Goal: Task Accomplishment & Management: Use online tool/utility

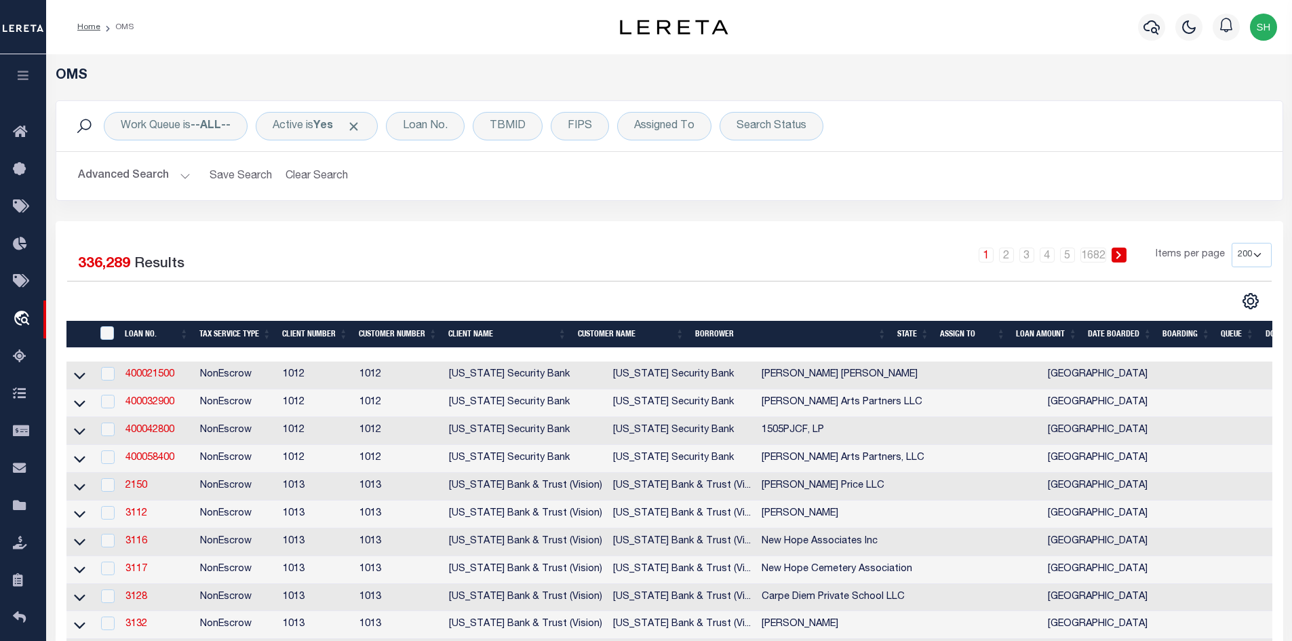
select select "200"
click at [305, 173] on button "Clear Search" at bounding box center [317, 176] width 74 height 26
click at [826, 133] on div "Search Status is In Progress" at bounding box center [821, 126] width 203 height 28
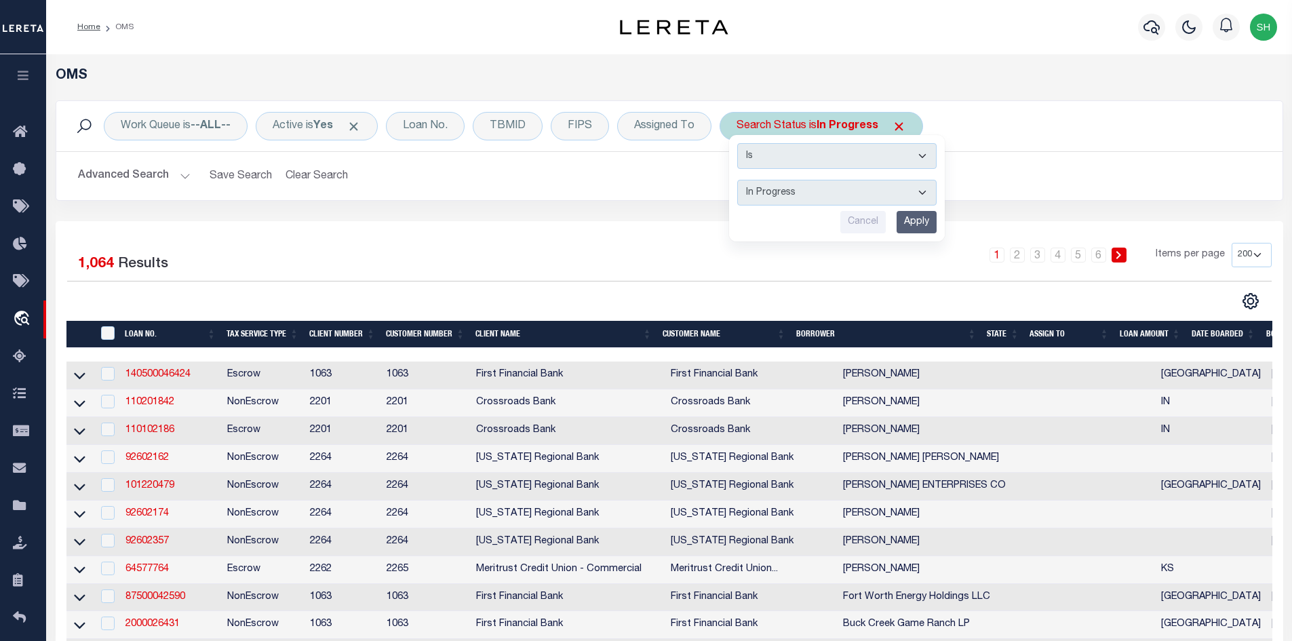
click at [806, 193] on select "Automated Search Bad Parcel Complete Duplicate Parcel High Dollar Reporting In …" at bounding box center [836, 193] width 199 height 26
select select "BP"
click at [738, 180] on select "Automated Search Bad Parcel Complete Duplicate Parcel High Dollar Reporting In …" at bounding box center [836, 193] width 199 height 26
click at [912, 221] on input "Apply" at bounding box center [917, 222] width 40 height 22
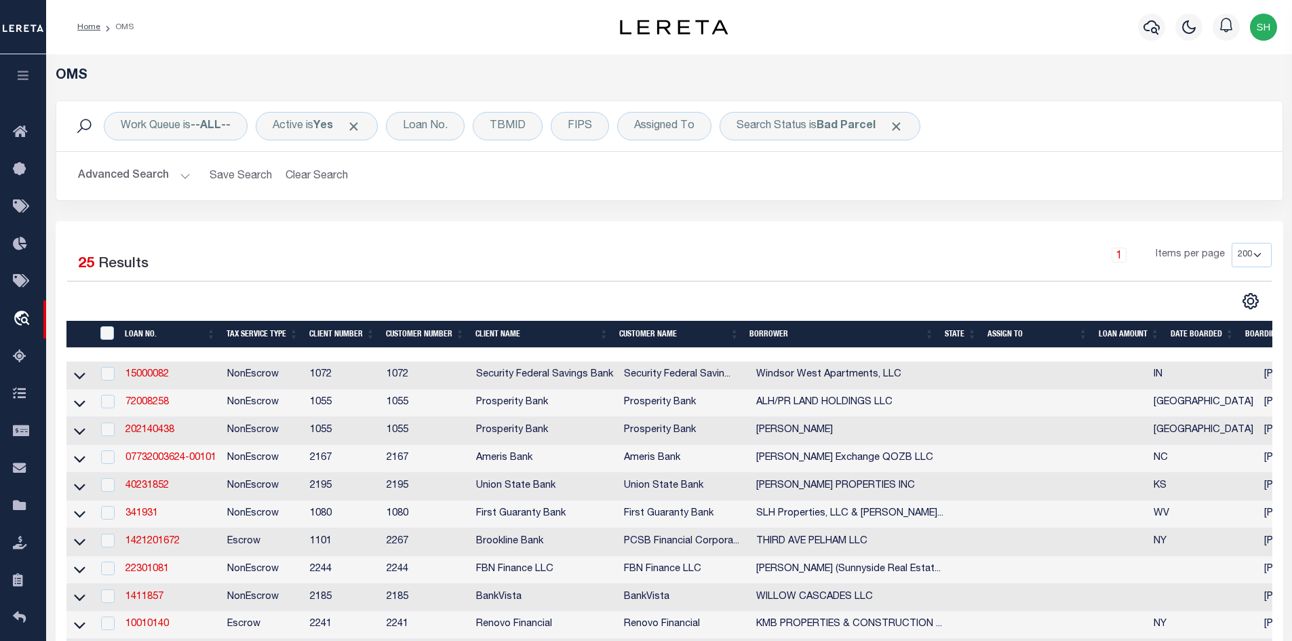
click at [950, 326] on th "State" at bounding box center [960, 335] width 43 height 28
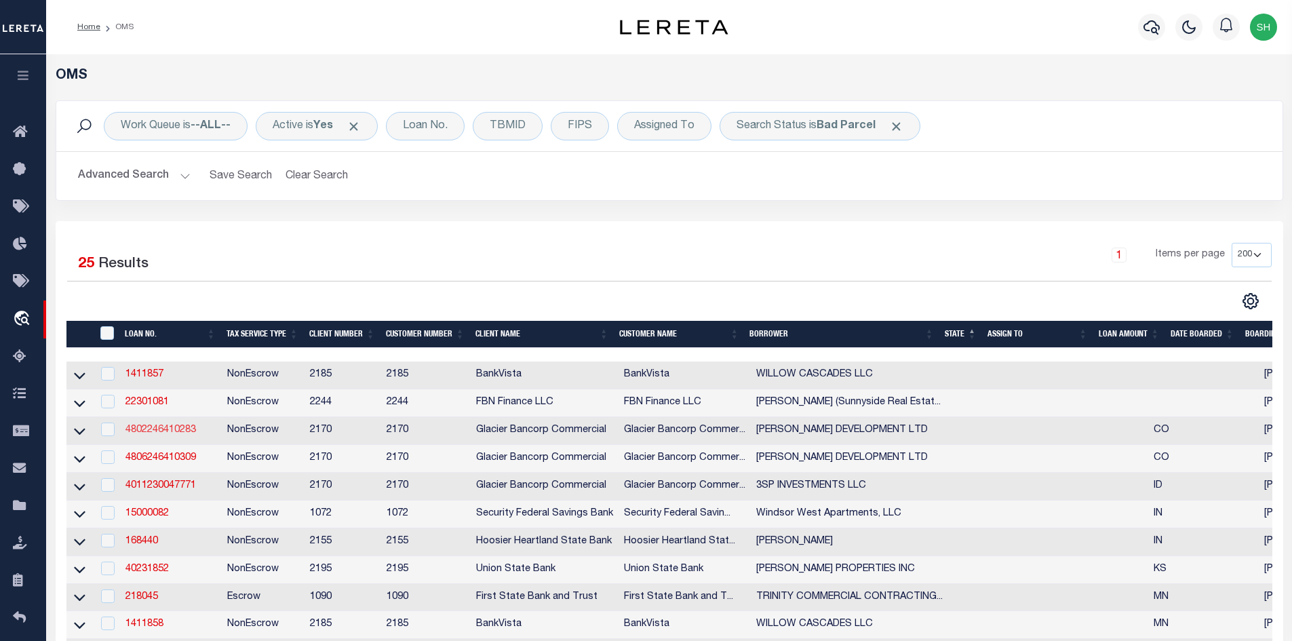
click at [167, 434] on link "4802246410283" at bounding box center [160, 429] width 71 height 9
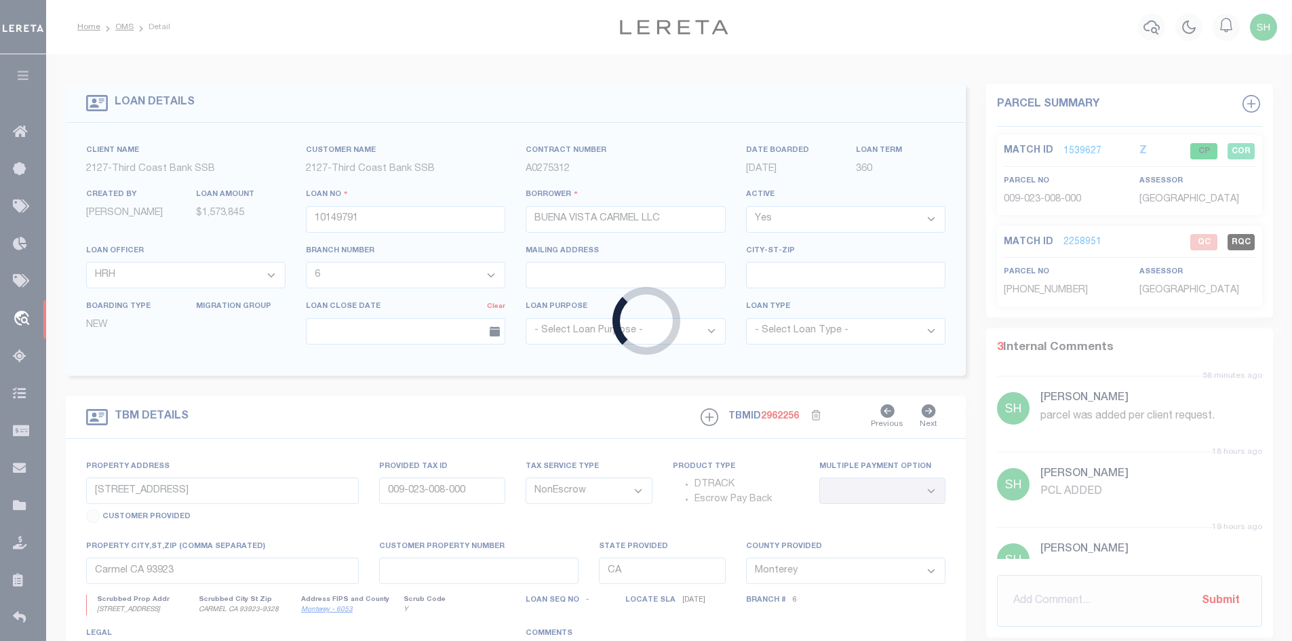
type input "4802246410283"
type input "[PERSON_NAME] DEVELOPMENT LTD"
select select
type input "[STREET_ADDRESS]"
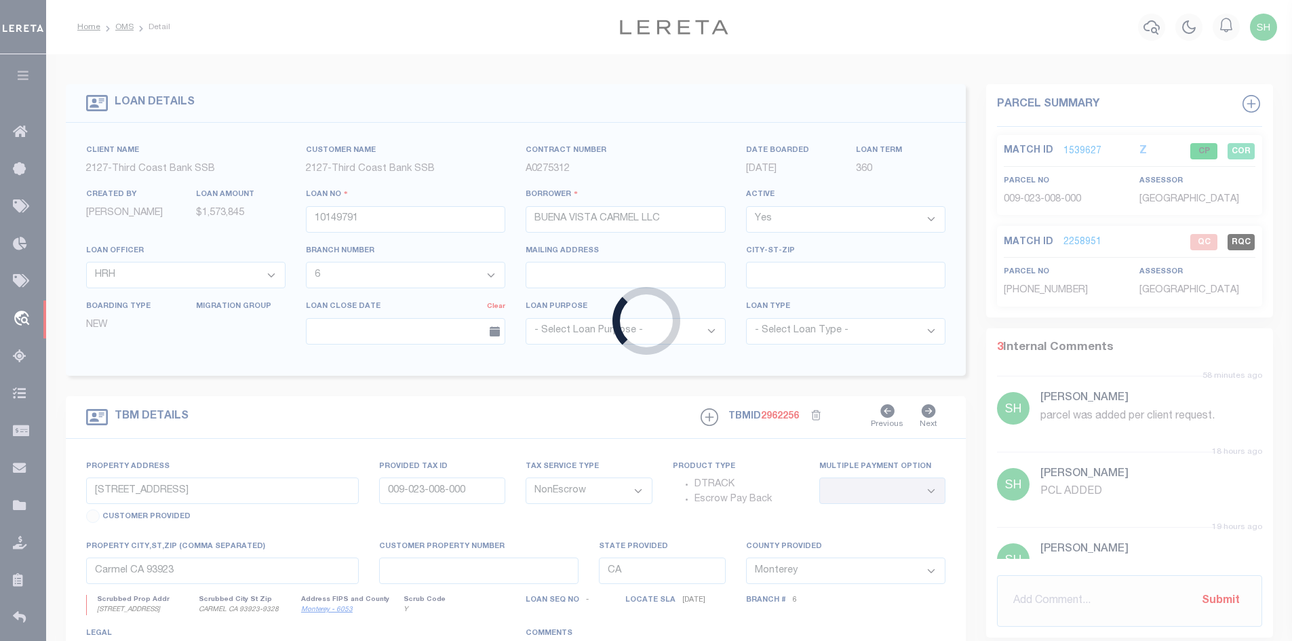
type input "BUENA VISTA CO 81211-9700"
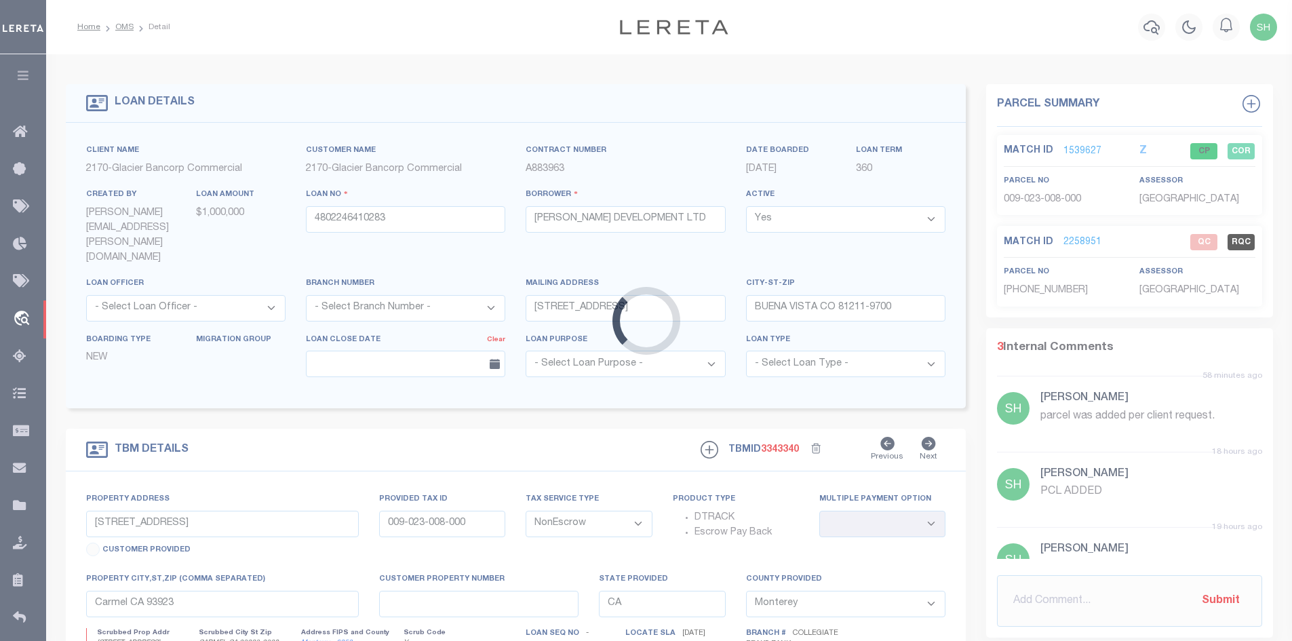
select select "4581"
type input "[GEOGRAPHIC_DATA][PERSON_NAME]"
type input "327108207136,327108211138,327108212182,186,188"
type input "[GEOGRAPHIC_DATA]"
type input "CO"
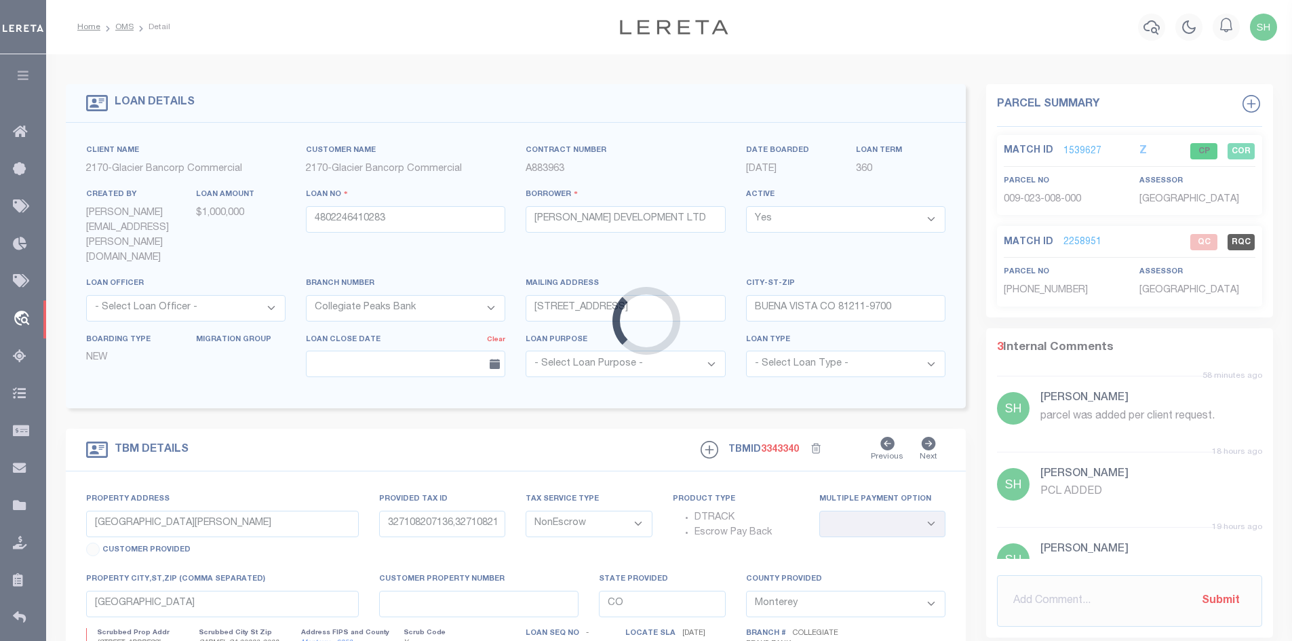
select select
select select "2"
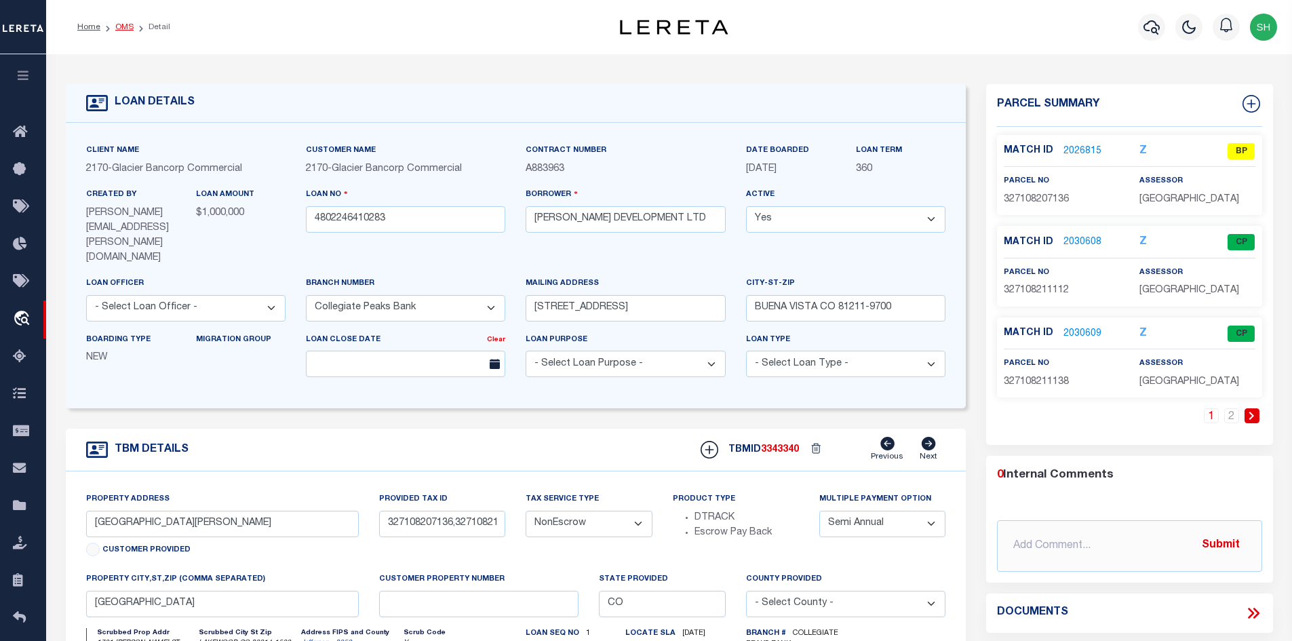
click at [121, 28] on link "OMS" at bounding box center [124, 27] width 18 height 8
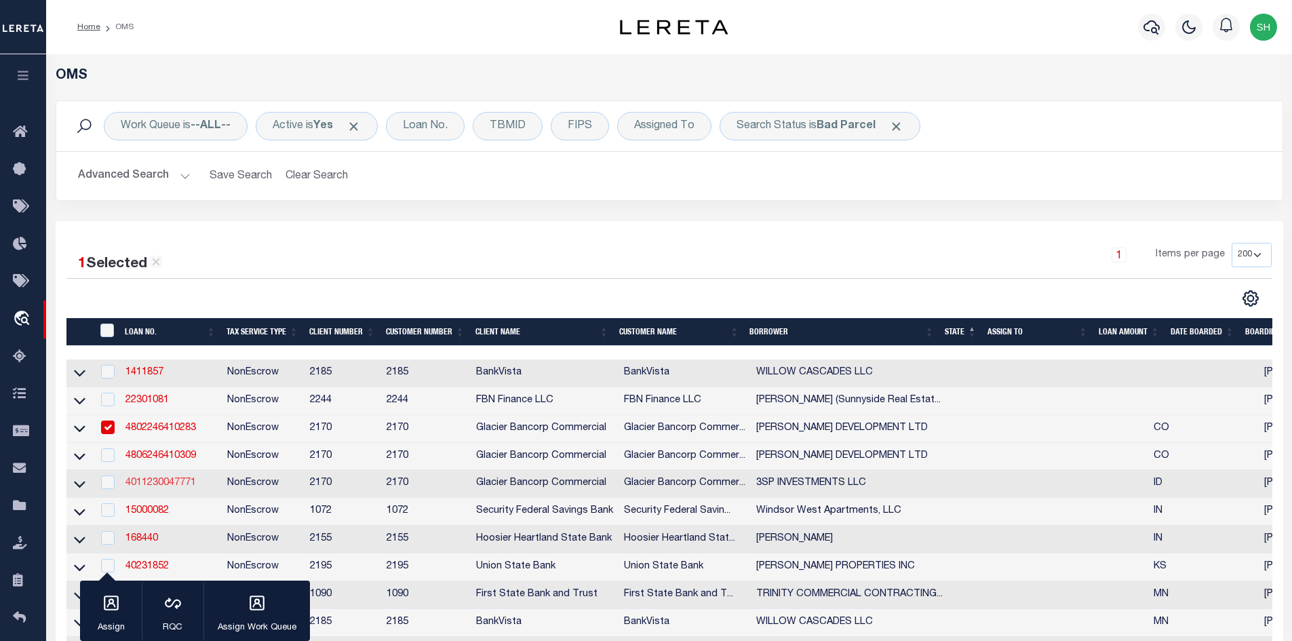
scroll to position [68, 0]
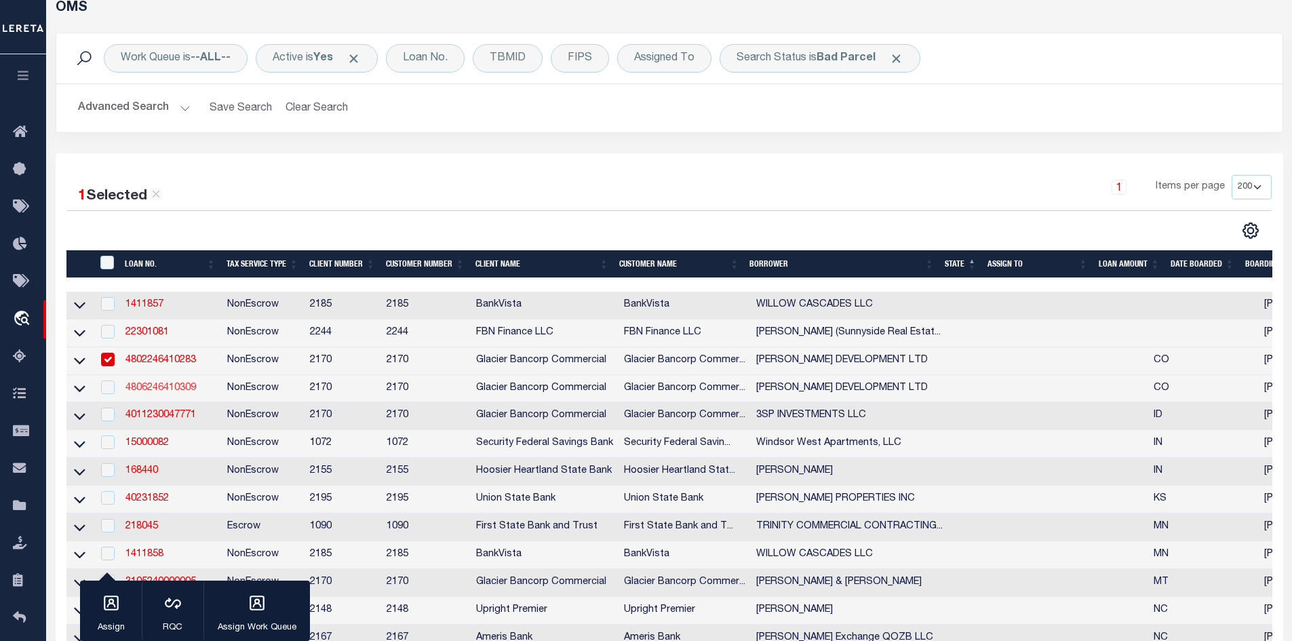
click at [161, 393] on link "4806246410309" at bounding box center [160, 387] width 71 height 9
type input "4806246410309"
select select "10"
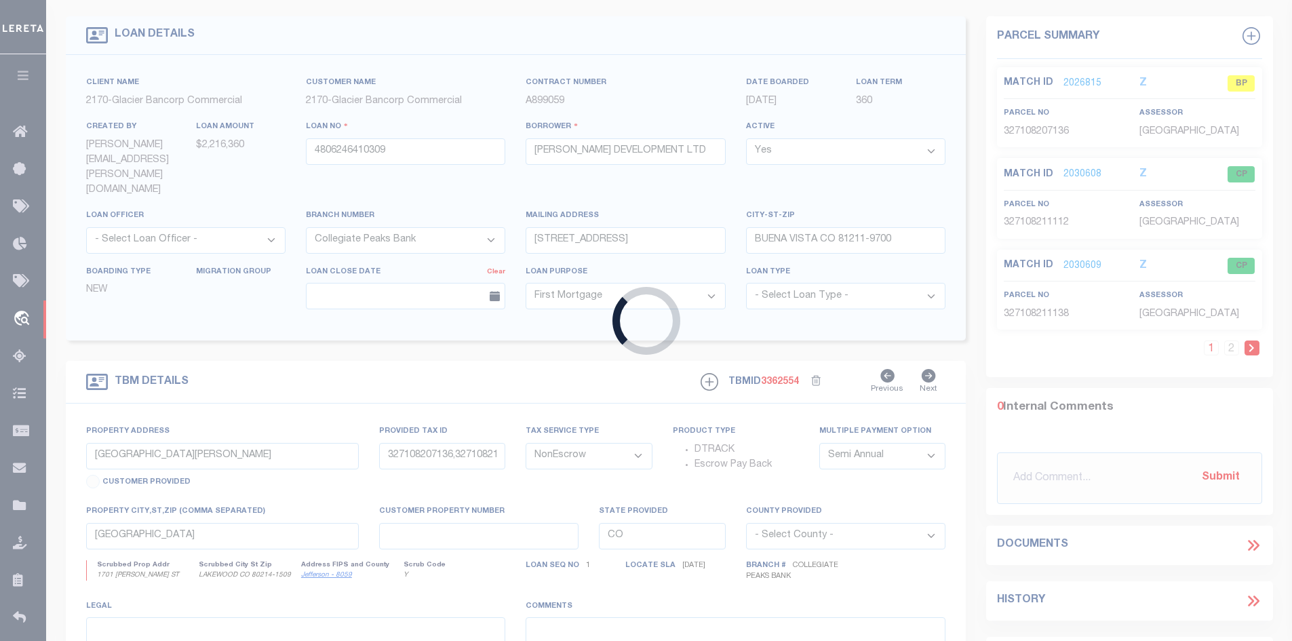
type input "27999 CR 301"
type input "BUENA VISTA CO 81211"
select select
type textarea "SEE ATTACHED DOT"
select select "4581"
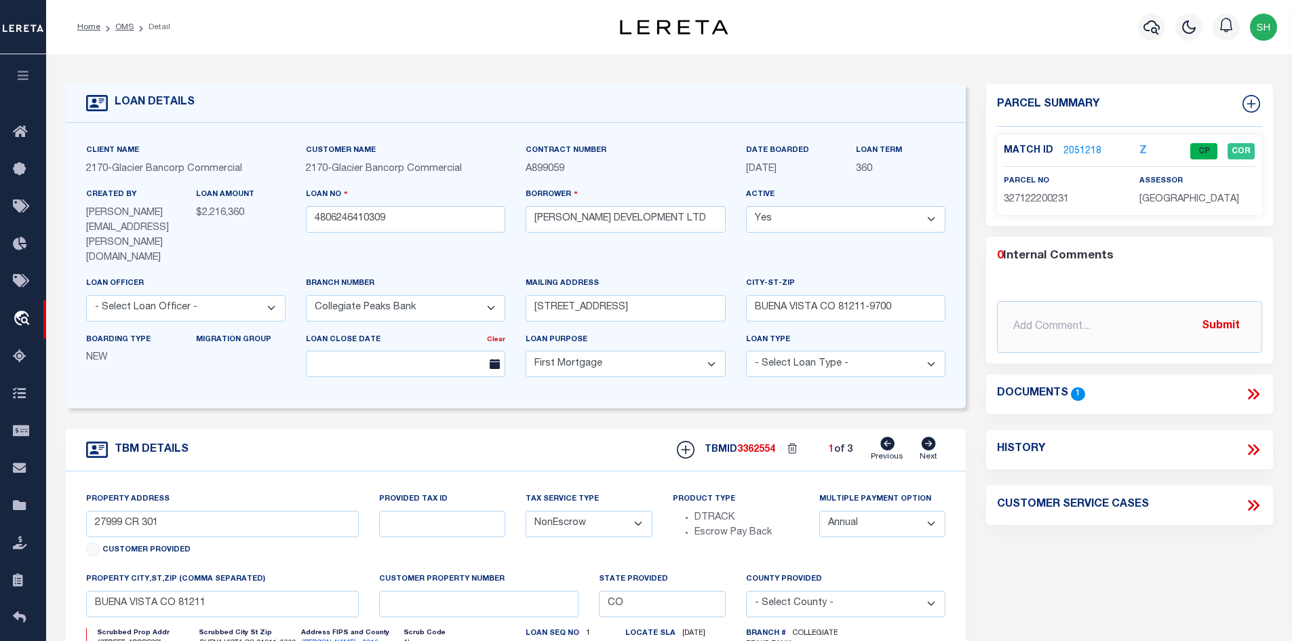
click at [924, 437] on icon at bounding box center [929, 444] width 14 height 14
type input "27835, 27745, AND 27653 CR 301"
select select
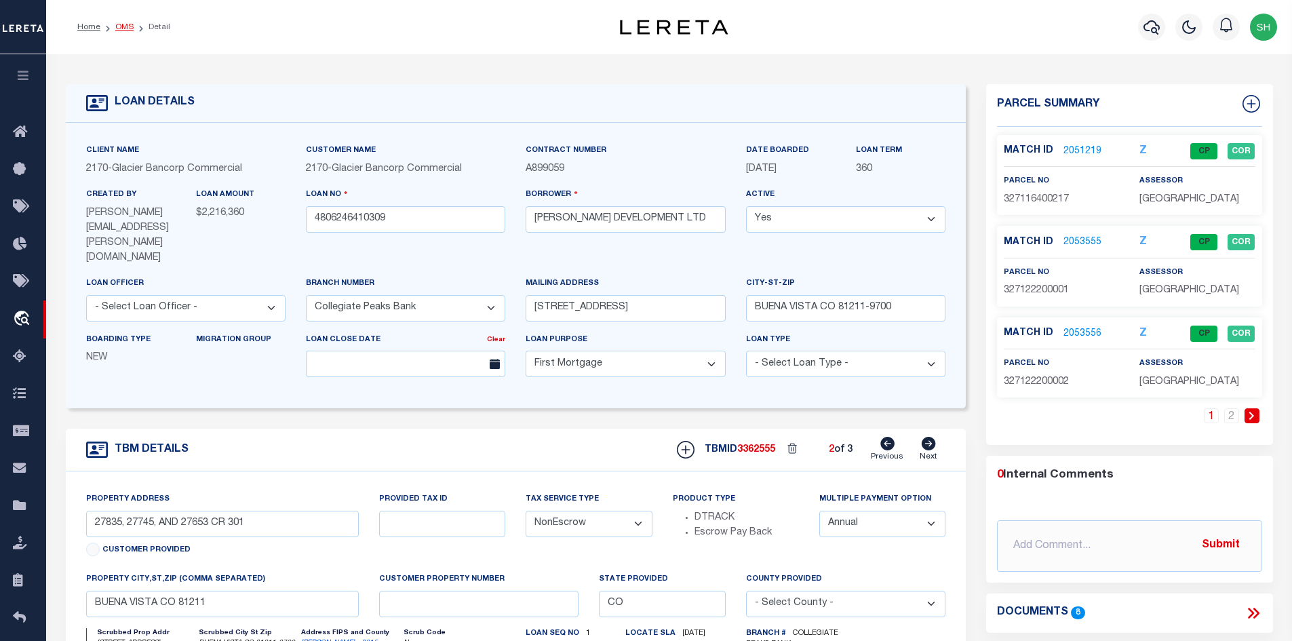
click at [119, 24] on link "OMS" at bounding box center [124, 27] width 18 height 8
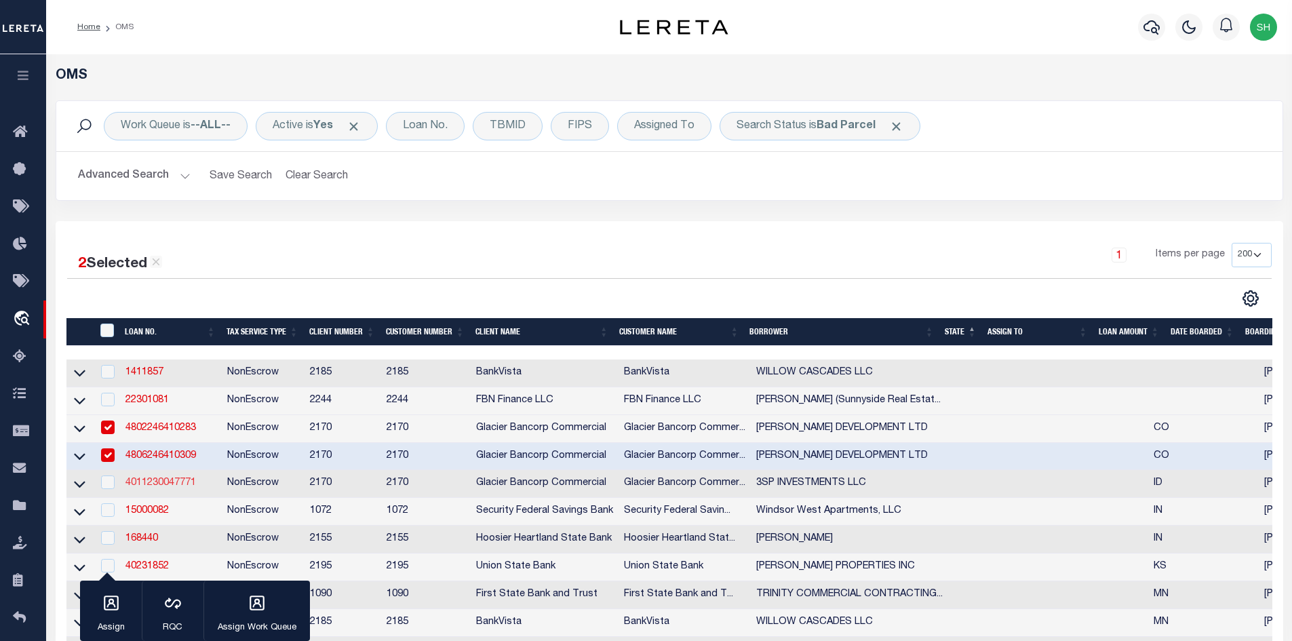
click at [149, 488] on link "4011230047771" at bounding box center [160, 482] width 71 height 9
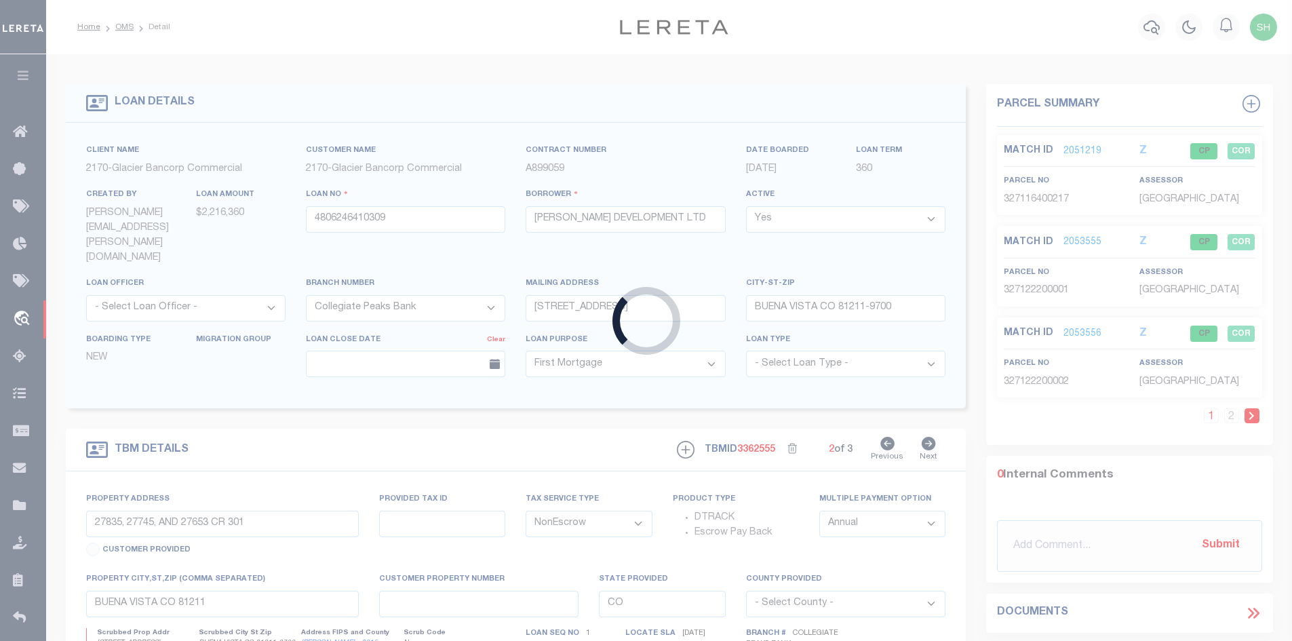
type input "4011230047771"
type input "3SP INVESTMENTS LLC"
select select "4576"
type input "[STREET_ADDRESS]"
type input "POCATELLO ID 83202-5241"
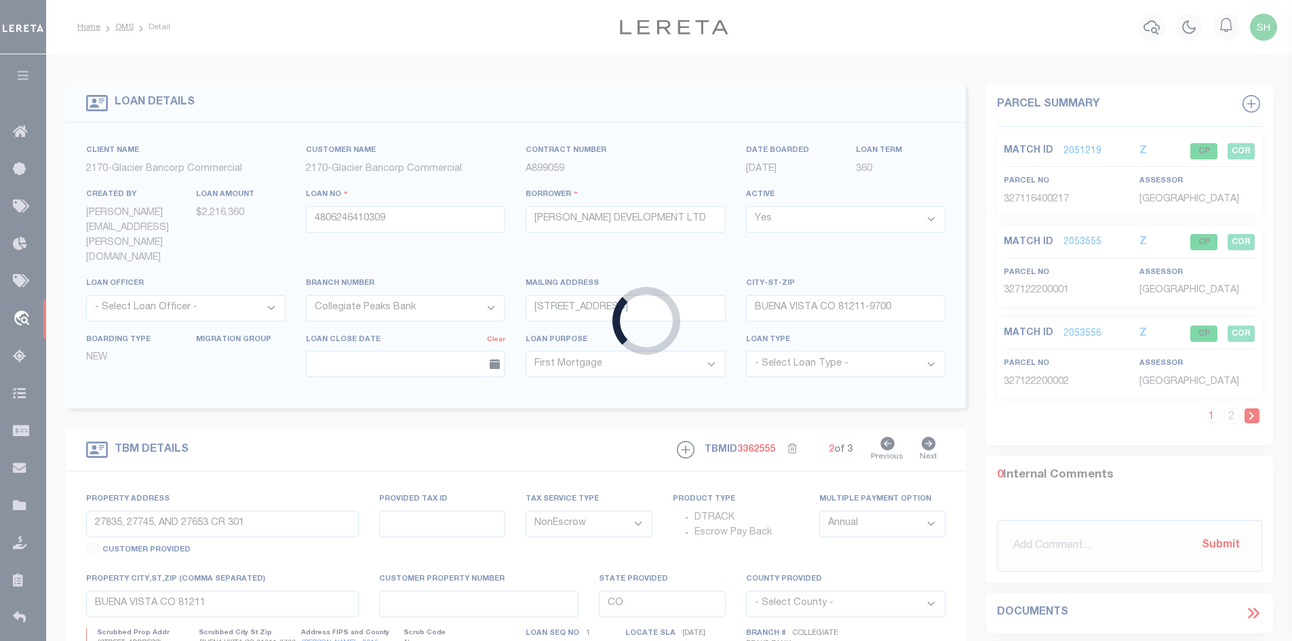
select select
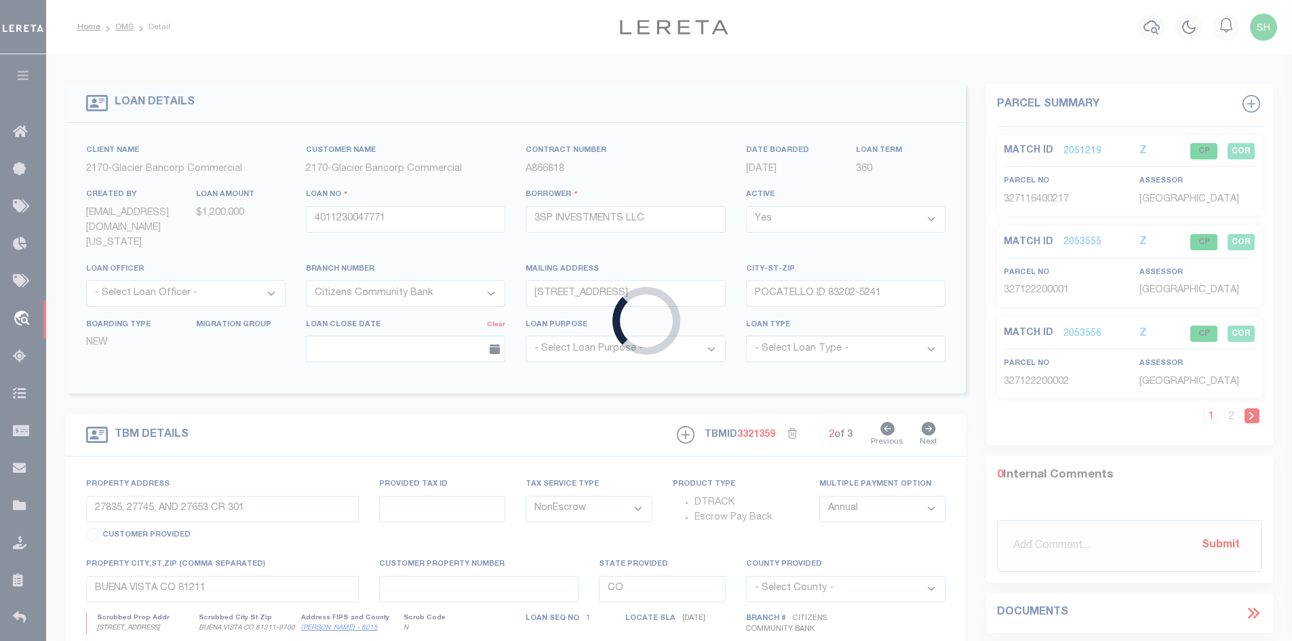
type input "251 TAILWIND CIRCLE"
type input "RPRCTWS000200"
select select
type input "[PERSON_NAME] ID 83202"
type input "ID"
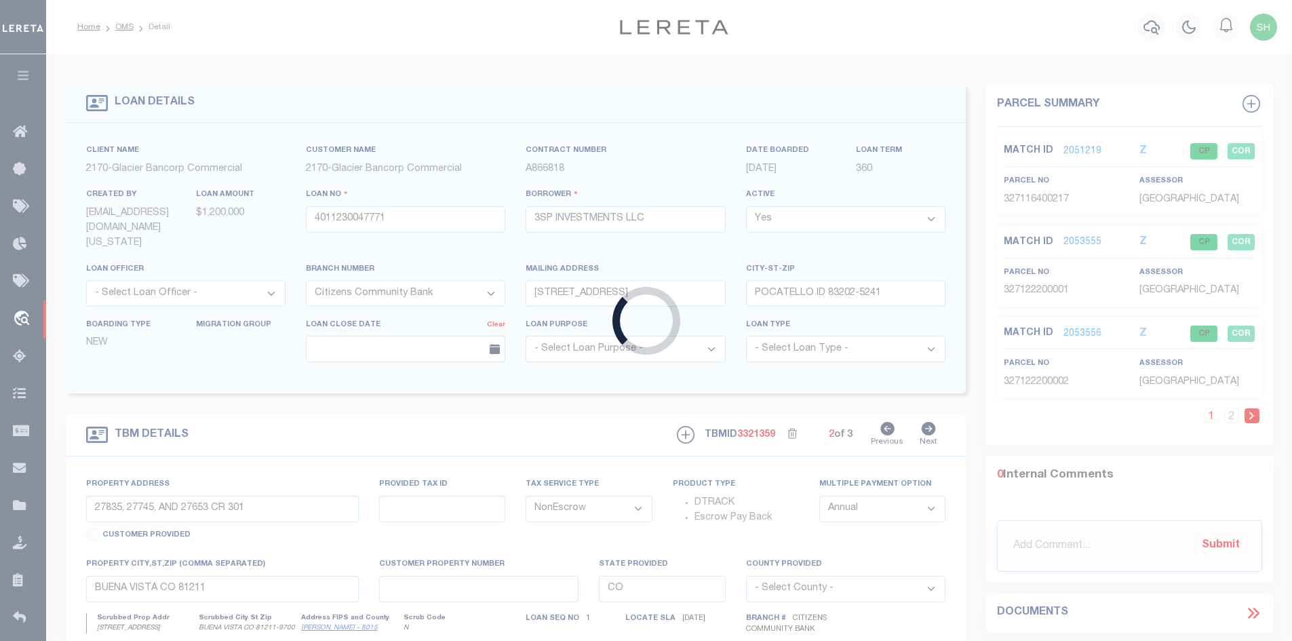
type textarea "Lot 2, Block 1, Tailwind Subdivision, [GEOGRAPHIC_DATA], [US_STATE], as the sam…"
select select "4576"
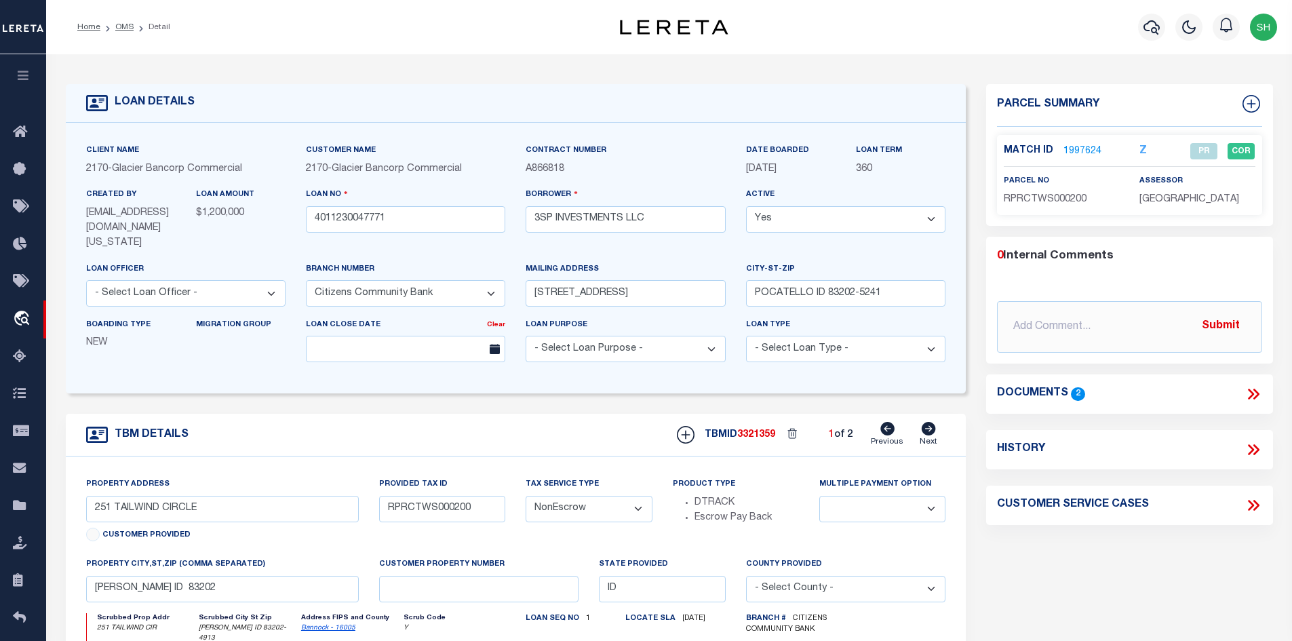
click at [935, 422] on icon at bounding box center [929, 429] width 14 height 14
type input "271 TAILWIND CRICLE"
type input "RPRCTWS000300"
select select
type input "[PERSON_NAME] ID 83202"
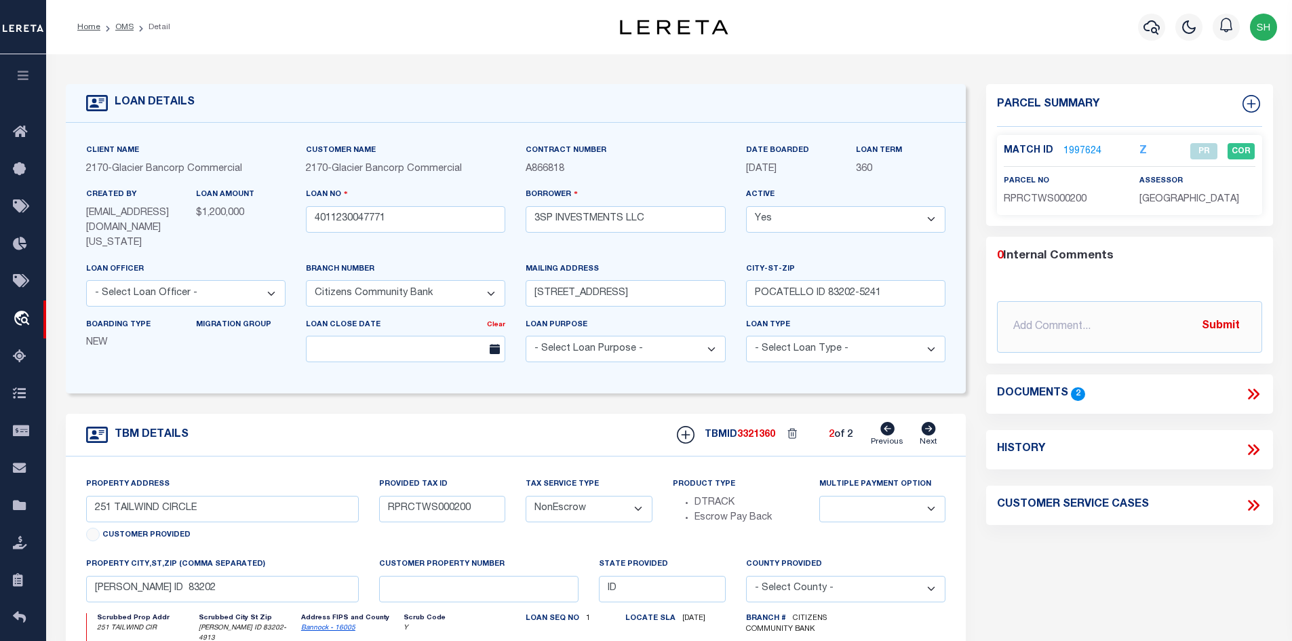
type textarea "Lot 3, Block 1, Tailwind Subdivision, [GEOGRAPHIC_DATA], [US_STATE], as the sam…"
click at [1078, 147] on link "1997627" at bounding box center [1082, 151] width 38 height 14
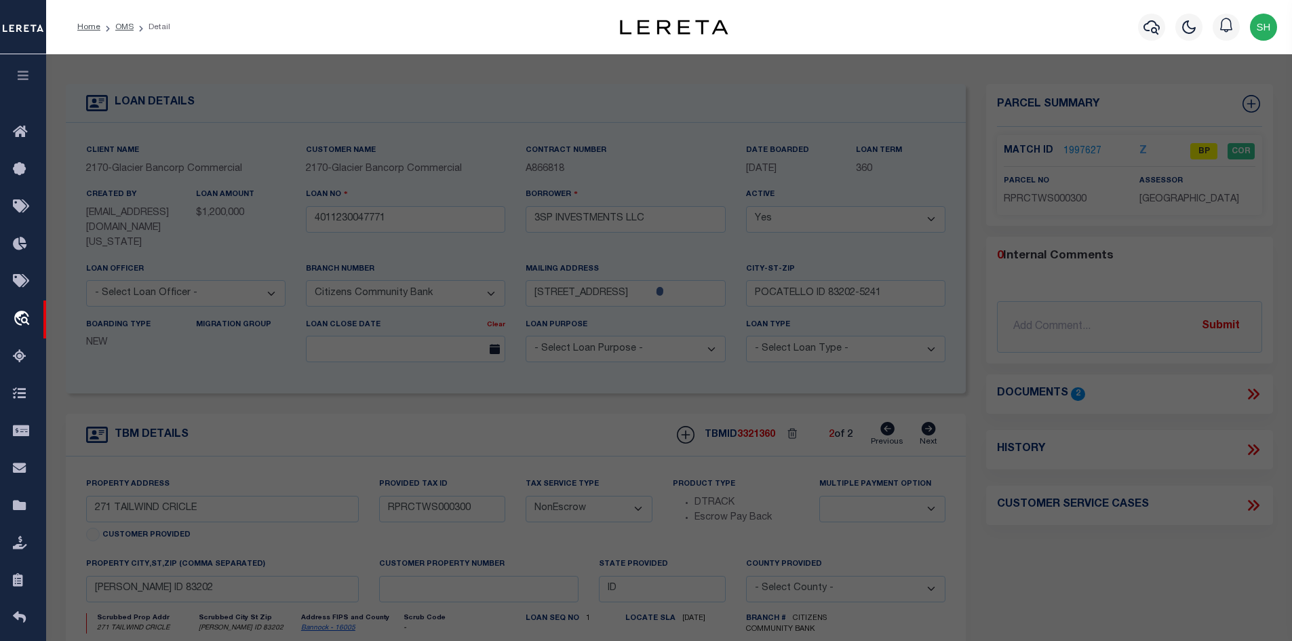
select select "AS"
select select
checkbox input "false"
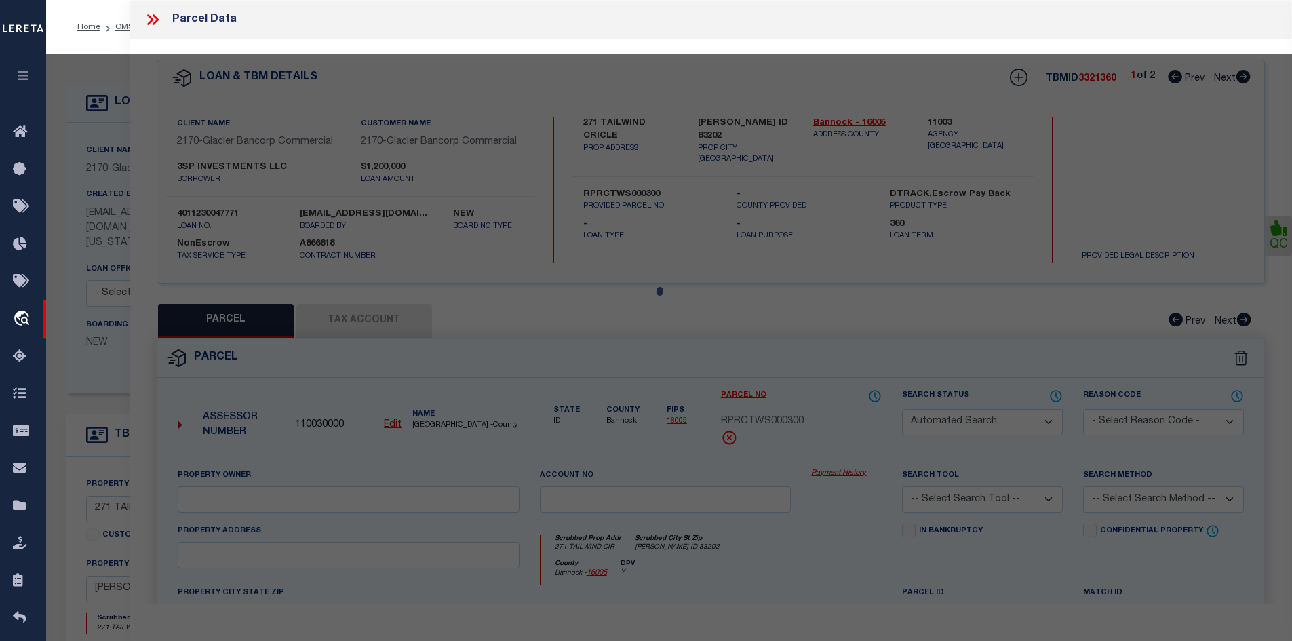
select select "BP"
type input "3SP INVESTMENTS LLC"
select select
type input "271 TAILWIND CIR"
checkbox input "false"
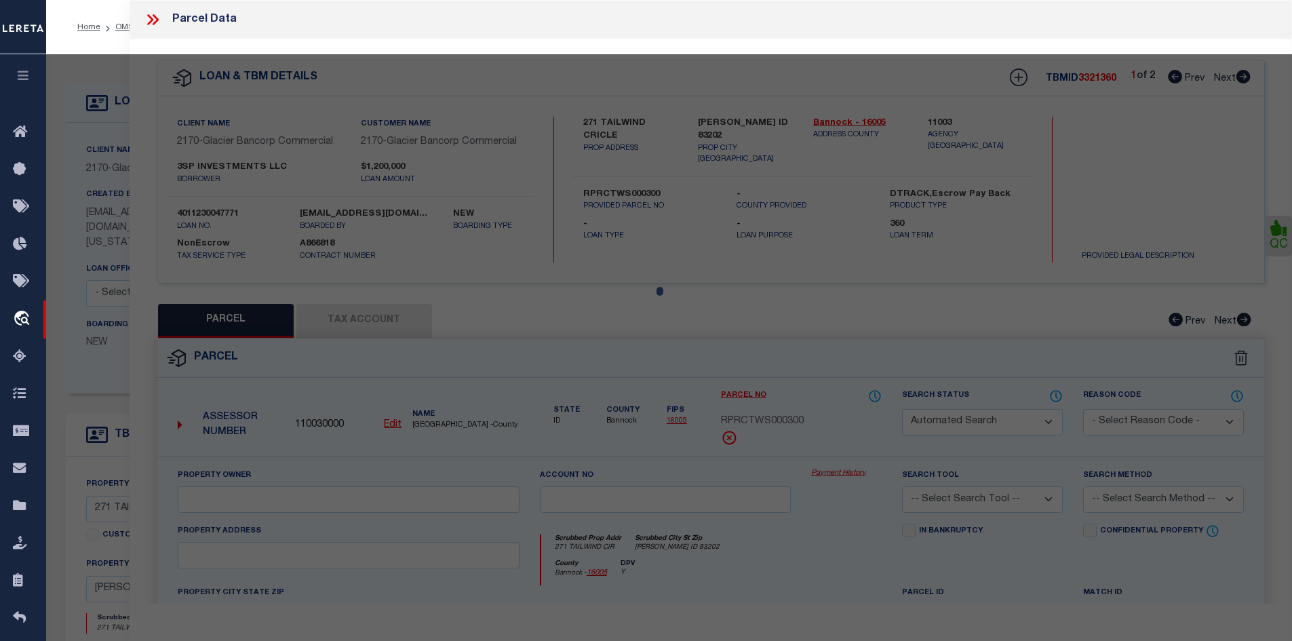
type input "[PERSON_NAME] ID 83202"
type textarea "S34-T5S-R34E LOT 3 0.51 AC BLOCK 1 TAILWIND SUBDIVISION"
type textarea "Terminated parcel"
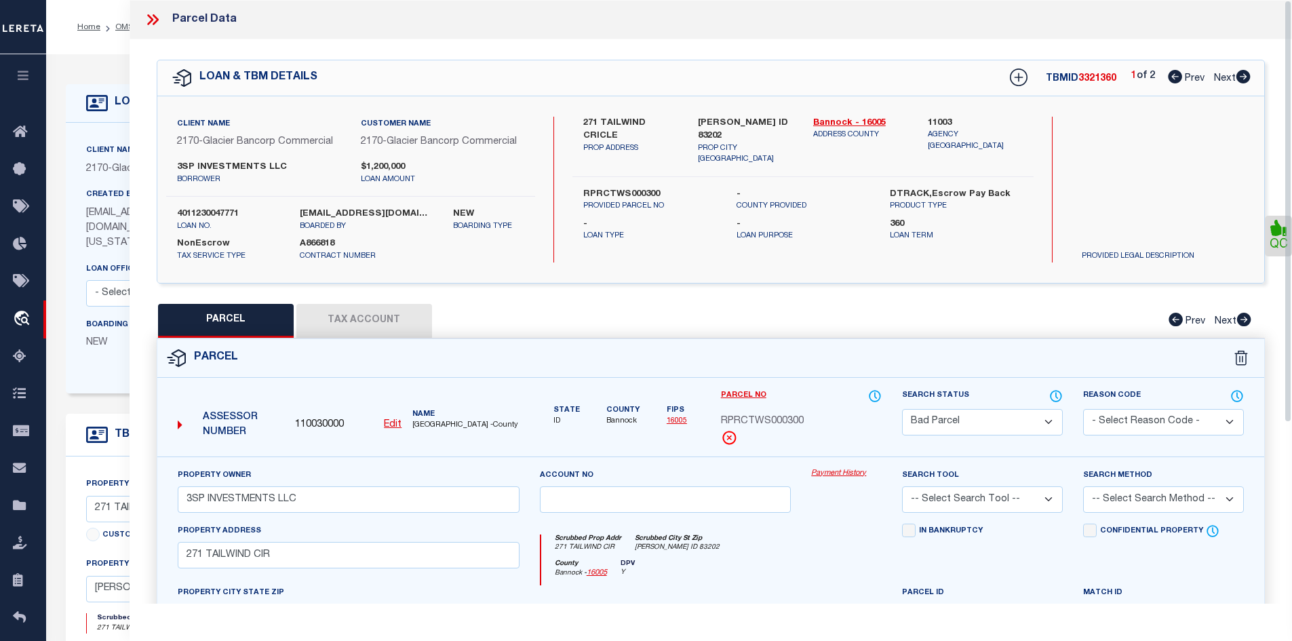
click at [376, 315] on button "Tax Account" at bounding box center [364, 321] width 136 height 34
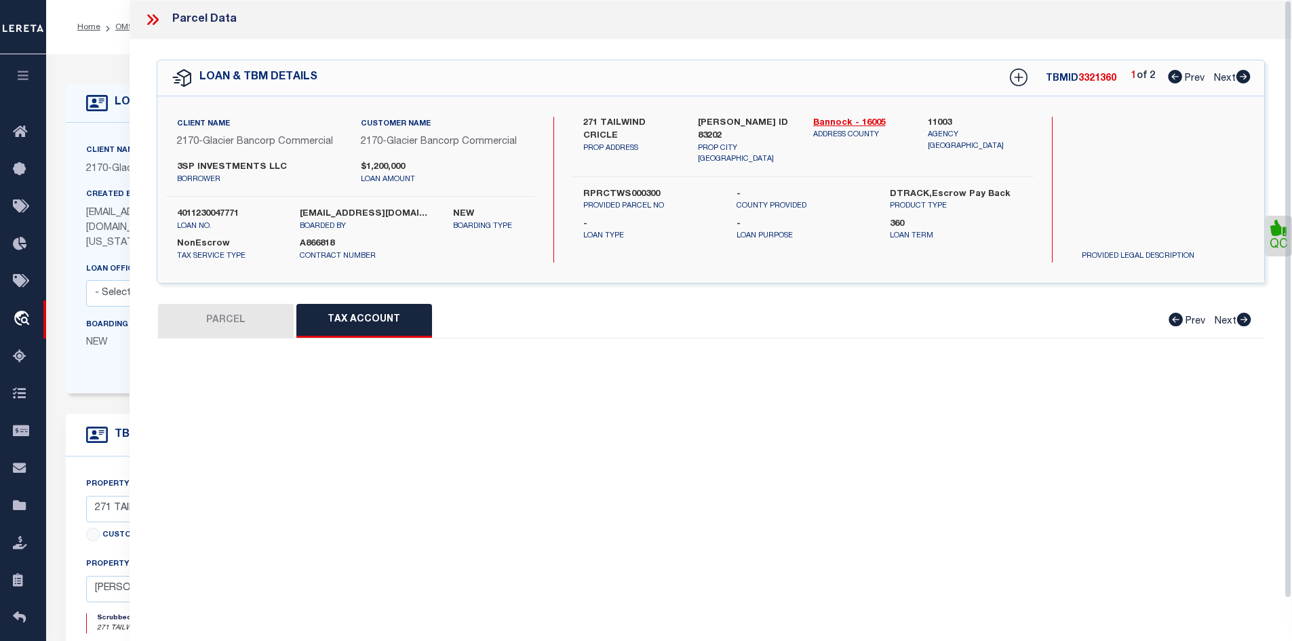
select select "100"
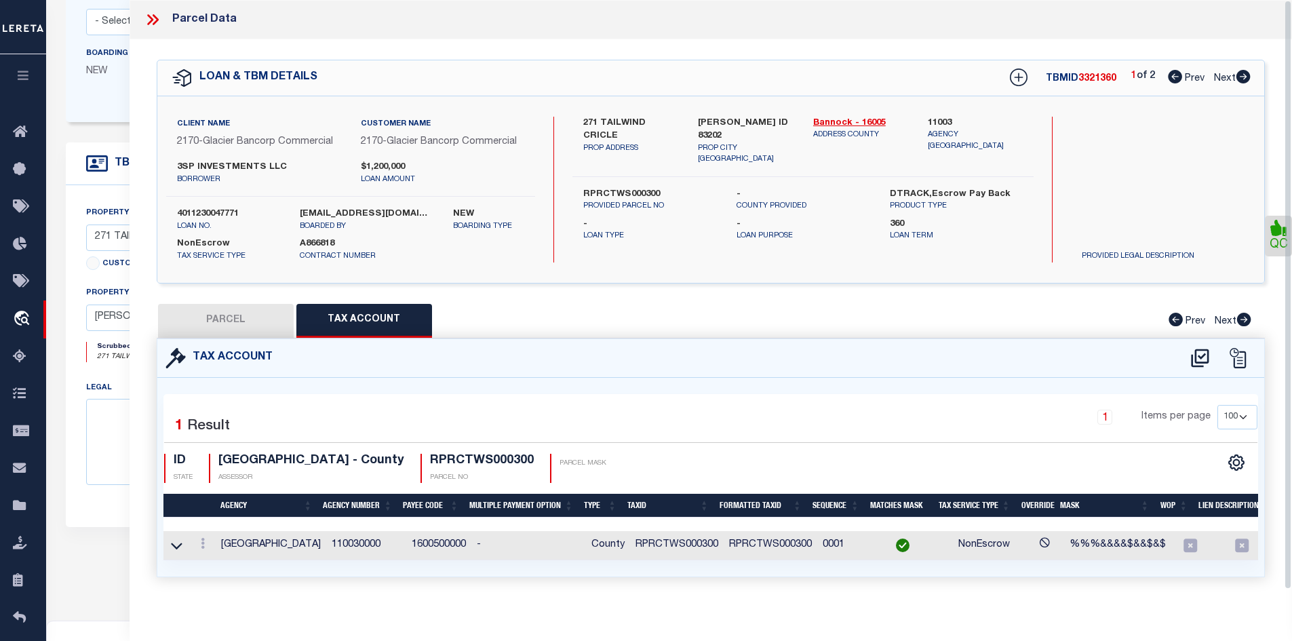
click at [152, 22] on icon at bounding box center [153, 20] width 18 height 18
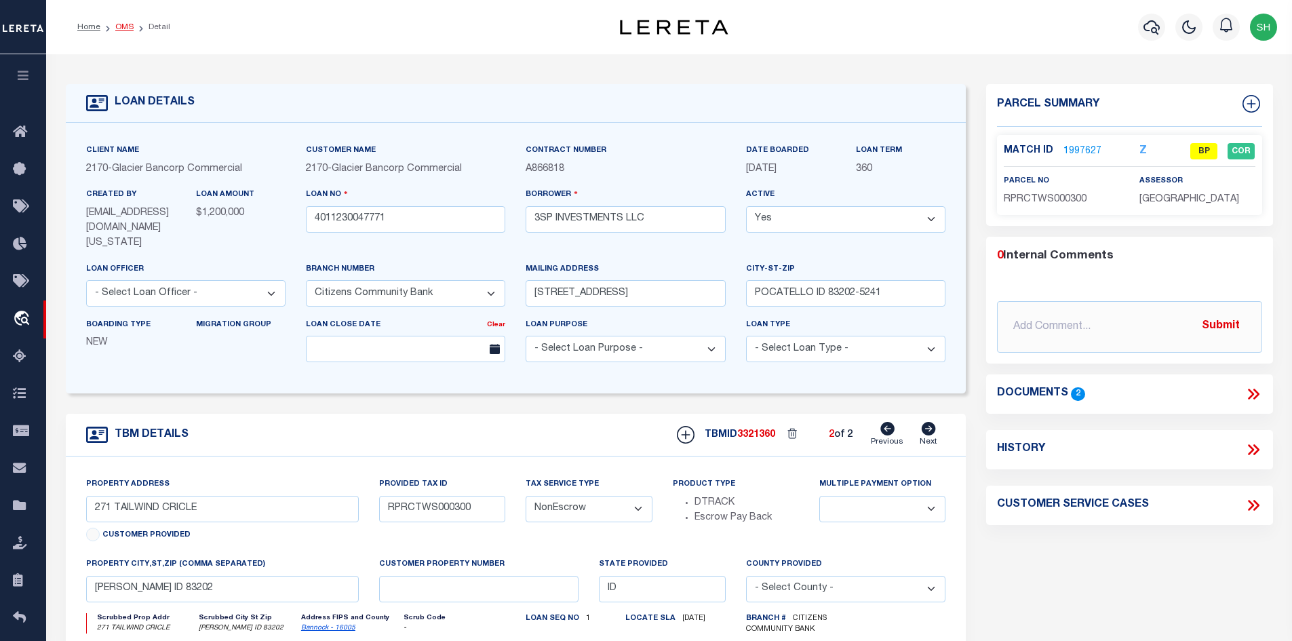
click at [122, 29] on link "OMS" at bounding box center [124, 27] width 18 height 8
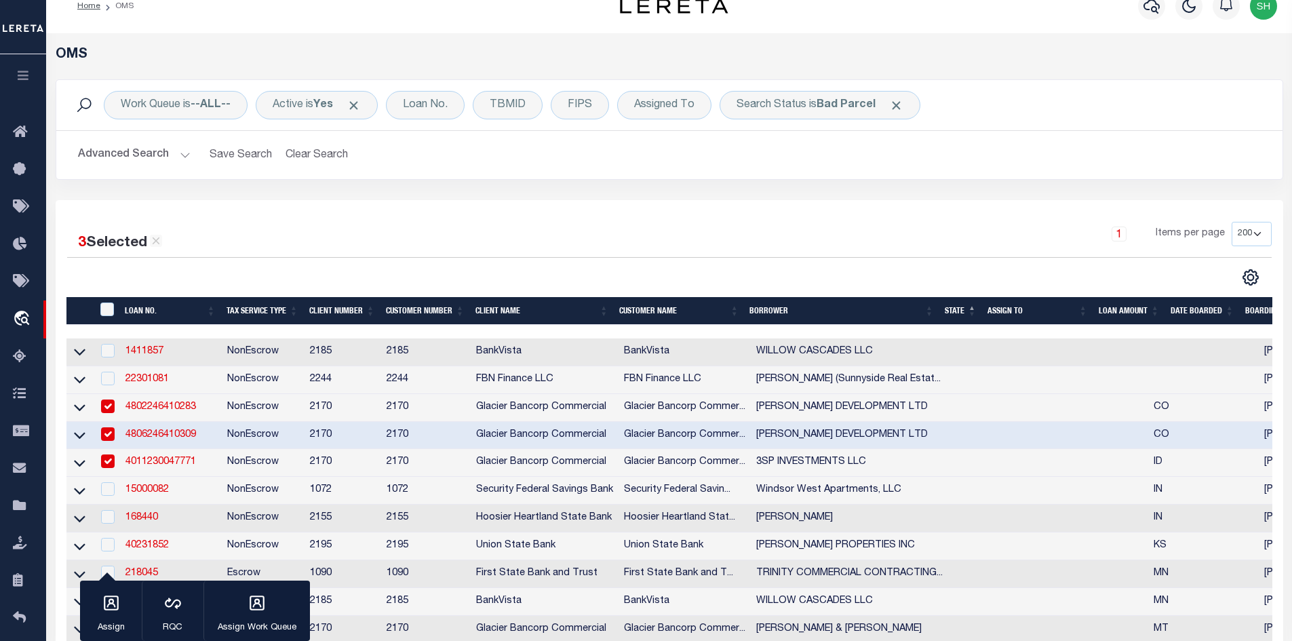
scroll to position [68, 0]
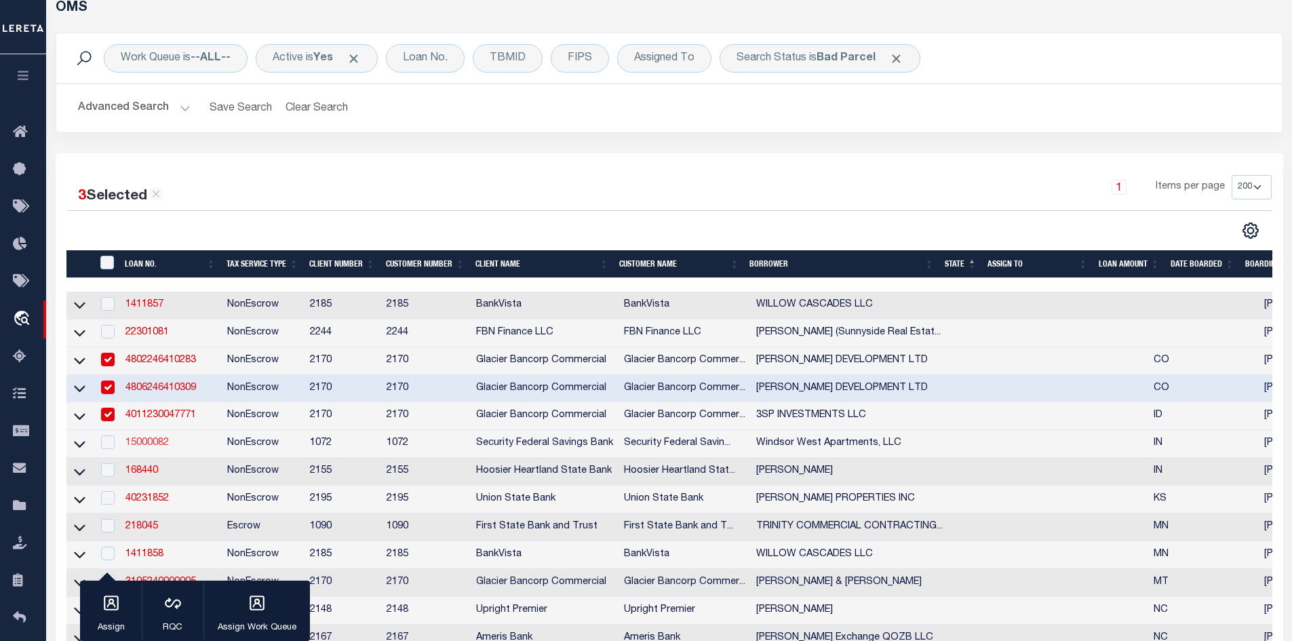
click at [153, 446] on link "15000082" at bounding box center [146, 442] width 43 height 9
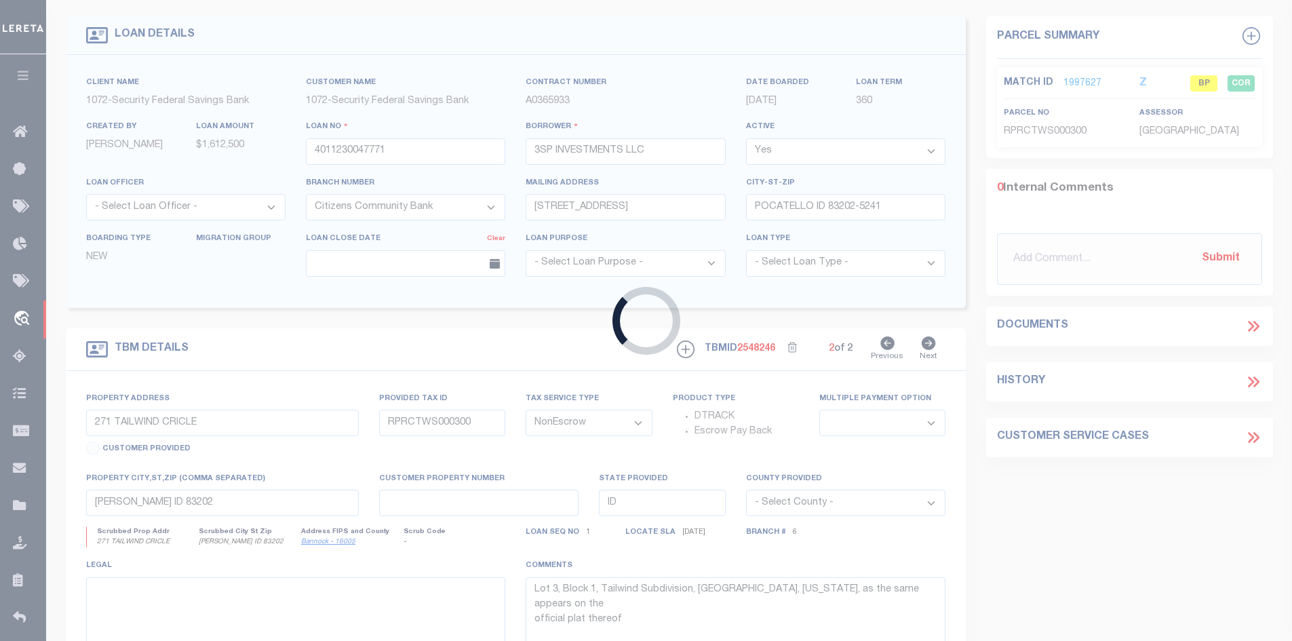
type input "15000082"
type input "Windsor West Apartments, LLC"
select select
select select "10"
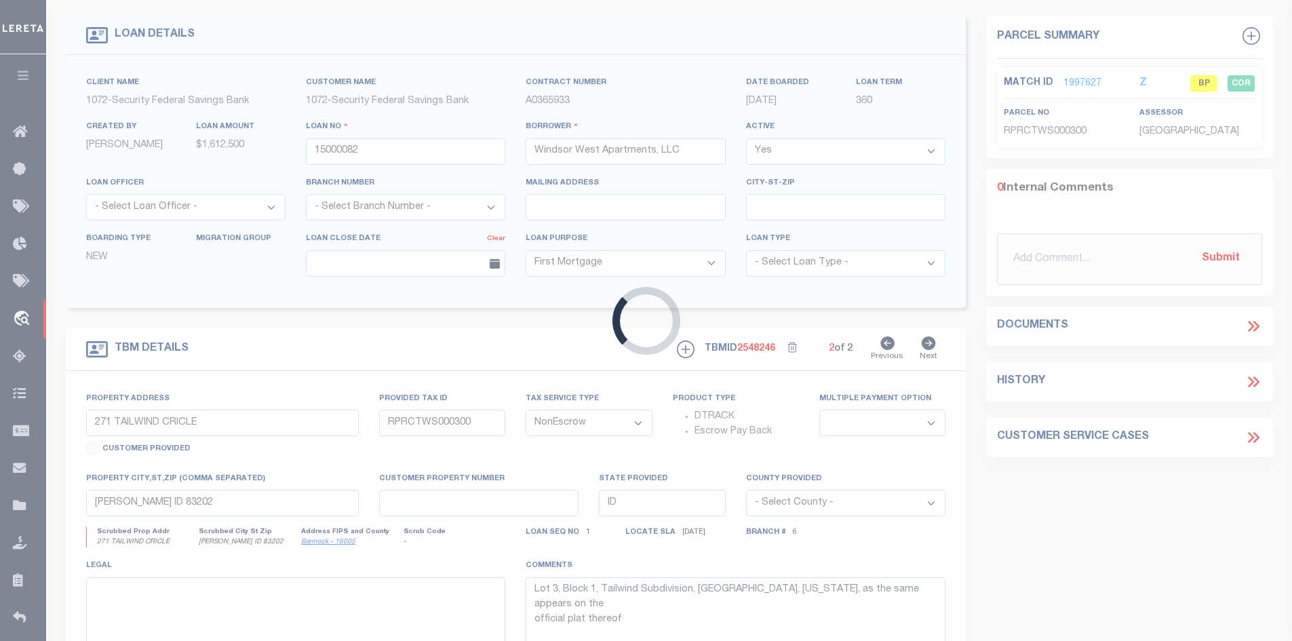
type input "[STREET_ADDRESS][PERSON_NAME]"
select select
type input "[GEOGRAPHIC_DATA] IN 47906"
type input "IN"
select select "Tippecanoe"
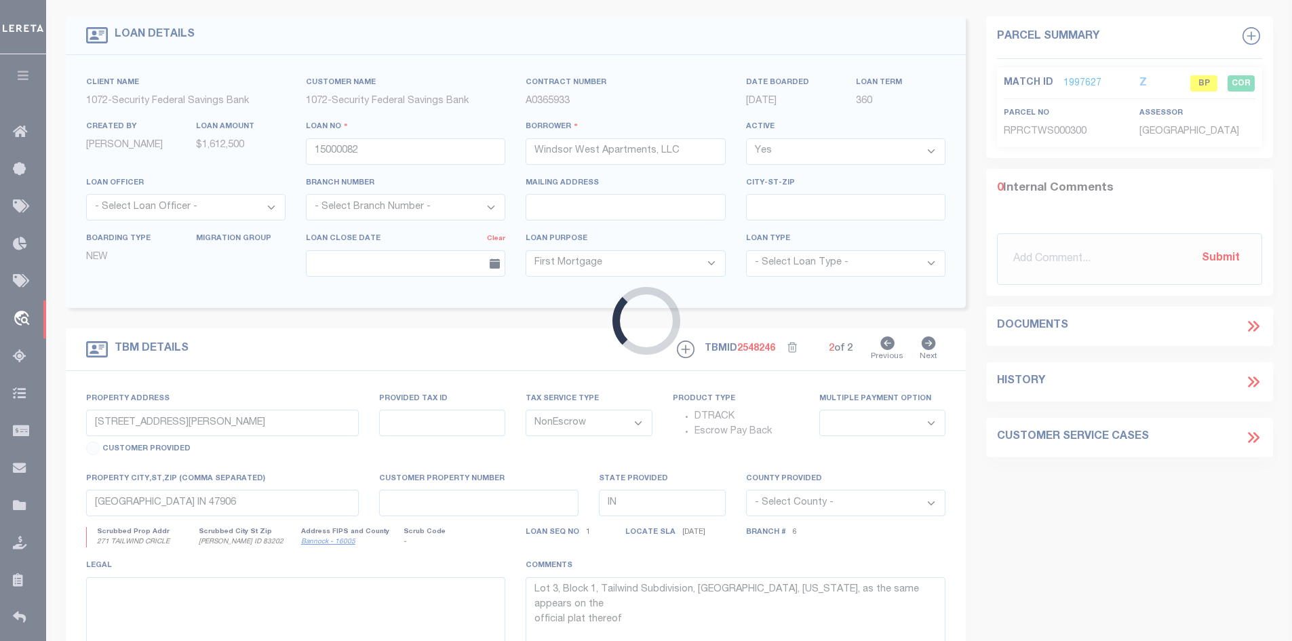
type textarea "L ipsu do sit Ametconse Adipisc el Seddoei 09, Temporin 46 Utlab, Etdol 7 Magn,…"
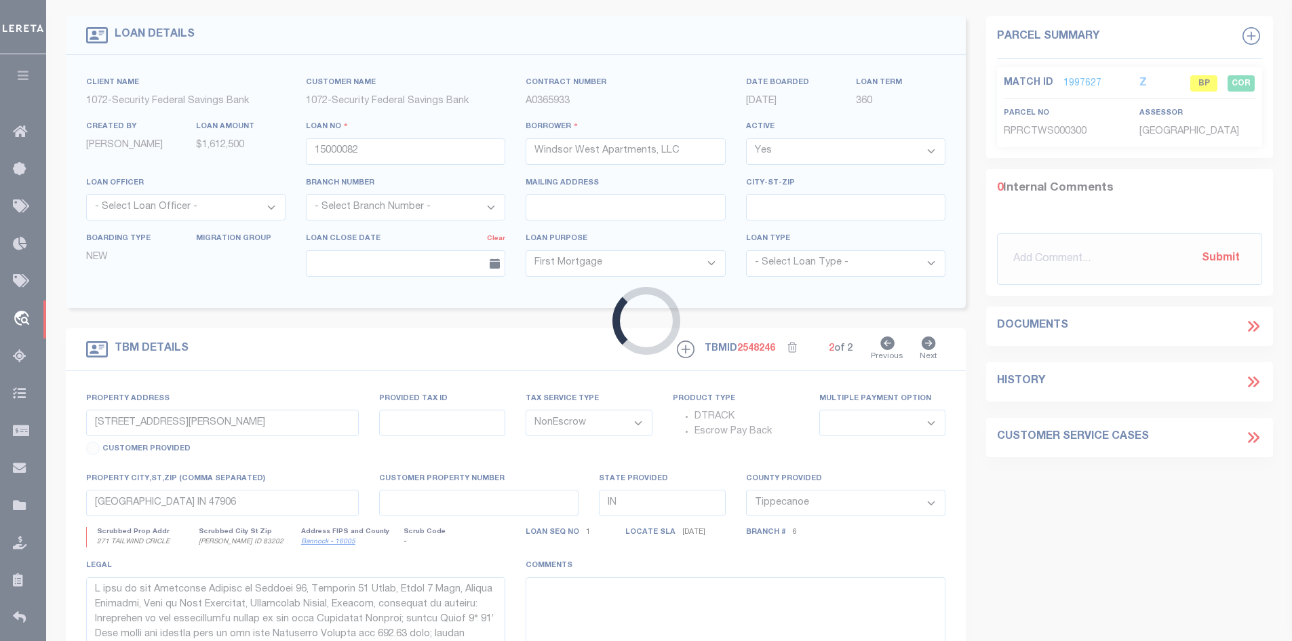
select select "382"
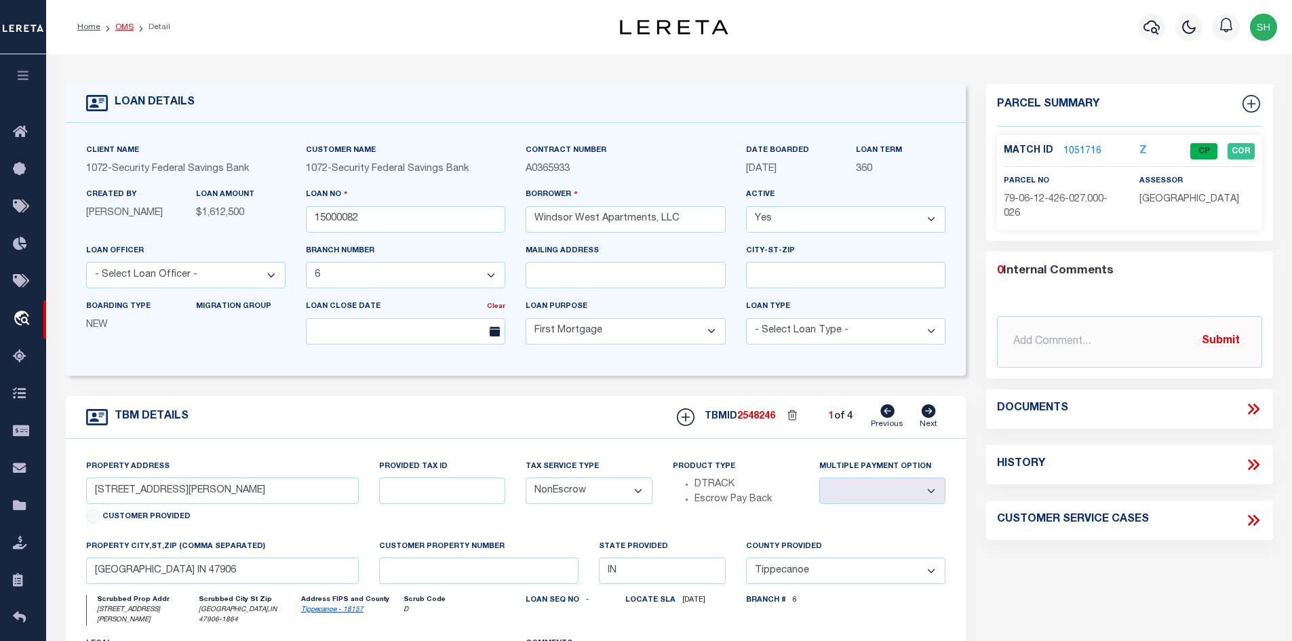
click at [119, 26] on link "OMS" at bounding box center [124, 27] width 18 height 8
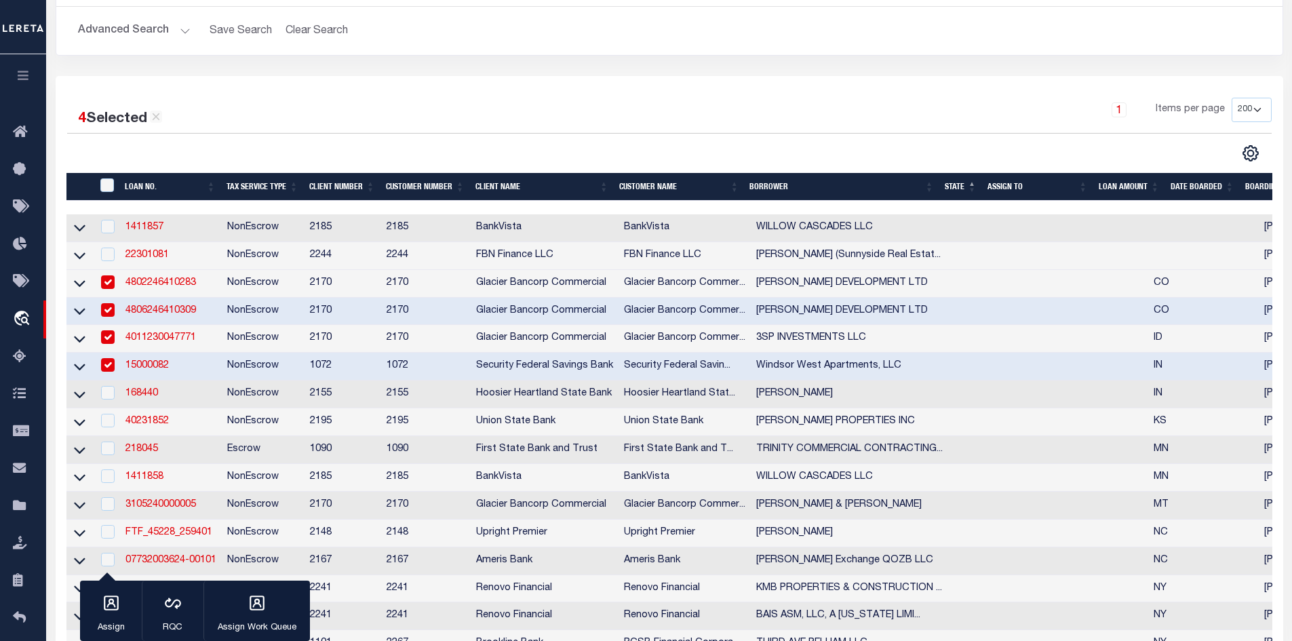
scroll to position [271, 0]
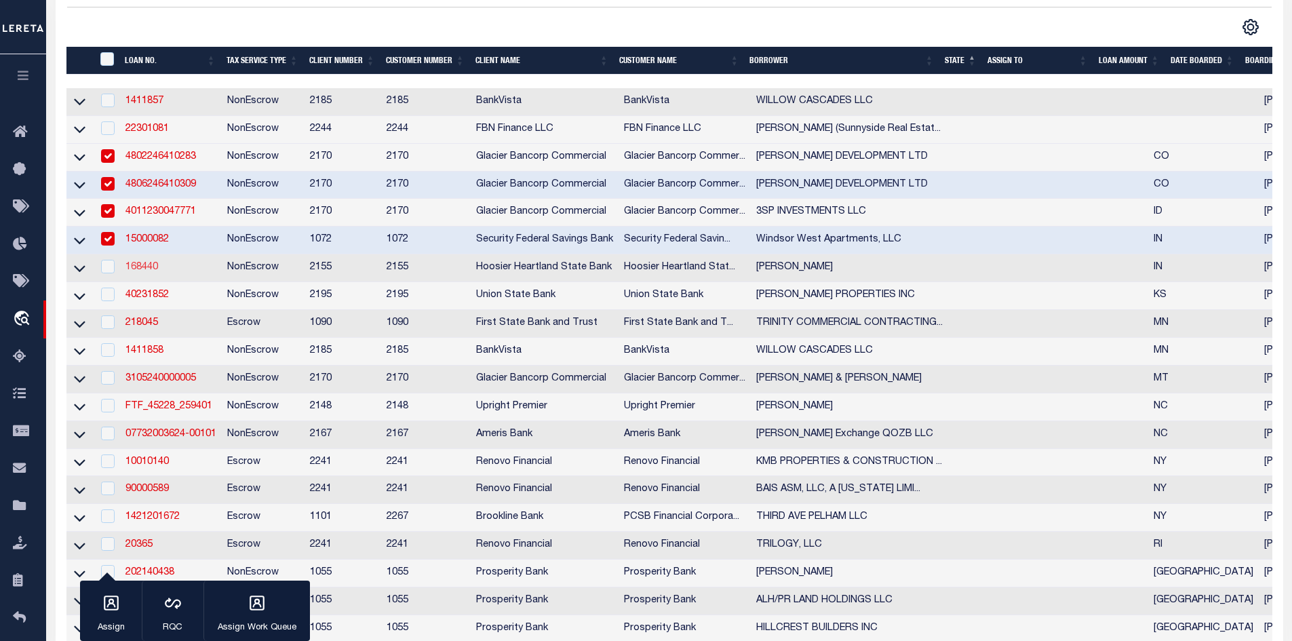
click at [150, 272] on link "168440" at bounding box center [141, 266] width 33 height 9
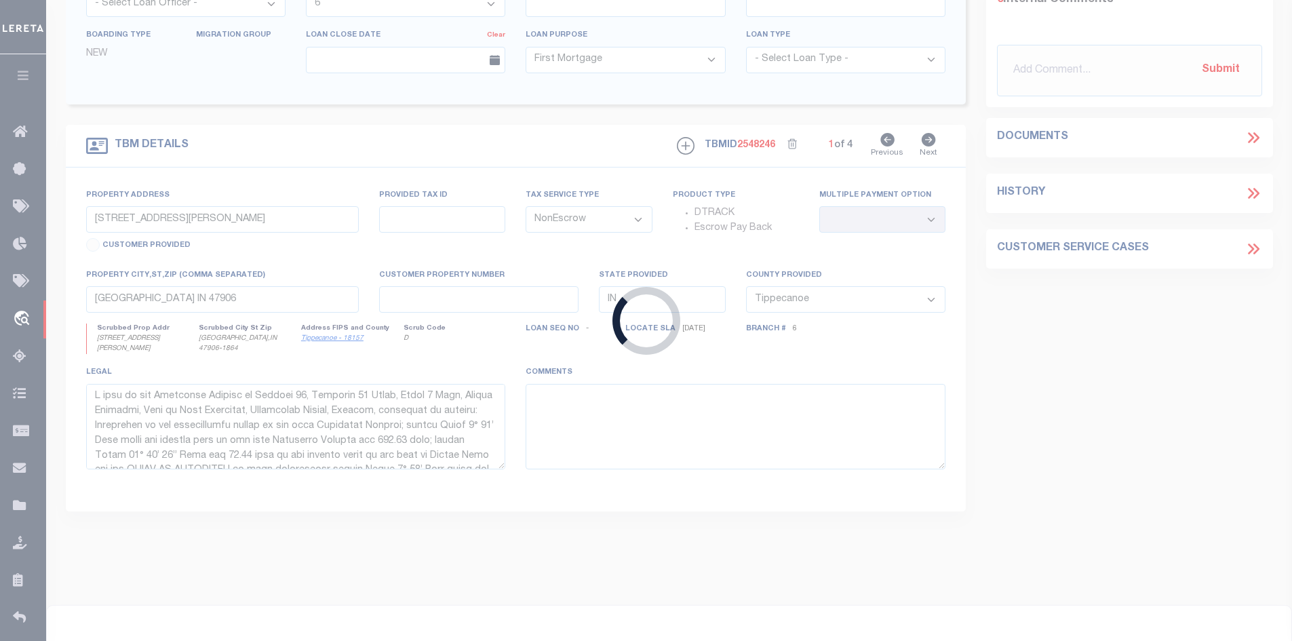
type input "168440"
type input "[PERSON_NAME]"
select select
type input "2907 W 800 S"
type input "ROSEDALE IN 47874-7081"
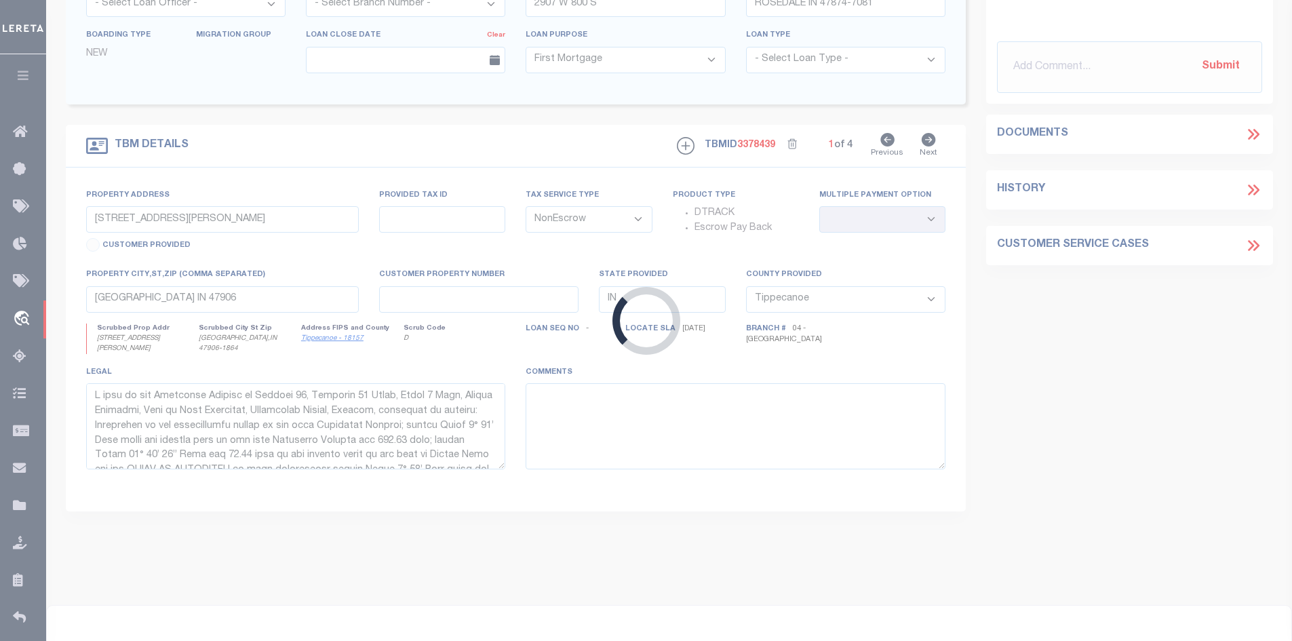
type input "4794 W 900 S"
type input "61-14-20-000-307.000-003"
select select
type input "ROSEDALE IN 47874"
select select "[PERSON_NAME]"
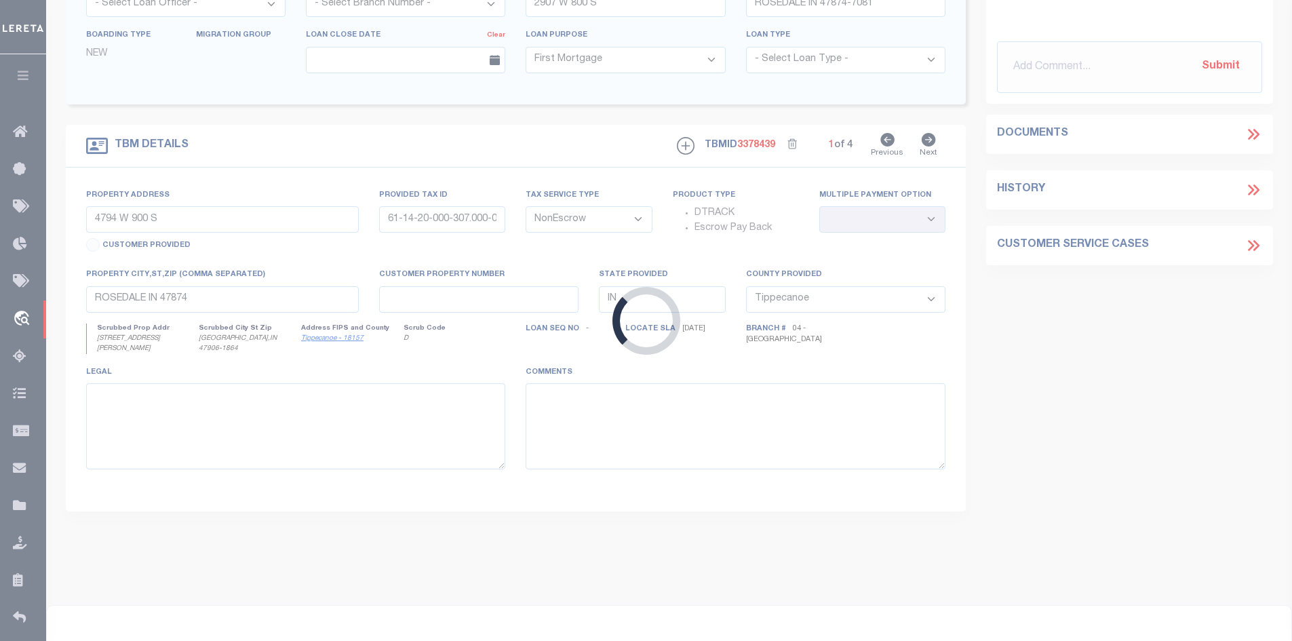
select select "3668"
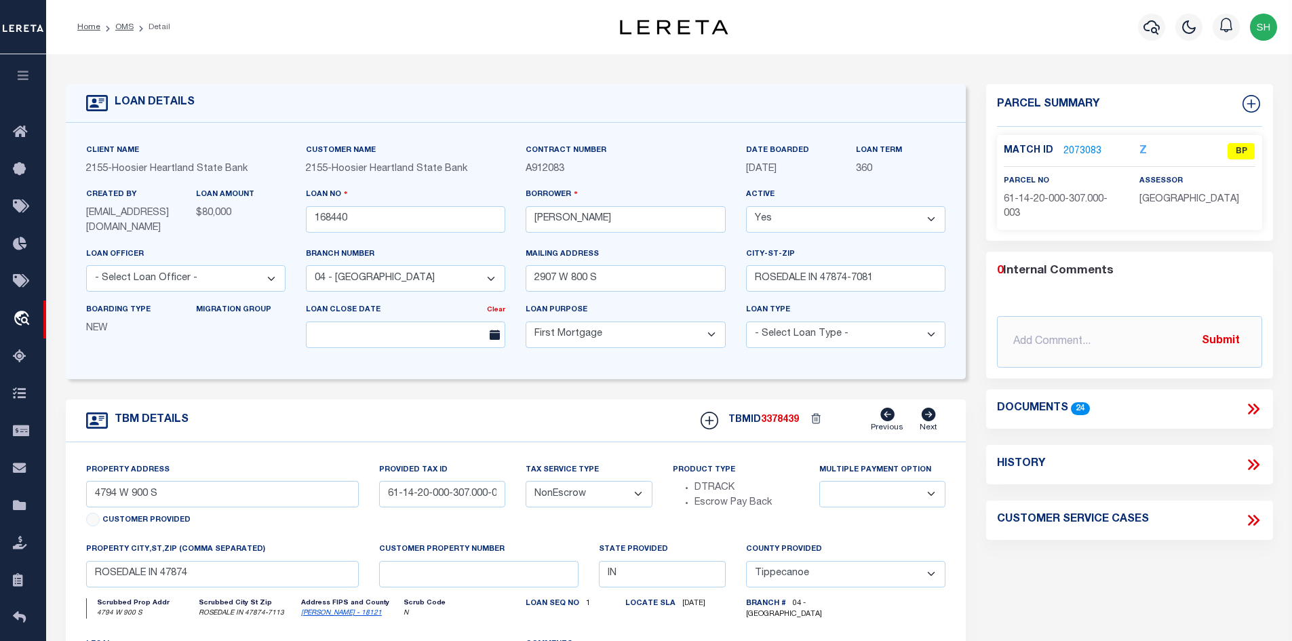
click at [122, 33] on li "OMS" at bounding box center [116, 27] width 33 height 12
click at [121, 25] on link "OMS" at bounding box center [124, 27] width 18 height 8
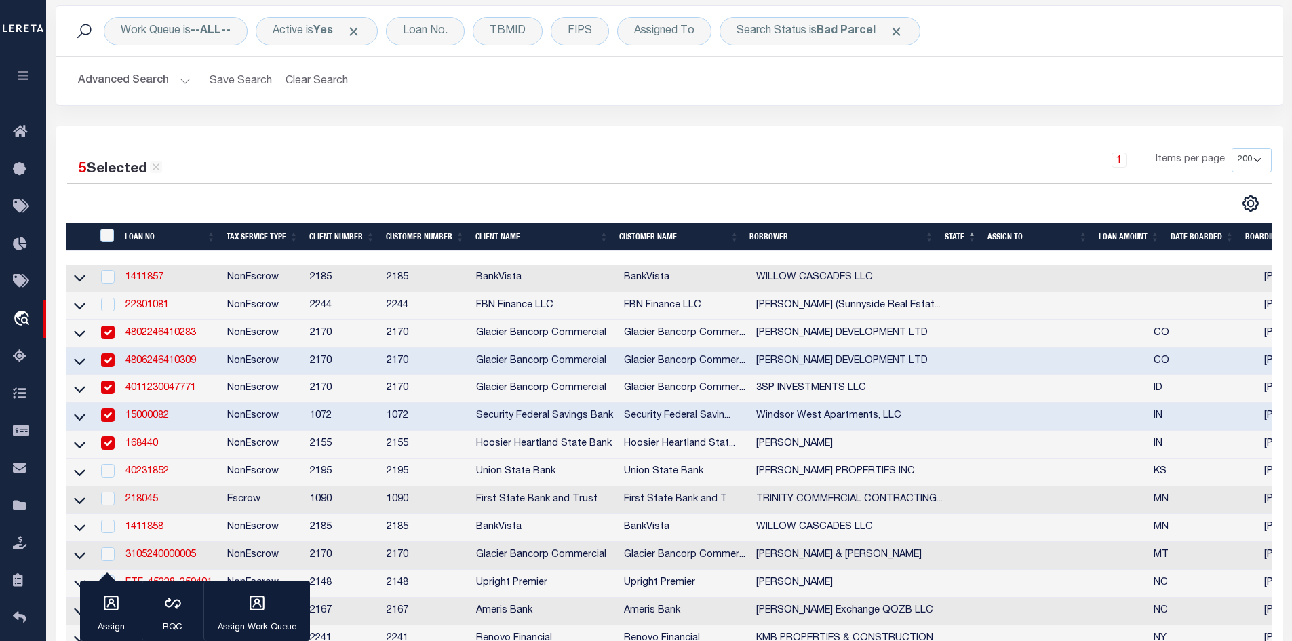
scroll to position [136, 0]
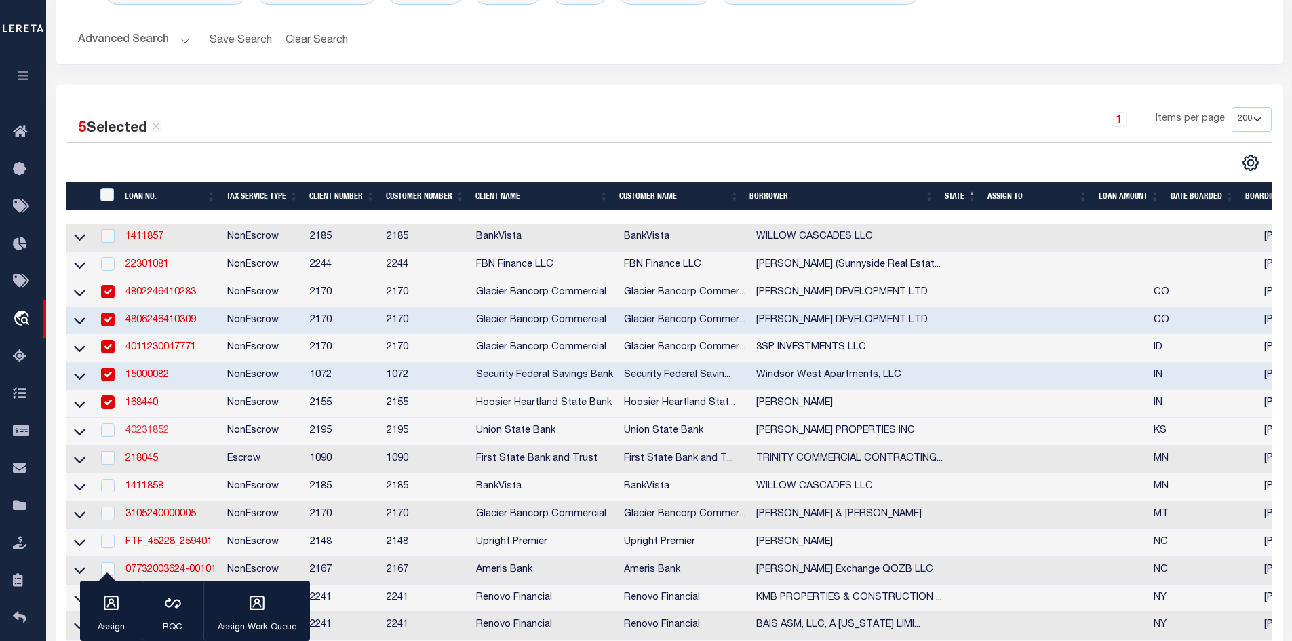
click at [136, 435] on link "40231852" at bounding box center [146, 430] width 43 height 9
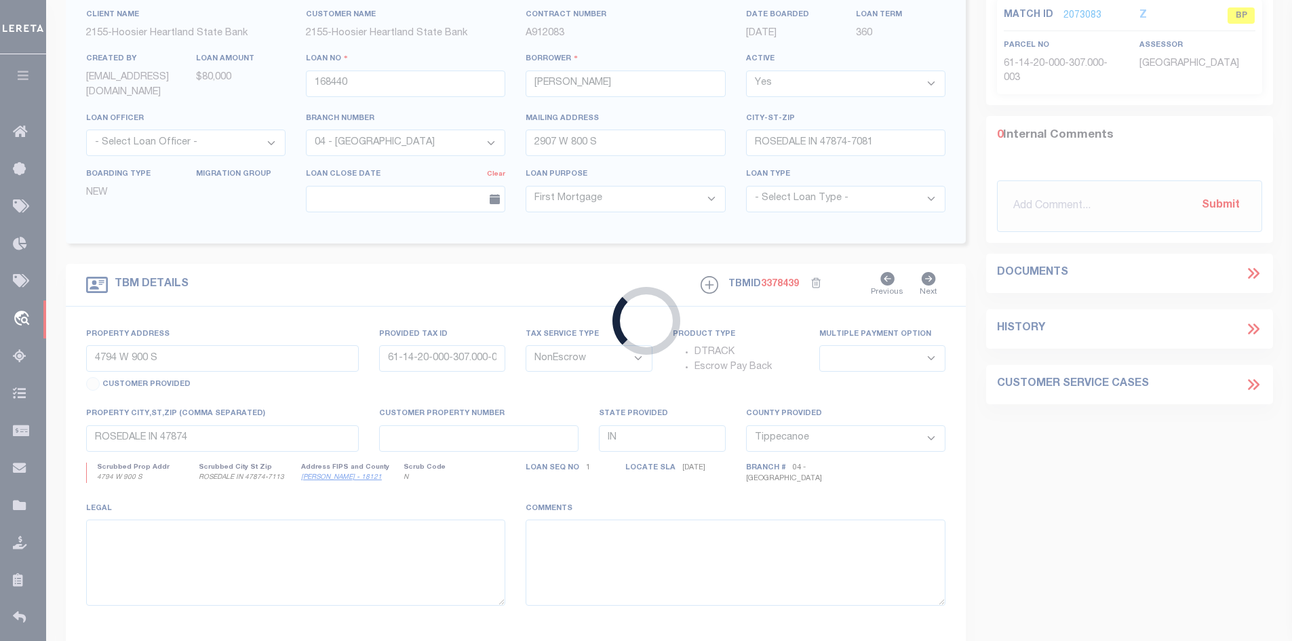
type input "40231852"
type input "[PERSON_NAME] PROPERTIES INC"
select select
type input "1907 S HYDRAULIC ST"
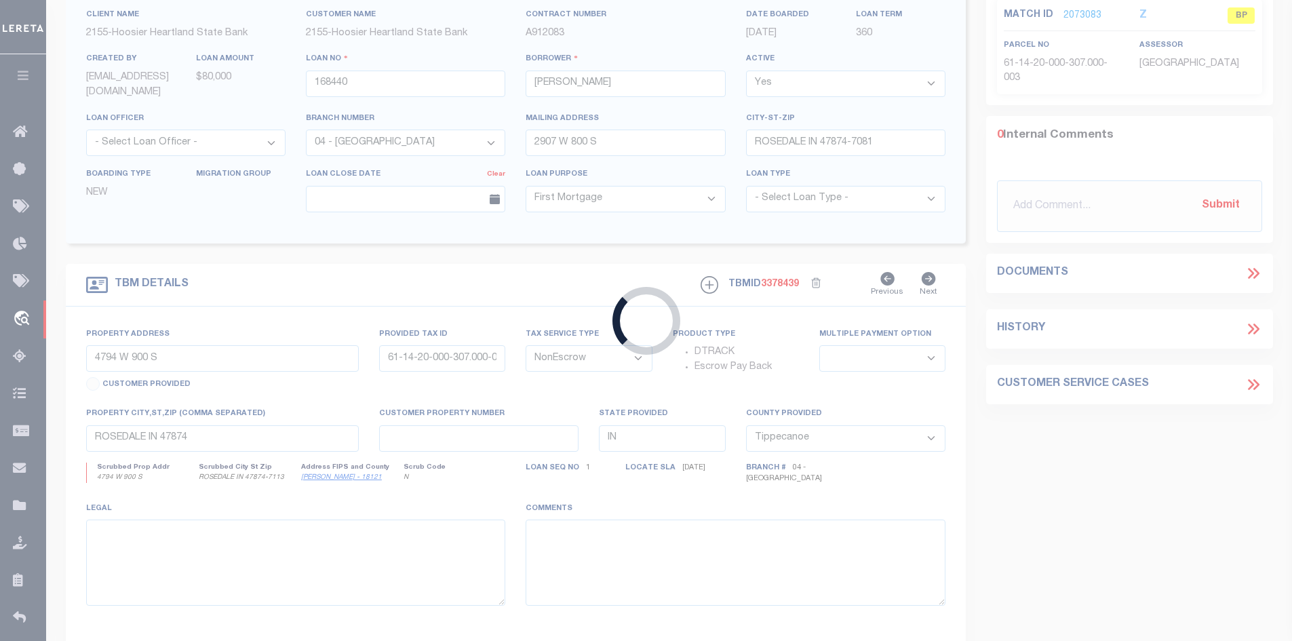
type input "WICHITA, KS 67211-4557"
select select
select select "13031"
select select "4990"
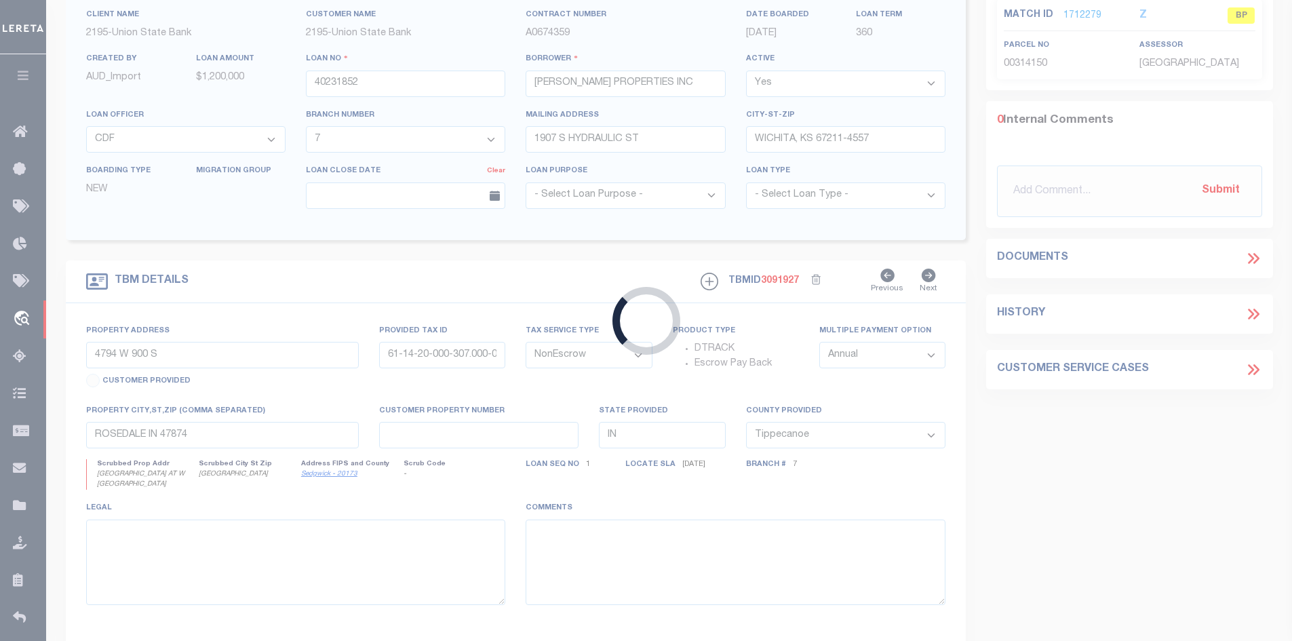
type input "[GEOGRAPHIC_DATA] AT W [GEOGRAPHIC_DATA]"
select select "2"
type input "[GEOGRAPHIC_DATA]"
type input "4350"
type input "KS"
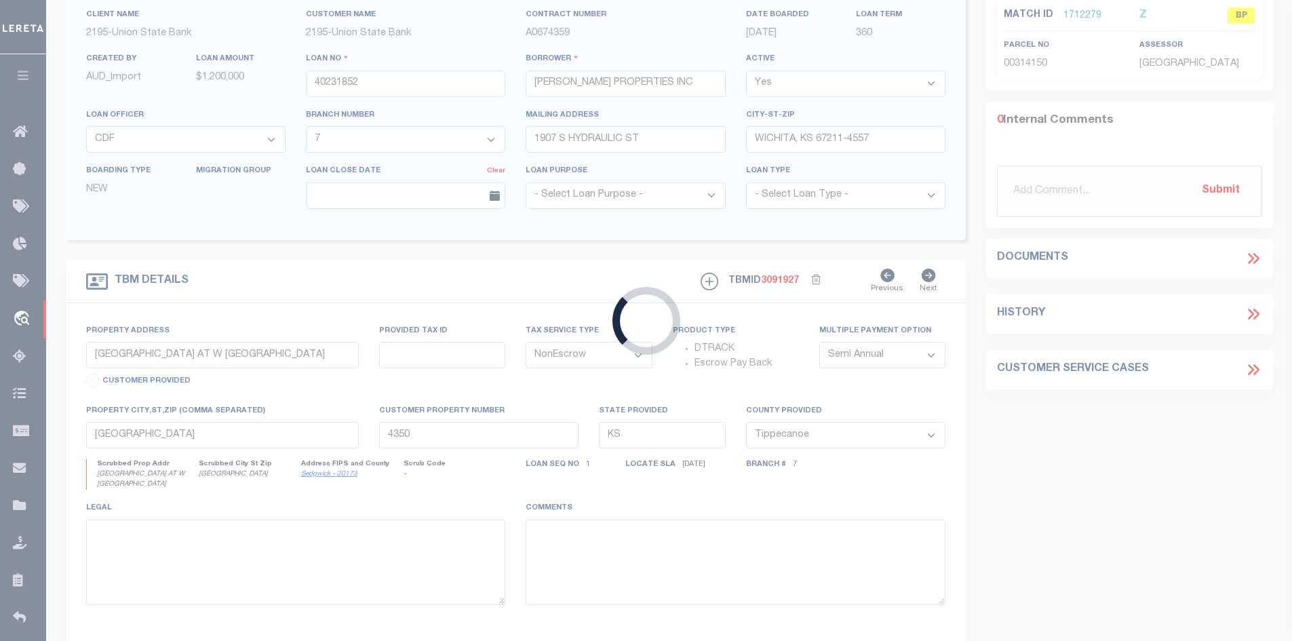
select select
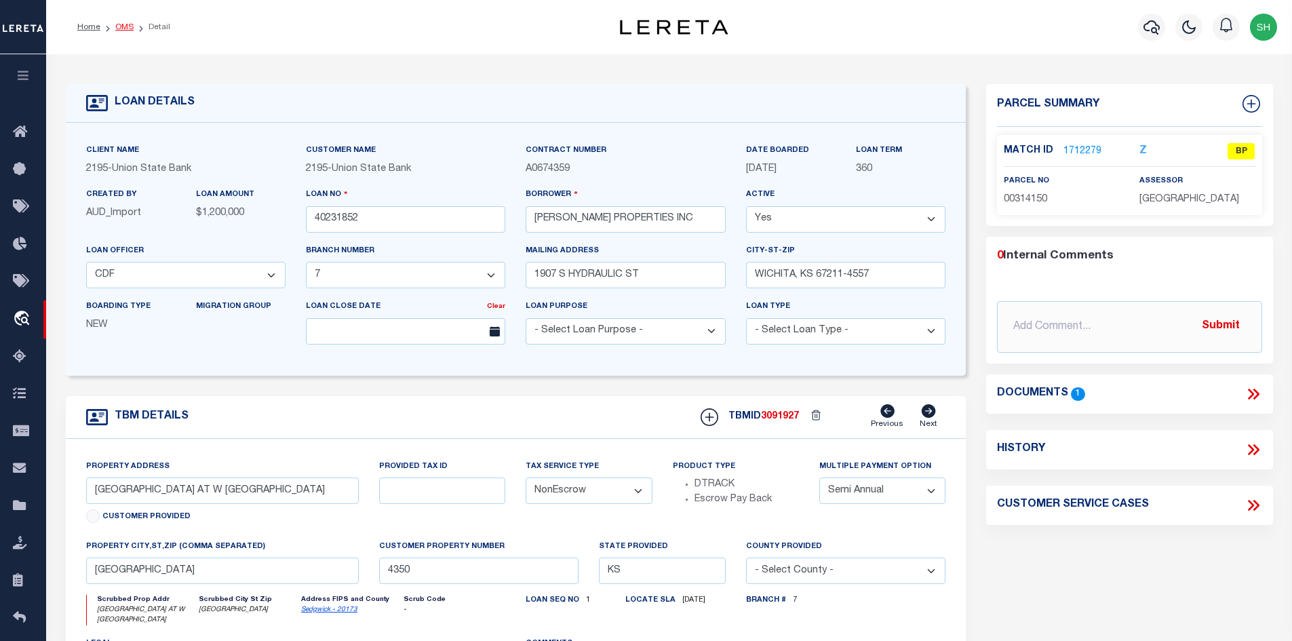
click at [123, 30] on link "OMS" at bounding box center [124, 27] width 18 height 8
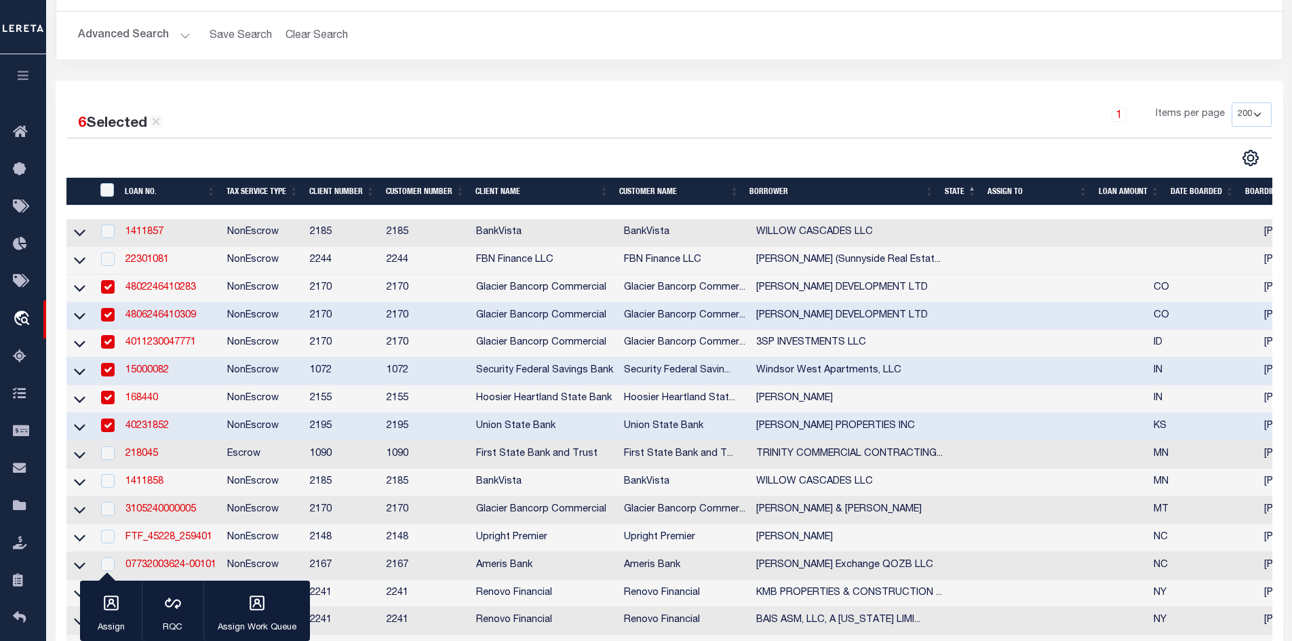
scroll to position [203, 0]
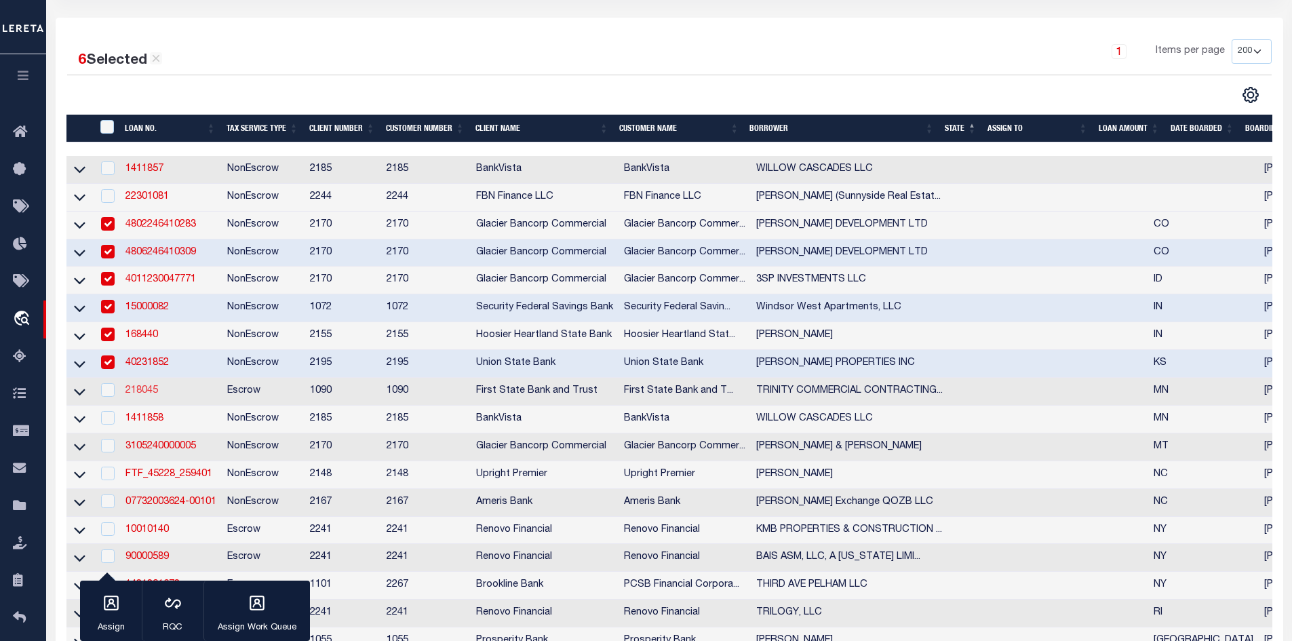
click at [140, 395] on link "218045" at bounding box center [141, 390] width 33 height 9
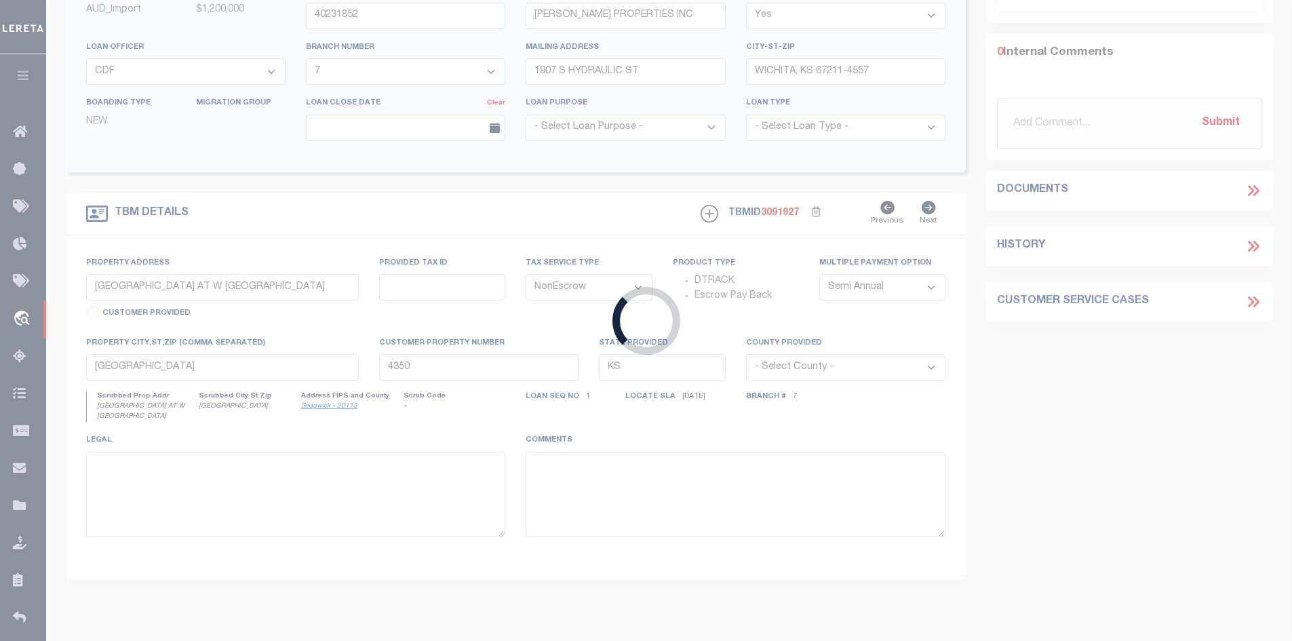
type input "218045"
type input "TRINITY COMMERCIAL CONTRACTING LLC"
select select
select select "Escrow"
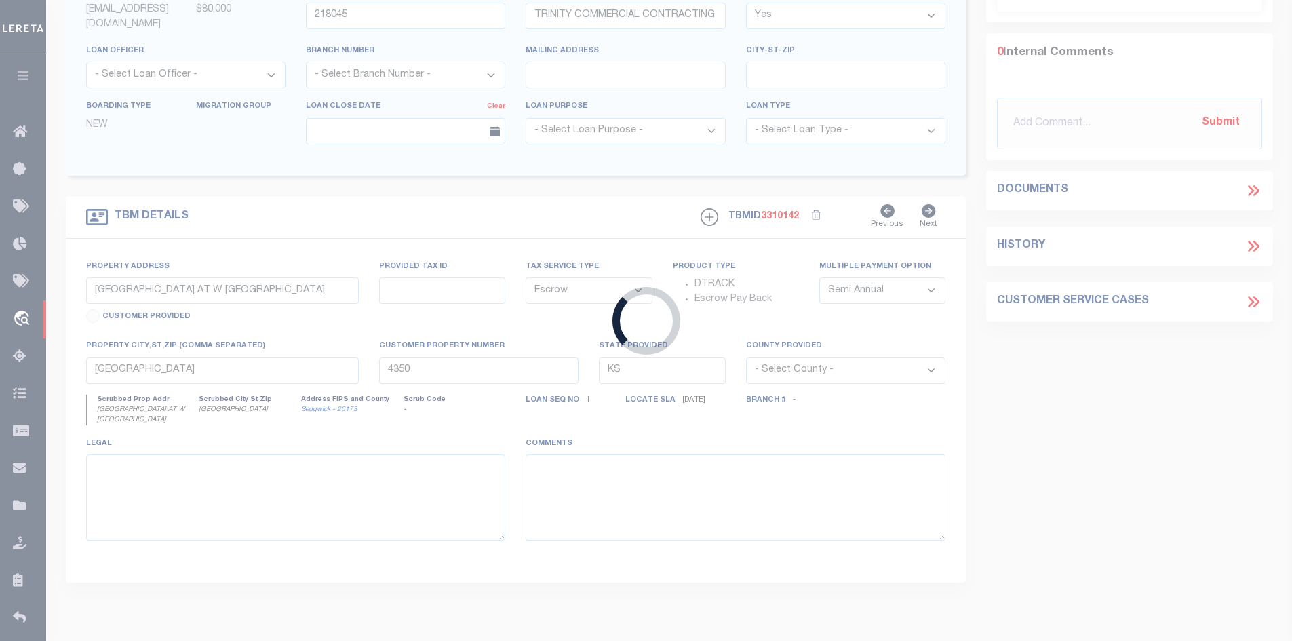
type input "[GEOGRAPHIC_DATA][US_STATE] E"
type input "22-29-22-13-0076"
select select
type input "[GEOGRAPHIC_DATA][PERSON_NAME]"
type input "MN"
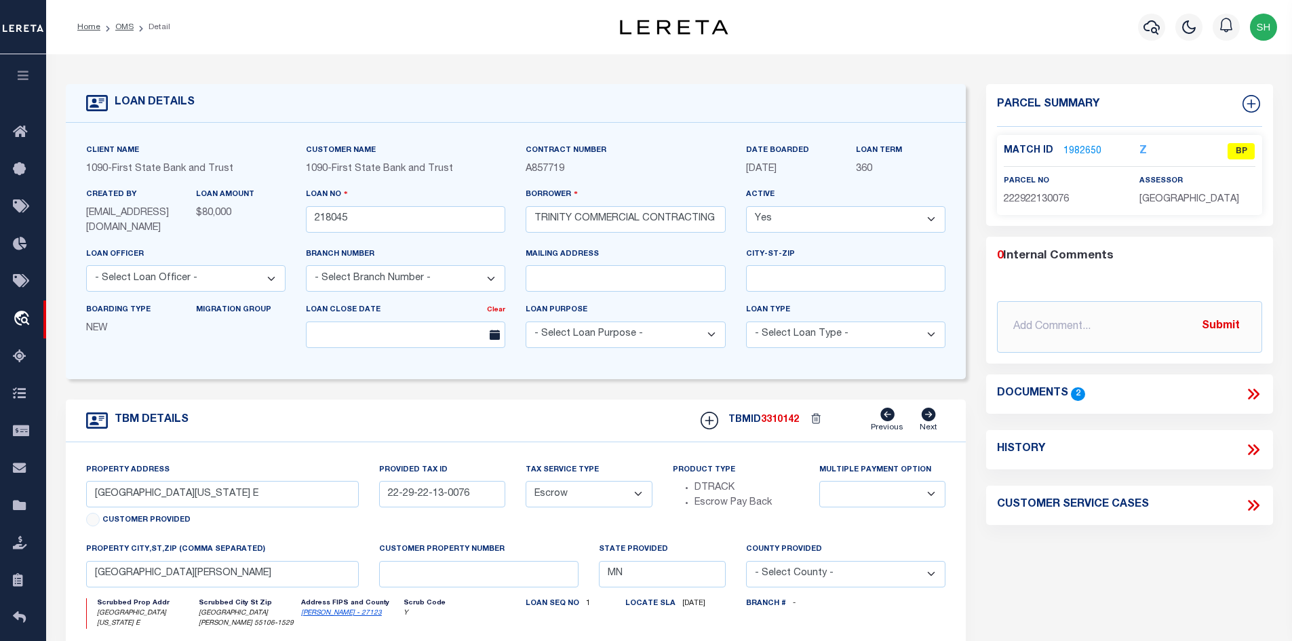
click at [1086, 144] on link "1982650" at bounding box center [1082, 151] width 38 height 14
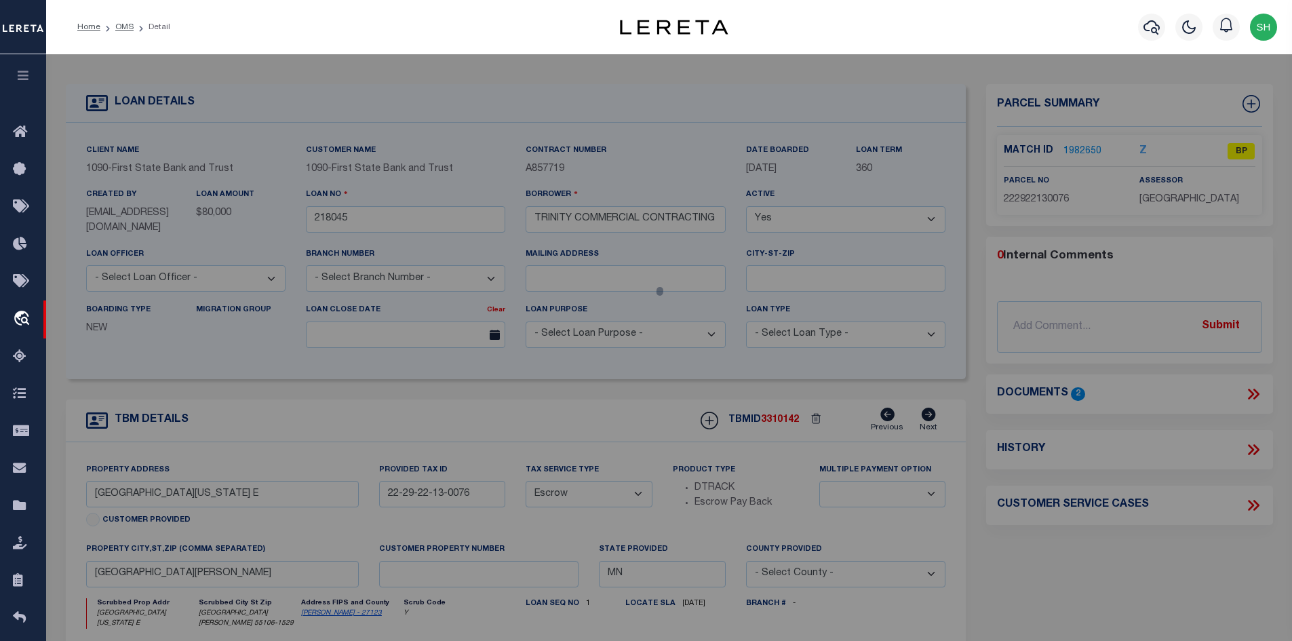
select select "AS"
checkbox input "false"
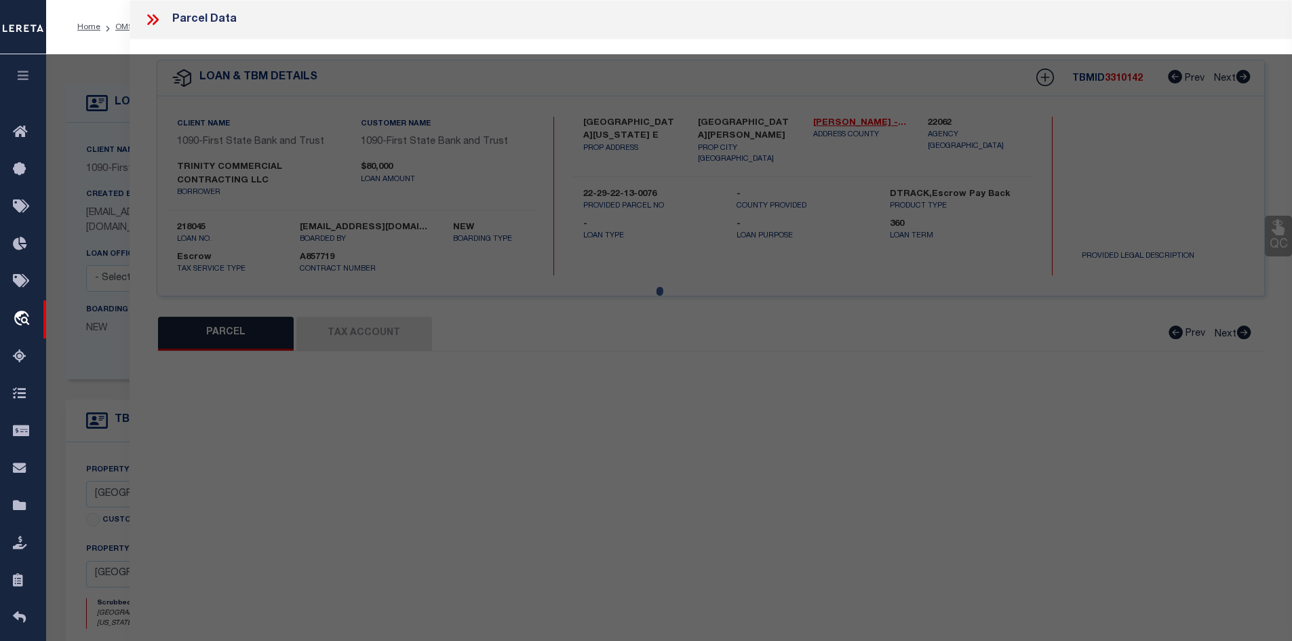
select select "BP"
type input "Trinity Commercial Contracting Llc"
select select "AGW"
select select "ADD"
type input "[GEOGRAPHIC_DATA][US_STATE] E"
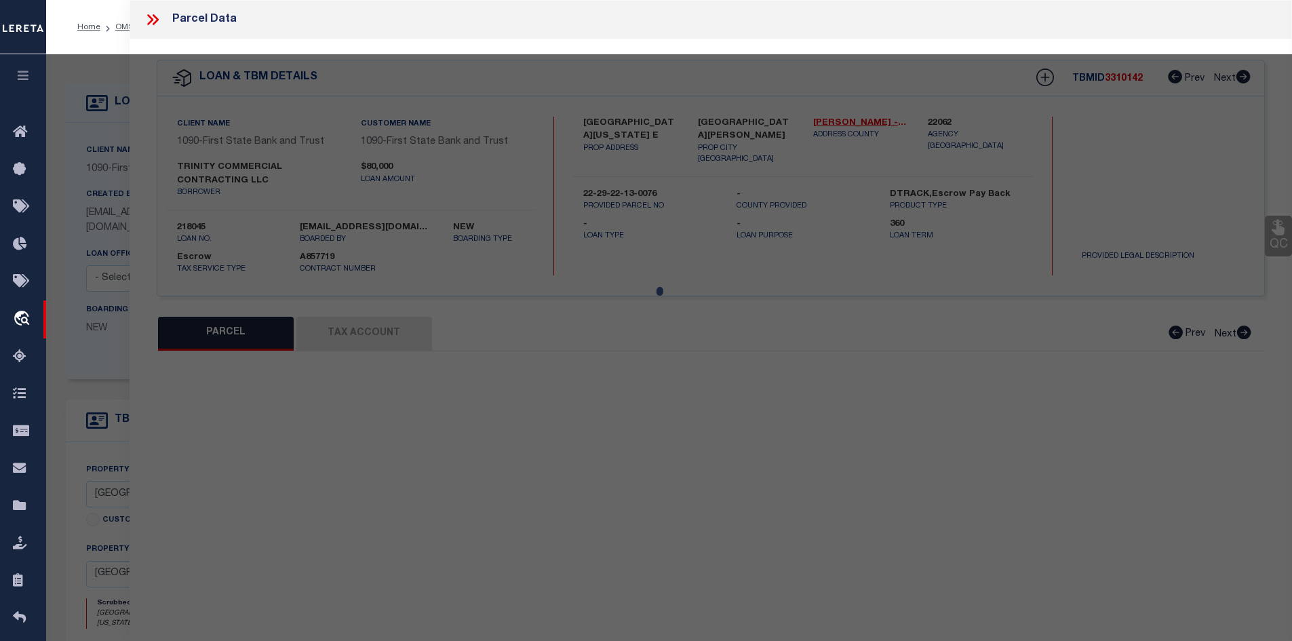
type input "[GEOGRAPHIC_DATA][PERSON_NAME]"
type textarea "[PERSON_NAME] SUB OF L14 [PERSON_NAME] LOT 6 BLK 2"
type textarea "Parcel ID 222922130076 Parcel Status Active Property Address [STREET_ADDRESS][U…"
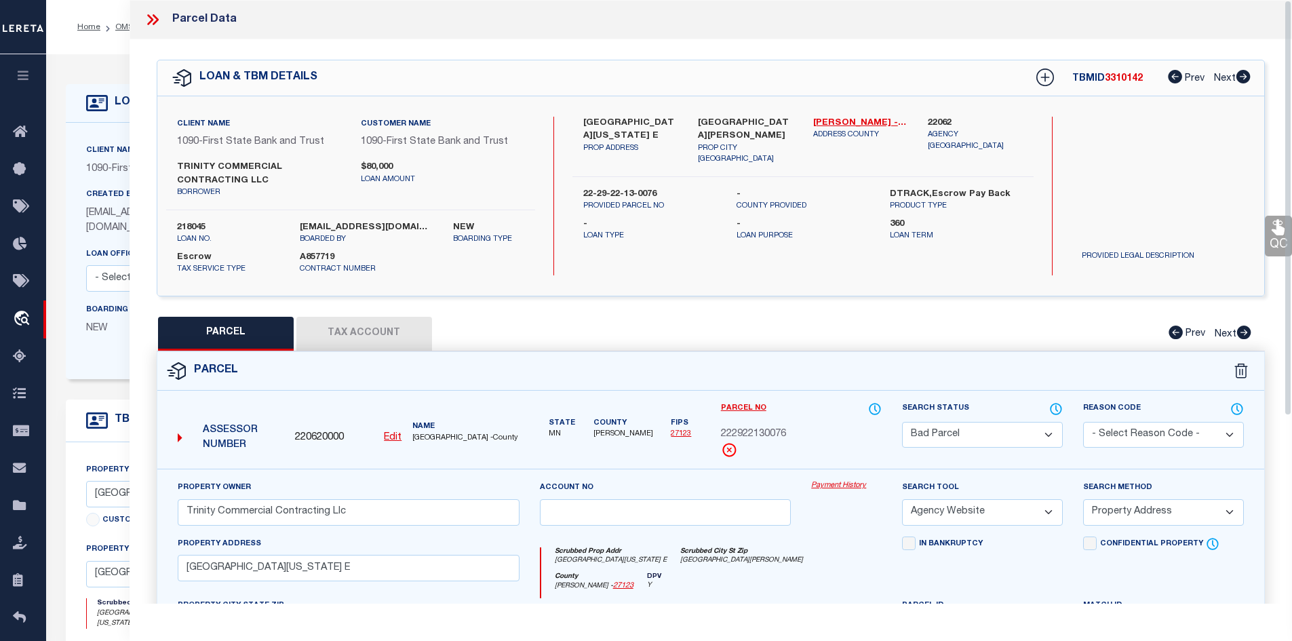
click at [326, 347] on button "Tax Account" at bounding box center [364, 334] width 136 height 34
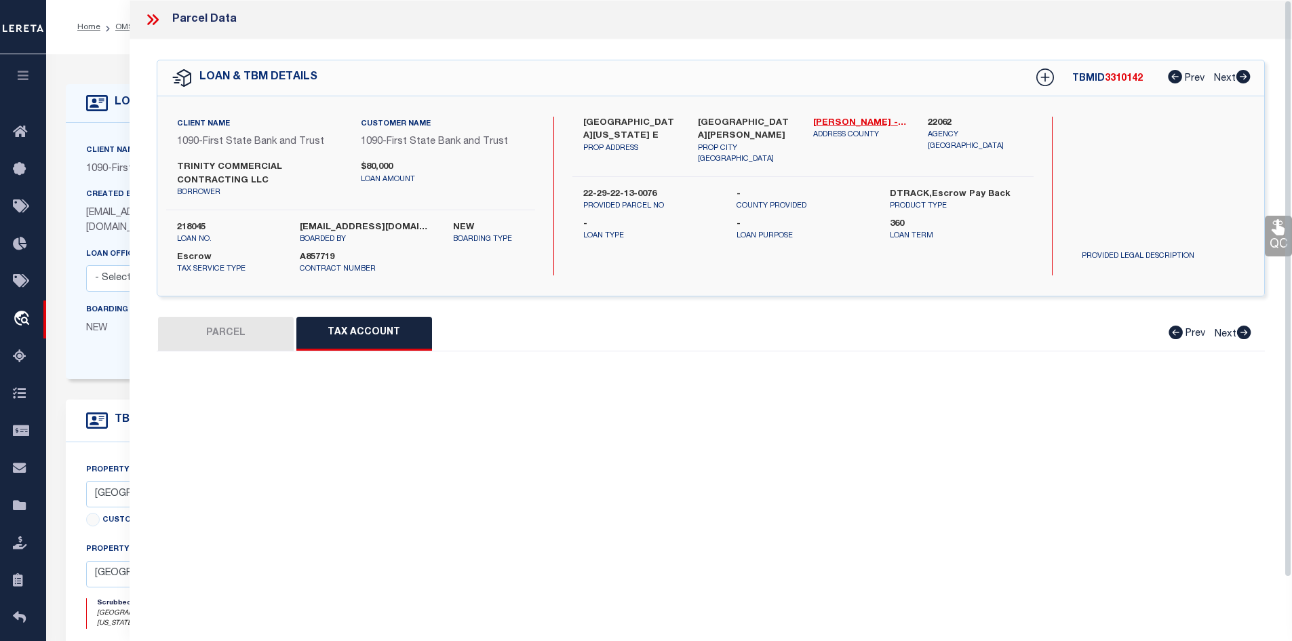
select select "100"
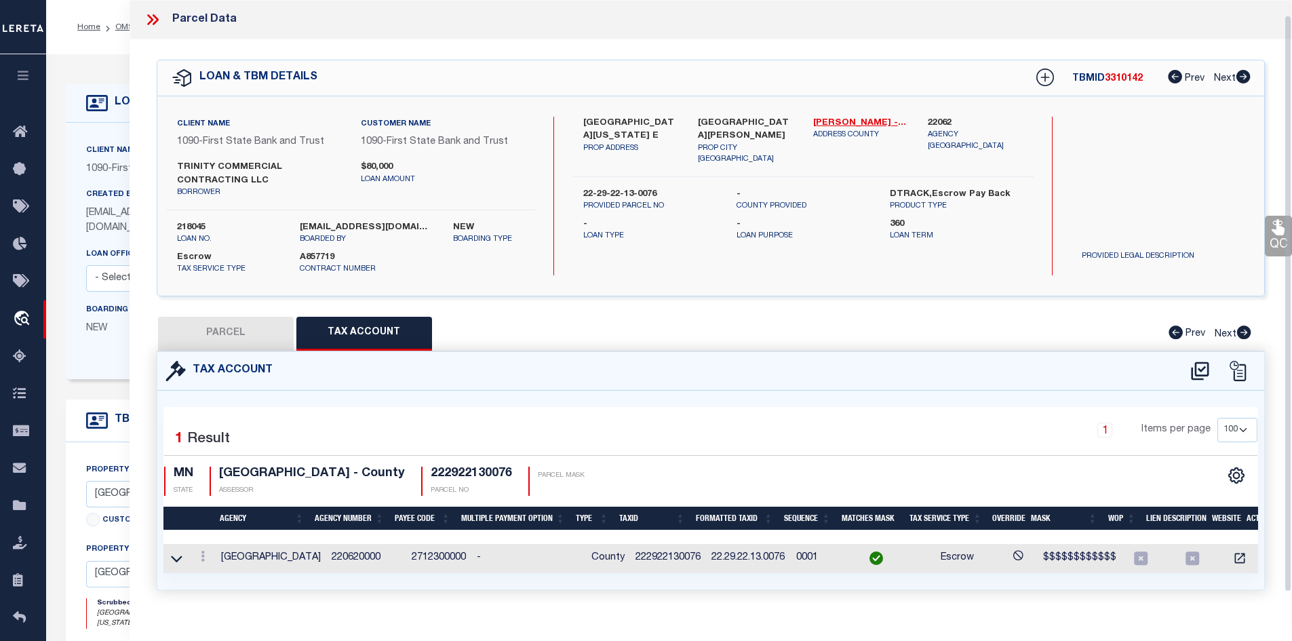
scroll to position [27, 0]
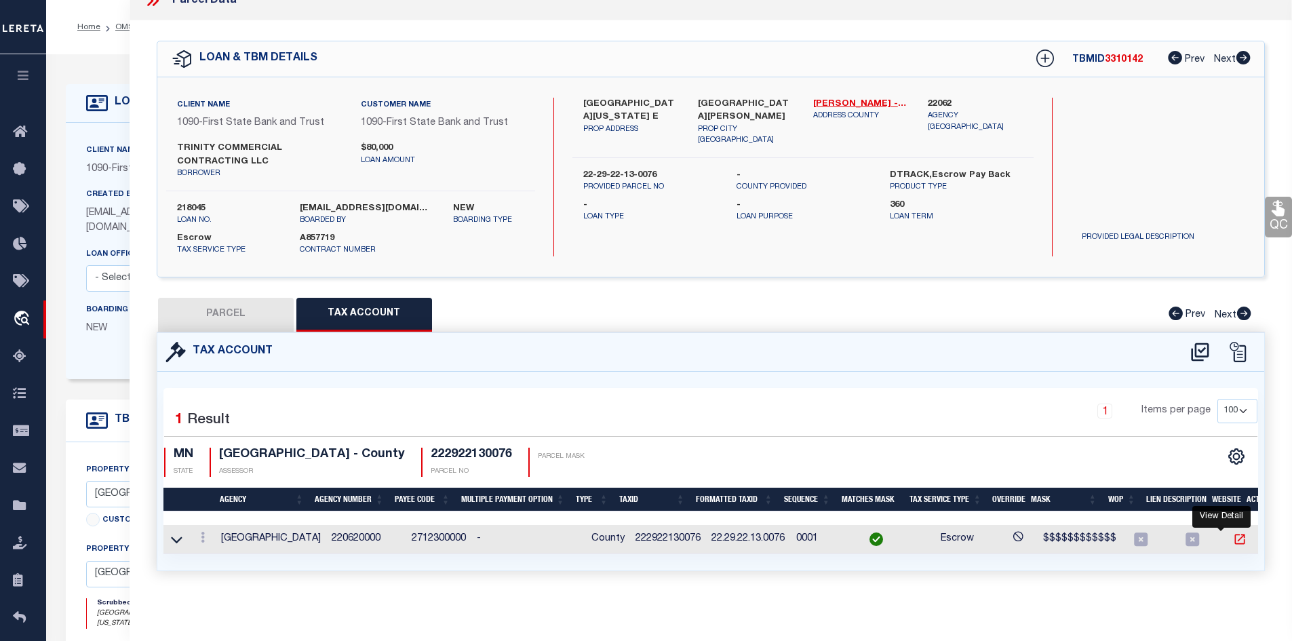
click at [1233, 532] on icon "" at bounding box center [1240, 539] width 14 height 14
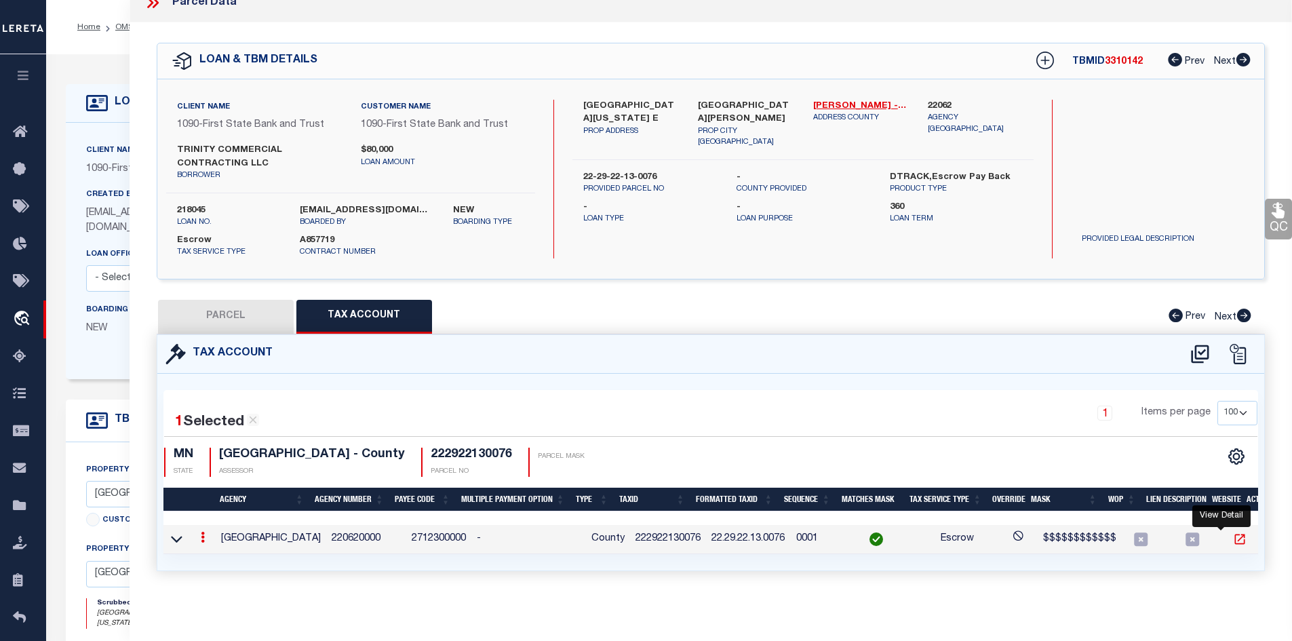
scroll to position [25, 0]
click at [148, 33] on div "QC QC QC" at bounding box center [711, 312] width 1163 height 581
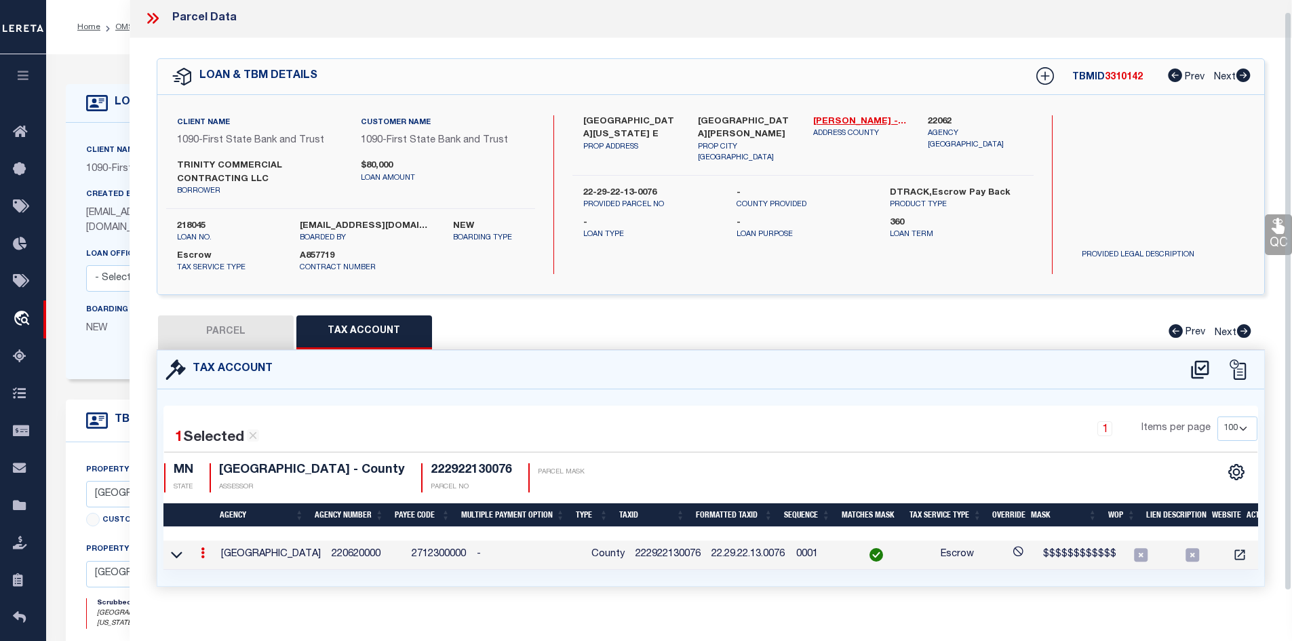
scroll to position [0, 0]
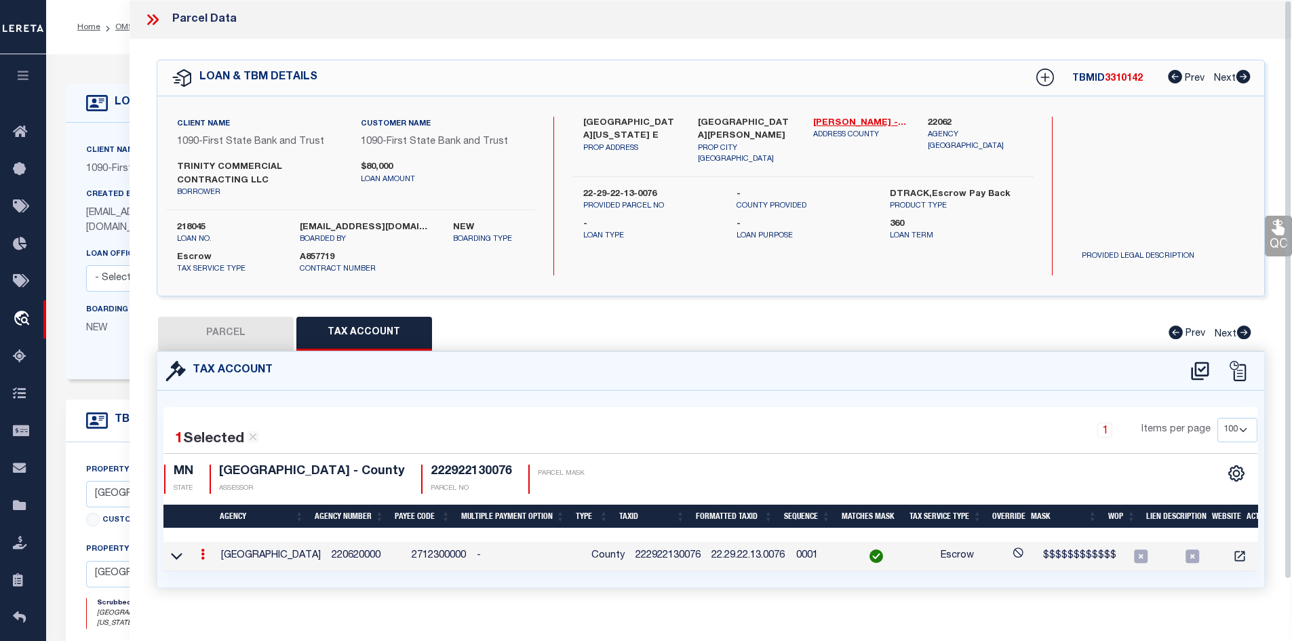
click at [149, 13] on icon at bounding box center [153, 20] width 18 height 18
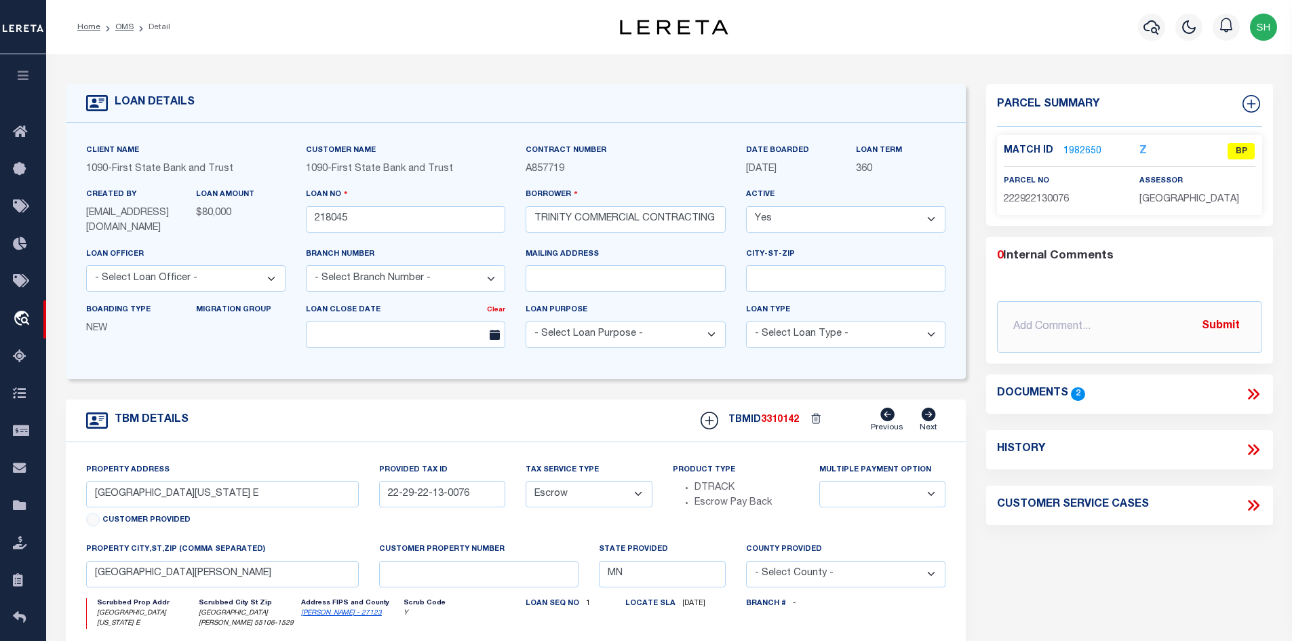
click at [1082, 147] on link "1982650" at bounding box center [1082, 151] width 38 height 14
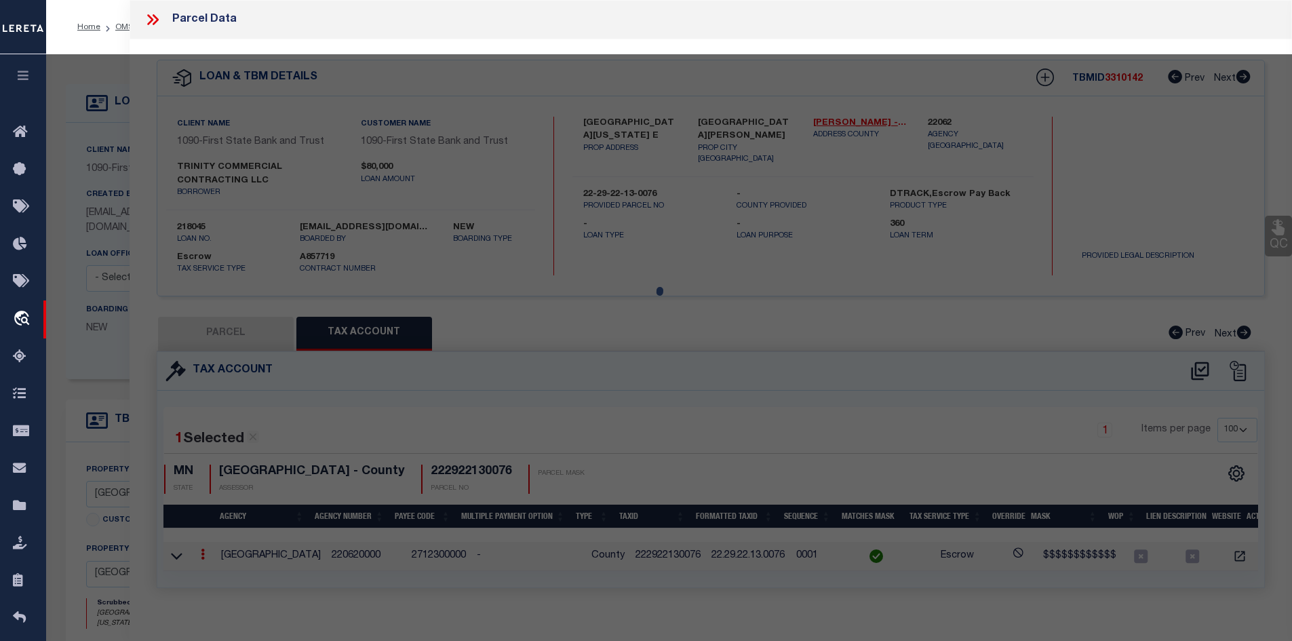
select select "AS"
select select
checkbox input "false"
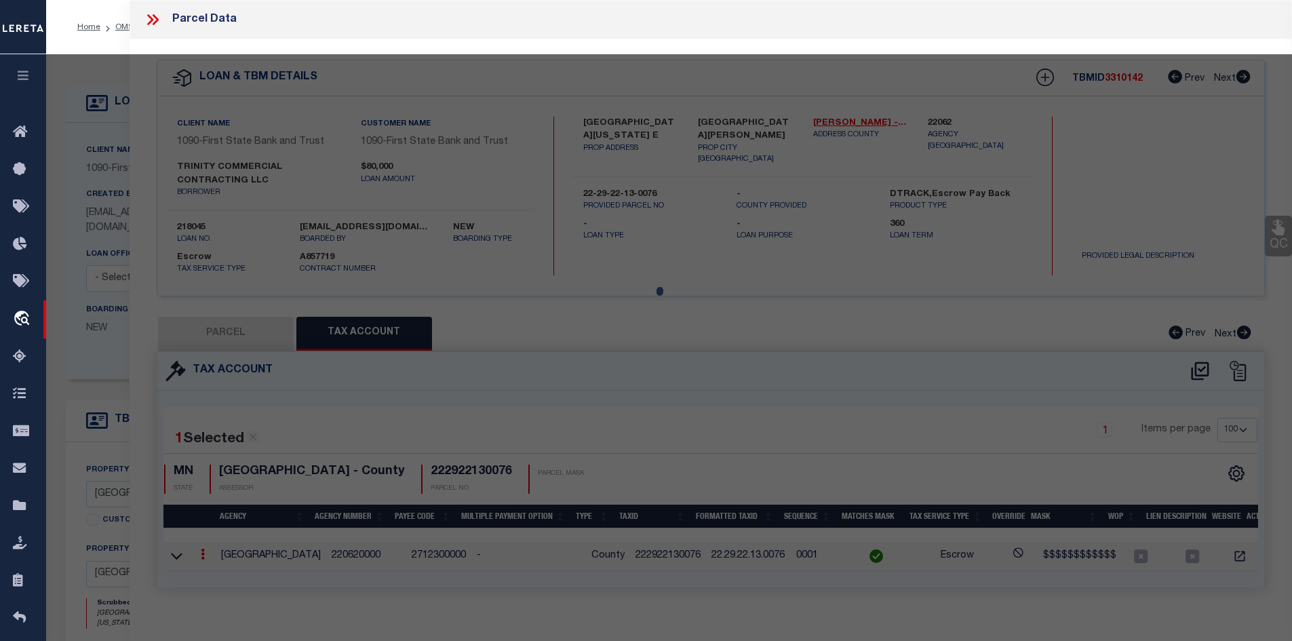
select select "BP"
type input "Trinity Commercial Contracting Llc"
select select "AGW"
select select "ADD"
type input "[GEOGRAPHIC_DATA][US_STATE] E"
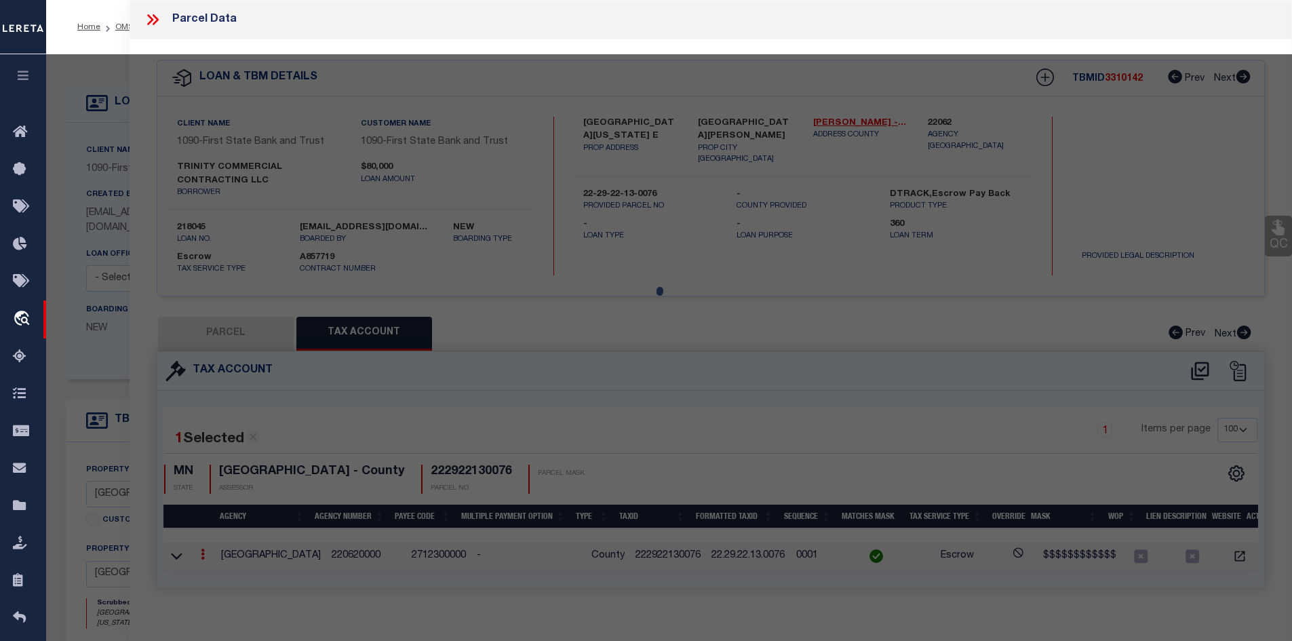
type input "[GEOGRAPHIC_DATA][PERSON_NAME]"
type textarea "[PERSON_NAME] SUB OF L14 [PERSON_NAME] LOT 6 BLK 2"
type textarea "Parcel ID 222922130076 Parcel Status Active Property Address [STREET_ADDRESS][U…"
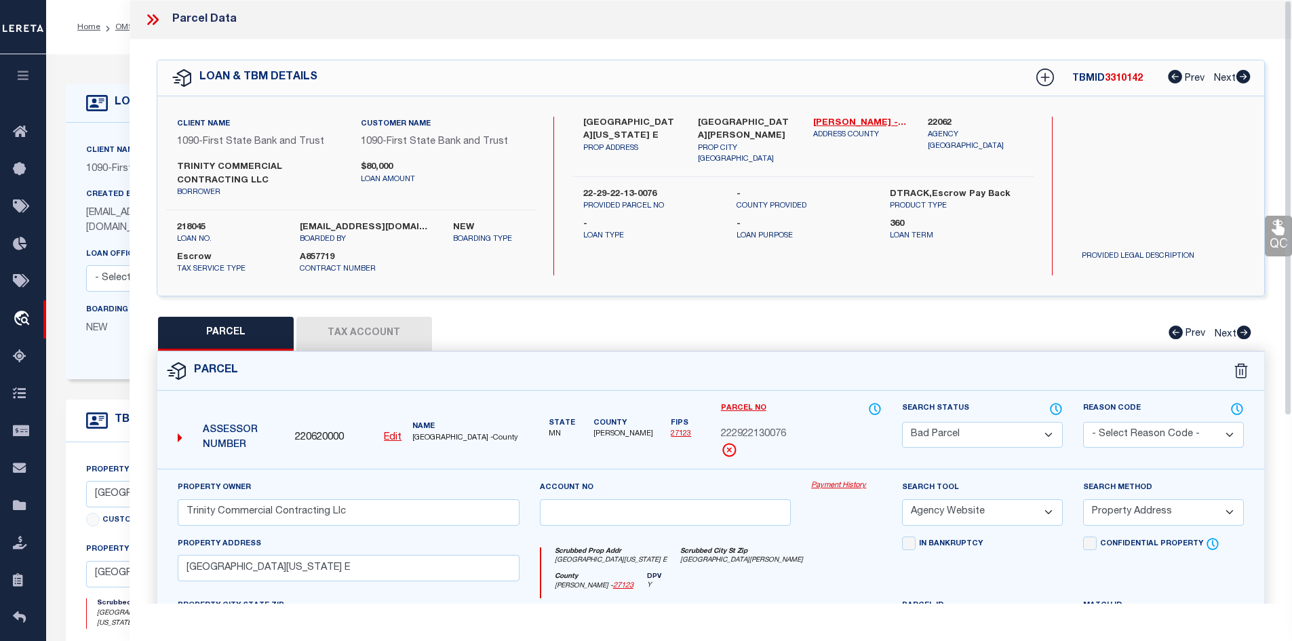
click at [399, 321] on button "Tax Account" at bounding box center [364, 334] width 136 height 34
select select "100"
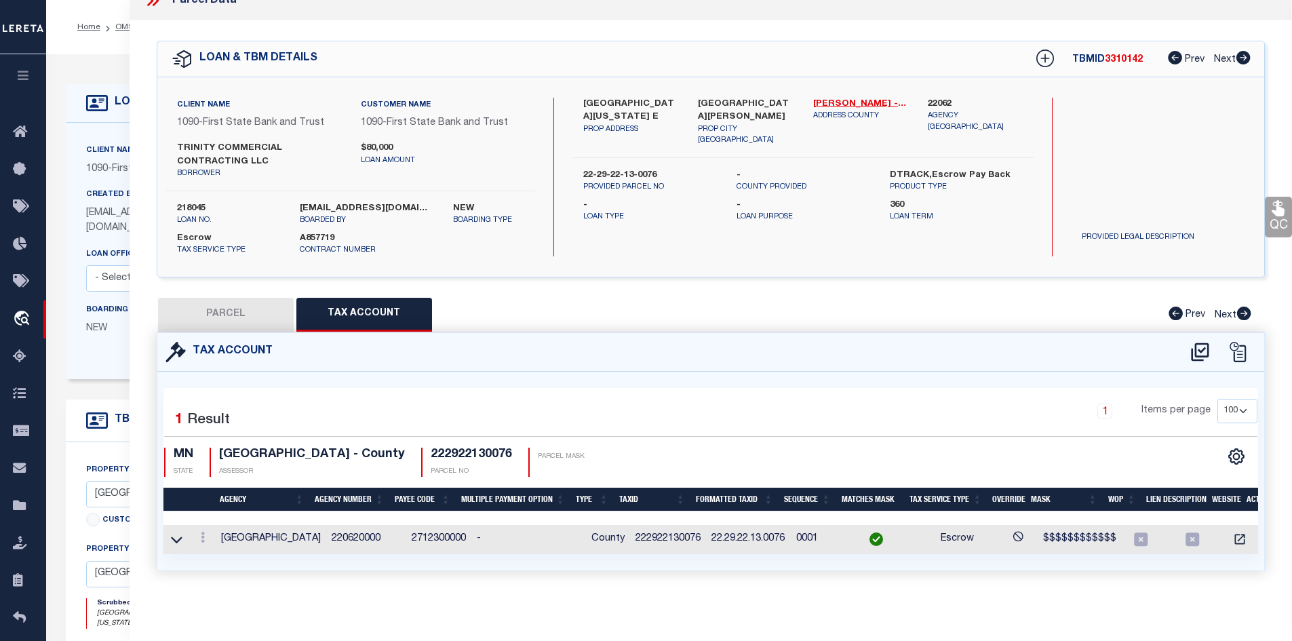
click at [199, 298] on button "PARCEL" at bounding box center [226, 315] width 136 height 34
select select "AS"
select select
checkbox input "false"
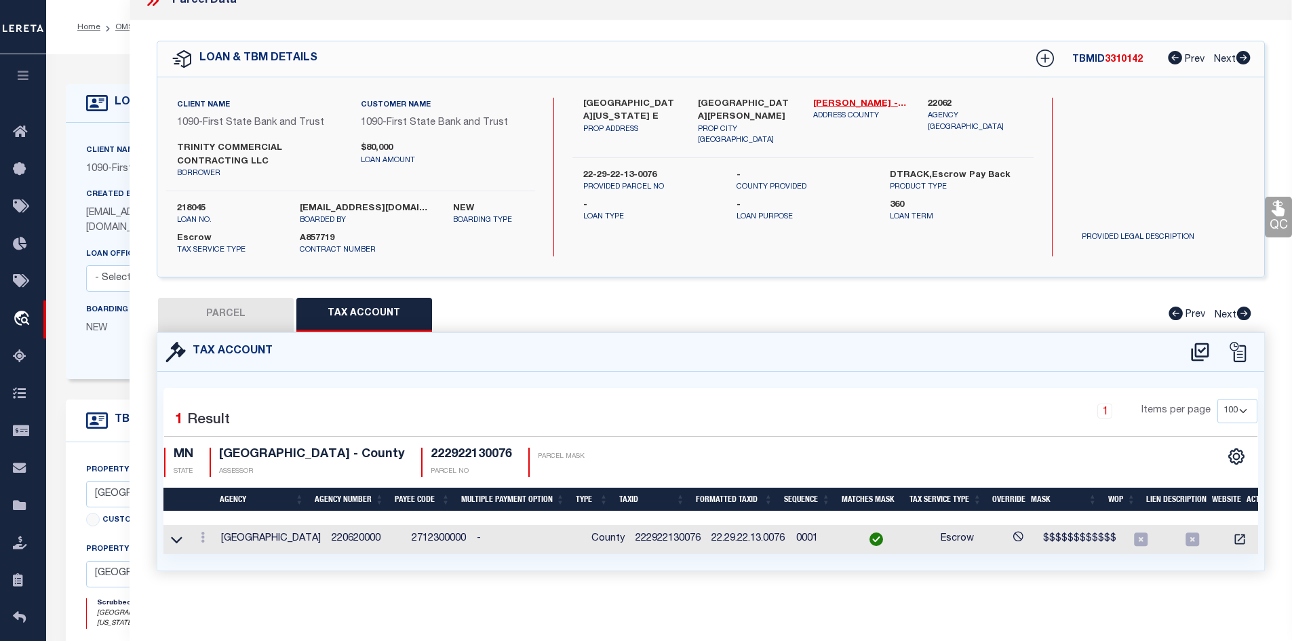
checkbox input "false"
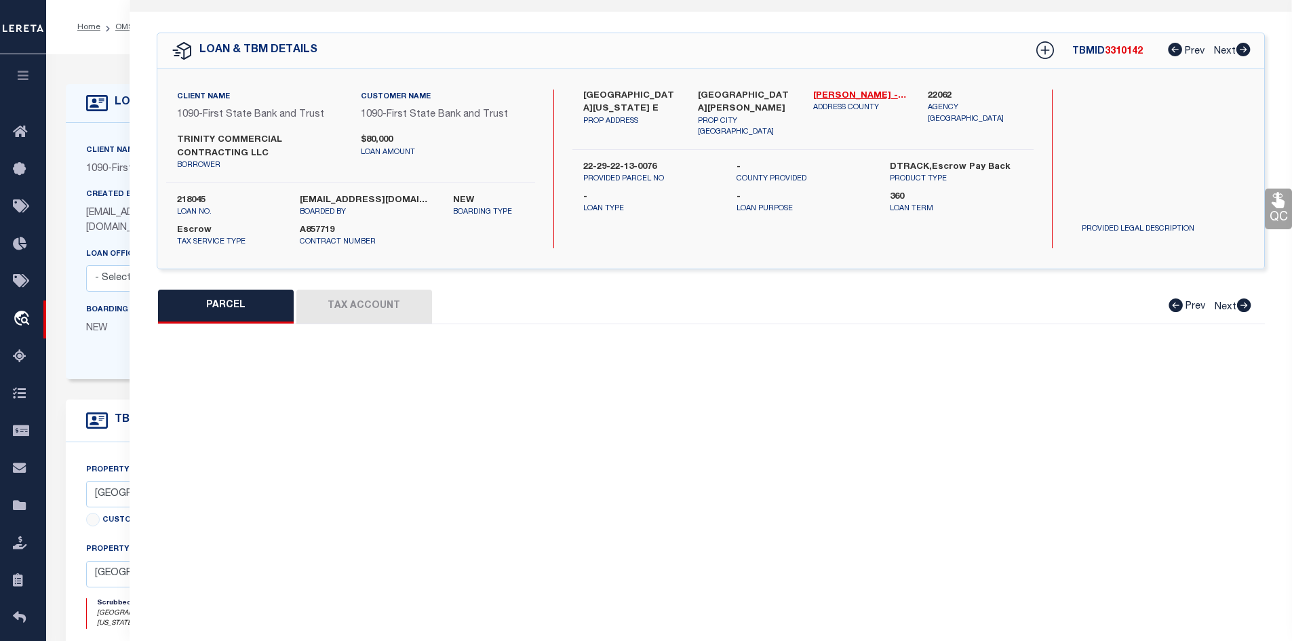
select select "BP"
type input "Trinity Commercial Contracting Llc"
select select "AGW"
select select "ADD"
type input "[GEOGRAPHIC_DATA][US_STATE] E"
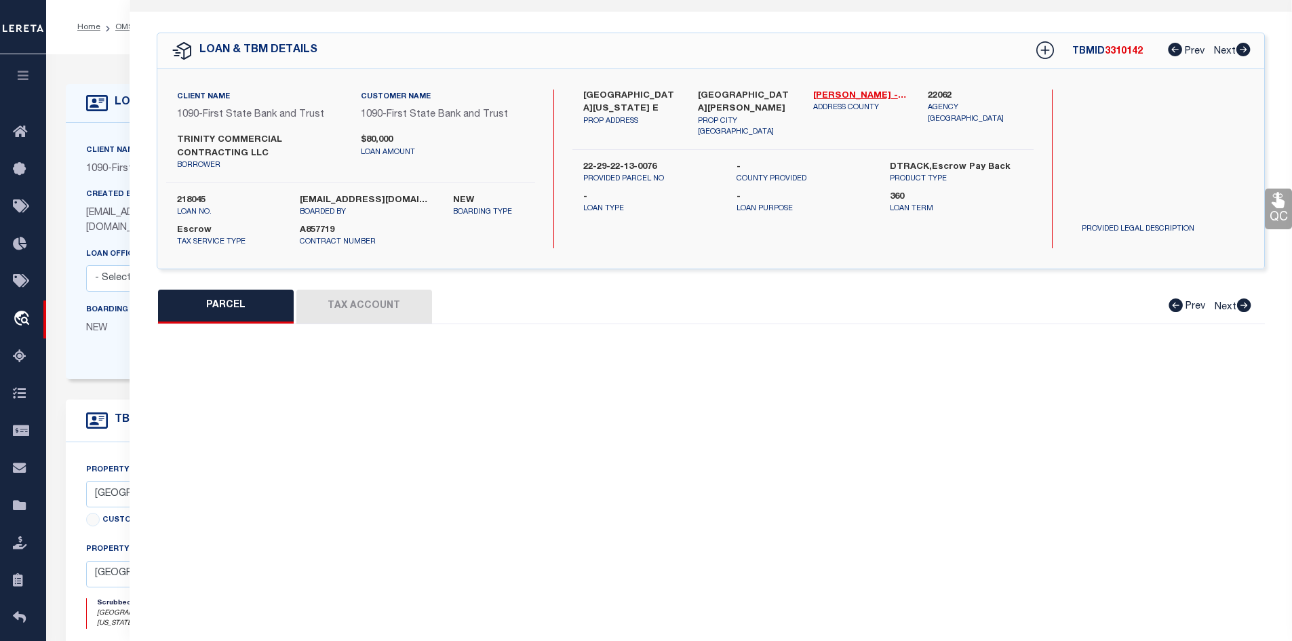
type input "[GEOGRAPHIC_DATA][PERSON_NAME]"
type textarea "[PERSON_NAME] SUB OF L14 [PERSON_NAME] LOT 6 BLK 2"
type textarea "Parcel ID 222922130076 Parcel Status Active Property Address [STREET_ADDRESS][U…"
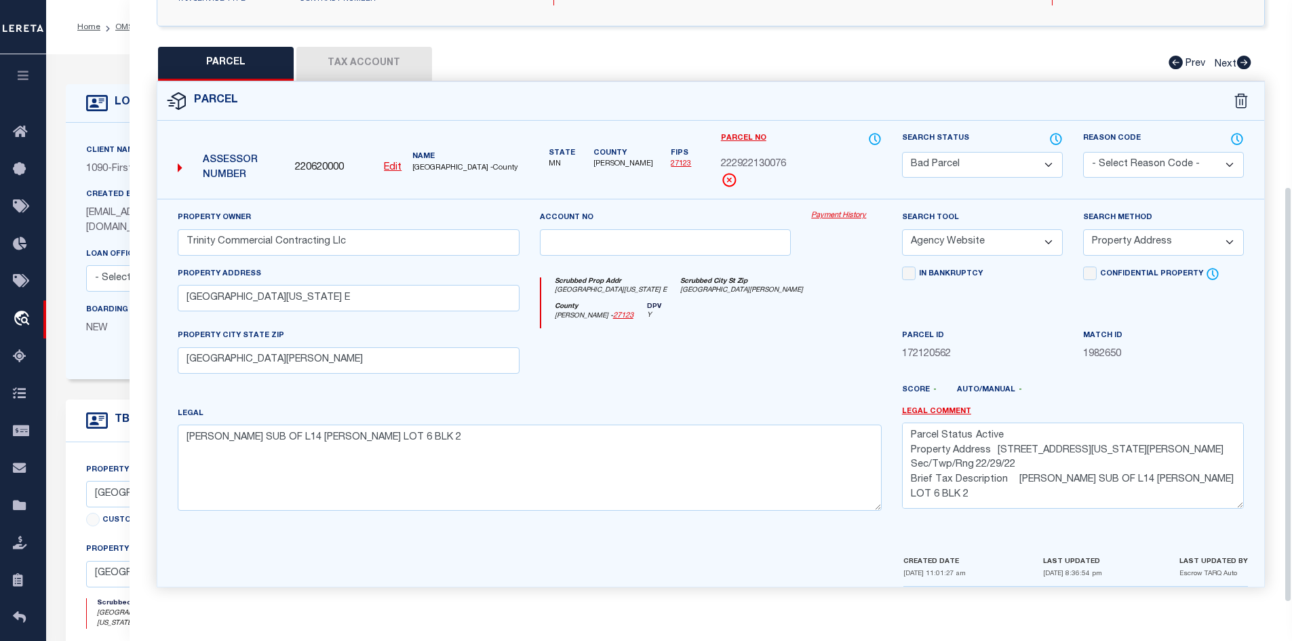
scroll to position [272, 0]
drag, startPoint x: 380, startPoint y: 58, endPoint x: 400, endPoint y: 73, distance: 25.2
click at [380, 58] on button "Tax Account" at bounding box center [364, 64] width 136 height 34
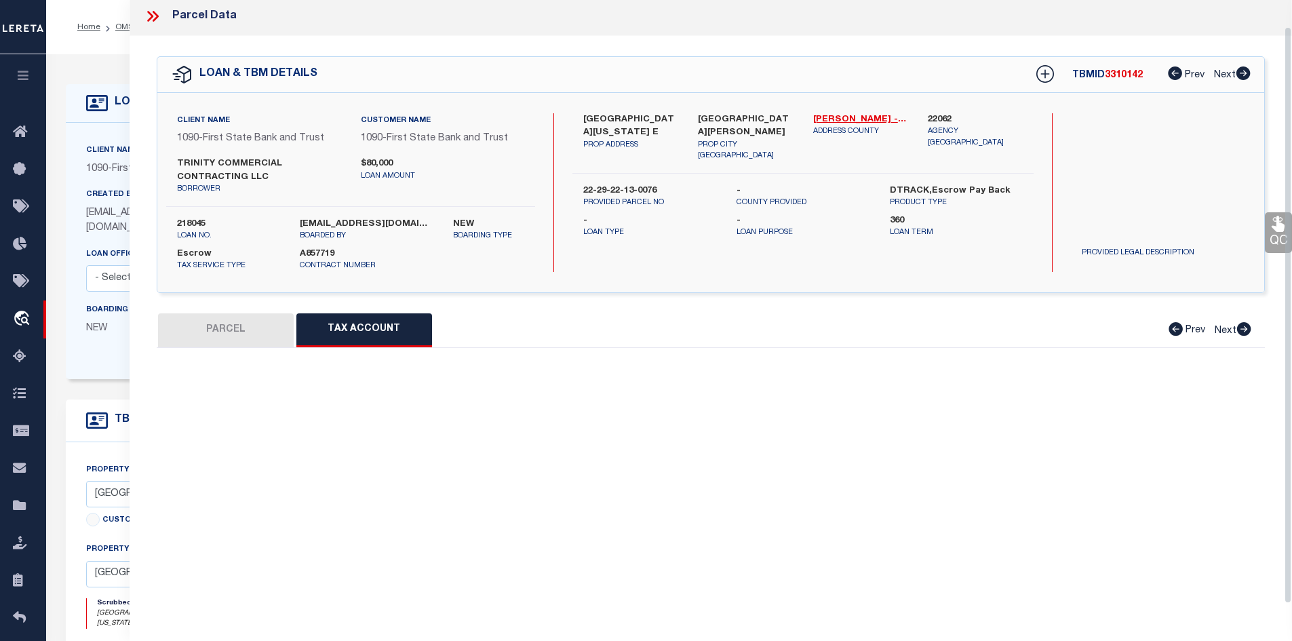
select select "100"
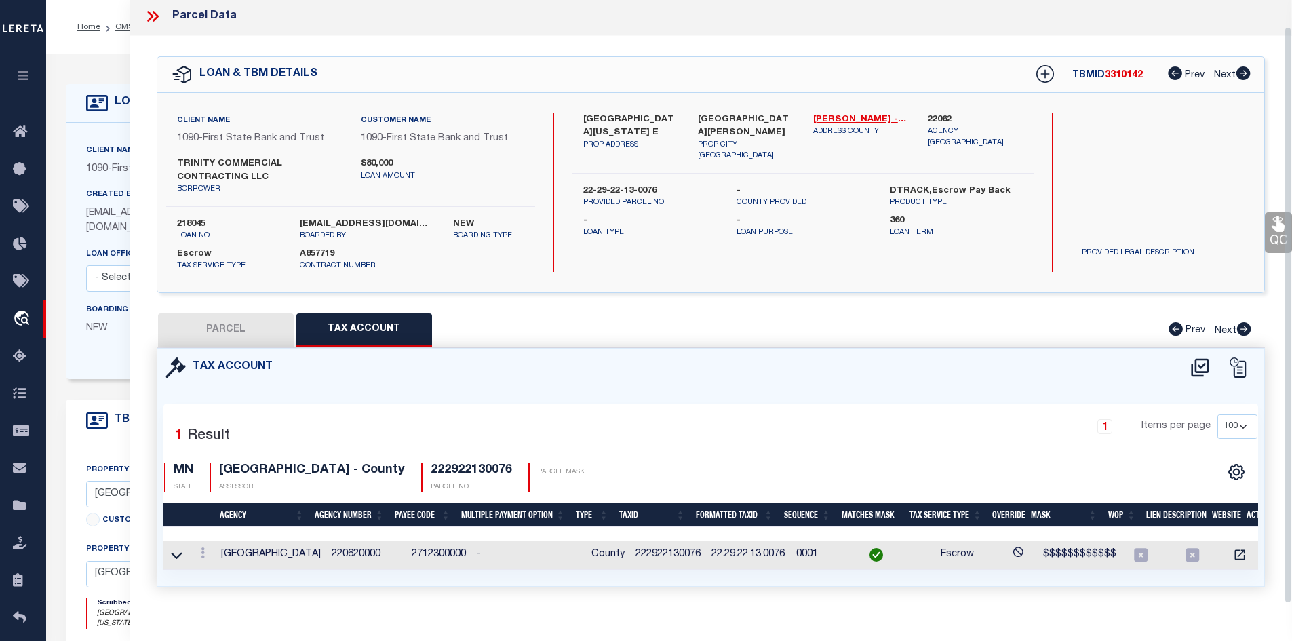
scroll to position [27, 0]
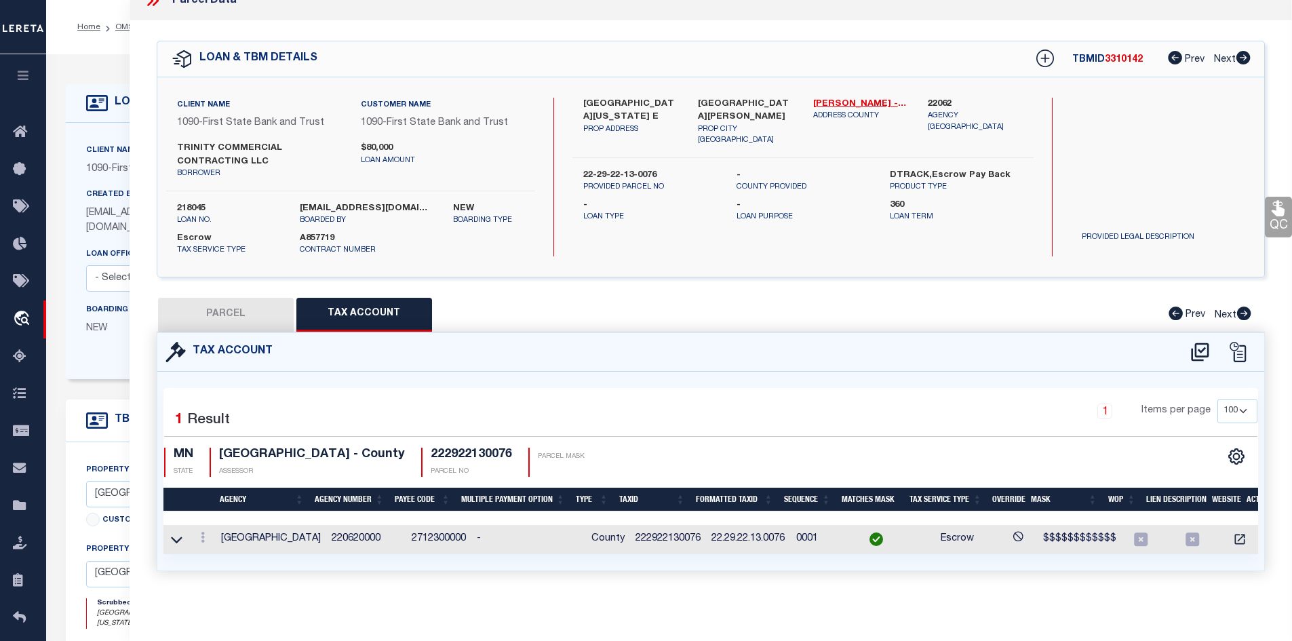
click at [1013, 534] on icon at bounding box center [1018, 538] width 10 height 9
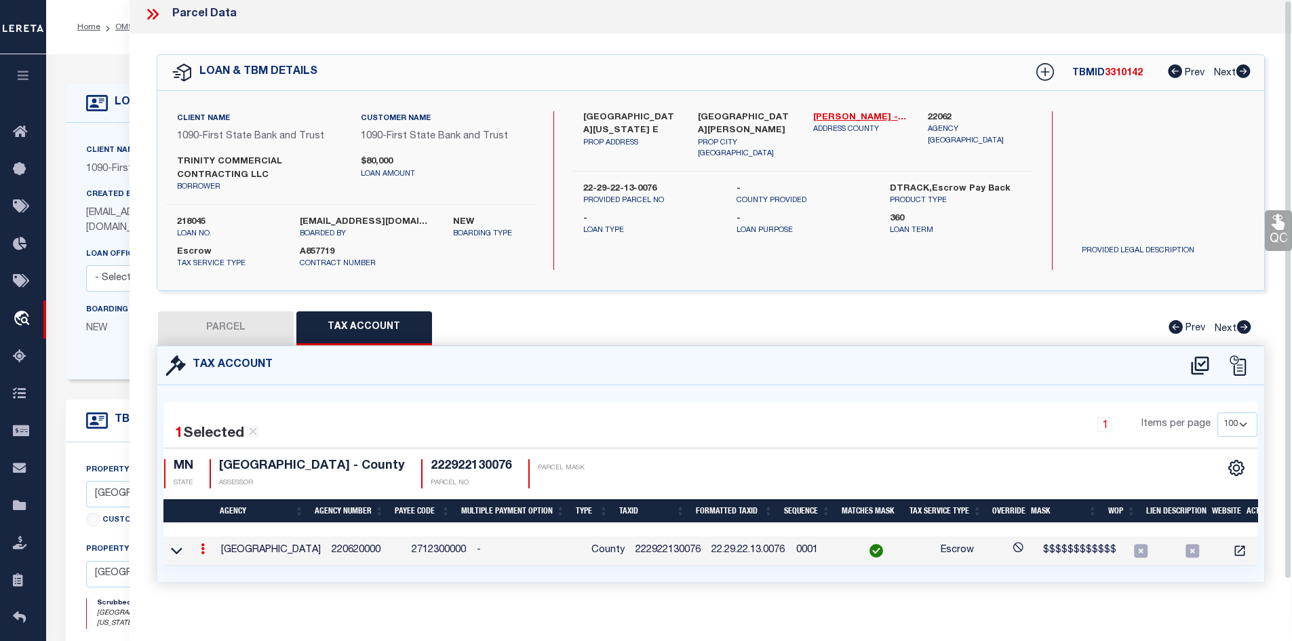
scroll to position [0, 0]
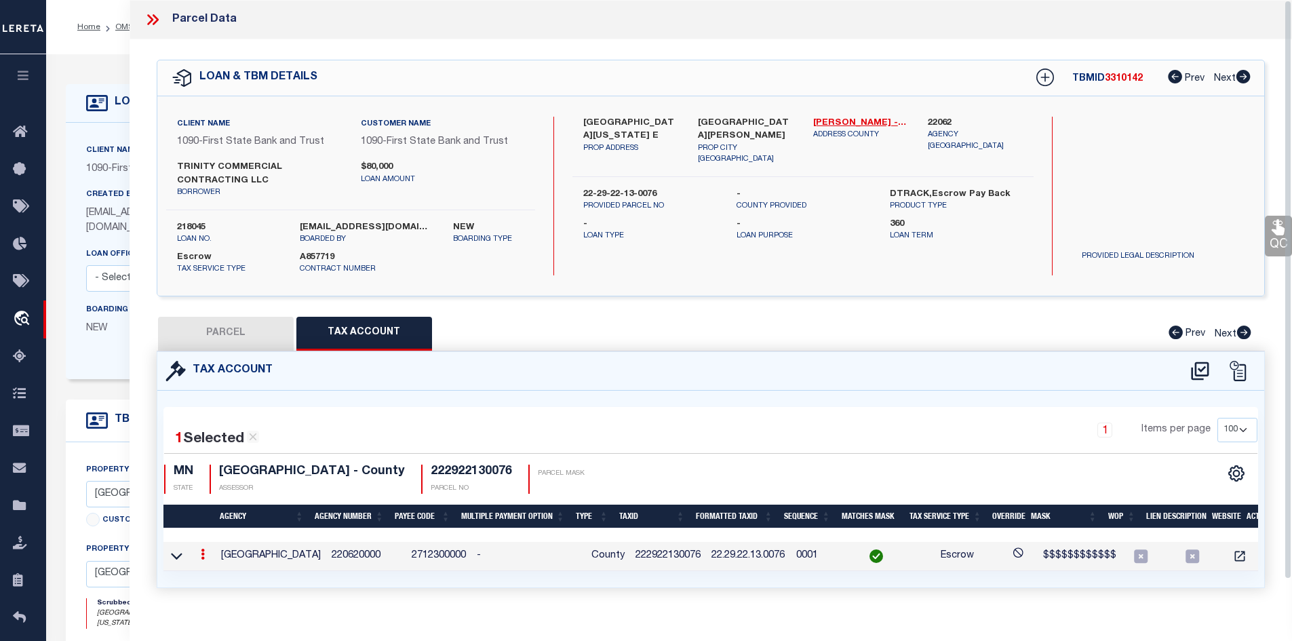
click at [151, 12] on icon at bounding box center [153, 20] width 18 height 18
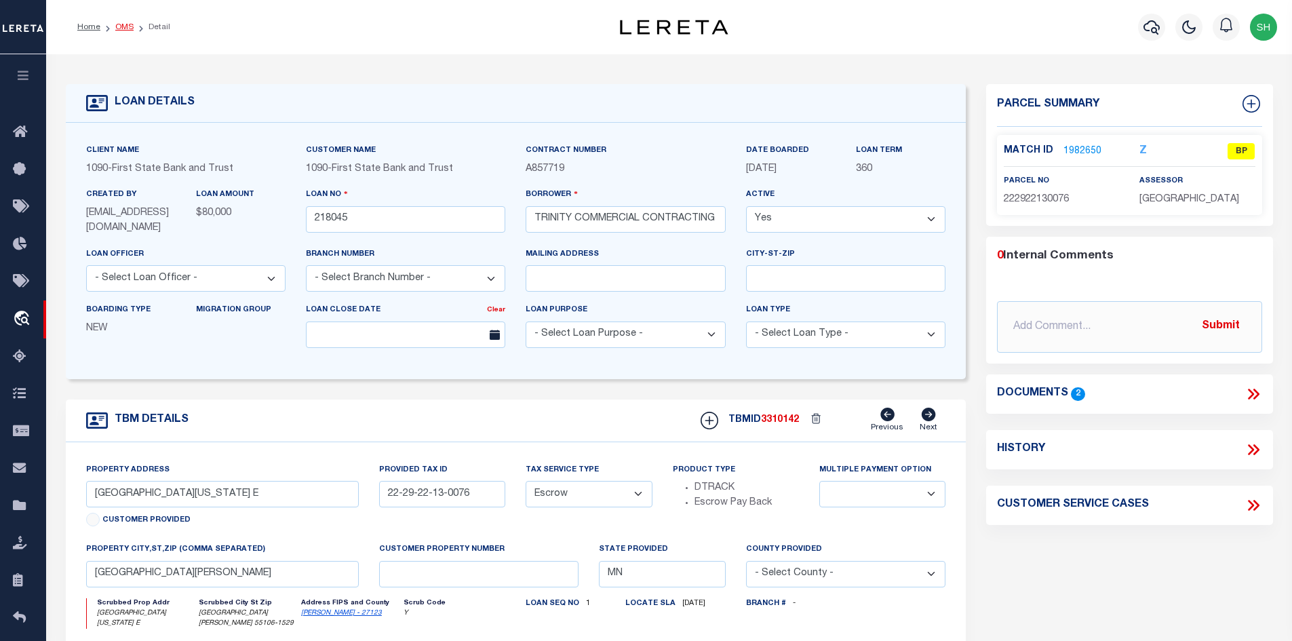
click at [121, 31] on link "OMS" at bounding box center [124, 27] width 18 height 8
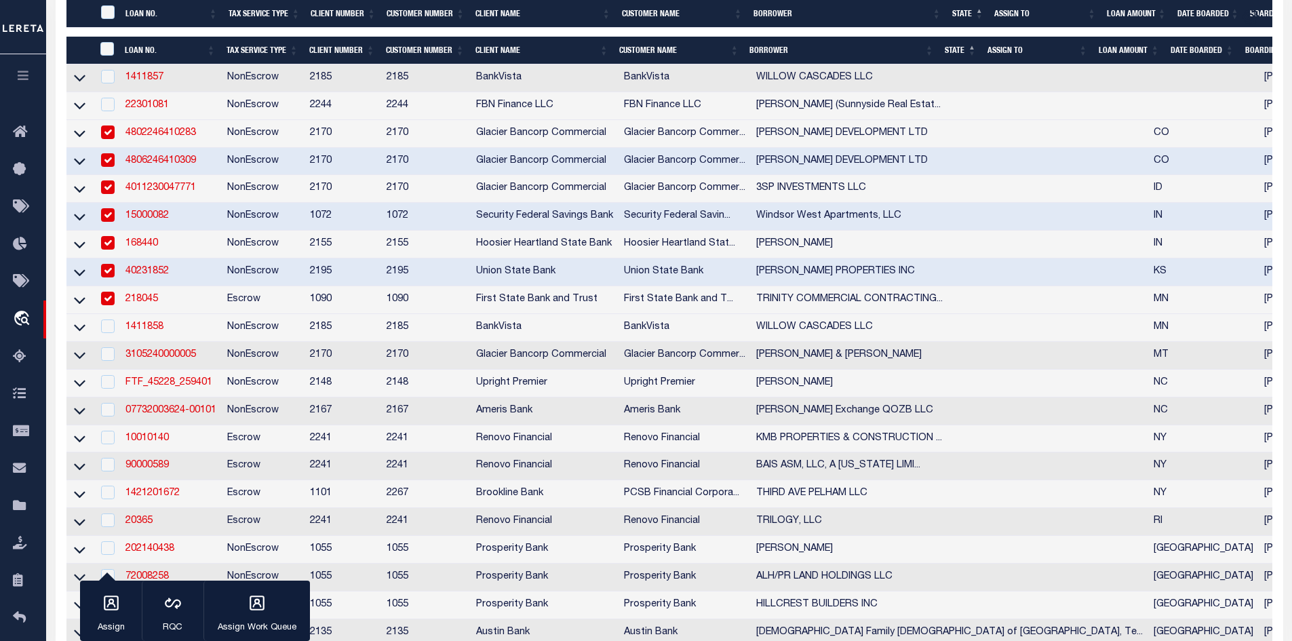
scroll to position [475, 0]
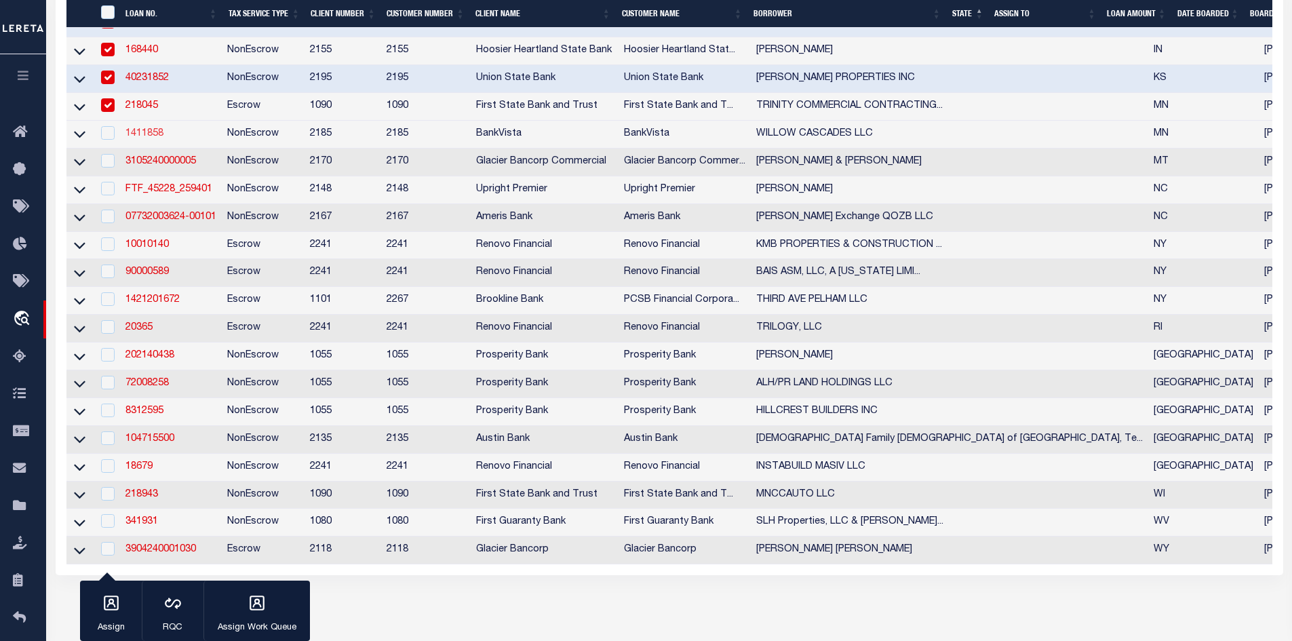
click at [140, 136] on link "1411858" at bounding box center [144, 133] width 38 height 9
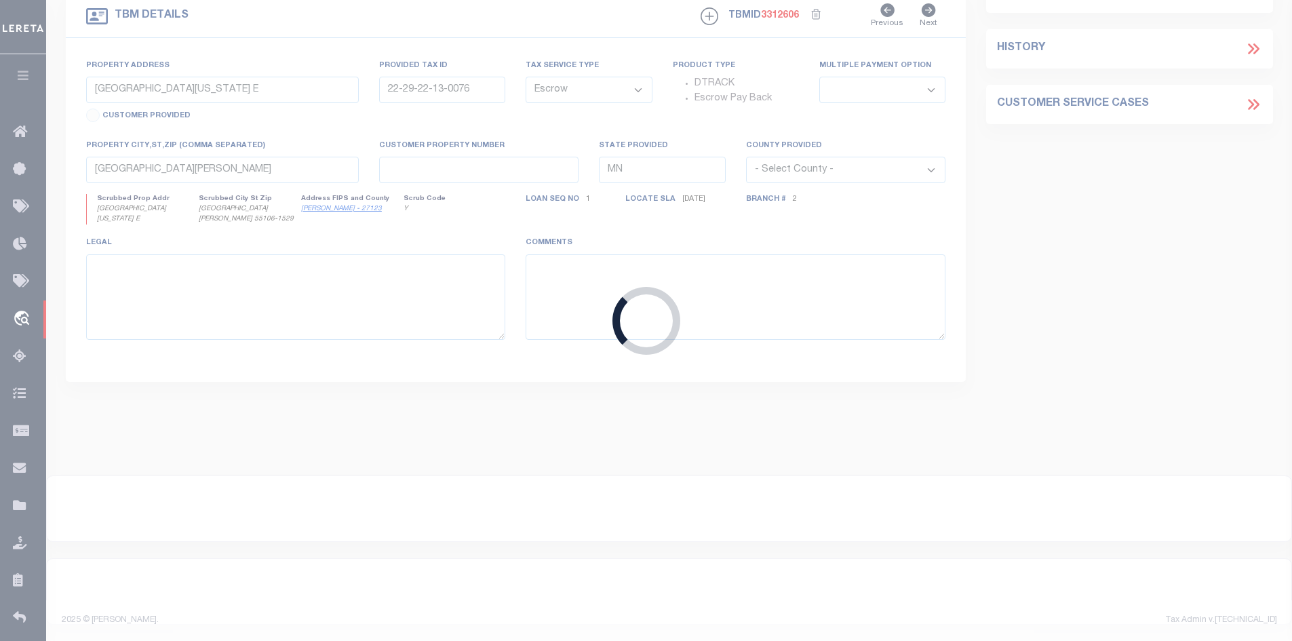
type input "1411858"
type input "WILLOW CASCADES LLC"
select select
type input "[STREET_ADDRESS]"
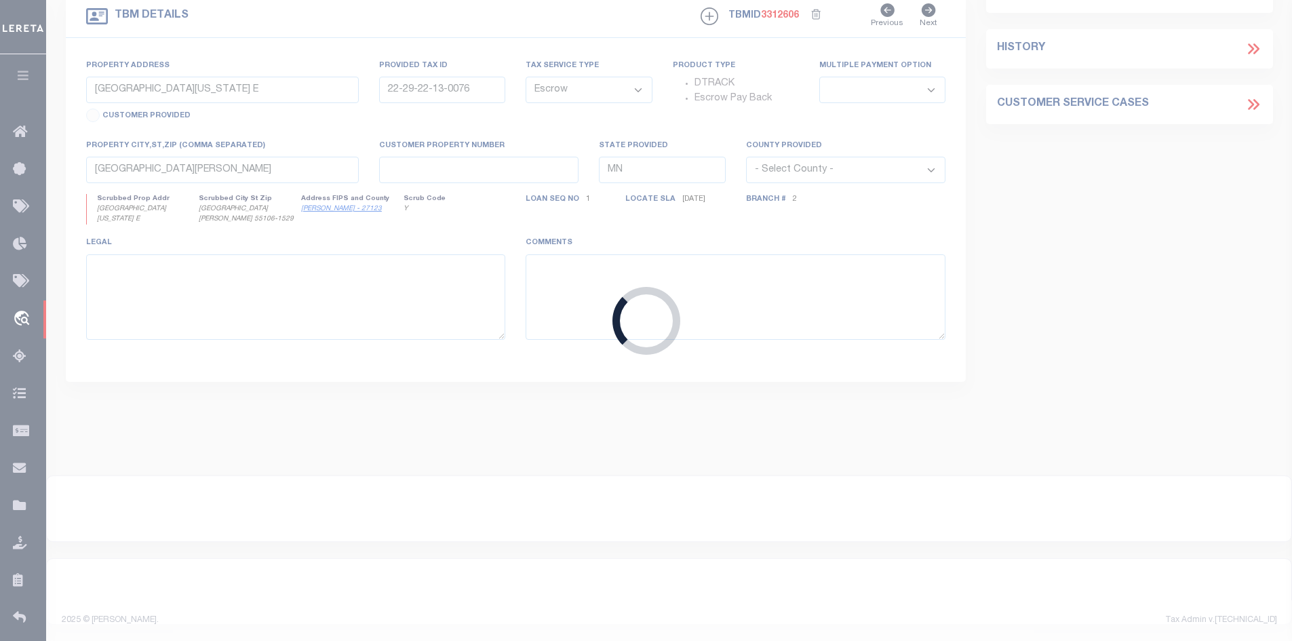
type input "[GEOGRAPHIC_DATA]"
select select "NonEscrow"
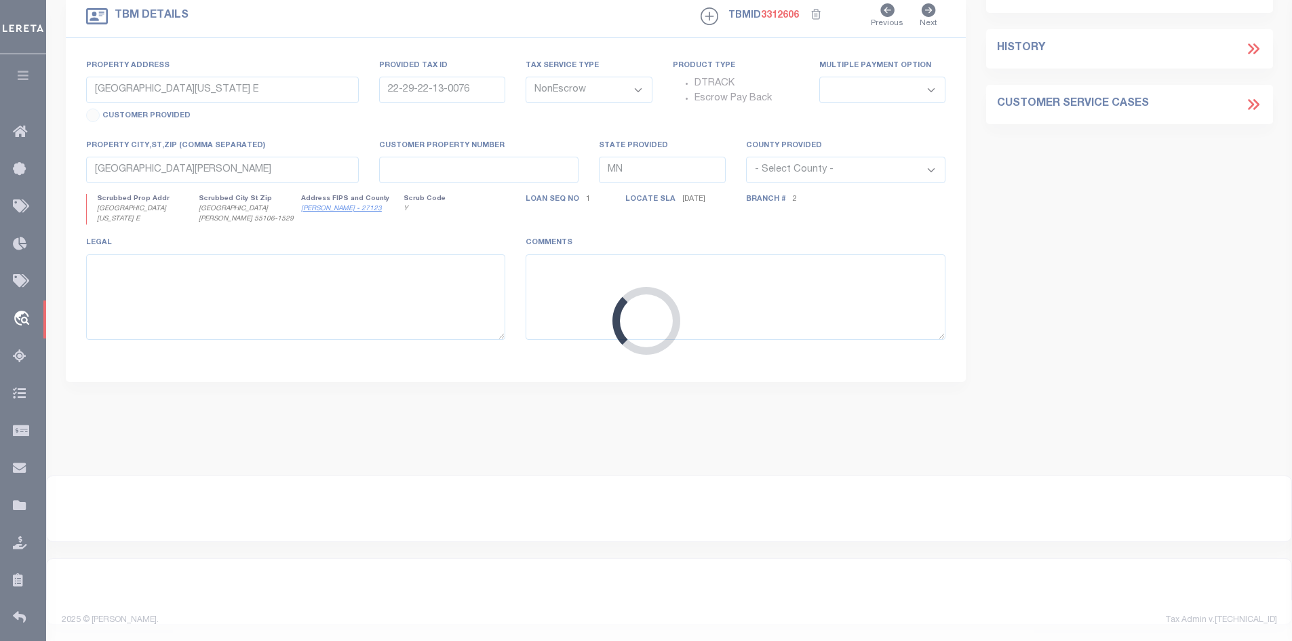
scroll to position [396, 0]
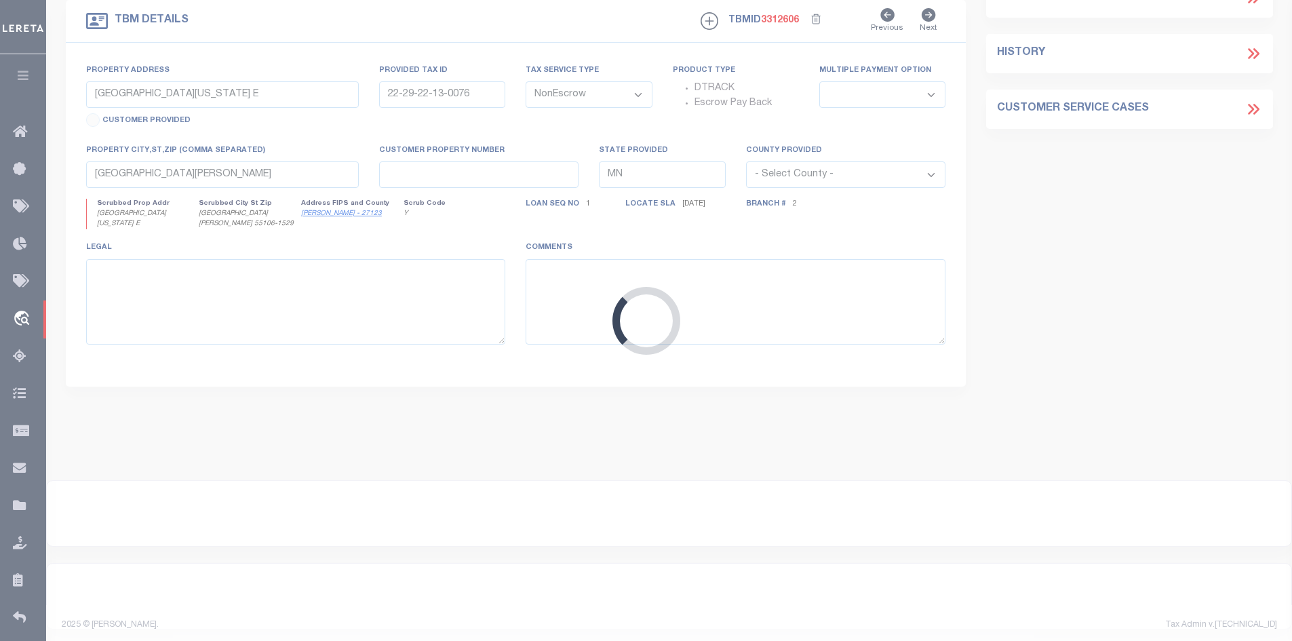
type input "101, 105, 109 & 113 WILLOW CASCADES TRAIL"
type input "R01-09-21-351-022"
select select
type input "MANKATO MN 56001"
type input "16064"
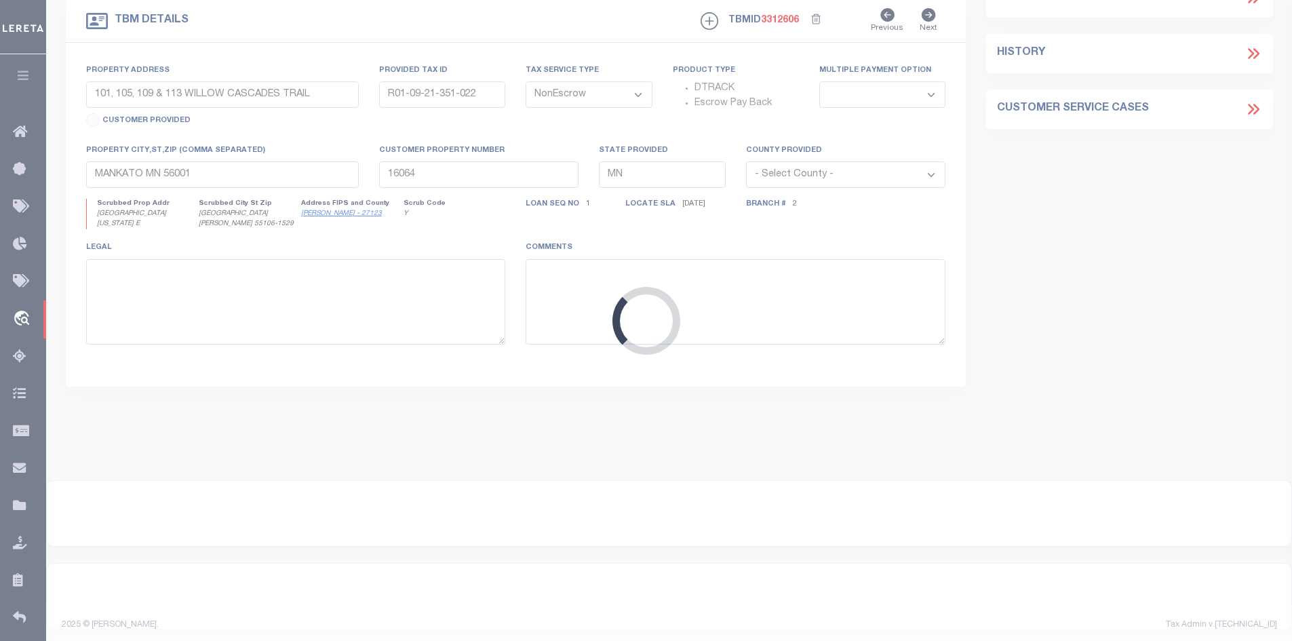
select select
select select "12348"
select select "4781"
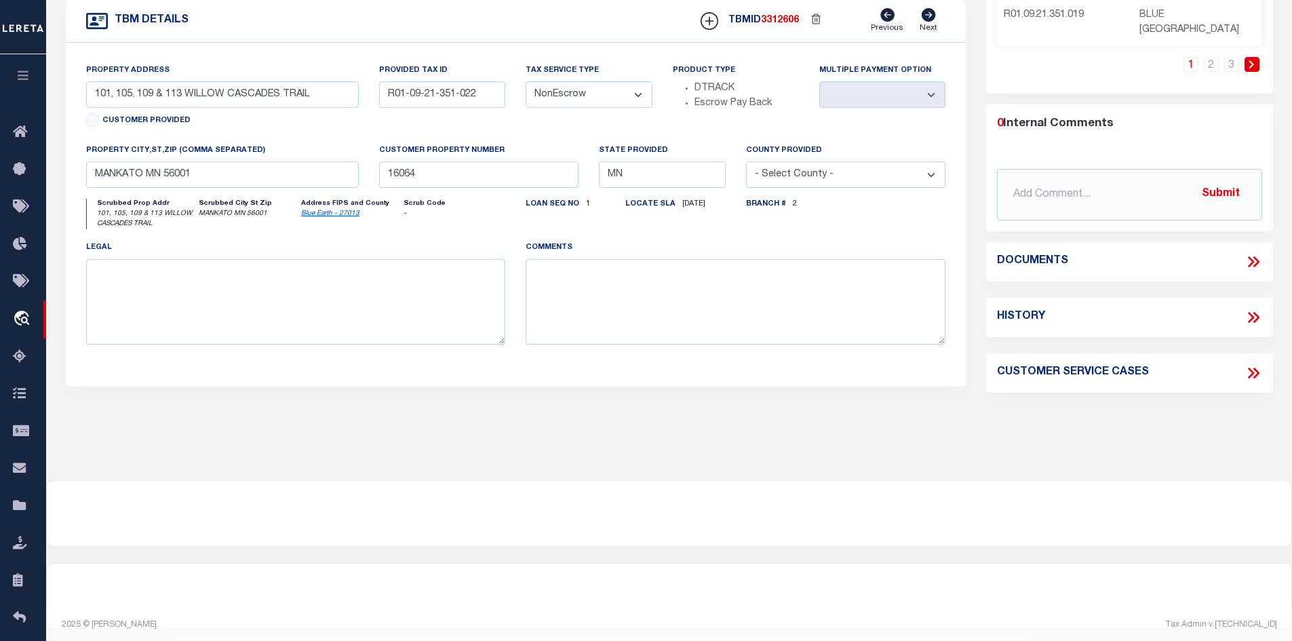
scroll to position [0, 0]
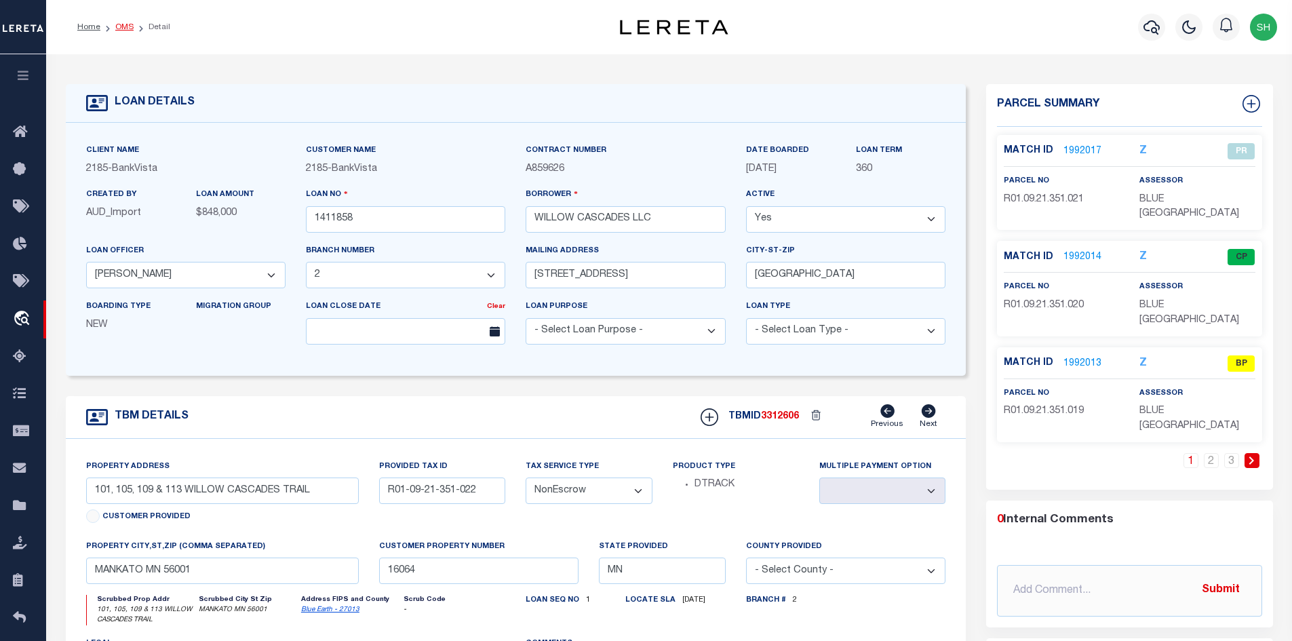
click at [117, 26] on link "OMS" at bounding box center [124, 27] width 18 height 8
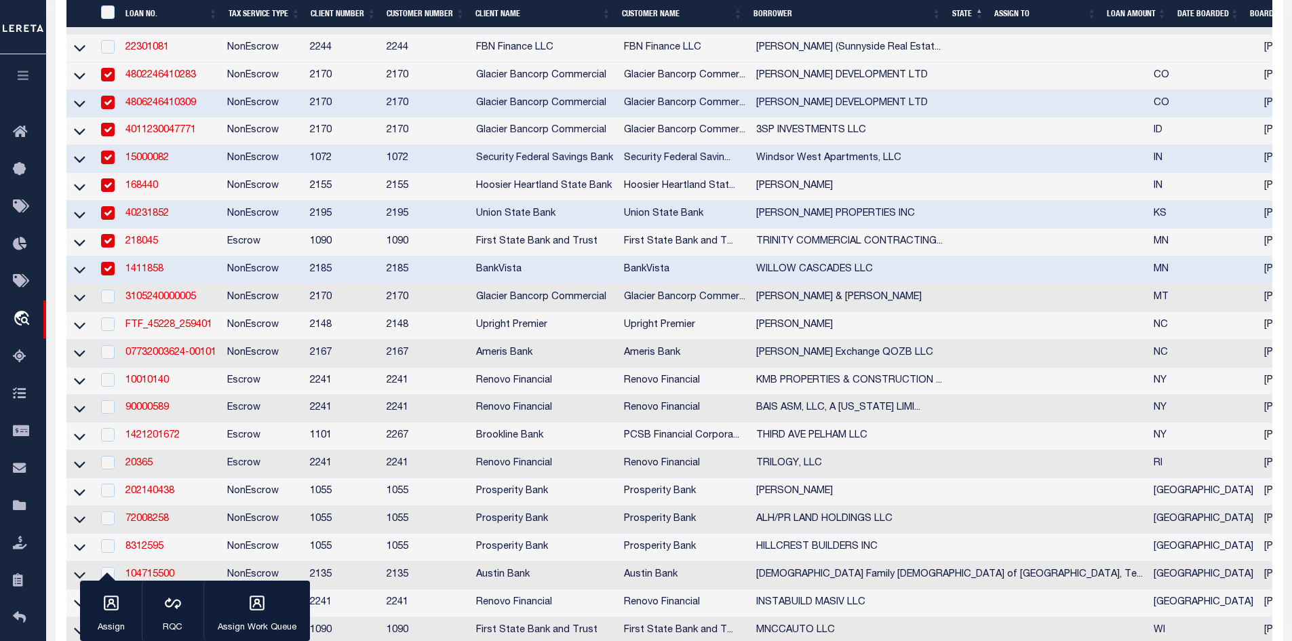
scroll to position [543, 0]
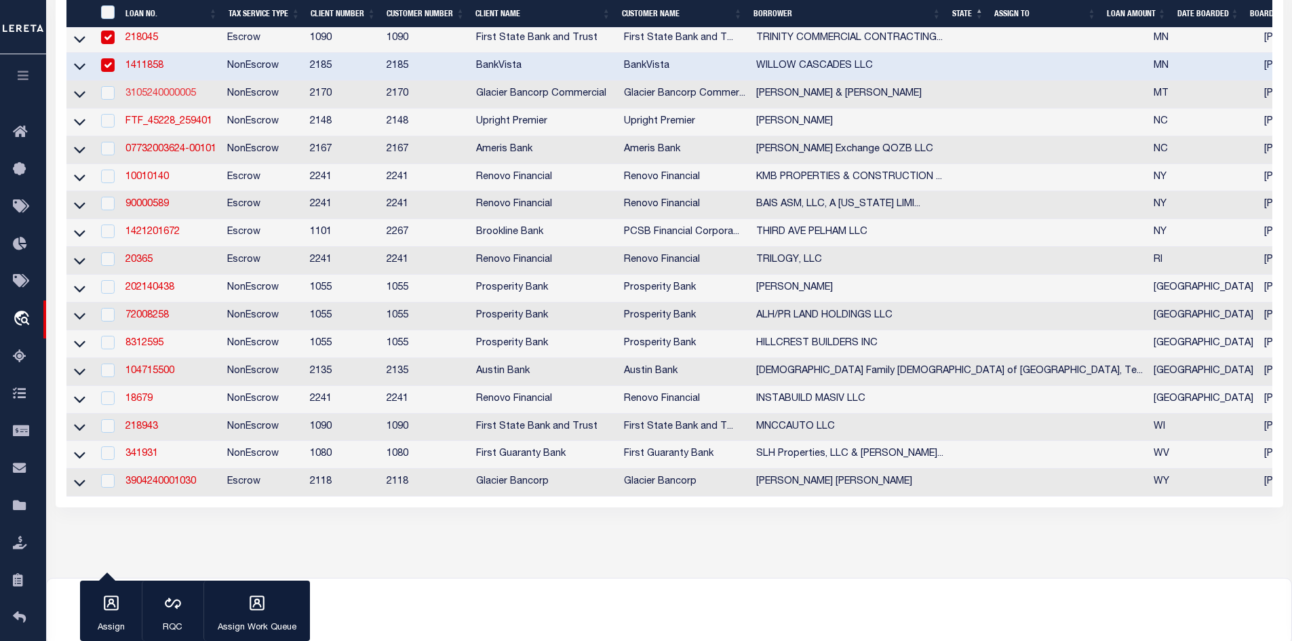
click at [151, 98] on link "3105240000005" at bounding box center [160, 93] width 71 height 9
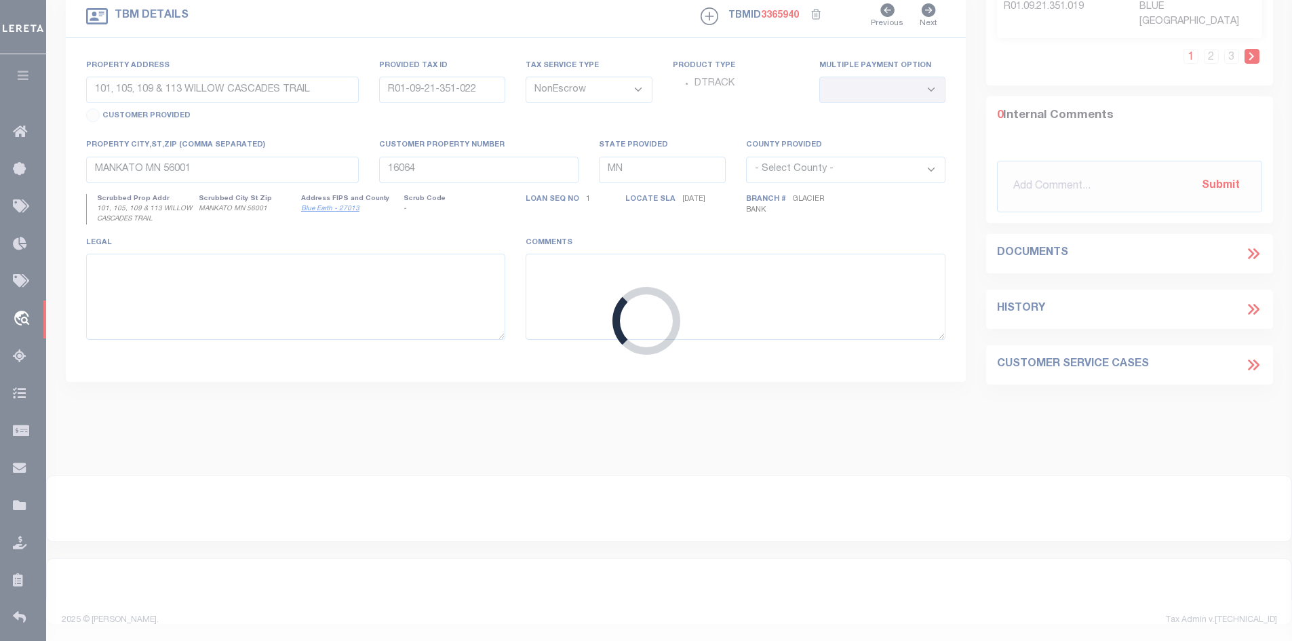
type input "3105240000005"
type input "[PERSON_NAME] & [PERSON_NAME]"
select select
type input "85 EAGLE ROCK"
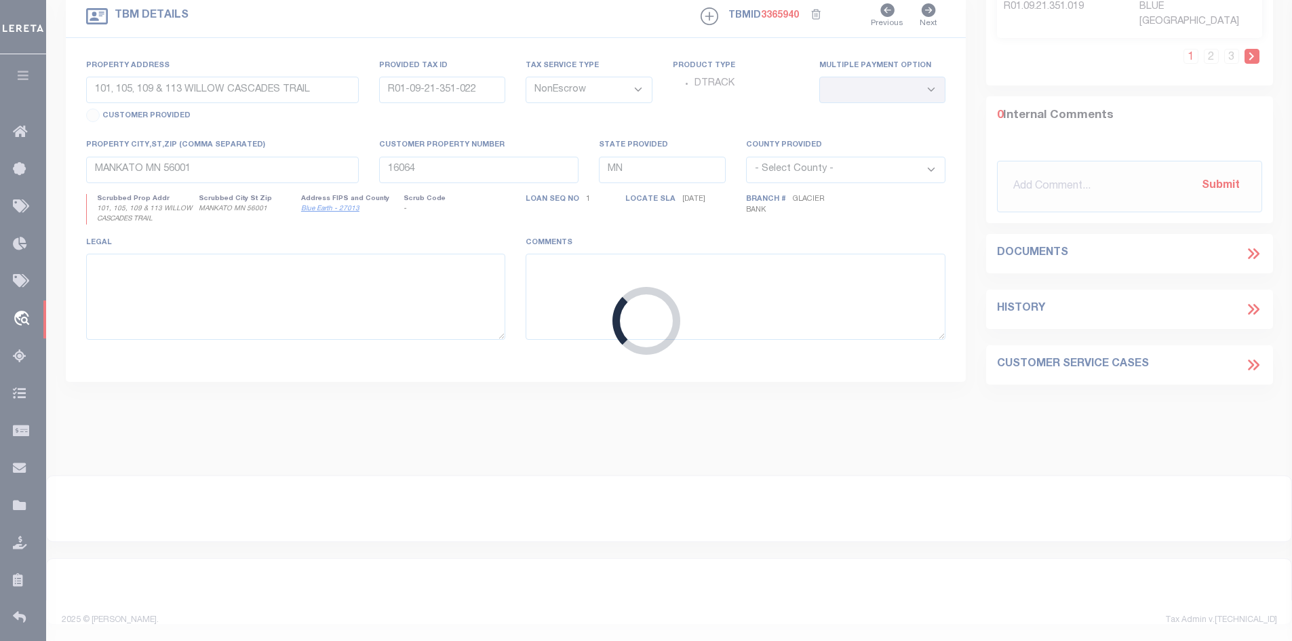
type input "BIGFORK MT 59911-6798"
type input "D-2 Eagle Bend [GEOGRAPHIC_DATA]"
type input "0501595"
select select
type input "Bigfork MT 59911"
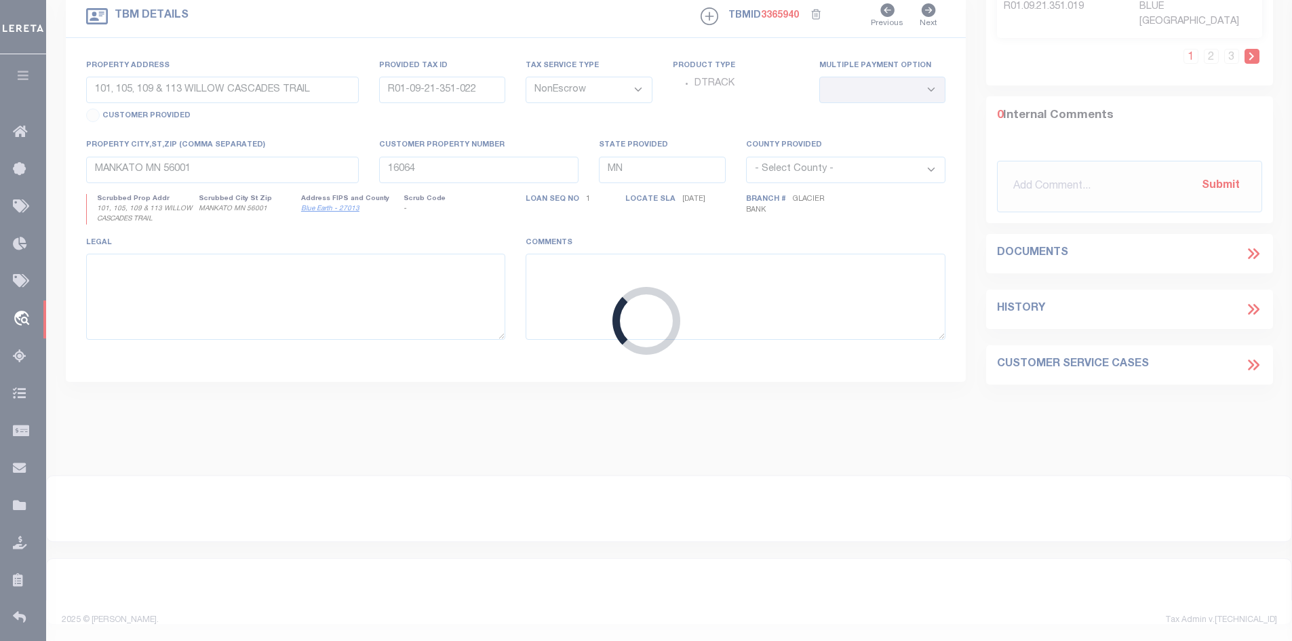
type input "MT"
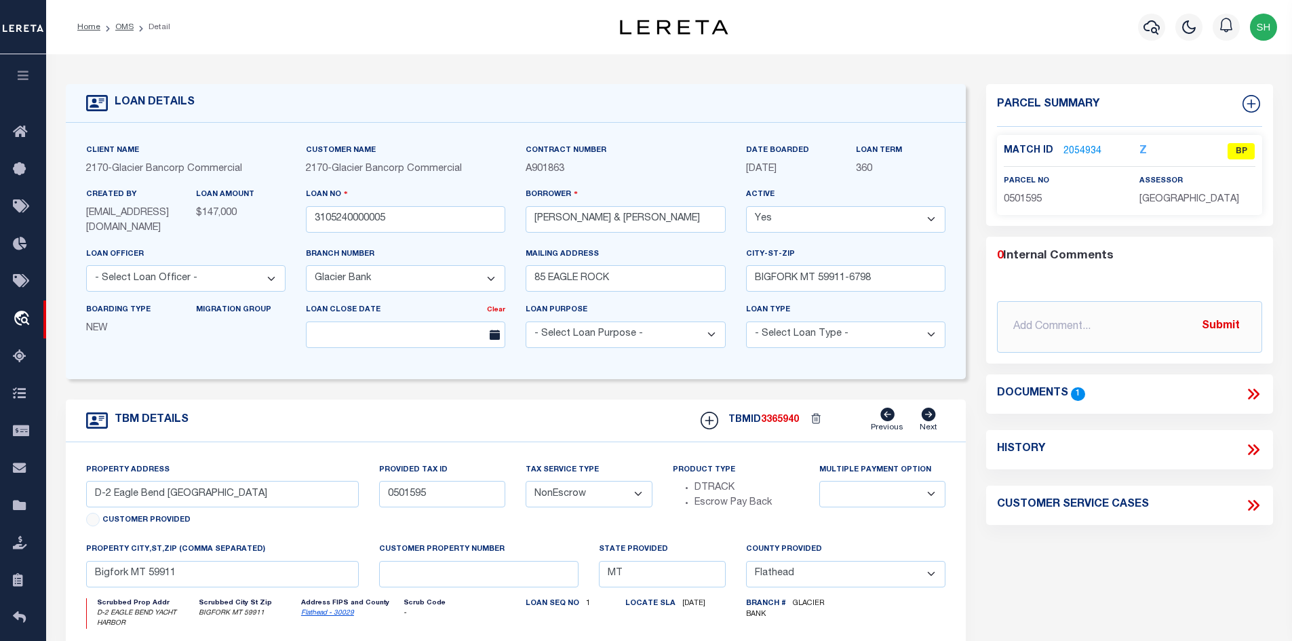
click at [1071, 151] on link "2054934" at bounding box center [1082, 151] width 38 height 14
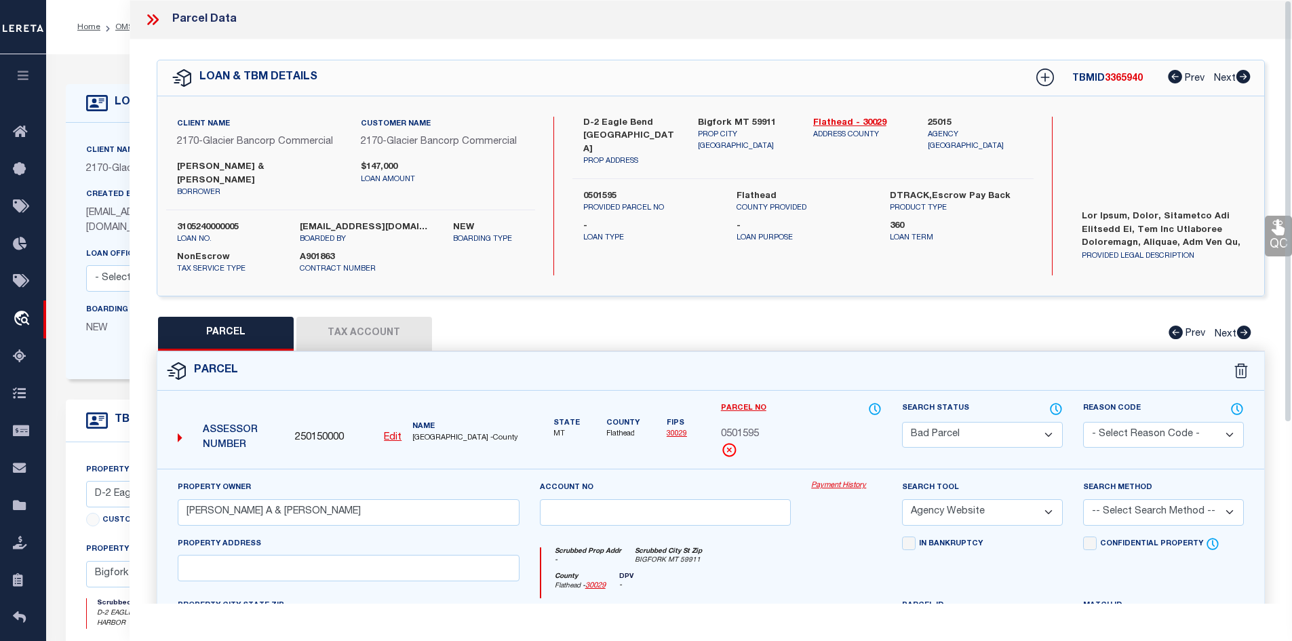
click at [352, 321] on button "Tax Account" at bounding box center [364, 334] width 136 height 34
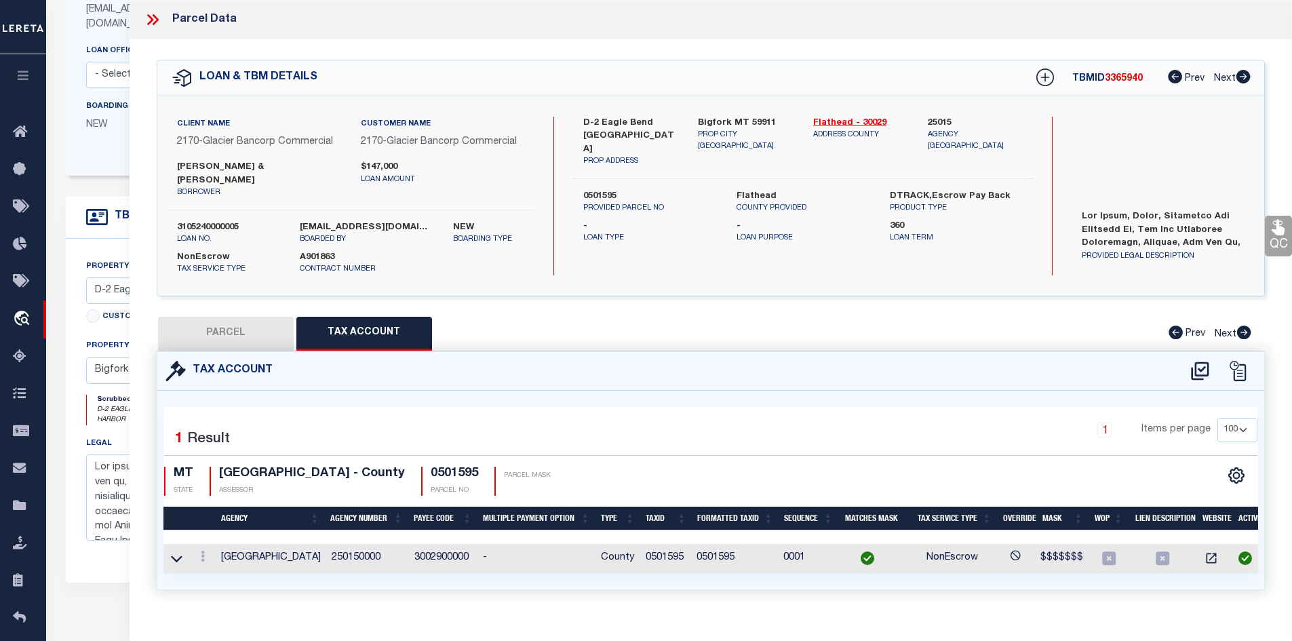
scroll to position [14, 0]
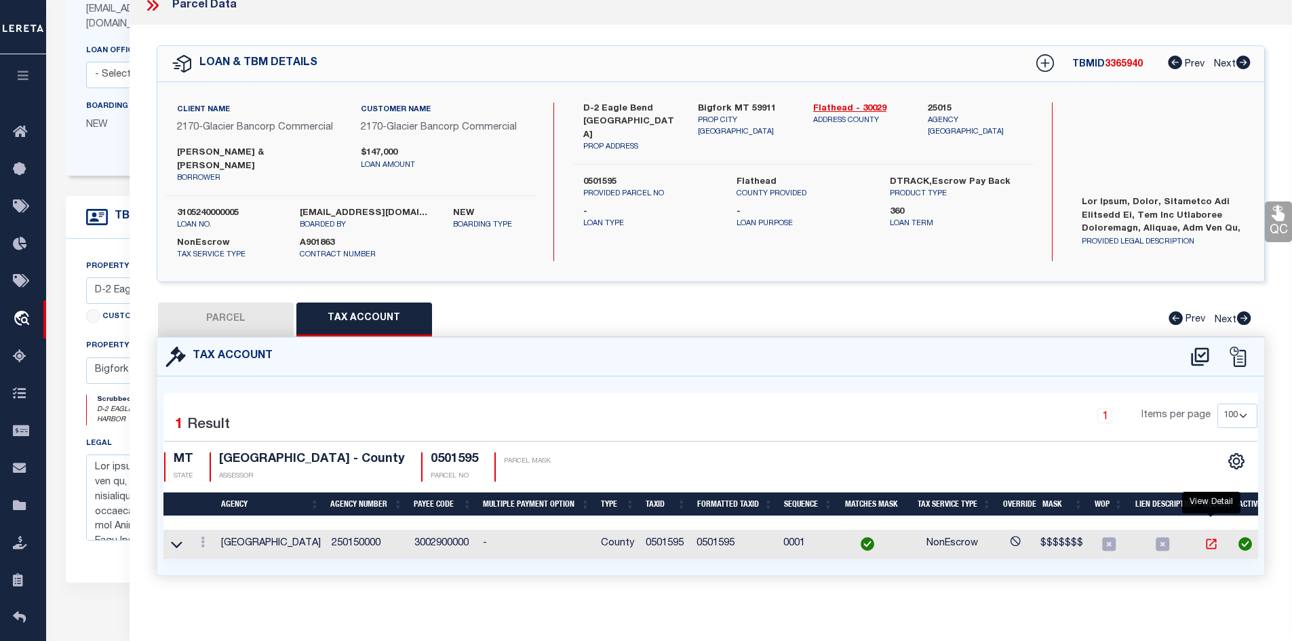
click at [1208, 537] on icon "" at bounding box center [1212, 544] width 14 height 14
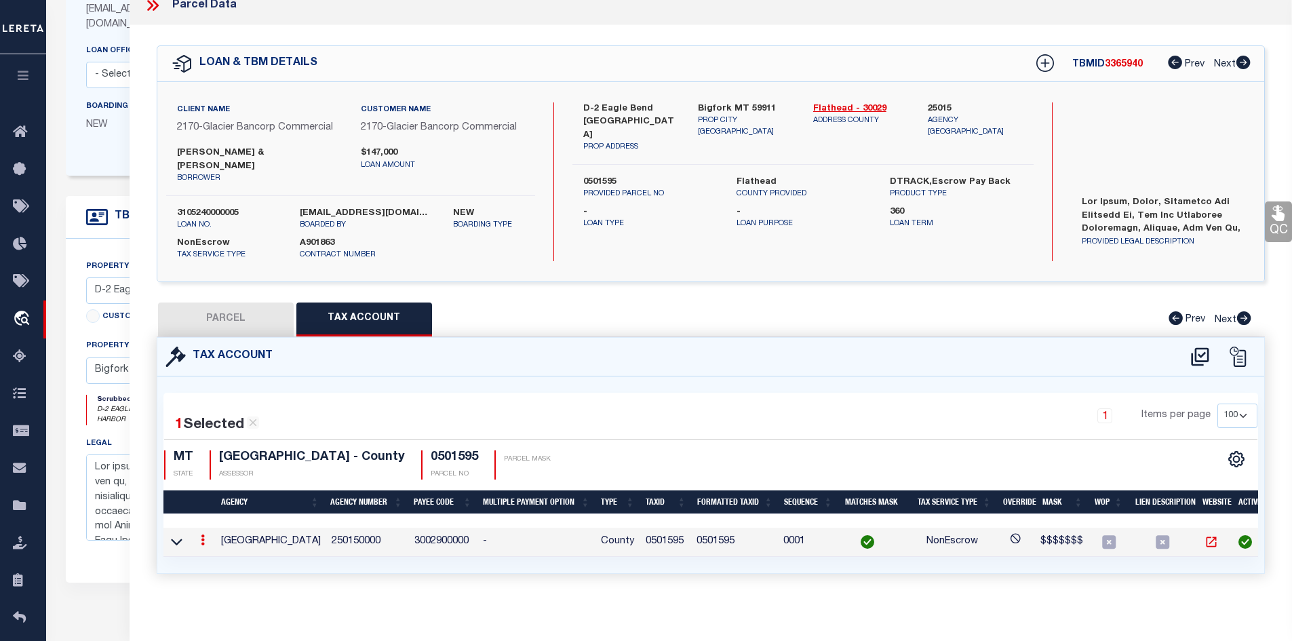
scroll to position [12, 0]
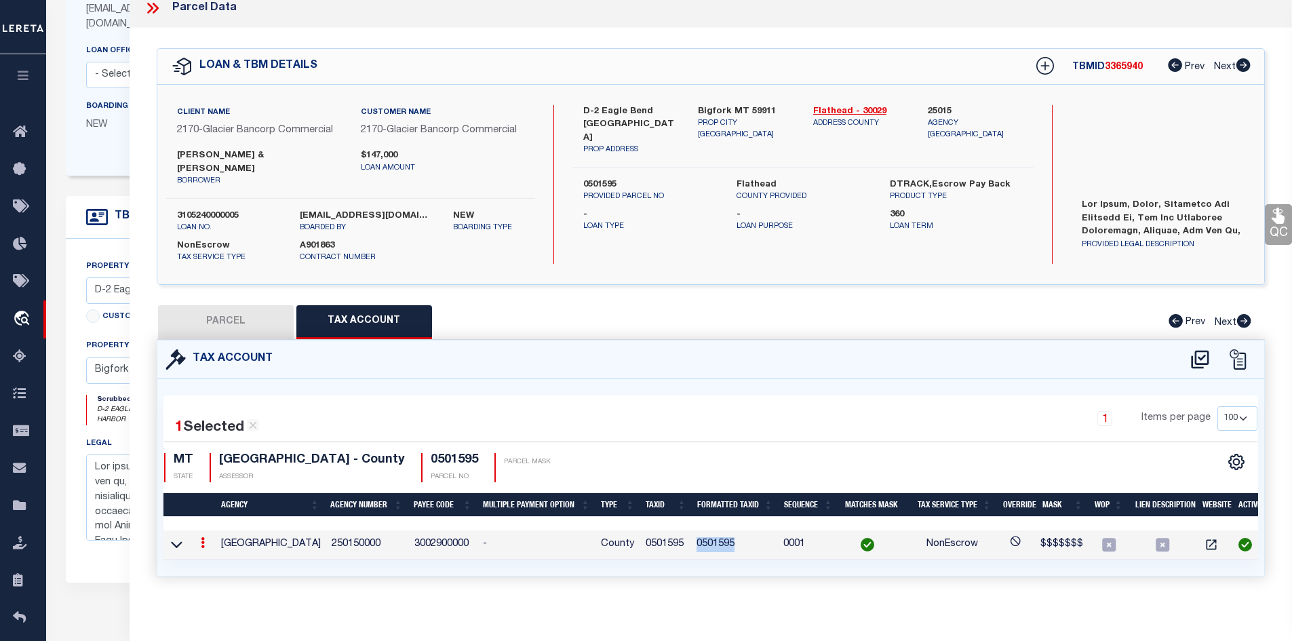
drag, startPoint x: 739, startPoint y: 531, endPoint x: 698, endPoint y: 531, distance: 40.7
click at [698, 531] on td "0501595" at bounding box center [734, 544] width 87 height 29
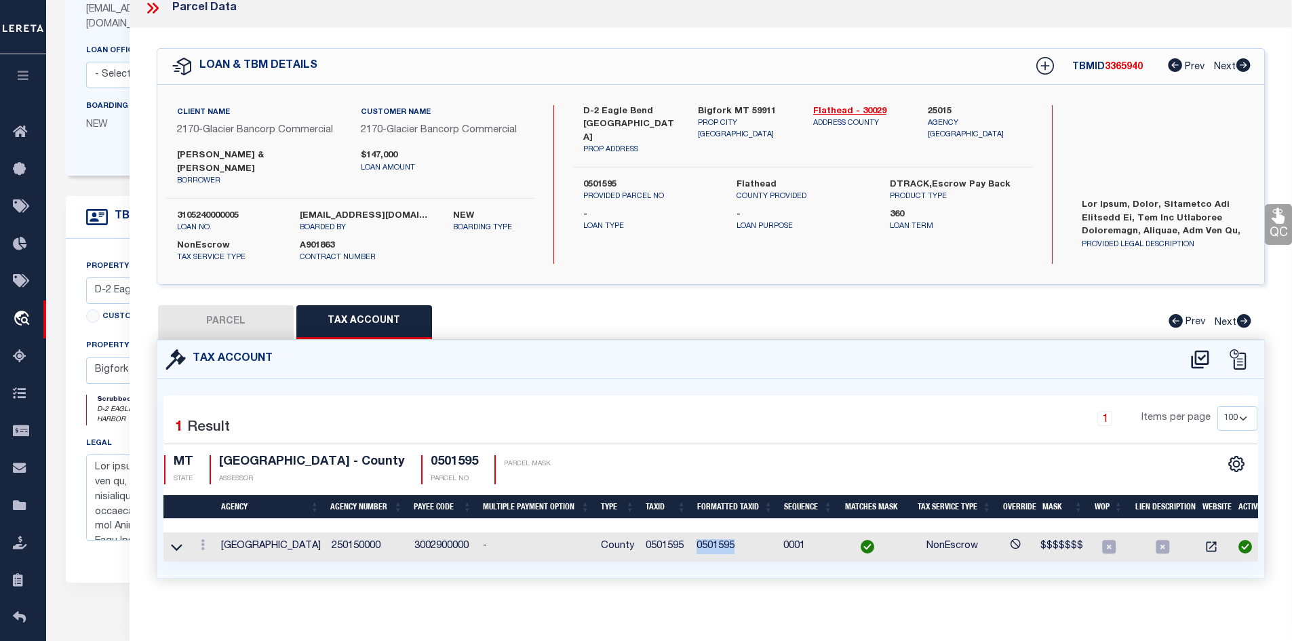
copy td "0501595"
click at [256, 311] on button "PARCEL" at bounding box center [226, 322] width 136 height 34
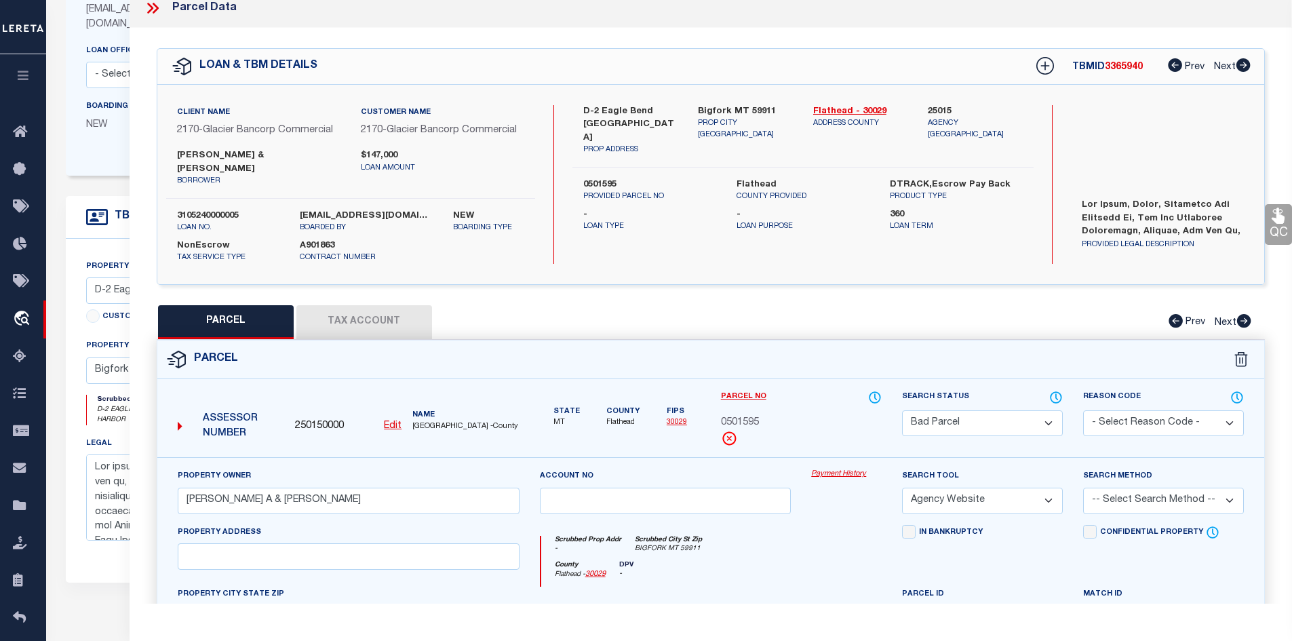
click at [153, 9] on icon at bounding box center [150, 8] width 6 height 11
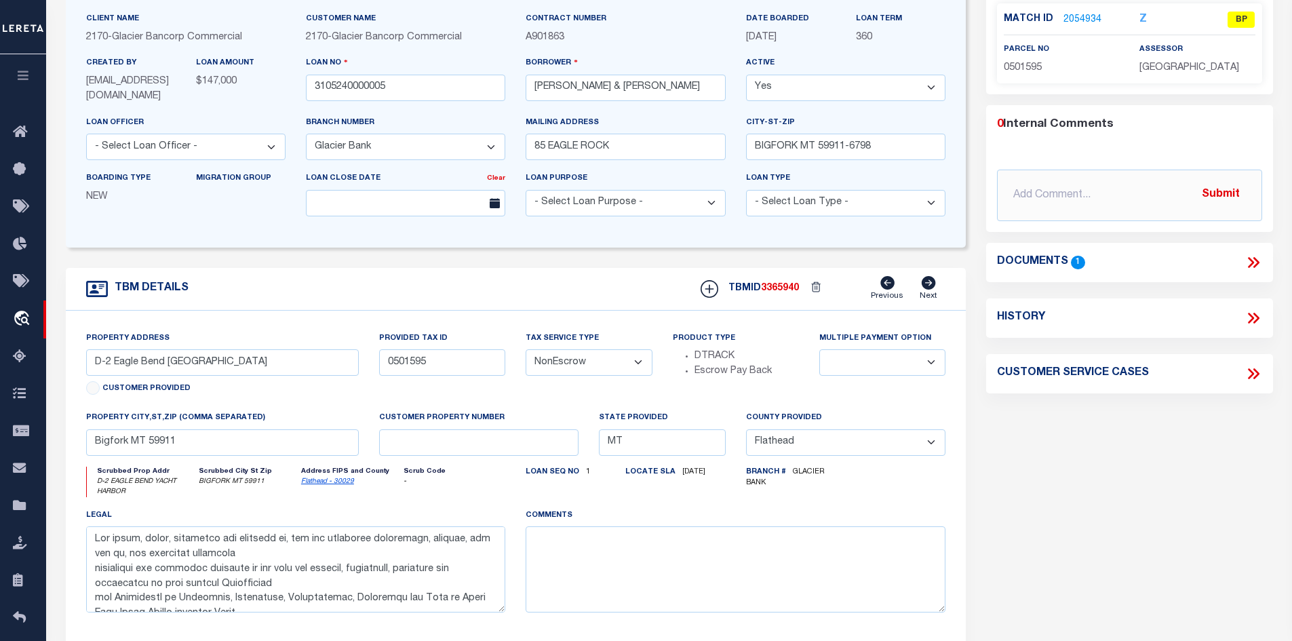
scroll to position [68, 0]
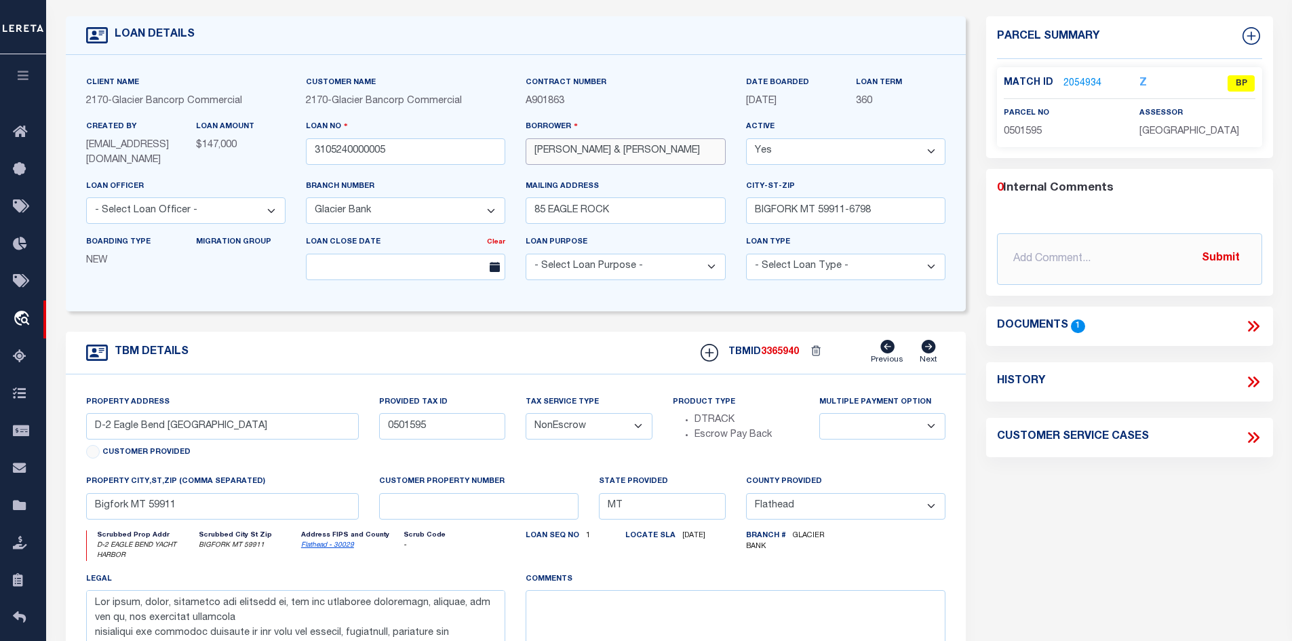
drag, startPoint x: 631, startPoint y: 152, endPoint x: 604, endPoint y: 155, distance: 27.3
click at [604, 155] on input "[PERSON_NAME] & [PERSON_NAME]" at bounding box center [625, 151] width 199 height 26
click at [1089, 79] on link "2054934" at bounding box center [1082, 84] width 38 height 14
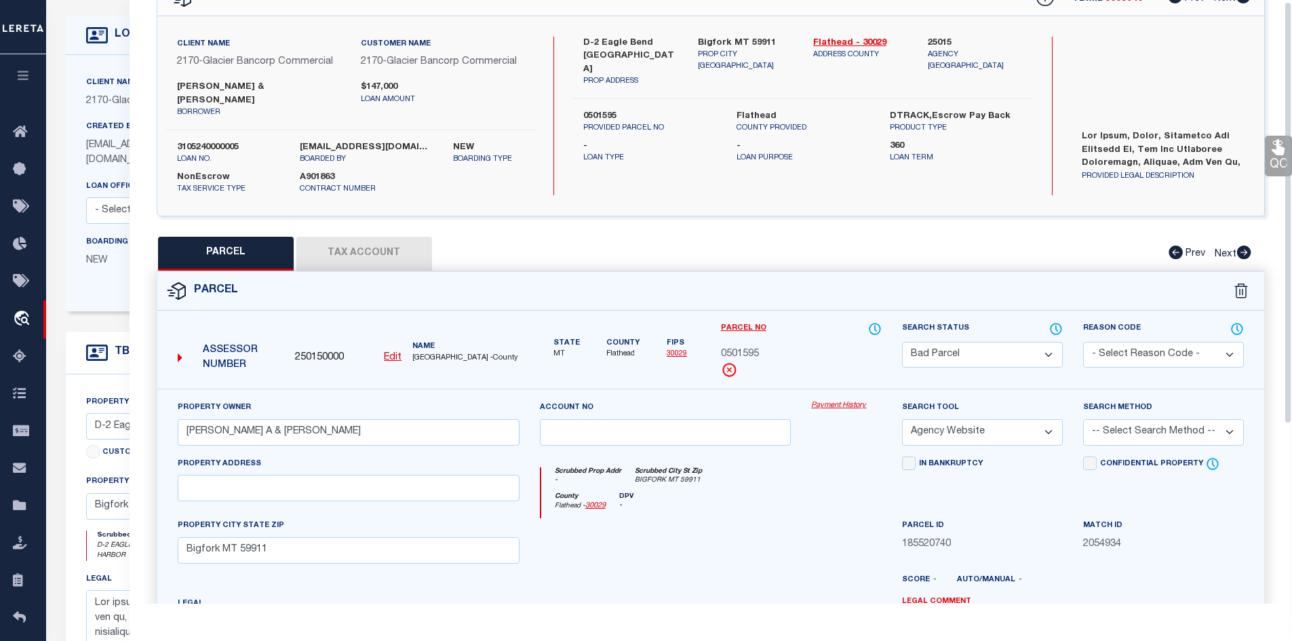
scroll to position [0, 0]
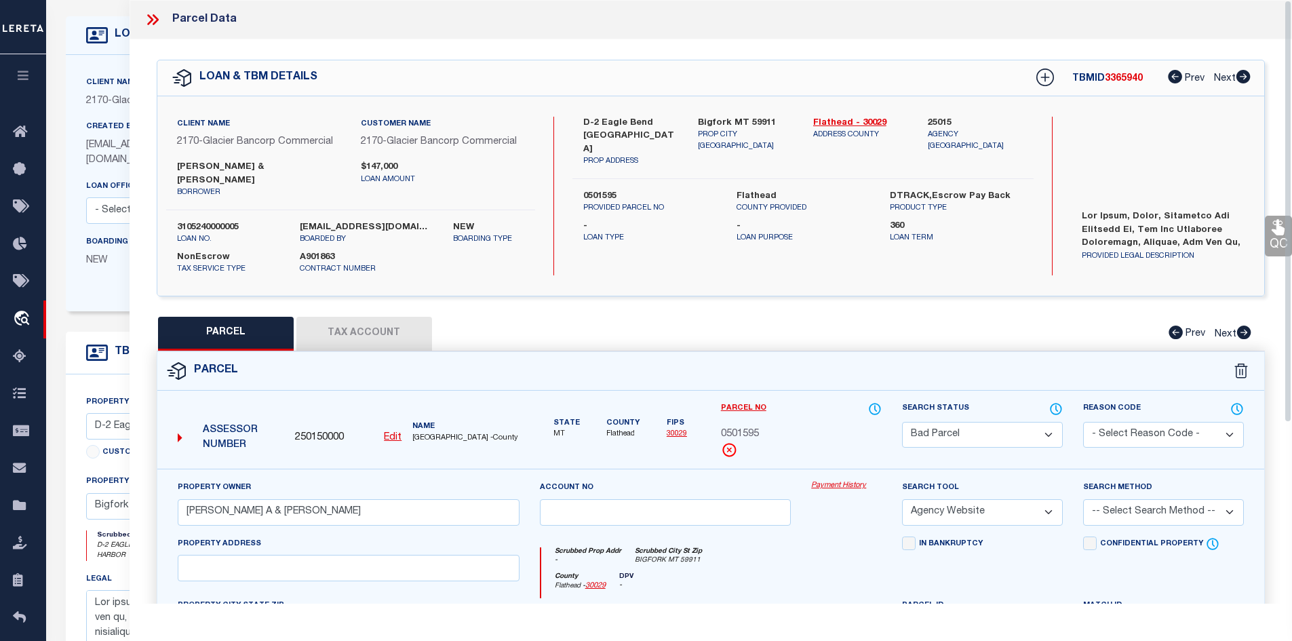
click at [150, 16] on icon at bounding box center [153, 20] width 18 height 18
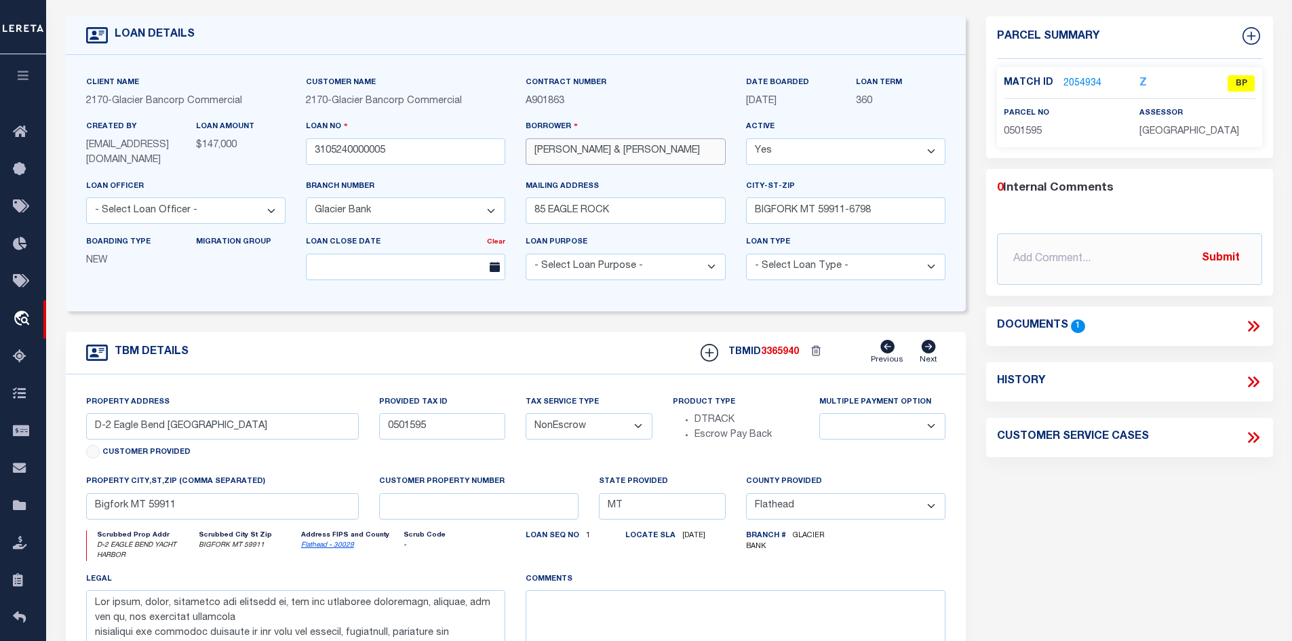
drag, startPoint x: 633, startPoint y: 150, endPoint x: 604, endPoint y: 150, distance: 28.5
click at [604, 150] on input "[PERSON_NAME] & [PERSON_NAME]" at bounding box center [625, 151] width 199 height 26
drag, startPoint x: 558, startPoint y: 154, endPoint x: 529, endPoint y: 155, distance: 29.2
click at [529, 155] on input "[PERSON_NAME] & [PERSON_NAME]" at bounding box center [625, 151] width 199 height 26
drag, startPoint x: 1042, startPoint y: 130, endPoint x: 1008, endPoint y: 128, distance: 34.7
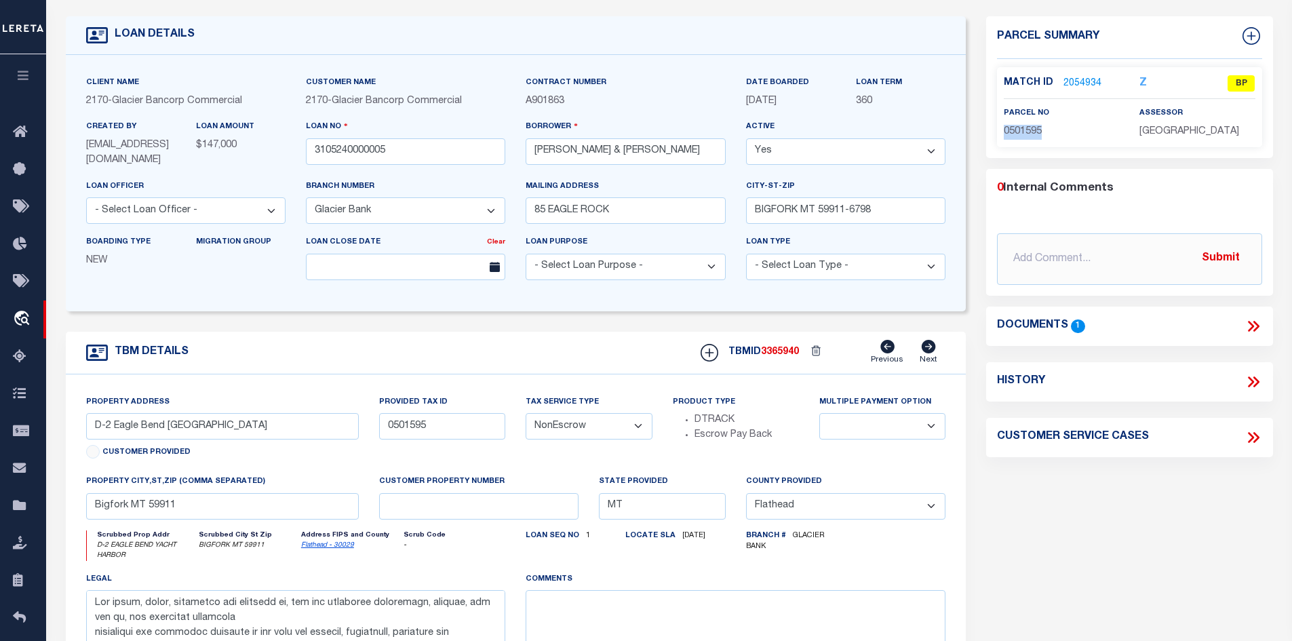
click at [1001, 129] on div "parcel no 0501595" at bounding box center [1062, 122] width 136 height 33
copy span "0501595"
click at [621, 153] on input "[PERSON_NAME] & [PERSON_NAME]" at bounding box center [625, 151] width 199 height 26
drag, startPoint x: 631, startPoint y: 155, endPoint x: 605, endPoint y: 153, distance: 26.5
click at [605, 153] on input "[PERSON_NAME] & [PERSON_NAME]" at bounding box center [625, 151] width 199 height 26
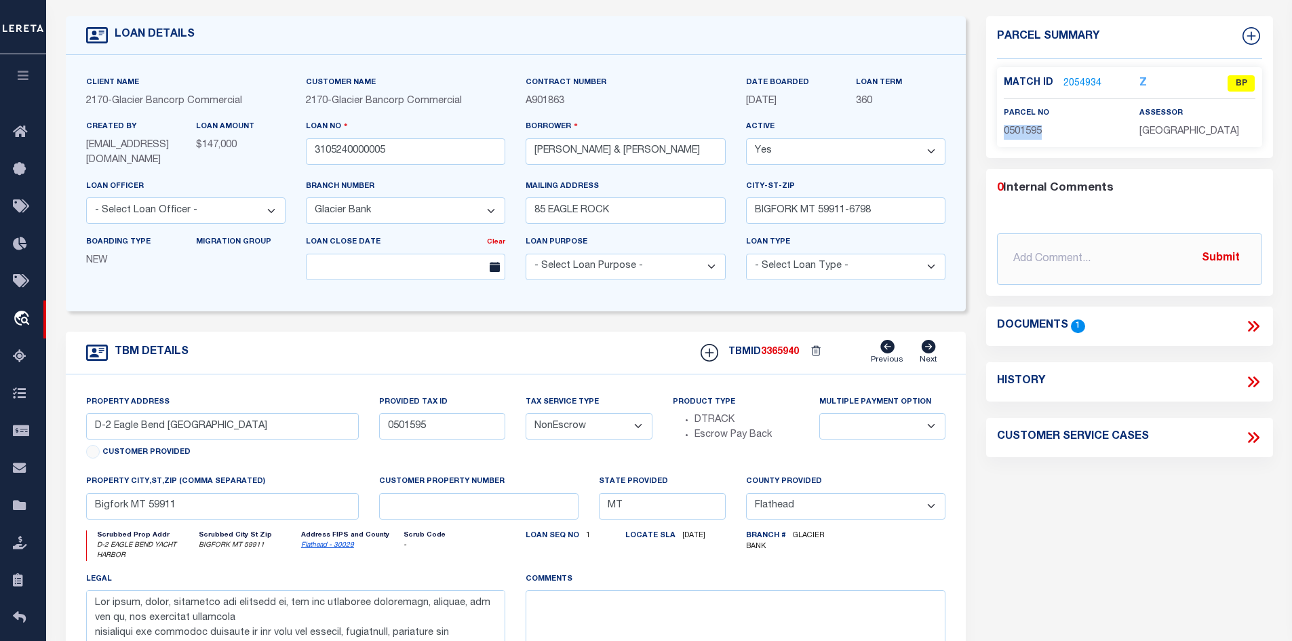
drag, startPoint x: 1040, startPoint y: 131, endPoint x: 1004, endPoint y: 132, distance: 36.6
click at [1004, 132] on span "0501595" at bounding box center [1023, 131] width 38 height 9
copy span "0501595"
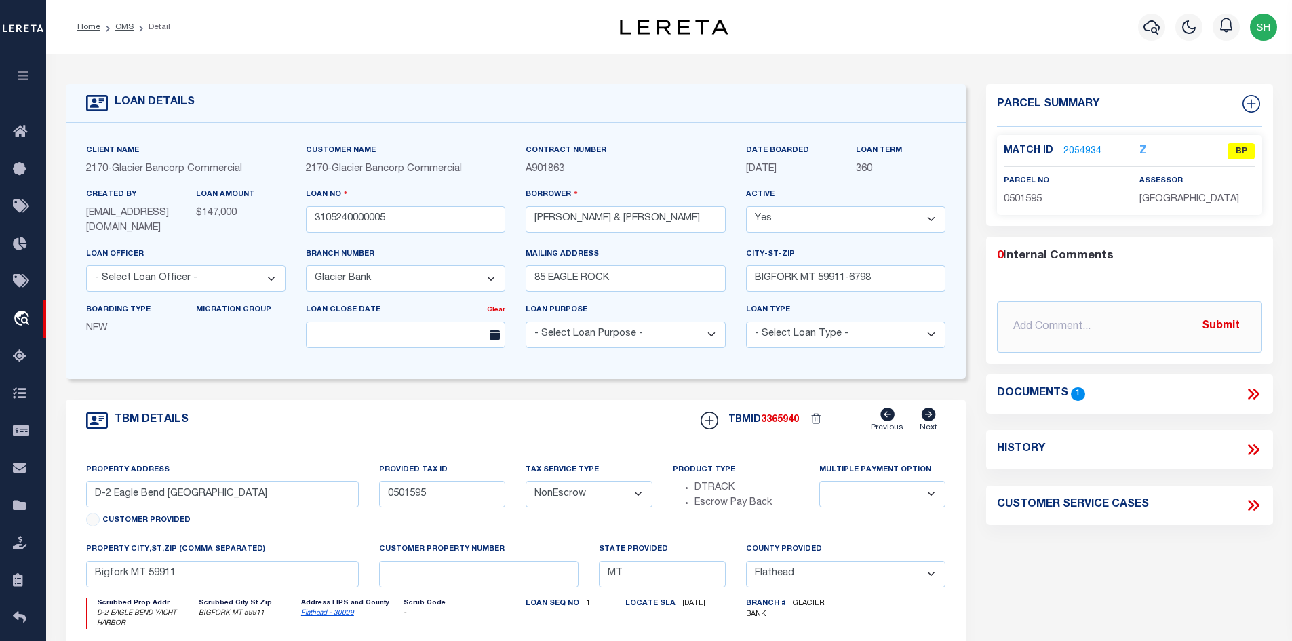
click at [122, 22] on li "OMS" at bounding box center [116, 27] width 33 height 12
click at [113, 25] on li "OMS" at bounding box center [116, 27] width 33 height 12
click at [117, 25] on link "OMS" at bounding box center [124, 27] width 18 height 8
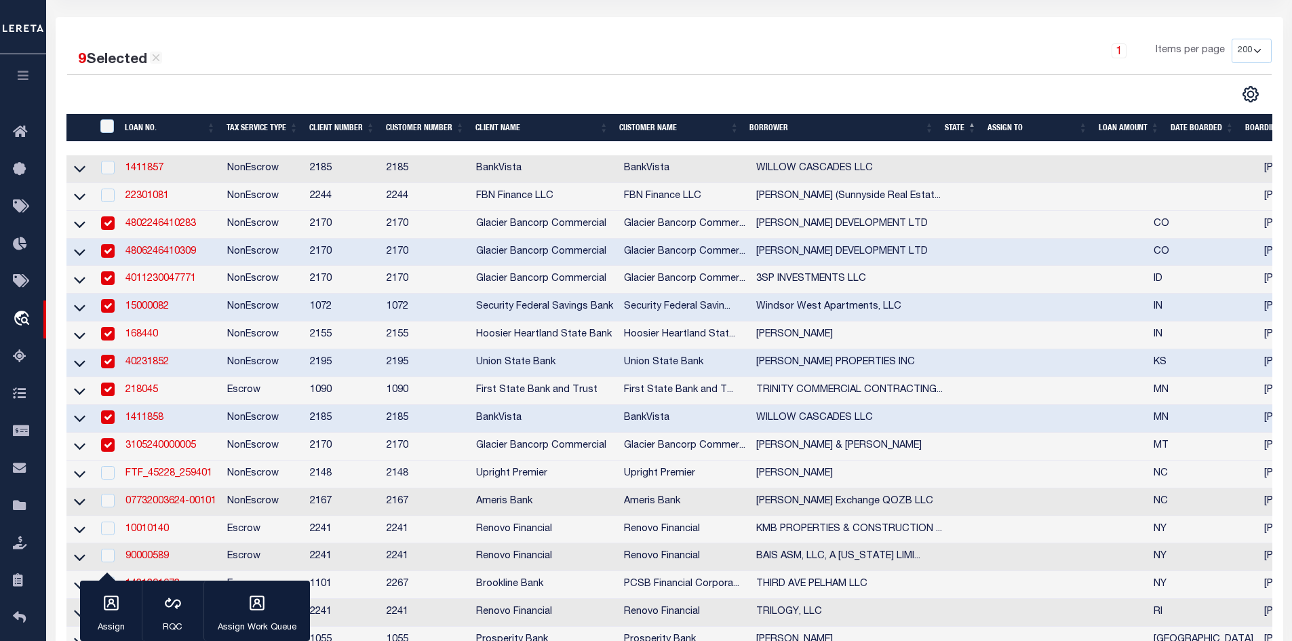
scroll to position [271, 0]
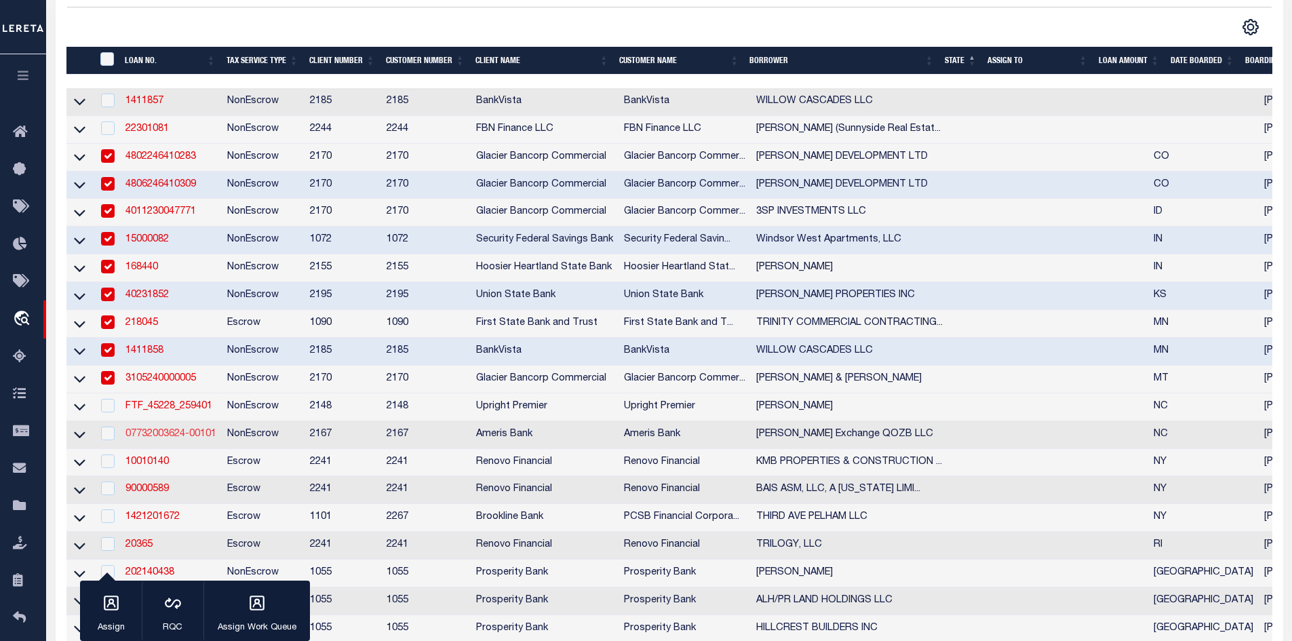
click at [212, 439] on link "07732003624-00101" at bounding box center [170, 433] width 91 height 9
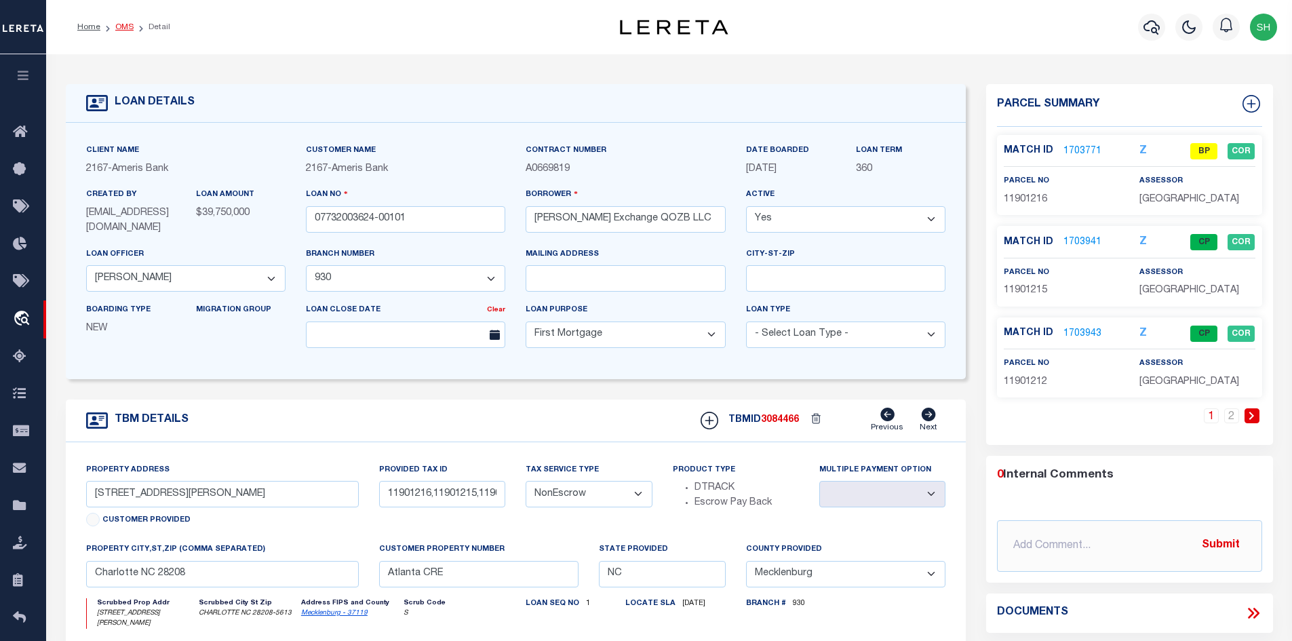
click at [123, 28] on link "OMS" at bounding box center [124, 27] width 18 height 8
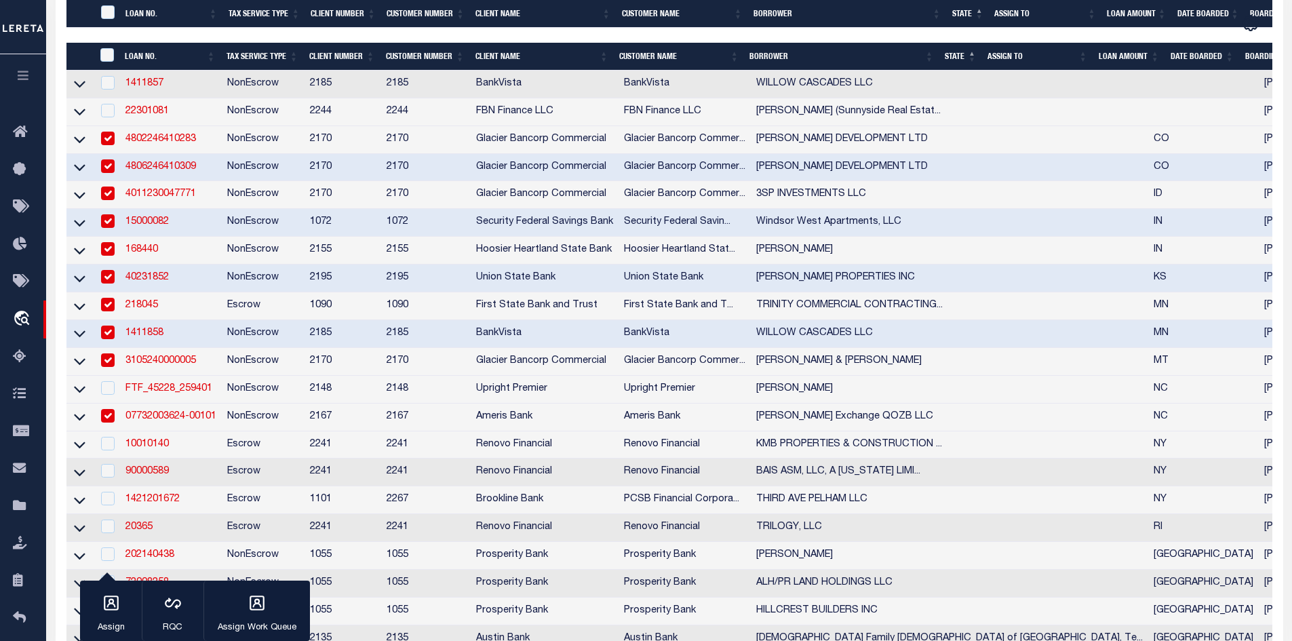
scroll to position [475, 0]
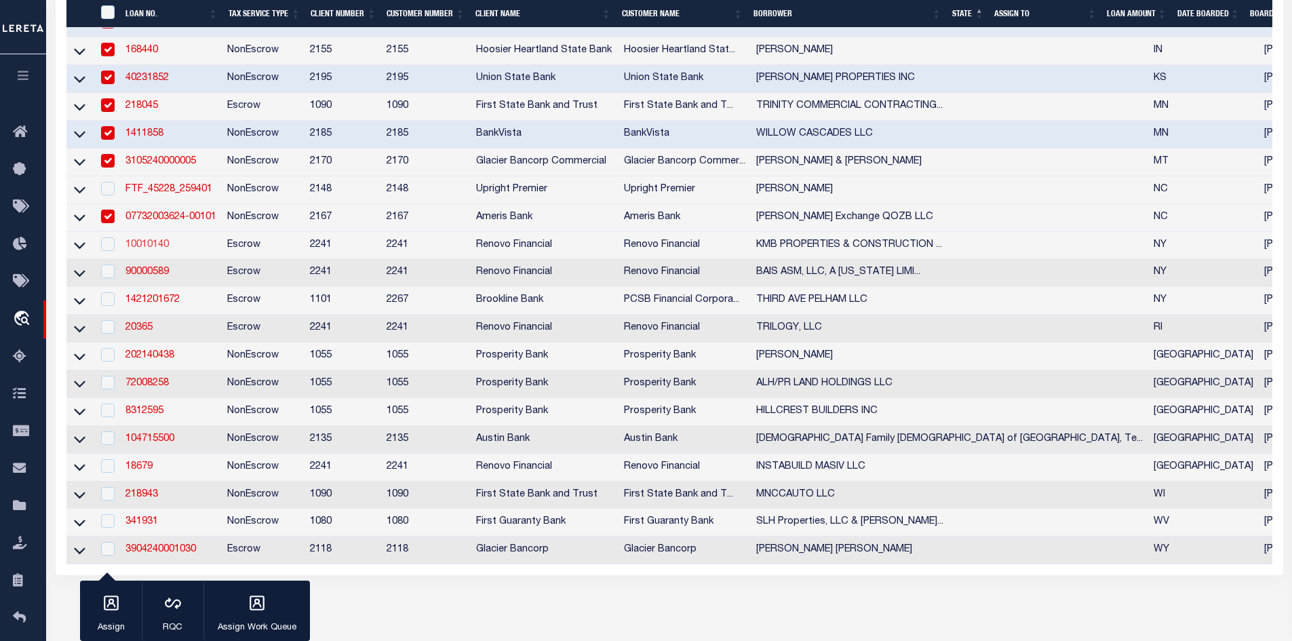
click at [151, 250] on link "10010140" at bounding box center [146, 244] width 43 height 9
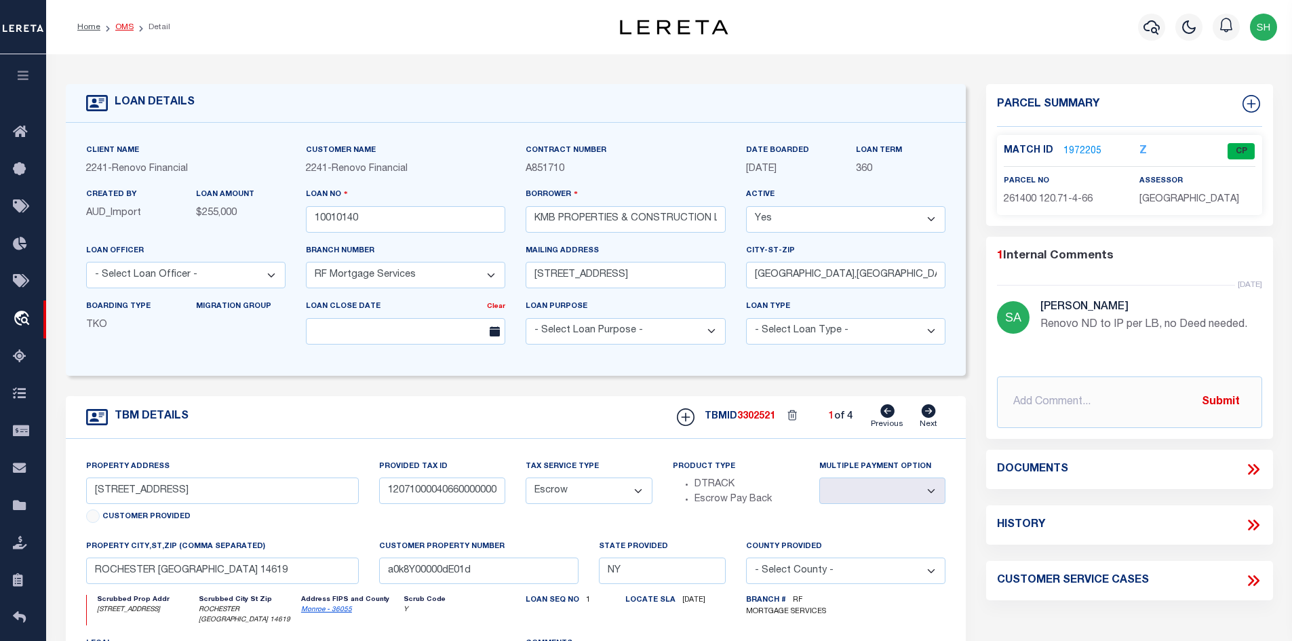
click at [117, 31] on link "OMS" at bounding box center [124, 27] width 18 height 8
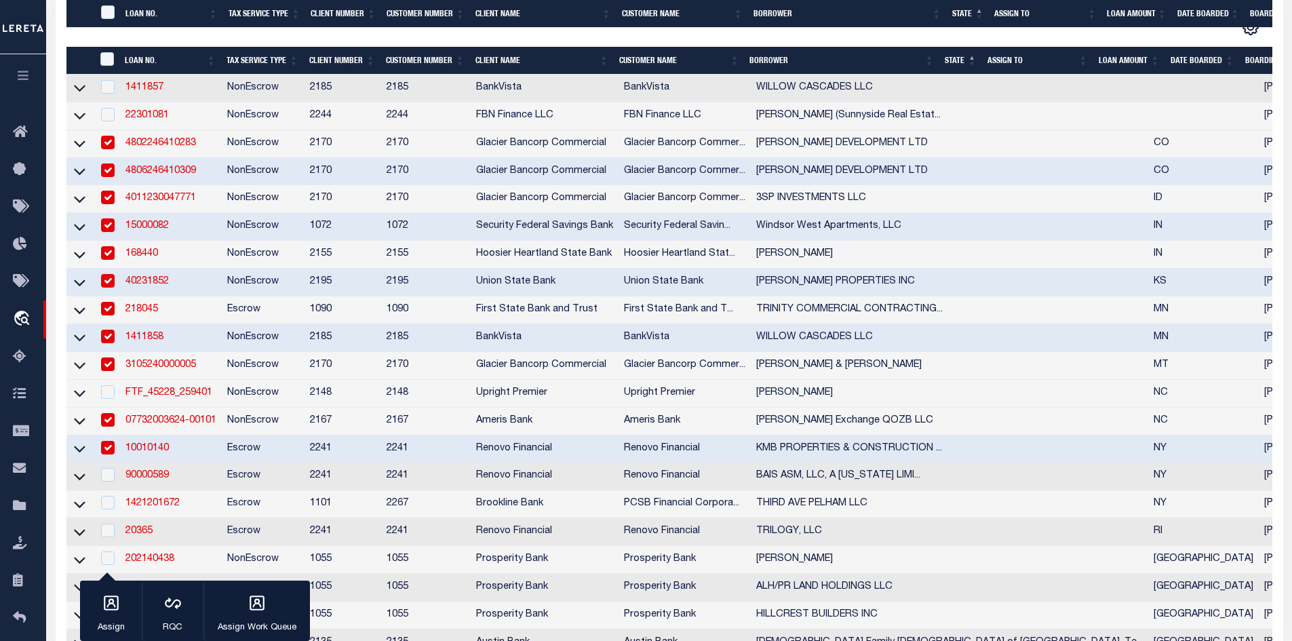
scroll to position [339, 0]
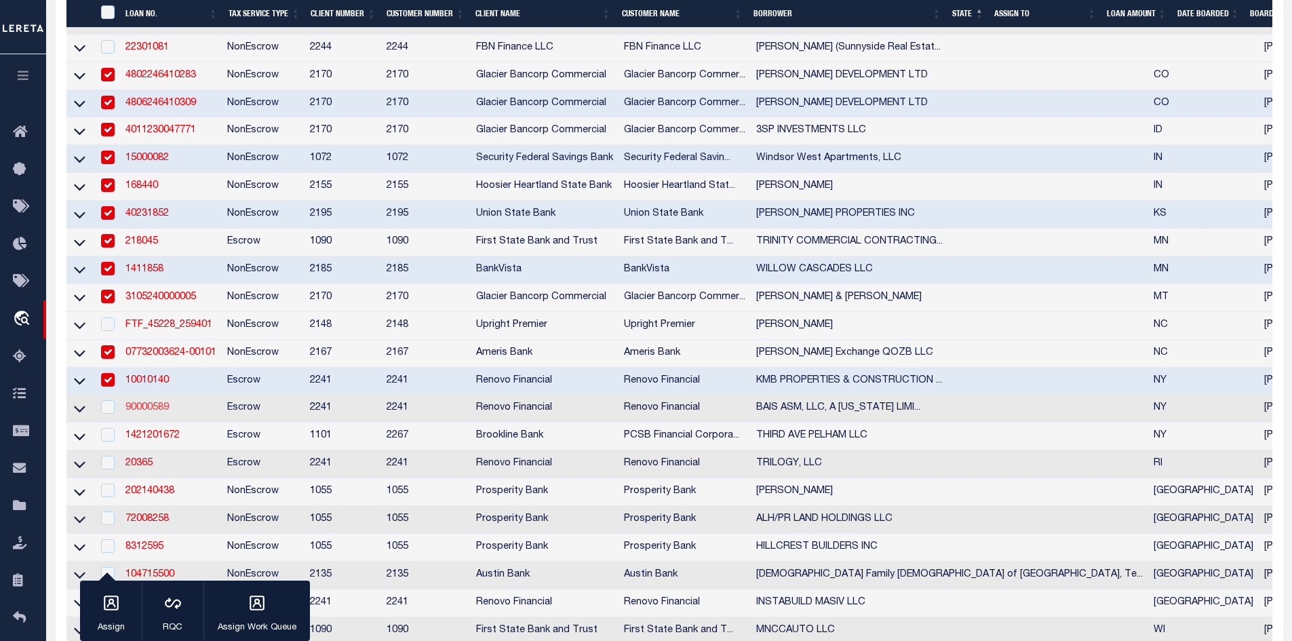
click at [150, 412] on link "90000589" at bounding box center [146, 407] width 43 height 9
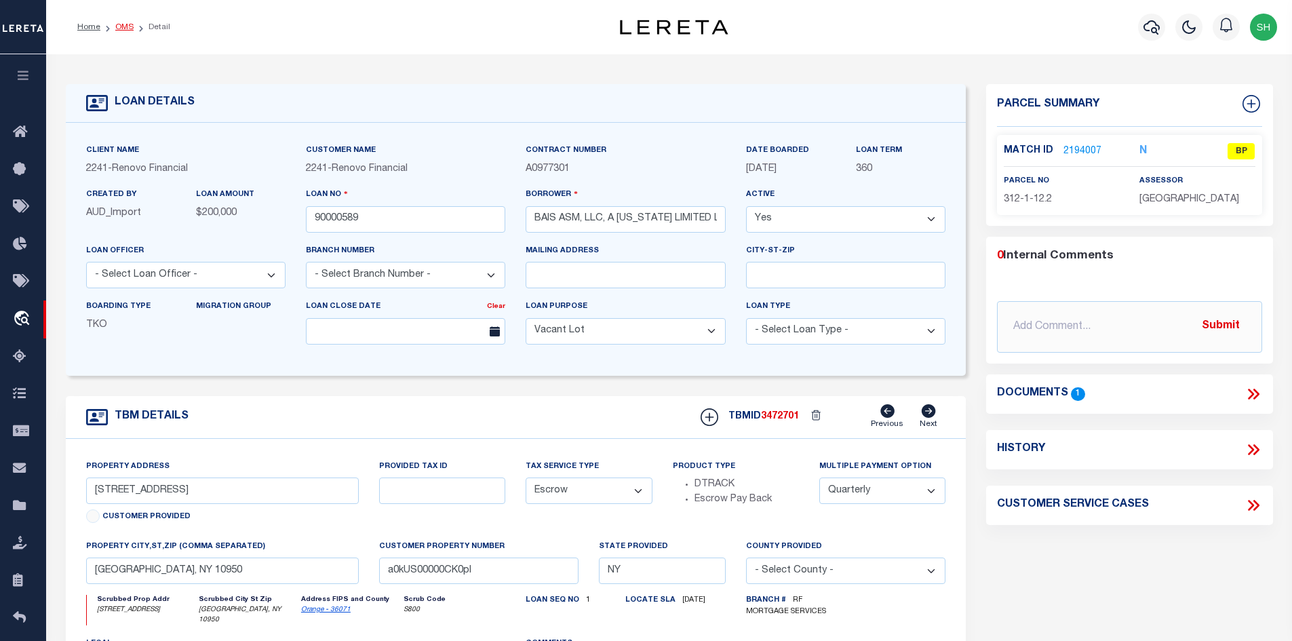
click at [128, 26] on link "OMS" at bounding box center [124, 27] width 18 height 8
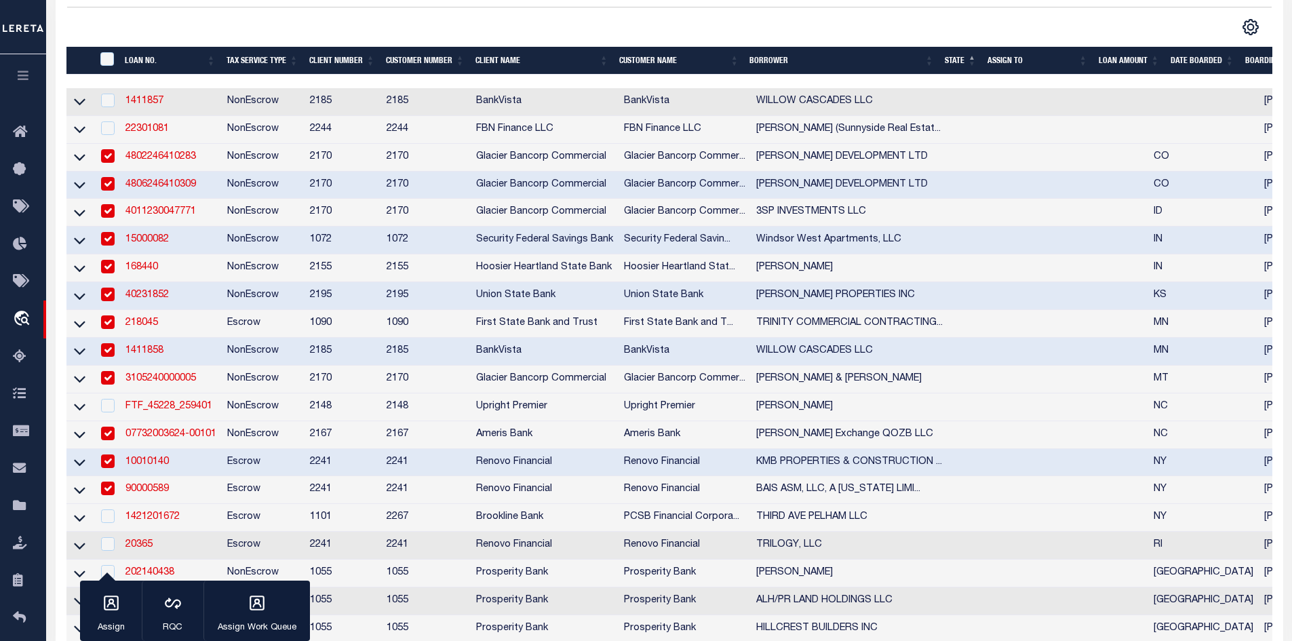
scroll to position [407, 0]
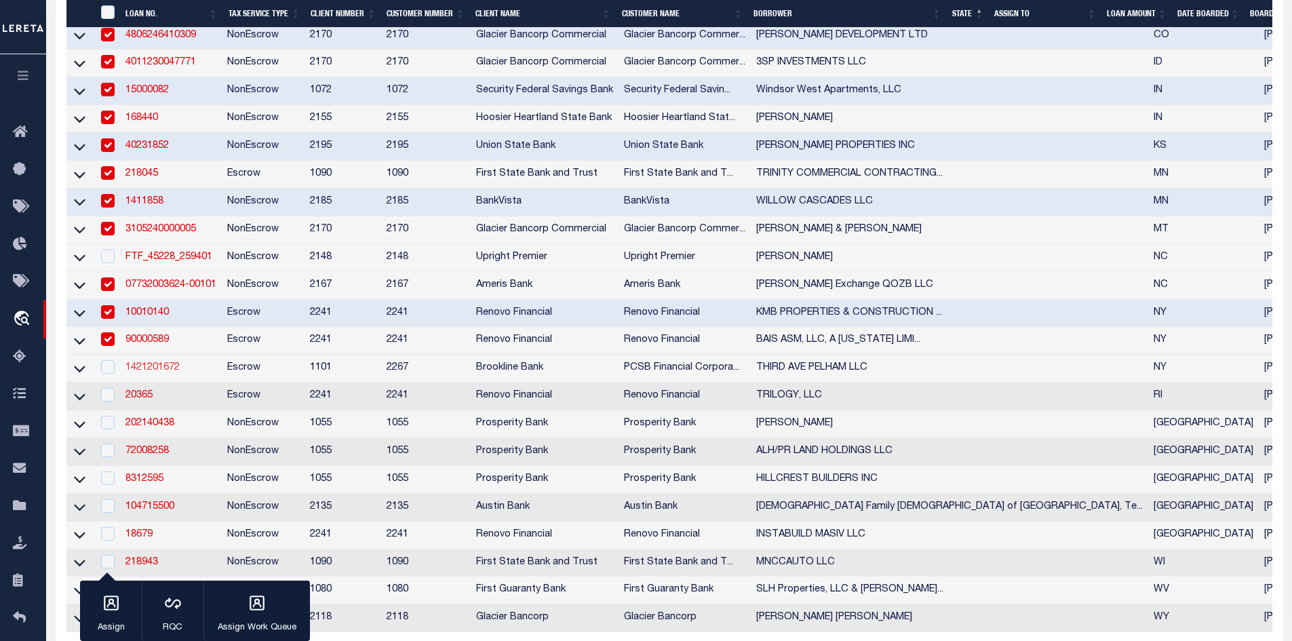
click at [140, 372] on link "1421201672" at bounding box center [152, 367] width 54 height 9
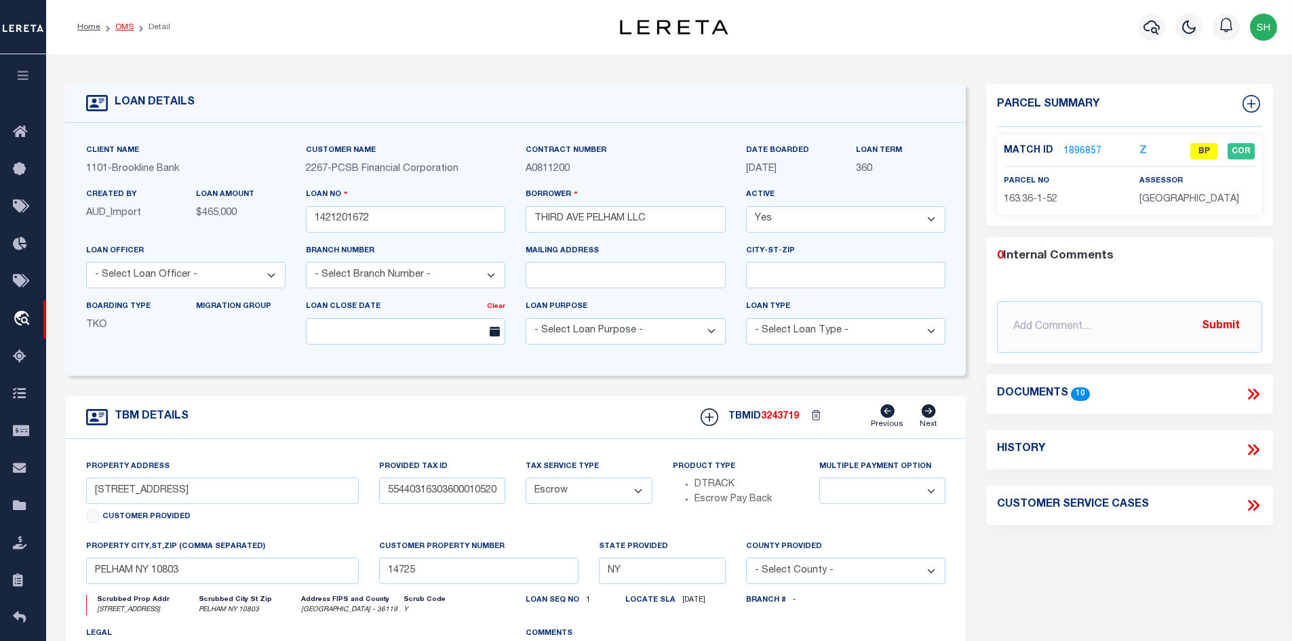
click at [131, 28] on link "OMS" at bounding box center [124, 27] width 18 height 8
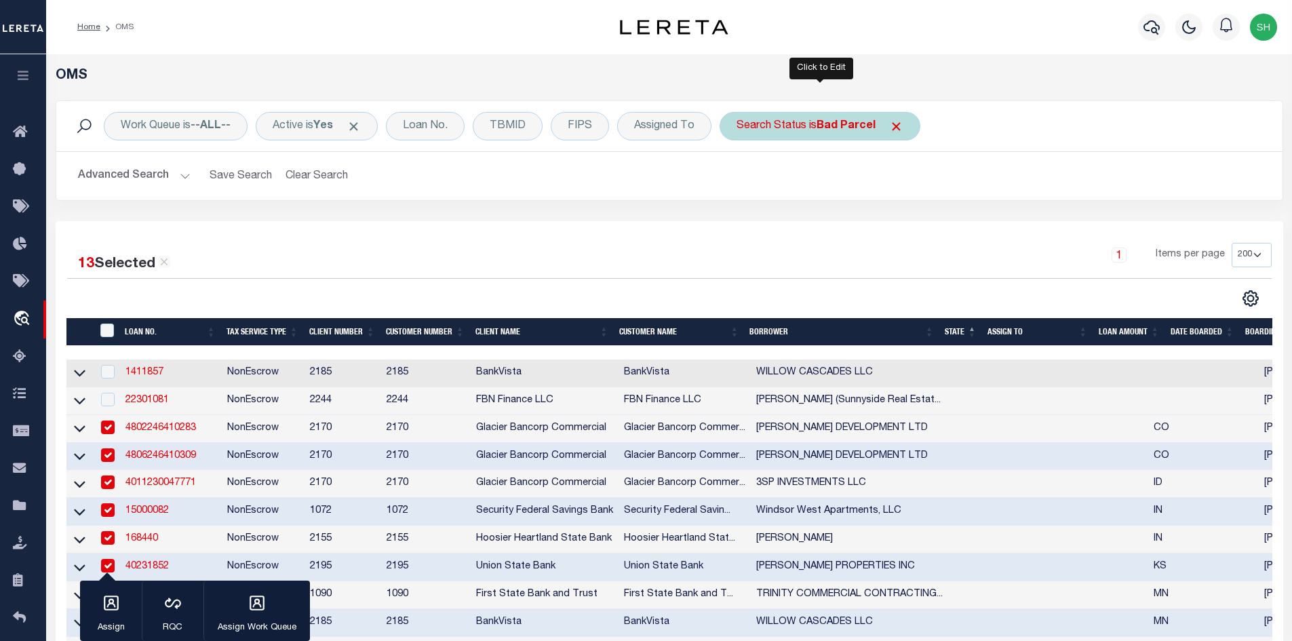
click at [781, 136] on div "Search Status is Bad Parcel" at bounding box center [820, 126] width 201 height 28
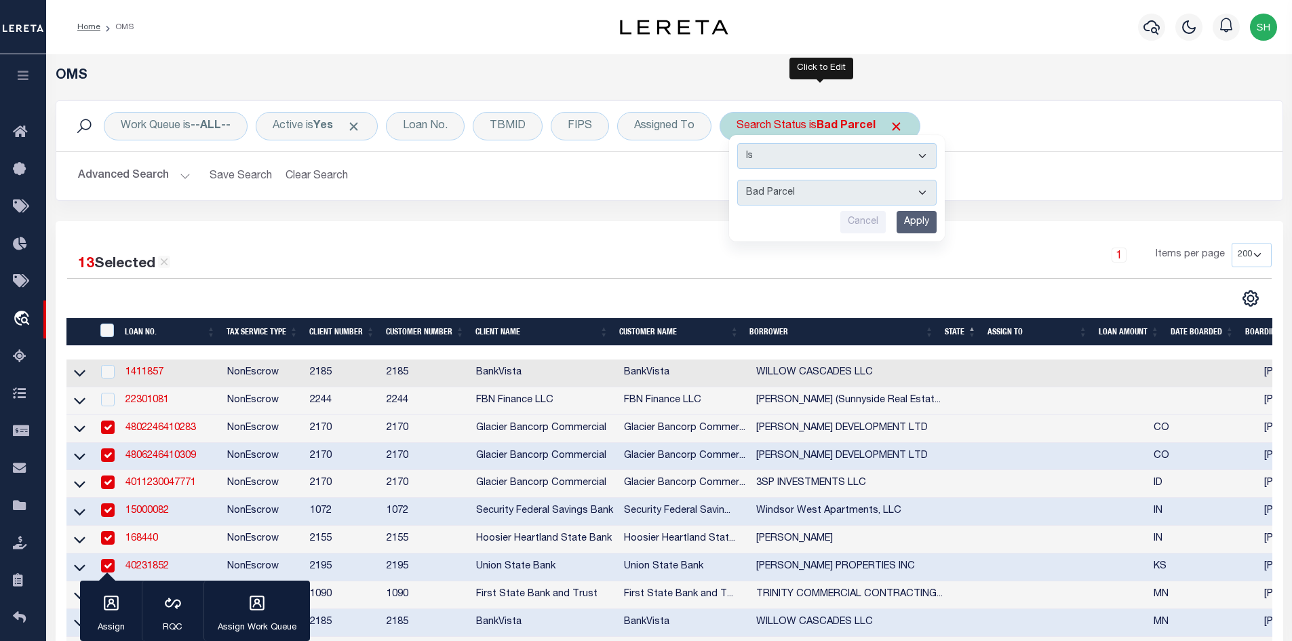
click at [768, 200] on select "Automated Search Bad Parcel Complete Duplicate Parcel High Dollar Reporting In …" at bounding box center [836, 193] width 199 height 26
click at [441, 257] on div "1 Items per page 10 25 50 100 200" at bounding box center [822, 260] width 899 height 35
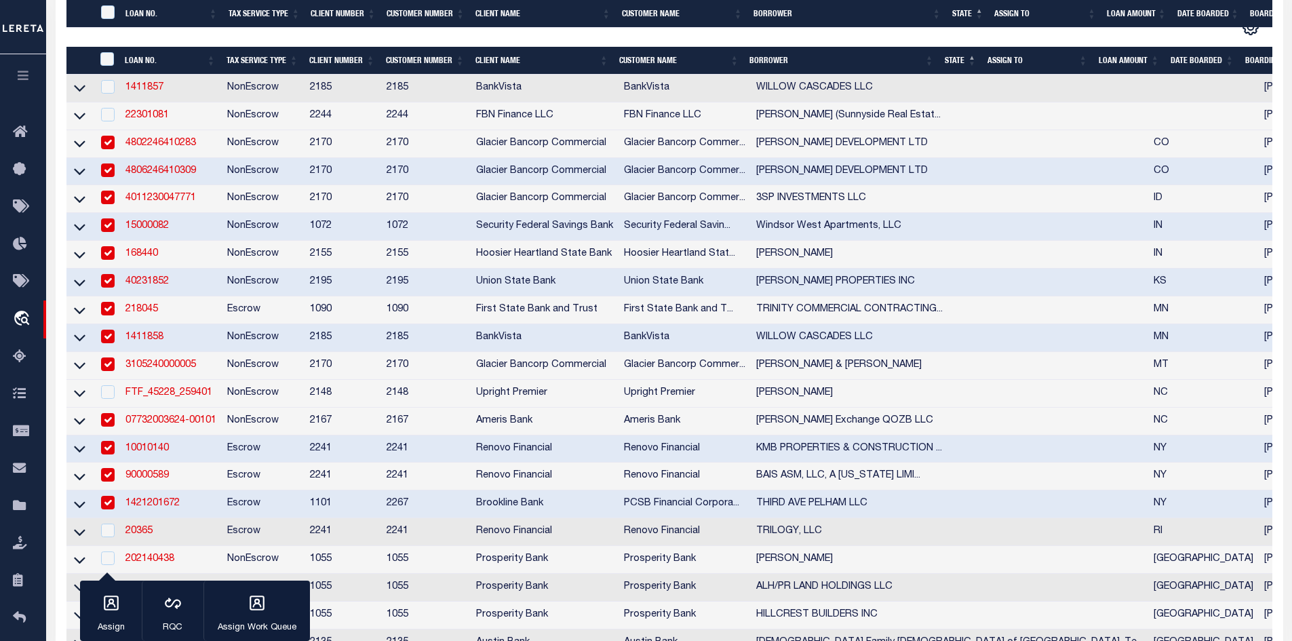
scroll to position [610, 0]
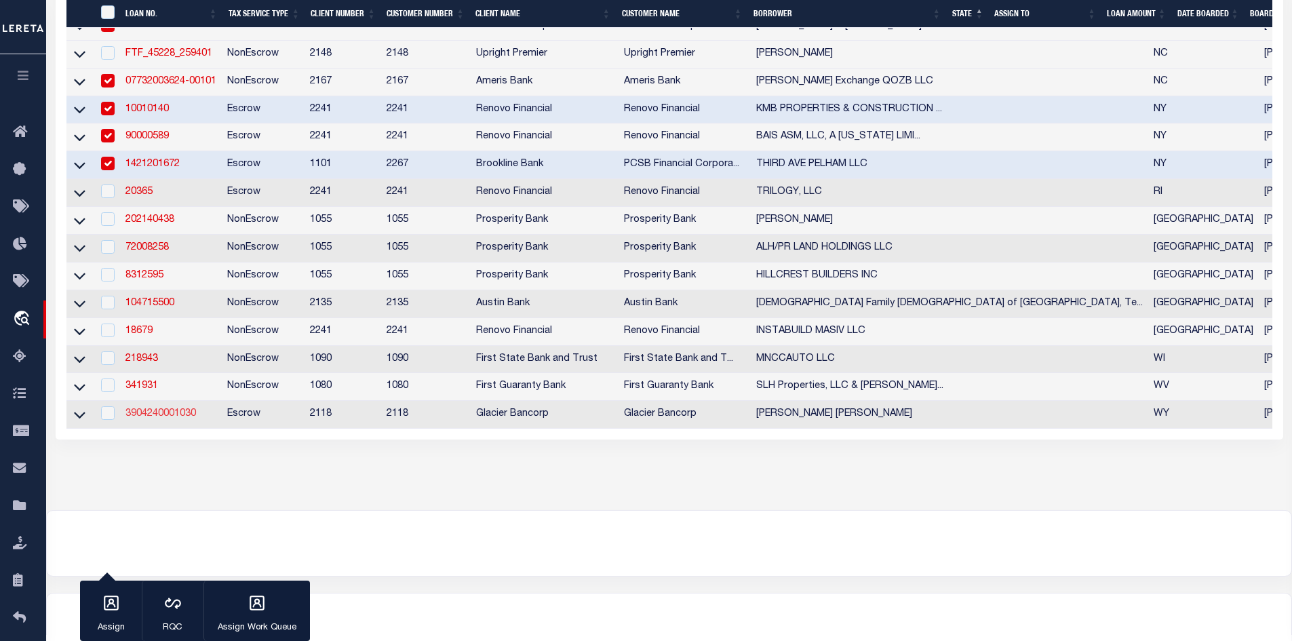
click at [144, 418] on link "3904240001030" at bounding box center [160, 413] width 71 height 9
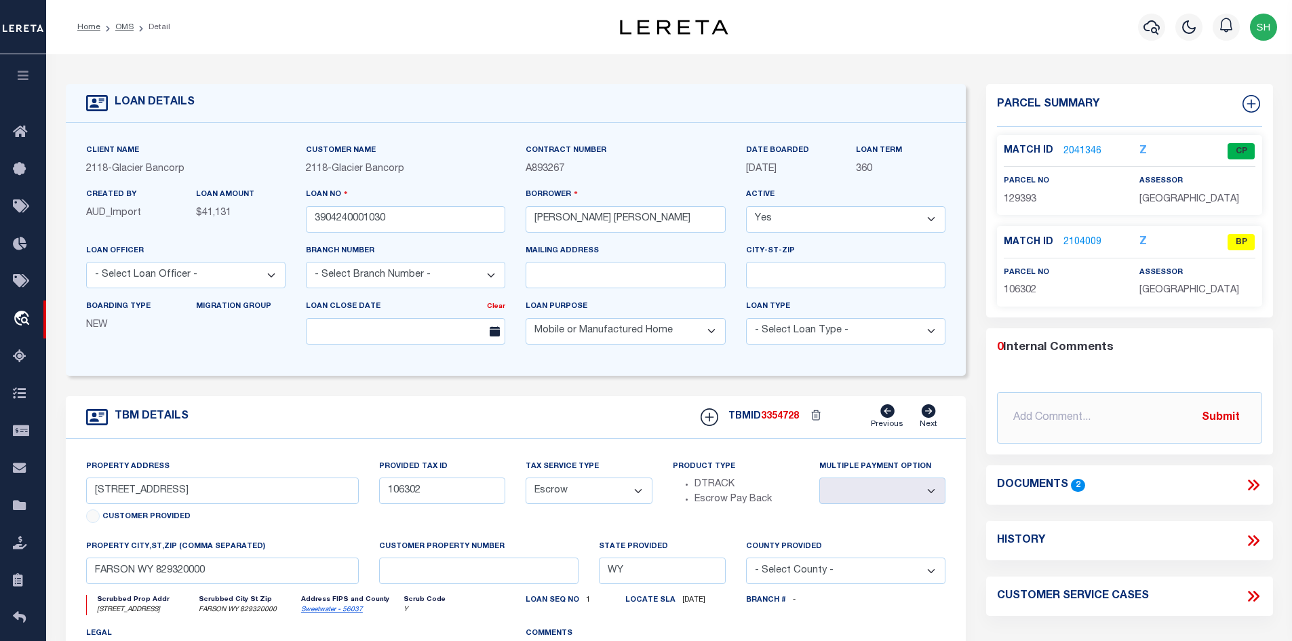
click at [333, 613] on link "Sweetwater - 56037" at bounding box center [332, 609] width 62 height 7
drag, startPoint x: 1044, startPoint y: 294, endPoint x: 998, endPoint y: 290, distance: 45.6
click at [998, 290] on div "parcel no 106302" at bounding box center [1062, 281] width 136 height 33
copy span "106302"
drag, startPoint x: 203, startPoint y: 496, endPoint x: 83, endPoint y: 492, distance: 120.1
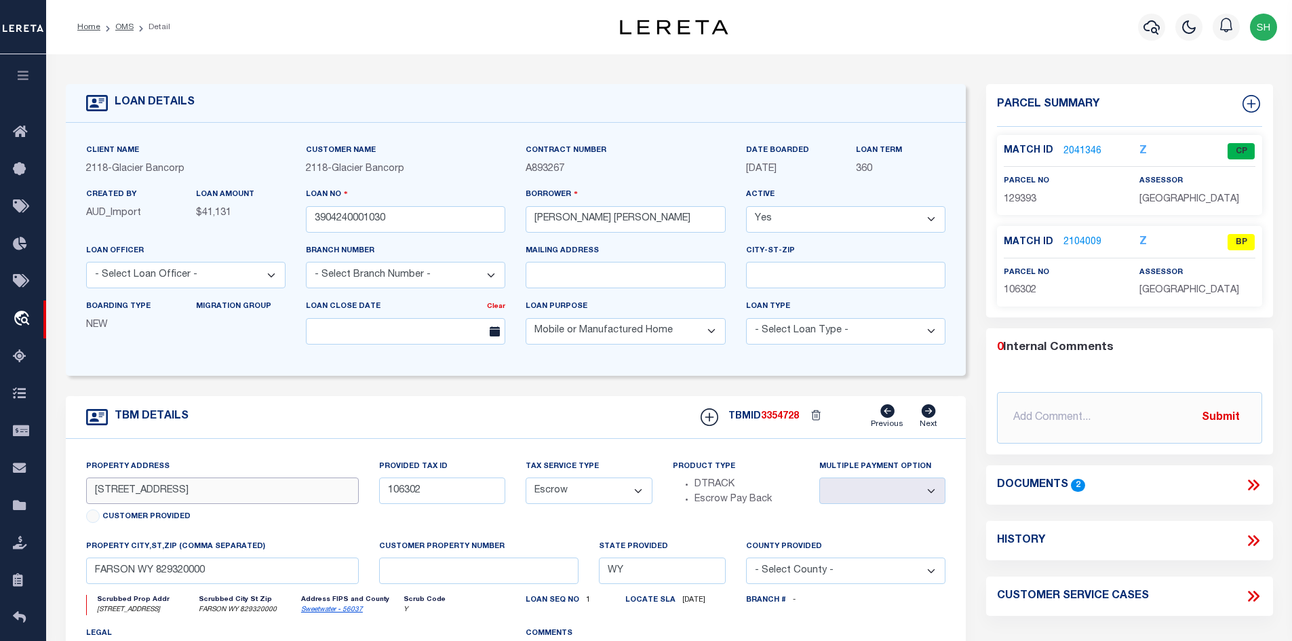
click at [83, 492] on div "Property Address [STREET_ADDRESS] Customer Provided" at bounding box center [223, 499] width 294 height 80
drag, startPoint x: 1039, startPoint y: 196, endPoint x: 1007, endPoint y: 202, distance: 33.1
click at [1007, 202] on p "129393" at bounding box center [1061, 200] width 115 height 15
copy span "129393"
drag, startPoint x: 193, startPoint y: 496, endPoint x: 78, endPoint y: 492, distance: 115.4
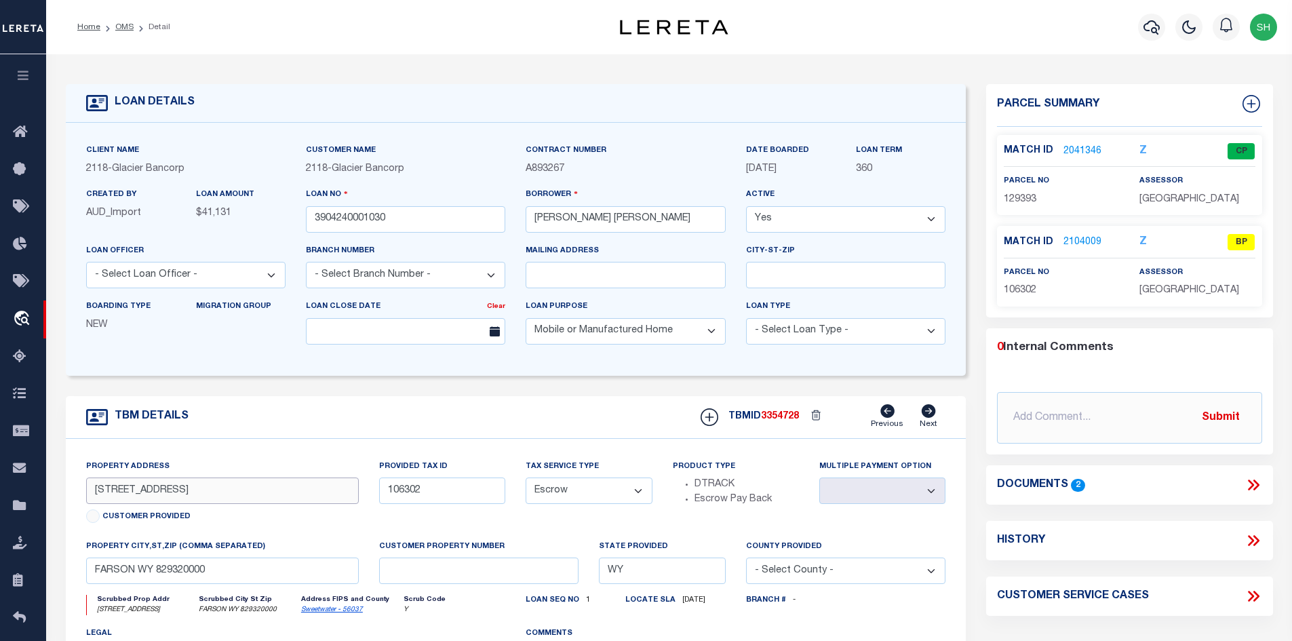
click at [78, 492] on div "Property Address [STREET_ADDRESS] Customer Provided" at bounding box center [223, 499] width 294 height 80
drag, startPoint x: 656, startPoint y: 211, endPoint x: 539, endPoint y: 222, distance: 117.8
click at [539, 222] on input "[PERSON_NAME] [PERSON_NAME]" at bounding box center [625, 219] width 199 height 26
click at [328, 613] on link "Sweetwater - 56037" at bounding box center [332, 609] width 62 height 7
drag, startPoint x: 419, startPoint y: 488, endPoint x: 391, endPoint y: 490, distance: 28.6
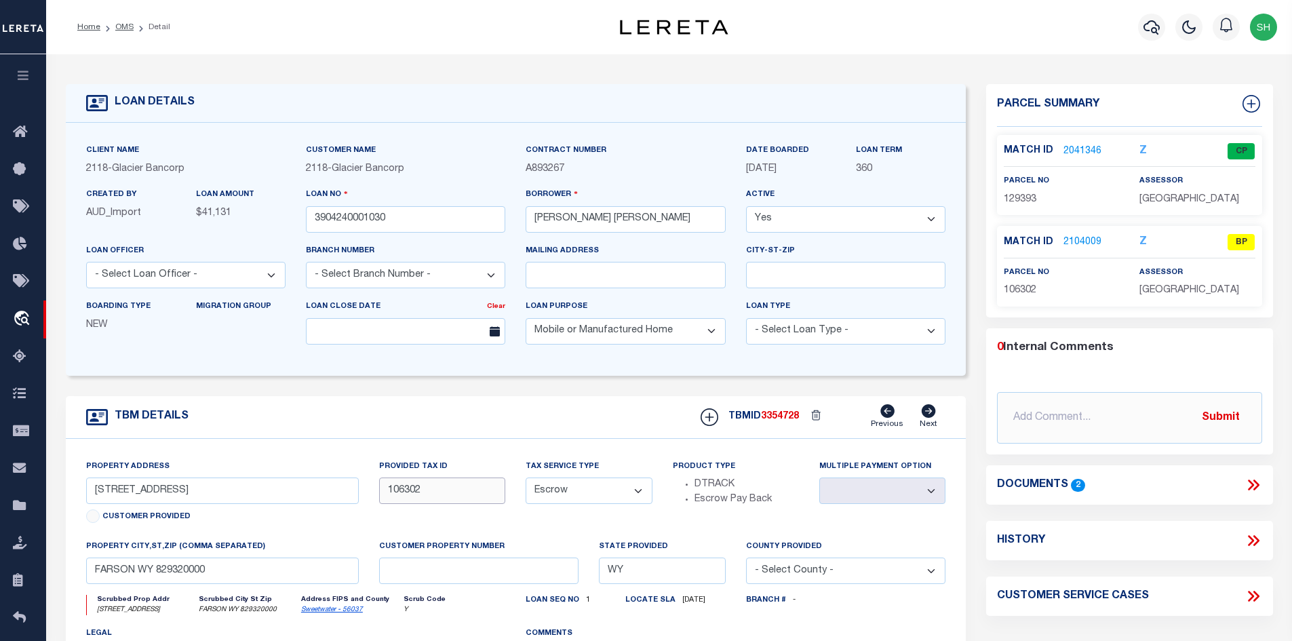
click at [391, 490] on input "106302" at bounding box center [442, 490] width 126 height 26
click at [135, 27] on li "Detail" at bounding box center [152, 27] width 37 height 12
click at [130, 27] on link "OMS" at bounding box center [124, 27] width 18 height 8
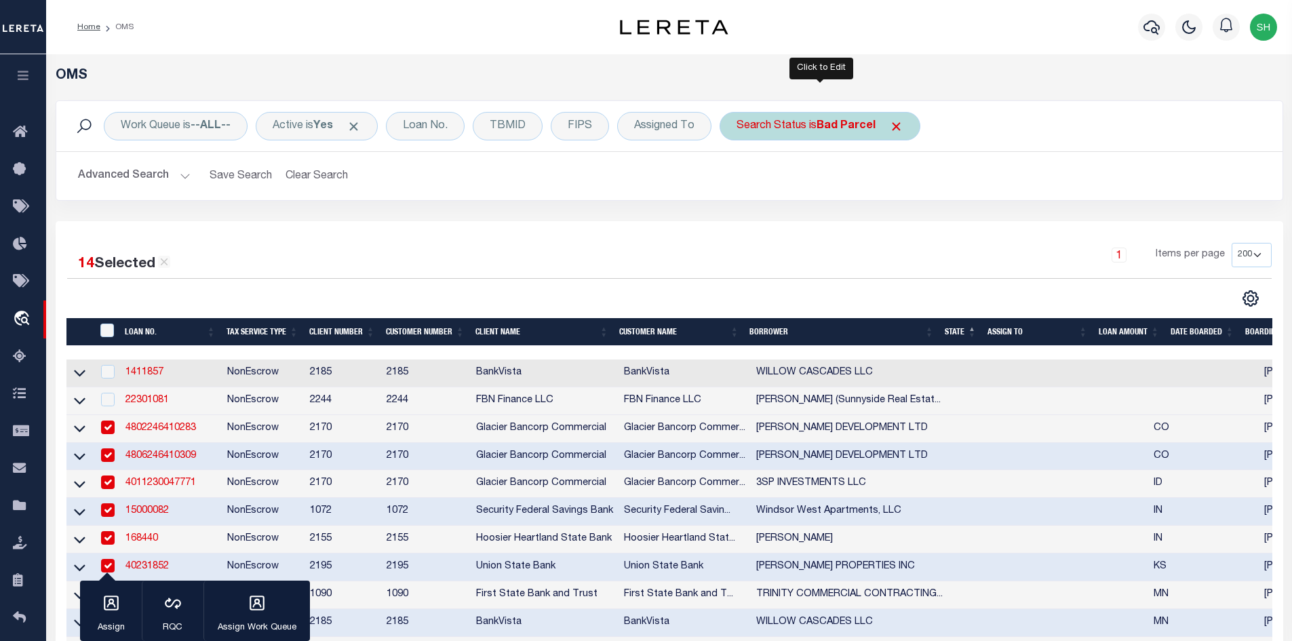
click at [770, 128] on div "Search Status is Bad Parcel Is Contains Automated Search Bad Parcel Complete Du…" at bounding box center [820, 126] width 201 height 28
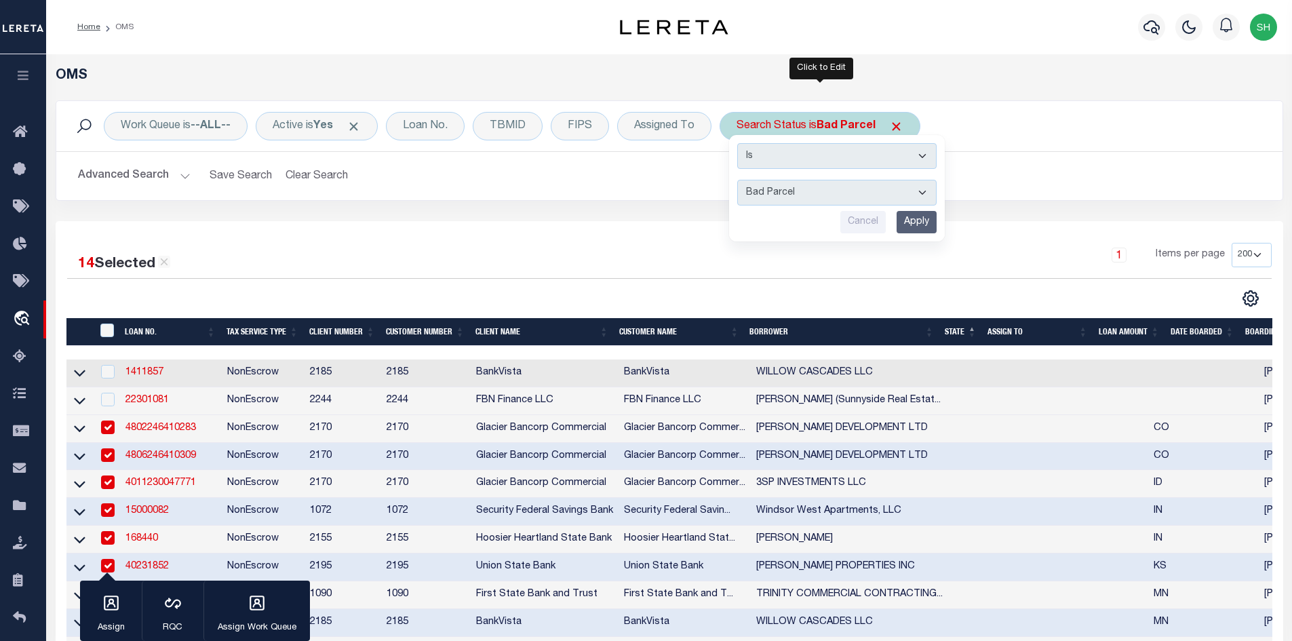
click at [765, 196] on select "Automated Search Bad Parcel Complete Duplicate Parcel High Dollar Reporting In …" at bounding box center [836, 193] width 199 height 26
click at [738, 180] on select "Automated Search Bad Parcel Complete Duplicate Parcel High Dollar Reporting In …" at bounding box center [836, 193] width 199 height 26
click at [918, 223] on input "Apply" at bounding box center [917, 222] width 40 height 22
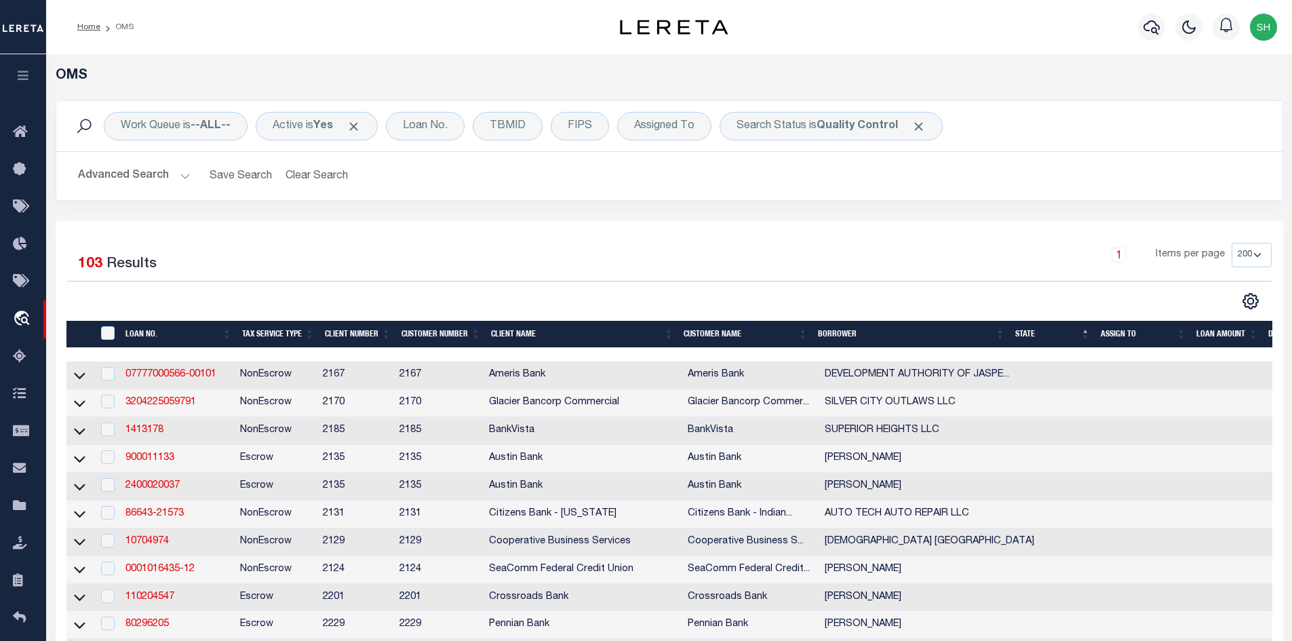
click at [1023, 340] on th "State" at bounding box center [1052, 335] width 85 height 28
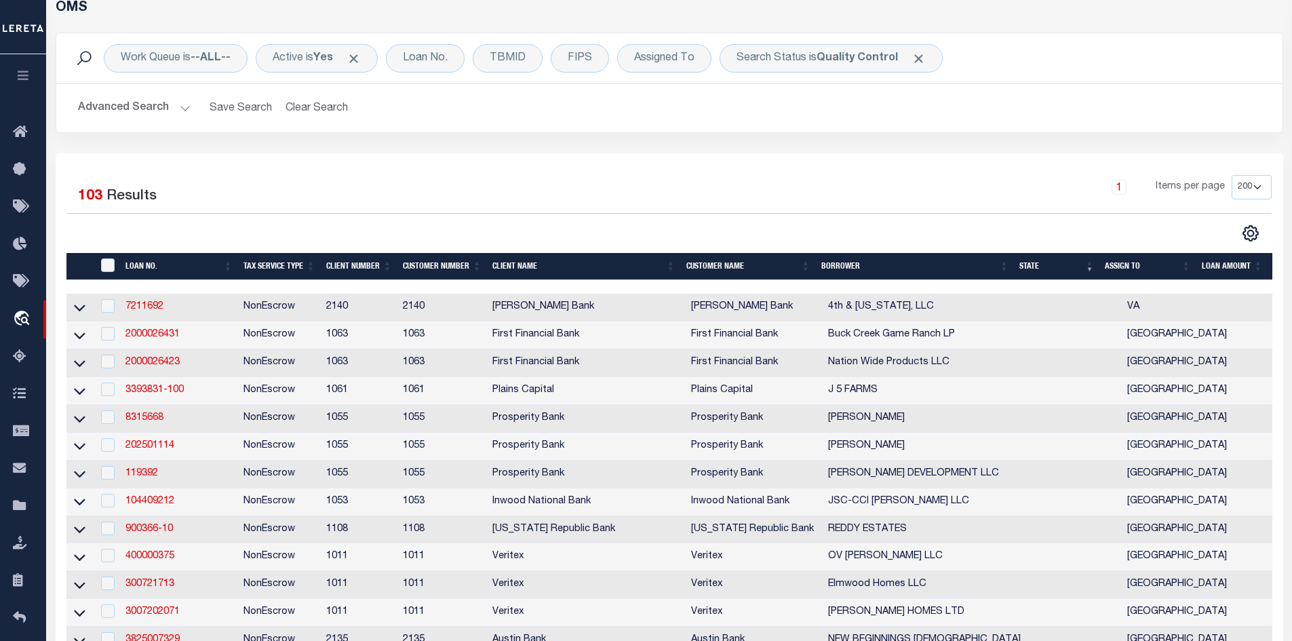
scroll to position [203, 0]
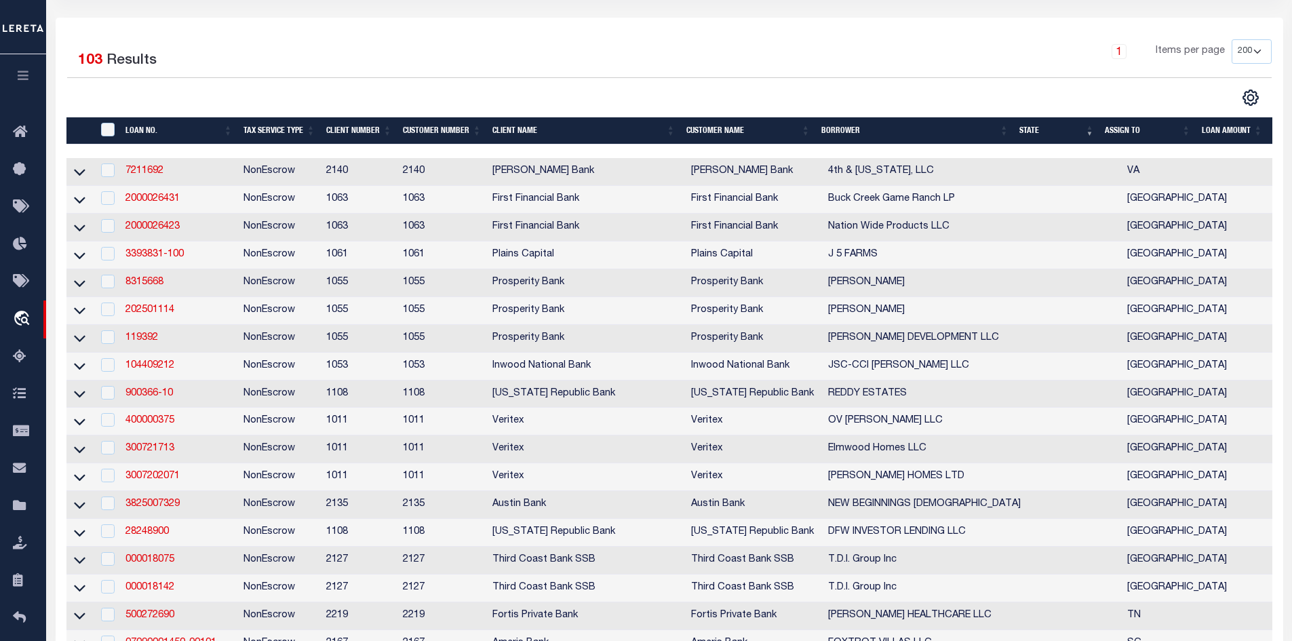
click at [1026, 130] on th "State" at bounding box center [1056, 131] width 85 height 28
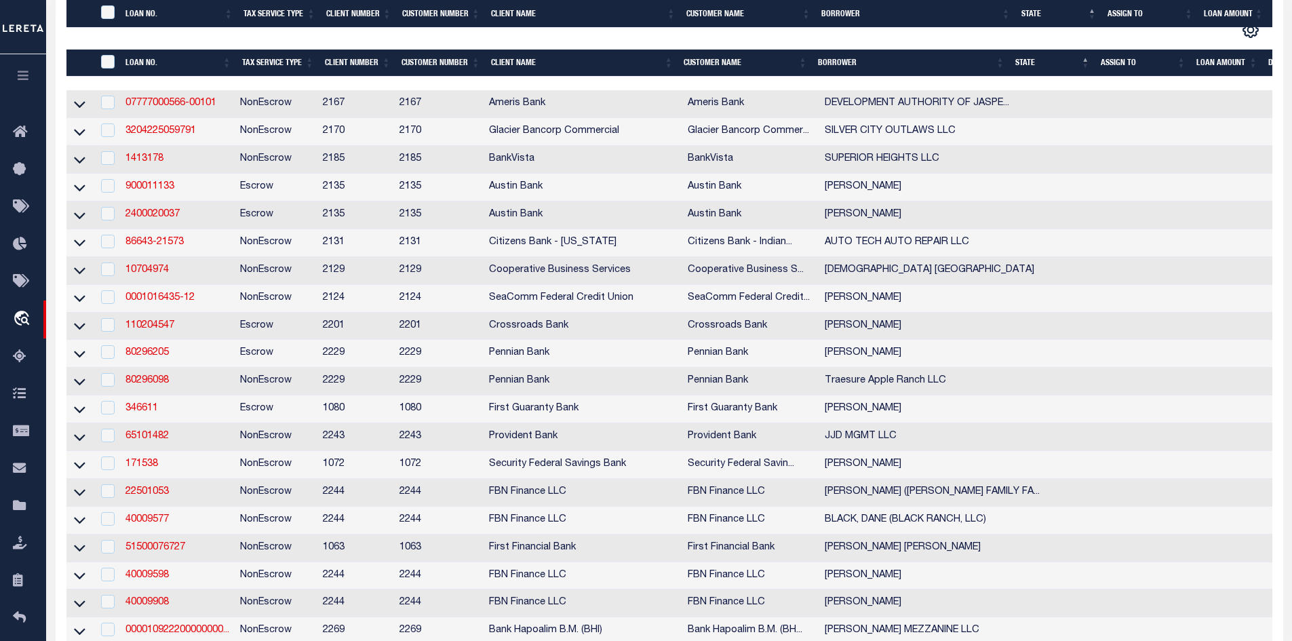
scroll to position [407, 0]
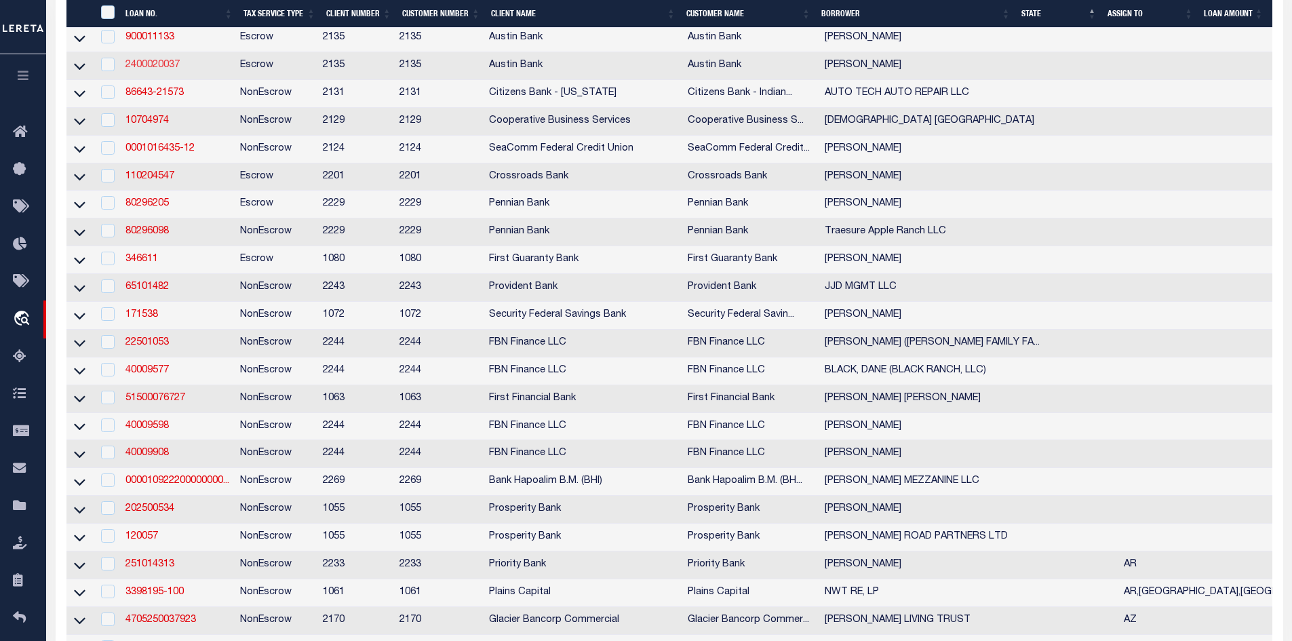
click at [159, 69] on link "2400020037" at bounding box center [152, 64] width 54 height 9
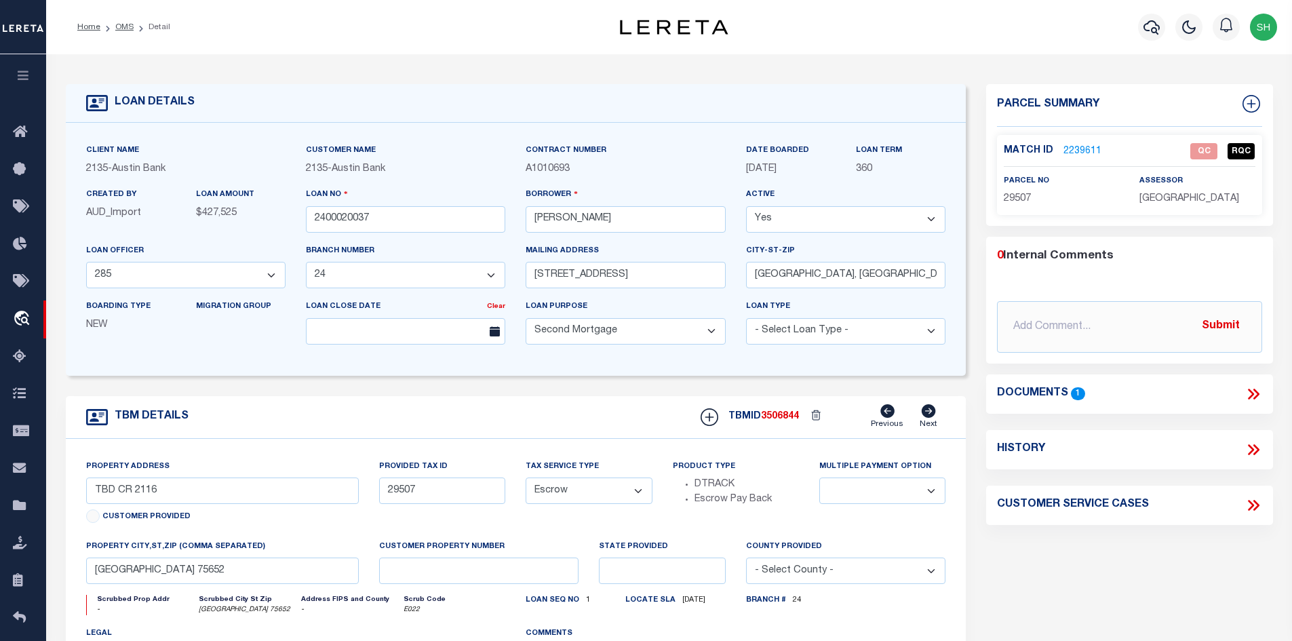
scroll to position [68, 0]
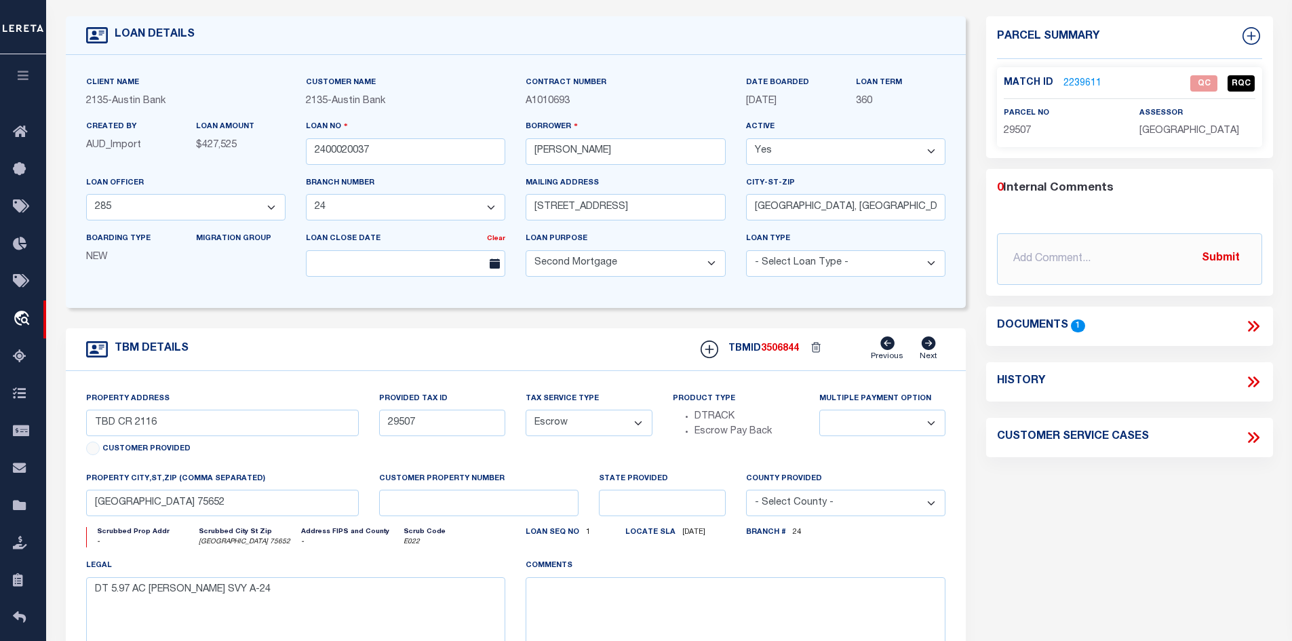
click at [1255, 319] on icon at bounding box center [1254, 326] width 18 height 18
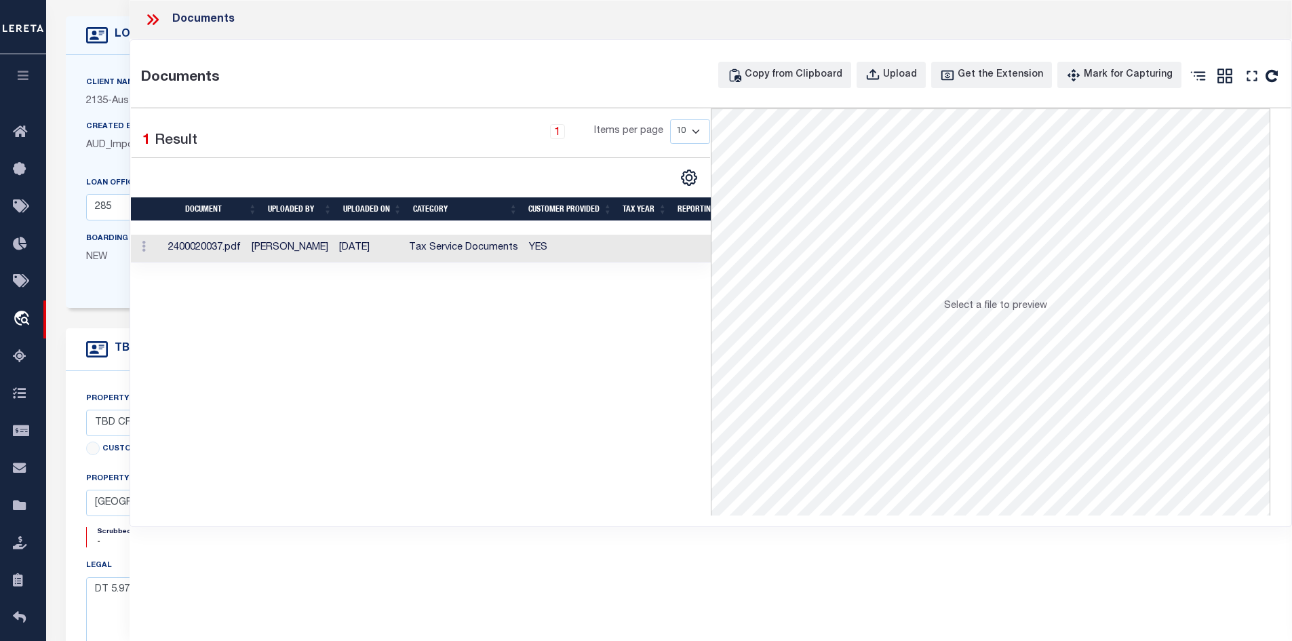
click at [153, 21] on icon at bounding box center [153, 20] width 18 height 18
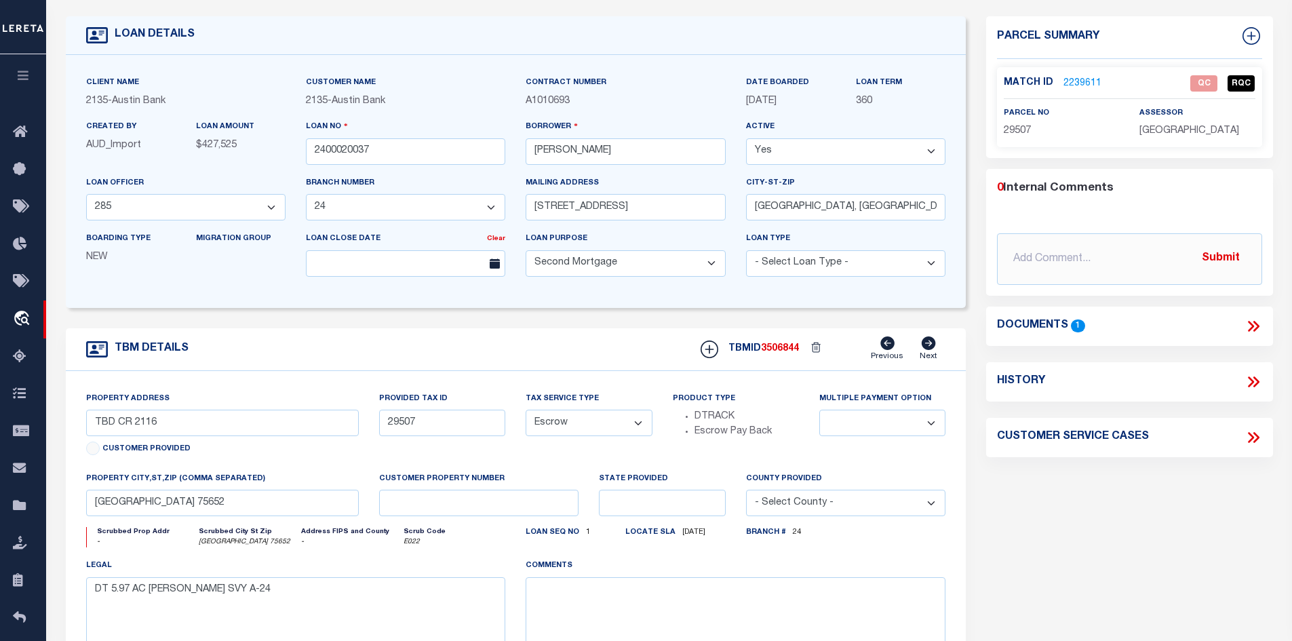
click at [1250, 319] on icon at bounding box center [1254, 326] width 18 height 18
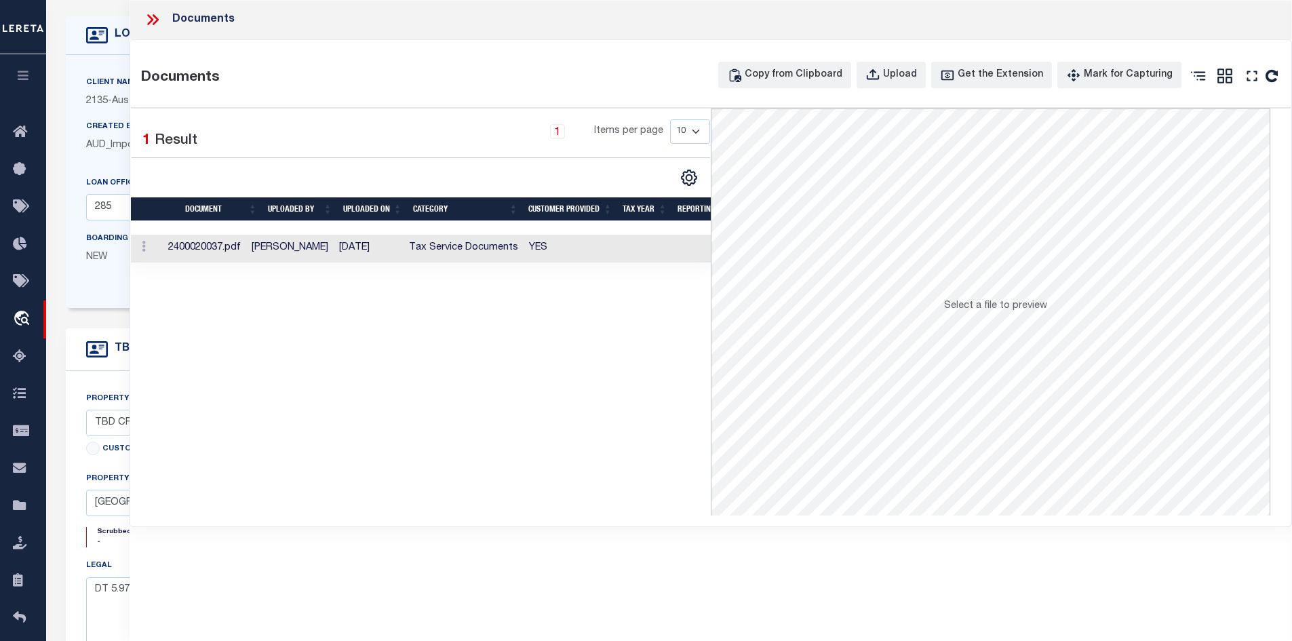
click at [530, 245] on td "YES" at bounding box center [571, 249] width 94 height 28
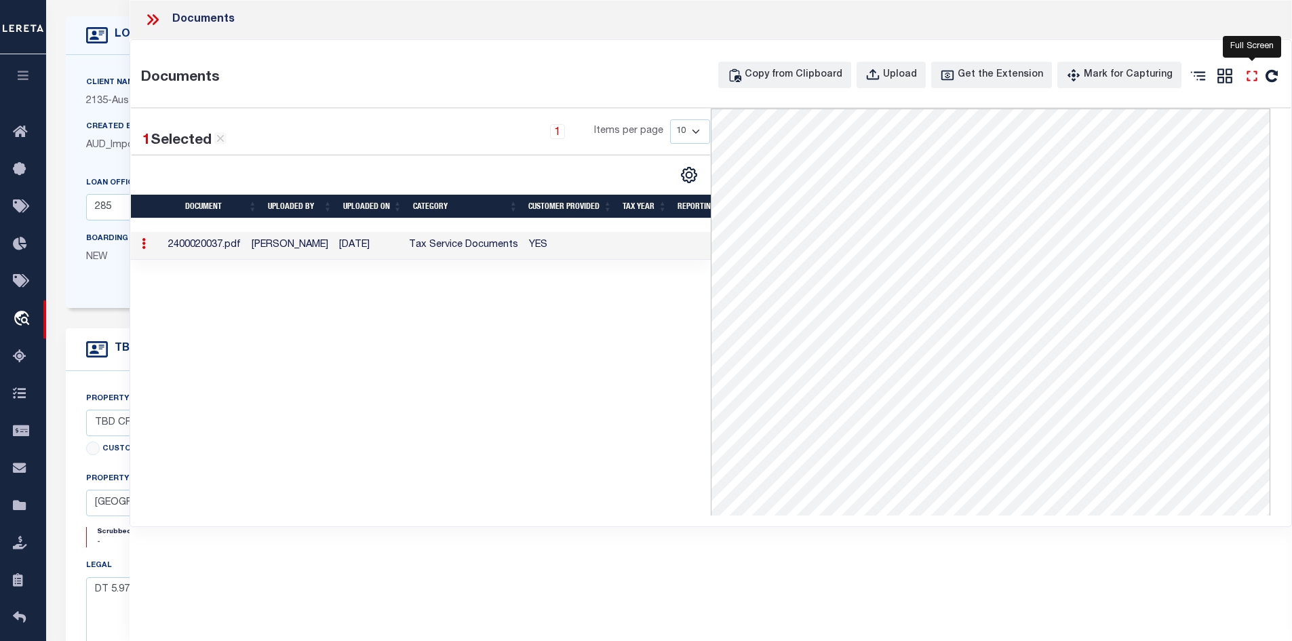
click at [1251, 75] on icon "" at bounding box center [1252, 76] width 18 height 18
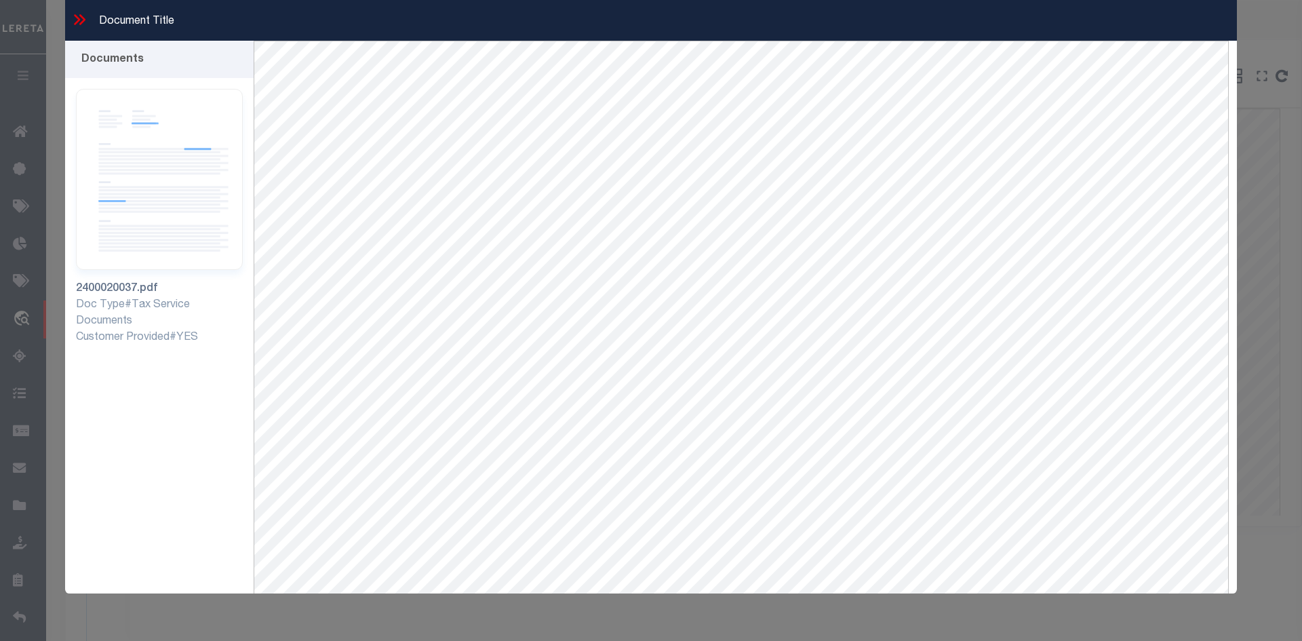
click at [81, 26] on icon at bounding box center [80, 20] width 18 height 18
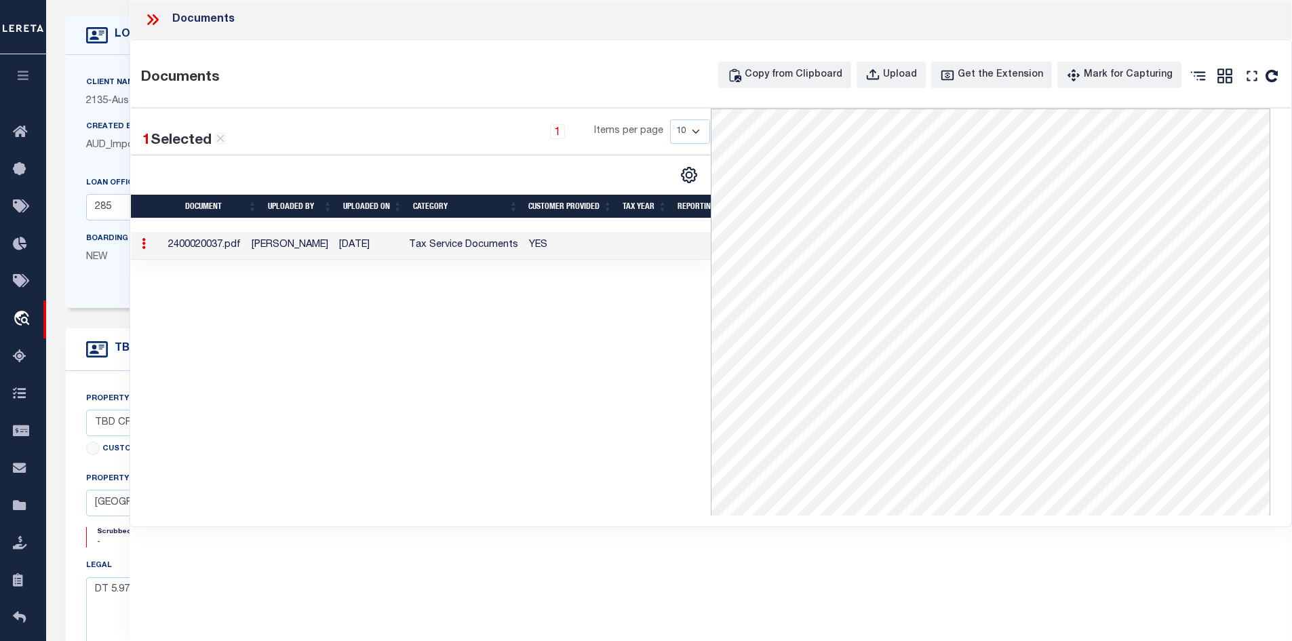
click at [142, 16] on div "Documents" at bounding box center [711, 19] width 1163 height 39
click at [151, 20] on icon at bounding box center [153, 20] width 18 height 18
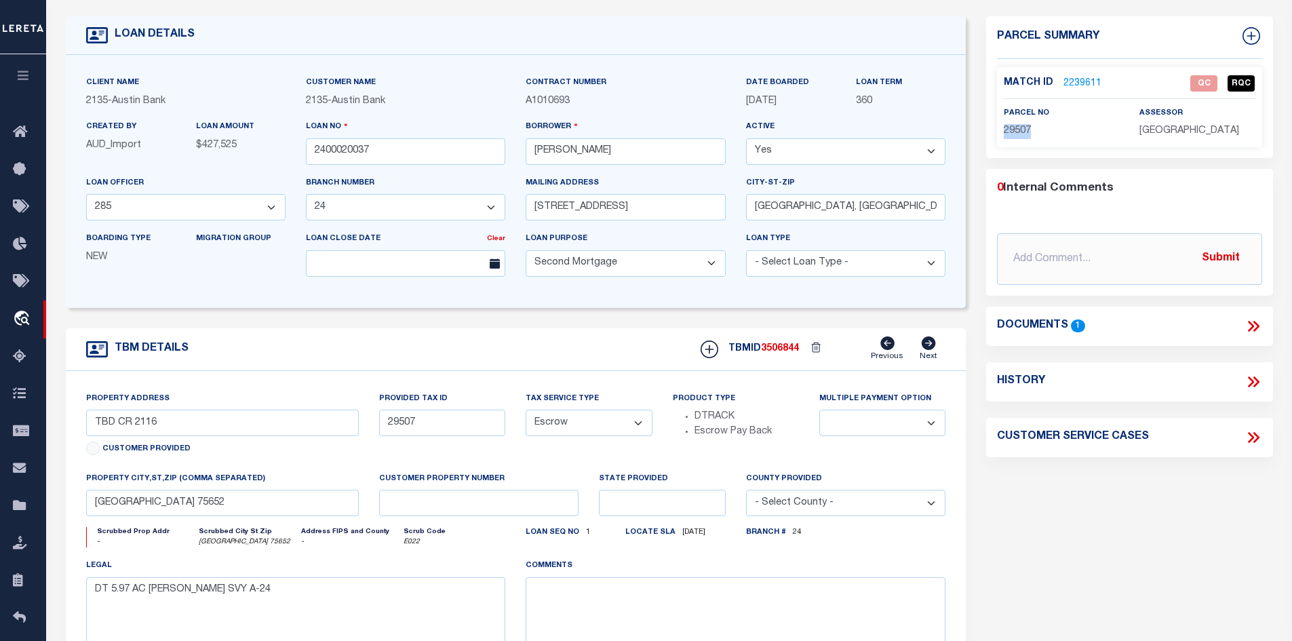
drag, startPoint x: 1040, startPoint y: 125, endPoint x: 1000, endPoint y: 135, distance: 41.3
click at [1000, 135] on div "parcel no 29507" at bounding box center [1062, 122] width 136 height 33
copy span "29507"
click at [1254, 321] on icon at bounding box center [1256, 326] width 6 height 11
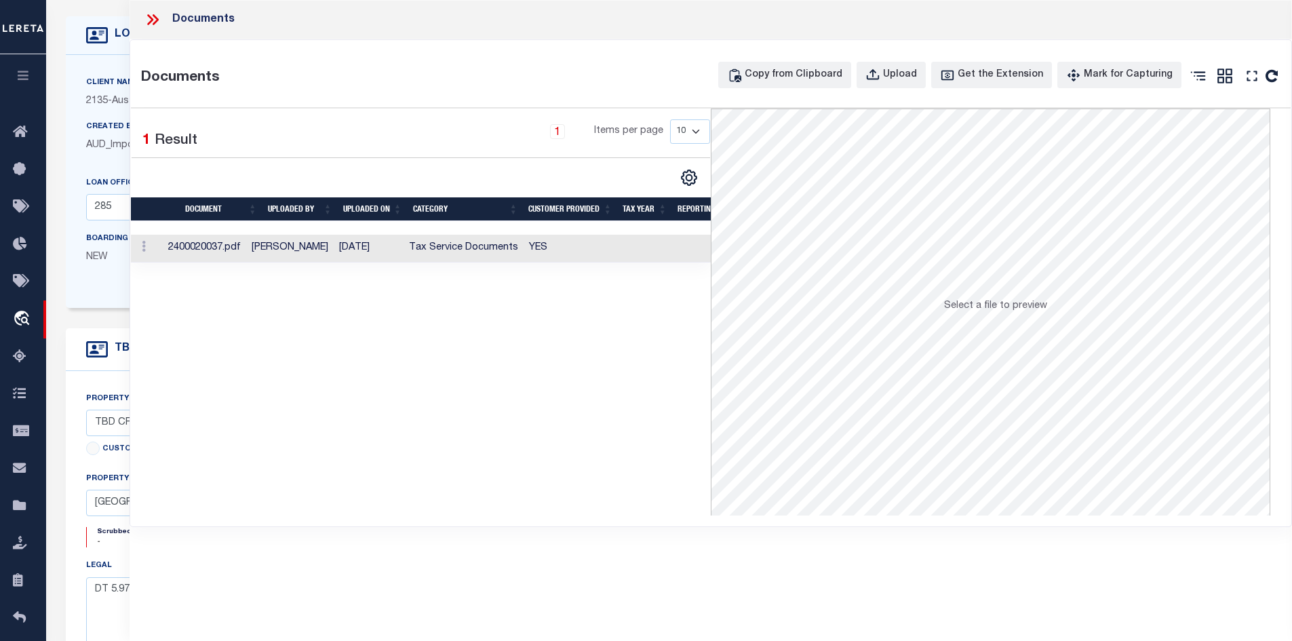
scroll to position [203, 0]
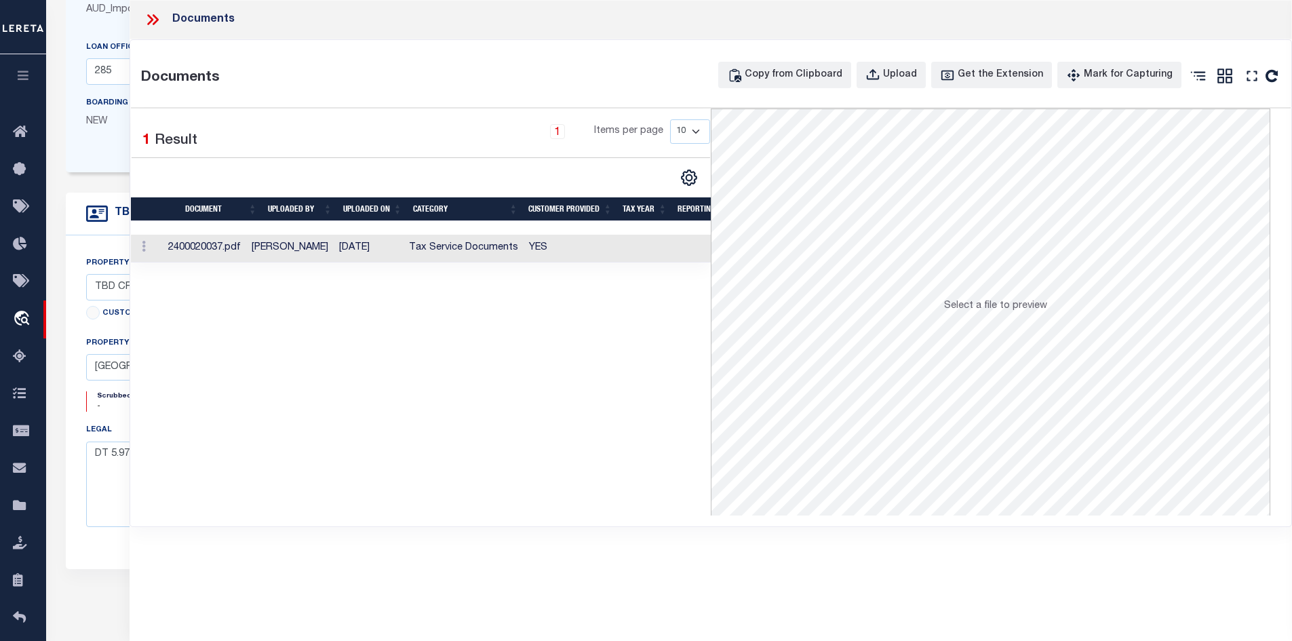
click at [397, 252] on td "[DATE]" at bounding box center [369, 249] width 70 height 28
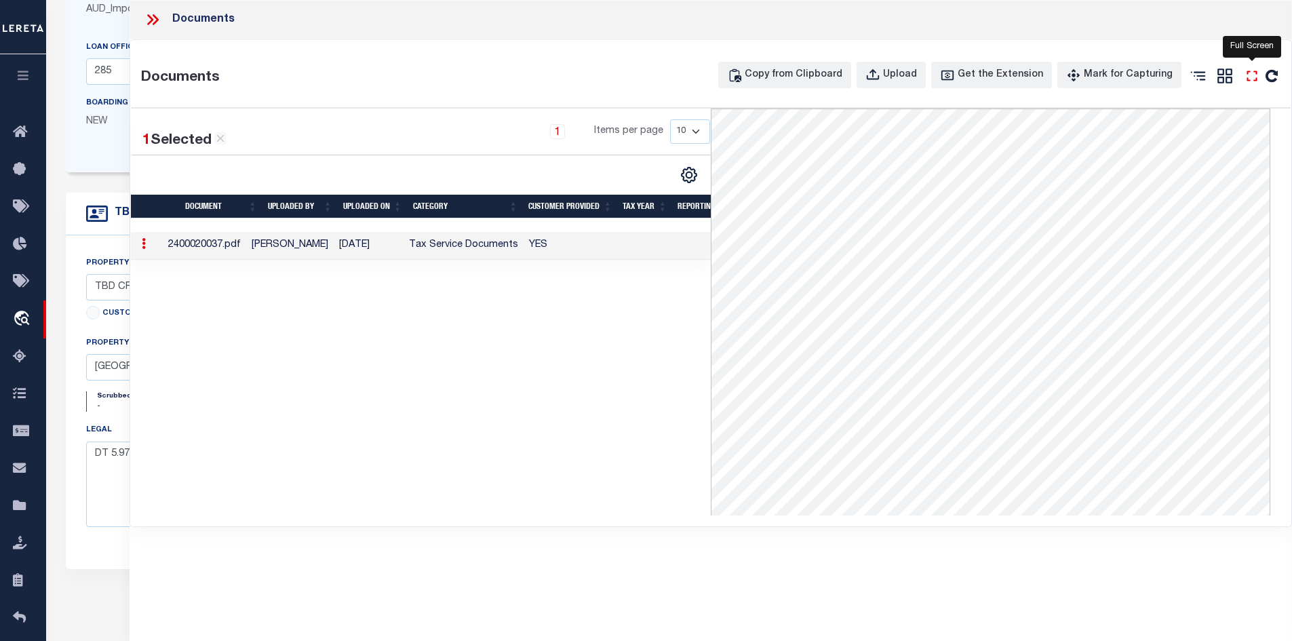
click at [1259, 74] on icon "" at bounding box center [1252, 76] width 18 height 18
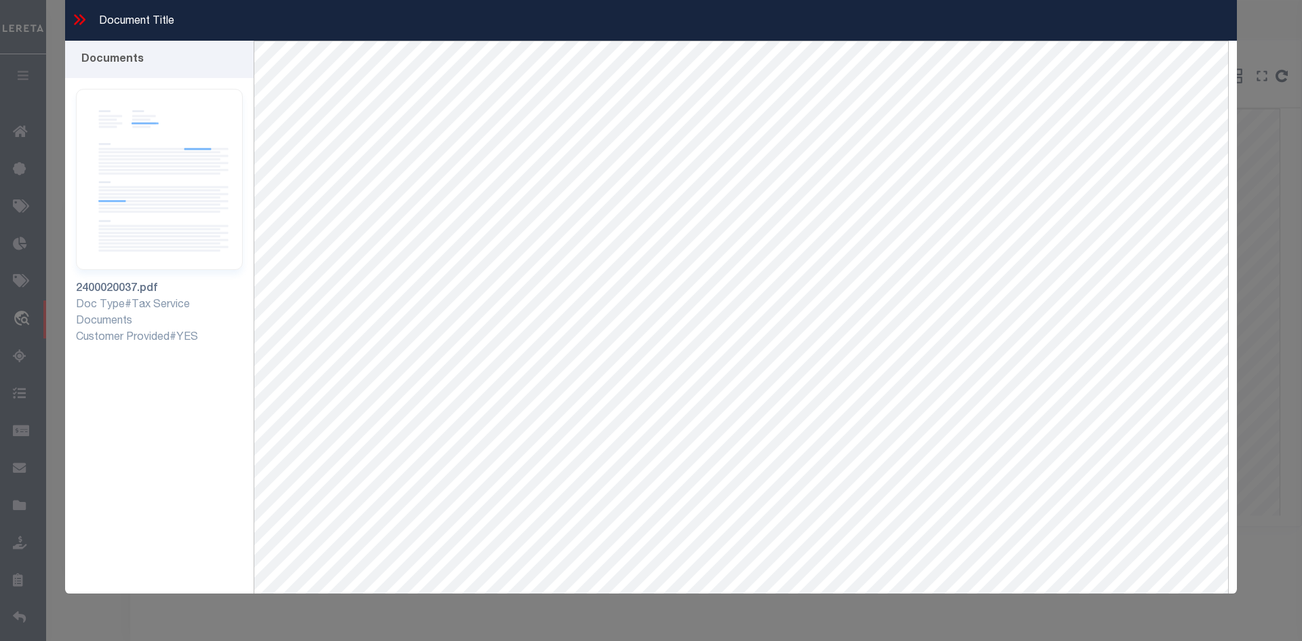
click at [70, 16] on div "Document Title" at bounding box center [651, 20] width 1172 height 41
click at [82, 24] on icon at bounding box center [80, 20] width 18 height 18
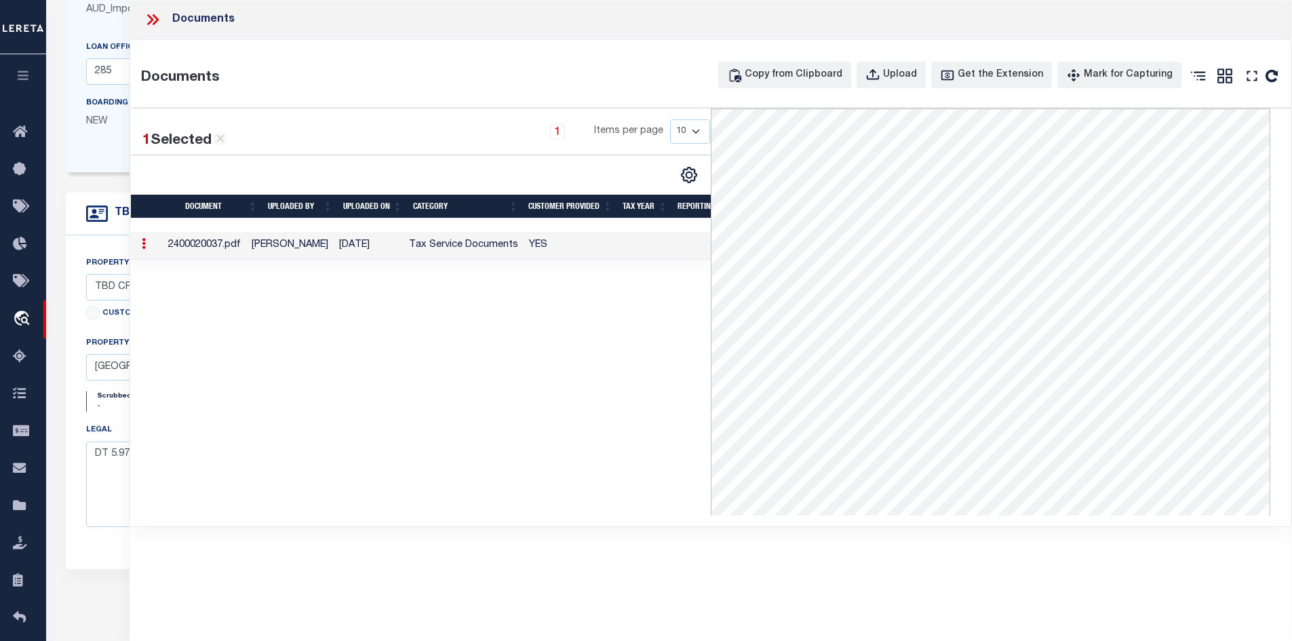
click at [151, 21] on icon at bounding box center [150, 19] width 6 height 11
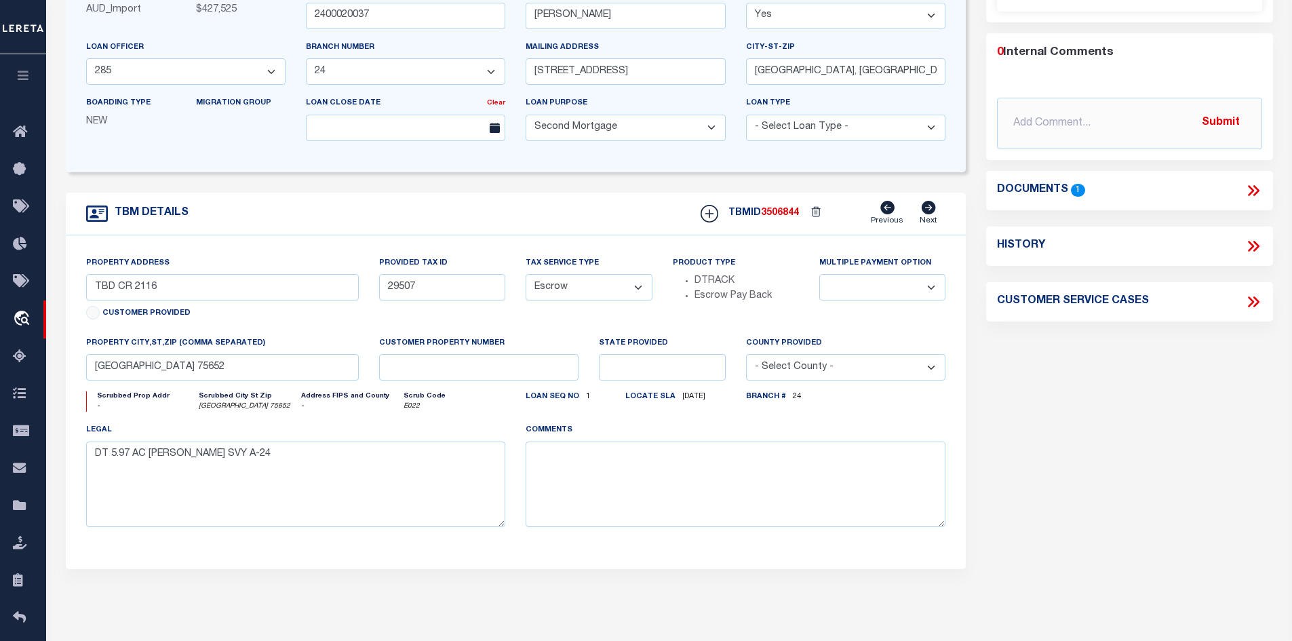
scroll to position [0, 0]
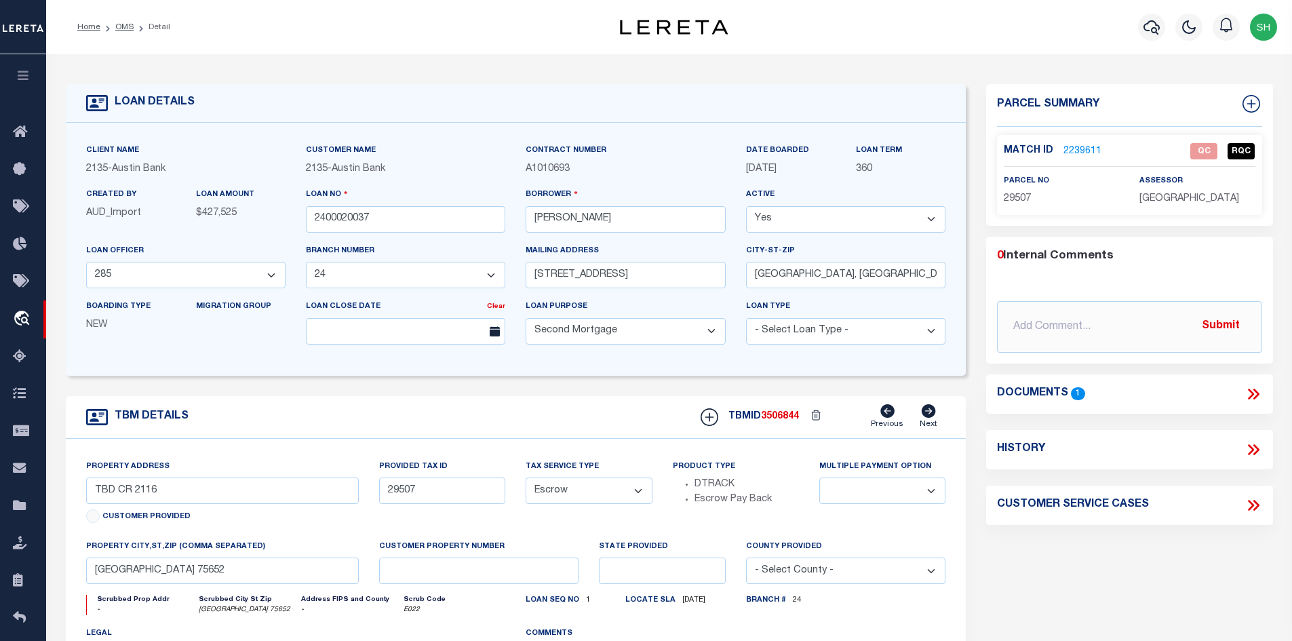
drag, startPoint x: 1067, startPoint y: 141, endPoint x: 1068, endPoint y: 149, distance: 8.3
click at [1067, 144] on p "2239611" at bounding box center [1082, 151] width 38 height 15
click at [1068, 149] on link "2239611" at bounding box center [1082, 151] width 38 height 14
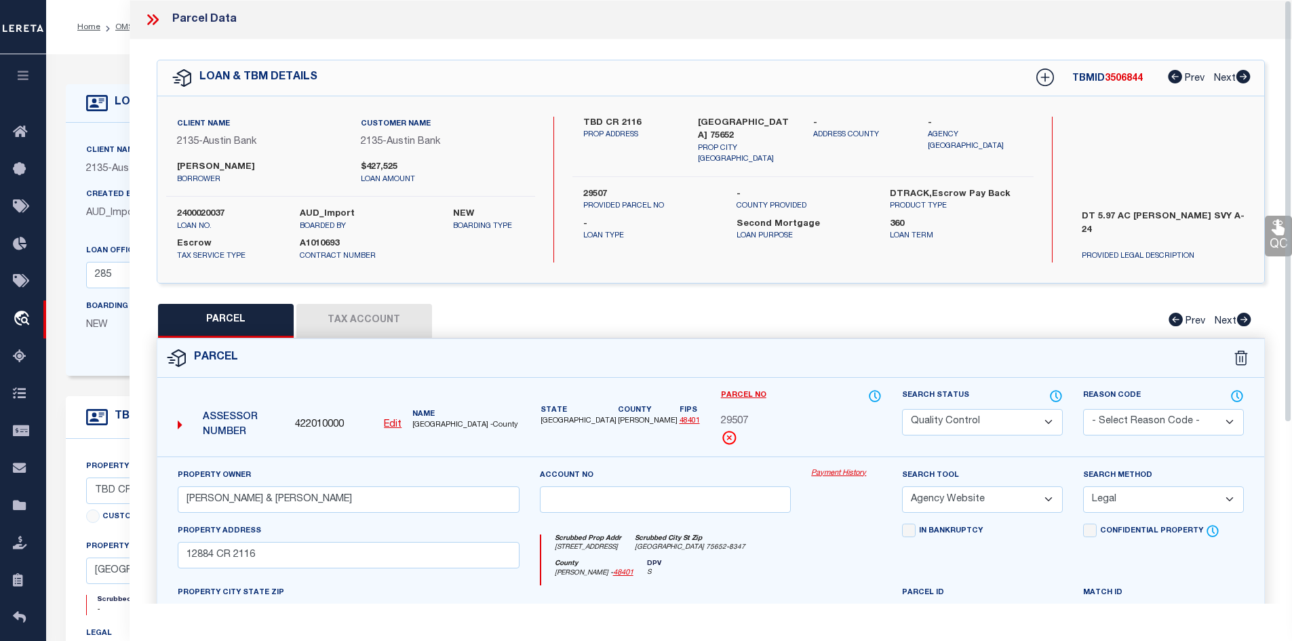
click at [583, 314] on div "PARCEL Tax Account Prev Next" at bounding box center [711, 321] width 1109 height 34
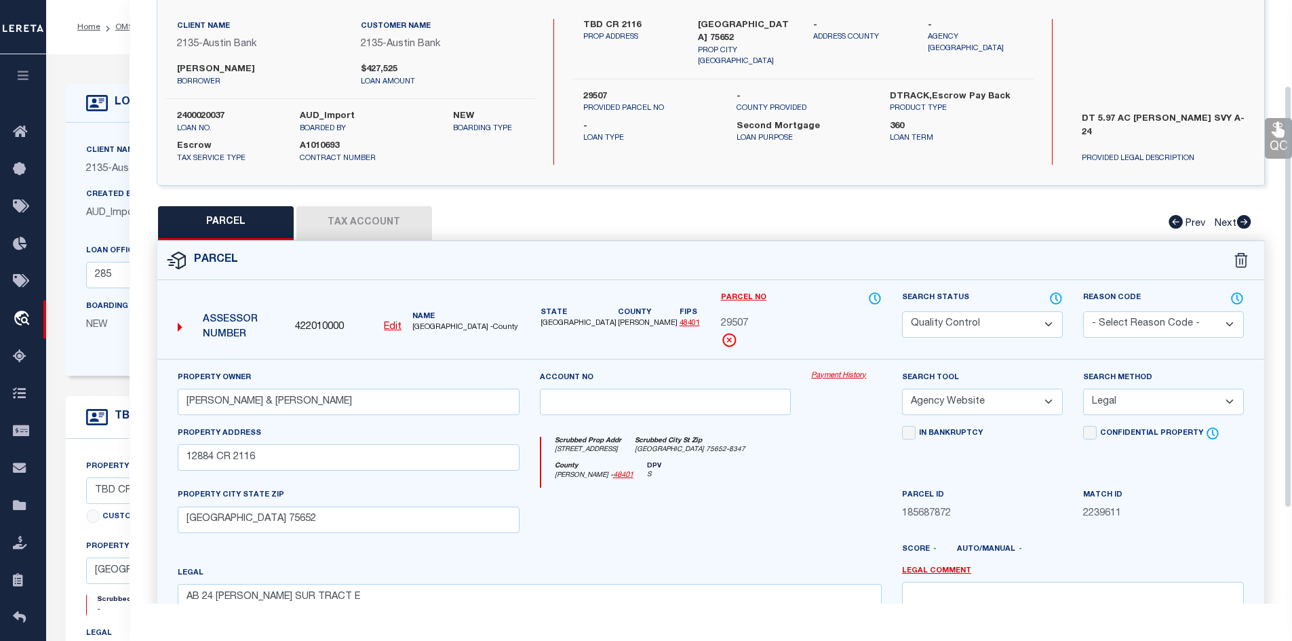
scroll to position [136, 0]
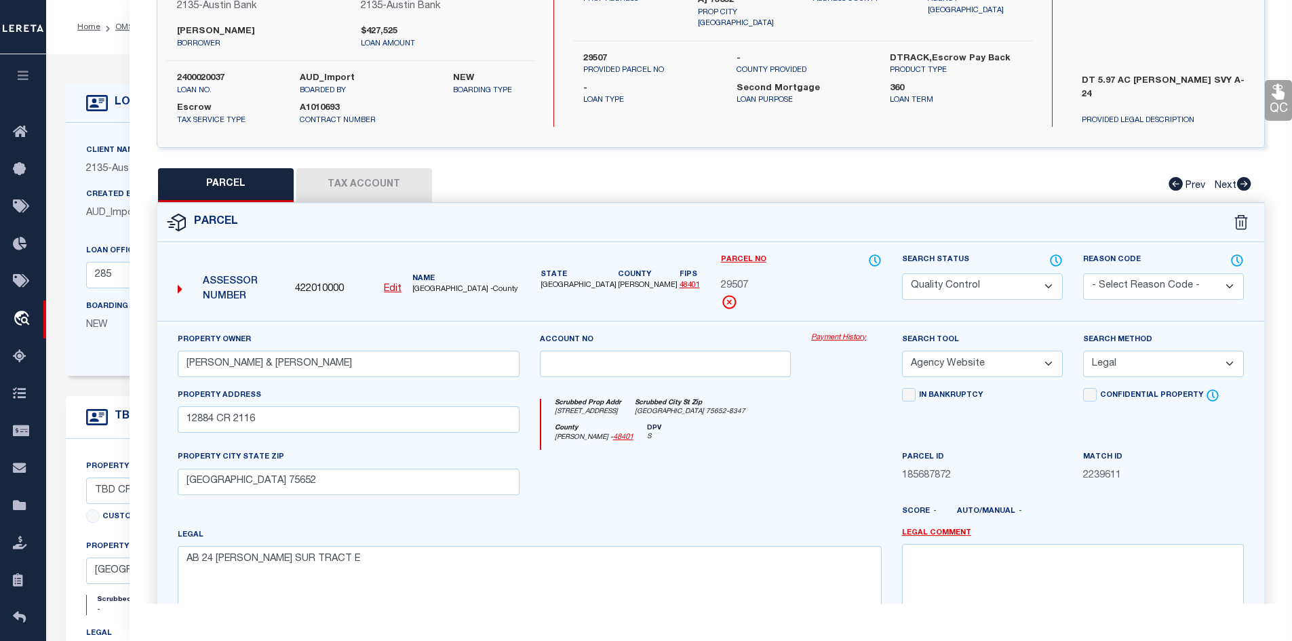
click at [353, 181] on button "Tax Account" at bounding box center [364, 185] width 136 height 34
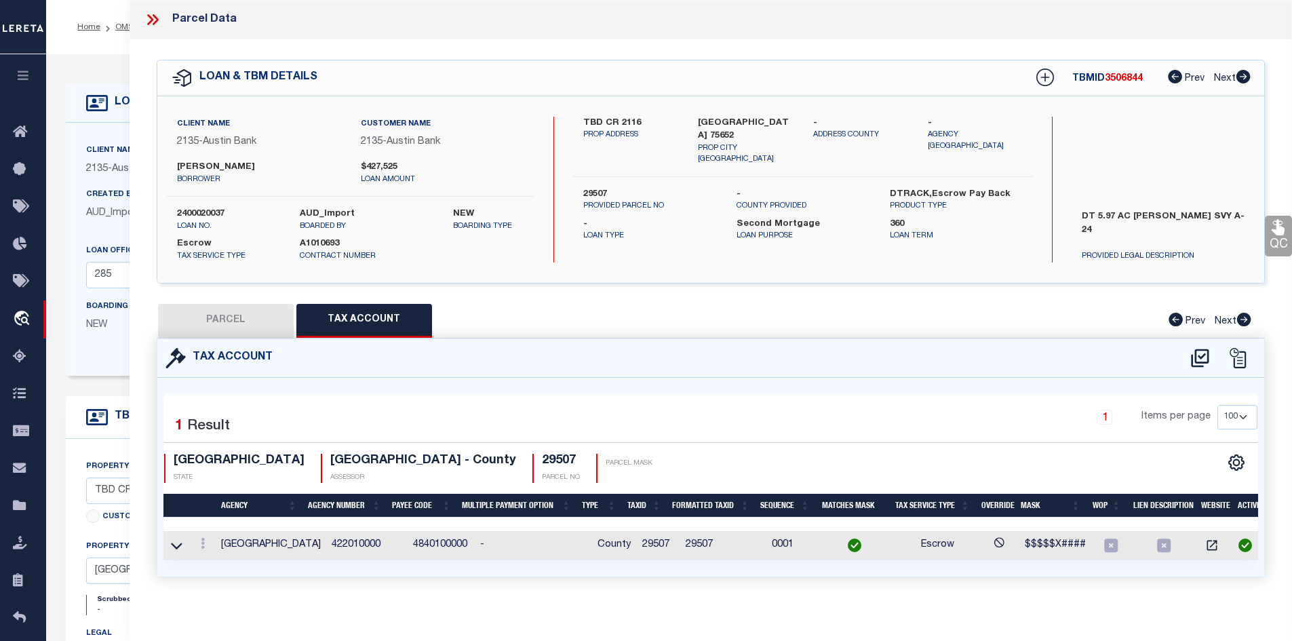
scroll to position [0, 0]
click at [176, 547] on icon at bounding box center [177, 546] width 12 height 14
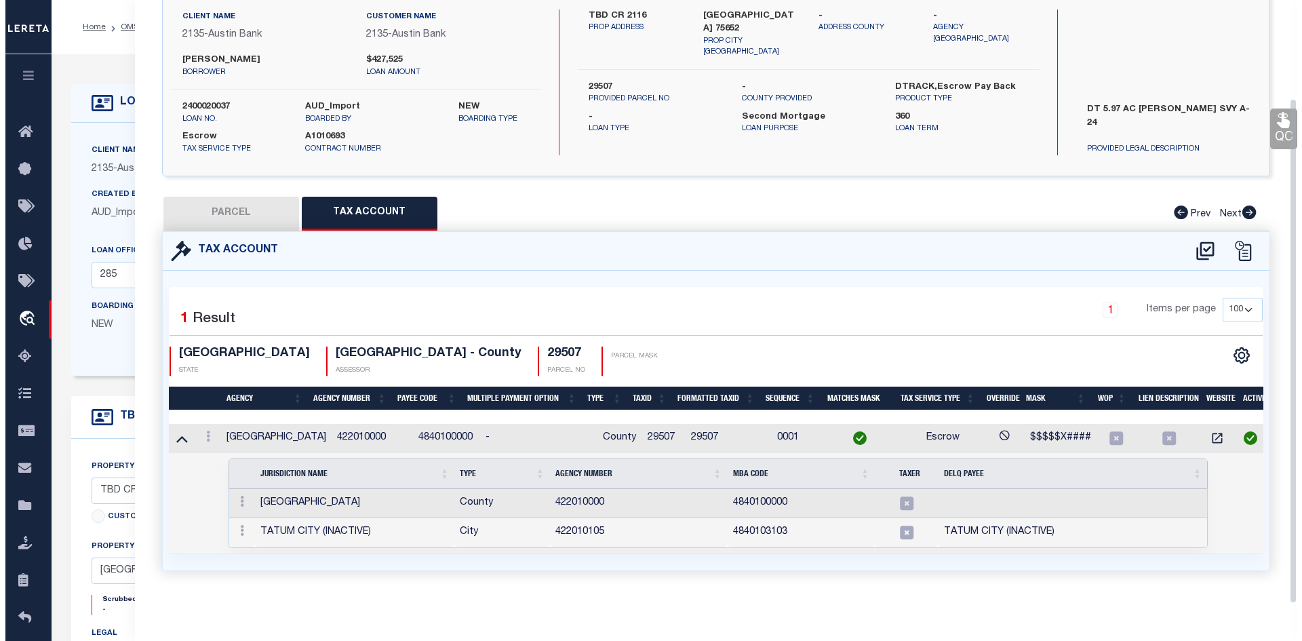
scroll to position [68, 0]
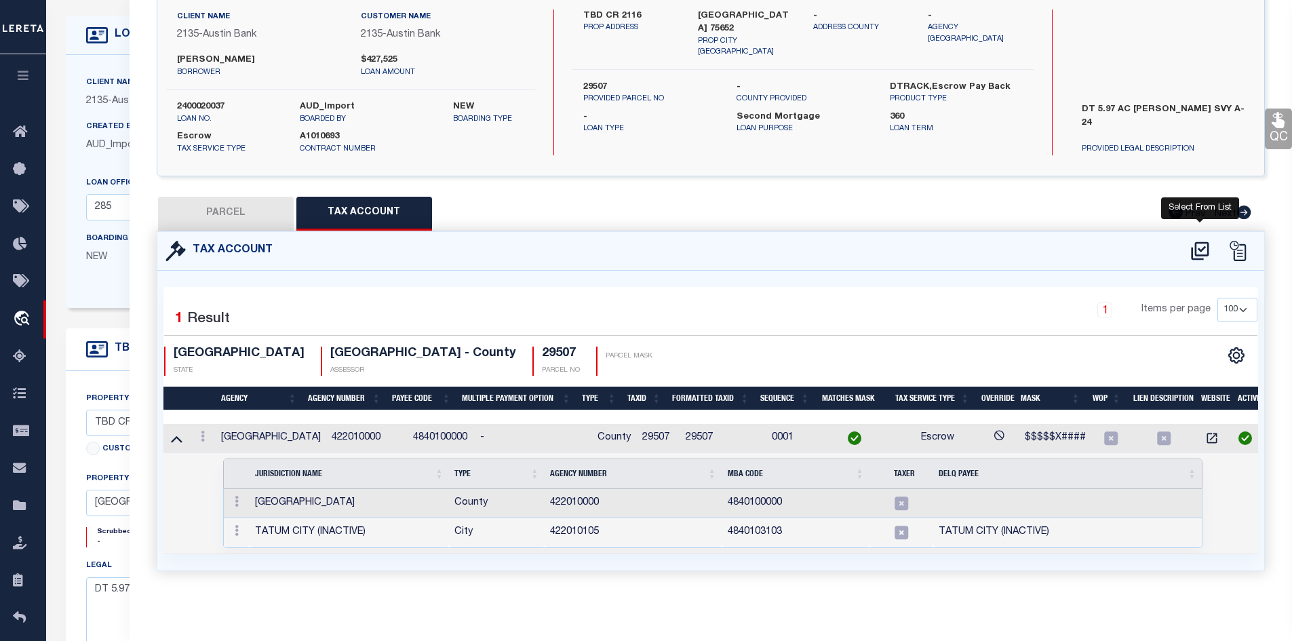
click at [1203, 241] on icon at bounding box center [1200, 250] width 18 height 18
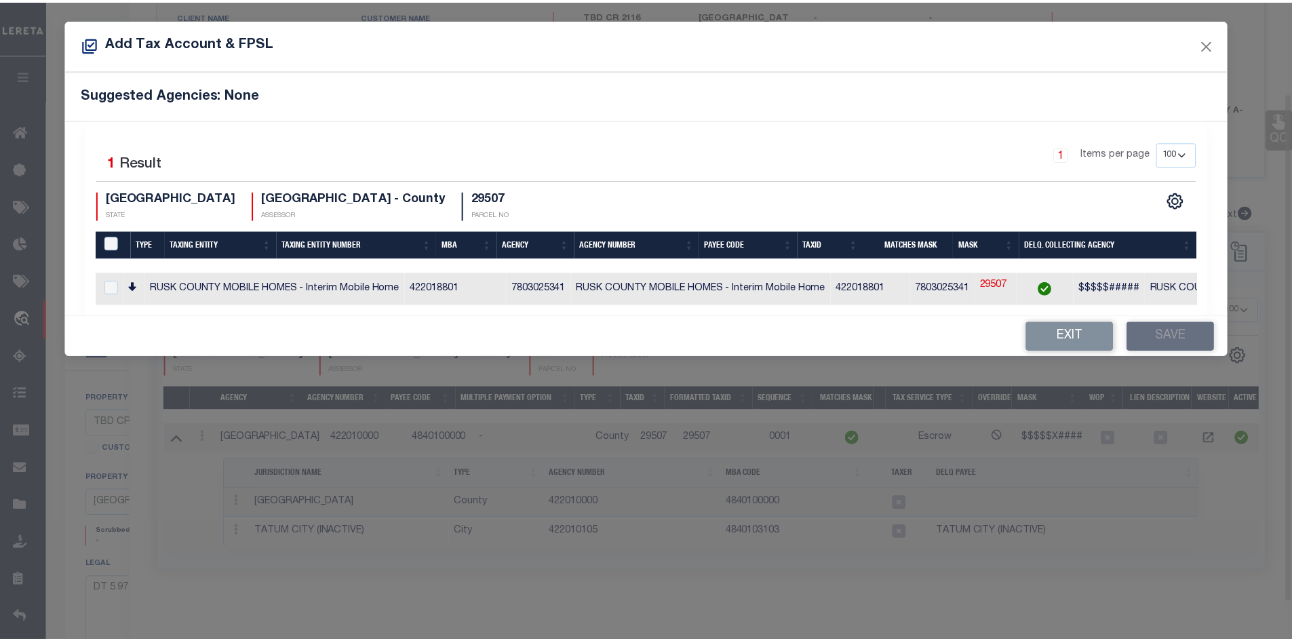
scroll to position [108, 0]
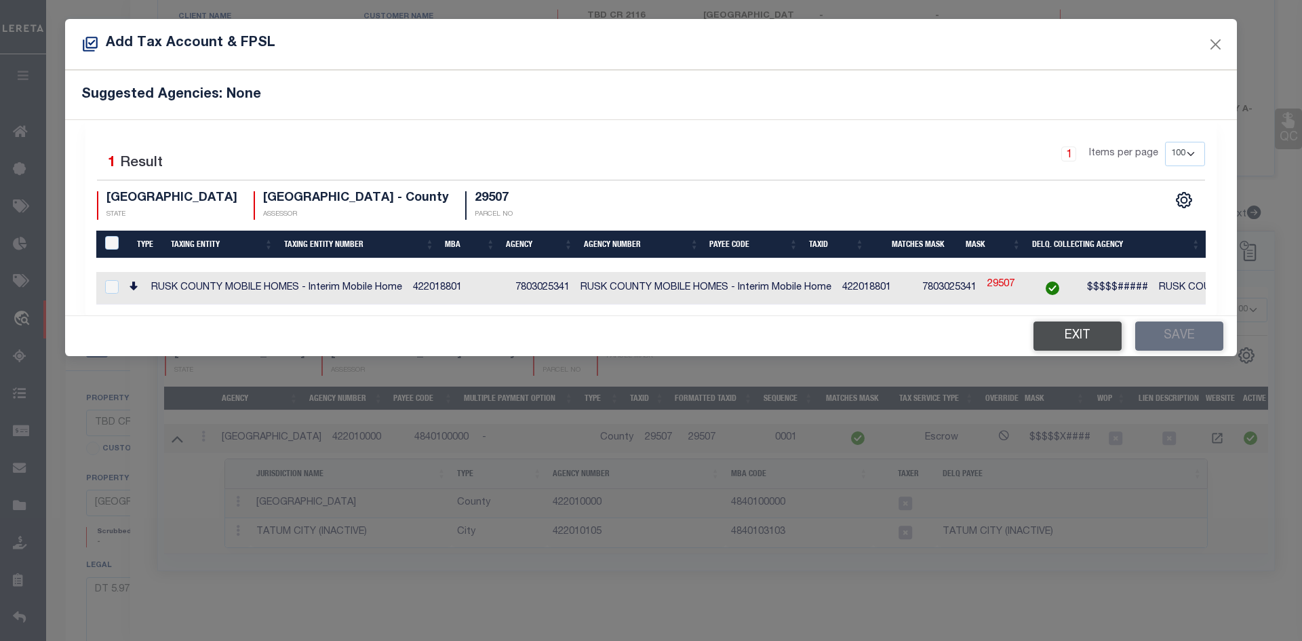
click at [1071, 342] on button "Exit" at bounding box center [1078, 335] width 88 height 29
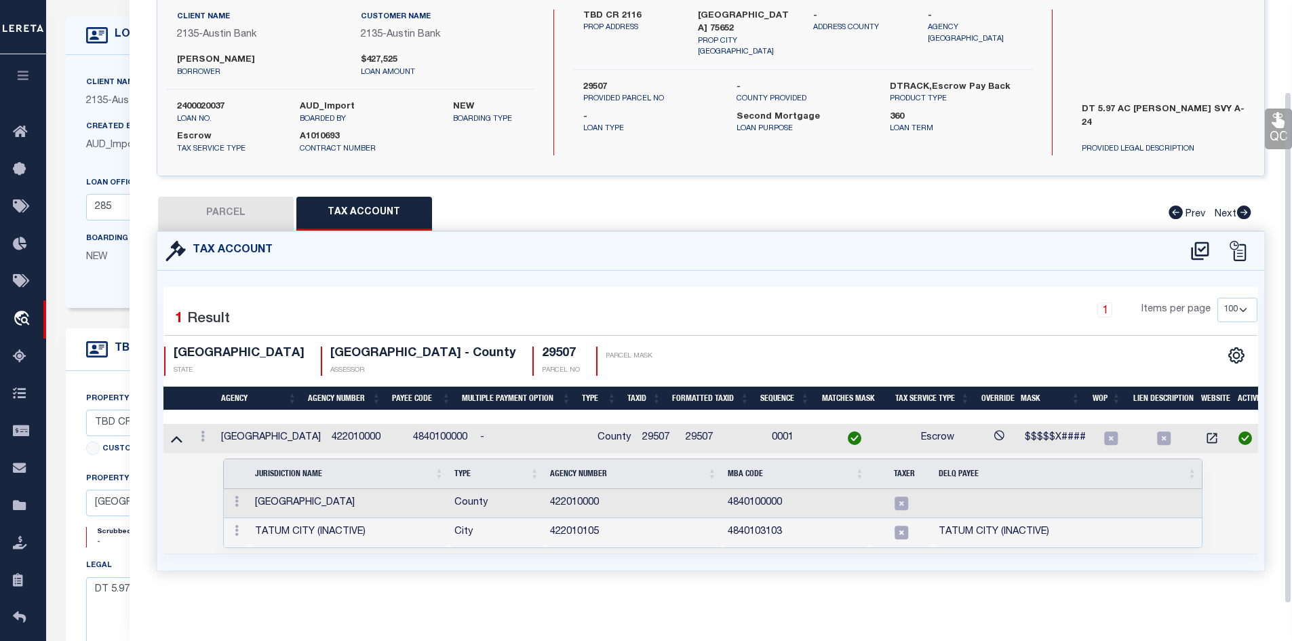
click at [246, 215] on button "PARCEL" at bounding box center [226, 214] width 136 height 34
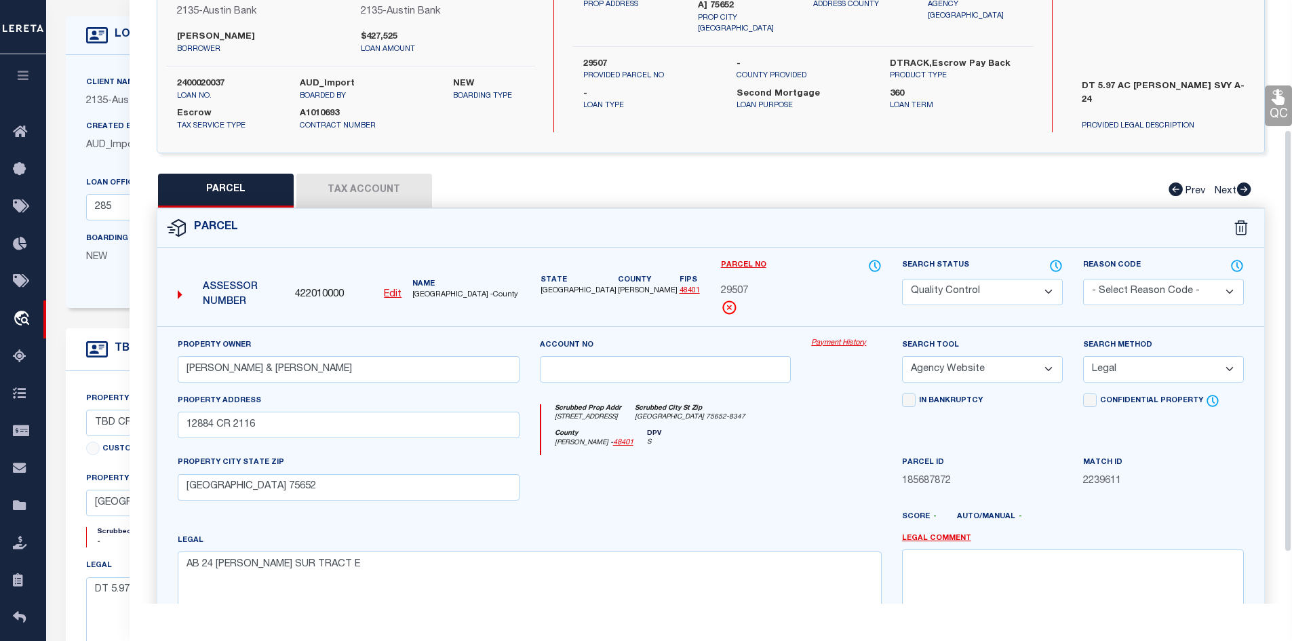
scroll to position [258, 0]
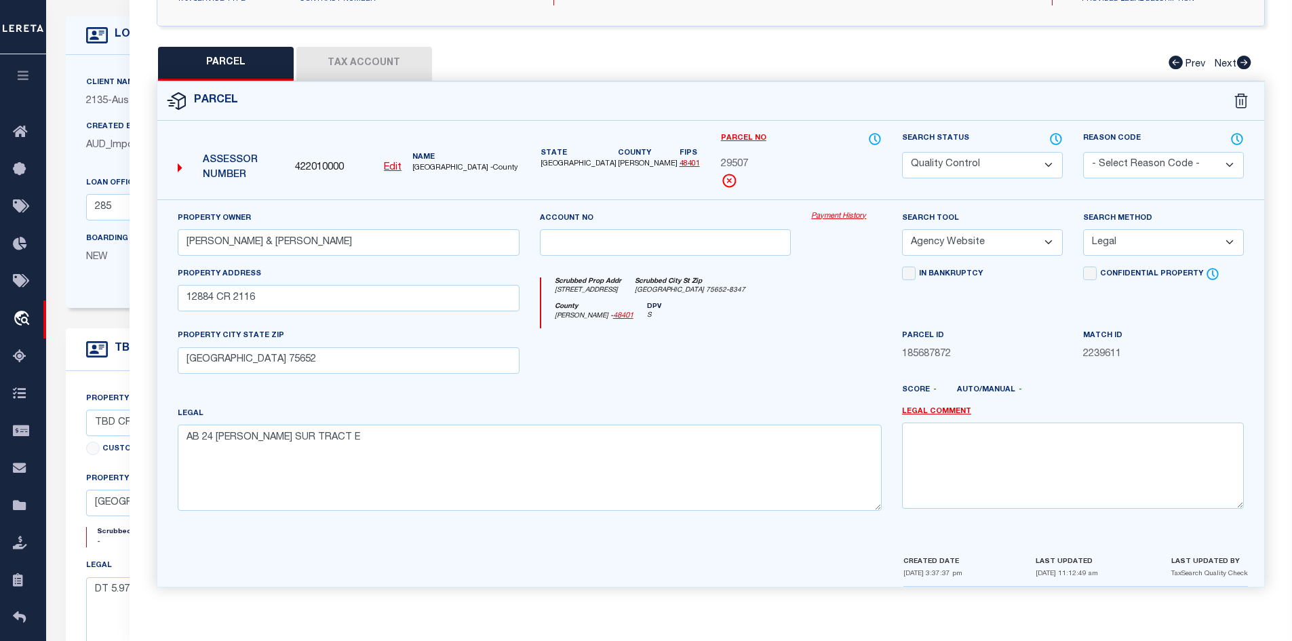
click at [369, 61] on button "Tax Account" at bounding box center [364, 64] width 136 height 34
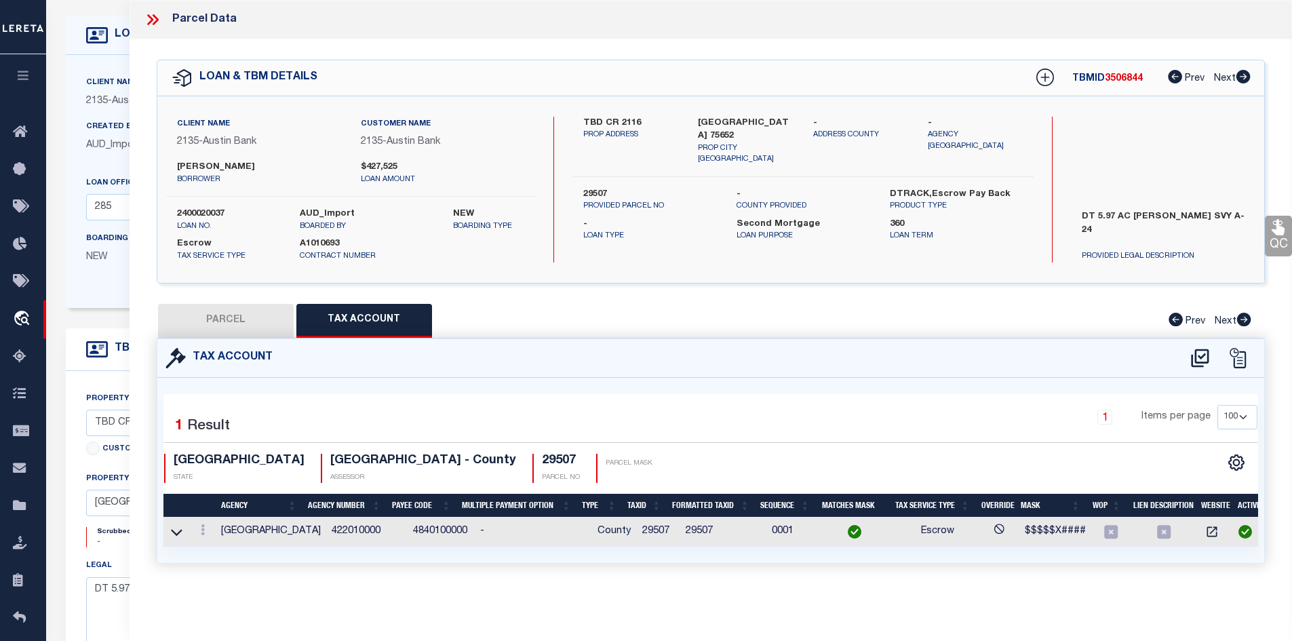
scroll to position [271, 0]
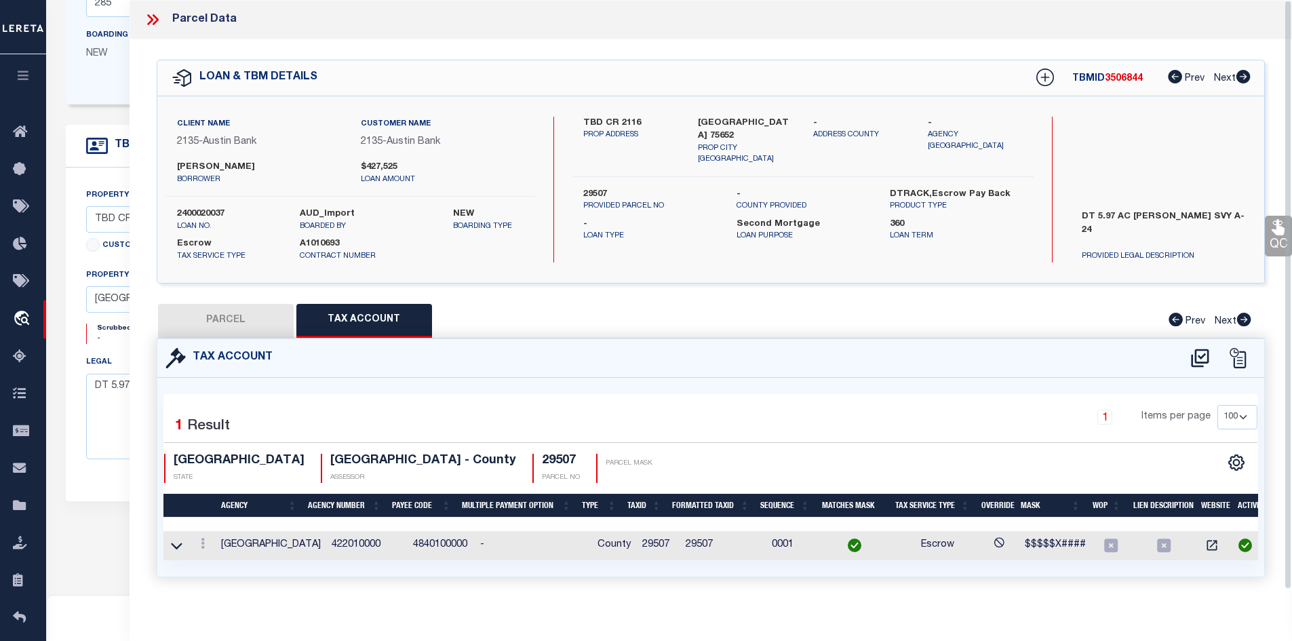
click at [148, 17] on icon at bounding box center [153, 20] width 18 height 18
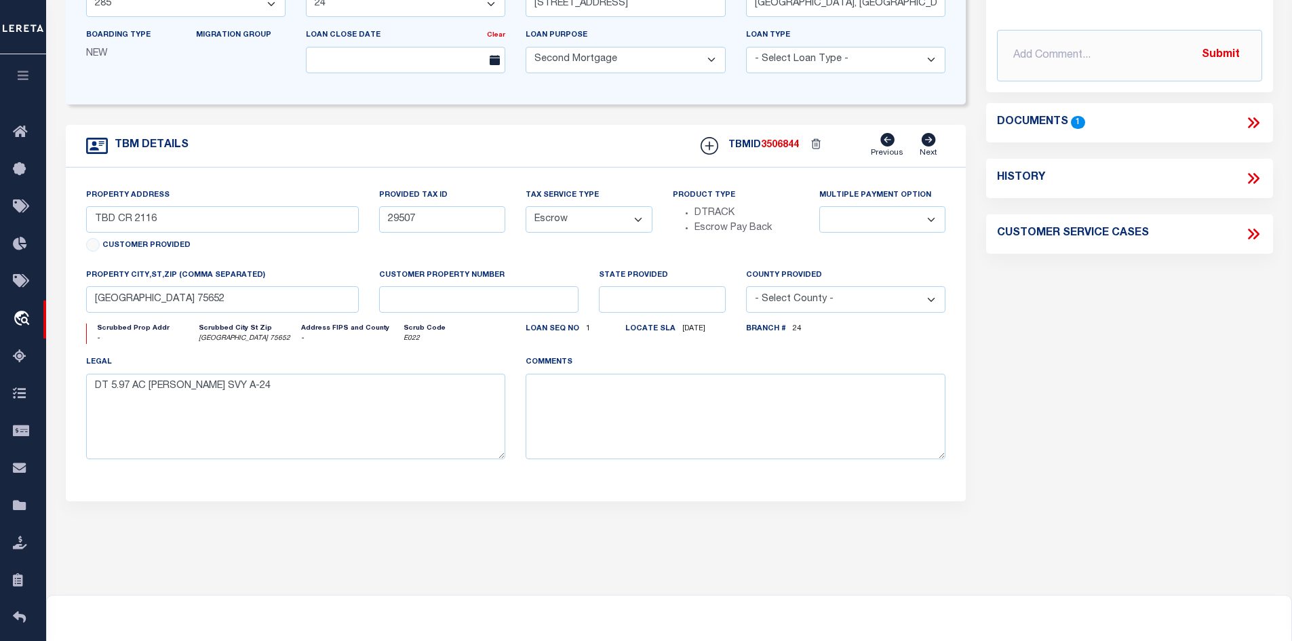
scroll to position [0, 0]
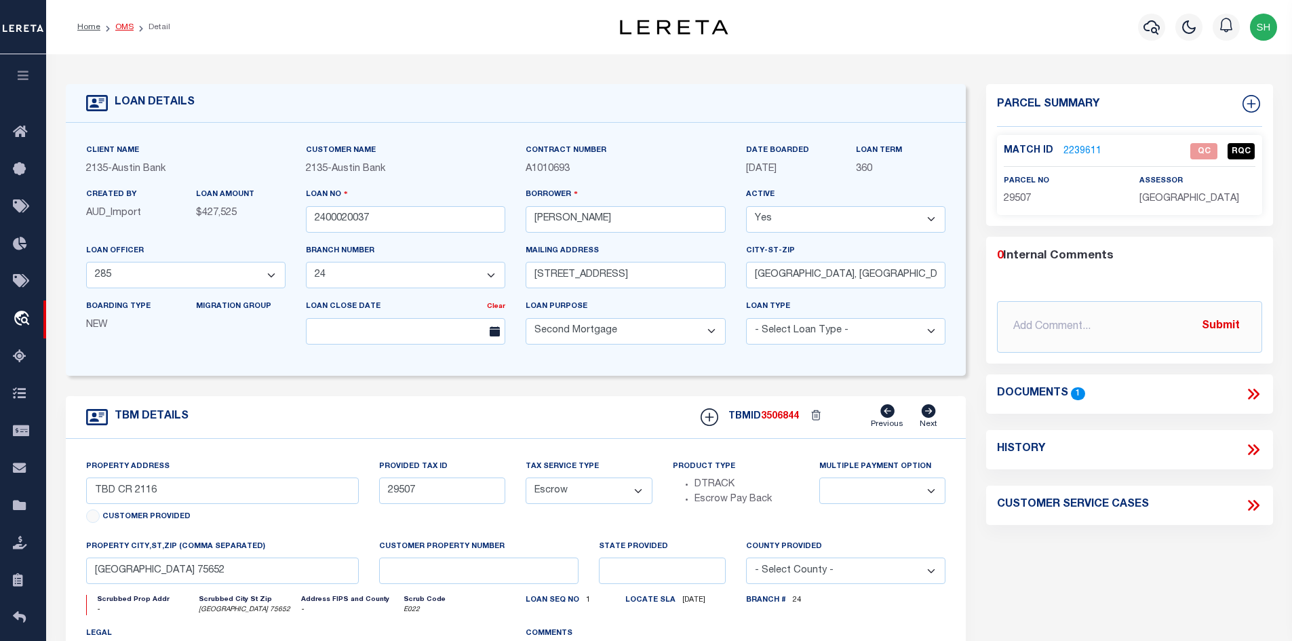
click at [119, 25] on link "OMS" at bounding box center [124, 27] width 18 height 8
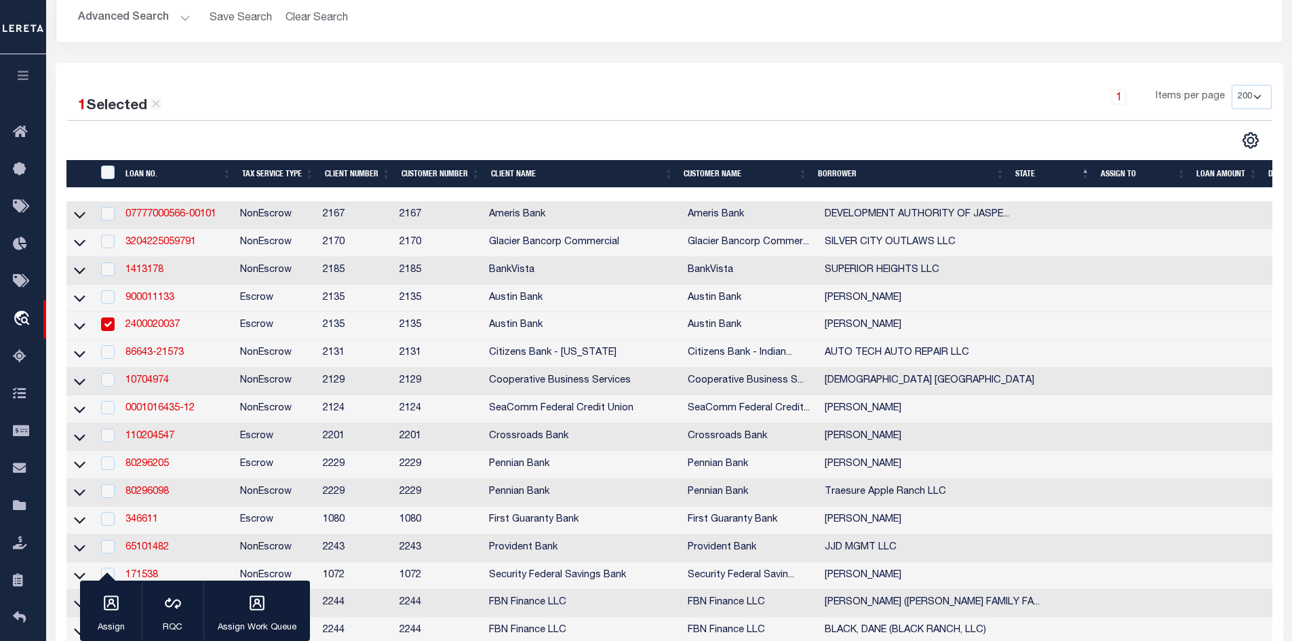
scroll to position [203, 0]
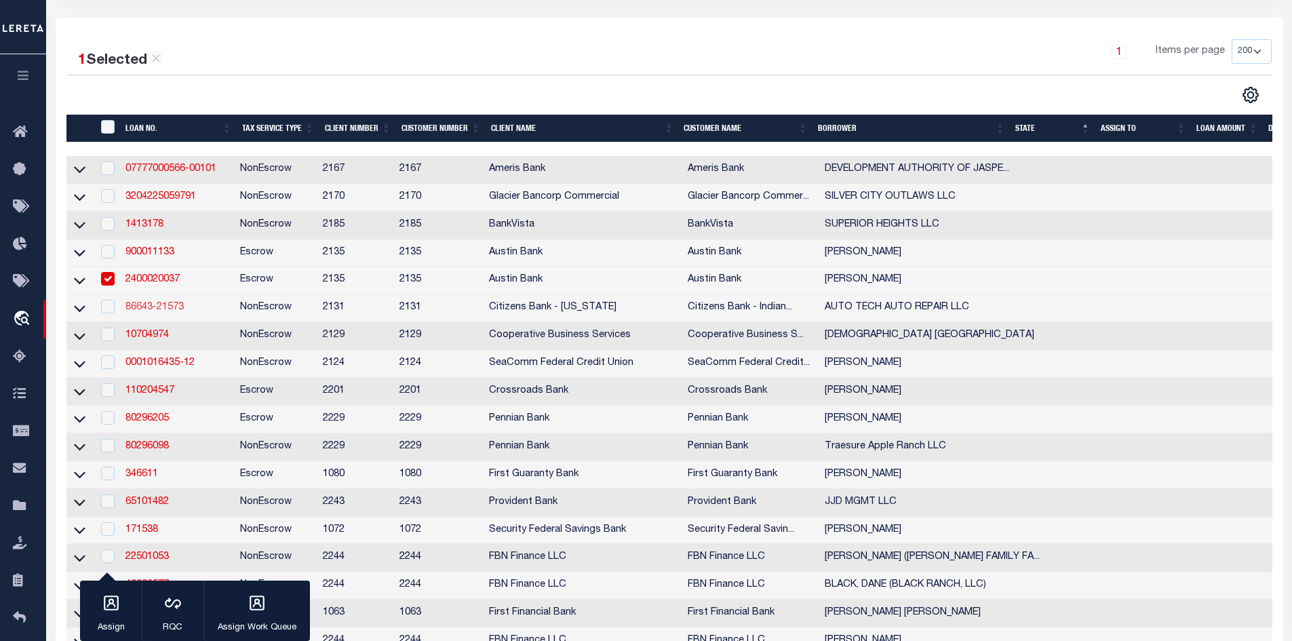
click at [164, 312] on link "86643-21573" at bounding box center [154, 306] width 58 height 9
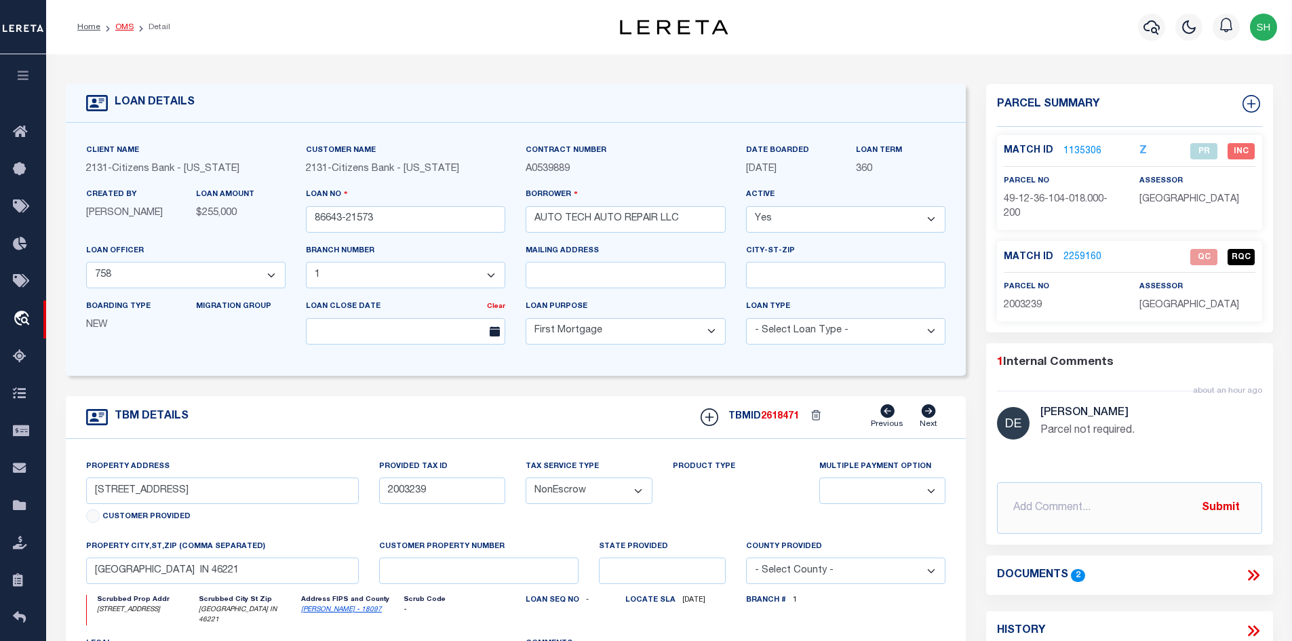
click at [120, 24] on link "OMS" at bounding box center [124, 27] width 18 height 8
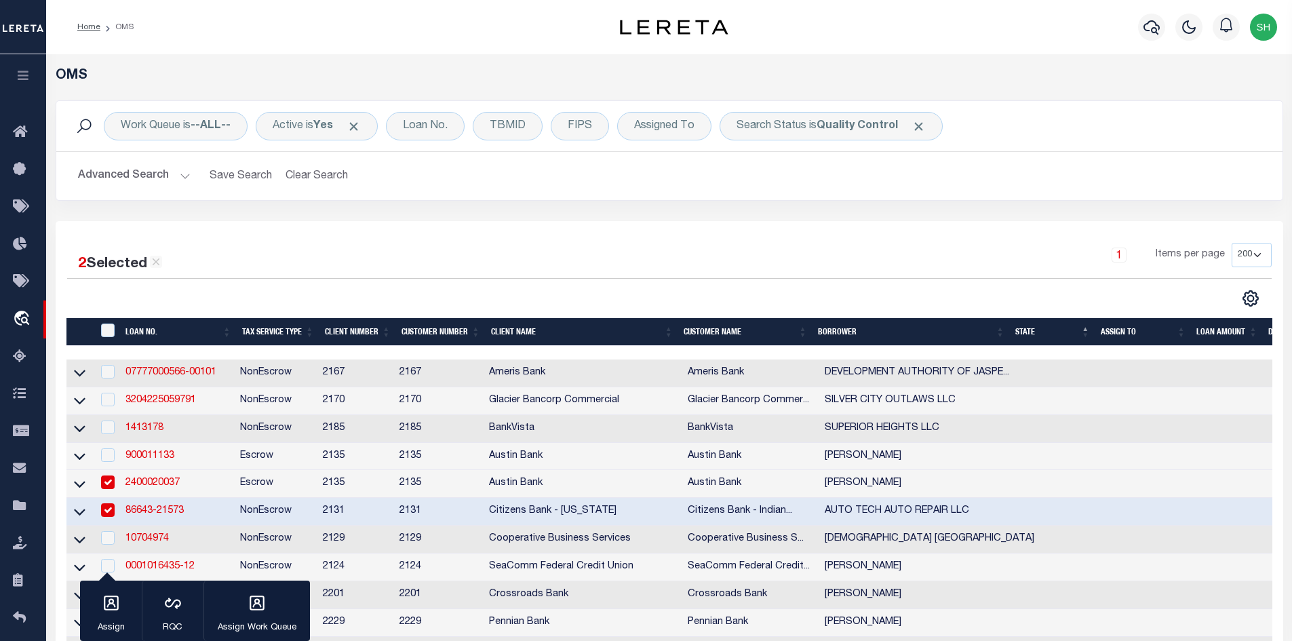
scroll to position [271, 0]
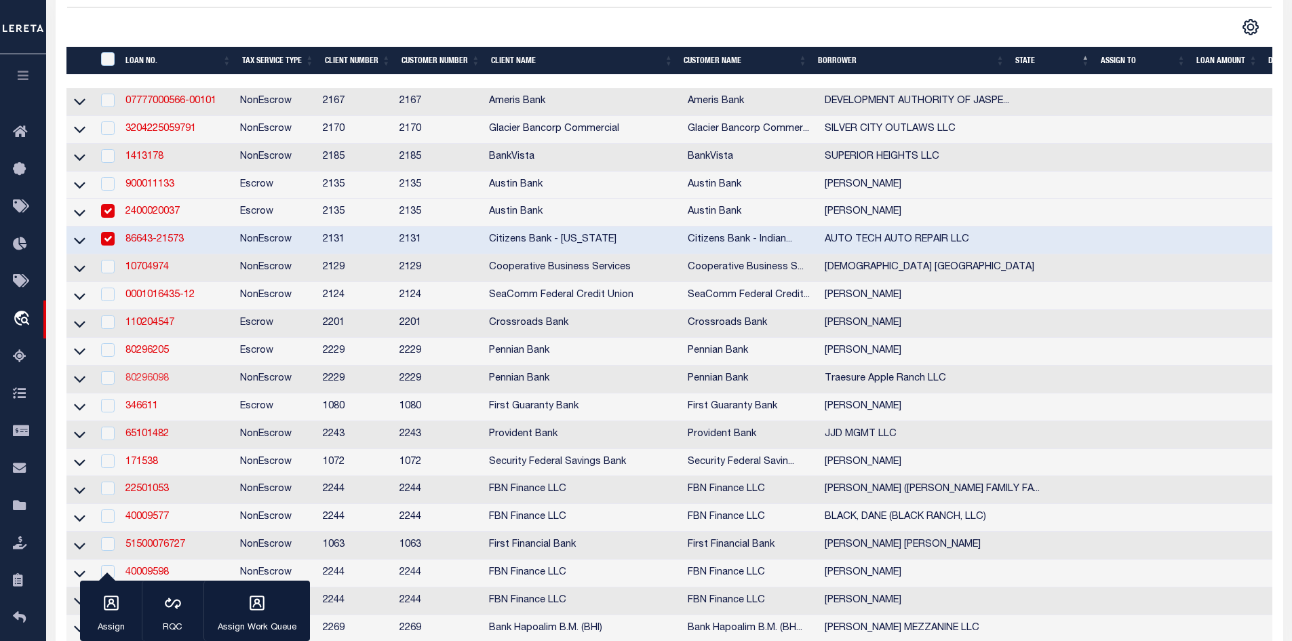
click at [151, 383] on link "80296098" at bounding box center [146, 378] width 43 height 9
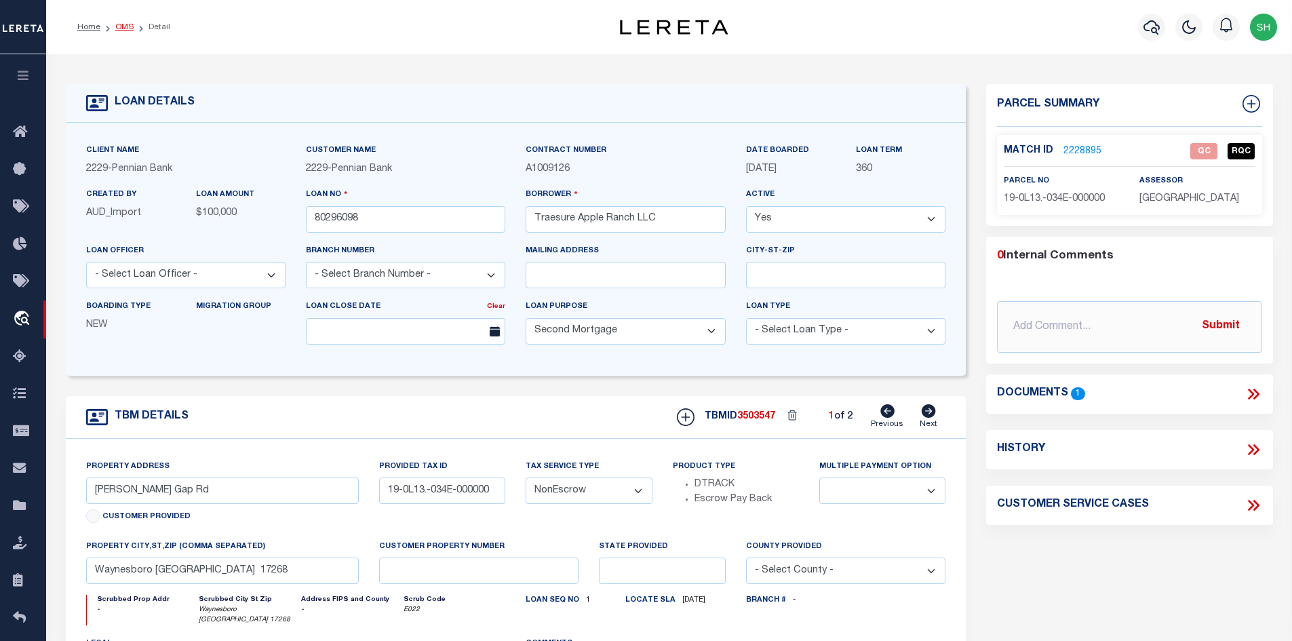
click at [119, 24] on link "OMS" at bounding box center [124, 27] width 18 height 8
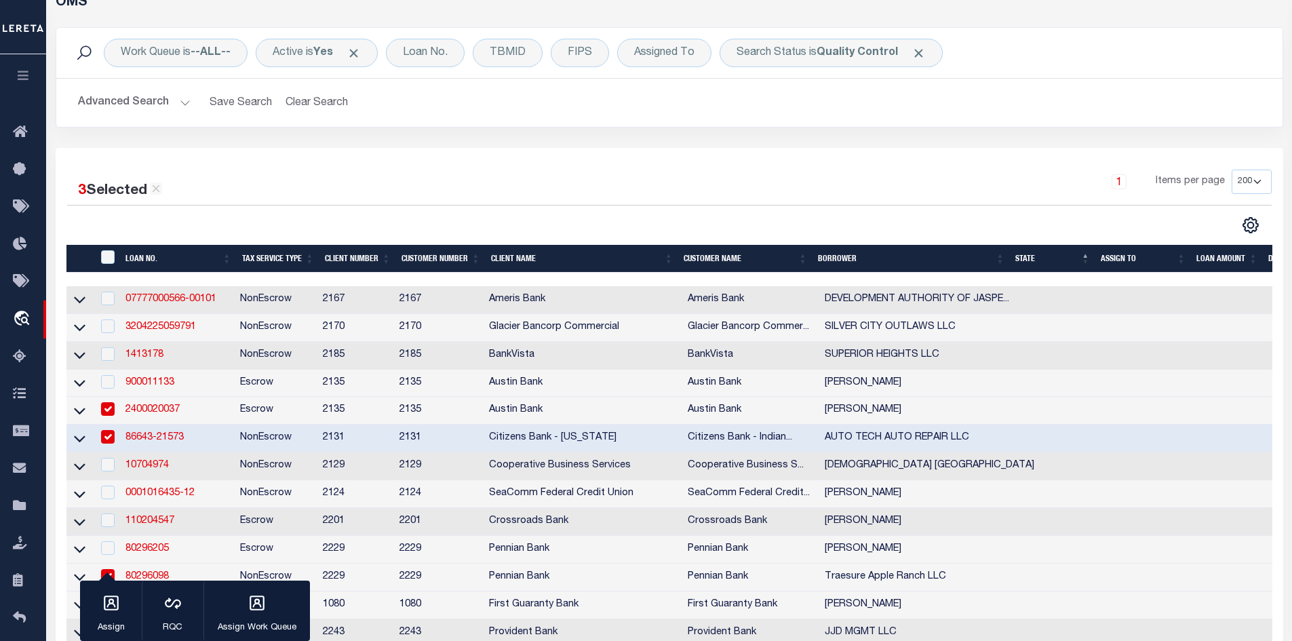
scroll to position [339, 0]
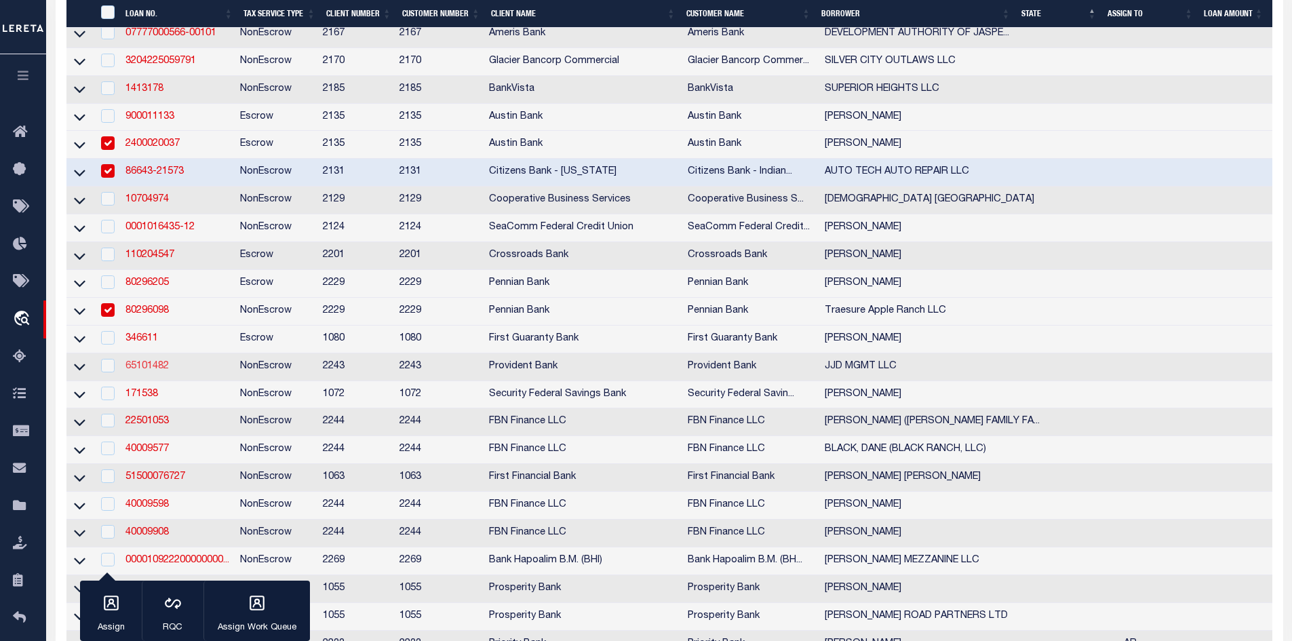
click at [143, 371] on link "65101482" at bounding box center [146, 366] width 43 height 9
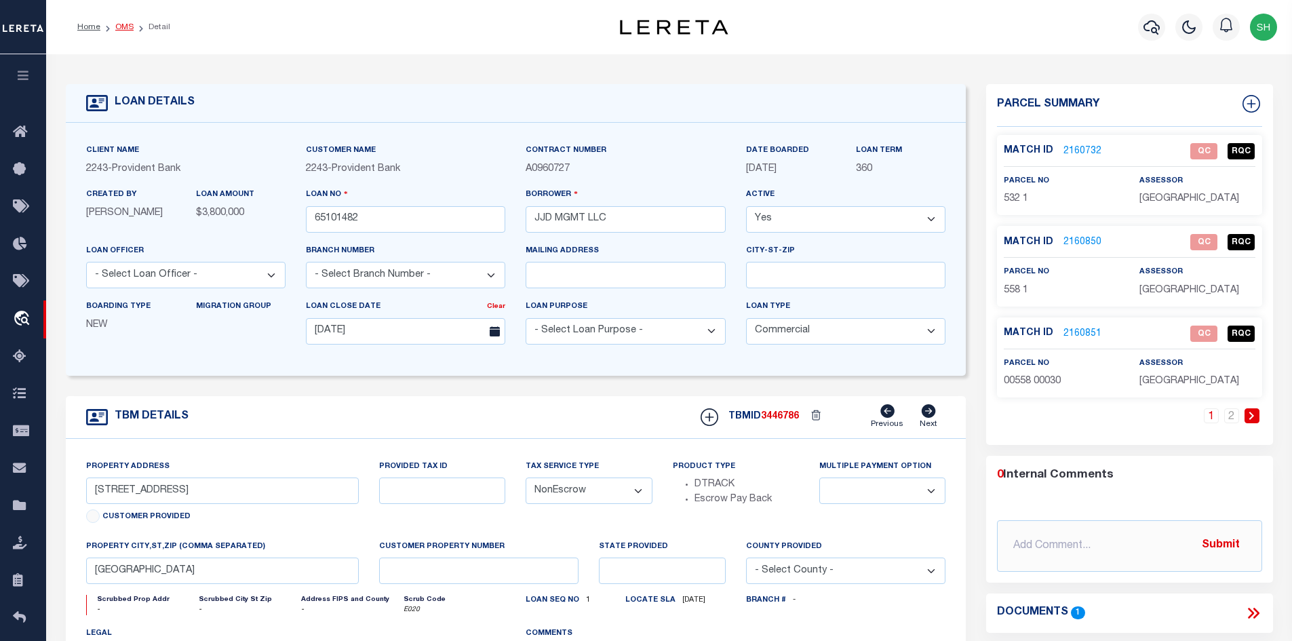
click at [121, 24] on link "OMS" at bounding box center [124, 27] width 18 height 8
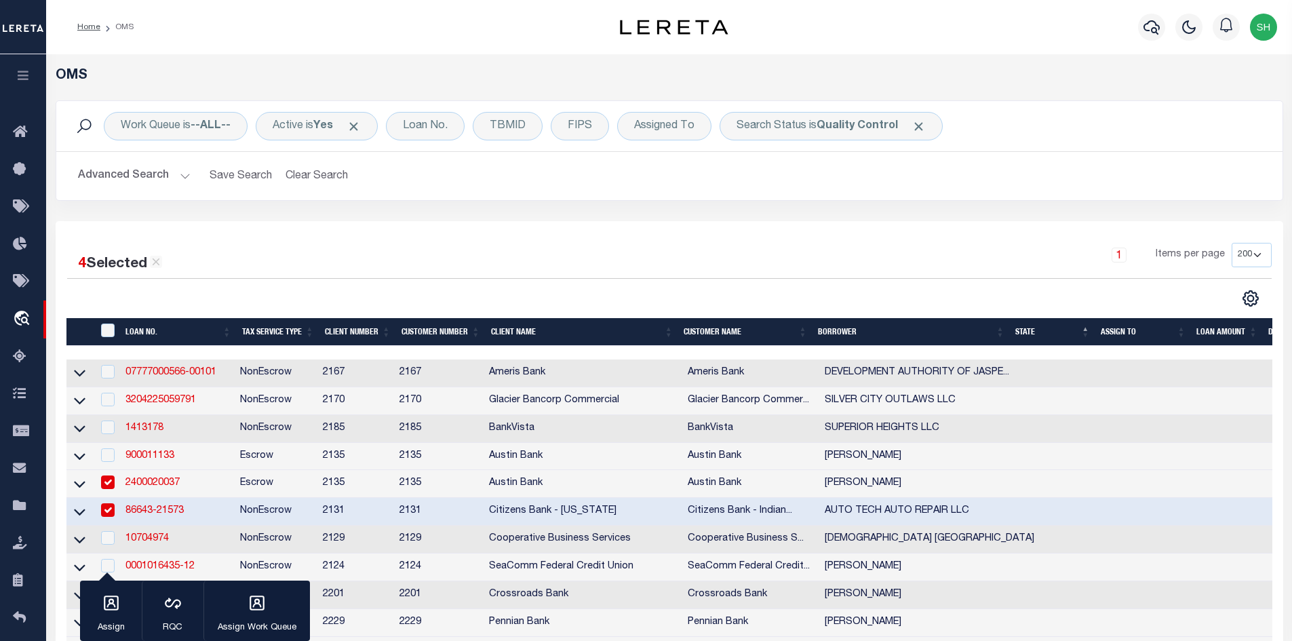
scroll to position [68, 0]
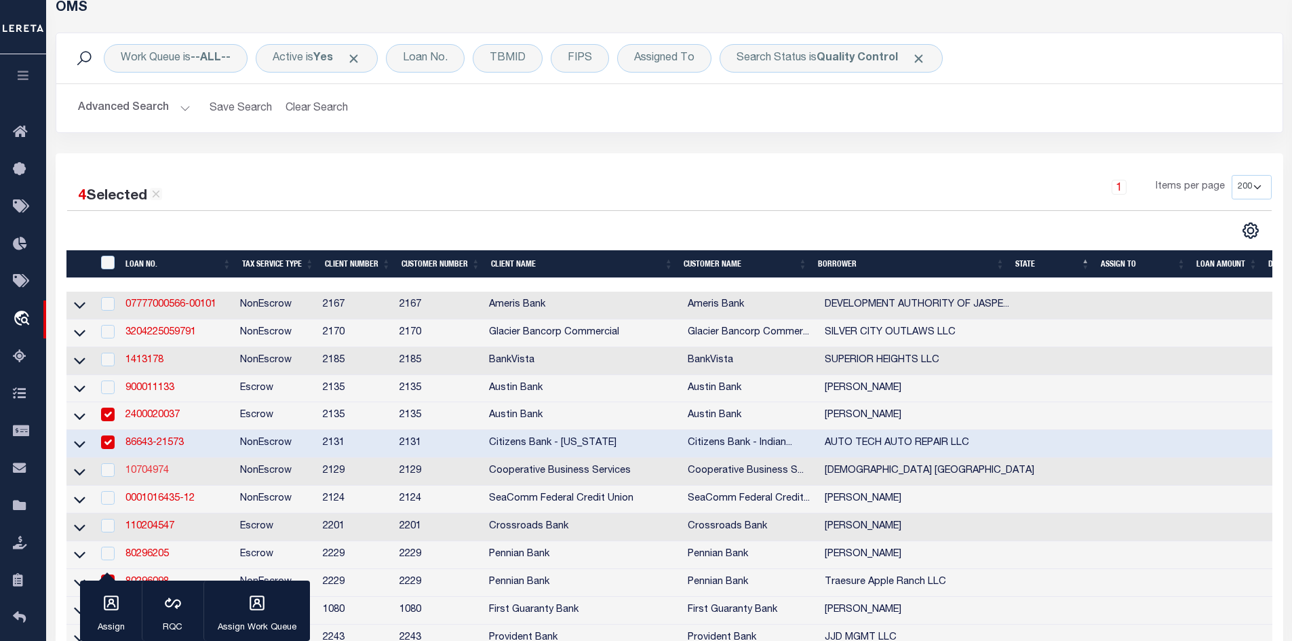
click at [155, 475] on link "10704974" at bounding box center [146, 470] width 43 height 9
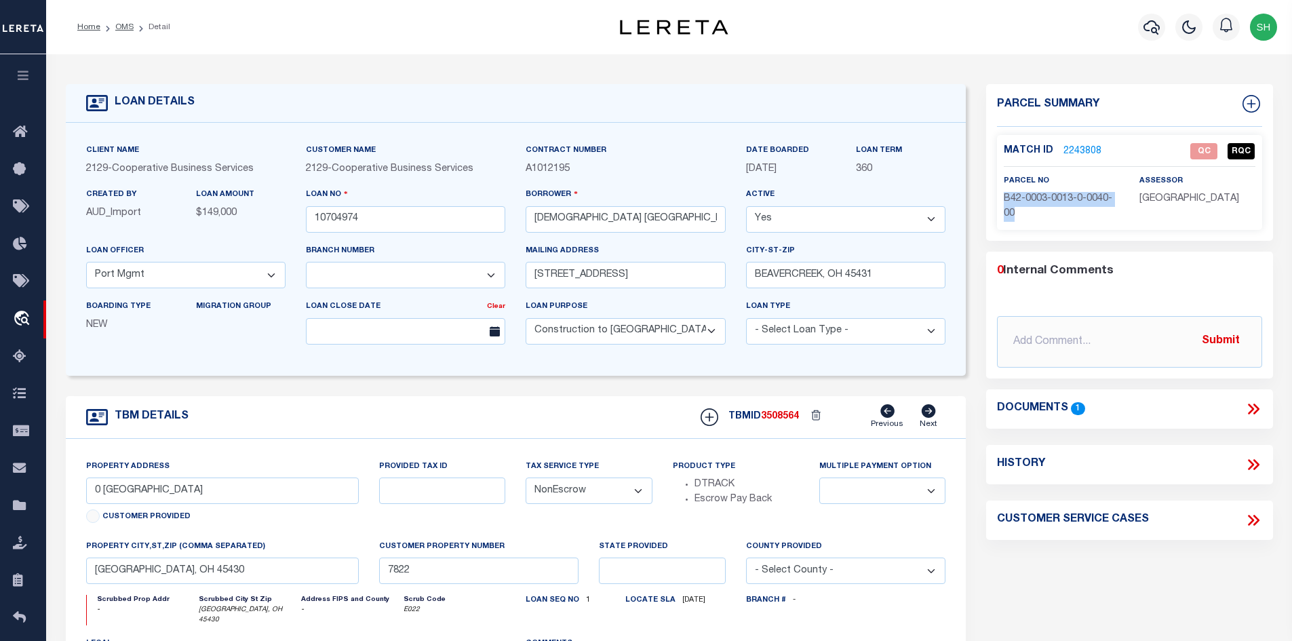
drag, startPoint x: 1039, startPoint y: 217, endPoint x: 1002, endPoint y: 199, distance: 41.6
click at [1002, 199] on div "parcel no B42-0003-0013-0-0040-00" at bounding box center [1062, 198] width 136 height 48
copy span "B42-0003-0013-0-0040-00"
click at [119, 27] on link "OMS" at bounding box center [124, 27] width 18 height 8
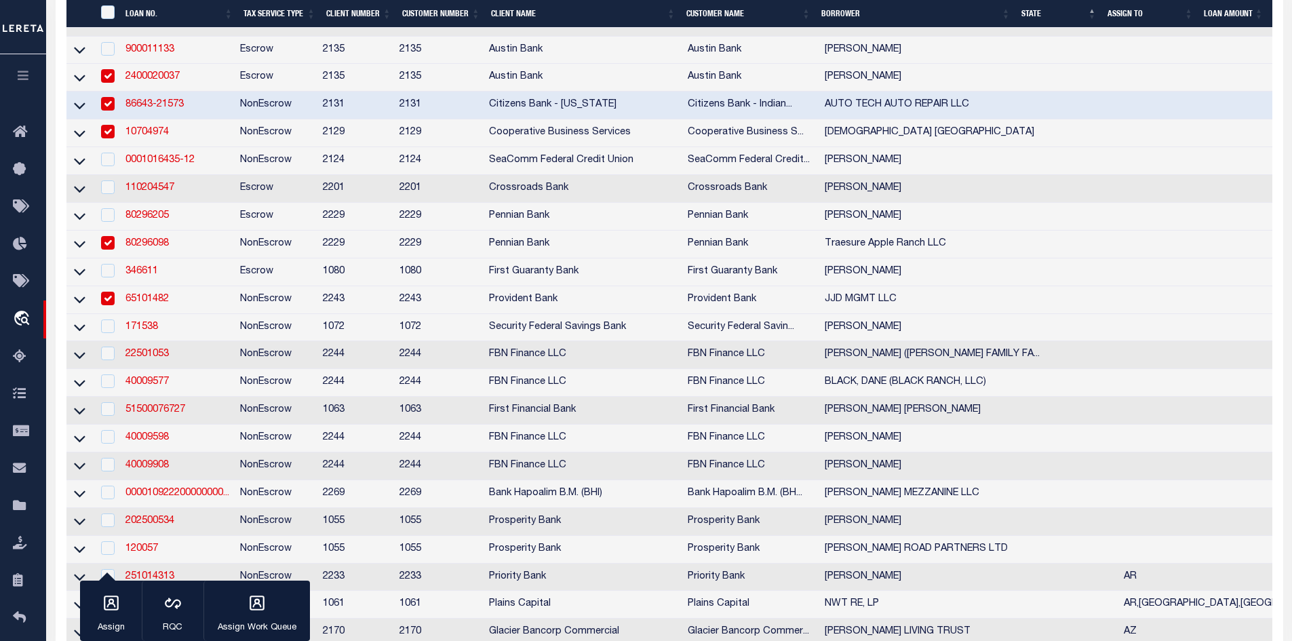
scroll to position [543, 0]
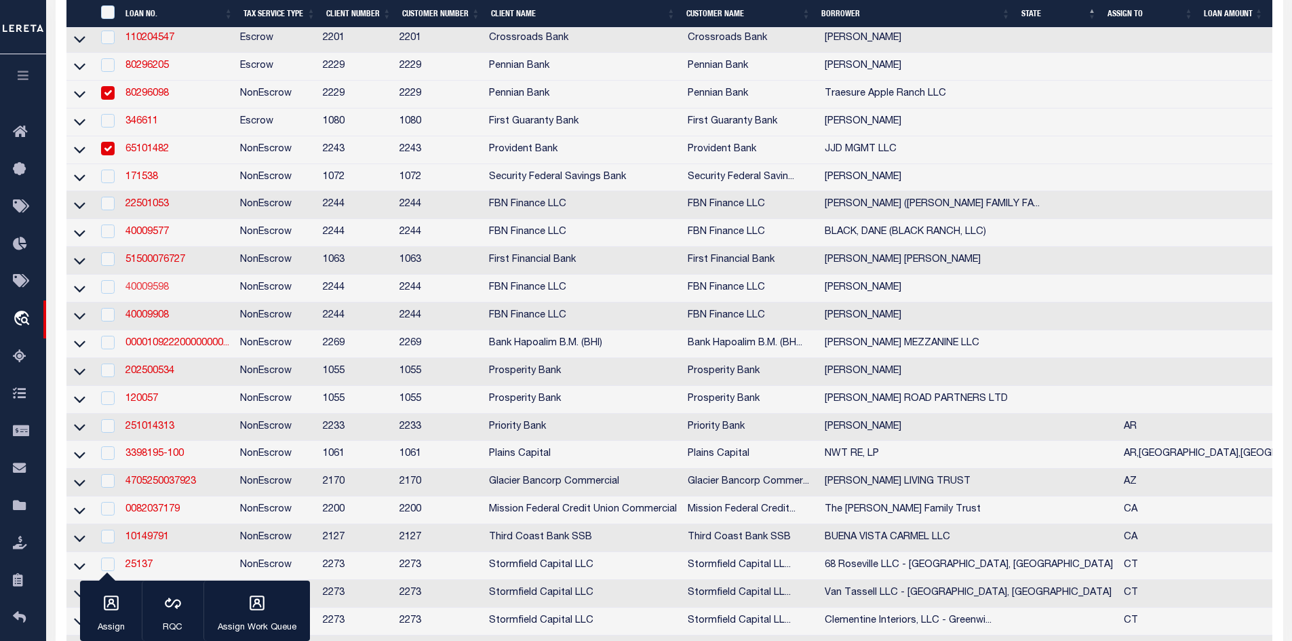
click at [149, 292] on link "40009598" at bounding box center [146, 287] width 43 height 9
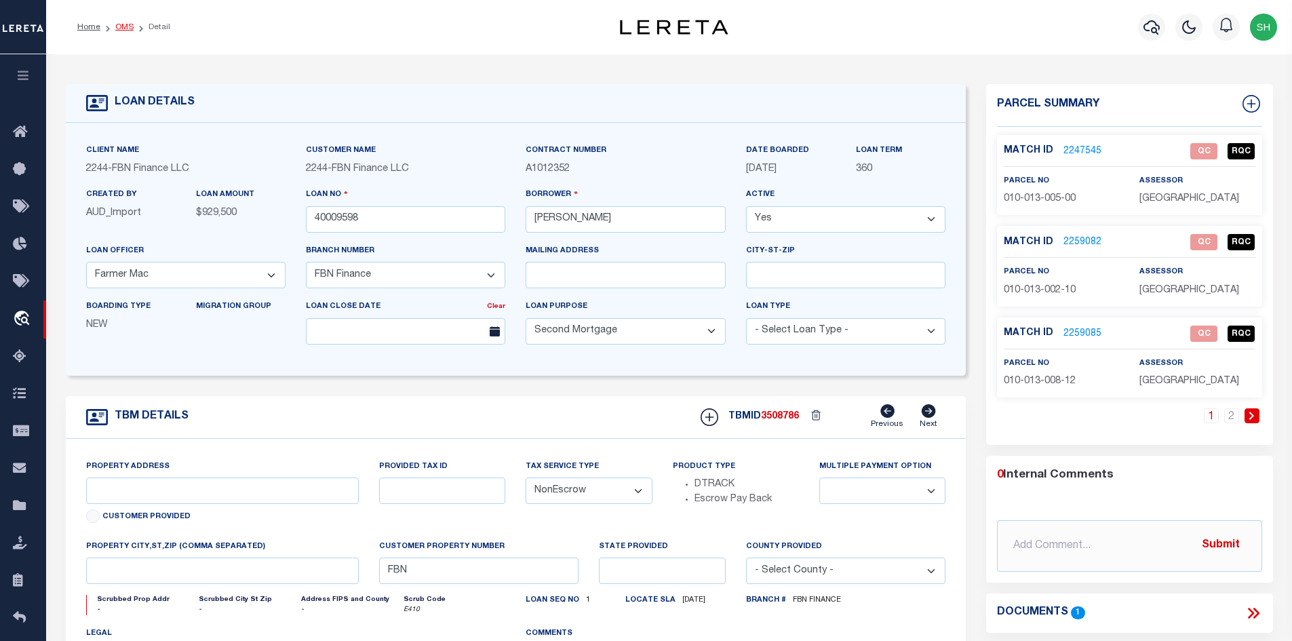
click at [128, 24] on link "OMS" at bounding box center [124, 27] width 18 height 8
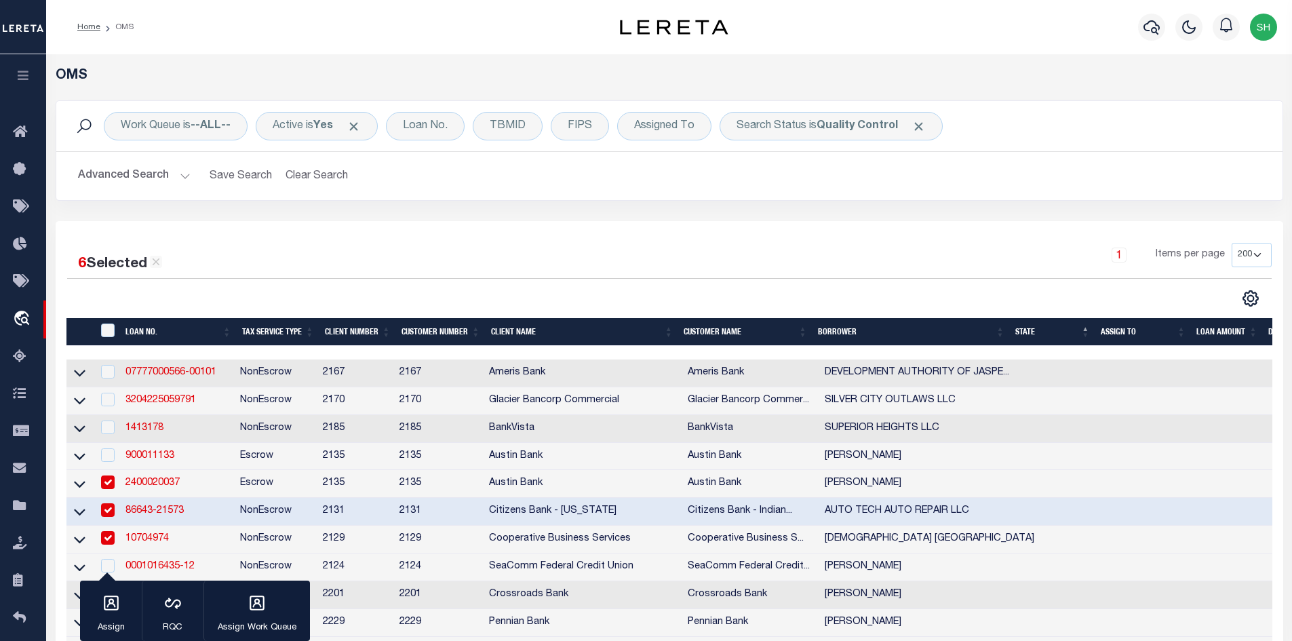
scroll to position [271, 0]
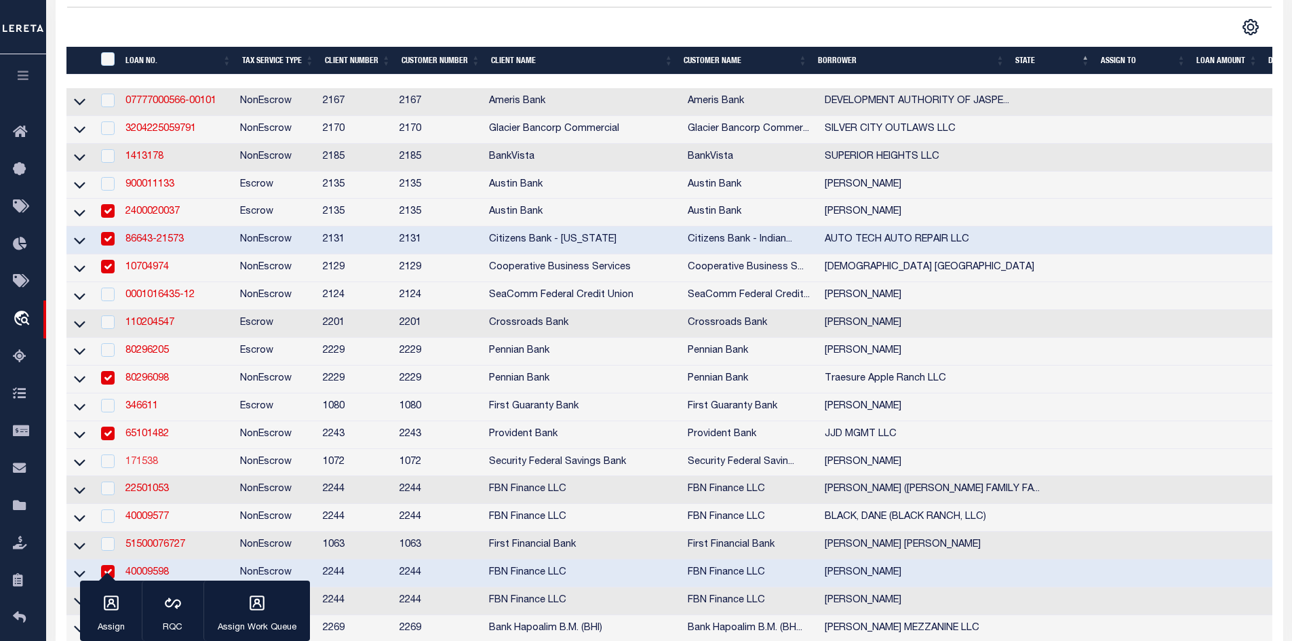
click at [151, 467] on link "171538" at bounding box center [141, 461] width 33 height 9
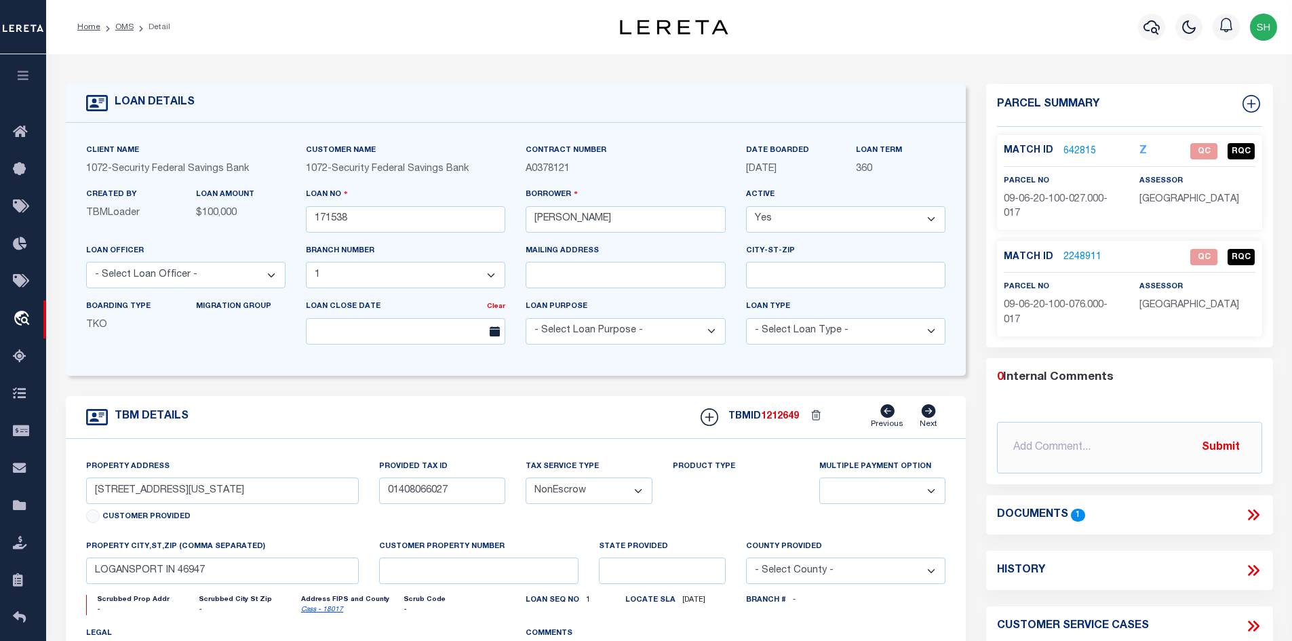
click at [1251, 512] on icon at bounding box center [1251, 514] width 6 height 11
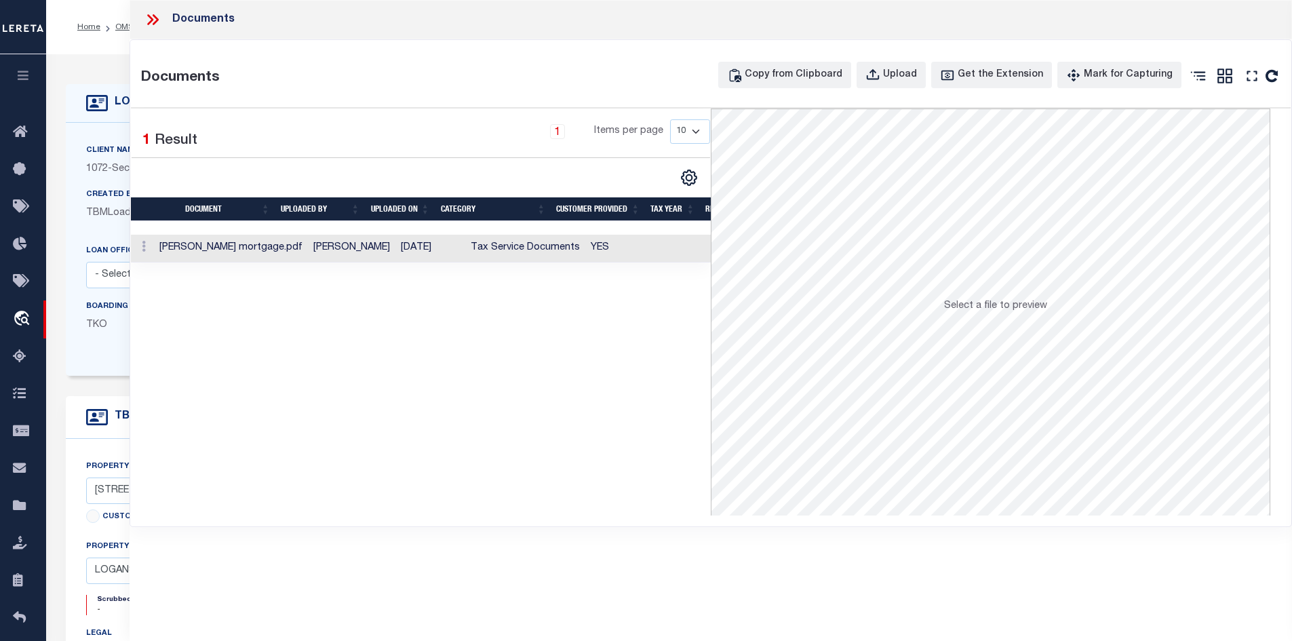
drag, startPoint x: 146, startPoint y: 18, endPoint x: 193, endPoint y: 36, distance: 50.3
click at [147, 19] on icon at bounding box center [153, 20] width 18 height 18
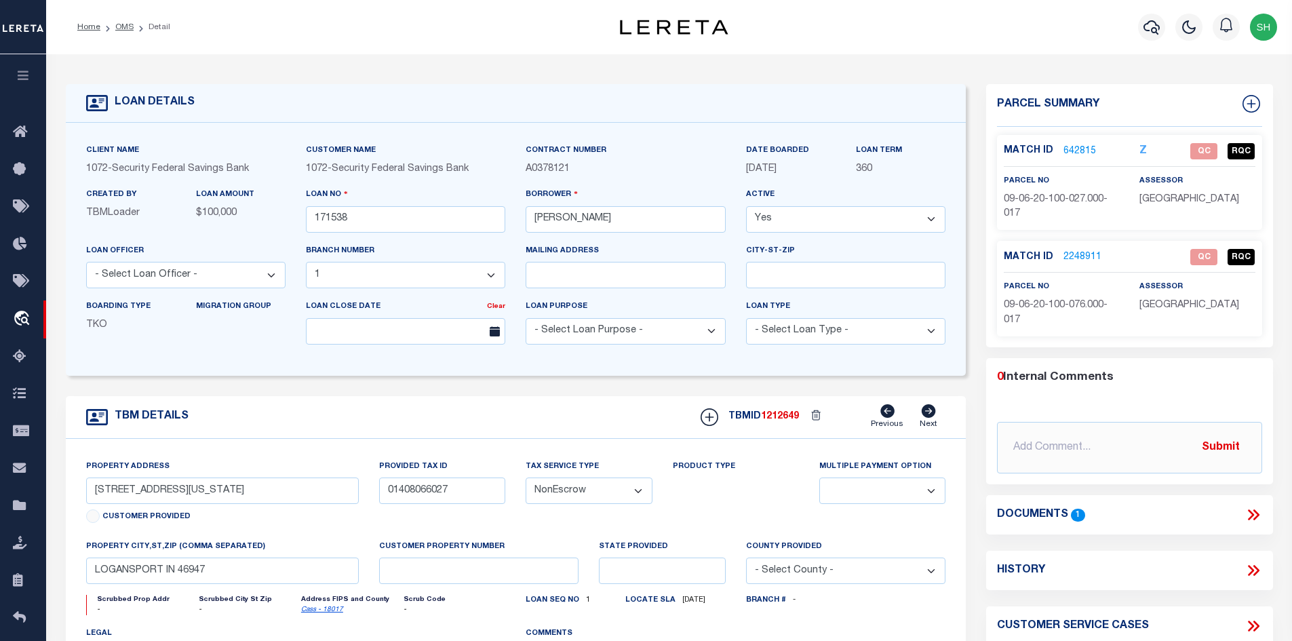
click at [1246, 509] on icon at bounding box center [1254, 515] width 18 height 18
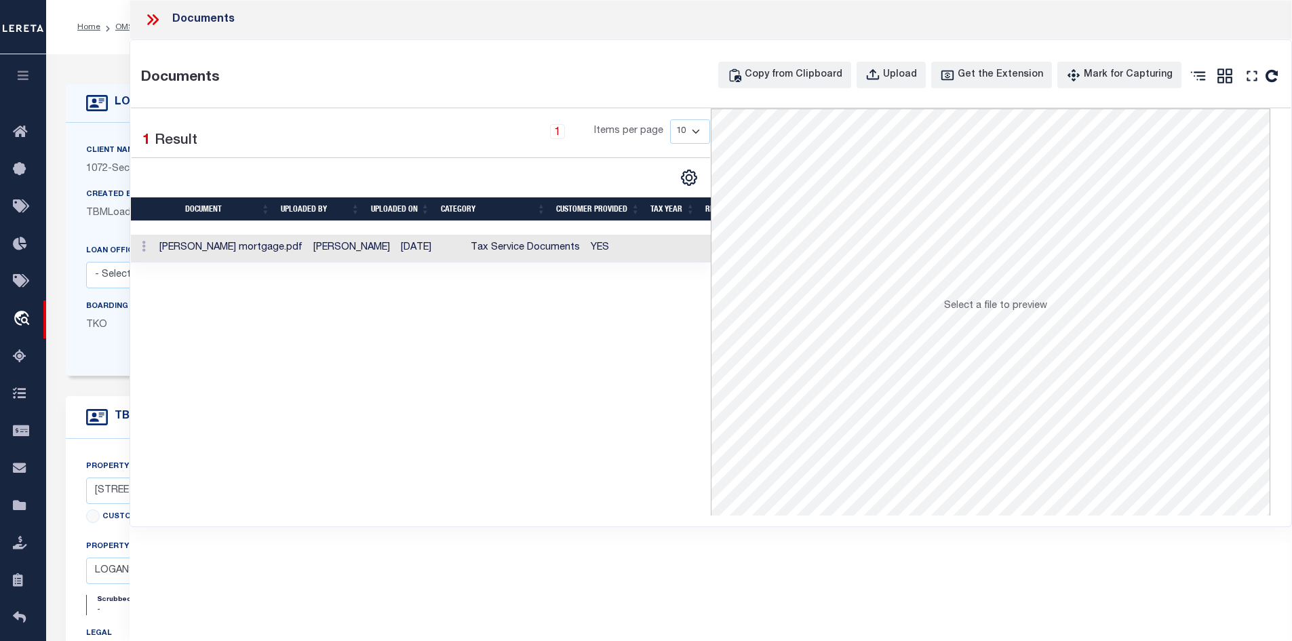
click at [486, 250] on td "Tax Service Documents" at bounding box center [525, 249] width 120 height 28
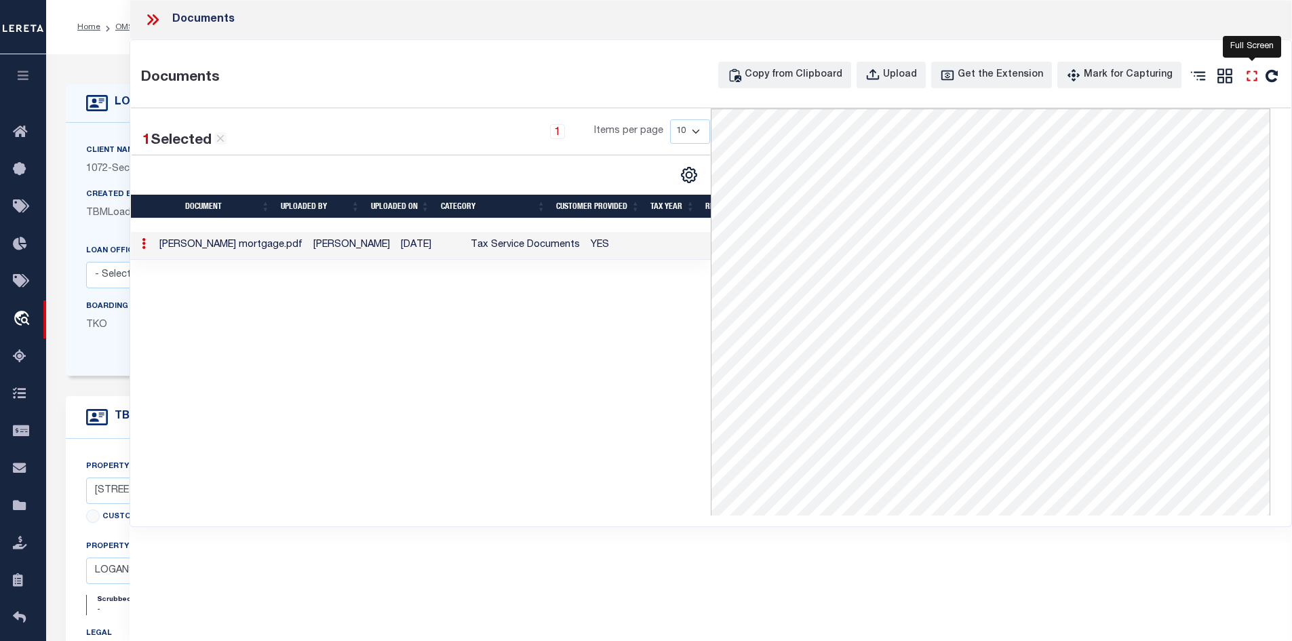
click at [1251, 78] on icon "" at bounding box center [1252, 76] width 18 height 18
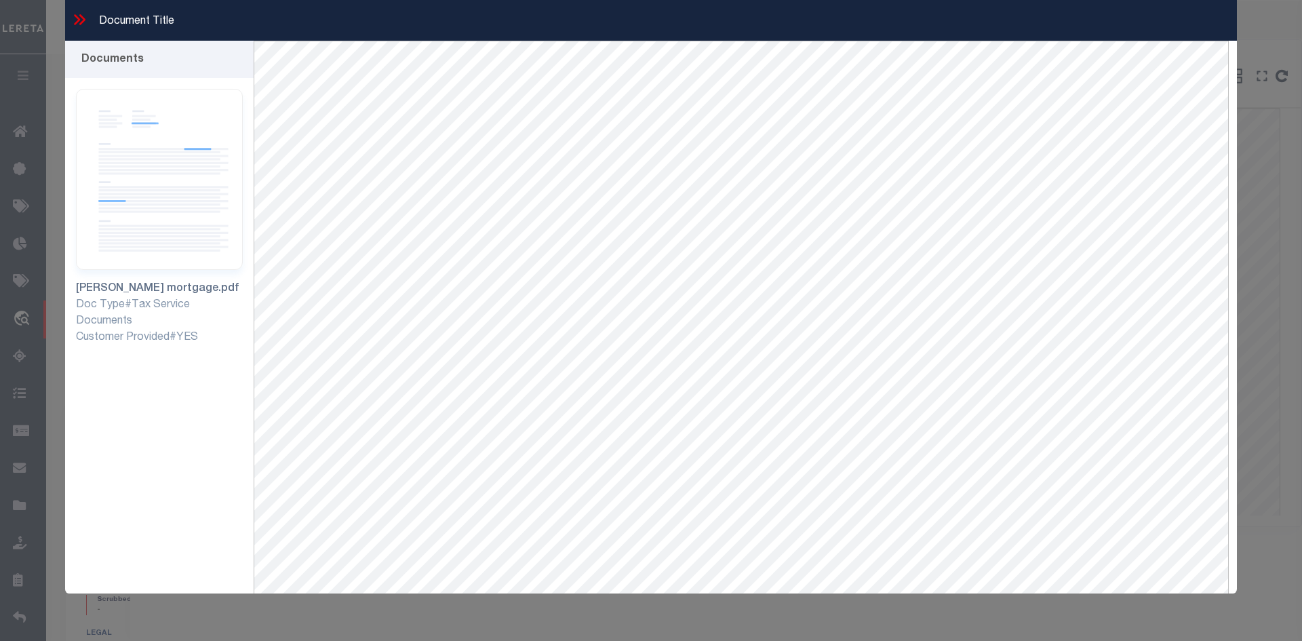
click at [79, 10] on div "Document Title" at bounding box center [651, 20] width 1172 height 41
click at [77, 17] on icon at bounding box center [77, 19] width 6 height 11
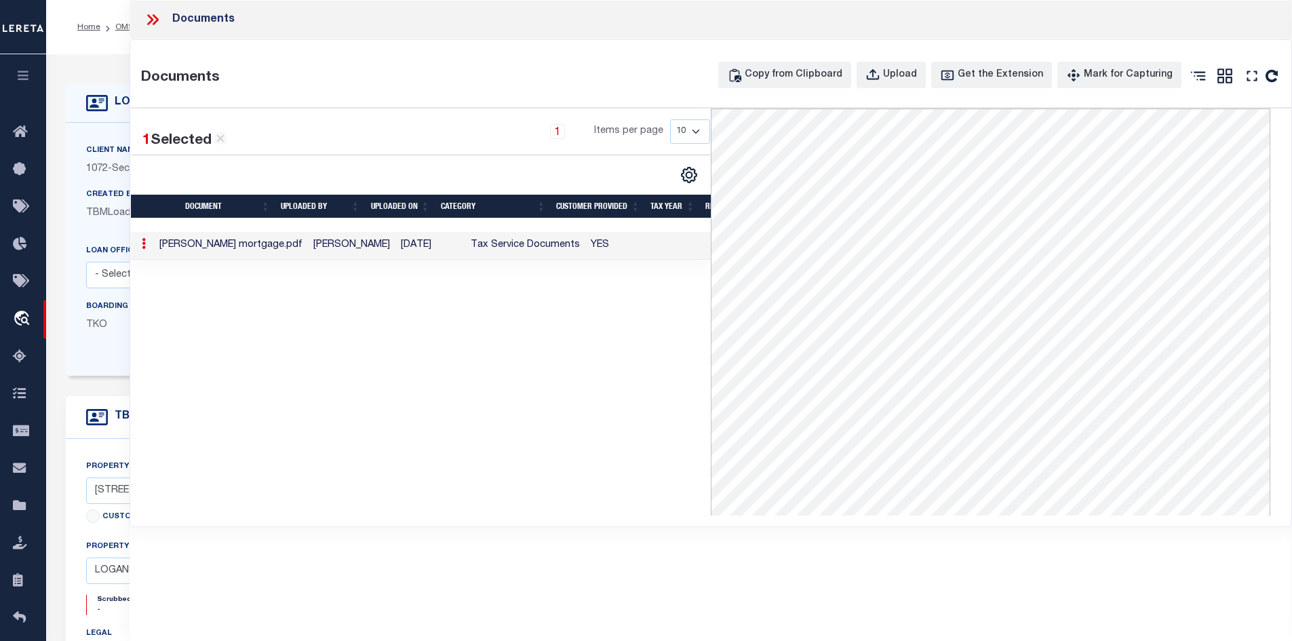
click at [154, 20] on icon at bounding box center [153, 20] width 18 height 18
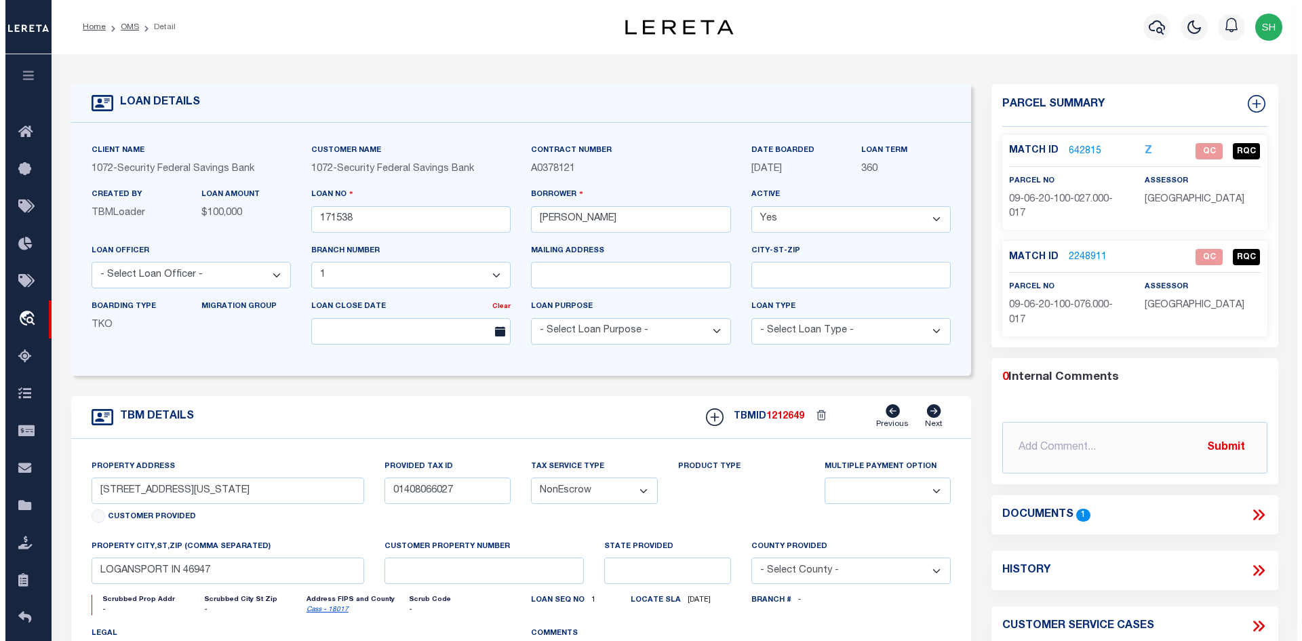
scroll to position [203, 0]
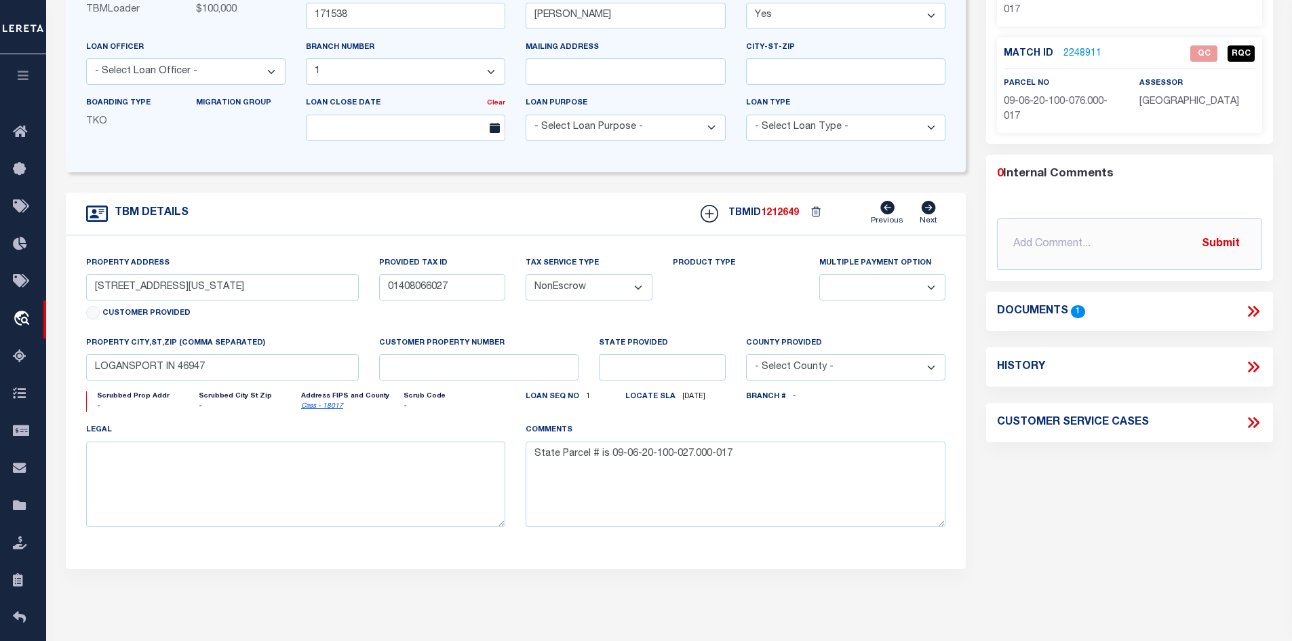
click at [1254, 311] on icon at bounding box center [1254, 311] width 18 height 18
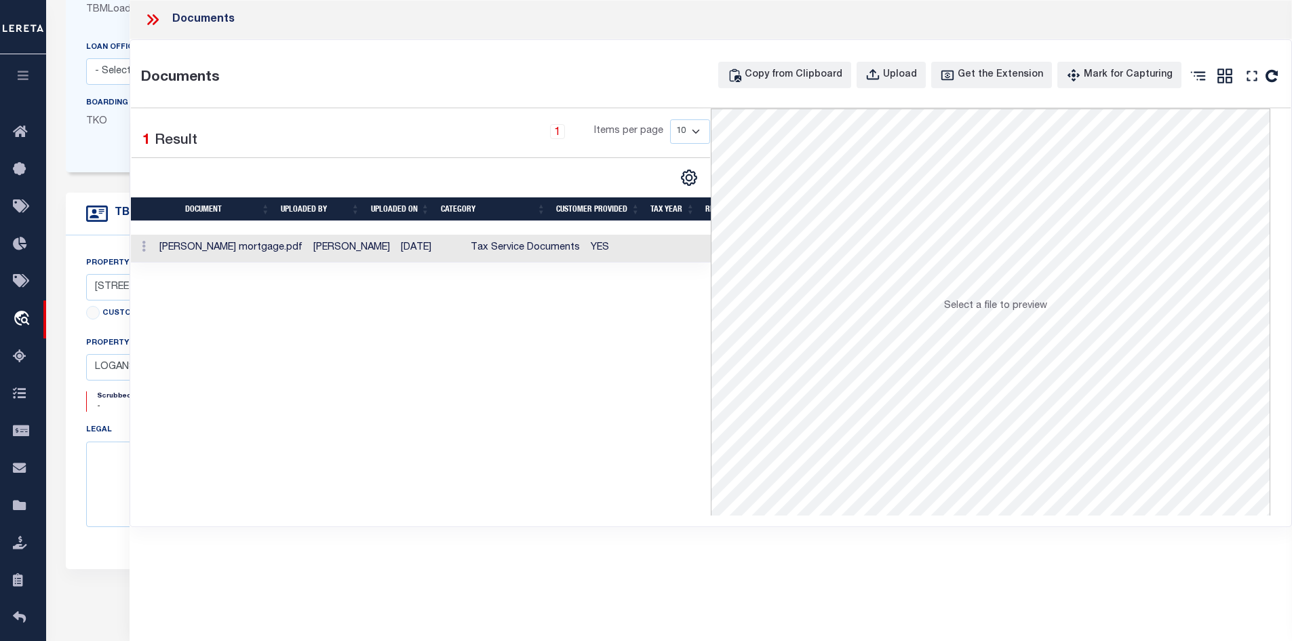
click at [585, 258] on td "YES" at bounding box center [632, 249] width 94 height 28
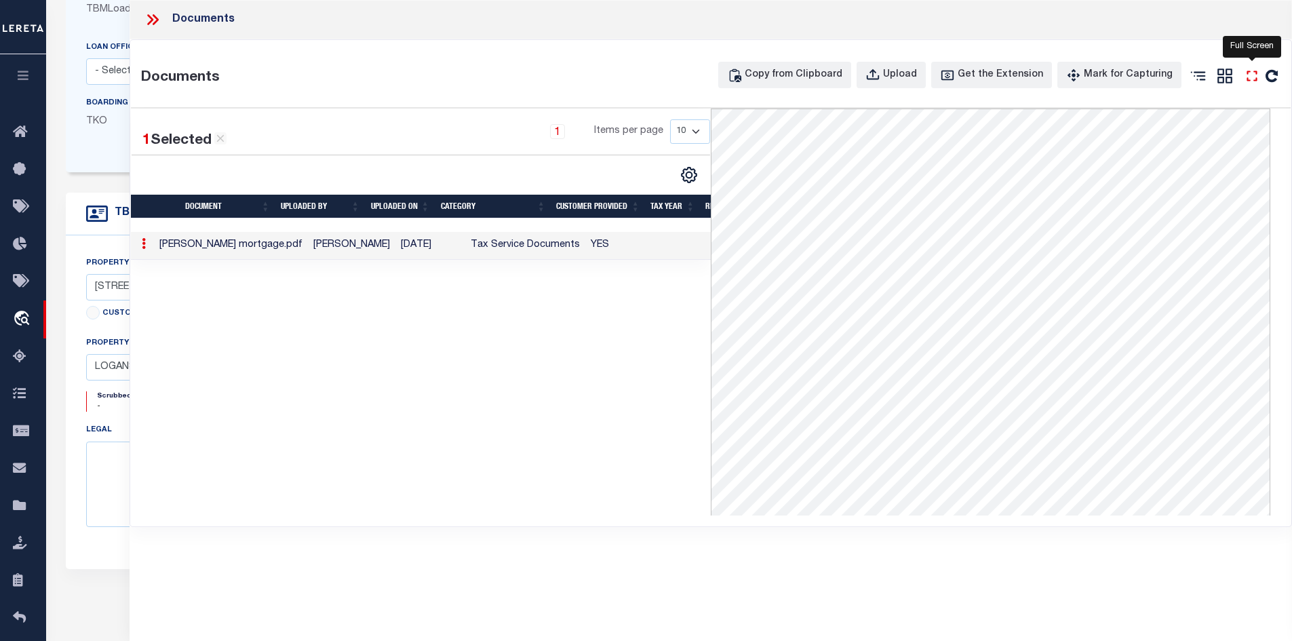
click at [1253, 77] on icon "" at bounding box center [1252, 76] width 18 height 18
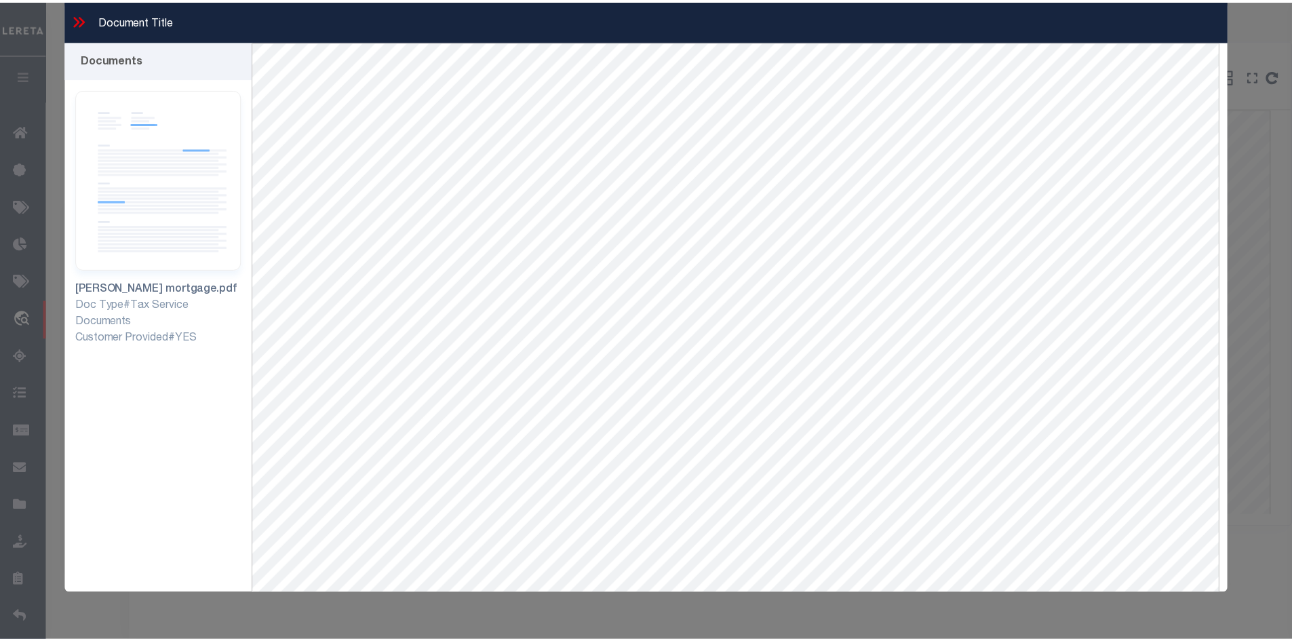
scroll to position [58, 0]
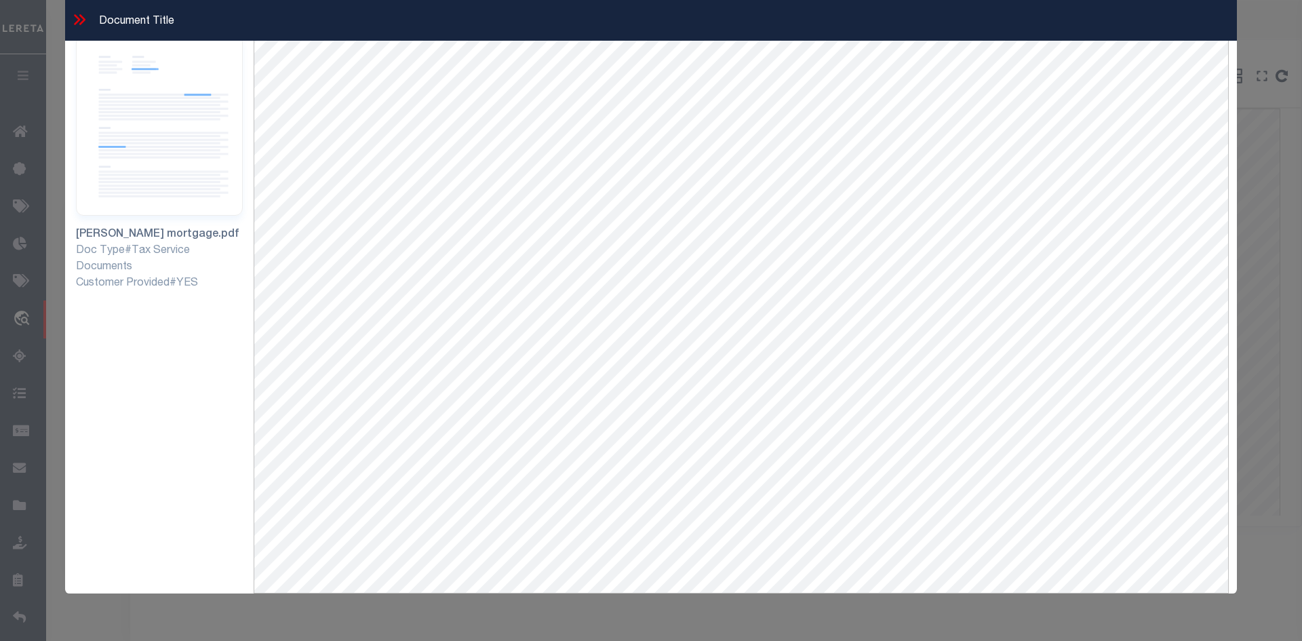
click at [75, 21] on icon at bounding box center [80, 20] width 18 height 18
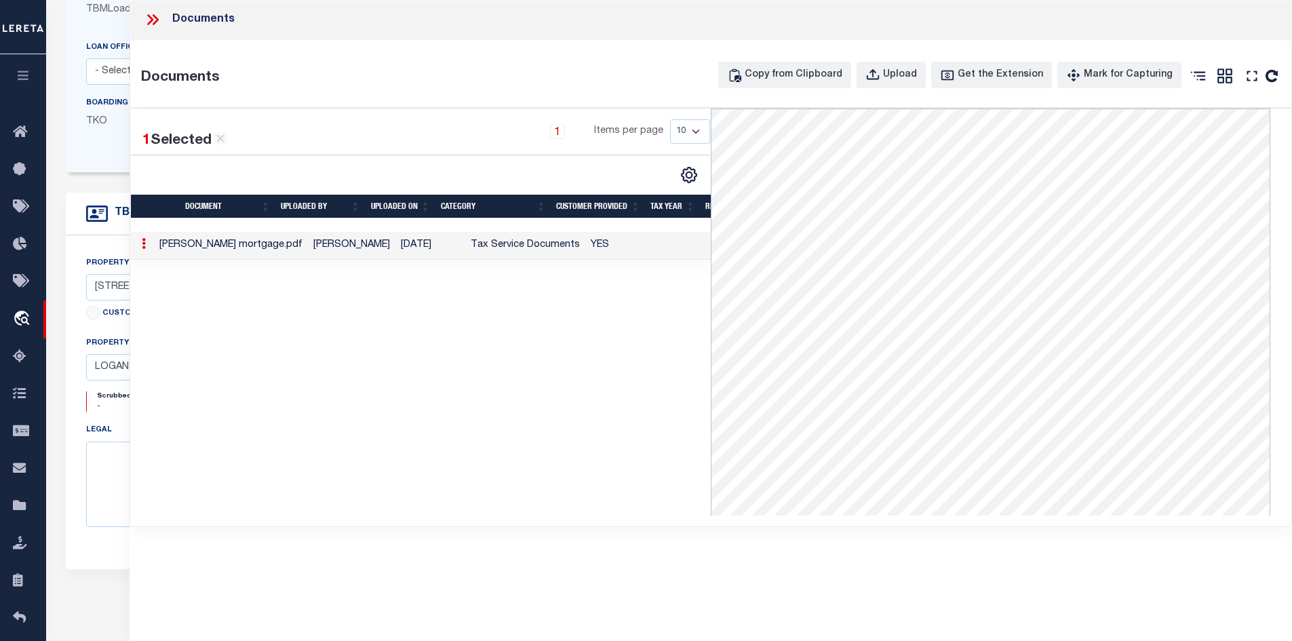
click at [153, 18] on icon at bounding box center [153, 20] width 18 height 18
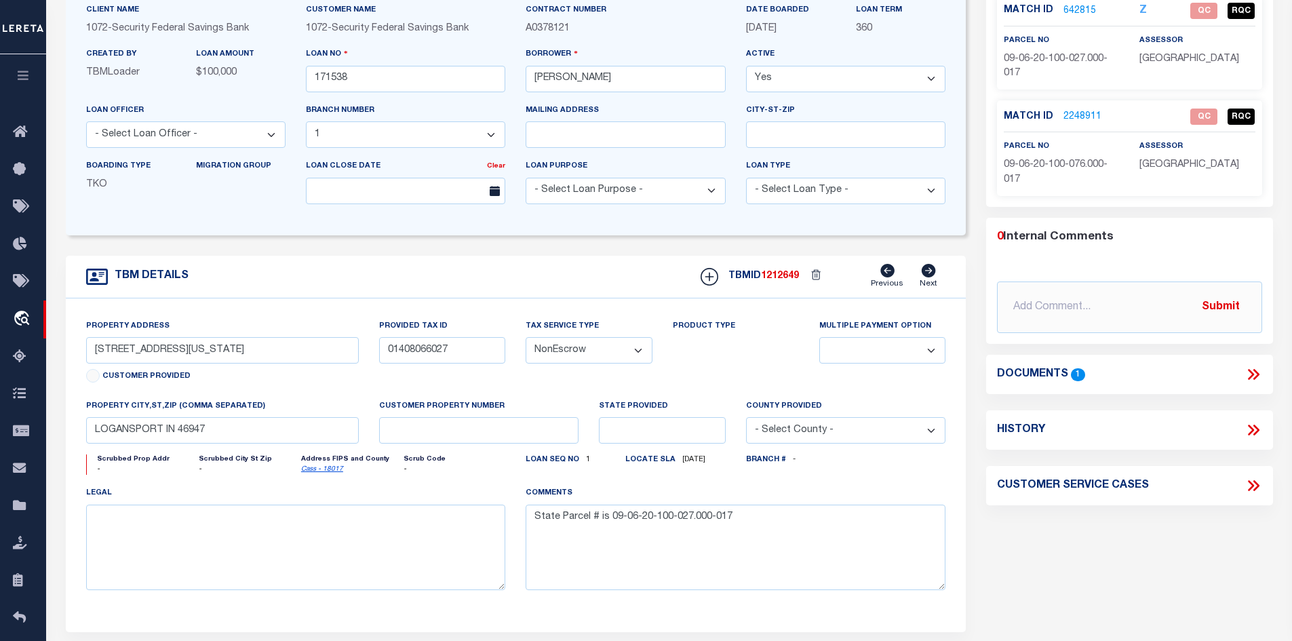
scroll to position [203, 0]
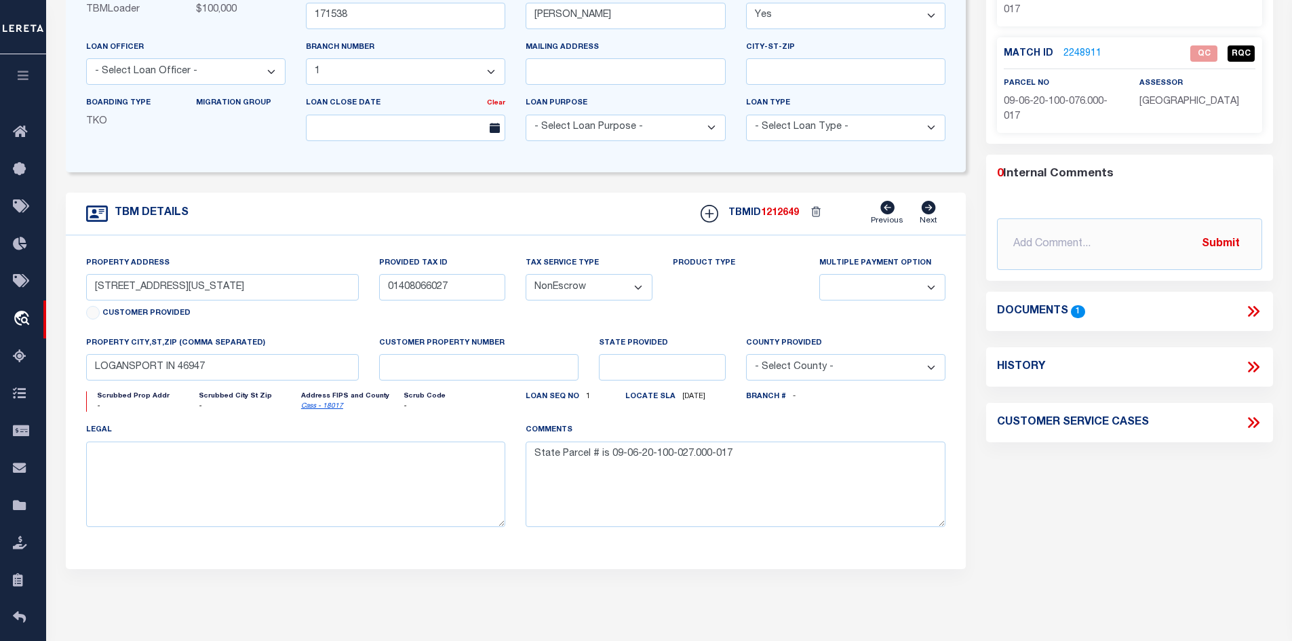
click at [316, 410] on link "Cass - 18017" at bounding box center [322, 406] width 42 height 7
drag, startPoint x: 216, startPoint y: 288, endPoint x: 82, endPoint y: 290, distance: 134.3
click at [82, 290] on div "Property Address [STREET_ADDRESS][US_STATE] Customer Provided" at bounding box center [223, 296] width 294 height 80
drag, startPoint x: 622, startPoint y: 13, endPoint x: 505, endPoint y: 12, distance: 116.7
click at [505, 12] on div "Client Name 1072 - Security Federal Savings Bank Customer Name 1072 - Security …" at bounding box center [516, 46] width 880 height 212
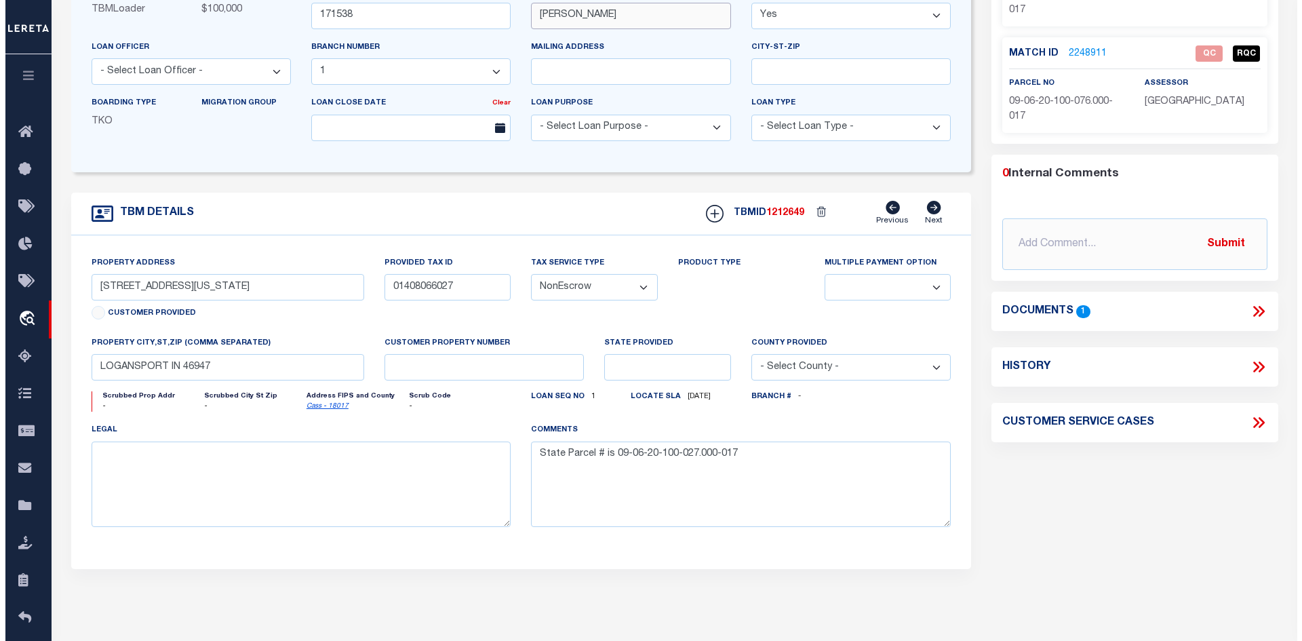
scroll to position [191, 0]
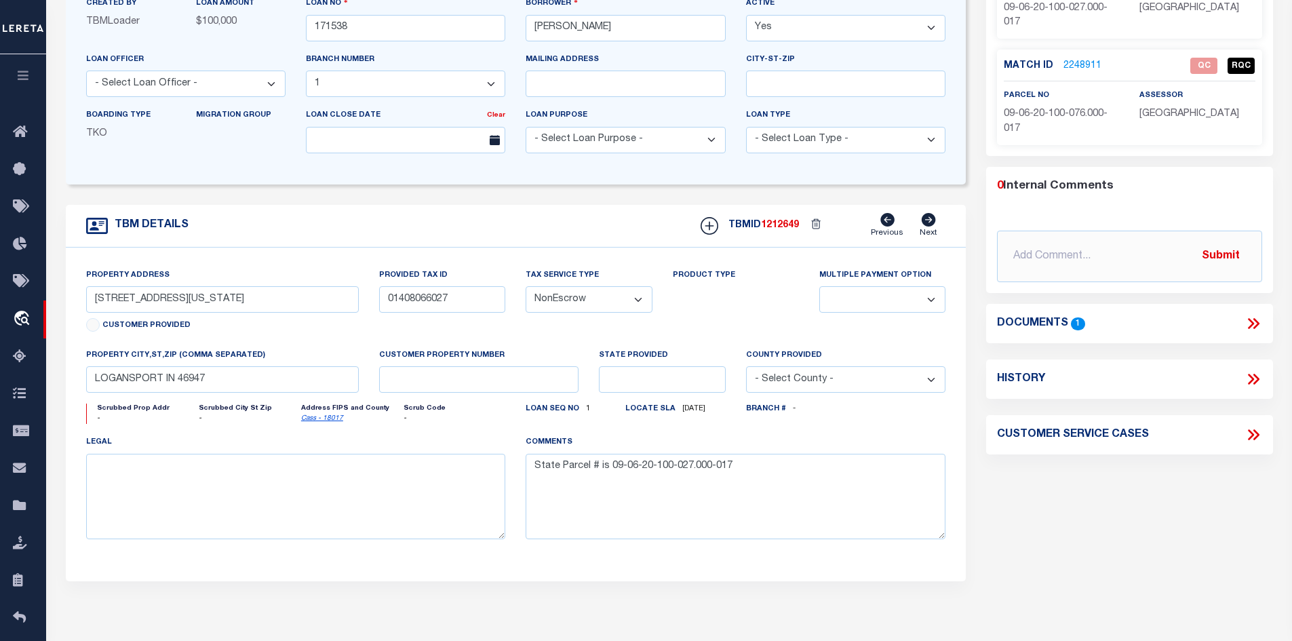
click at [1252, 318] on icon at bounding box center [1254, 324] width 18 height 18
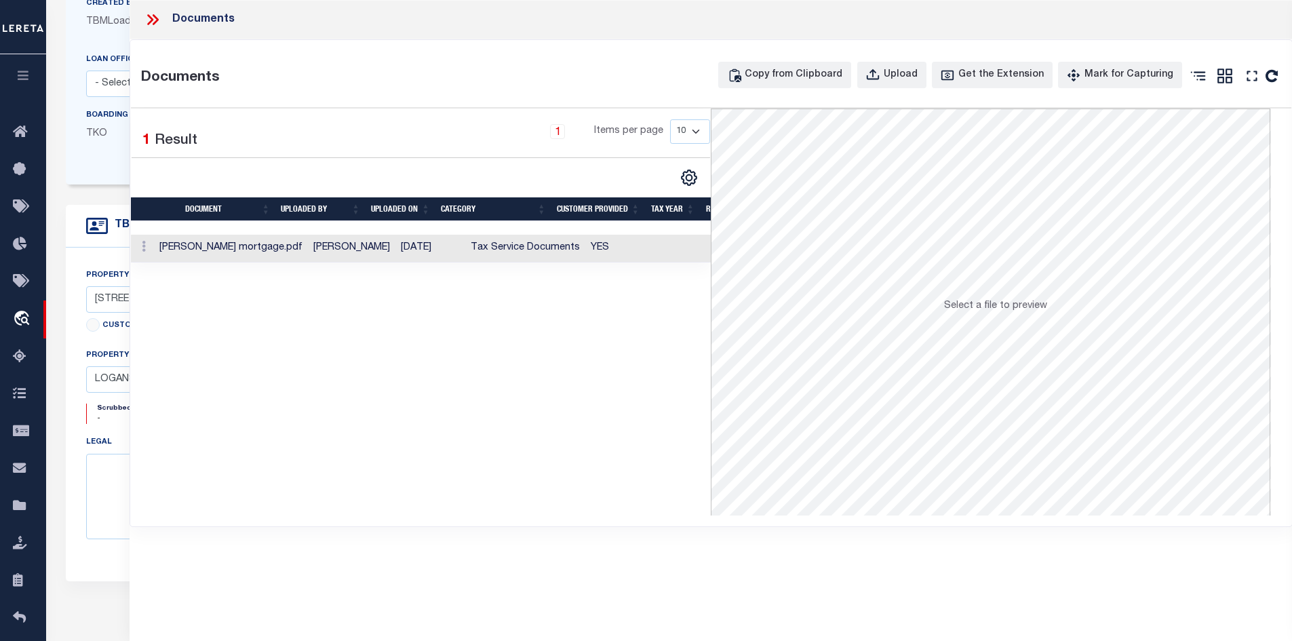
click at [465, 260] on td "Tax Service Documents" at bounding box center [525, 249] width 120 height 28
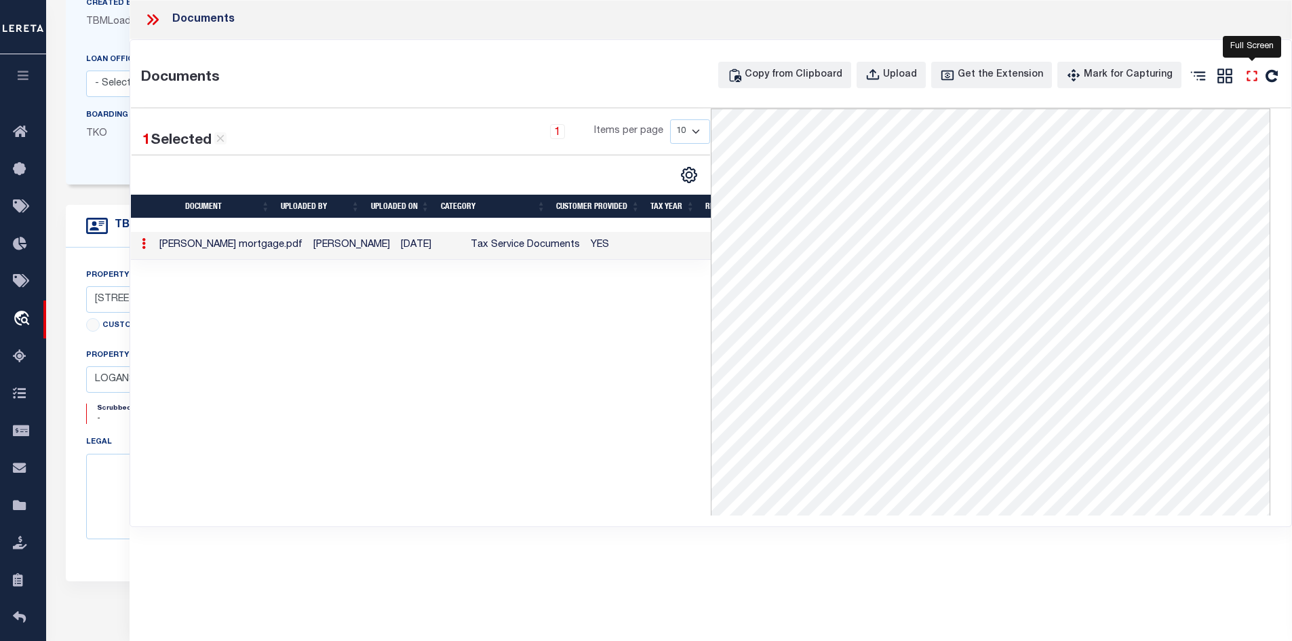
click at [1251, 76] on icon "" at bounding box center [1252, 76] width 18 height 18
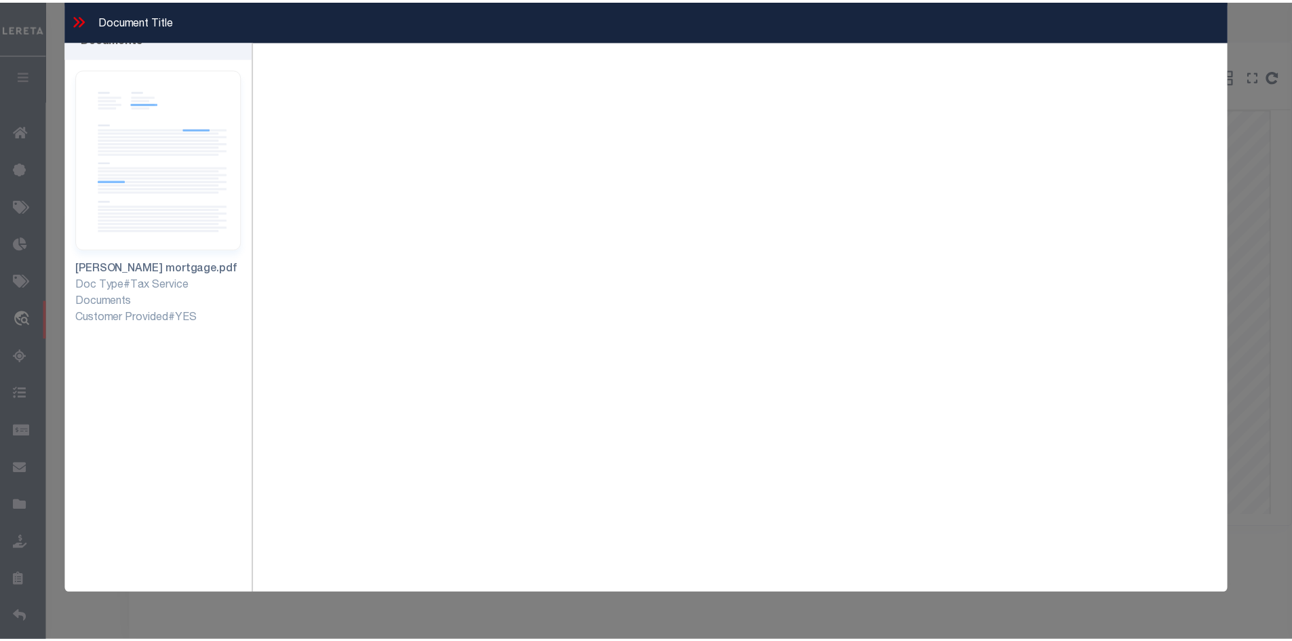
scroll to position [0, 0]
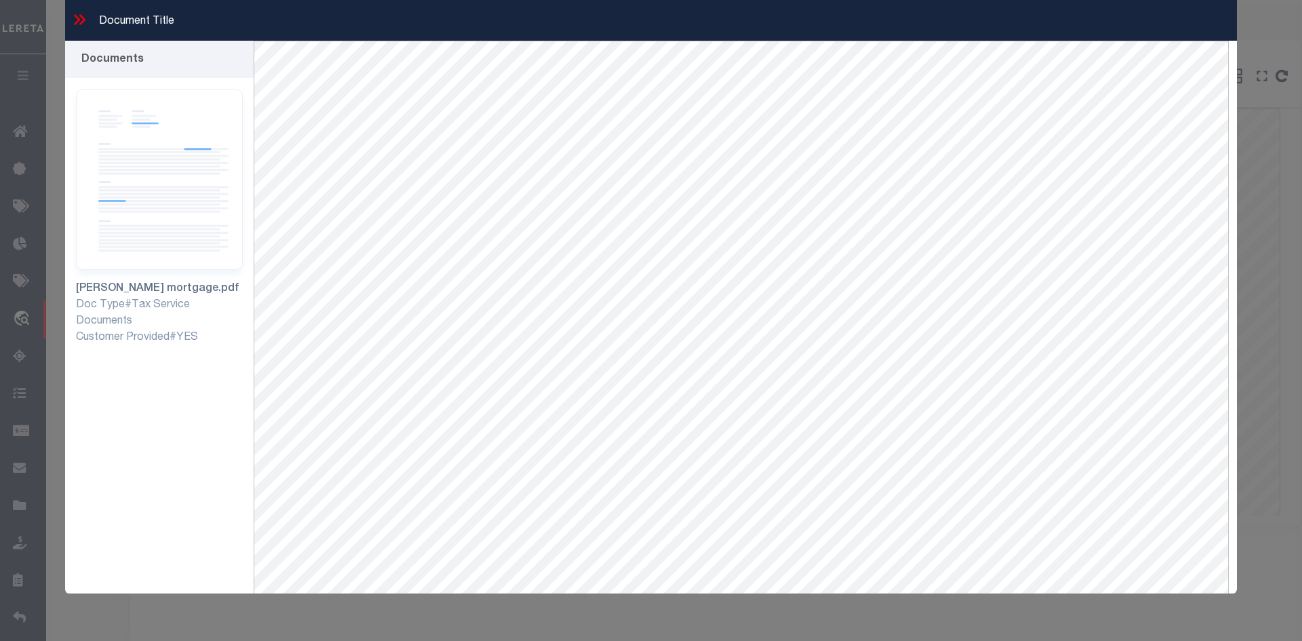
click at [77, 20] on icon at bounding box center [80, 20] width 18 height 18
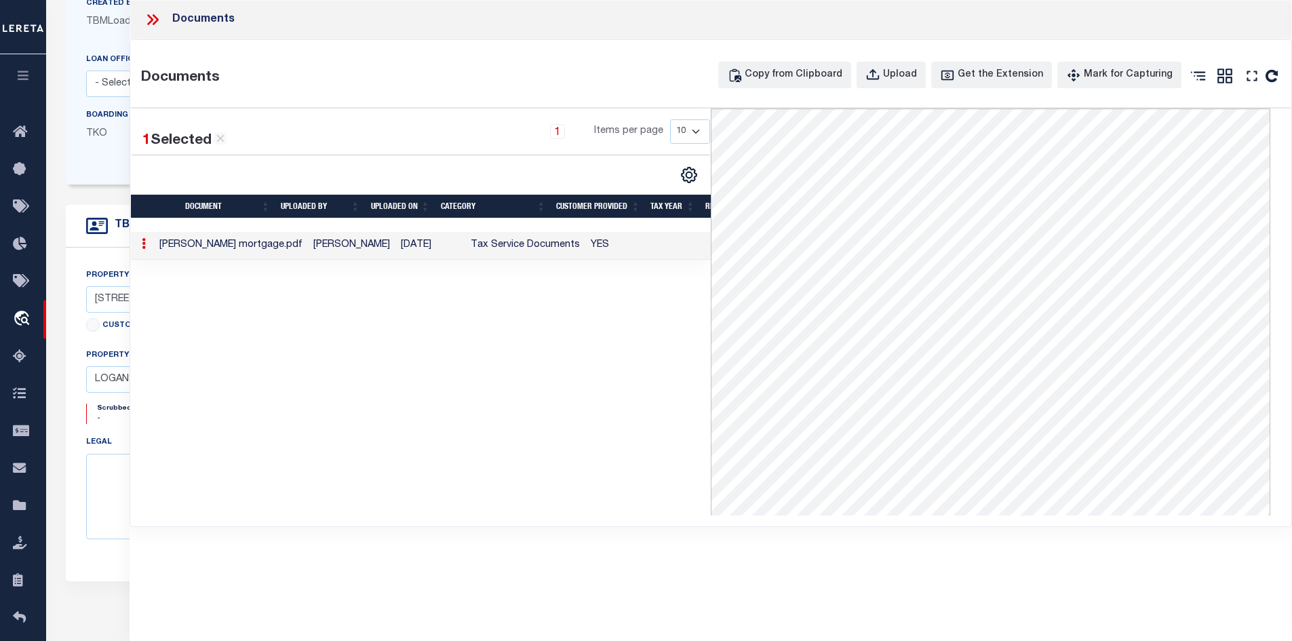
click at [155, 24] on icon at bounding box center [155, 19] width 6 height 11
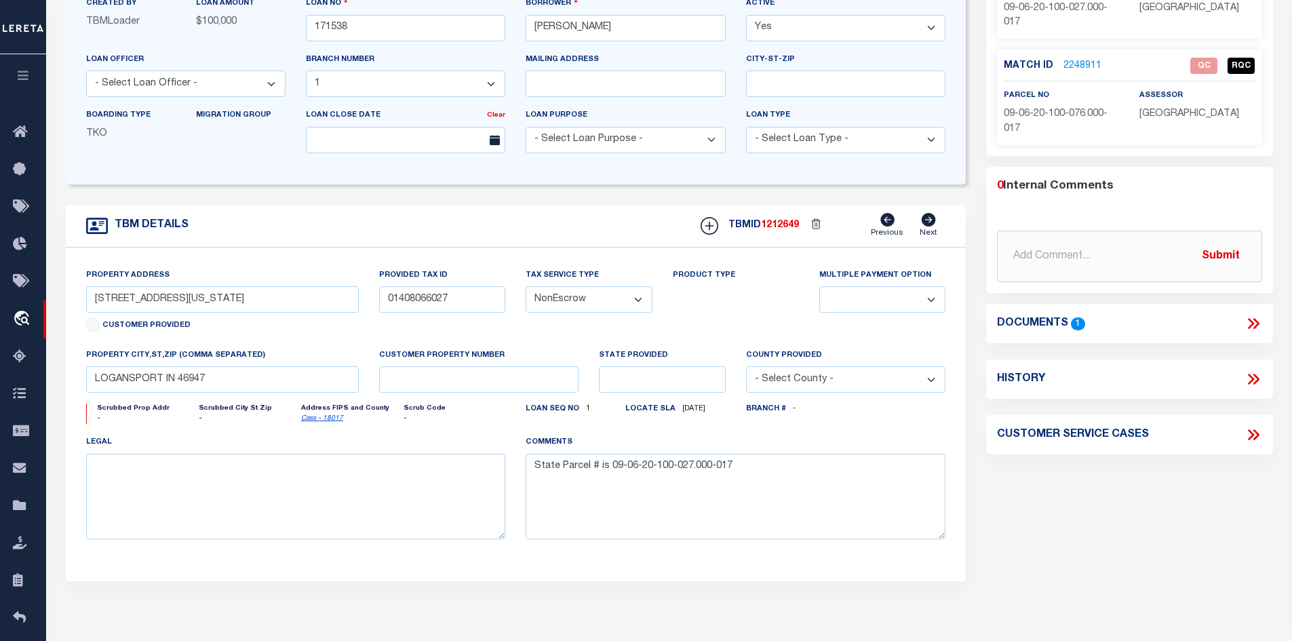
scroll to position [56, 0]
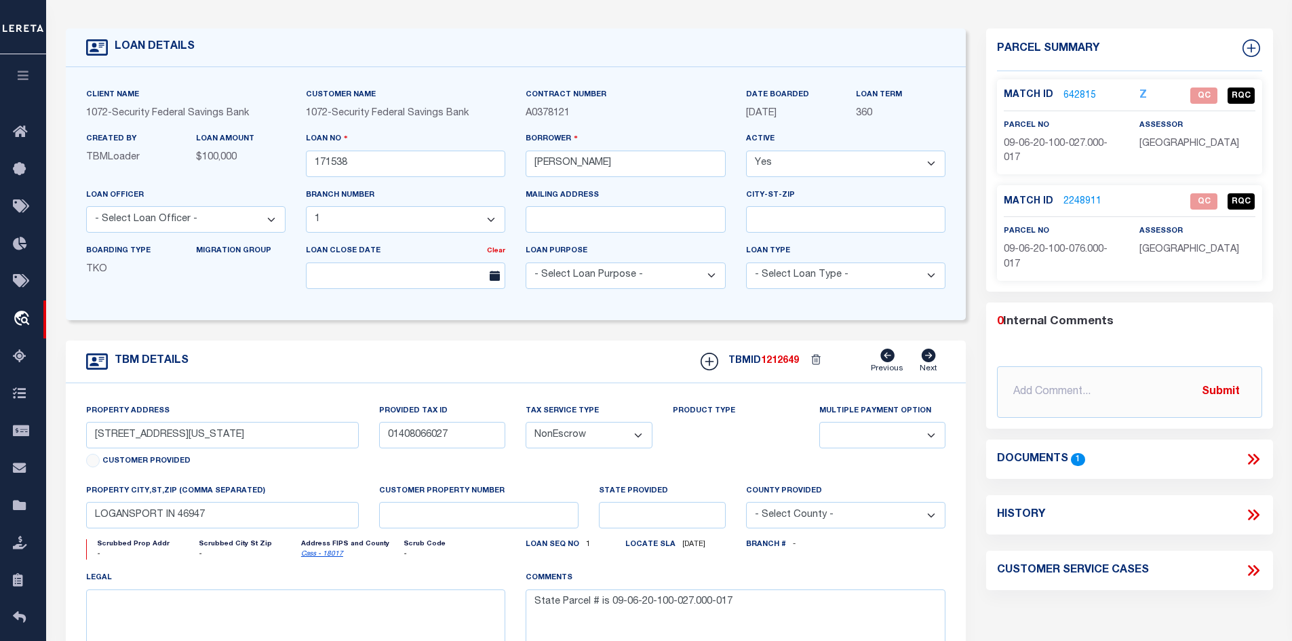
click at [1073, 92] on link "642815" at bounding box center [1079, 96] width 33 height 14
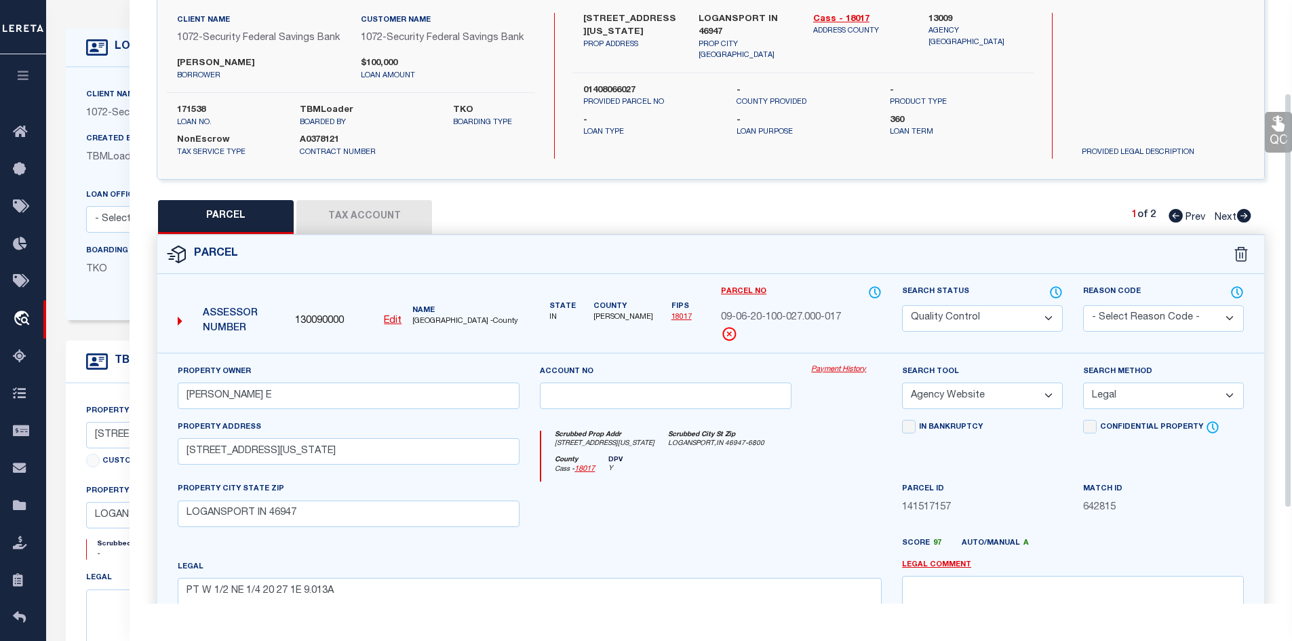
scroll to position [136, 0]
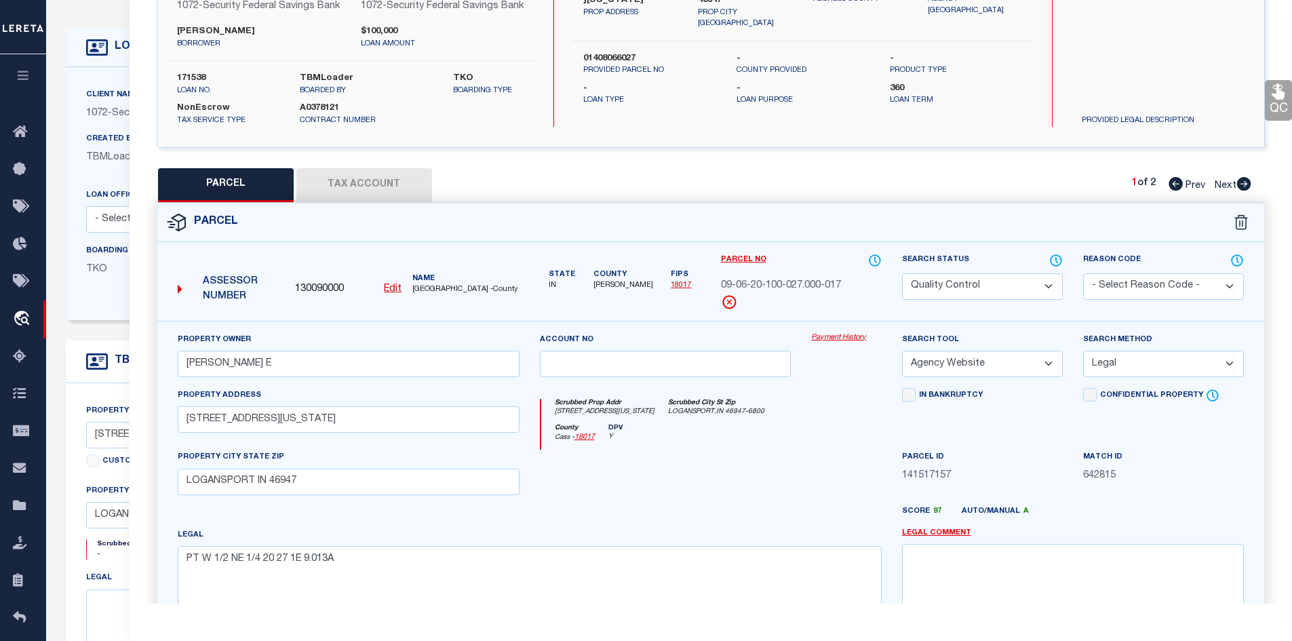
click at [378, 191] on button "Tax Account" at bounding box center [364, 185] width 136 height 34
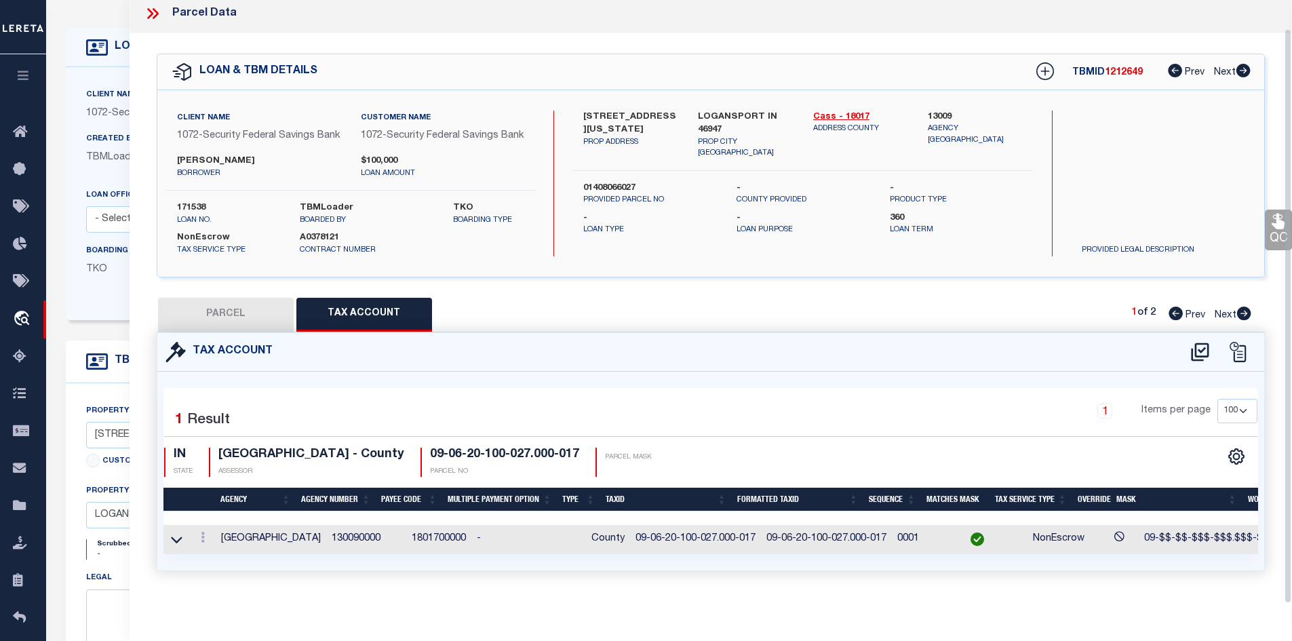
scroll to position [259, 0]
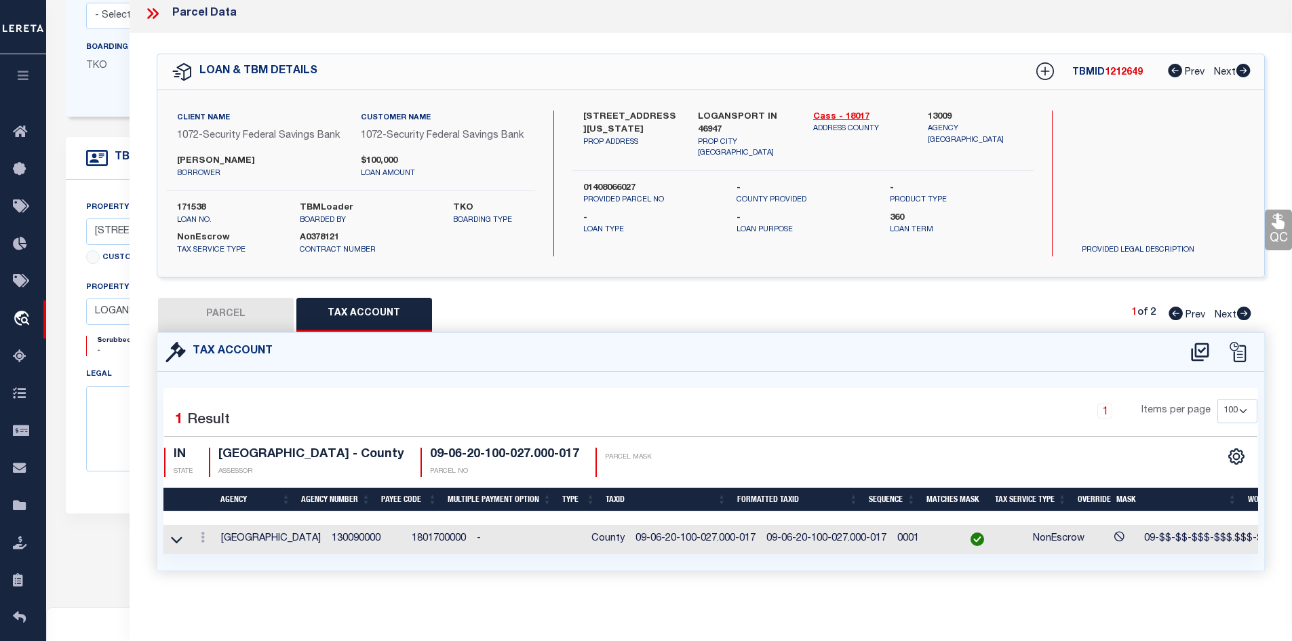
click at [273, 298] on button "PARCEL" at bounding box center [226, 315] width 136 height 34
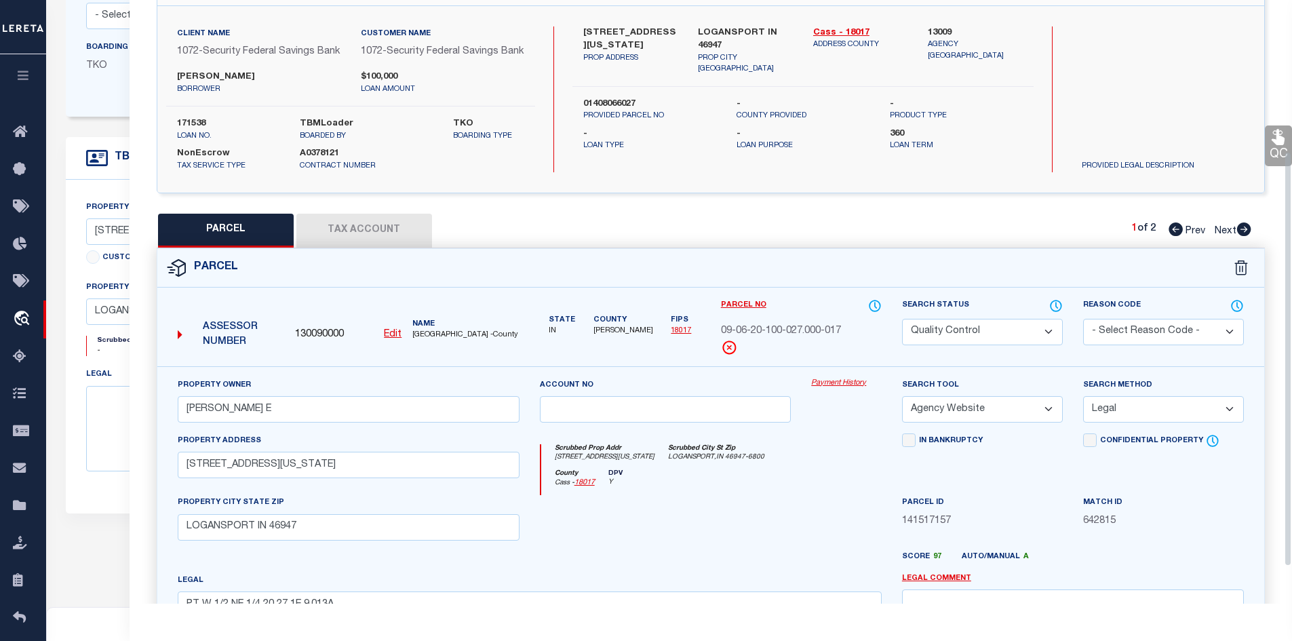
scroll to position [2, 0]
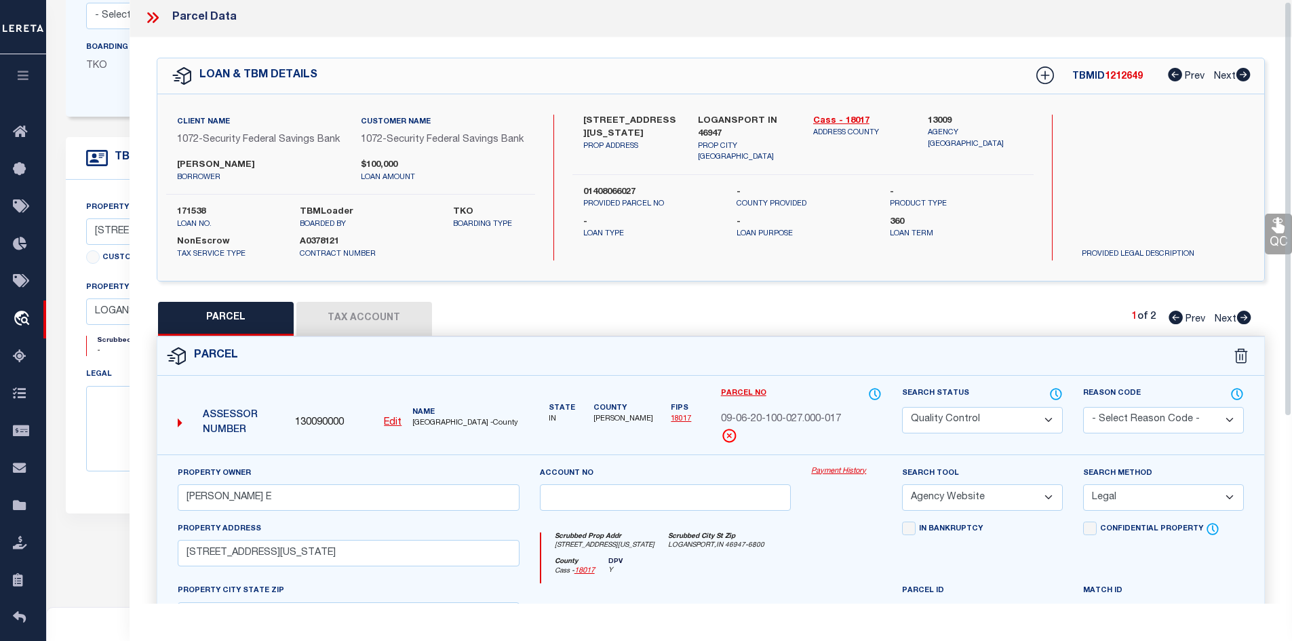
click at [155, 20] on icon at bounding box center [155, 17] width 6 height 11
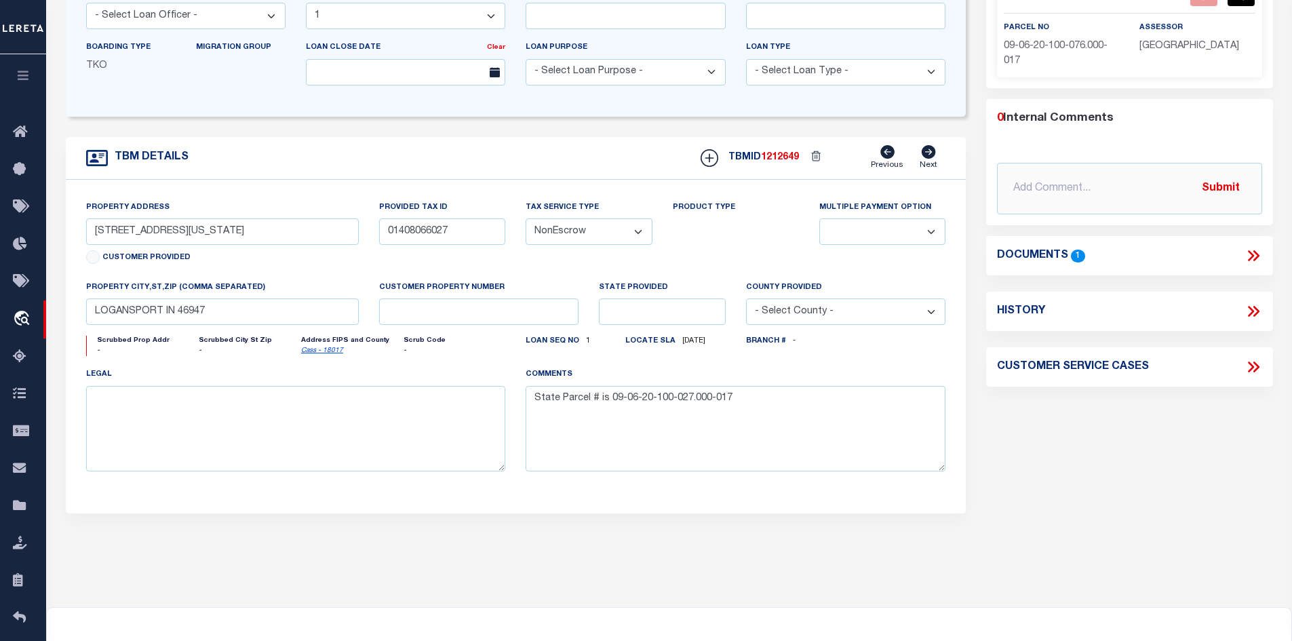
scroll to position [0, 0]
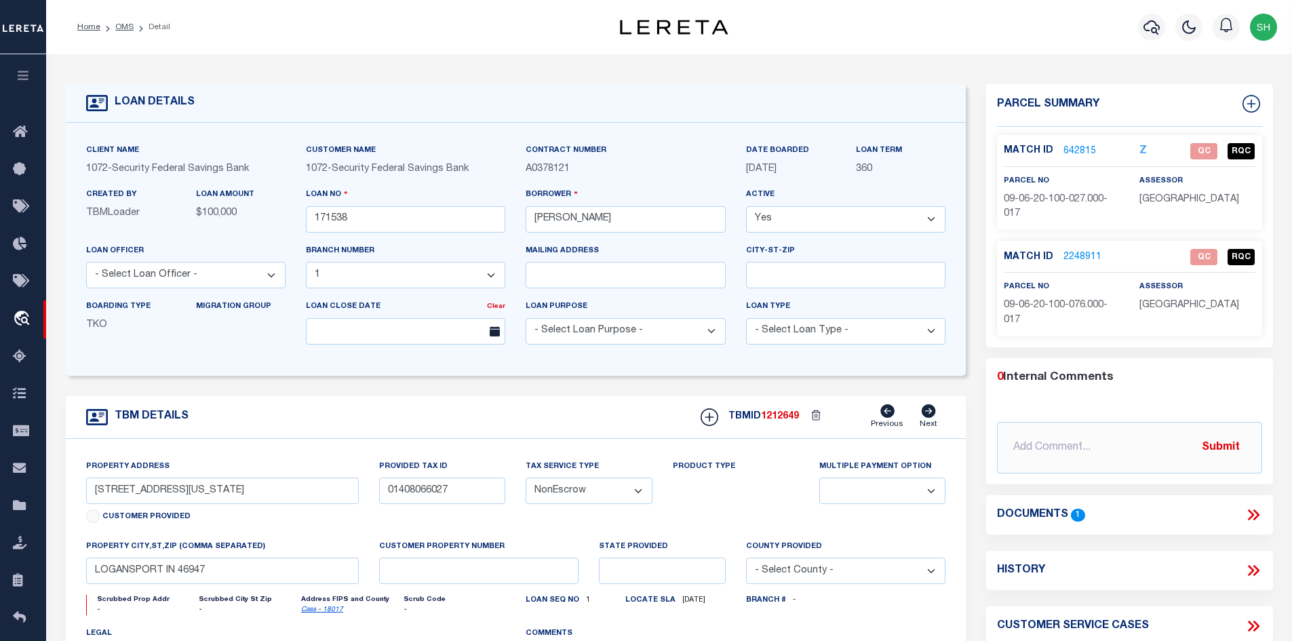
click at [1078, 148] on link "642815" at bounding box center [1079, 151] width 33 height 14
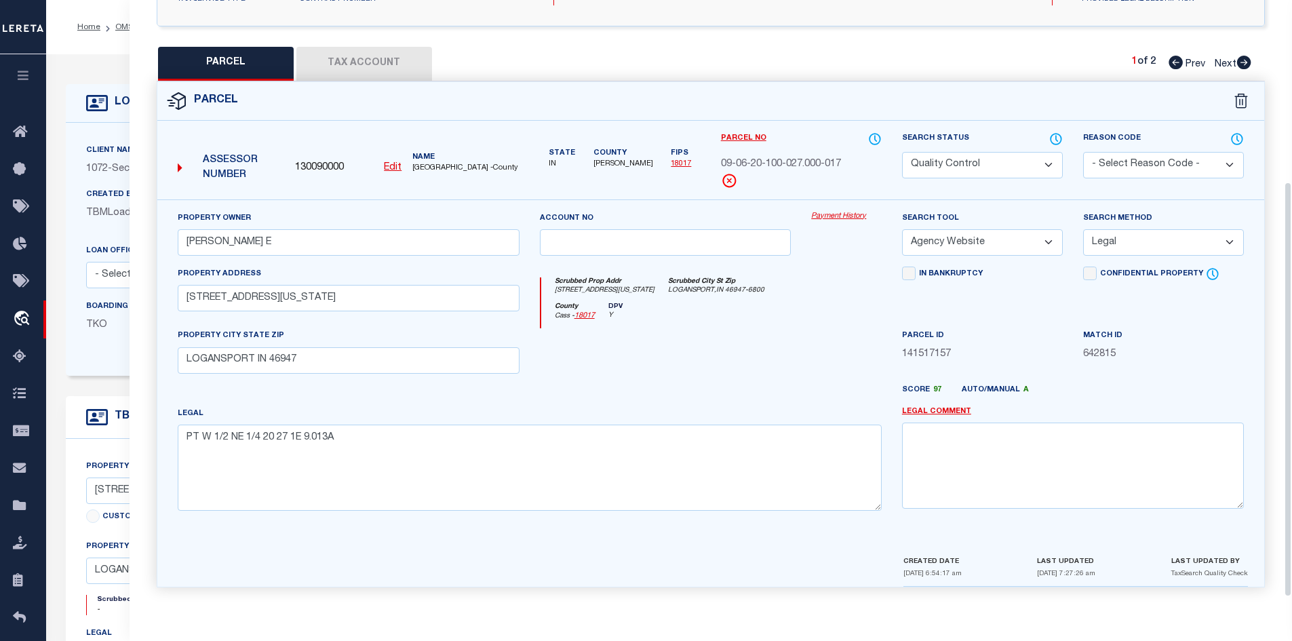
scroll to position [273, 0]
click at [1239, 57] on icon at bounding box center [1244, 63] width 14 height 14
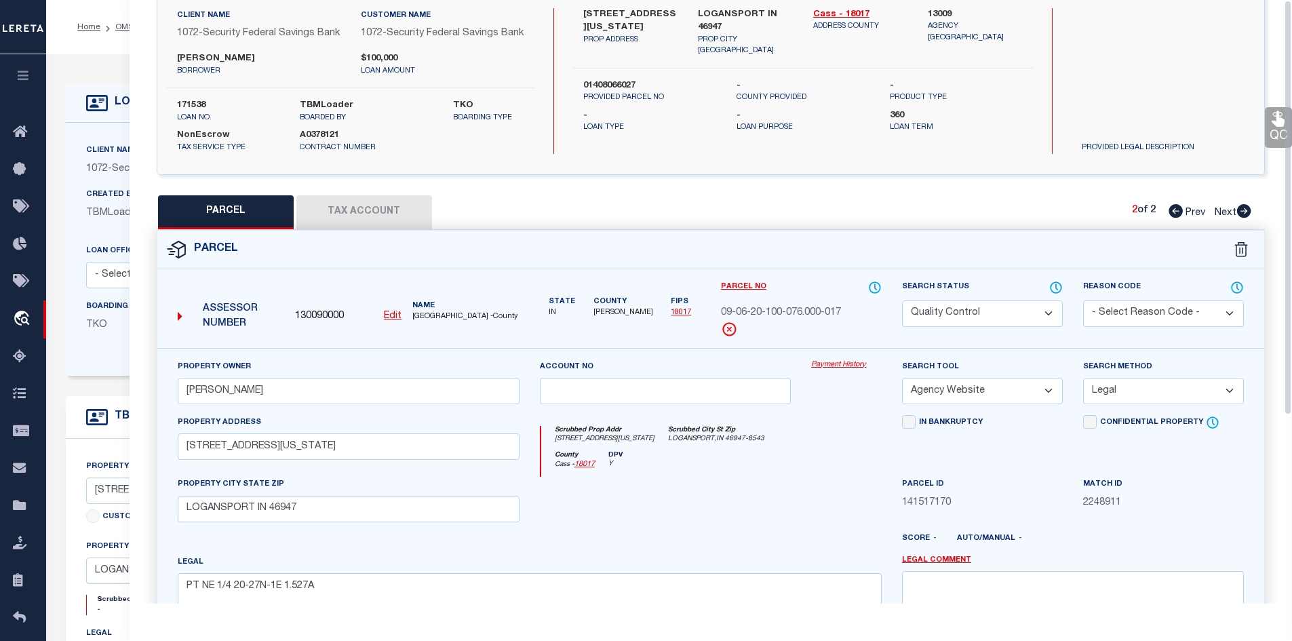
scroll to position [0, 0]
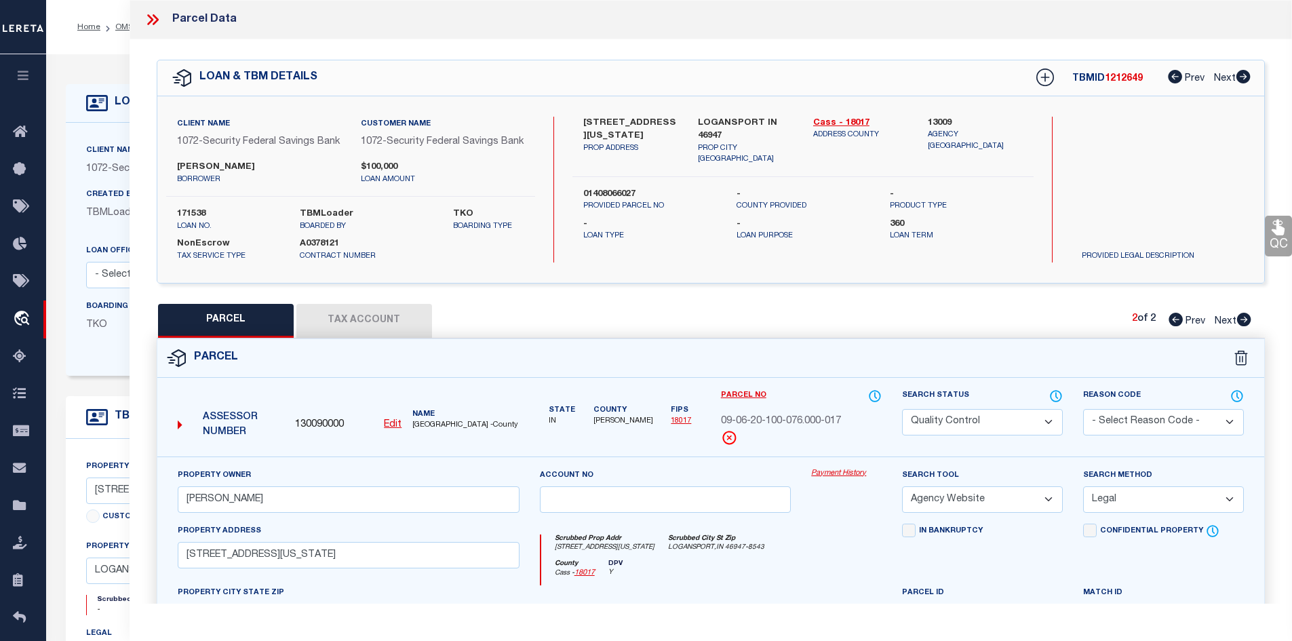
click at [155, 18] on icon at bounding box center [155, 19] width 6 height 11
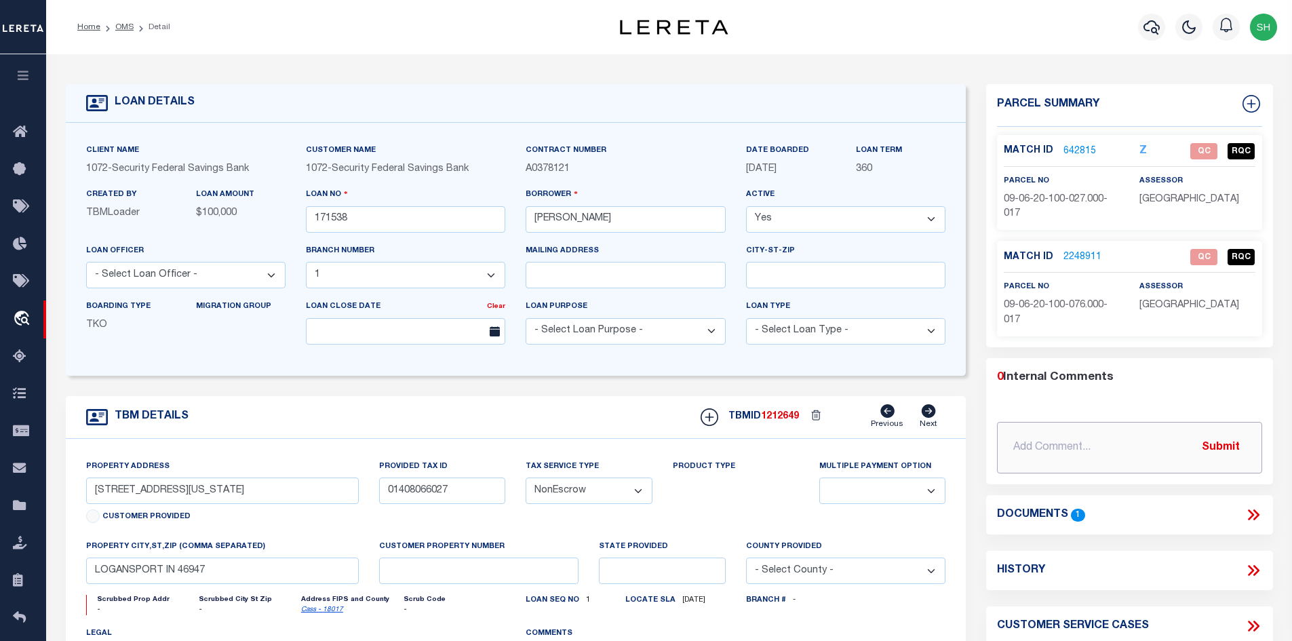
click at [1029, 440] on input "text" at bounding box center [1129, 448] width 265 height 52
click at [1226, 437] on button "Submit" at bounding box center [1221, 447] width 56 height 28
click at [1075, 153] on link "642815" at bounding box center [1079, 151] width 33 height 14
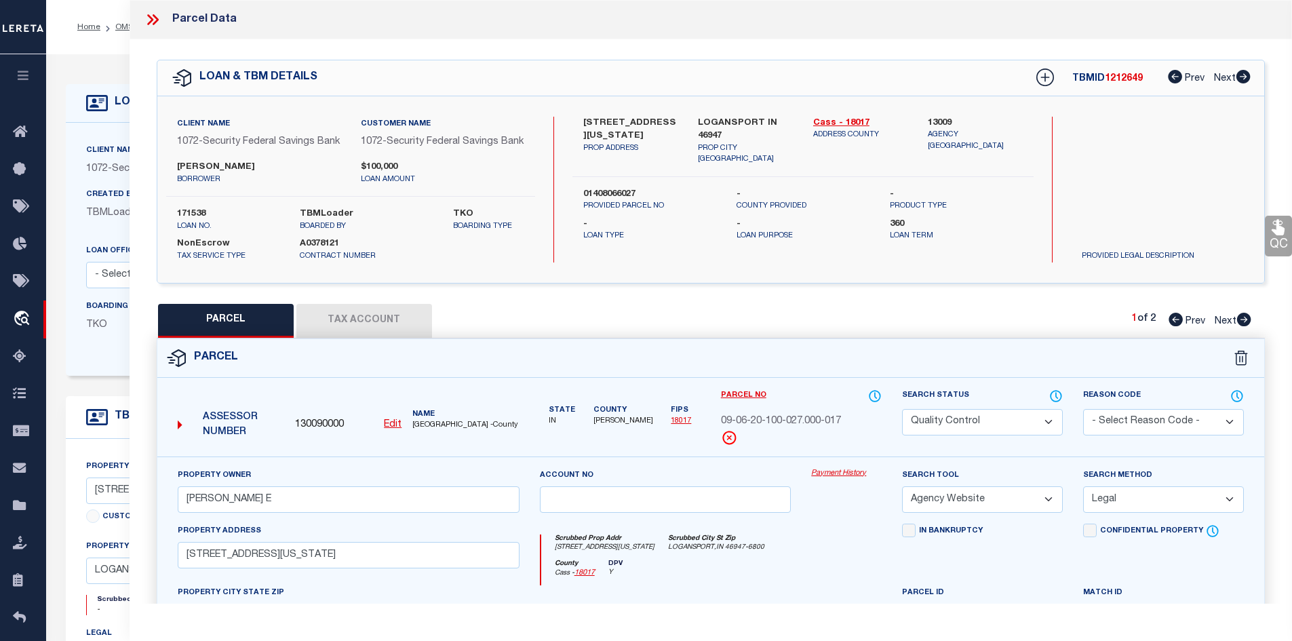
click at [979, 435] on select "Automated Search Bad Parcel Complete Duplicate Parcel High Dollar Reporting In …" at bounding box center [982, 422] width 161 height 26
click at [394, 338] on button "Tax Account" at bounding box center [364, 321] width 136 height 34
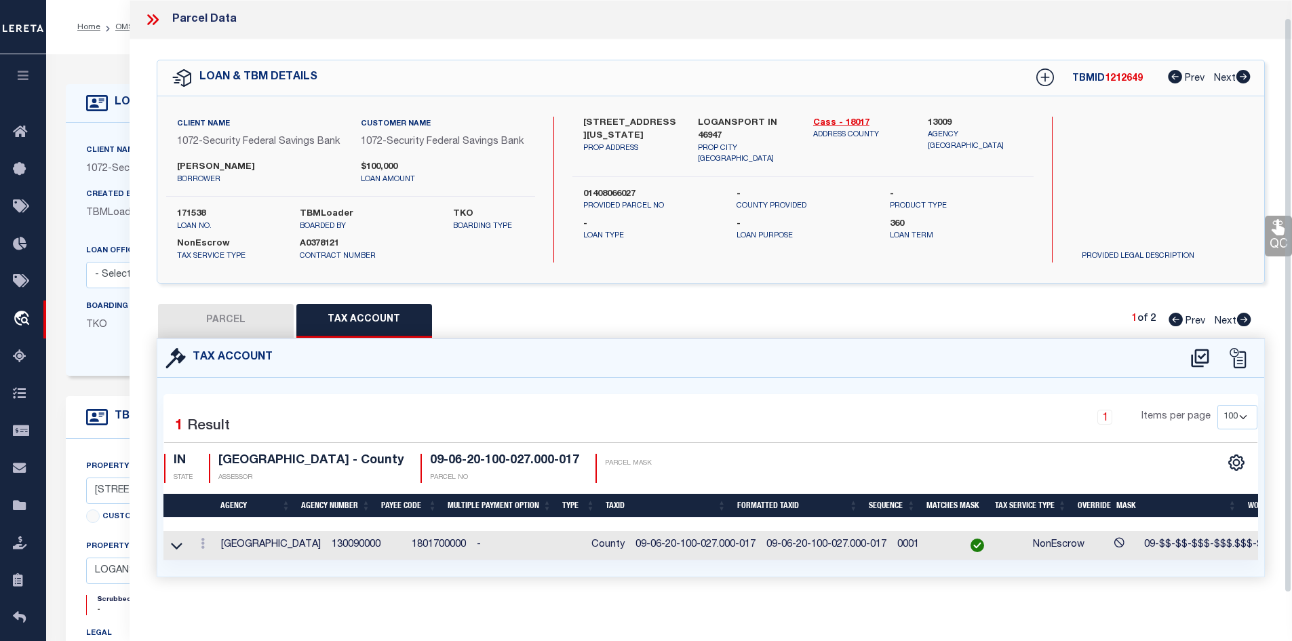
scroll to position [29, 0]
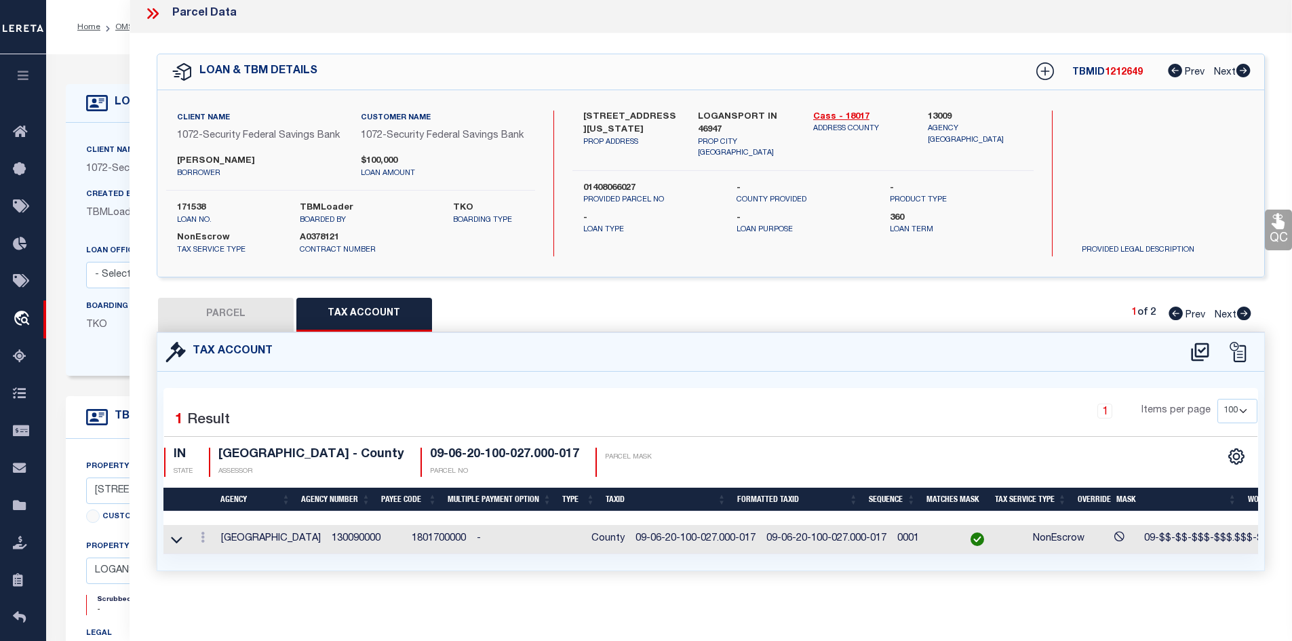
click at [278, 307] on button "PARCEL" at bounding box center [226, 315] width 136 height 34
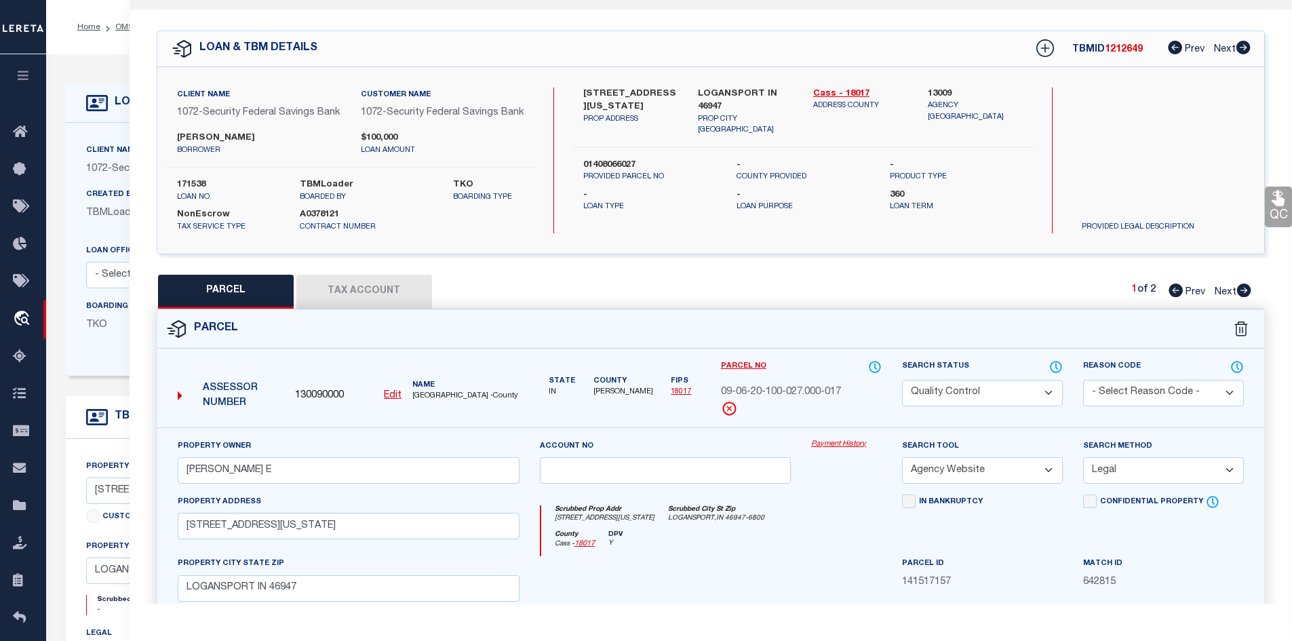
click at [954, 423] on div "Search Status Automated Search Bad Parcel Complete Duplicate Parcel High Dollar…" at bounding box center [982, 393] width 181 height 68
click at [954, 420] on div "Search Status Automated Search Bad Parcel Complete Duplicate Parcel High Dollar…" at bounding box center [982, 393] width 181 height 68
click at [964, 406] on select "Automated Search Bad Parcel Complete Duplicate Parcel High Dollar Reporting In …" at bounding box center [982, 393] width 161 height 26
click at [902, 392] on select "Automated Search Bad Parcel Complete Duplicate Parcel High Dollar Reporting In …" at bounding box center [982, 393] width 161 height 26
click at [1098, 402] on select "- Select Reason Code - 099 - Other (Provide additional detail) ACT - Agency Cha…" at bounding box center [1163, 393] width 161 height 26
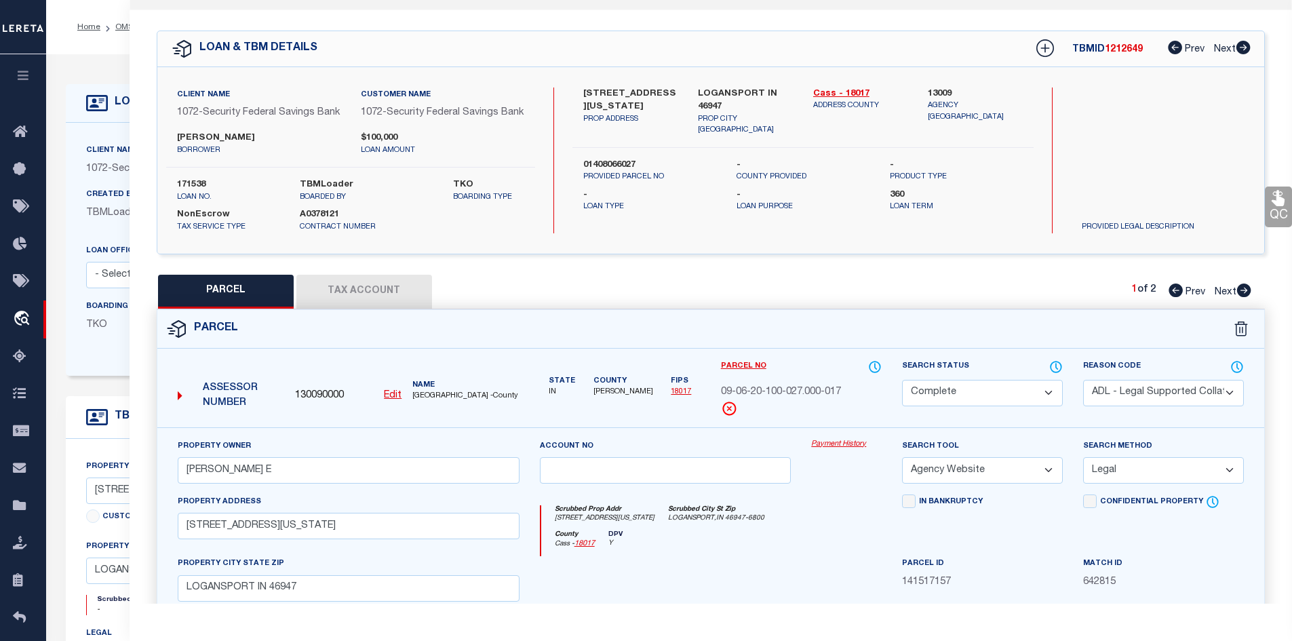
click at [1083, 392] on select "- Select Reason Code - 099 - Other (Provide additional detail) ACT - Agency Cha…" at bounding box center [1163, 393] width 161 height 26
click at [775, 309] on div "PARCEL Tax Account 1 of 2 Prev Next" at bounding box center [711, 292] width 1109 height 34
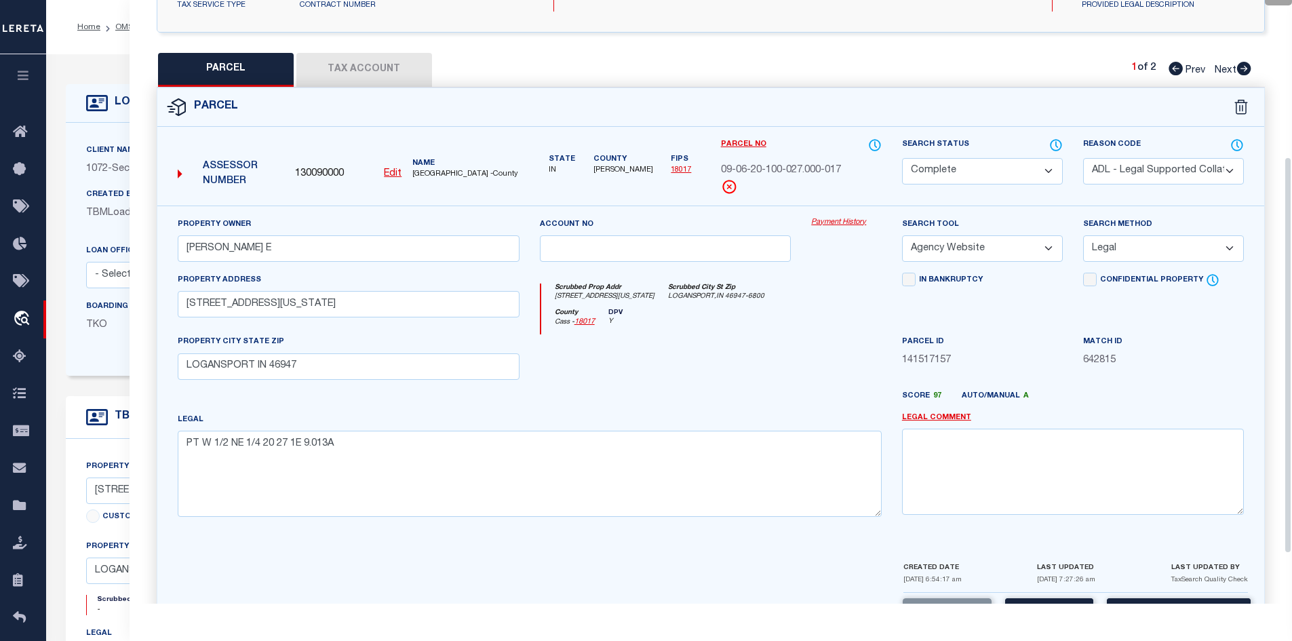
scroll to position [300, 0]
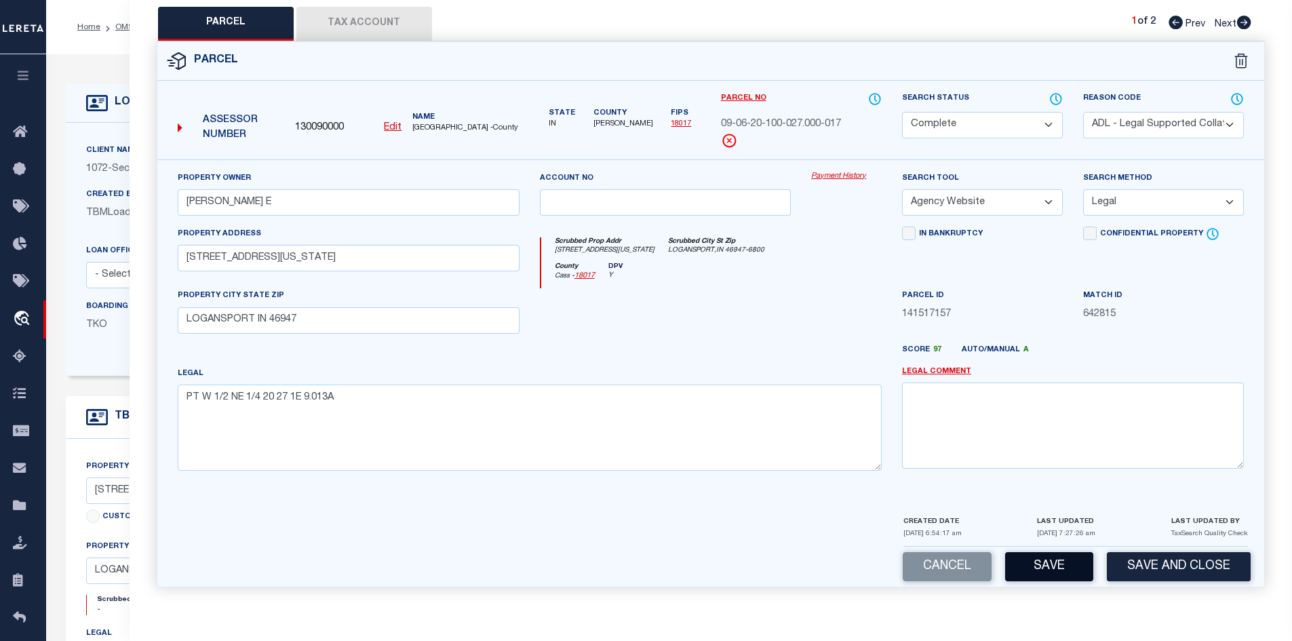
click at [1056, 574] on button "Save" at bounding box center [1049, 566] width 88 height 29
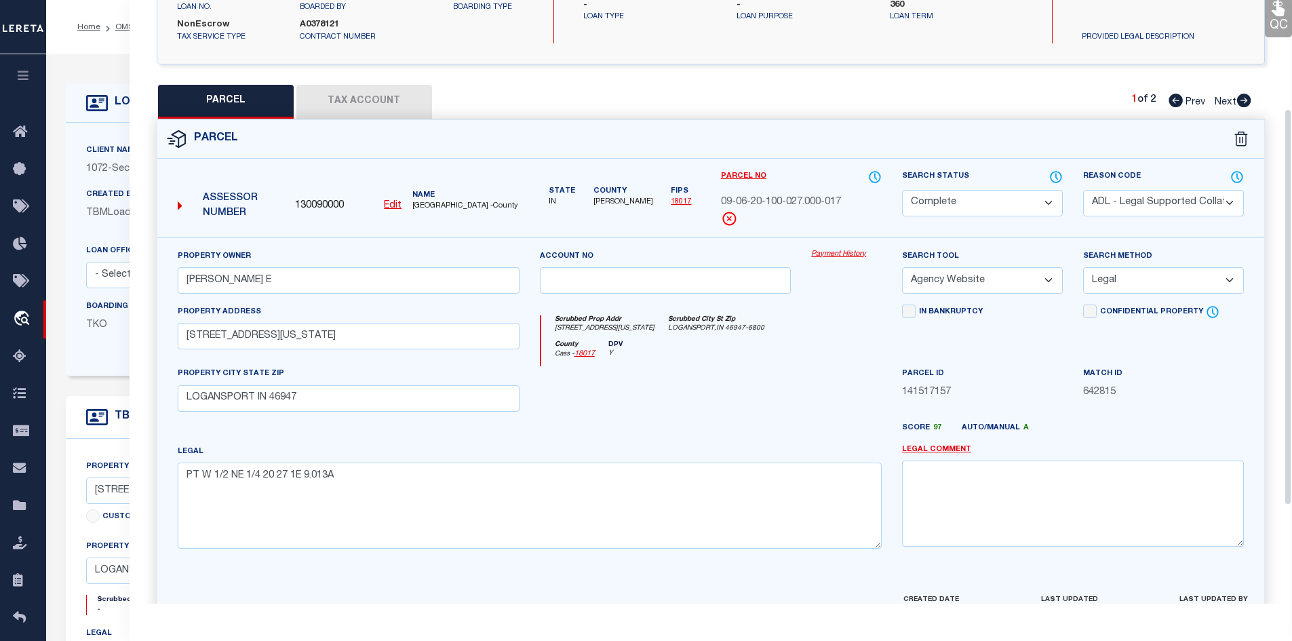
scroll to position [165, 0]
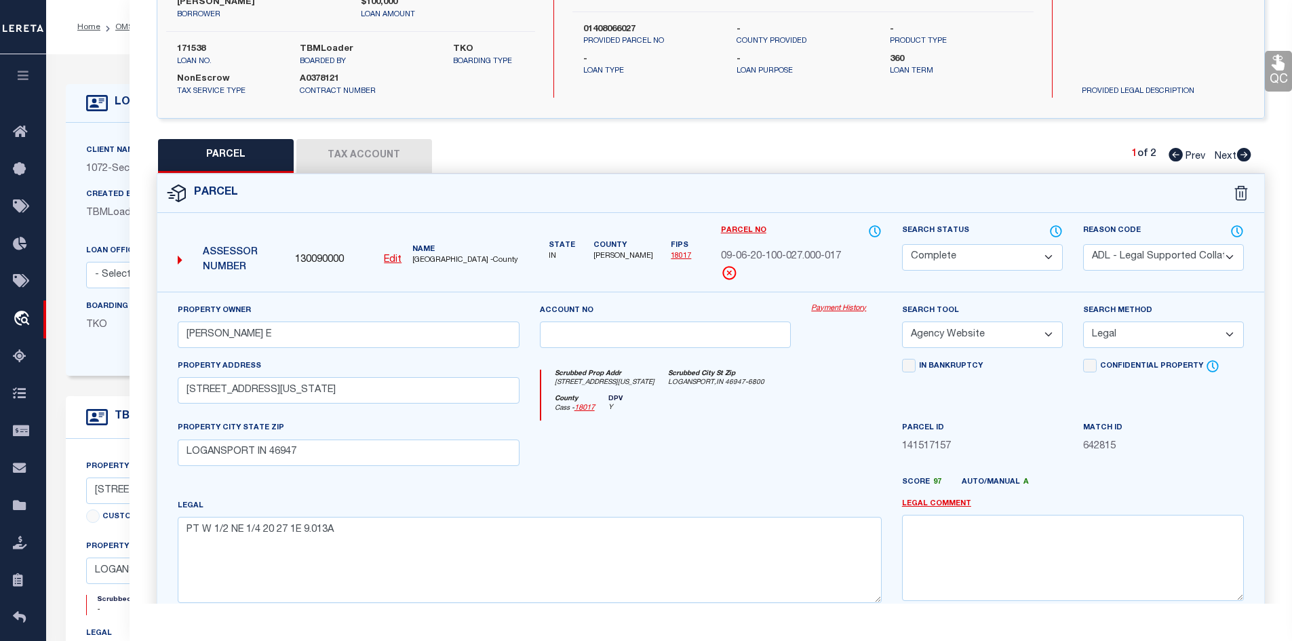
click at [1249, 161] on icon at bounding box center [1244, 155] width 14 height 14
click at [929, 271] on select "Automated Search Bad Parcel Complete Duplicate Parcel High Dollar Reporting In …" at bounding box center [982, 257] width 161 height 26
click at [902, 256] on select "Automated Search Bad Parcel Complete Duplicate Parcel High Dollar Reporting In …" at bounding box center [982, 257] width 161 height 26
click at [840, 239] on label "Parcel No" at bounding box center [801, 231] width 161 height 15
click at [1114, 271] on select "- Select Reason Code - 099 - Other (Provide additional detail) ACT - Agency Cha…" at bounding box center [1163, 257] width 161 height 26
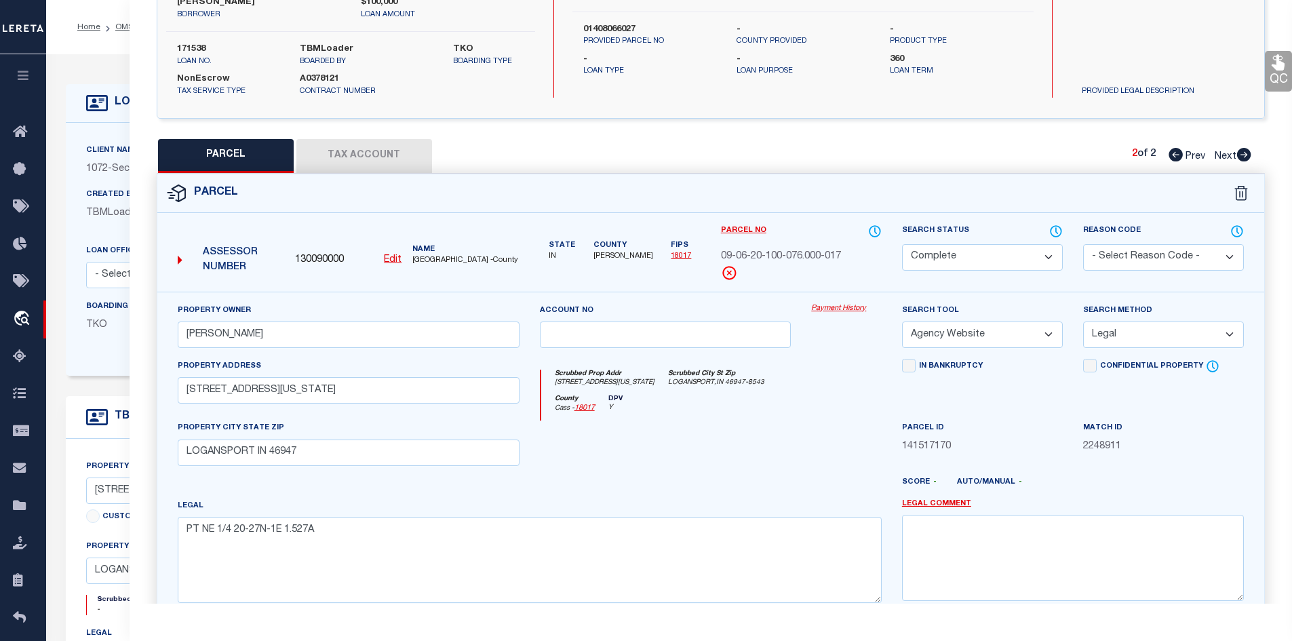
click at [945, 209] on div "Parcel" at bounding box center [711, 193] width 1108 height 39
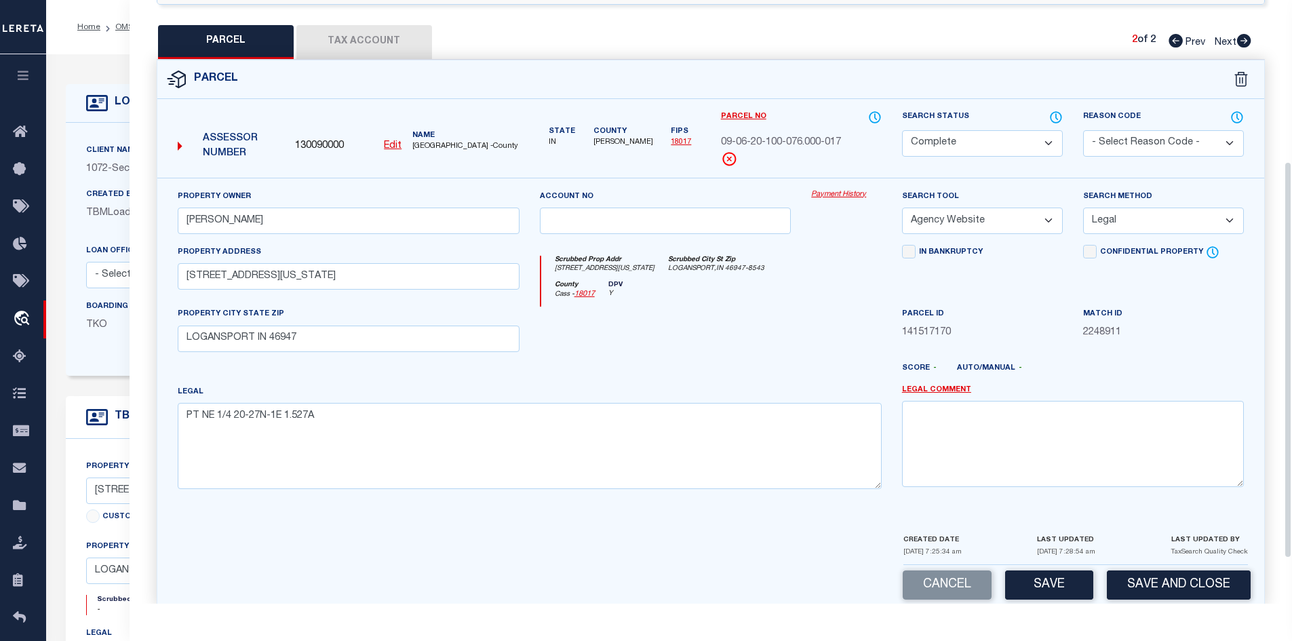
scroll to position [313, 0]
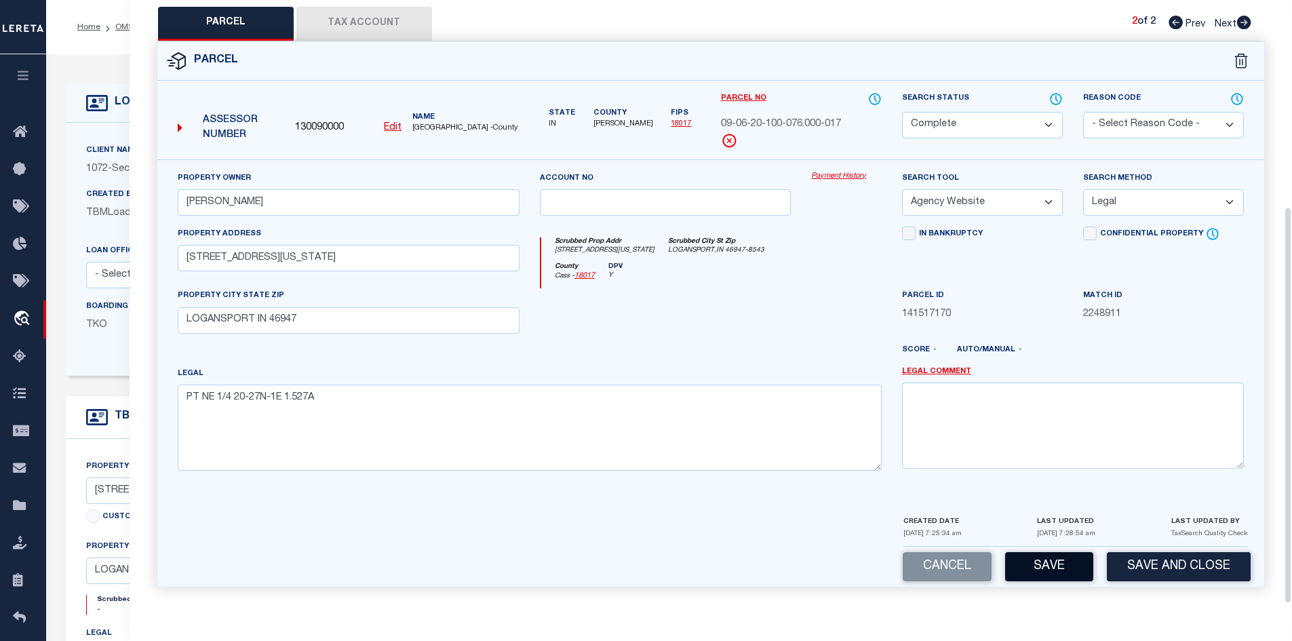
click at [1053, 561] on button "Save" at bounding box center [1049, 566] width 88 height 29
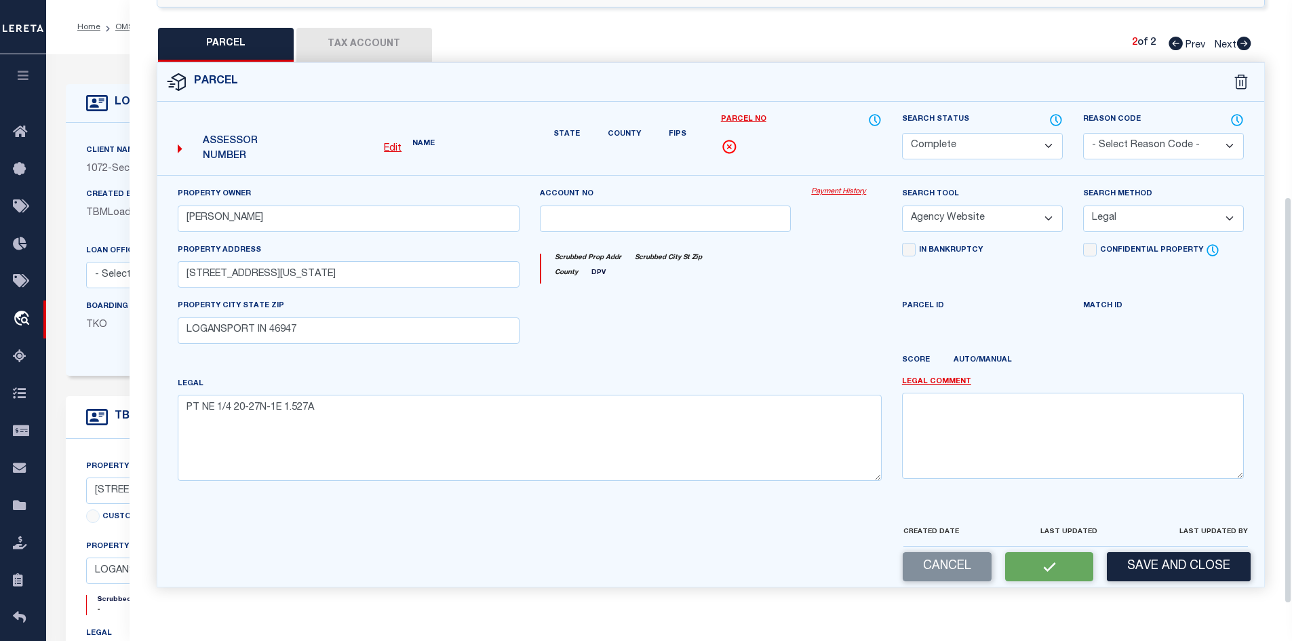
scroll to position [273, 0]
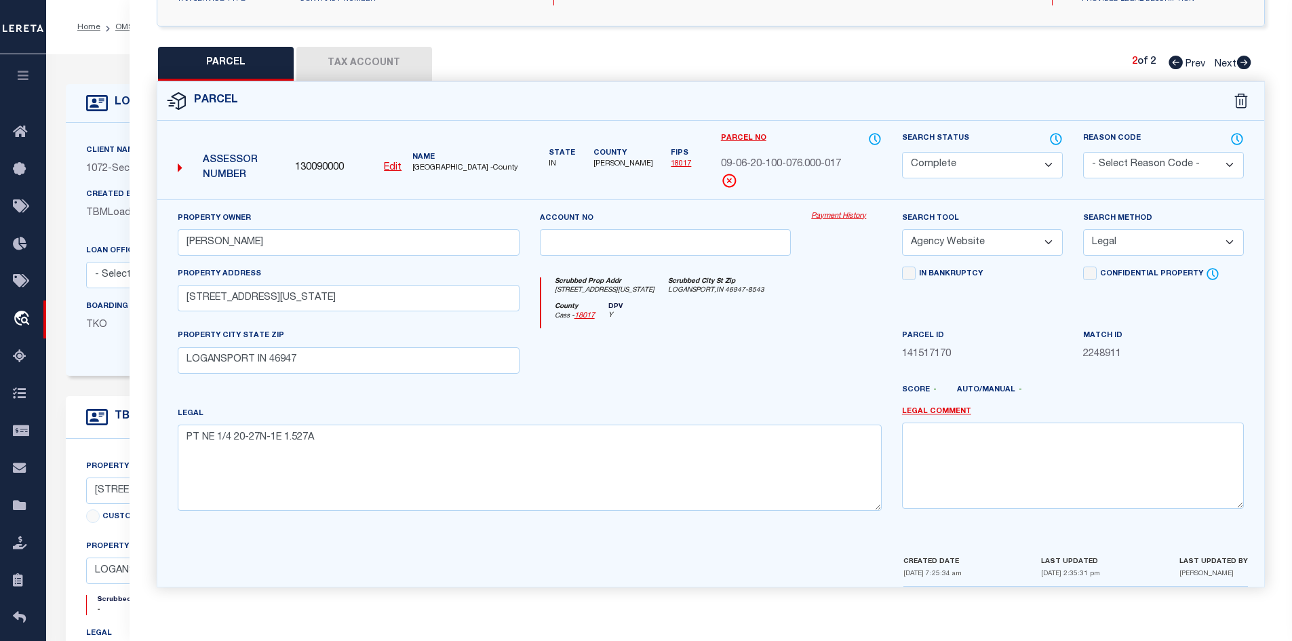
click at [659, 85] on div "Parcel" at bounding box center [711, 101] width 1108 height 39
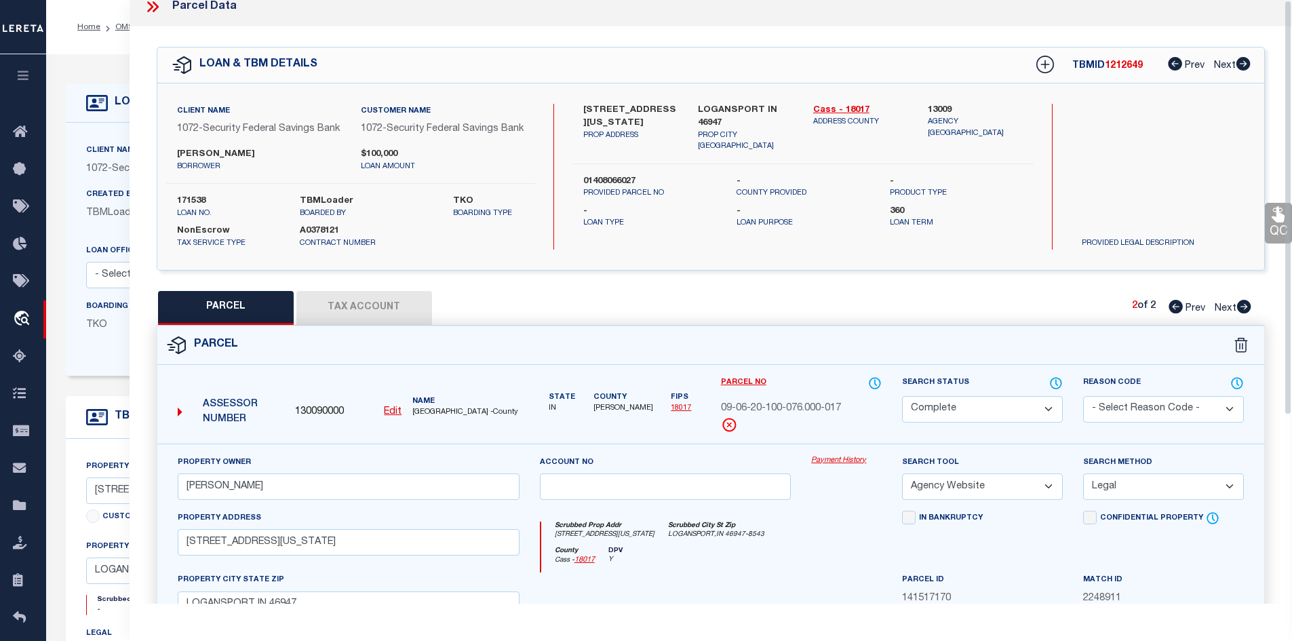
scroll to position [0, 0]
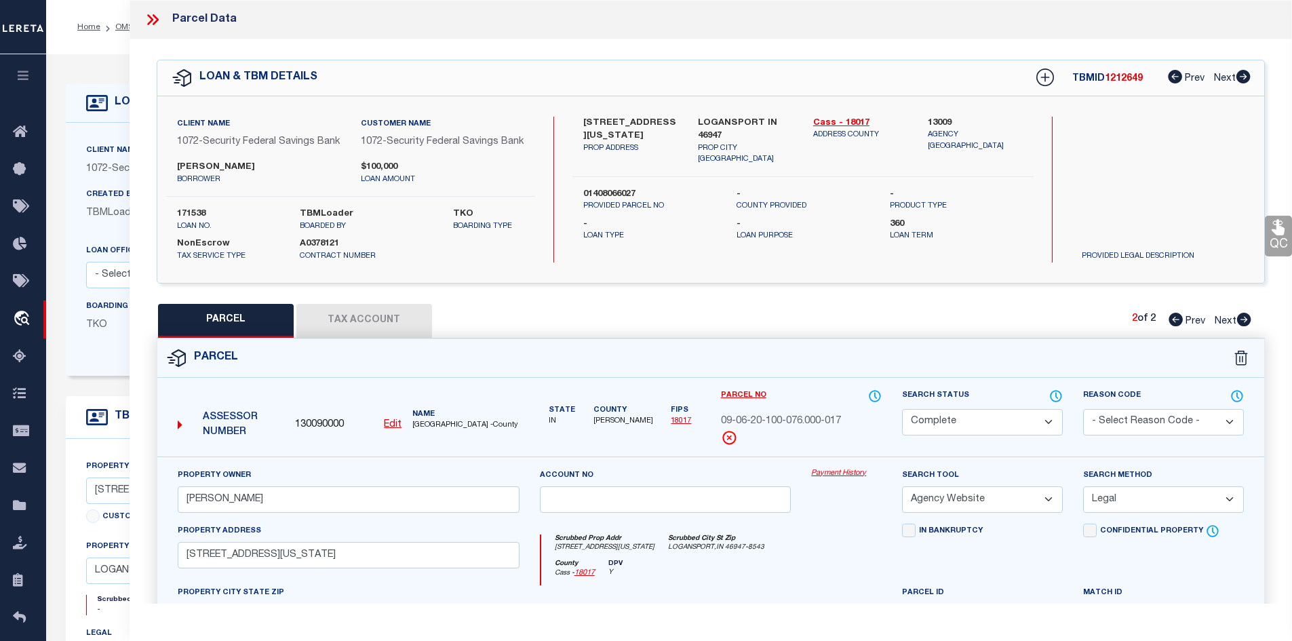
click at [159, 11] on icon at bounding box center [153, 20] width 18 height 18
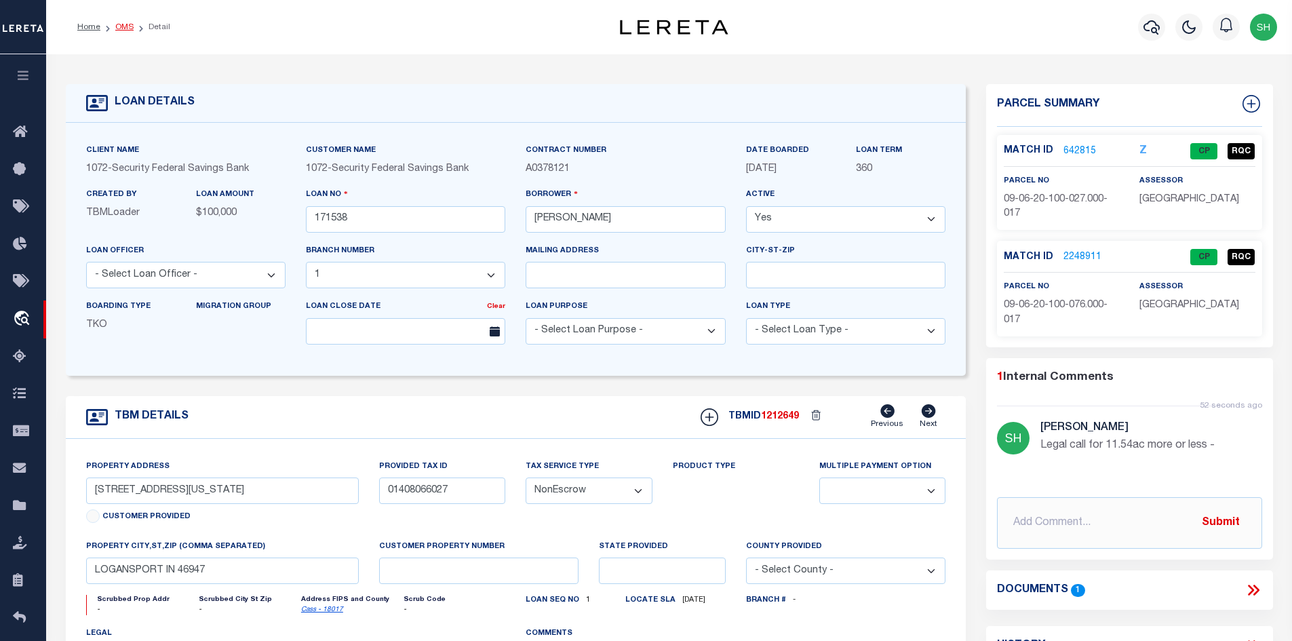
click at [119, 29] on link "OMS" at bounding box center [124, 27] width 18 height 8
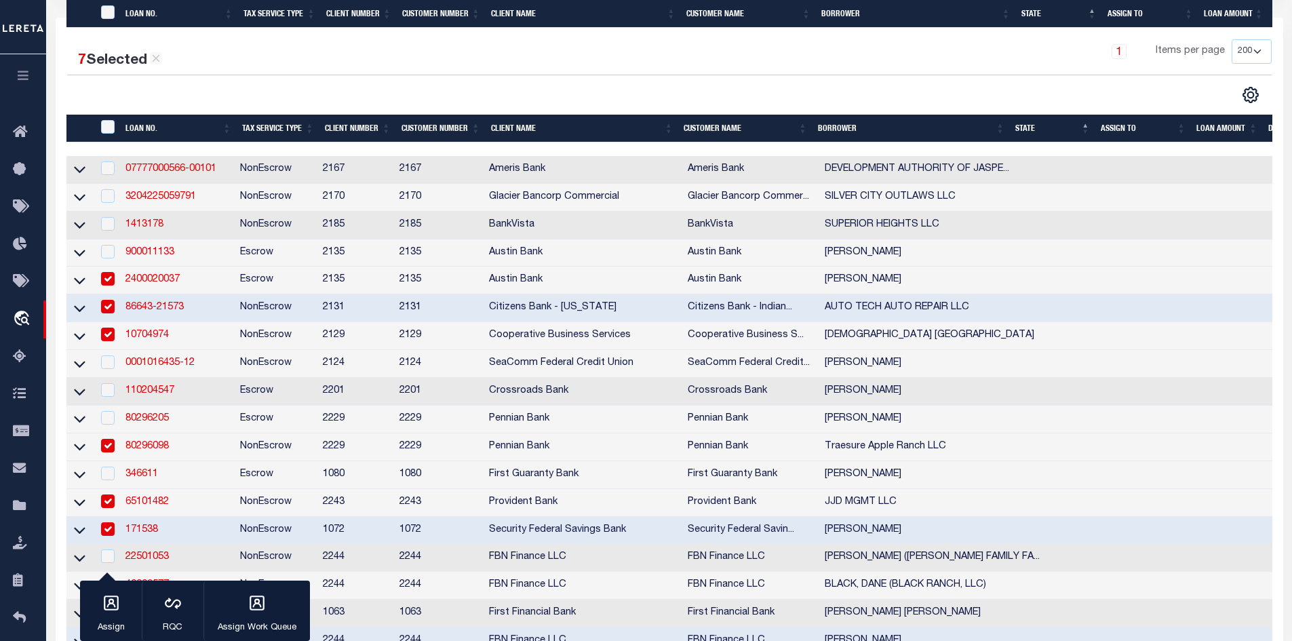
scroll to position [339, 0]
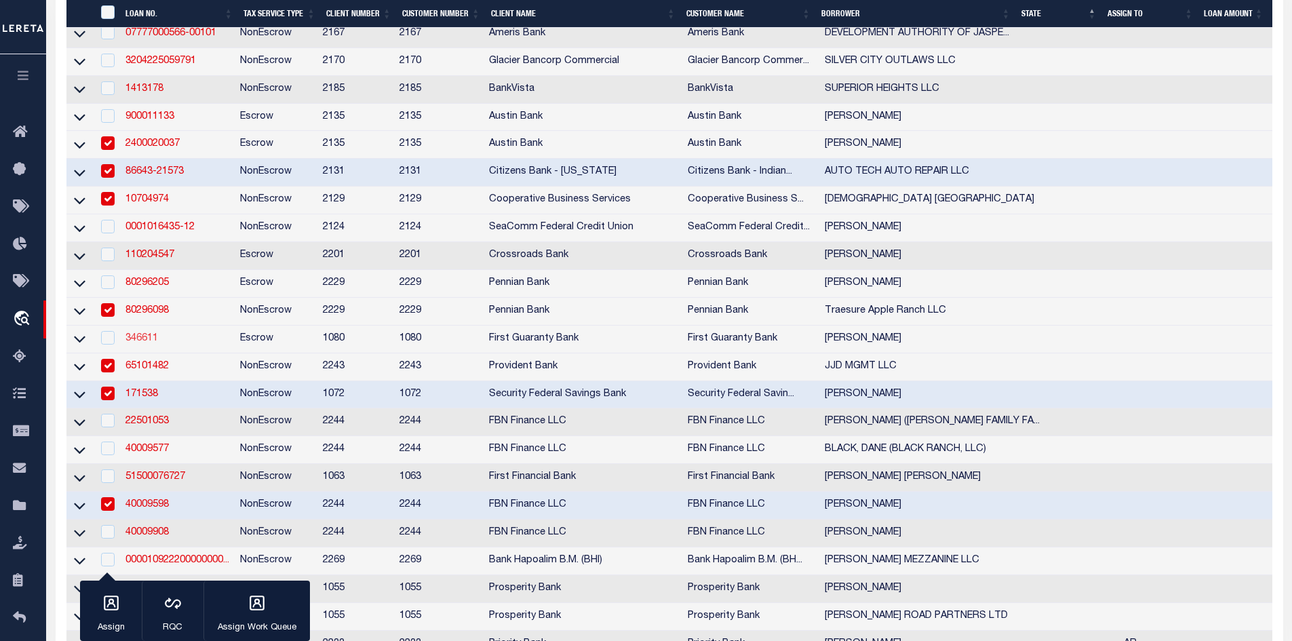
click at [148, 343] on link "346611" at bounding box center [141, 338] width 33 height 9
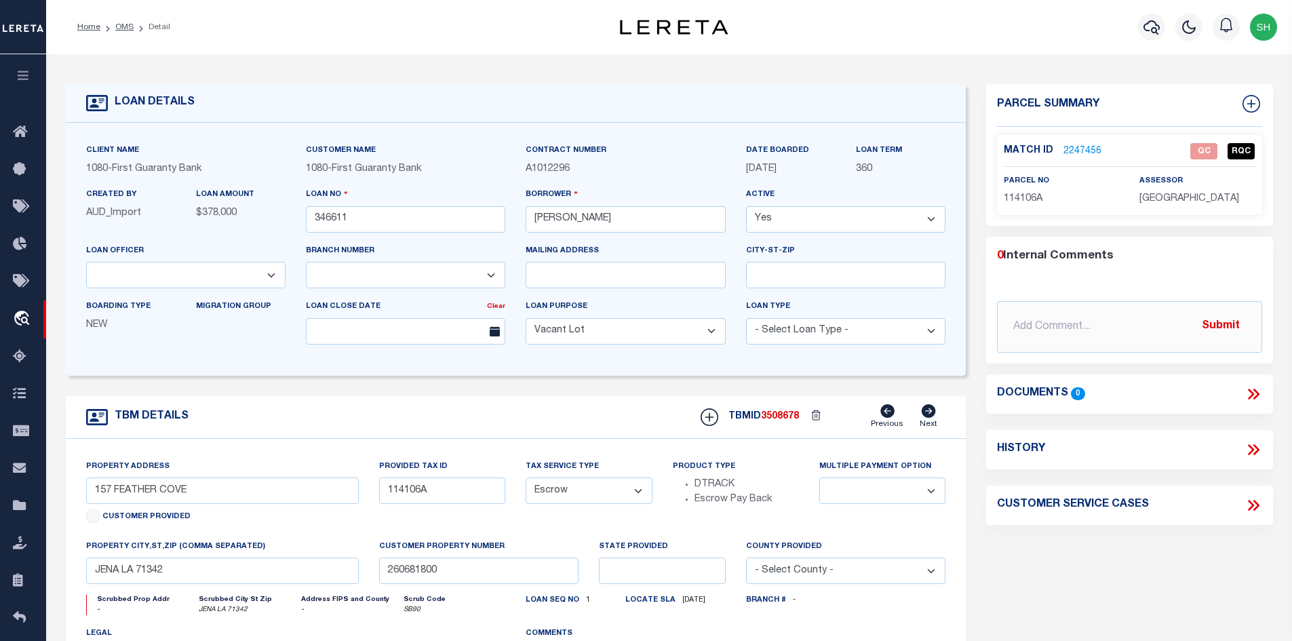
scroll to position [136, 0]
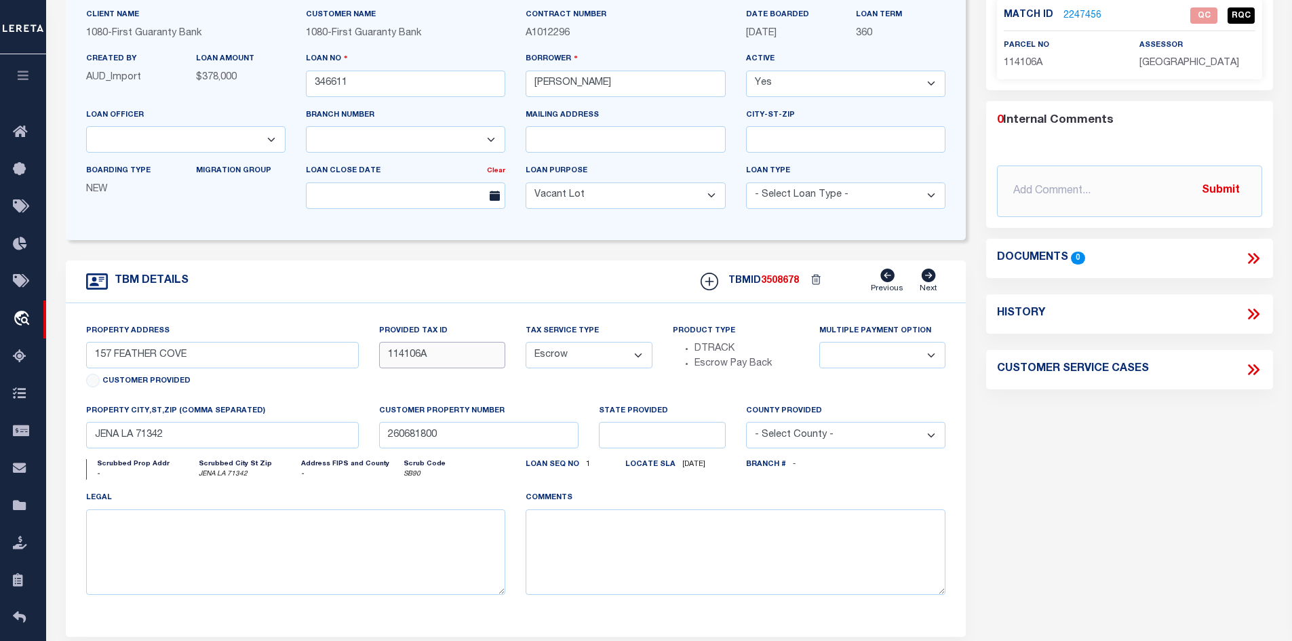
drag, startPoint x: 448, startPoint y: 359, endPoint x: 391, endPoint y: 360, distance: 57.7
click at [391, 360] on input "114106A" at bounding box center [442, 355] width 126 height 26
click at [1076, 12] on link "2247456" at bounding box center [1082, 16] width 38 height 14
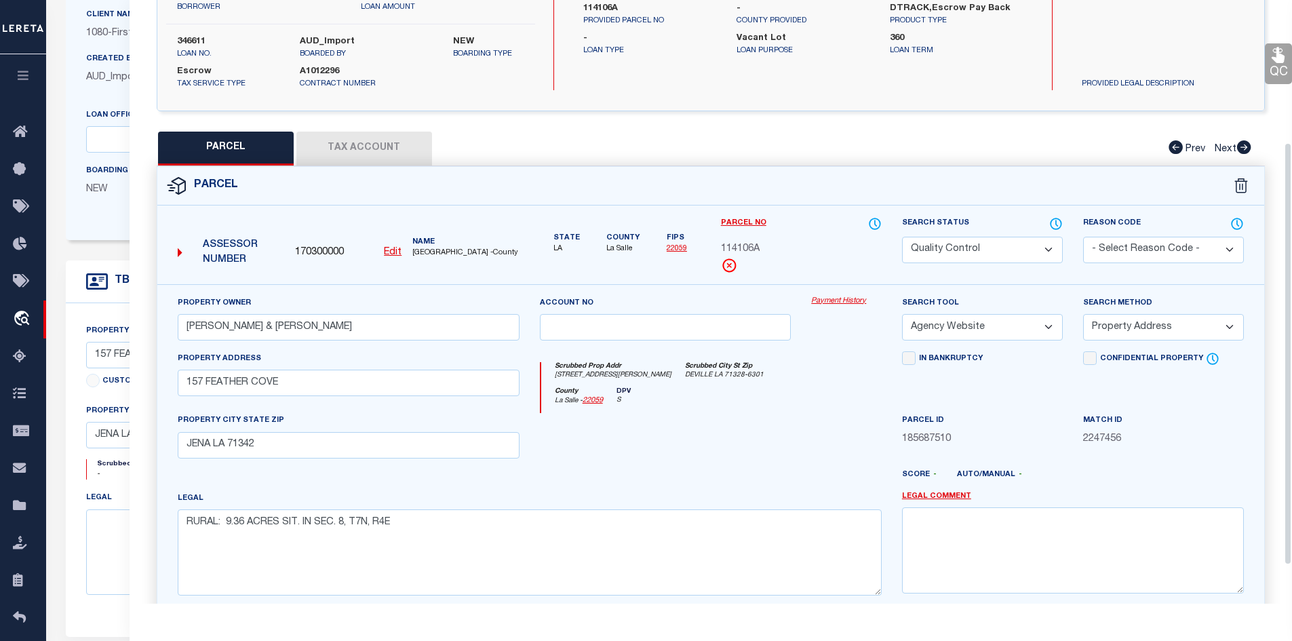
scroll to position [203, 0]
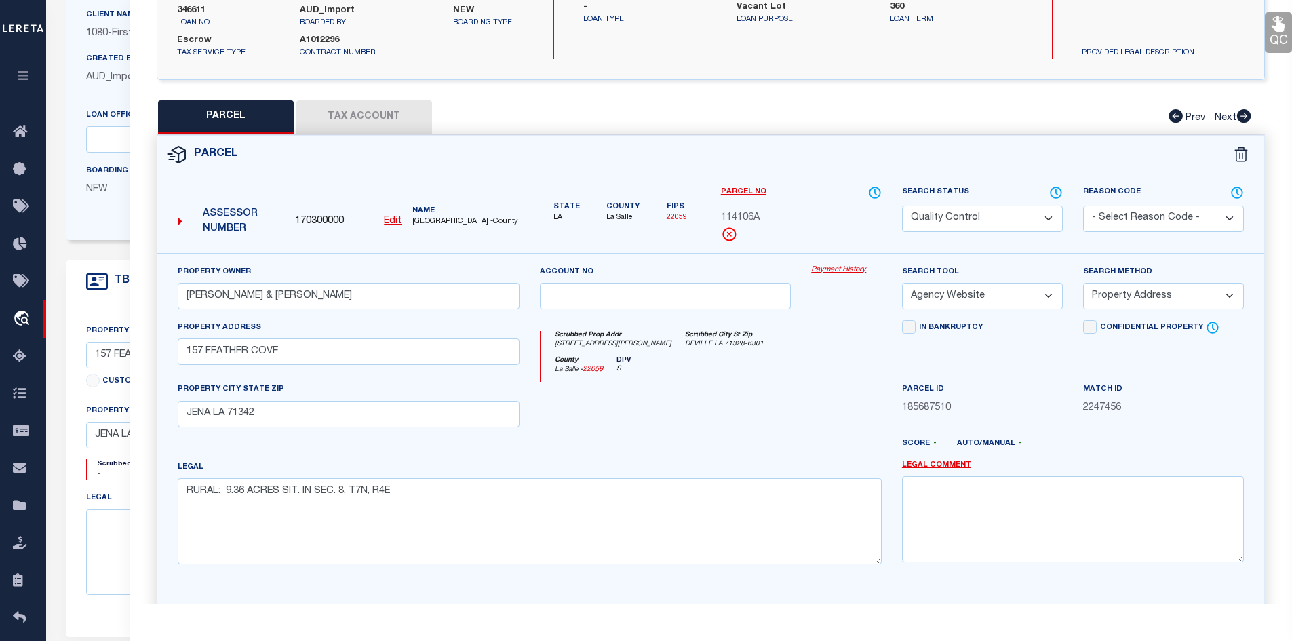
click at [376, 121] on button "Tax Account" at bounding box center [364, 117] width 136 height 34
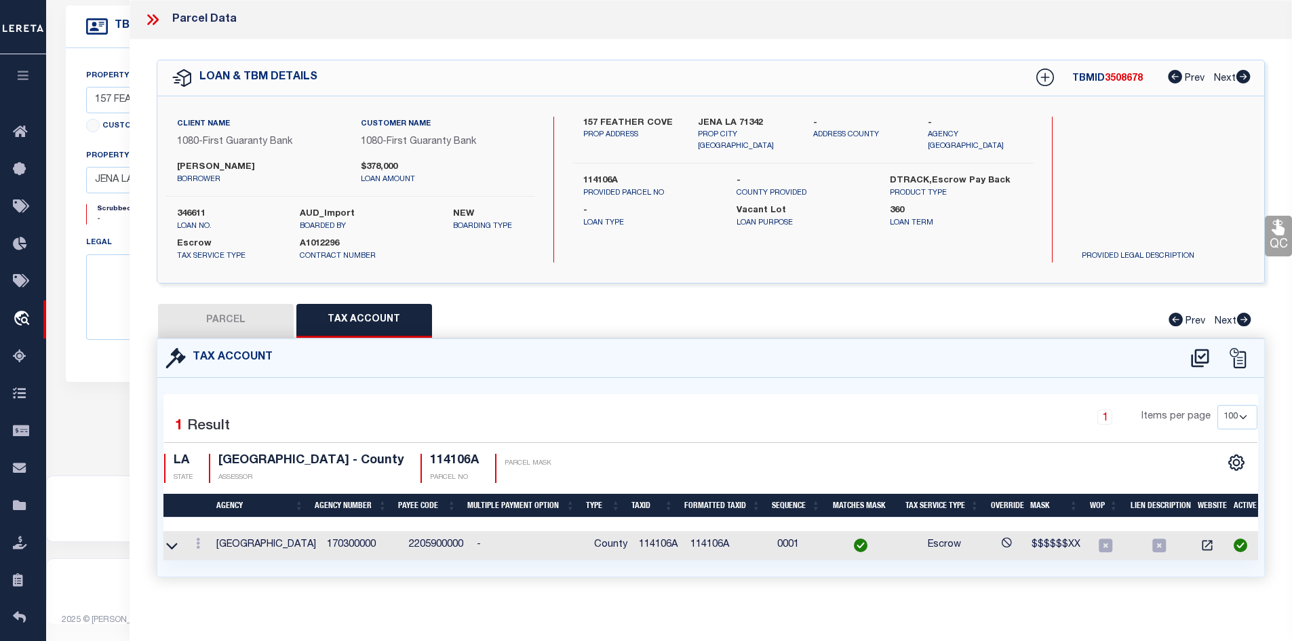
scroll to position [0, 0]
click at [267, 329] on button "PARCEL" at bounding box center [226, 321] width 136 height 34
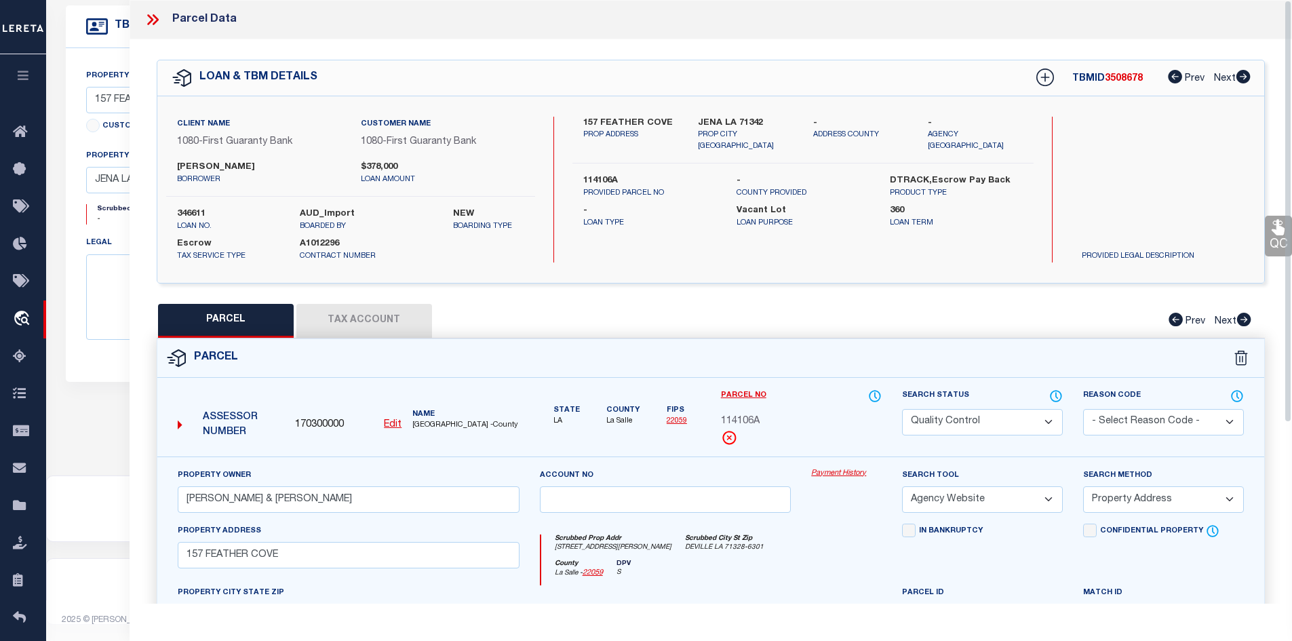
click at [157, 19] on icon at bounding box center [155, 19] width 6 height 11
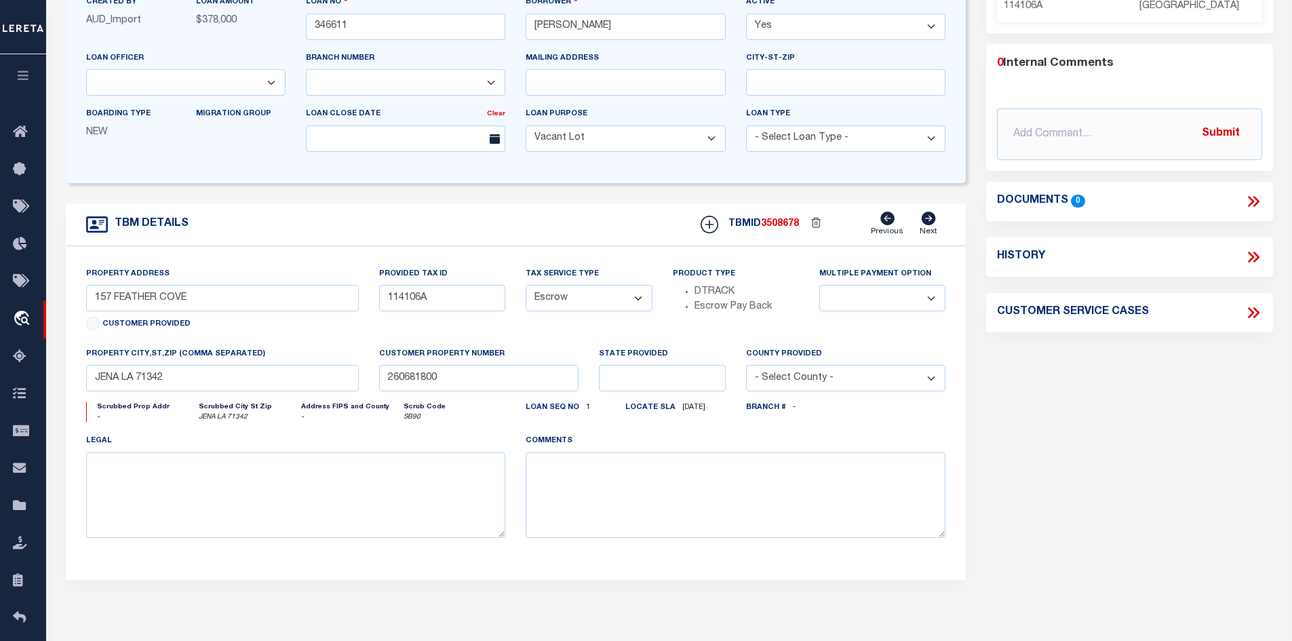
scroll to position [57, 0]
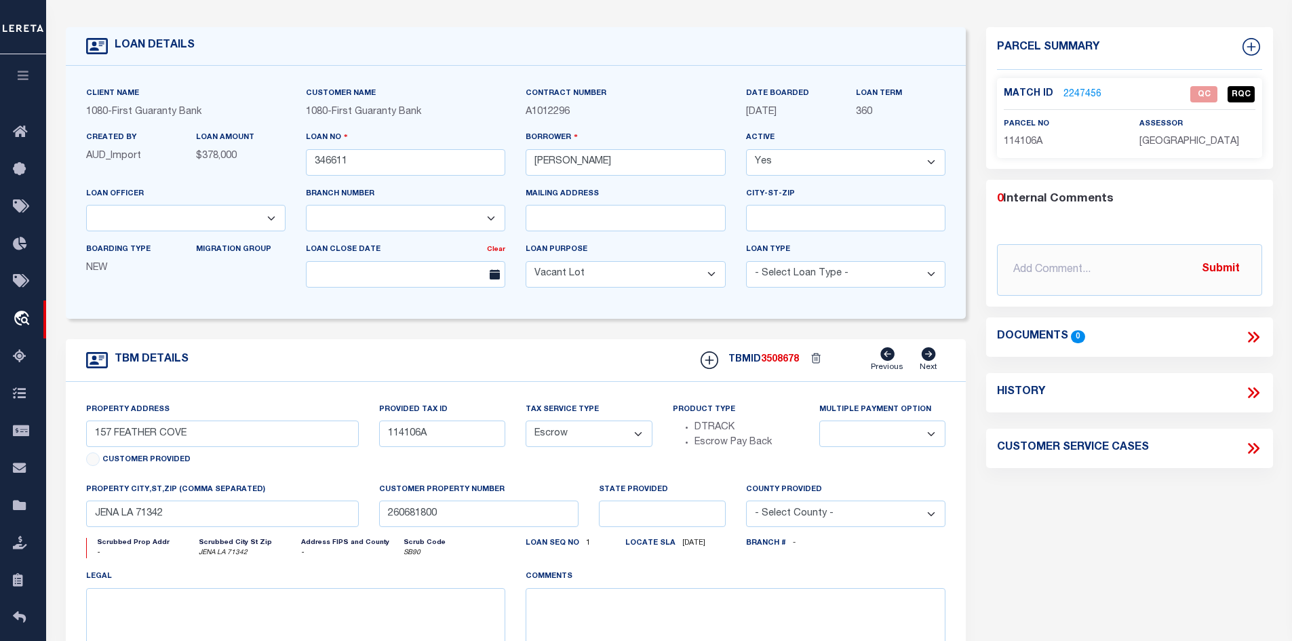
click at [1079, 95] on link "2247456" at bounding box center [1082, 94] width 38 height 14
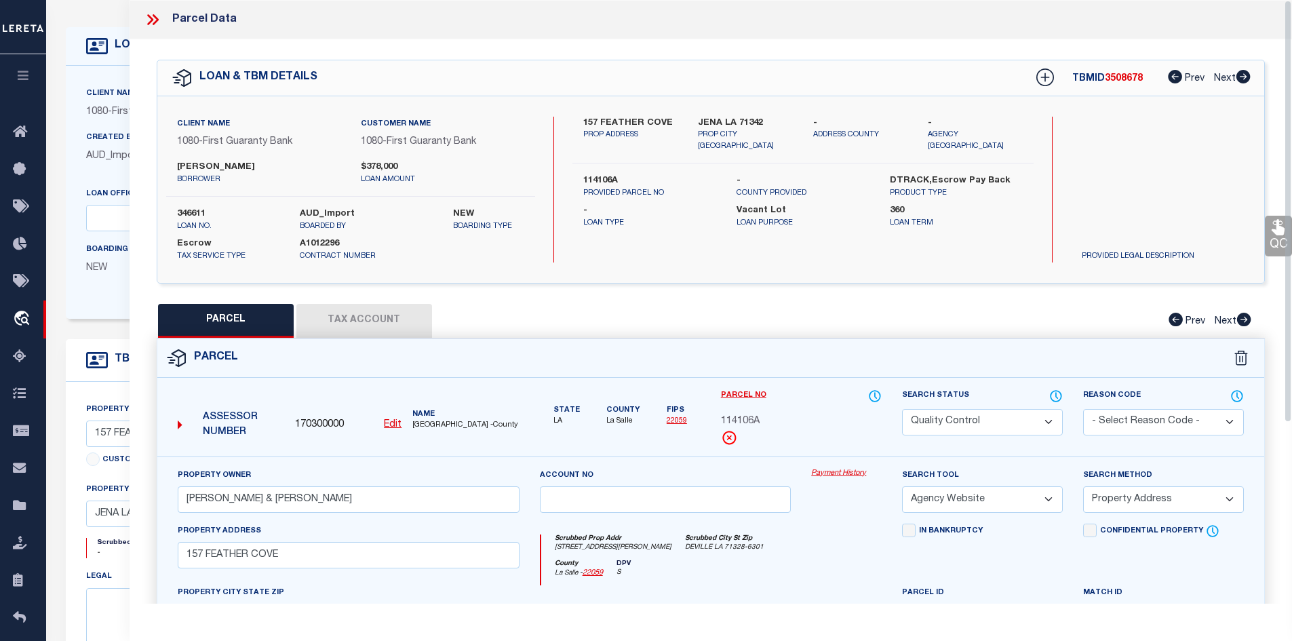
click at [368, 328] on button "Tax Account" at bounding box center [364, 321] width 136 height 34
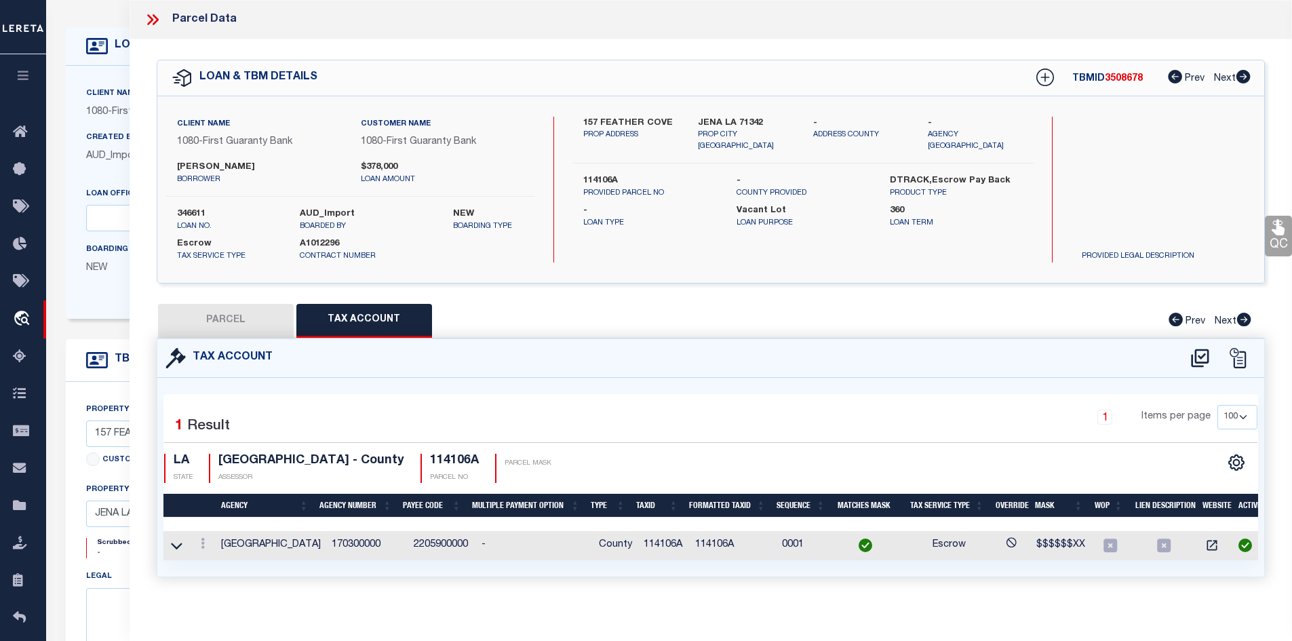
click at [185, 321] on button "PARCEL" at bounding box center [226, 321] width 136 height 34
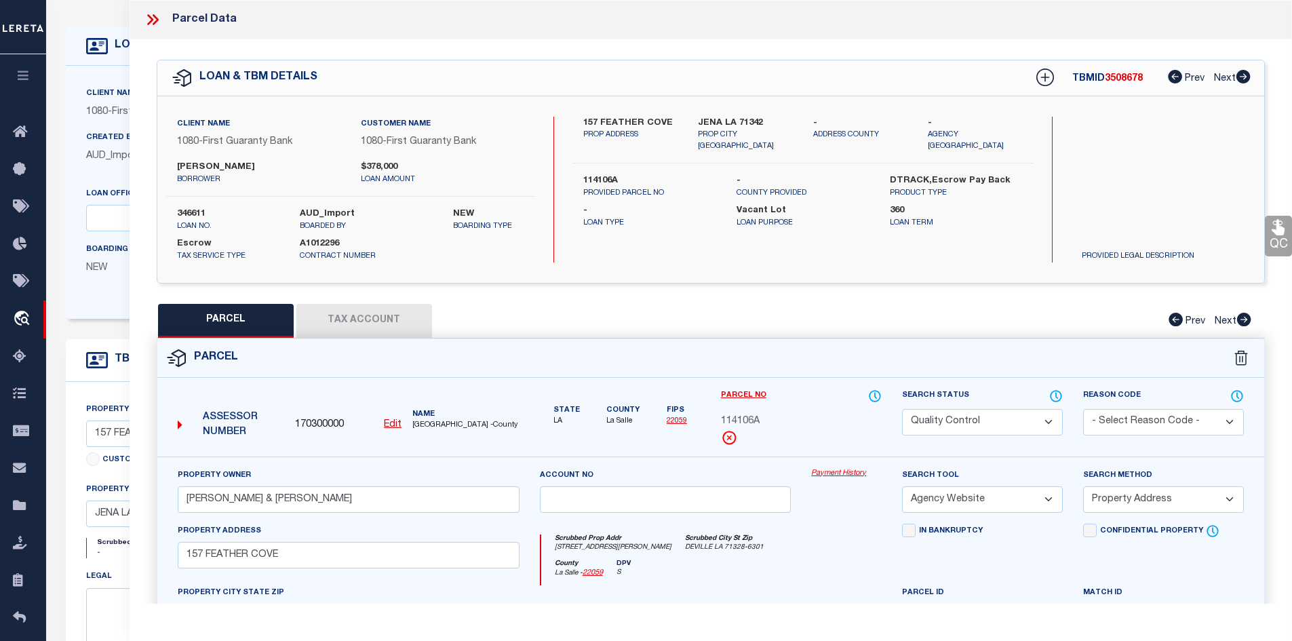
click at [987, 418] on select "Automated Search Bad Parcel Complete Duplicate Parcel High Dollar Reporting In …" at bounding box center [982, 422] width 161 height 26
click at [902, 409] on select "Automated Search Bad Parcel Complete Duplicate Parcel High Dollar Reporting In …" at bounding box center [982, 422] width 161 height 26
click at [781, 309] on div "PARCEL Tax Account Prev Next" at bounding box center [711, 321] width 1109 height 34
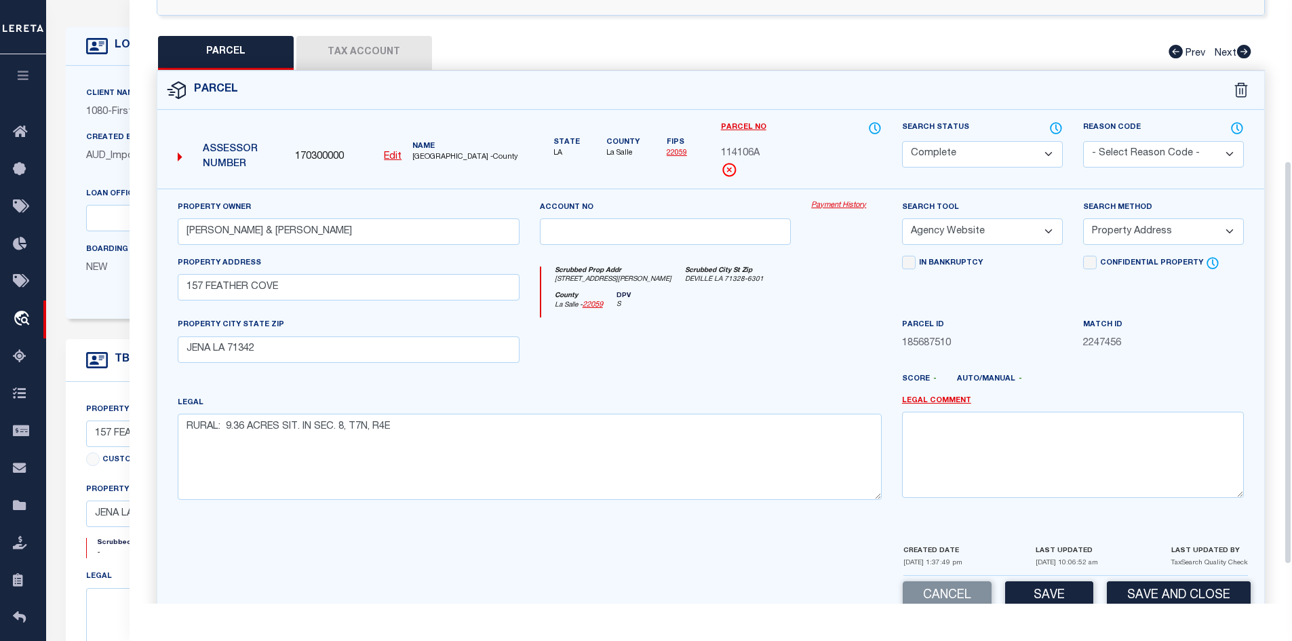
scroll to position [271, 0]
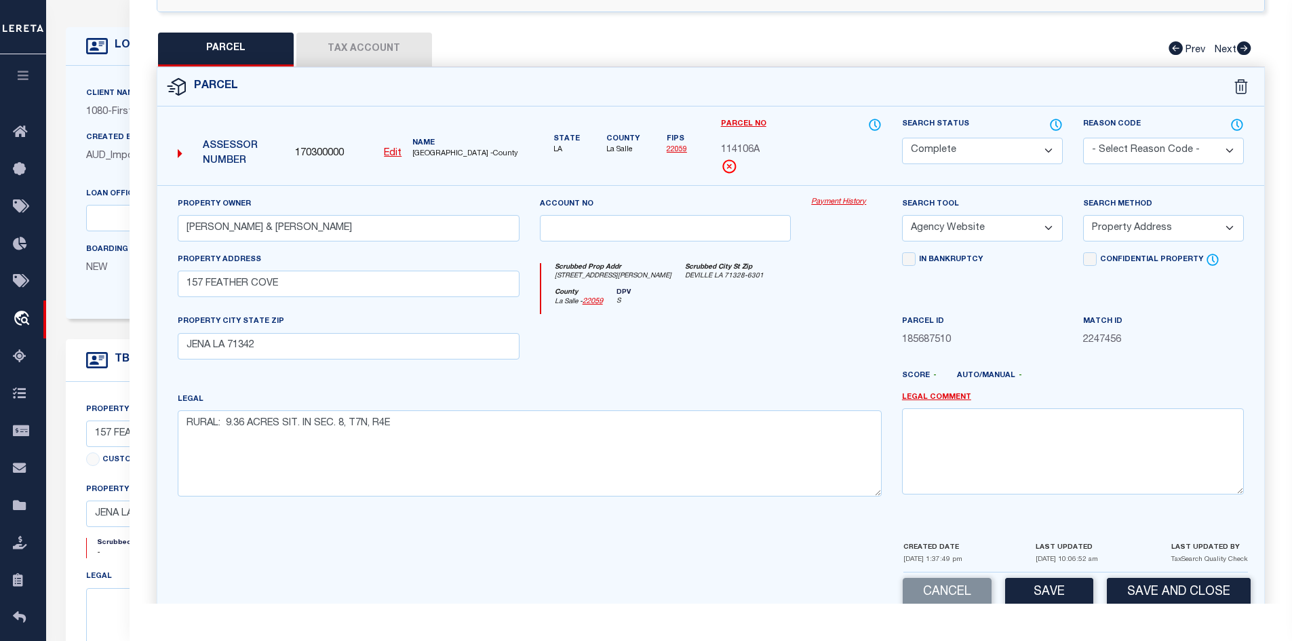
drag, startPoint x: 1055, startPoint y: 598, endPoint x: 1028, endPoint y: 589, distance: 29.0
click at [1056, 598] on button "Save" at bounding box center [1049, 592] width 88 height 29
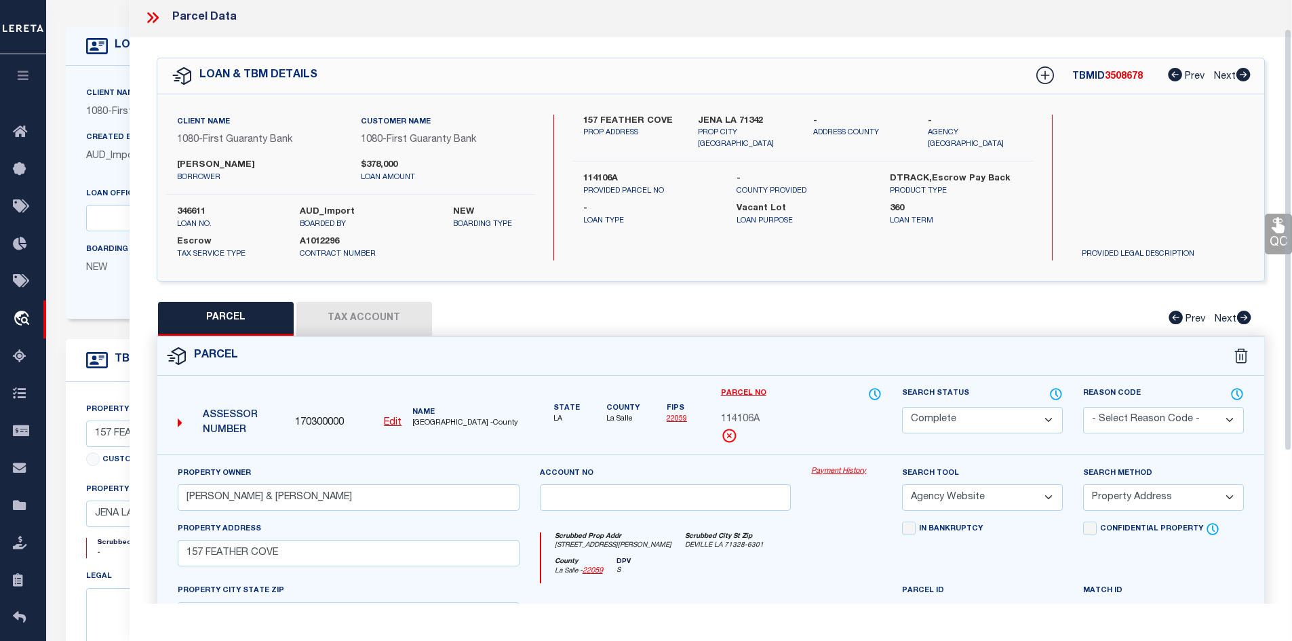
scroll to position [0, 0]
click at [154, 18] on icon at bounding box center [153, 20] width 18 height 18
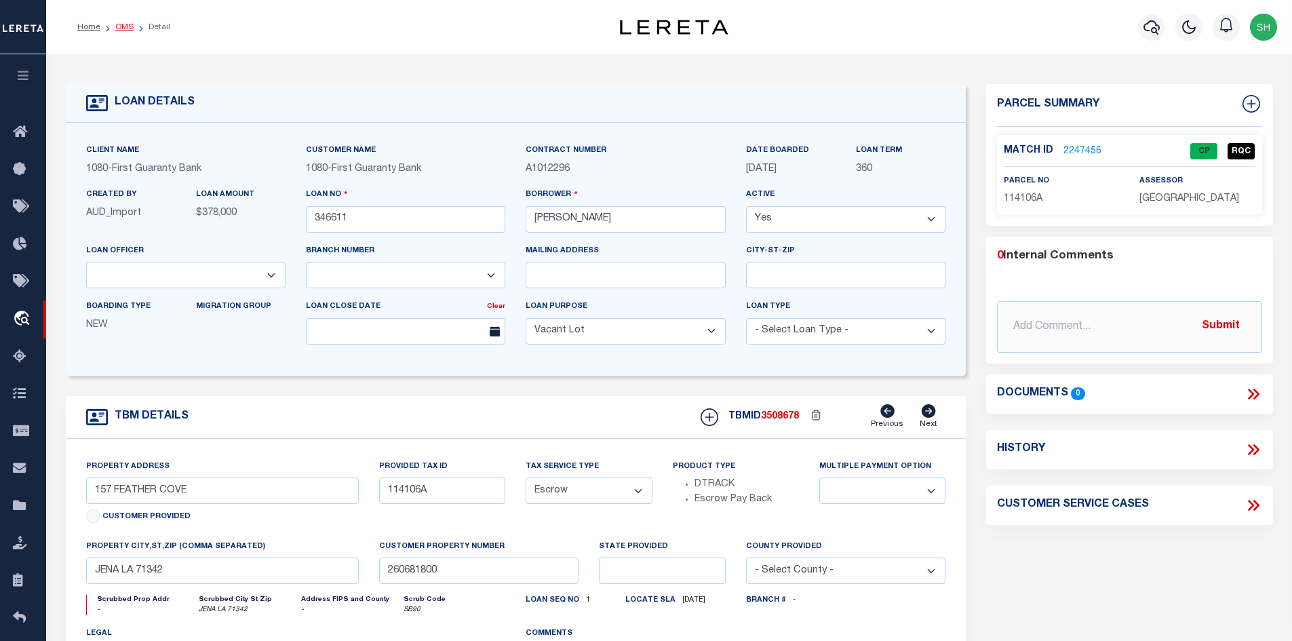
click at [121, 31] on link "OMS" at bounding box center [124, 27] width 18 height 8
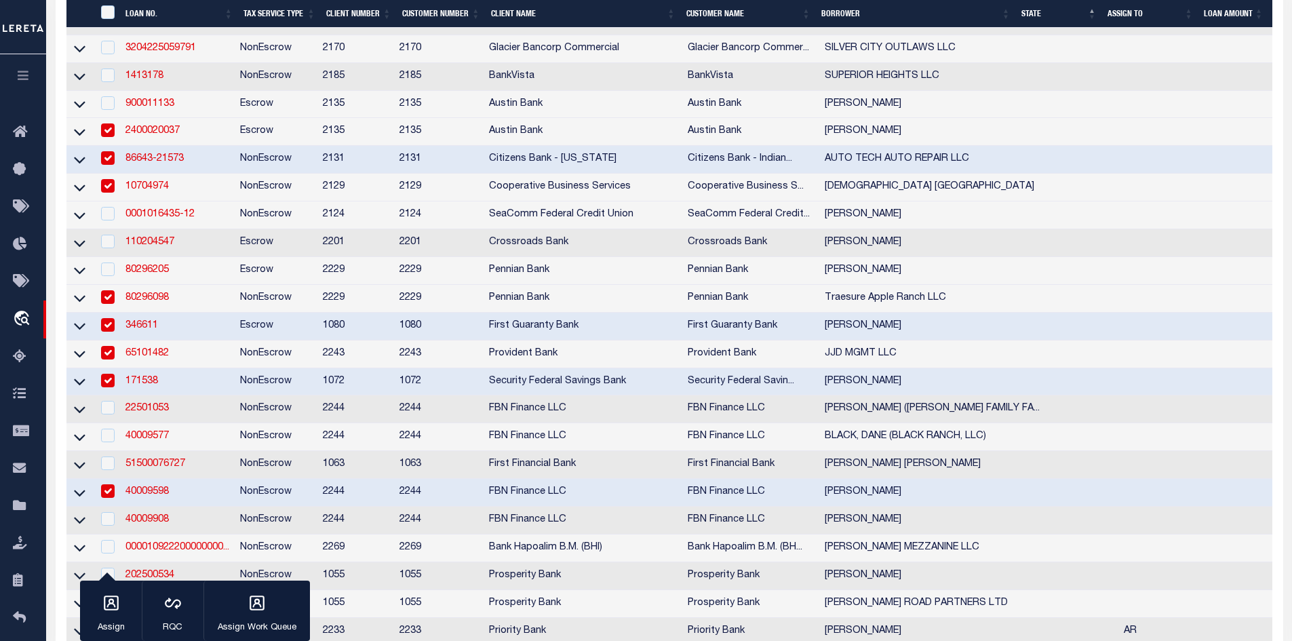
scroll to position [407, 0]
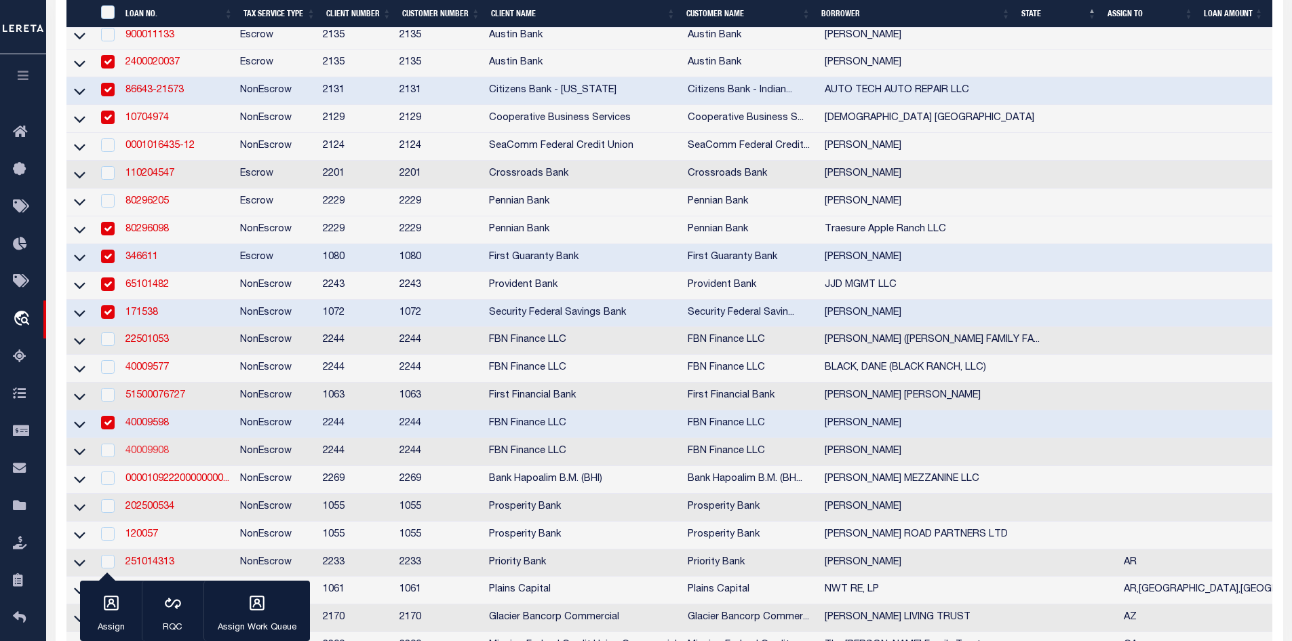
click at [140, 456] on link "40009908" at bounding box center [146, 450] width 43 height 9
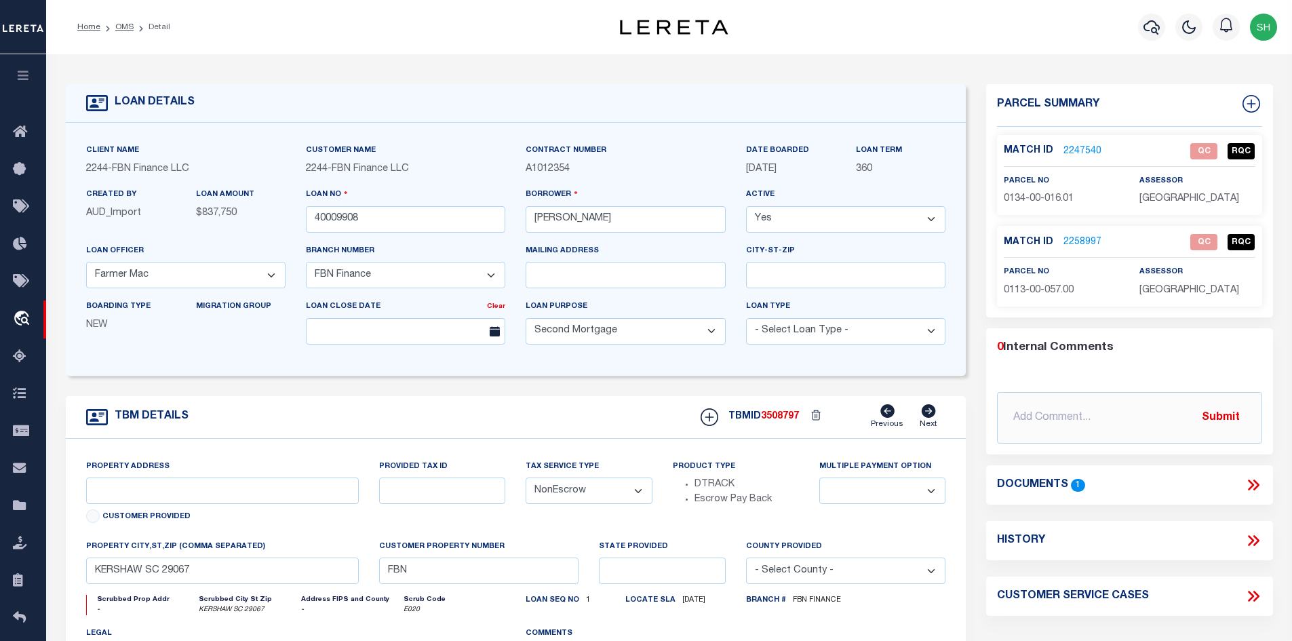
scroll to position [68, 0]
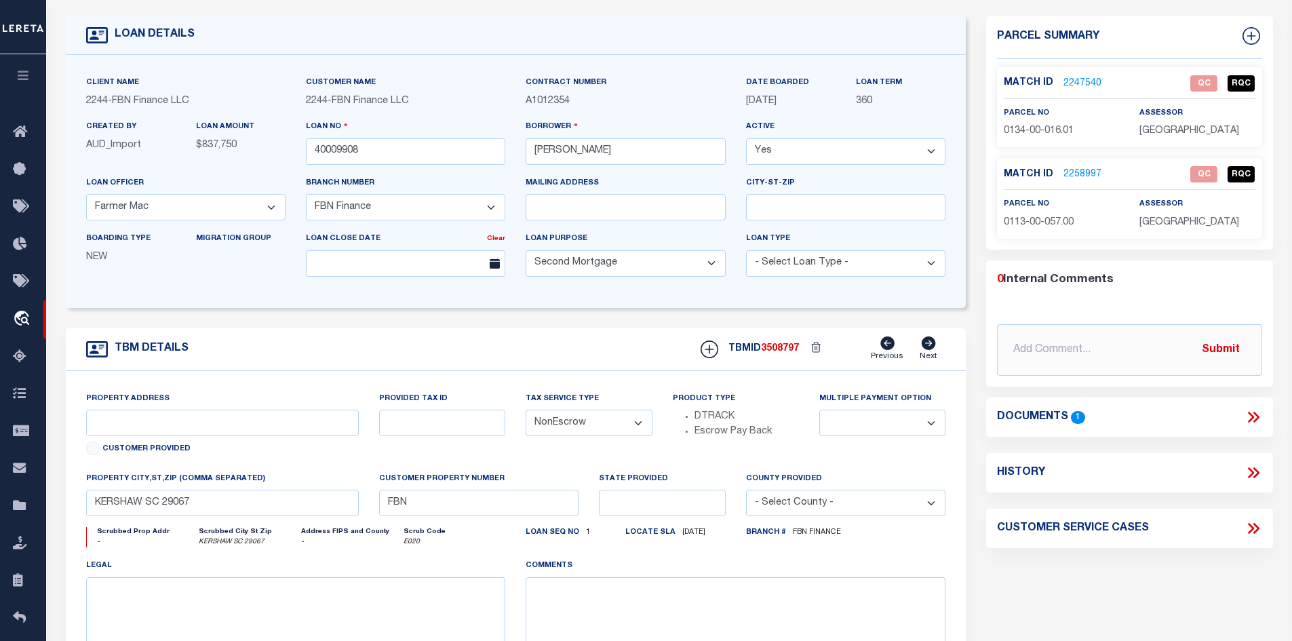
click at [1253, 416] on icon at bounding box center [1251, 417] width 6 height 11
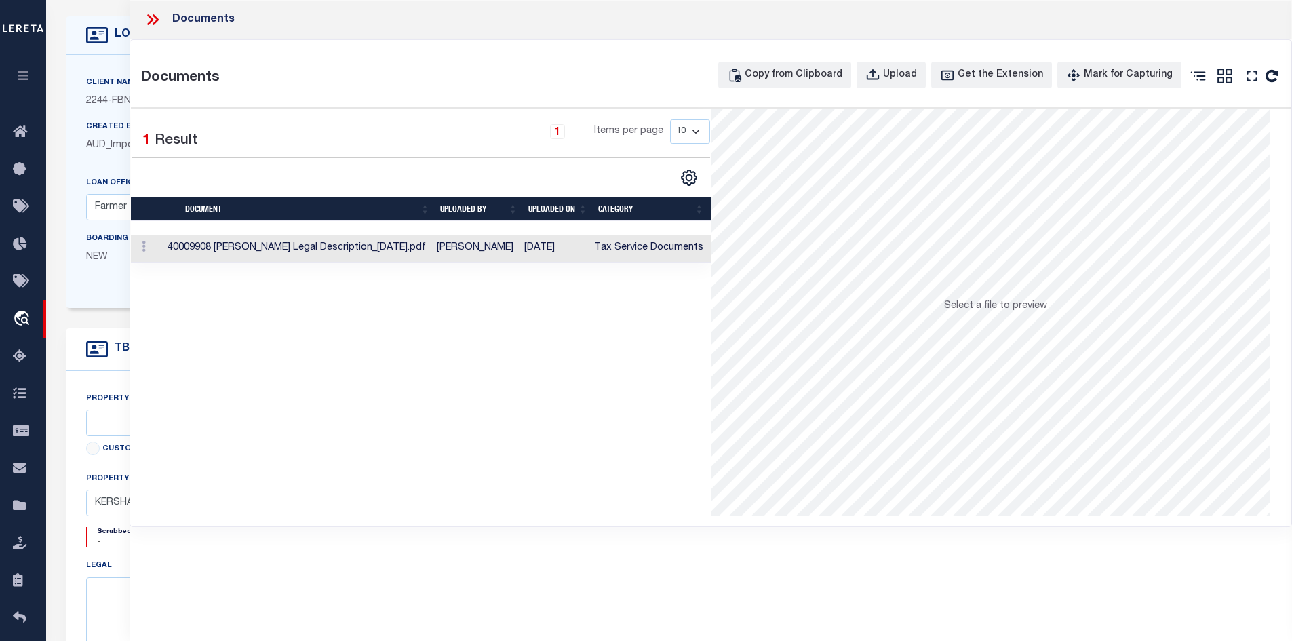
click at [478, 243] on td "[PERSON_NAME]" at bounding box center [474, 249] width 87 height 28
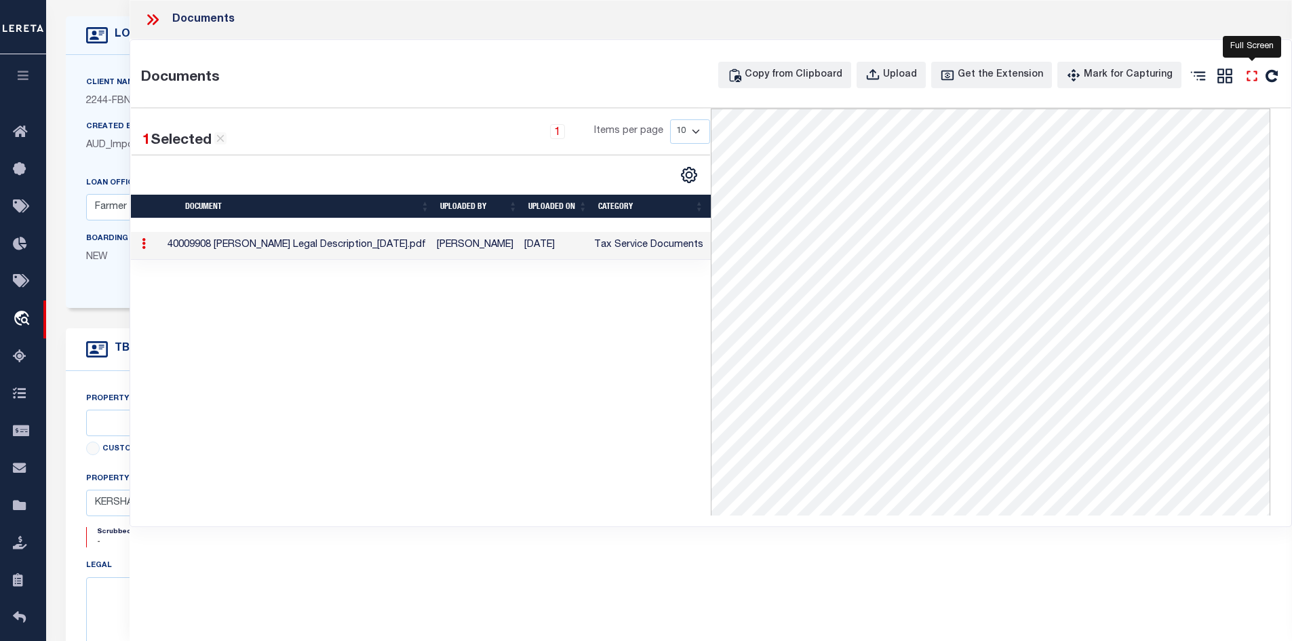
click at [1249, 71] on icon "" at bounding box center [1252, 76] width 10 height 10
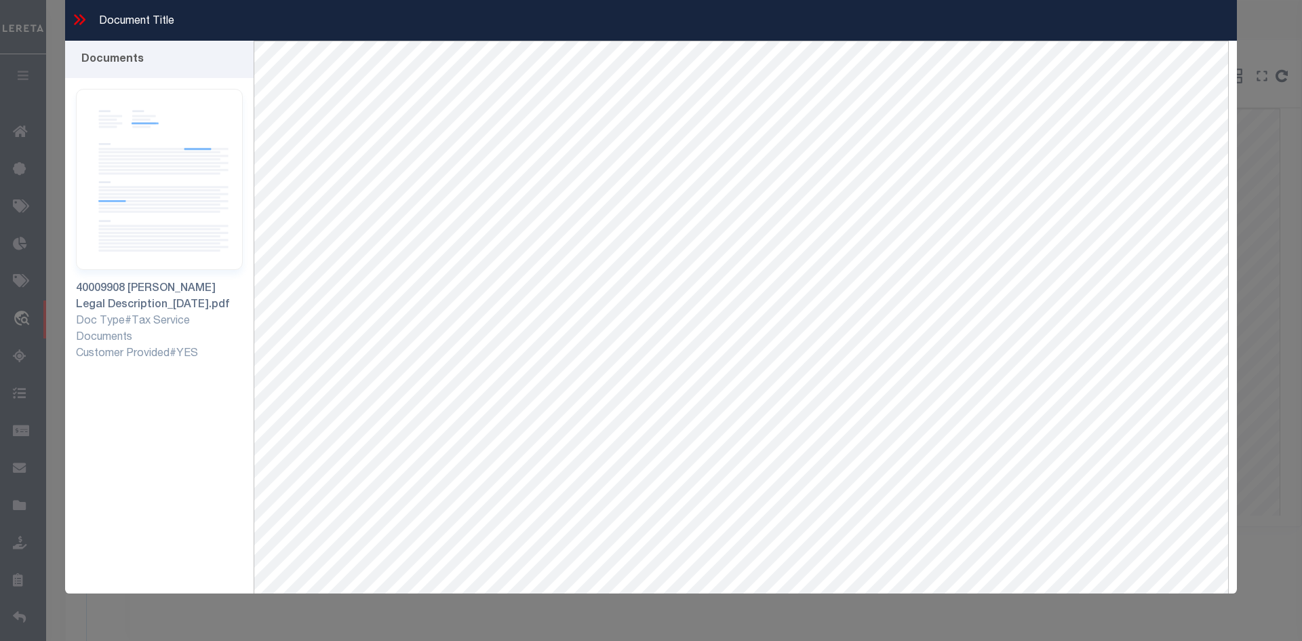
drag, startPoint x: 75, startPoint y: 17, endPoint x: 87, endPoint y: 26, distance: 14.9
click at [78, 21] on icon at bounding box center [80, 20] width 18 height 18
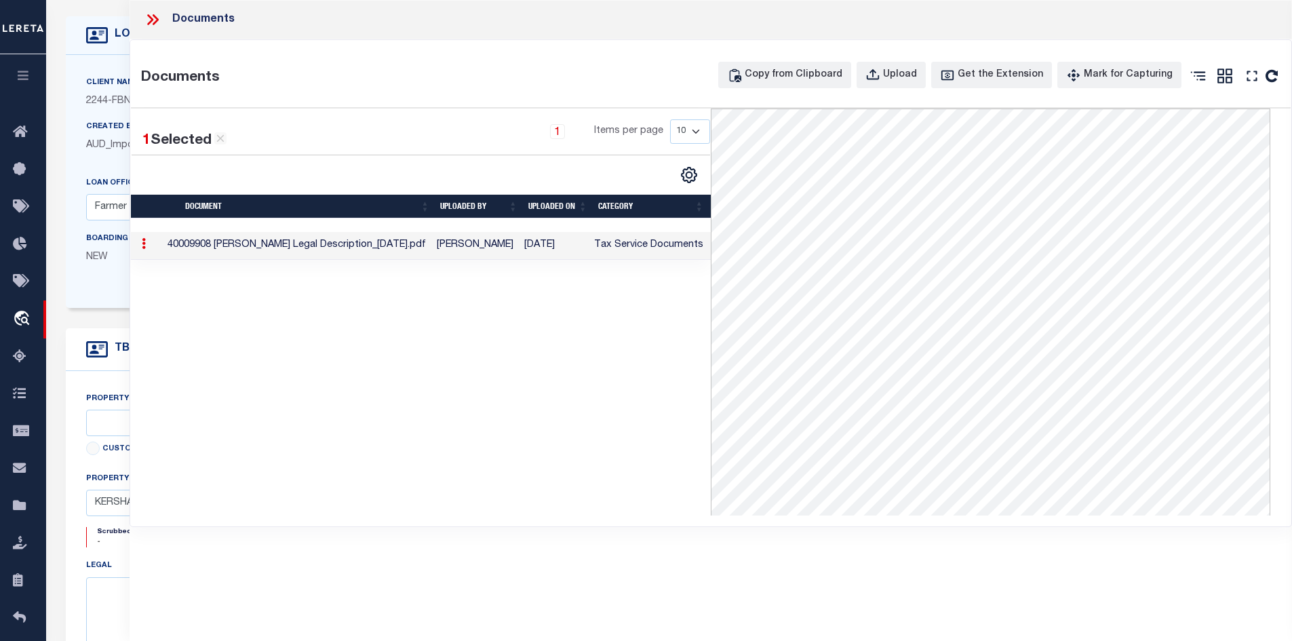
drag, startPoint x: 154, startPoint y: 16, endPoint x: 165, endPoint y: 28, distance: 16.3
click at [159, 22] on icon at bounding box center [153, 20] width 18 height 18
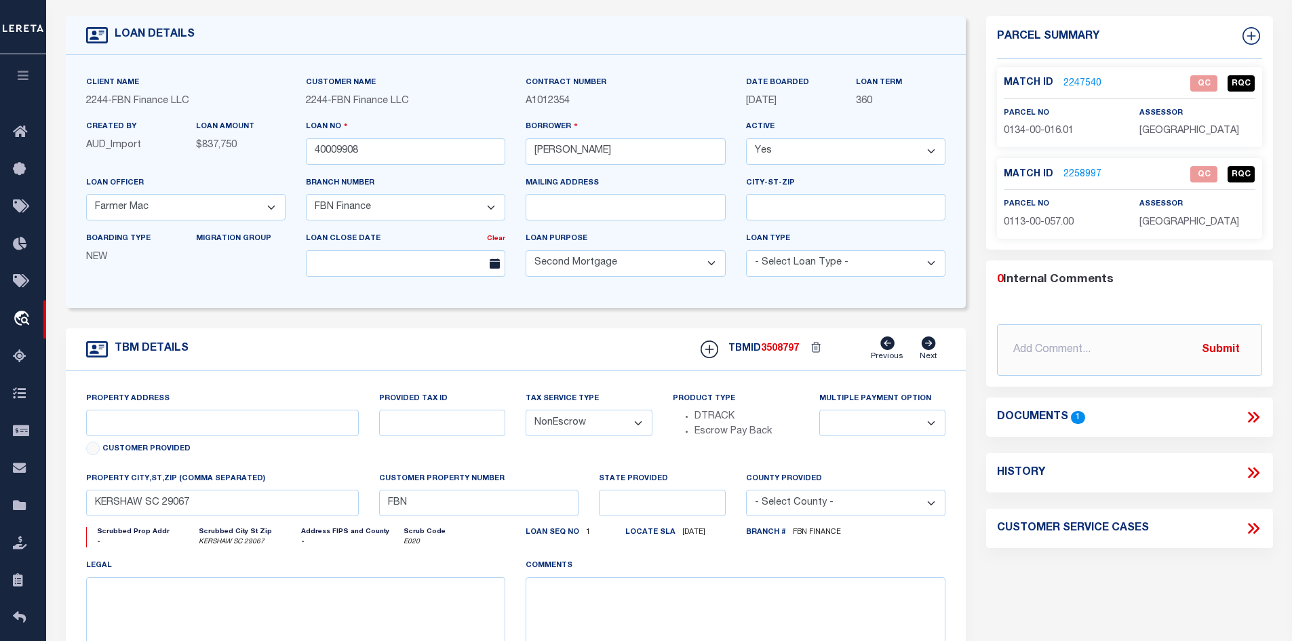
click at [1063, 85] on link "2247540" at bounding box center [1082, 84] width 38 height 14
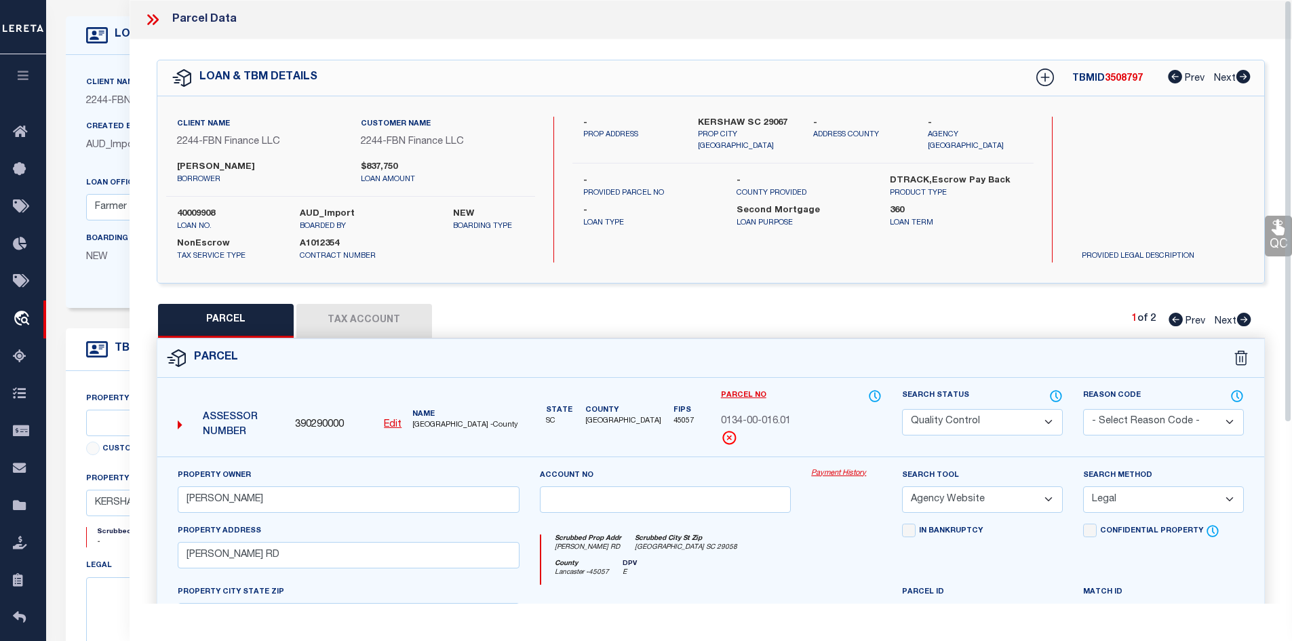
click at [365, 329] on button "Tax Account" at bounding box center [364, 321] width 136 height 34
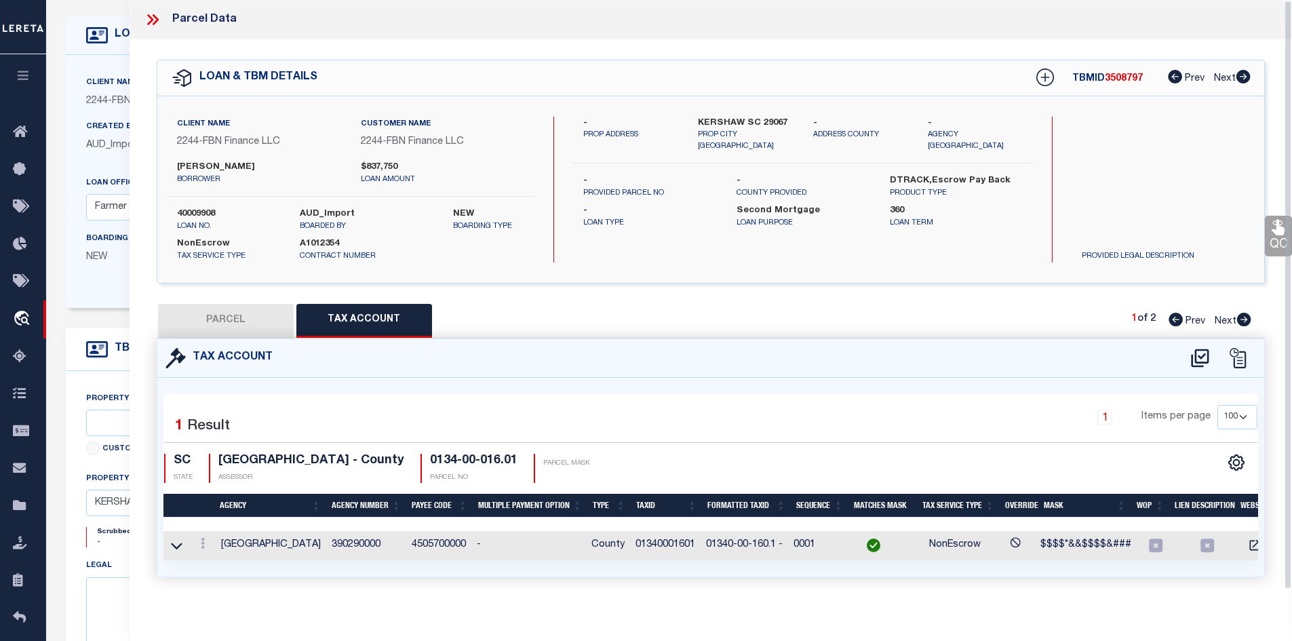
click at [147, 20] on icon at bounding box center [153, 20] width 18 height 18
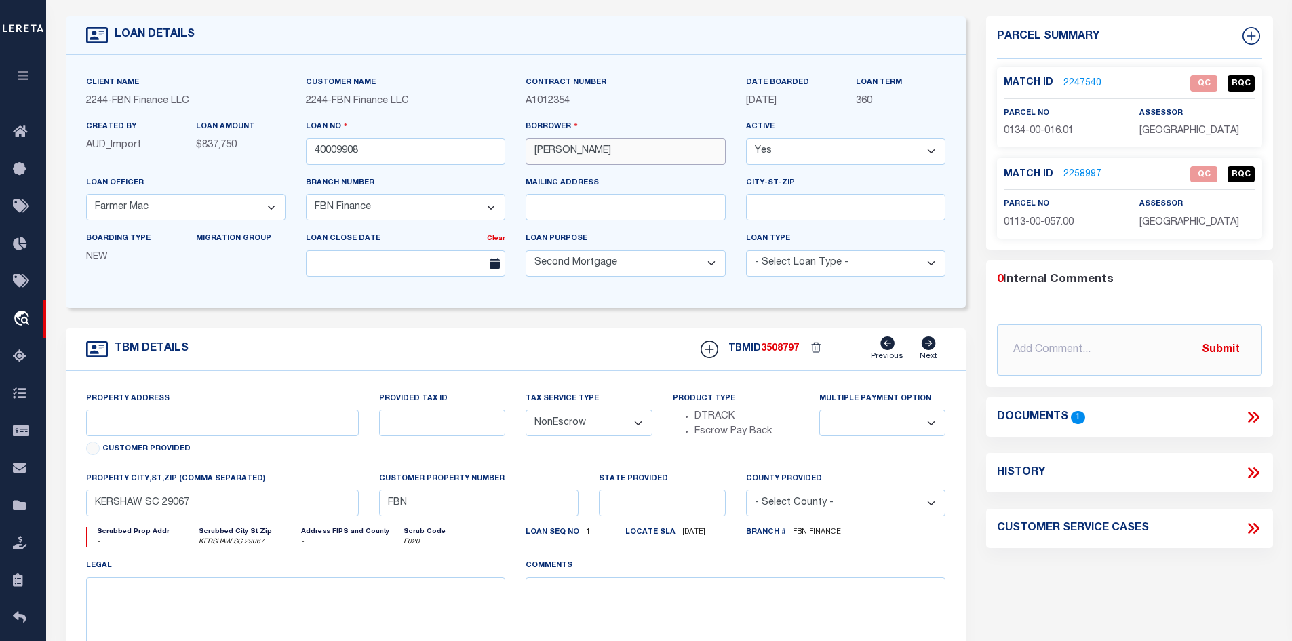
drag, startPoint x: 638, startPoint y: 155, endPoint x: 500, endPoint y: 151, distance: 137.8
click at [500, 151] on div "Client Name 2244 - FBN Finance LLC Customer Name 2244 - FBN Finance LLC" at bounding box center [516, 181] width 880 height 212
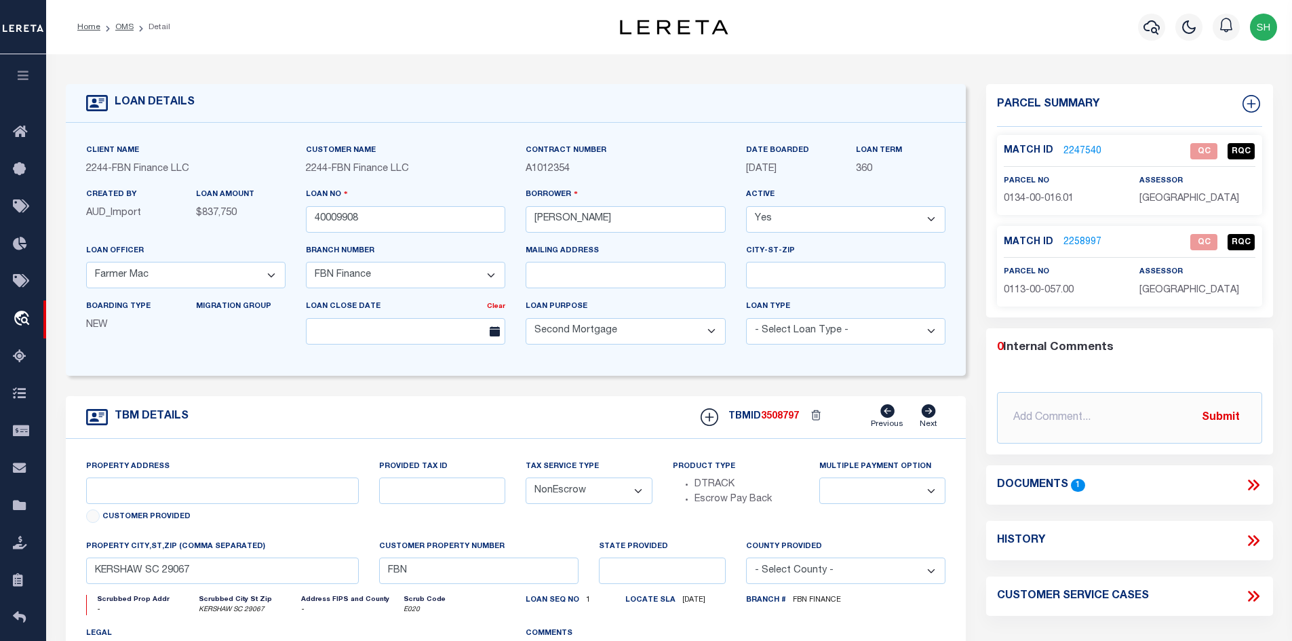
drag, startPoint x: 117, startPoint y: 30, endPoint x: 663, endPoint y: 141, distance: 557.9
click at [117, 30] on link "OMS" at bounding box center [124, 27] width 18 height 8
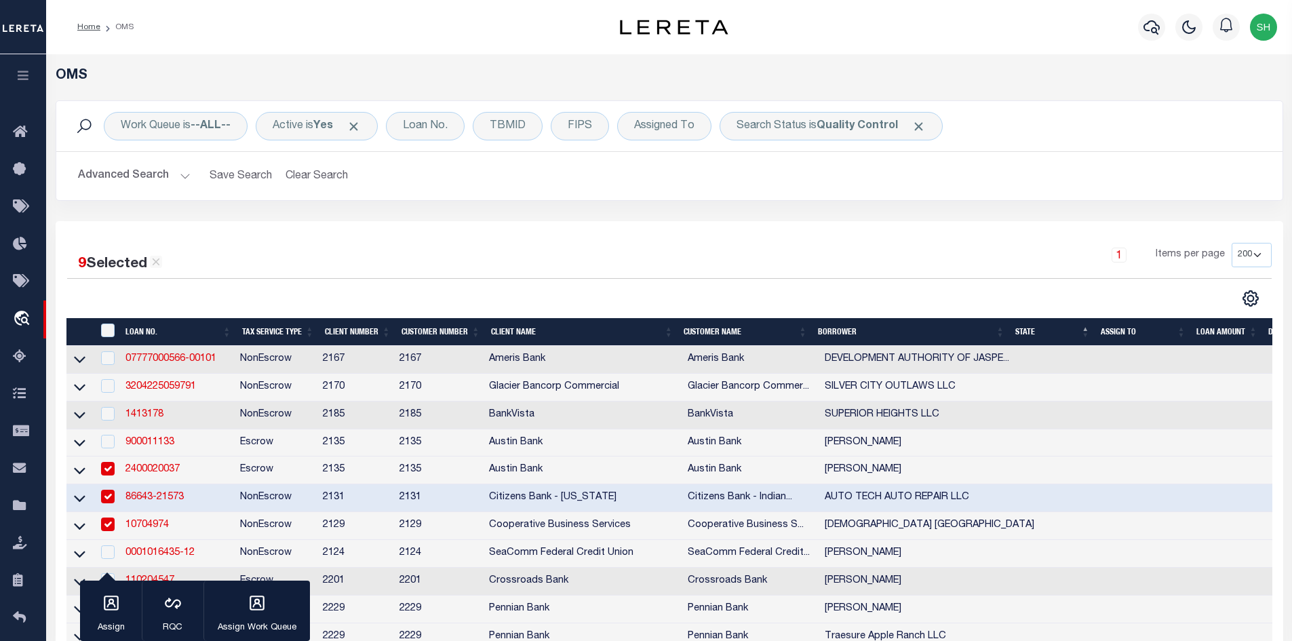
scroll to position [543, 0]
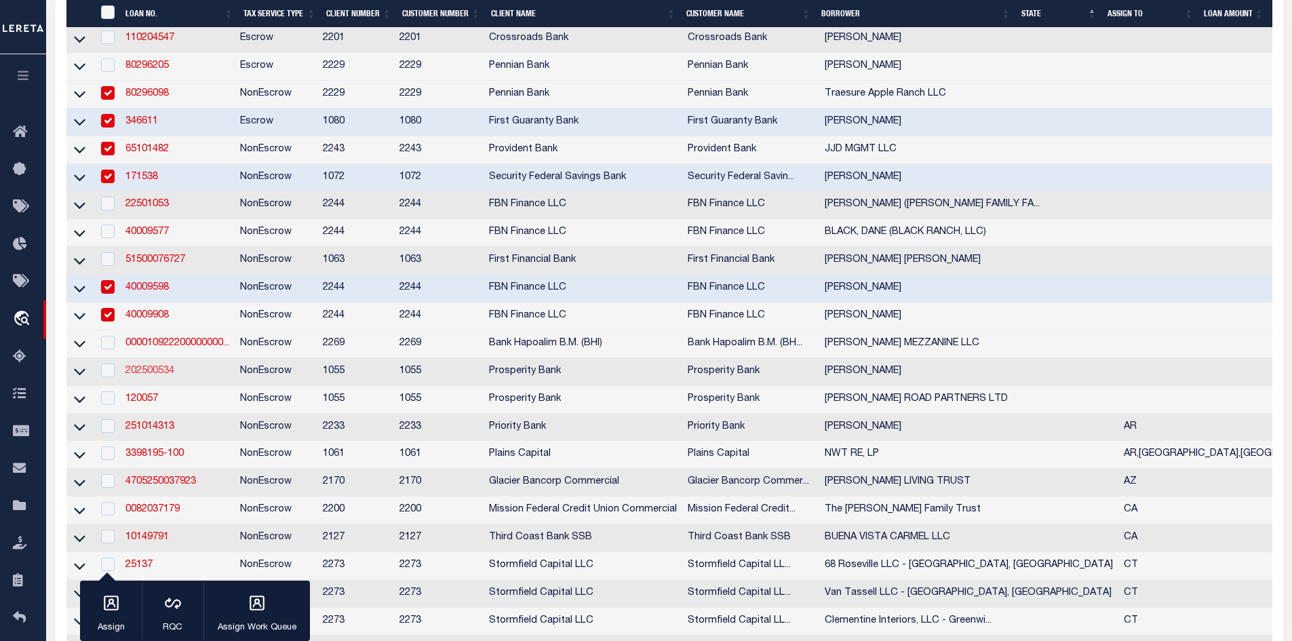
click at [144, 376] on link "202500534" at bounding box center [149, 370] width 49 height 9
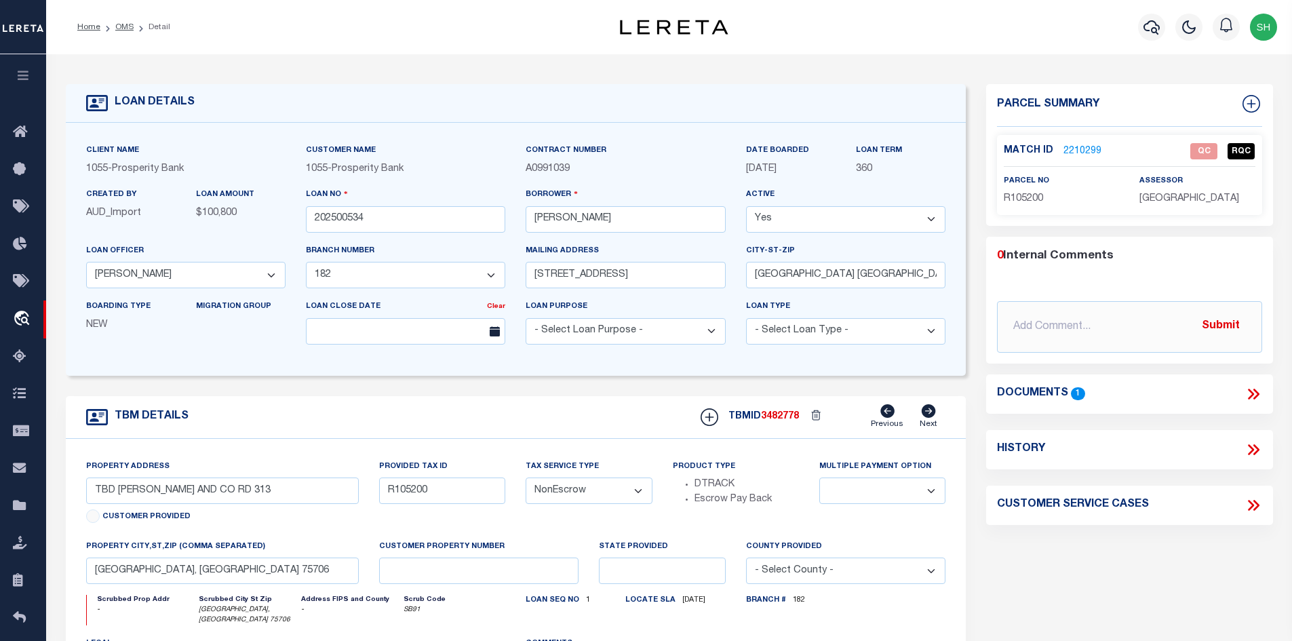
scroll to position [68, 0]
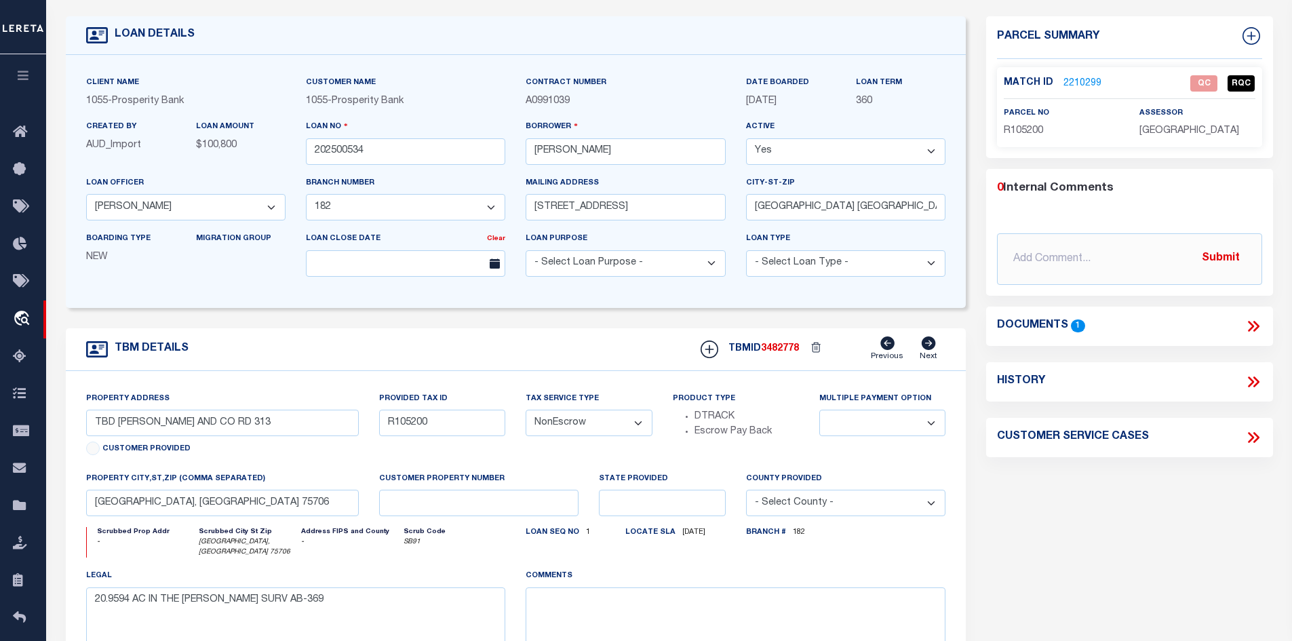
click at [1250, 323] on icon at bounding box center [1251, 326] width 6 height 11
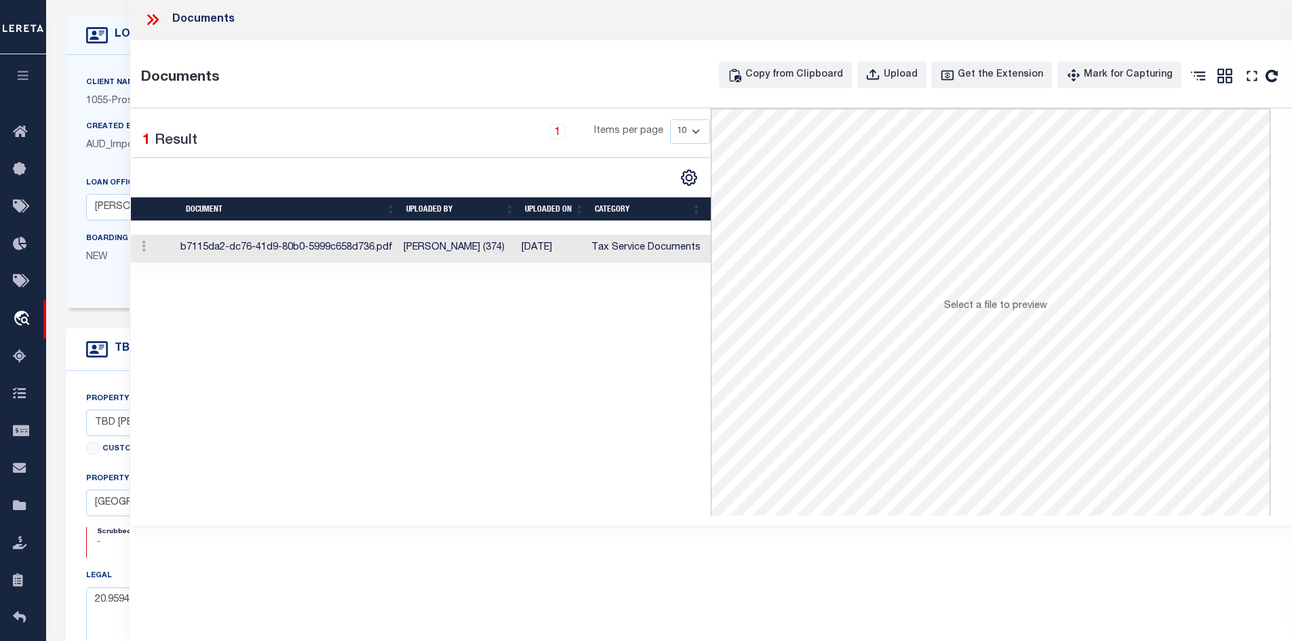
click at [515, 257] on td "[PERSON_NAME] (374)" at bounding box center [457, 249] width 118 height 28
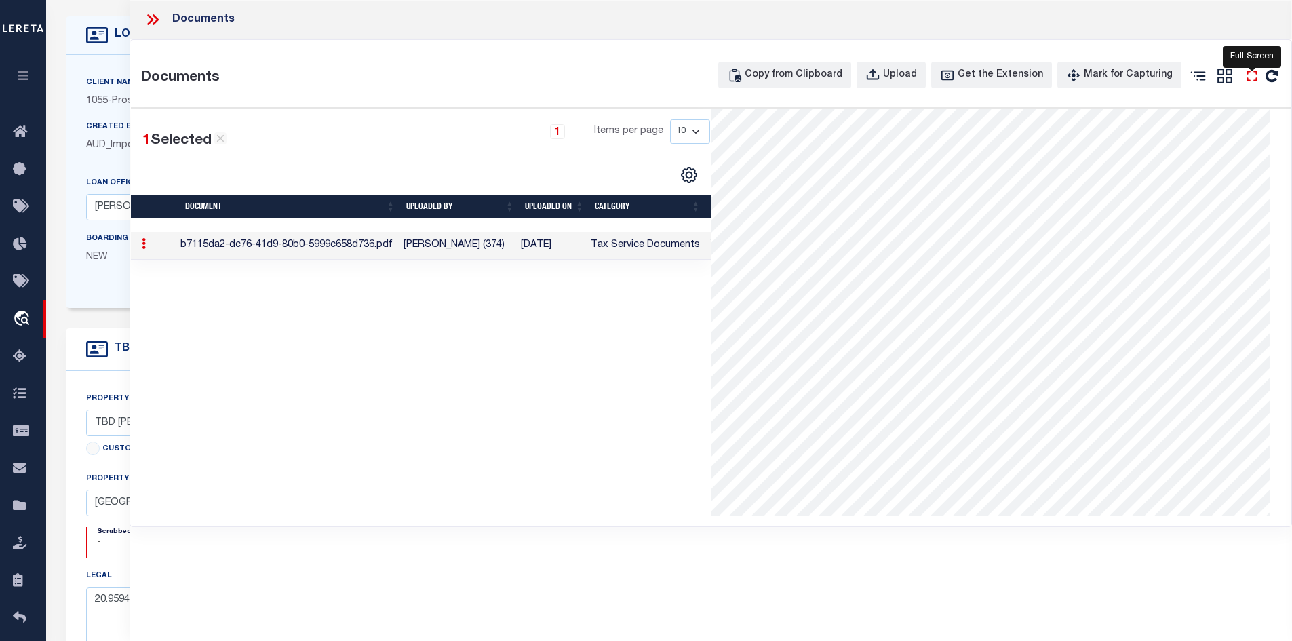
click at [1251, 69] on icon "" at bounding box center [1252, 76] width 18 height 18
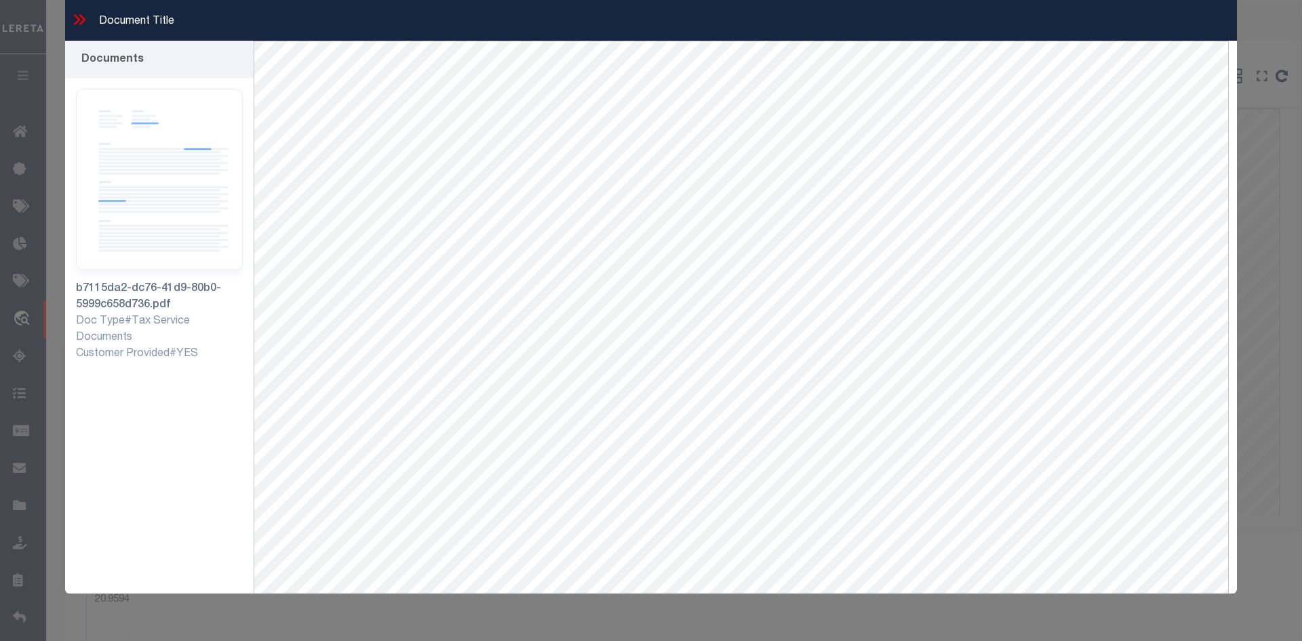
click at [79, 16] on icon at bounding box center [80, 20] width 18 height 18
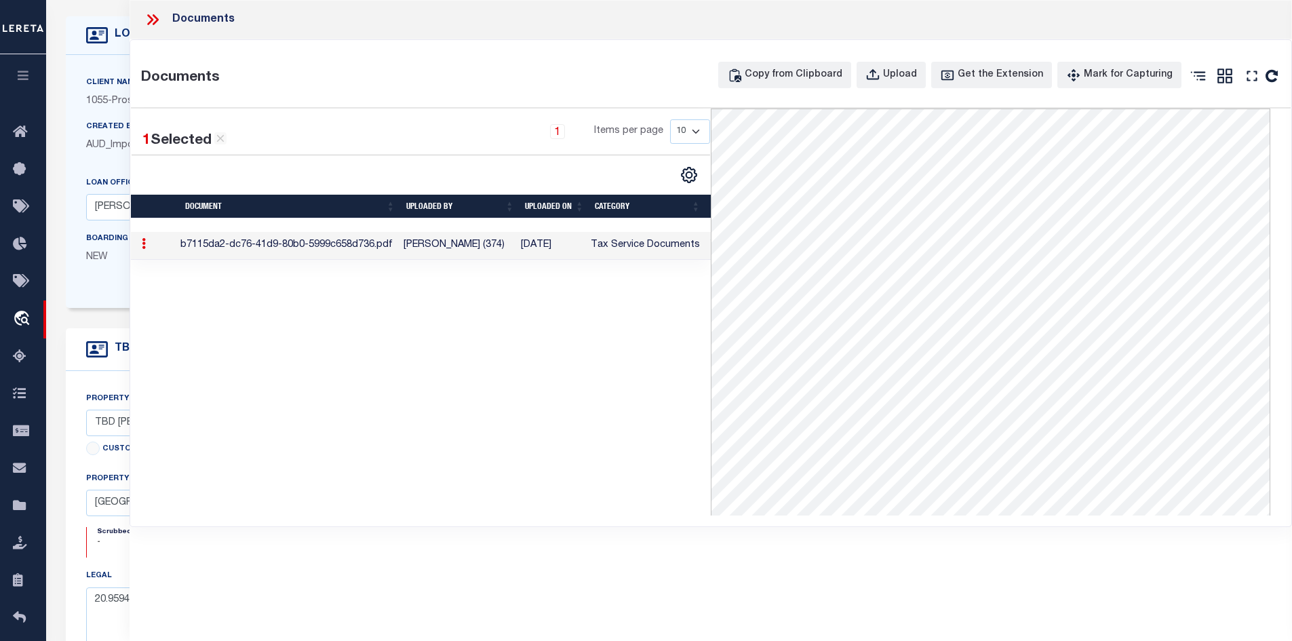
drag, startPoint x: 147, startPoint y: 13, endPoint x: 172, endPoint y: 35, distance: 32.7
click at [149, 15] on icon at bounding box center [153, 20] width 18 height 18
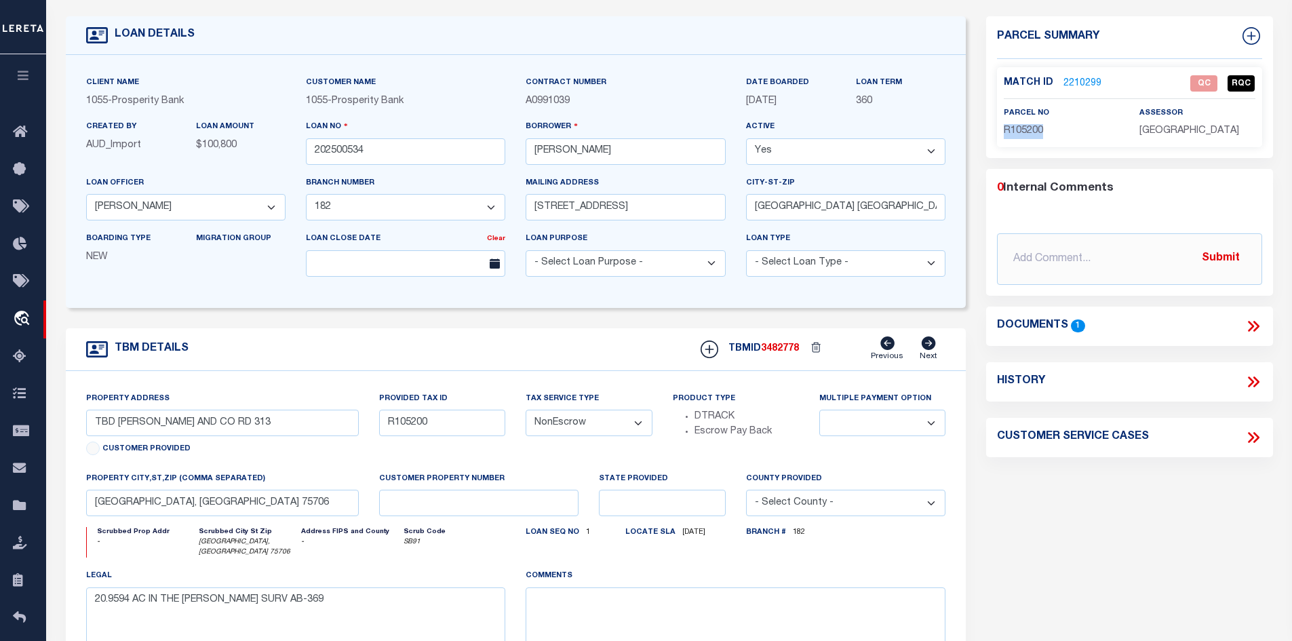
drag, startPoint x: 1043, startPoint y: 124, endPoint x: 999, endPoint y: 130, distance: 44.4
click at [999, 130] on div "parcel no R105200" at bounding box center [1062, 122] width 136 height 33
drag, startPoint x: 1022, startPoint y: 119, endPoint x: 1001, endPoint y: 134, distance: 26.2
click at [1001, 134] on div "parcel no R105200" at bounding box center [1062, 122] width 136 height 33
drag, startPoint x: 1003, startPoint y: 132, endPoint x: 1047, endPoint y: 137, distance: 44.4
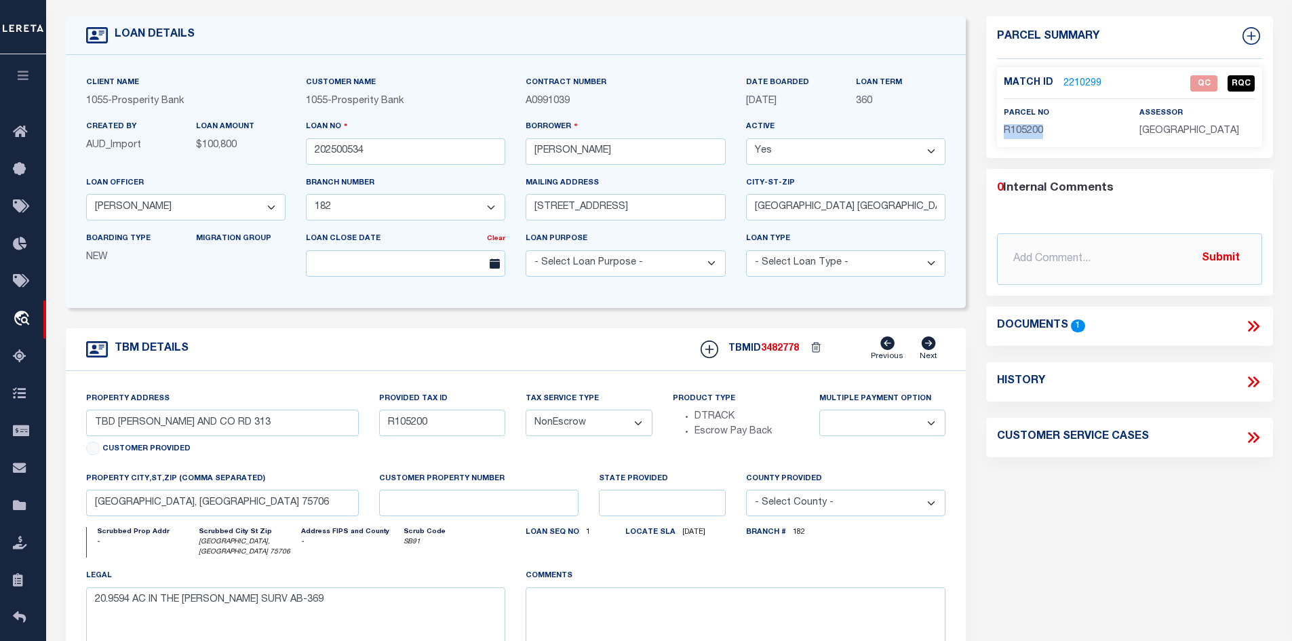
click at [1047, 137] on div "parcel no R105200" at bounding box center [1062, 122] width 136 height 33
copy span "R105200"
drag, startPoint x: 607, startPoint y: 153, endPoint x: 570, endPoint y: 154, distance: 36.6
click at [570, 154] on input "[PERSON_NAME]" at bounding box center [625, 151] width 199 height 26
drag, startPoint x: 566, startPoint y: 151, endPoint x: 538, endPoint y: 151, distance: 27.8
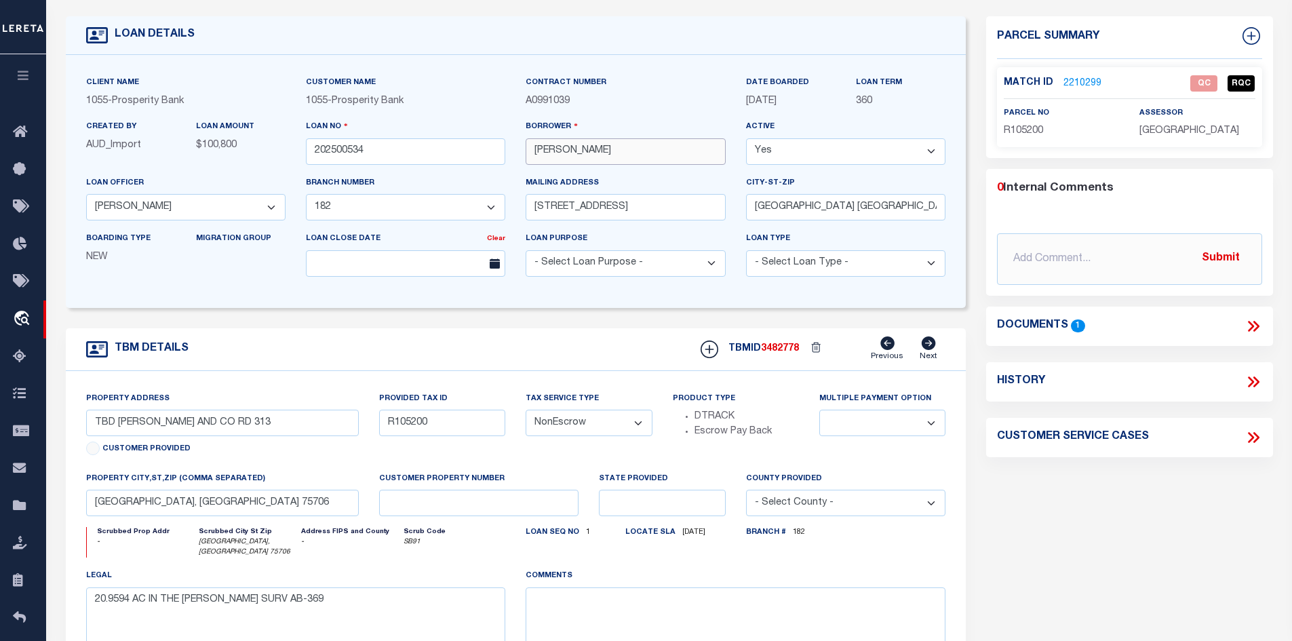
click at [538, 151] on input "[PERSON_NAME]" at bounding box center [625, 151] width 199 height 26
click at [563, 151] on input "[PERSON_NAME]" at bounding box center [625, 151] width 199 height 26
drag, startPoint x: 565, startPoint y: 152, endPoint x: 536, endPoint y: 153, distance: 28.5
click at [536, 153] on input "[PERSON_NAME]" at bounding box center [625, 151] width 199 height 26
drag, startPoint x: 433, startPoint y: 431, endPoint x: 386, endPoint y: 425, distance: 47.2
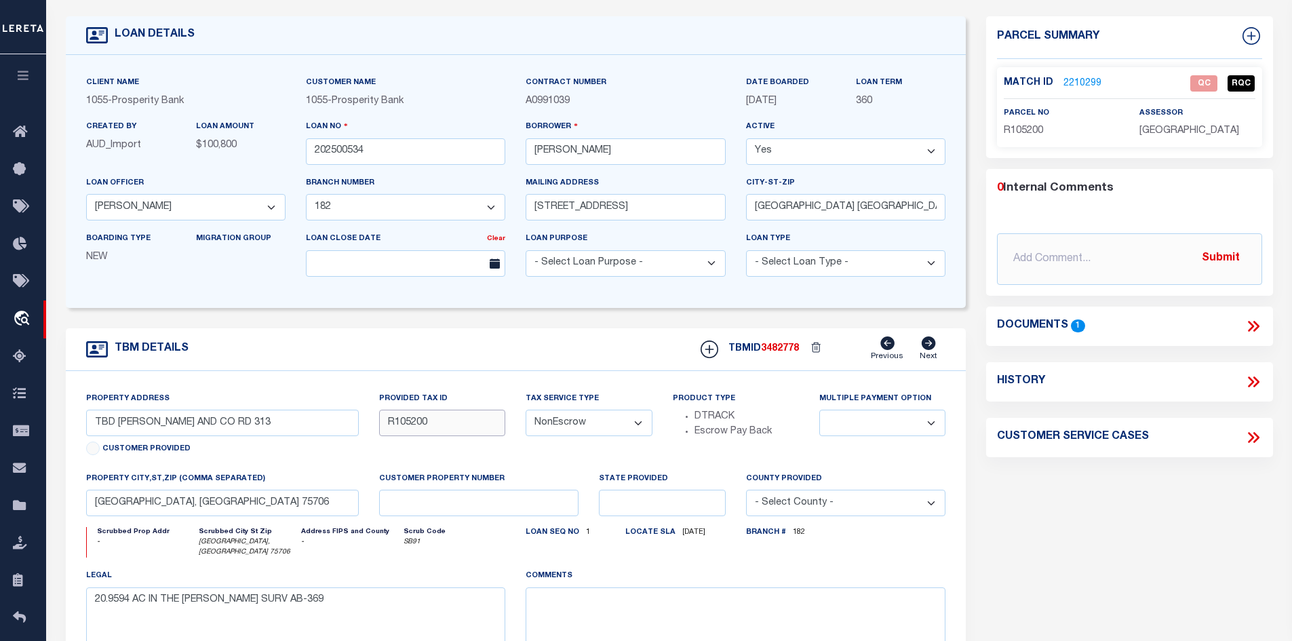
click at [386, 425] on input "R105200" at bounding box center [442, 423] width 126 height 26
click at [535, 351] on div "TBM DETAILS TBMID 3482778 Previous Next" at bounding box center [516, 349] width 901 height 43
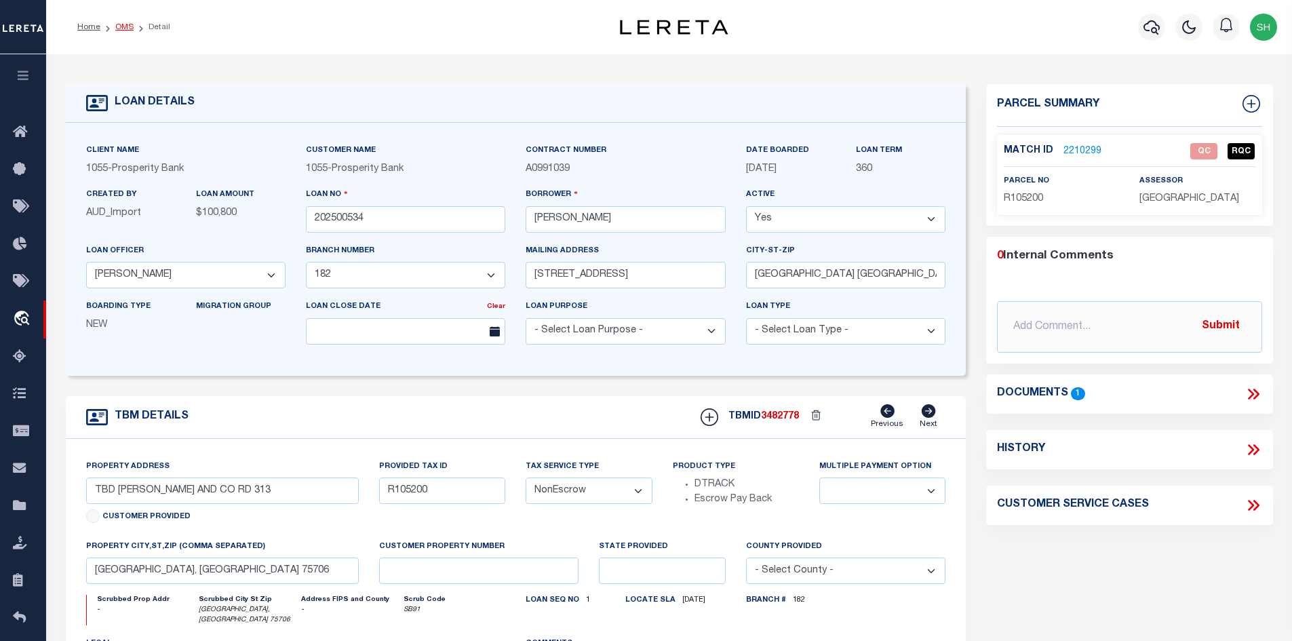
click at [121, 28] on link "OMS" at bounding box center [124, 27] width 18 height 8
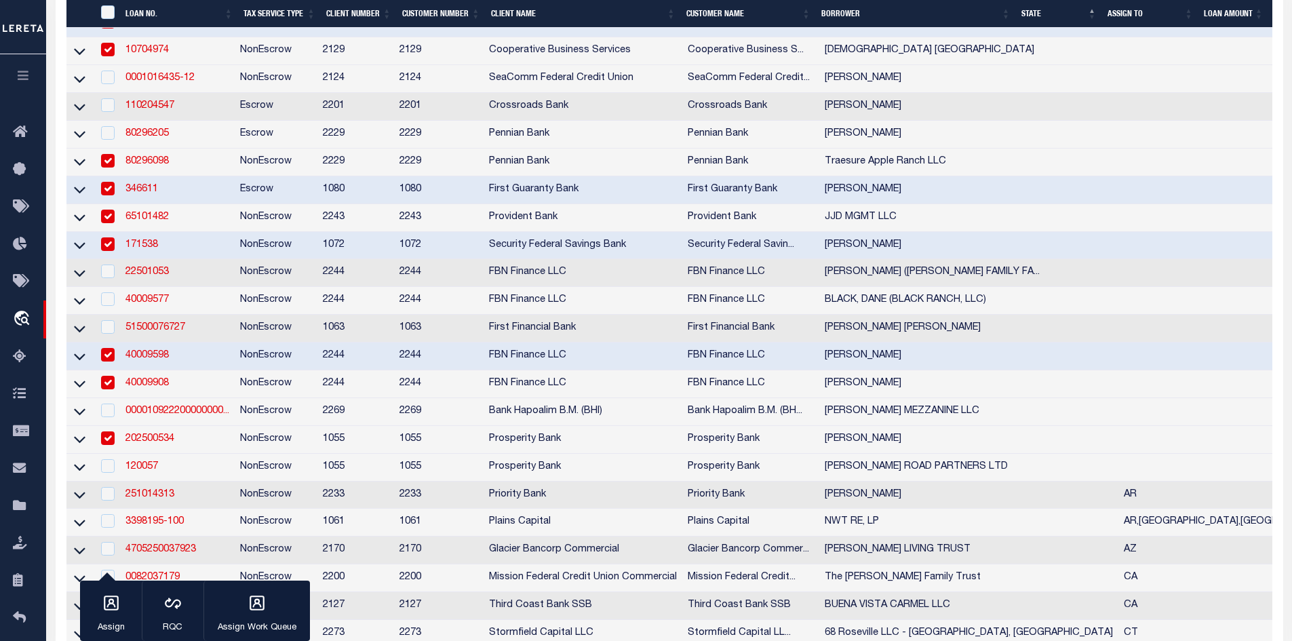
scroll to position [543, 0]
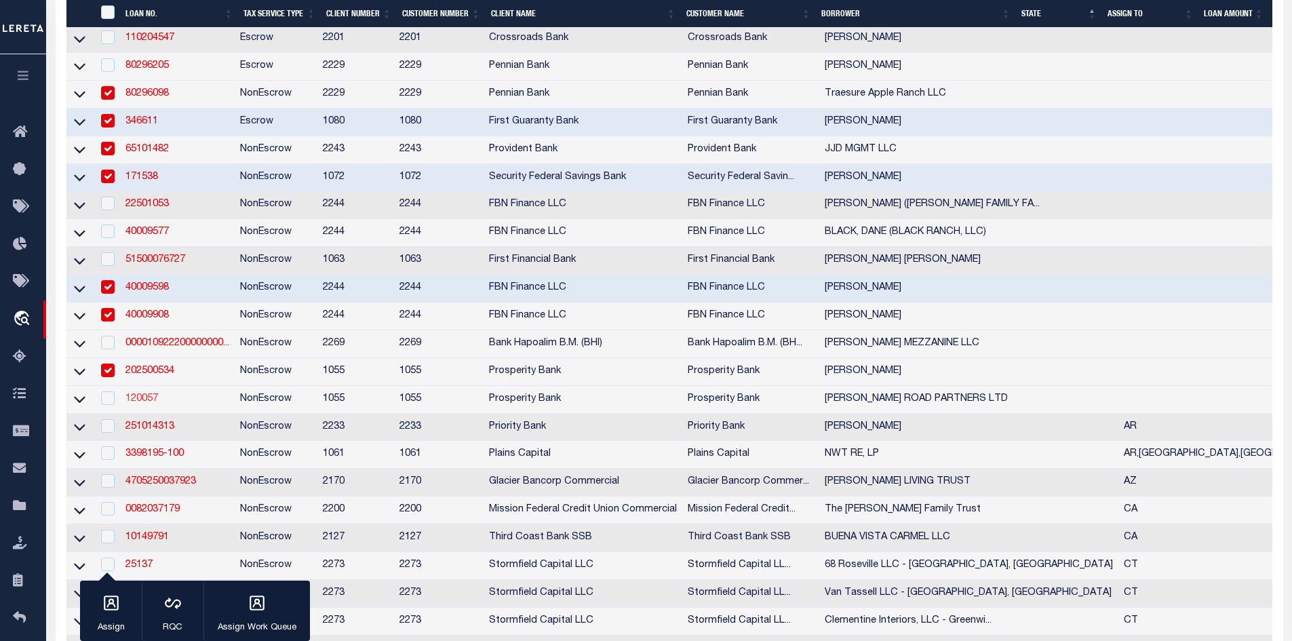
click at [138, 404] on link "120057" at bounding box center [141, 398] width 33 height 9
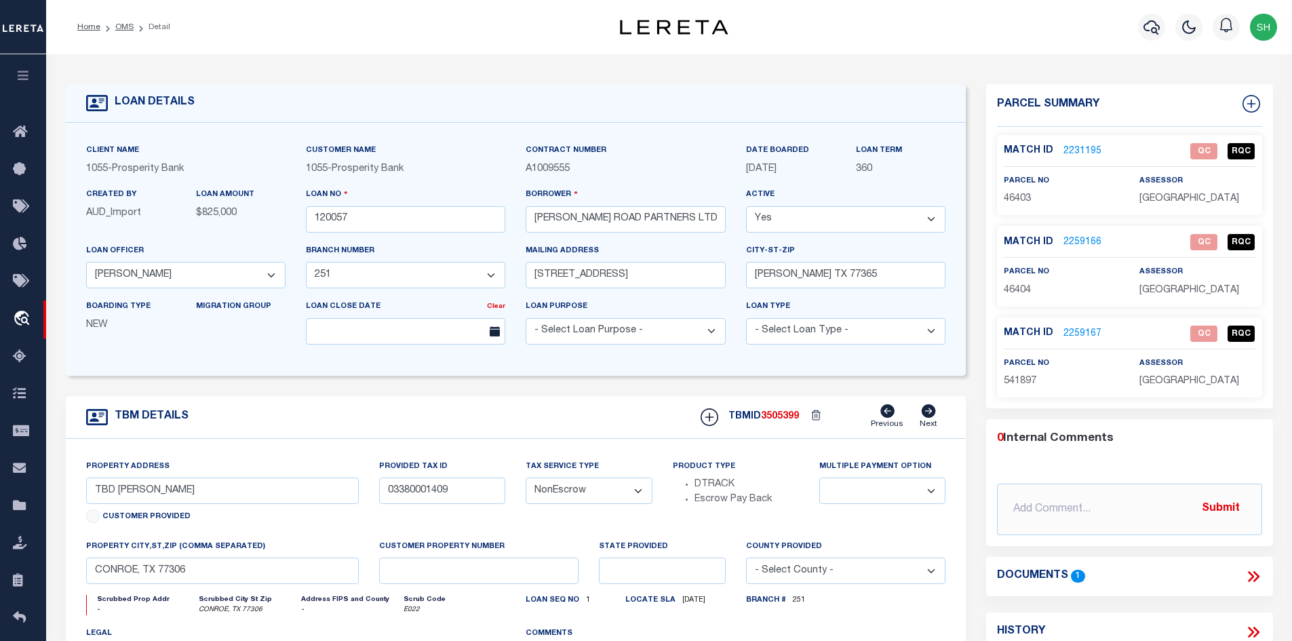
drag, startPoint x: 117, startPoint y: 26, endPoint x: 390, endPoint y: 155, distance: 301.6
click at [118, 26] on link "OMS" at bounding box center [124, 27] width 18 height 8
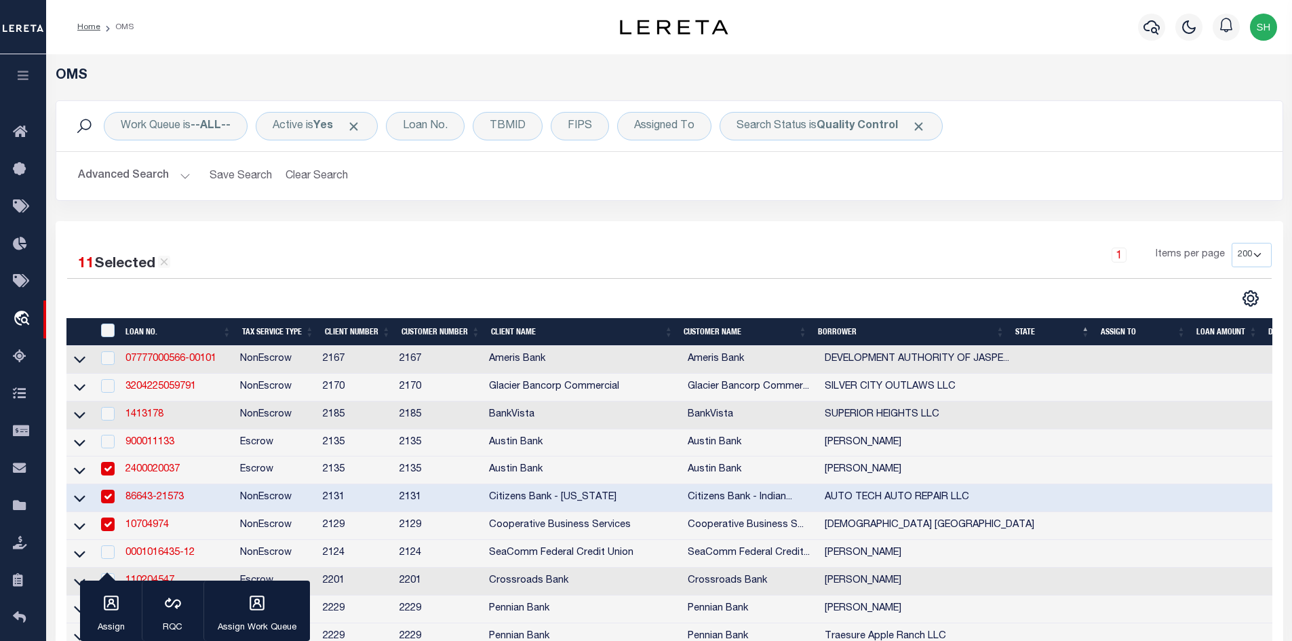
scroll to position [475, 0]
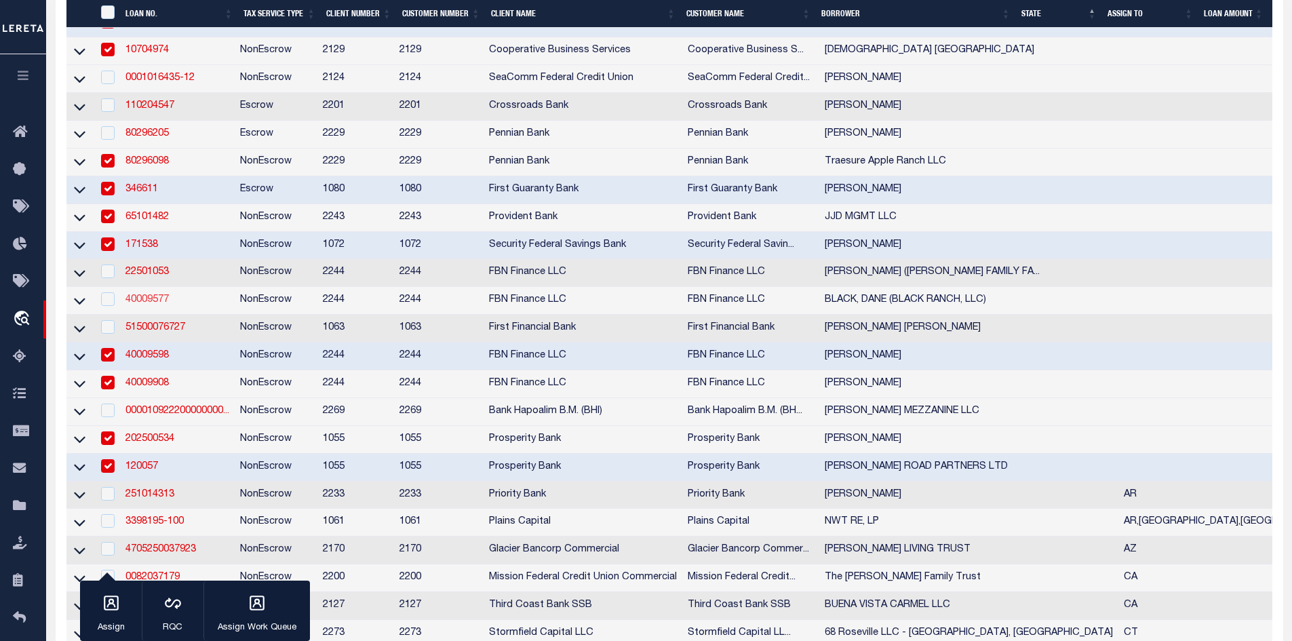
click at [140, 305] on link "40009577" at bounding box center [146, 299] width 43 height 9
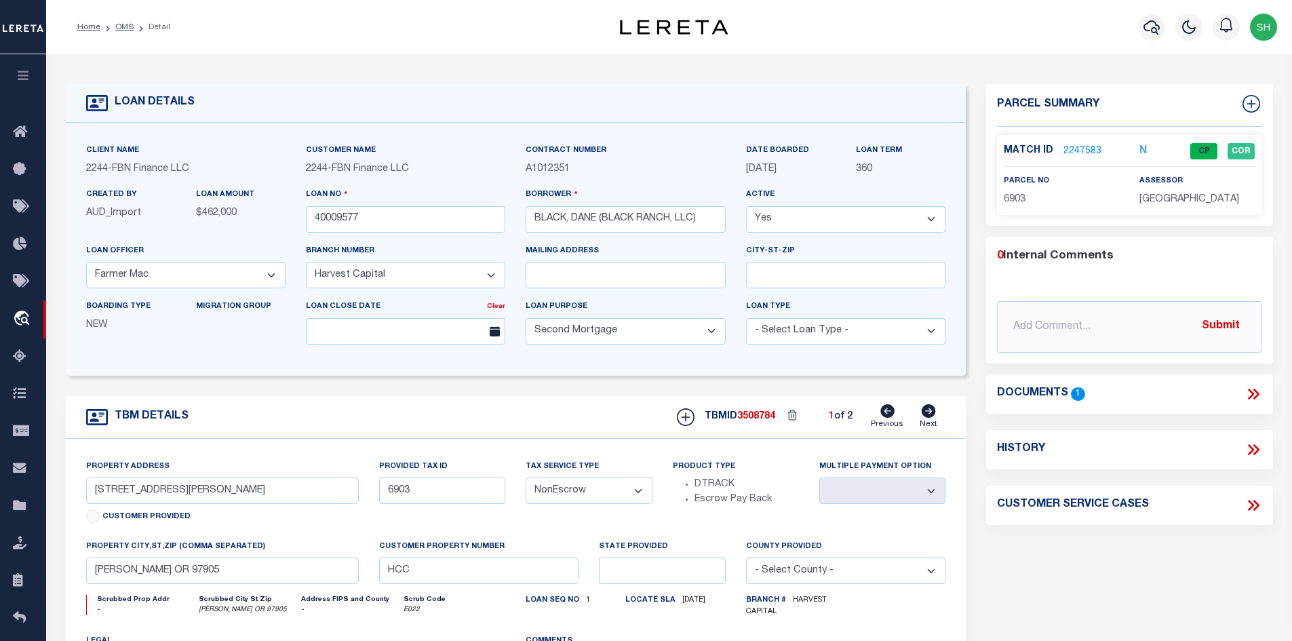
click at [931, 411] on icon at bounding box center [929, 411] width 14 height 14
click at [1256, 388] on icon at bounding box center [1254, 394] width 18 height 18
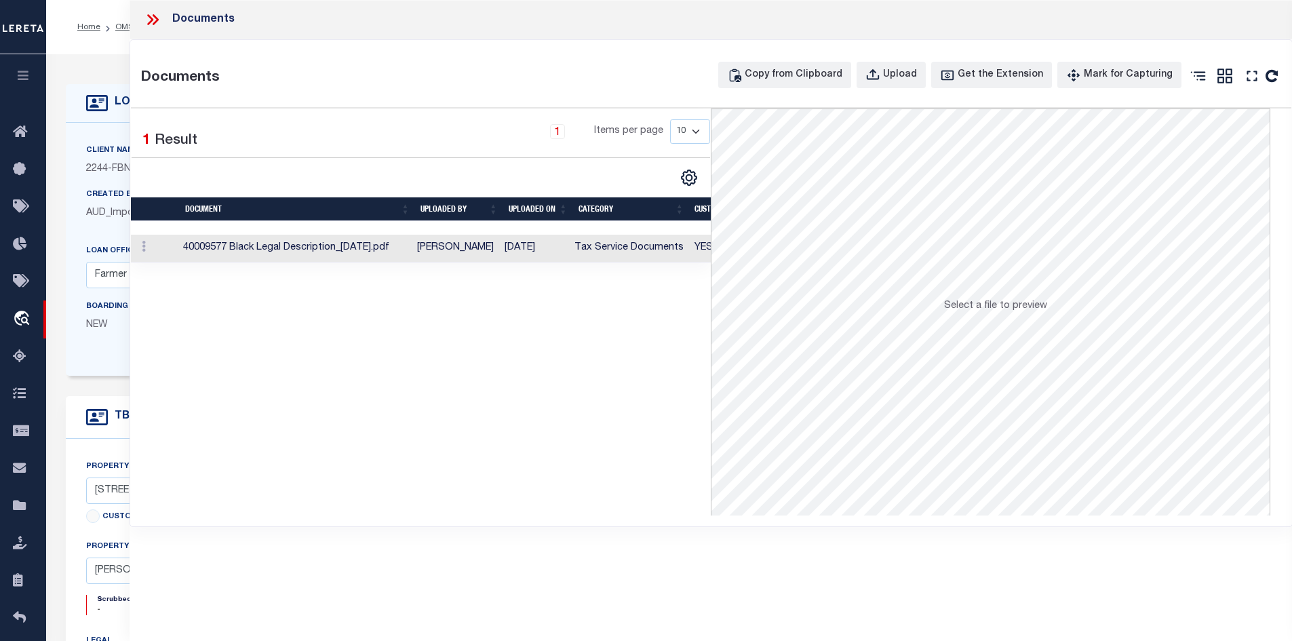
click at [548, 258] on td "[DATE]" at bounding box center [534, 249] width 70 height 28
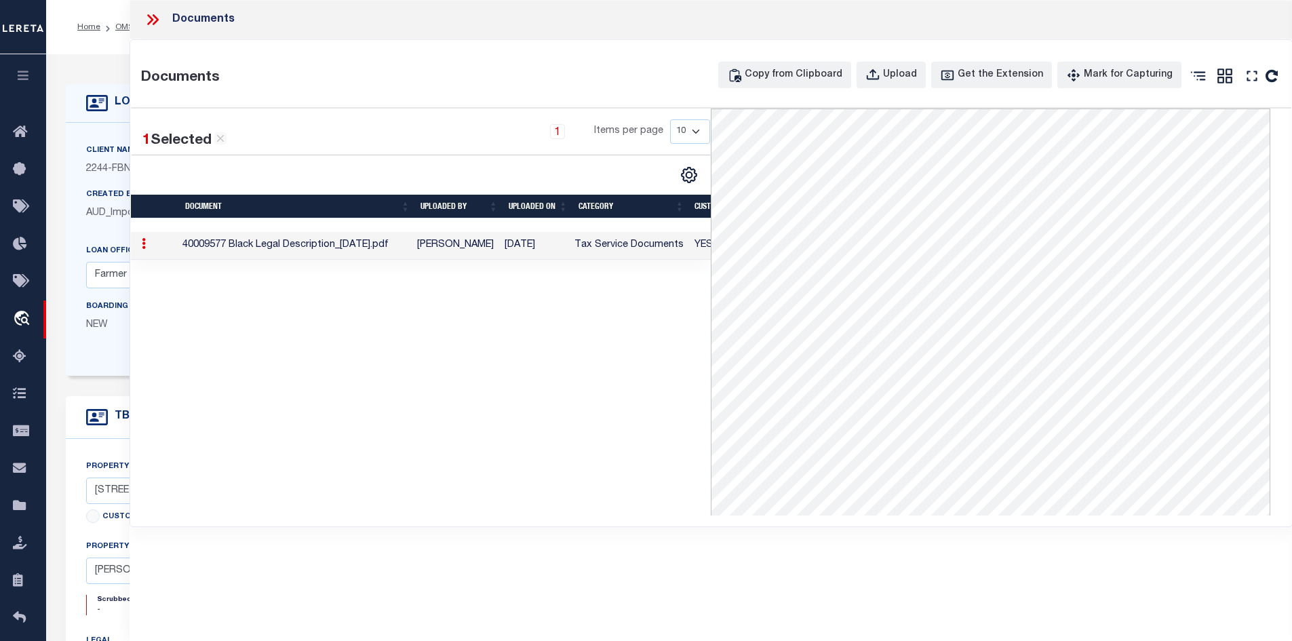
click at [480, 246] on td "[PERSON_NAME]" at bounding box center [456, 246] width 88 height 28
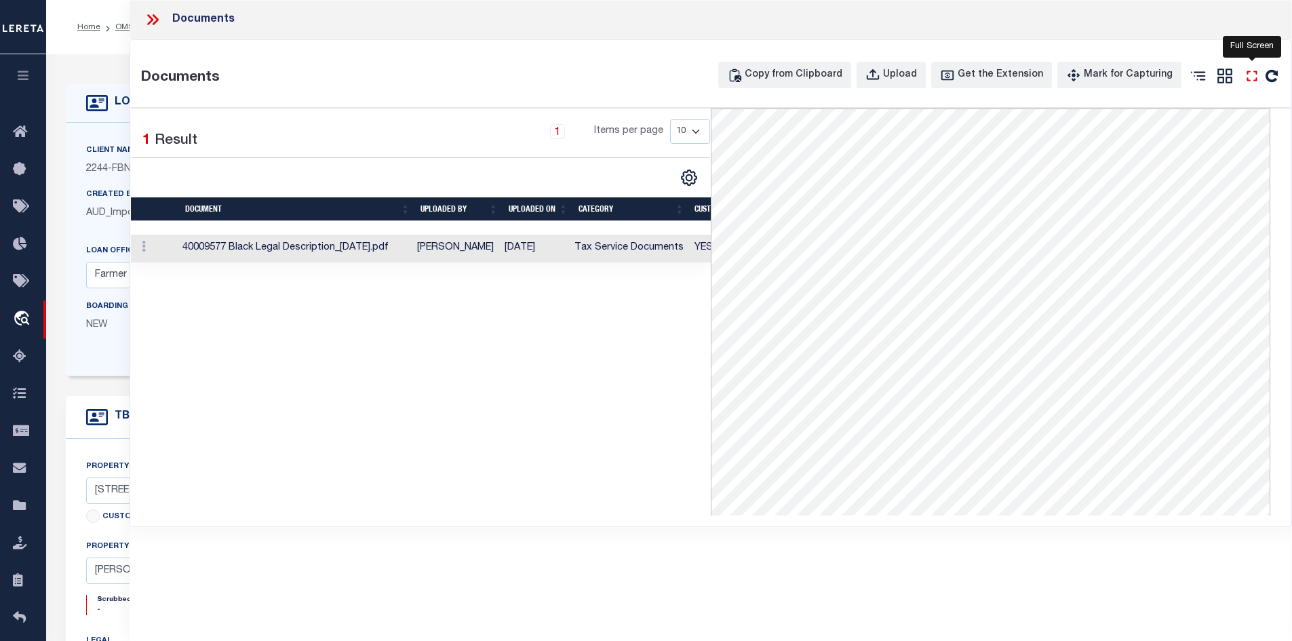
click at [1252, 75] on icon "" at bounding box center [1252, 76] width 18 height 18
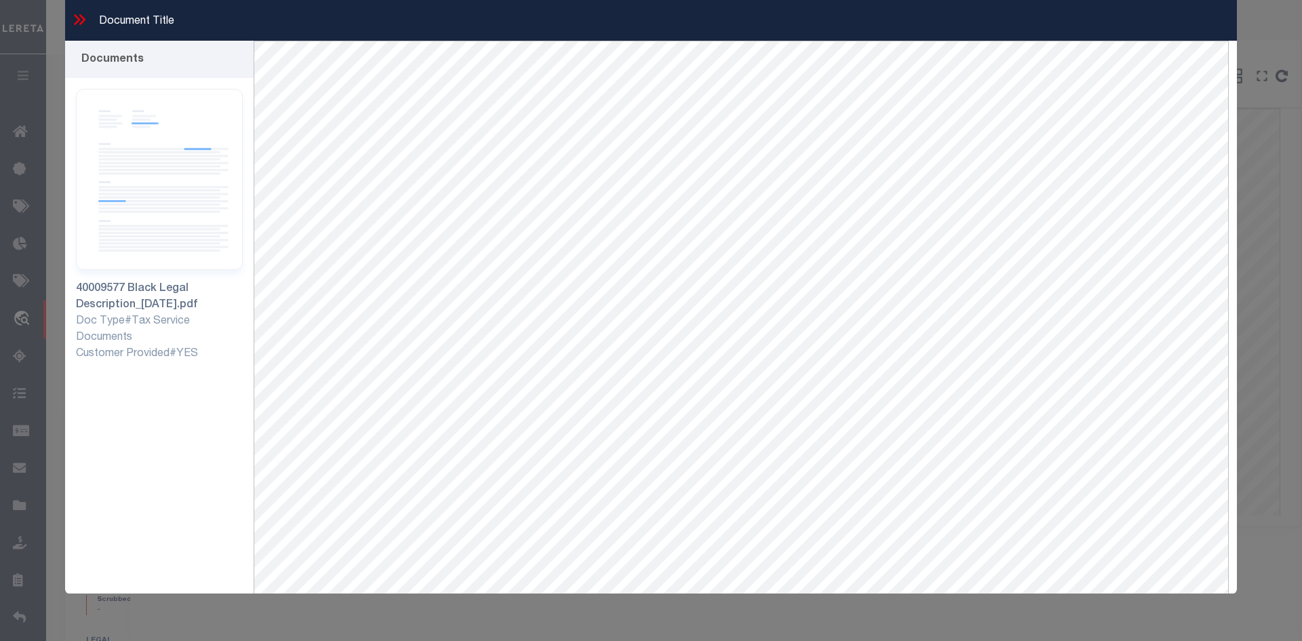
click at [73, 16] on icon at bounding box center [80, 20] width 18 height 18
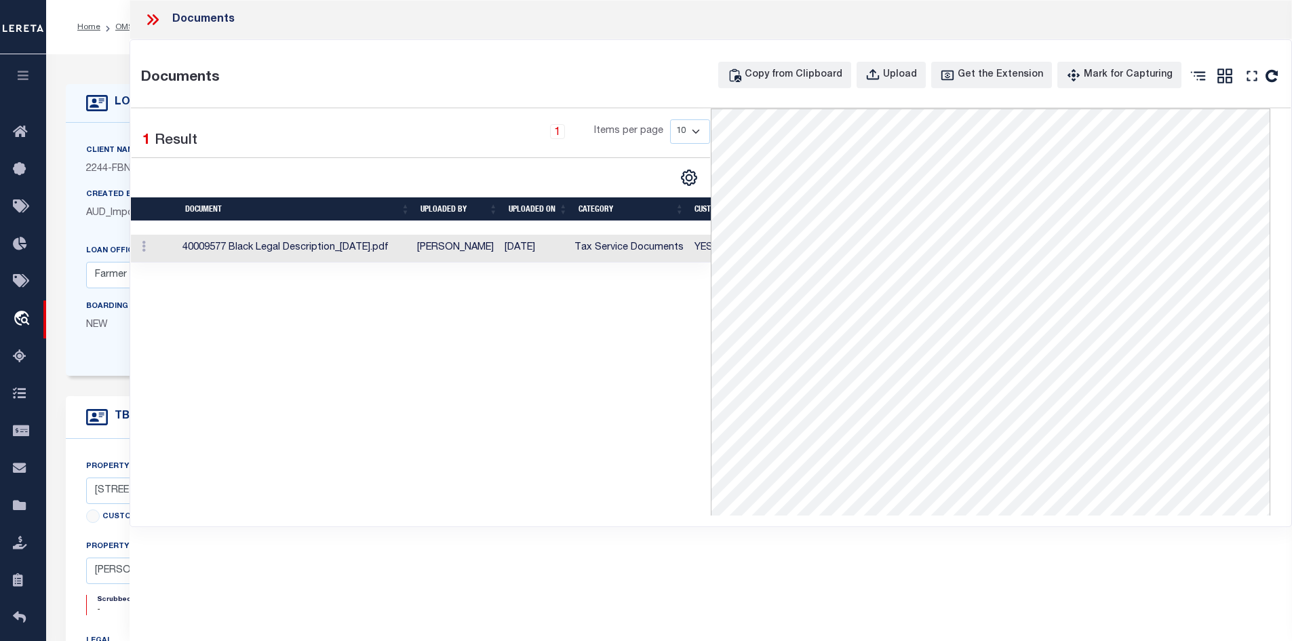
click at [154, 15] on icon at bounding box center [155, 19] width 6 height 11
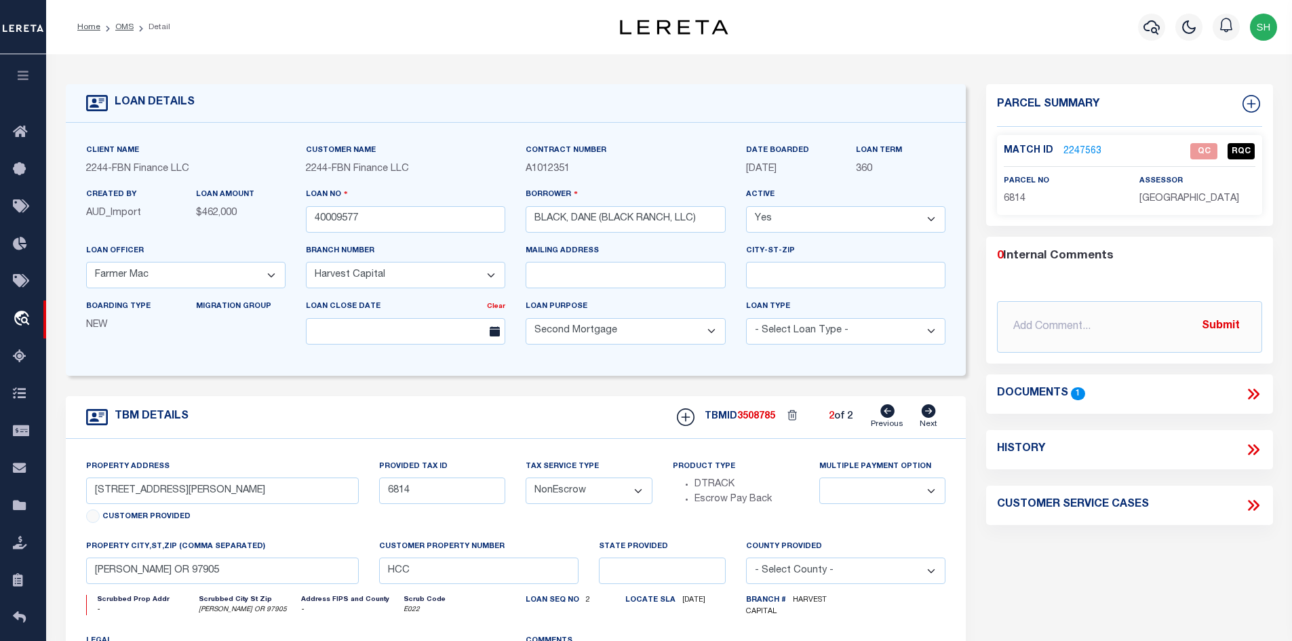
drag, startPoint x: 125, startPoint y: 26, endPoint x: 584, endPoint y: 284, distance: 526.6
click at [125, 26] on link "OMS" at bounding box center [124, 27] width 18 height 8
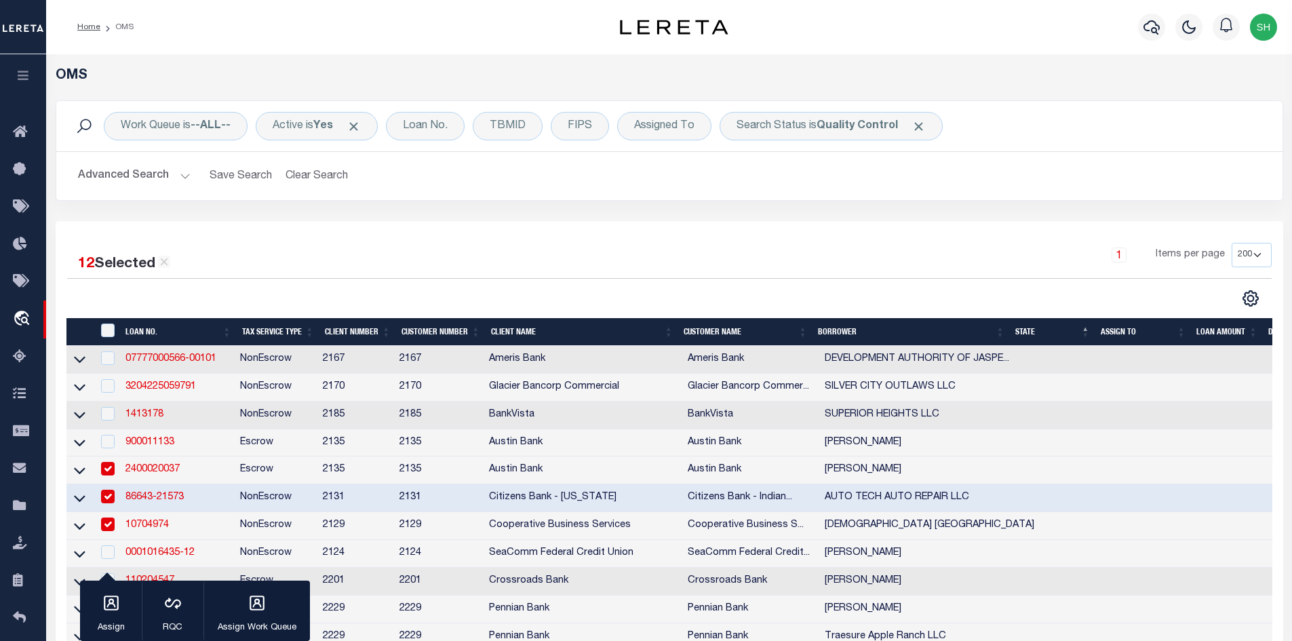
scroll to position [543, 0]
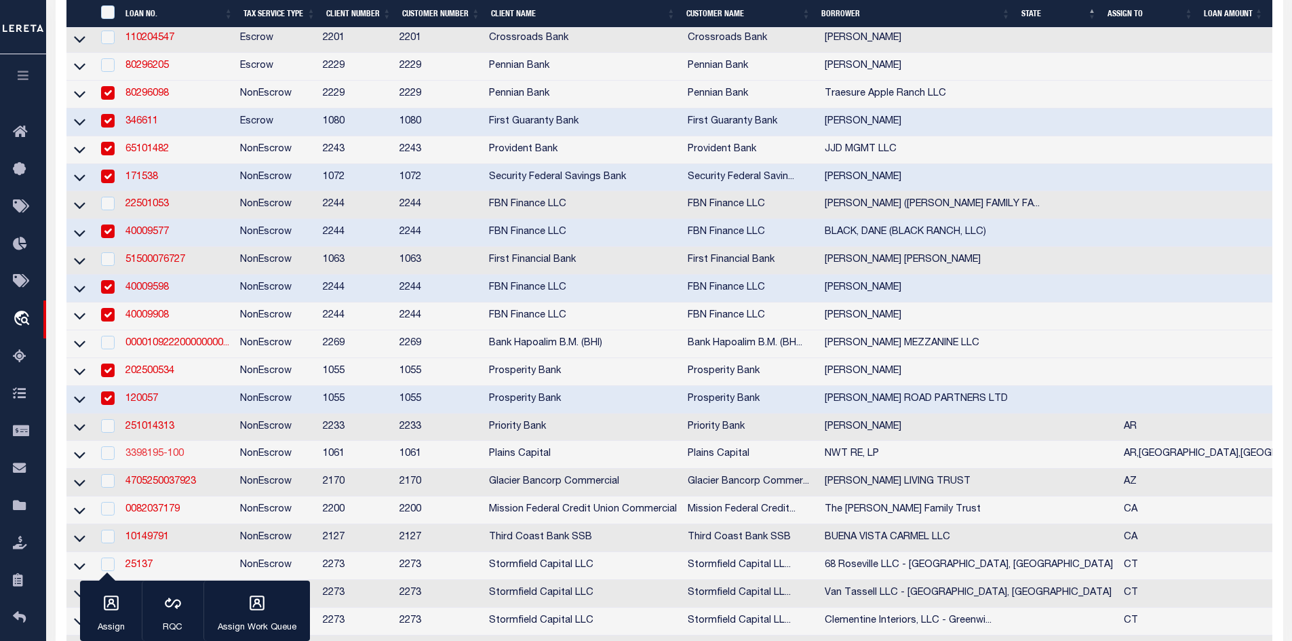
click at [150, 458] on link "3398195-100" at bounding box center [154, 453] width 58 height 9
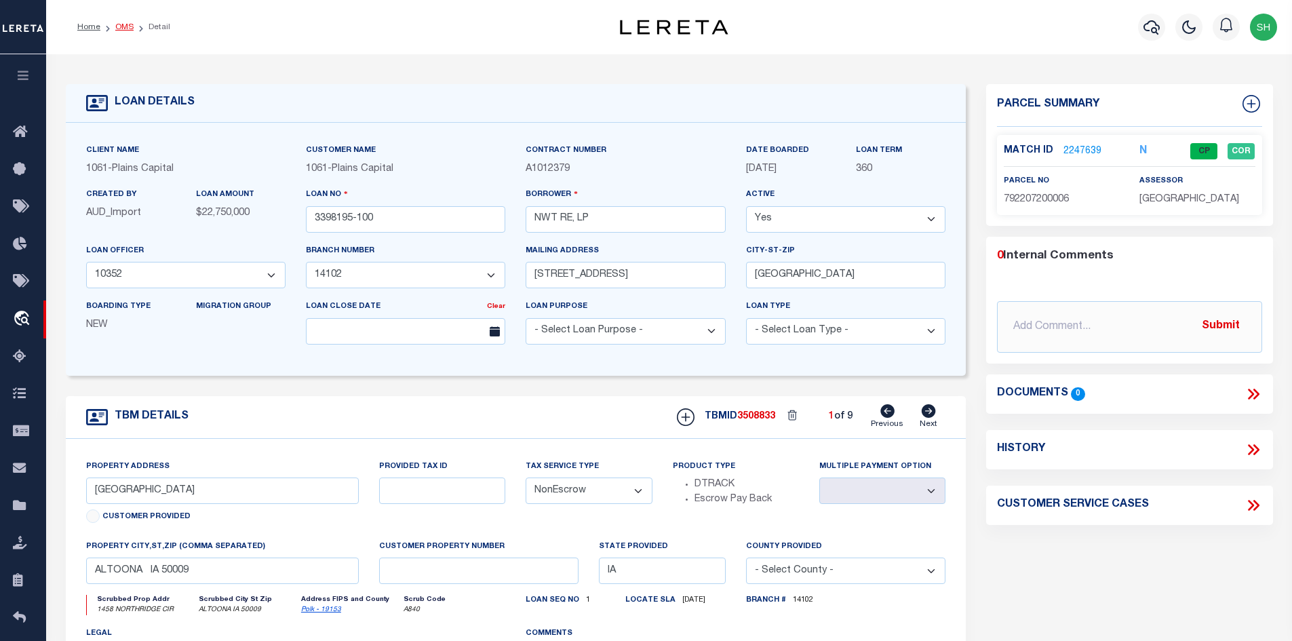
click at [121, 25] on link "OMS" at bounding box center [124, 27] width 18 height 8
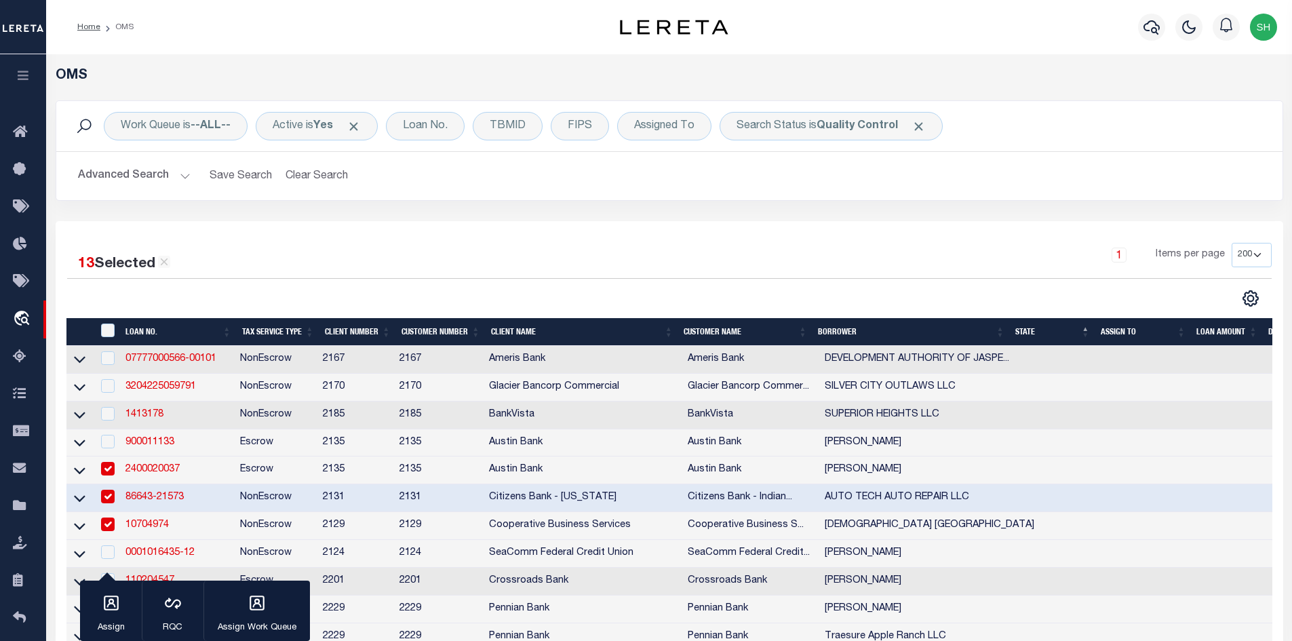
scroll to position [543, 0]
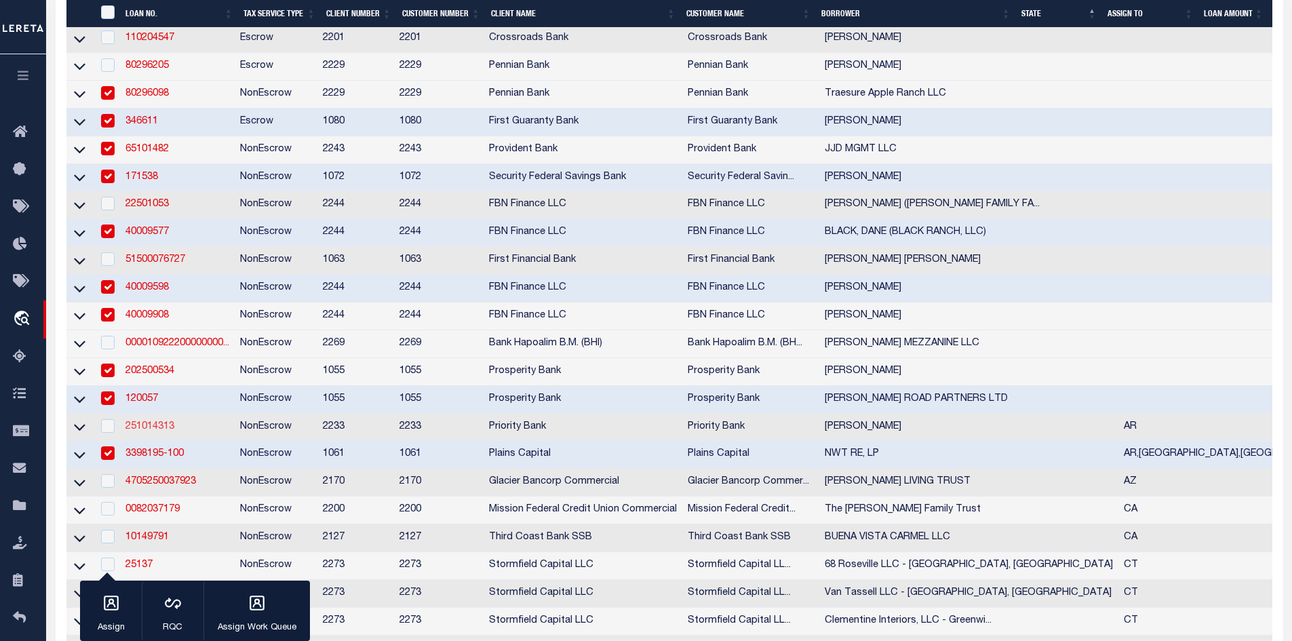
click at [138, 431] on link "251014313" at bounding box center [149, 426] width 49 height 9
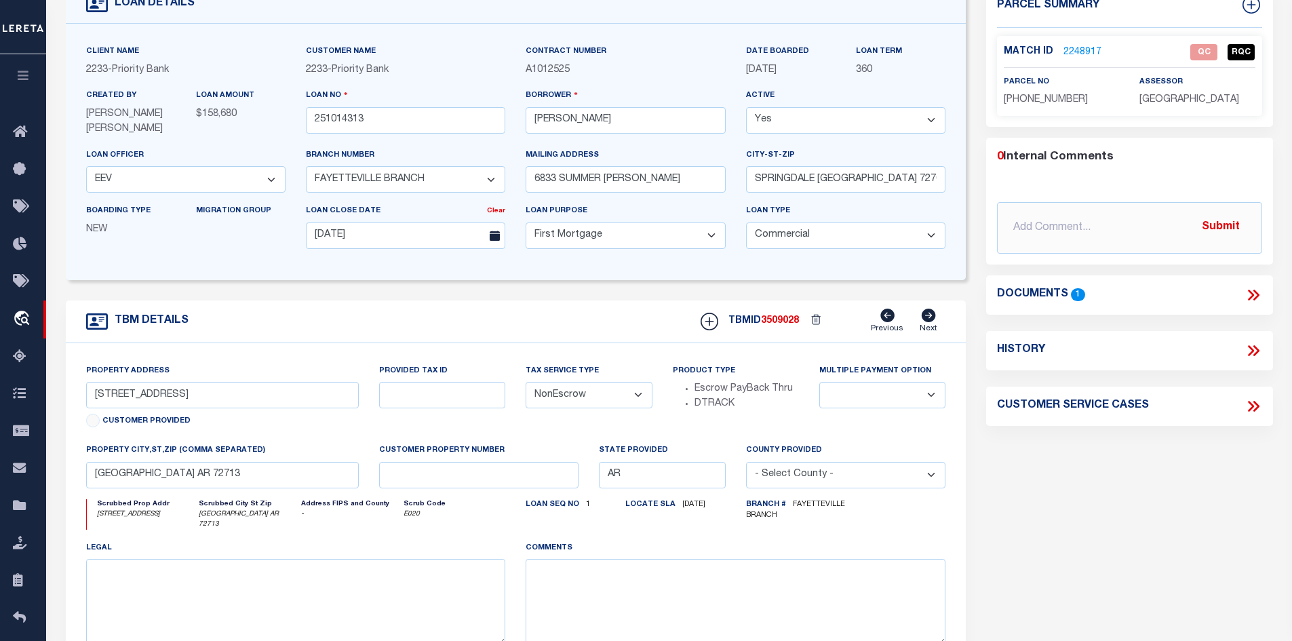
scroll to position [136, 0]
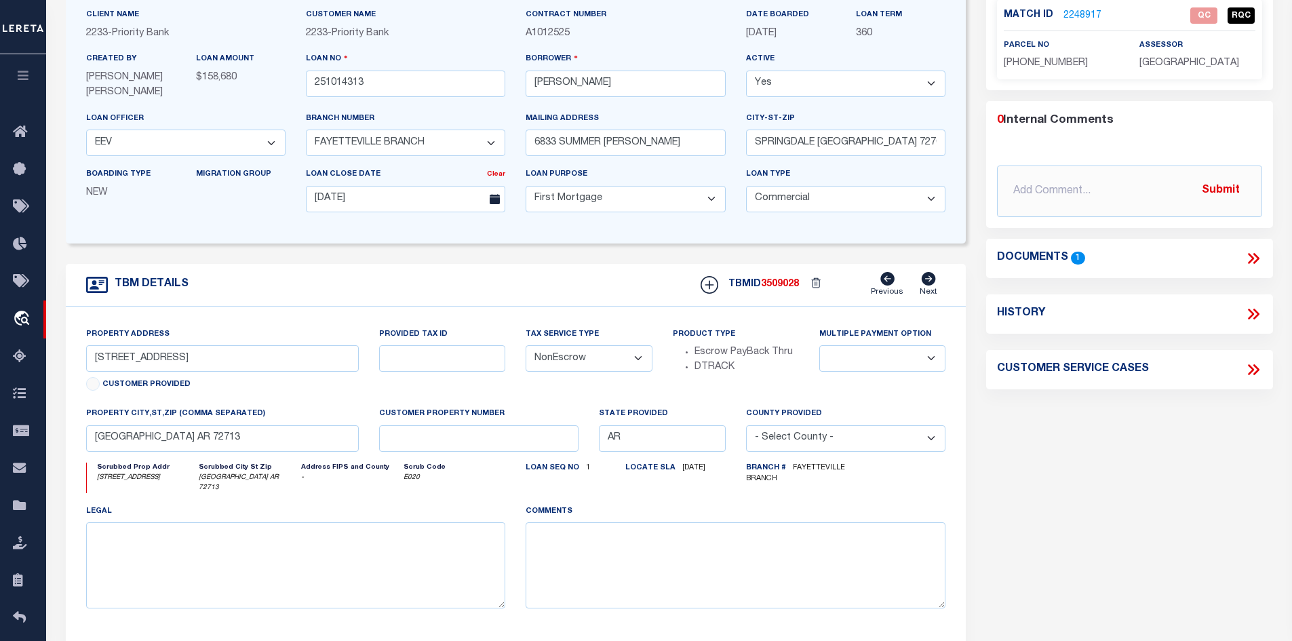
click at [1079, 9] on link "2248917" at bounding box center [1082, 16] width 38 height 14
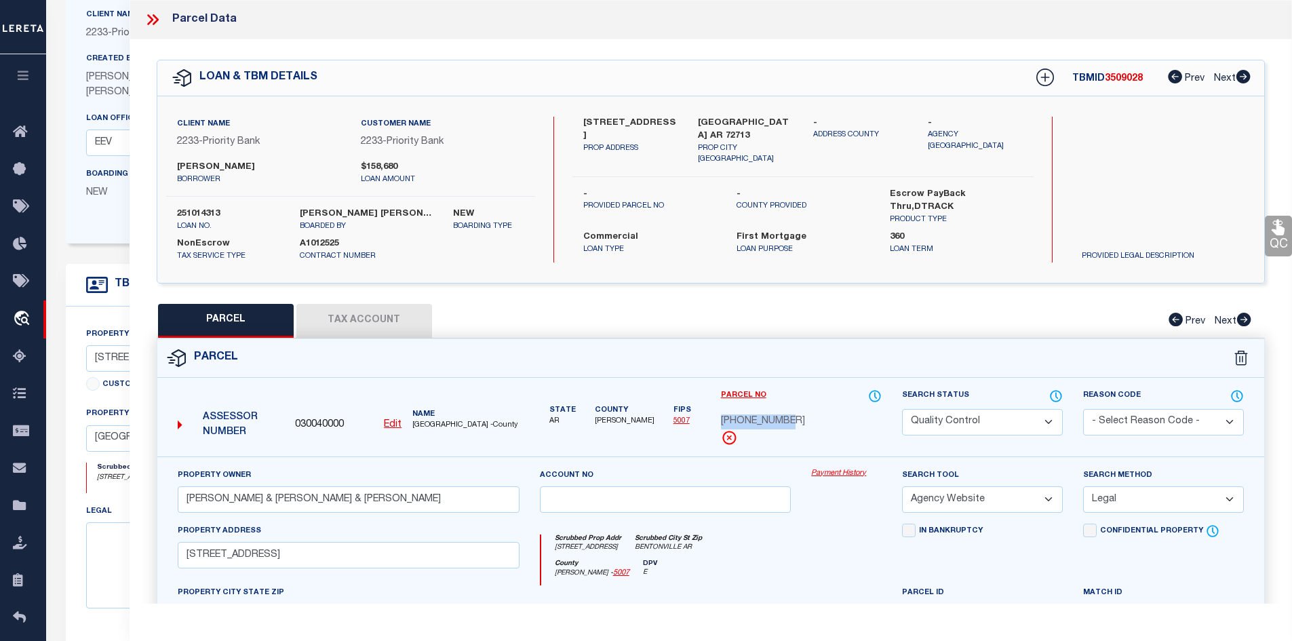
drag, startPoint x: 785, startPoint y: 419, endPoint x: 722, endPoint y: 422, distance: 63.1
click at [722, 422] on div "[PHONE_NUMBER]" at bounding box center [801, 421] width 161 height 15
copy span "[PHONE_NUMBER]"
drag, startPoint x: 144, startPoint y: 13, endPoint x: 156, endPoint y: 22, distance: 15.5
click at [144, 14] on icon at bounding box center [153, 20] width 18 height 18
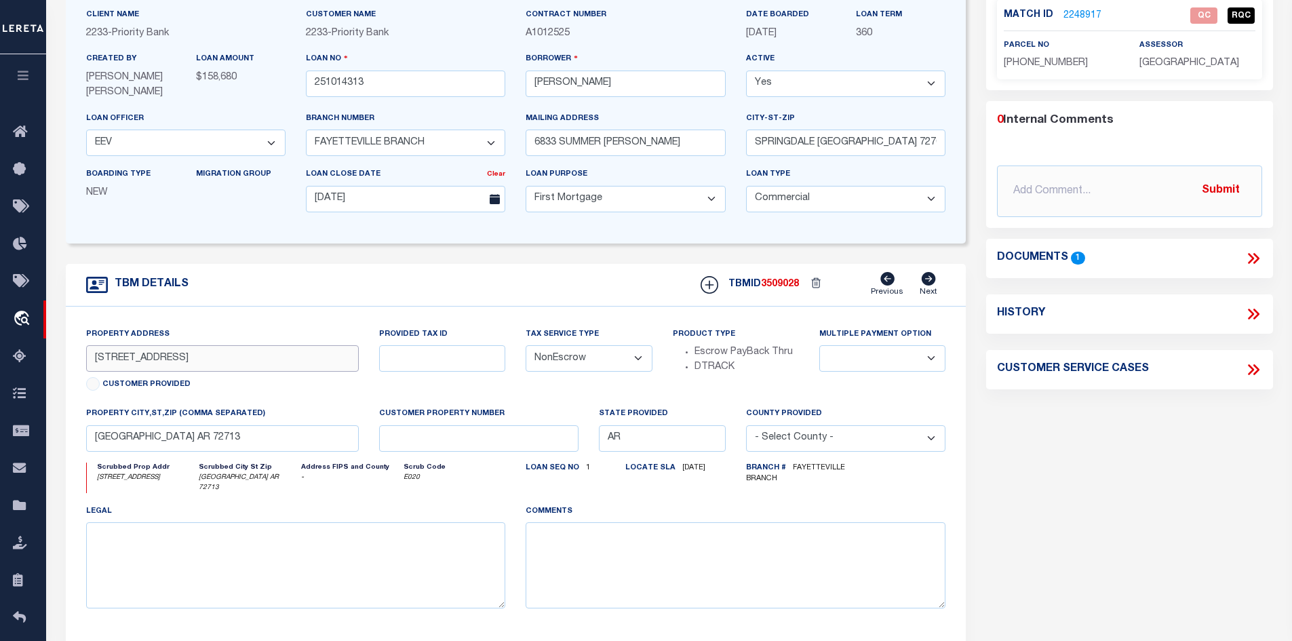
drag, startPoint x: 182, startPoint y: 358, endPoint x: 138, endPoint y: 360, distance: 43.5
click at [138, 360] on input "[STREET_ADDRESS]" at bounding box center [222, 358] width 273 height 26
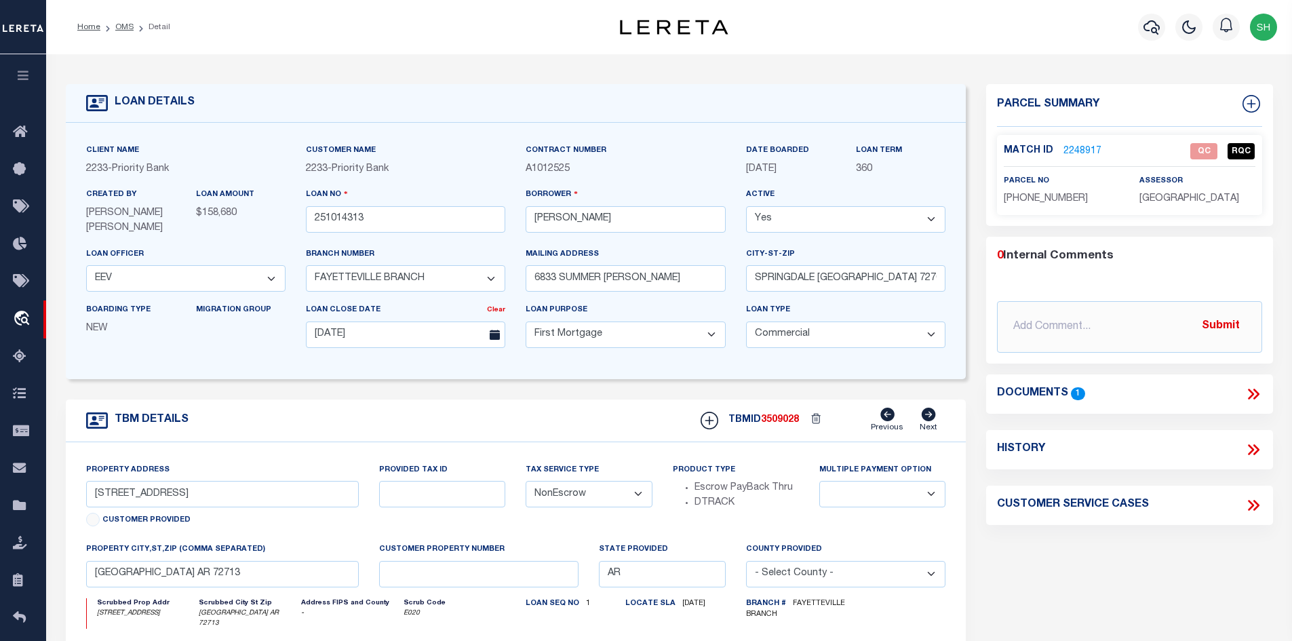
scroll to position [68, 0]
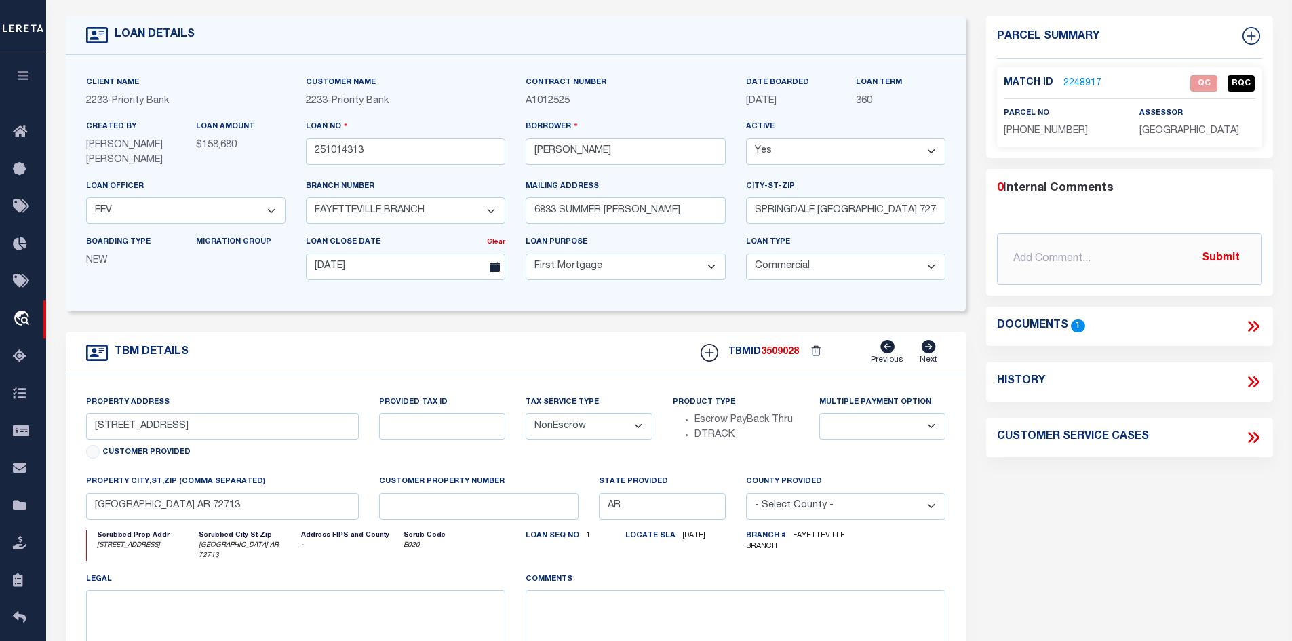
click at [1251, 328] on icon at bounding box center [1254, 326] width 18 height 18
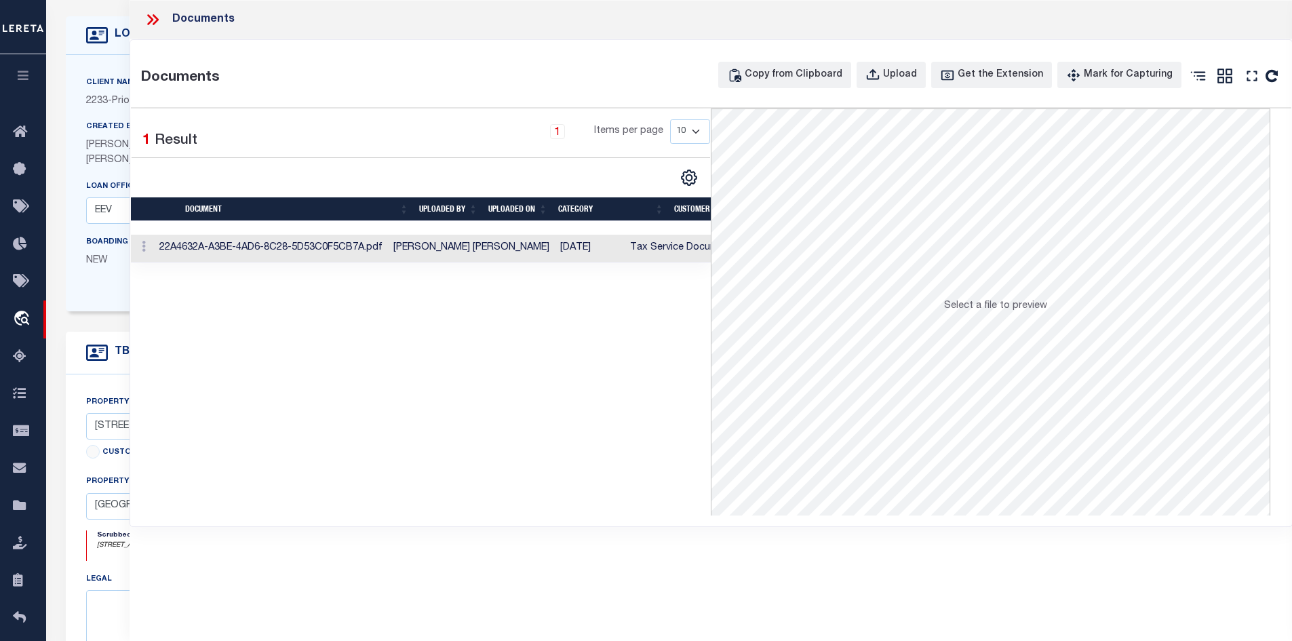
click at [557, 241] on tr "22A4632A-A3BE-4AD6-8C28-5D53C0F5CB7A.pdf [PERSON_NAME] [PERSON_NAME] [DATE] Tax…" at bounding box center [552, 249] width 842 height 28
click at [625, 246] on td "Tax Service Documents" at bounding box center [685, 249] width 120 height 28
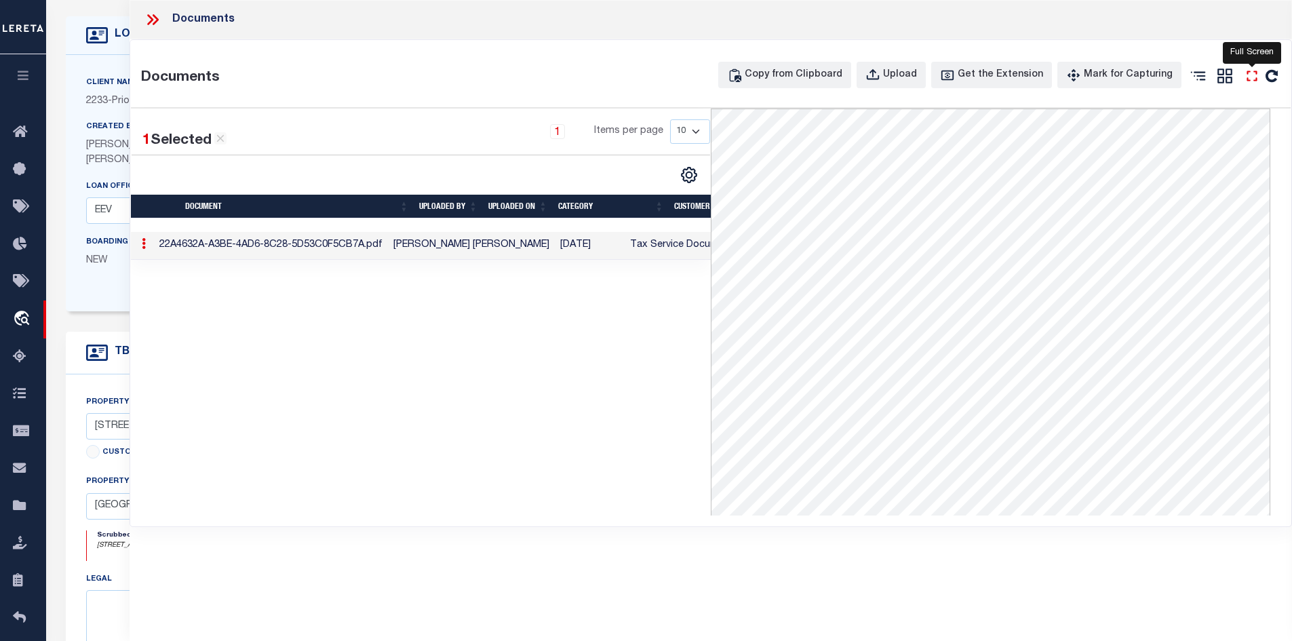
click at [1245, 75] on icon "" at bounding box center [1252, 76] width 18 height 18
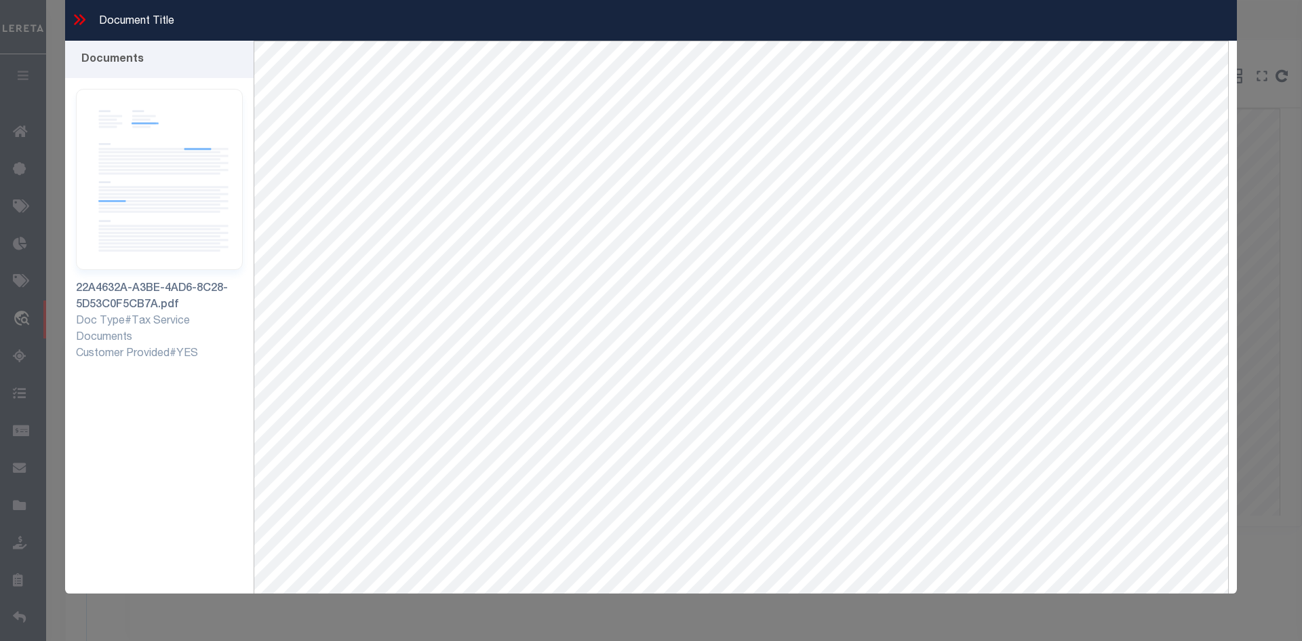
click at [77, 24] on icon at bounding box center [80, 20] width 18 height 18
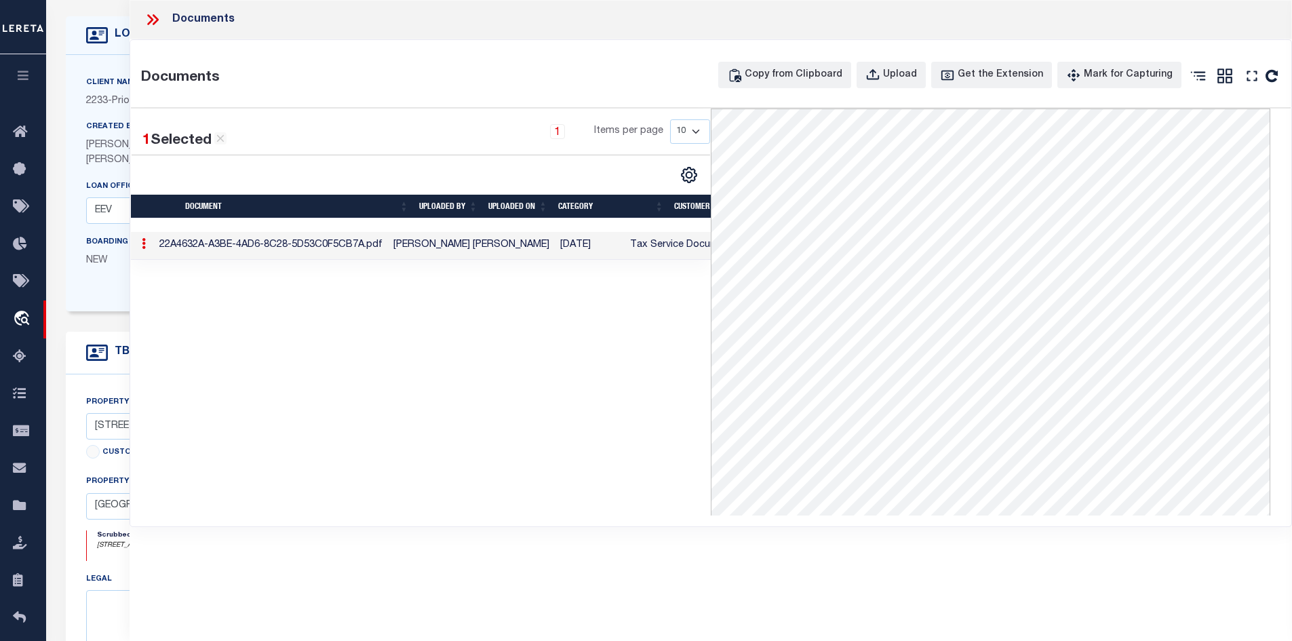
click at [153, 16] on icon at bounding box center [155, 19] width 6 height 11
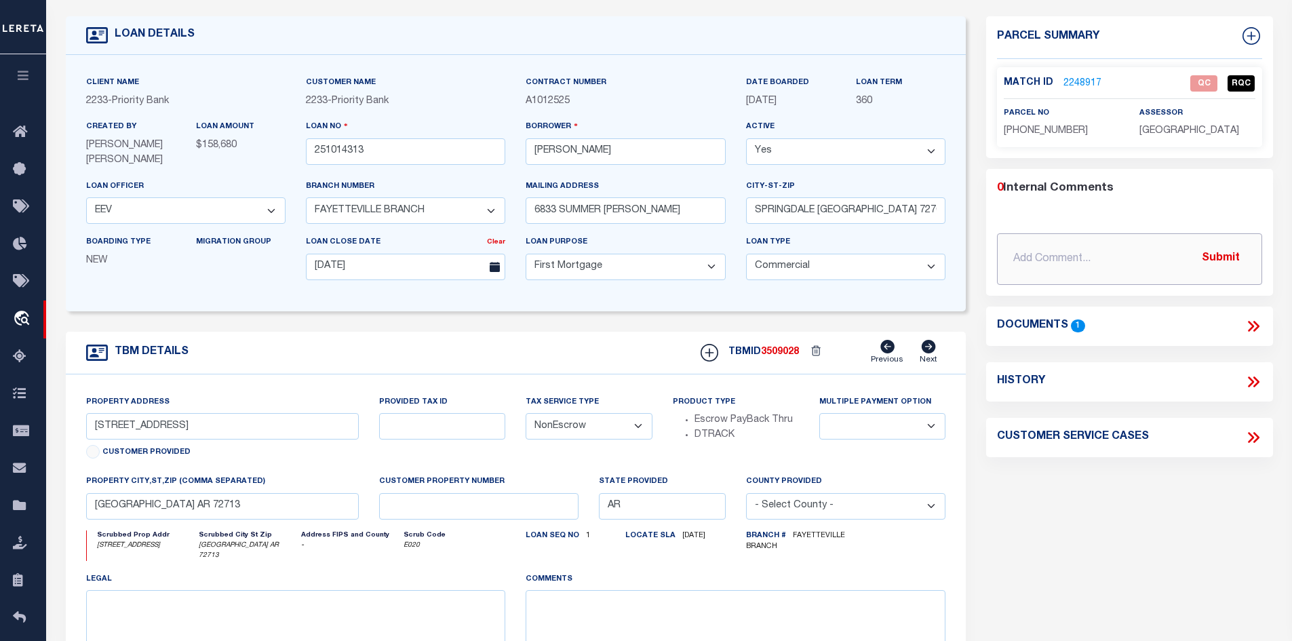
click at [1068, 257] on input "text" at bounding box center [1129, 259] width 265 height 52
paste input "80/"
click at [1220, 254] on button "Submit" at bounding box center [1221, 259] width 56 height 28
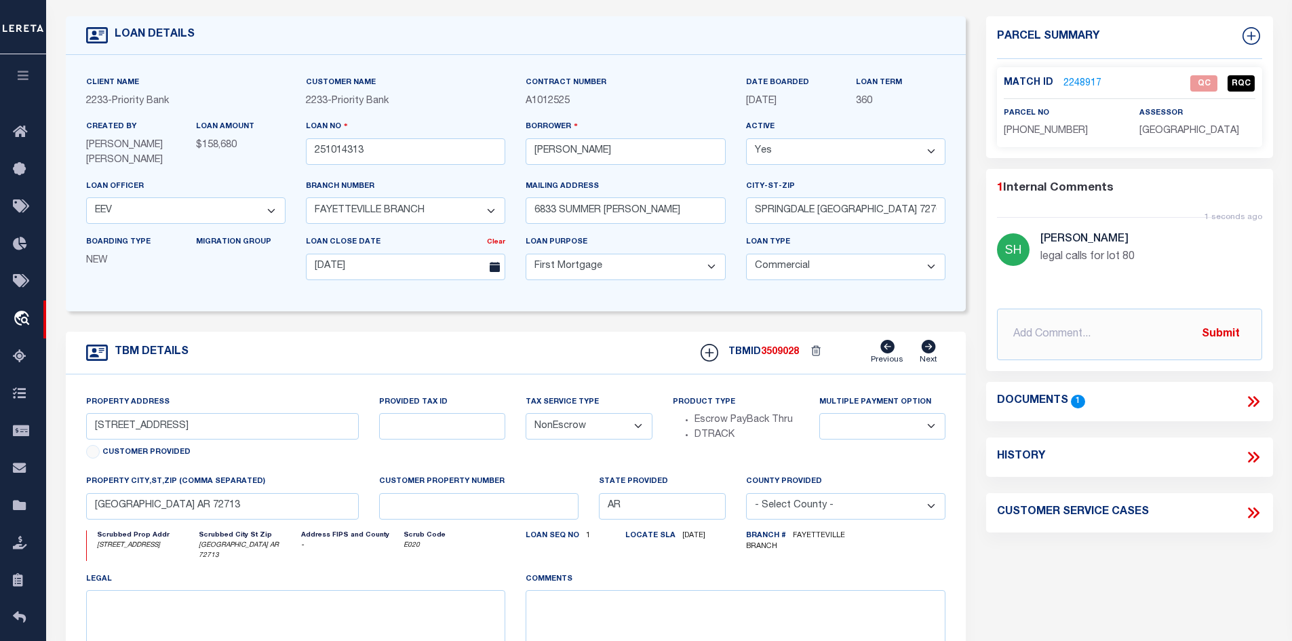
click at [1069, 81] on link "2248917" at bounding box center [1082, 84] width 38 height 14
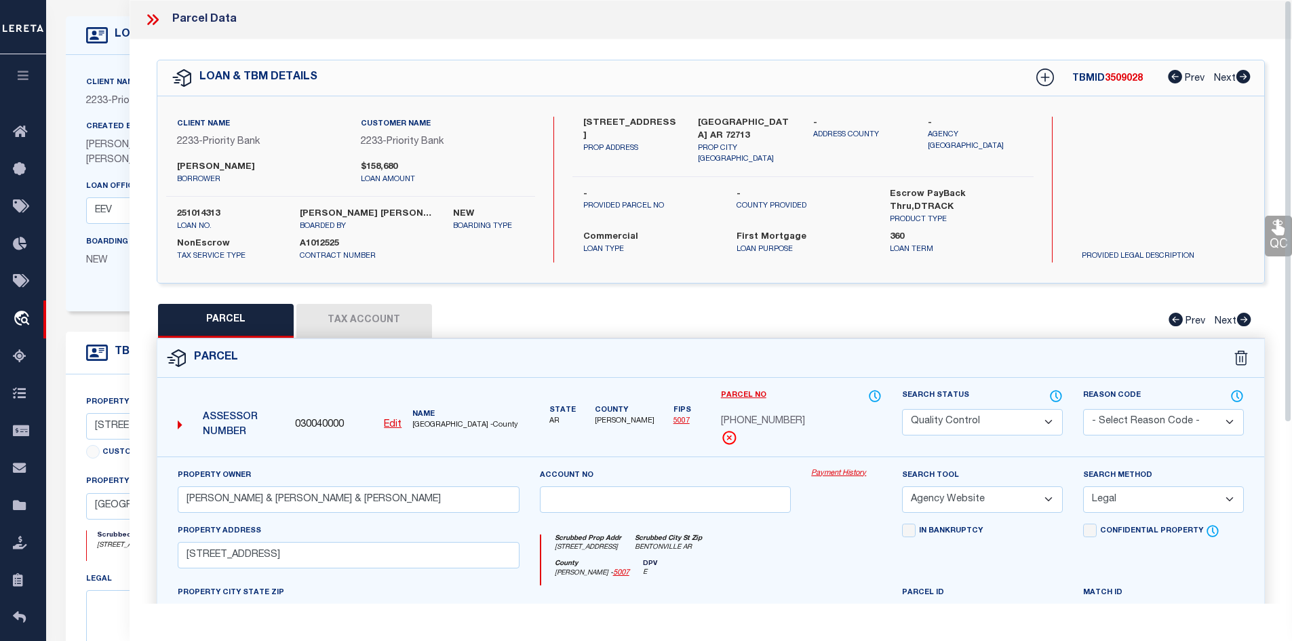
click at [950, 422] on select "Automated Search Bad Parcel Complete Duplicate Parcel High Dollar Reporting In …" at bounding box center [982, 422] width 161 height 26
click at [902, 409] on select "Automated Search Bad Parcel Complete Duplicate Parcel High Dollar Reporting In …" at bounding box center [982, 422] width 161 height 26
click at [808, 286] on div "QC QC QC" at bounding box center [711, 469] width 1163 height 861
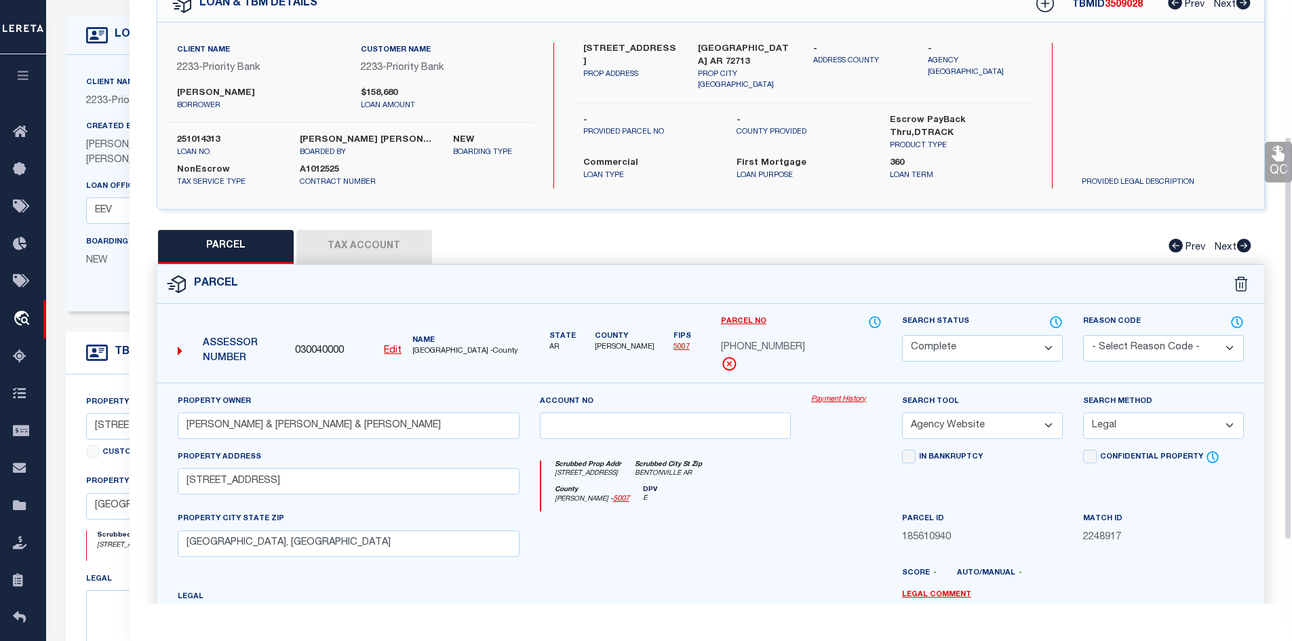
scroll to position [203, 0]
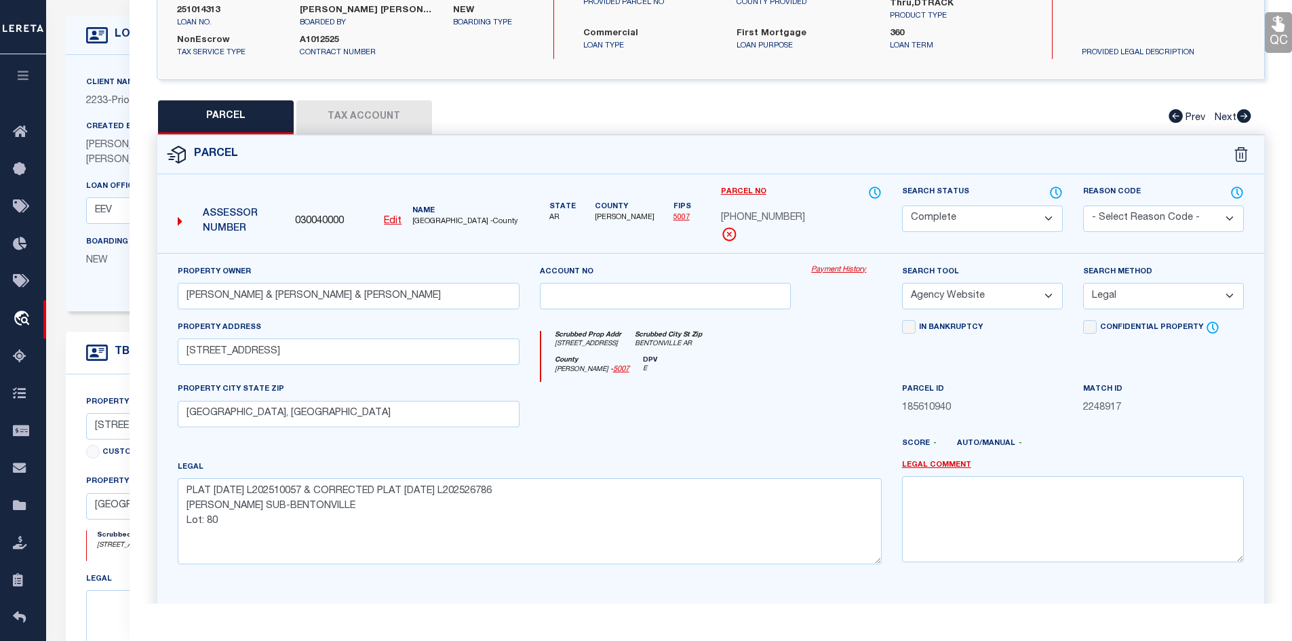
click at [340, 121] on button "Tax Account" at bounding box center [364, 117] width 136 height 34
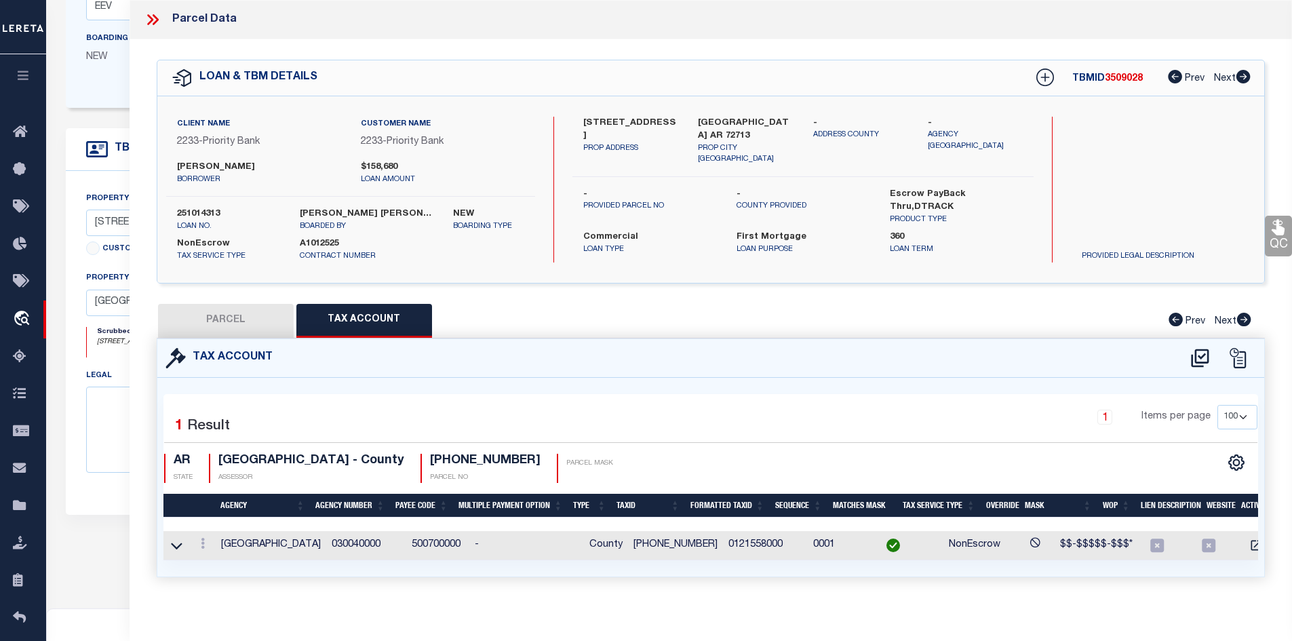
scroll to position [14, 0]
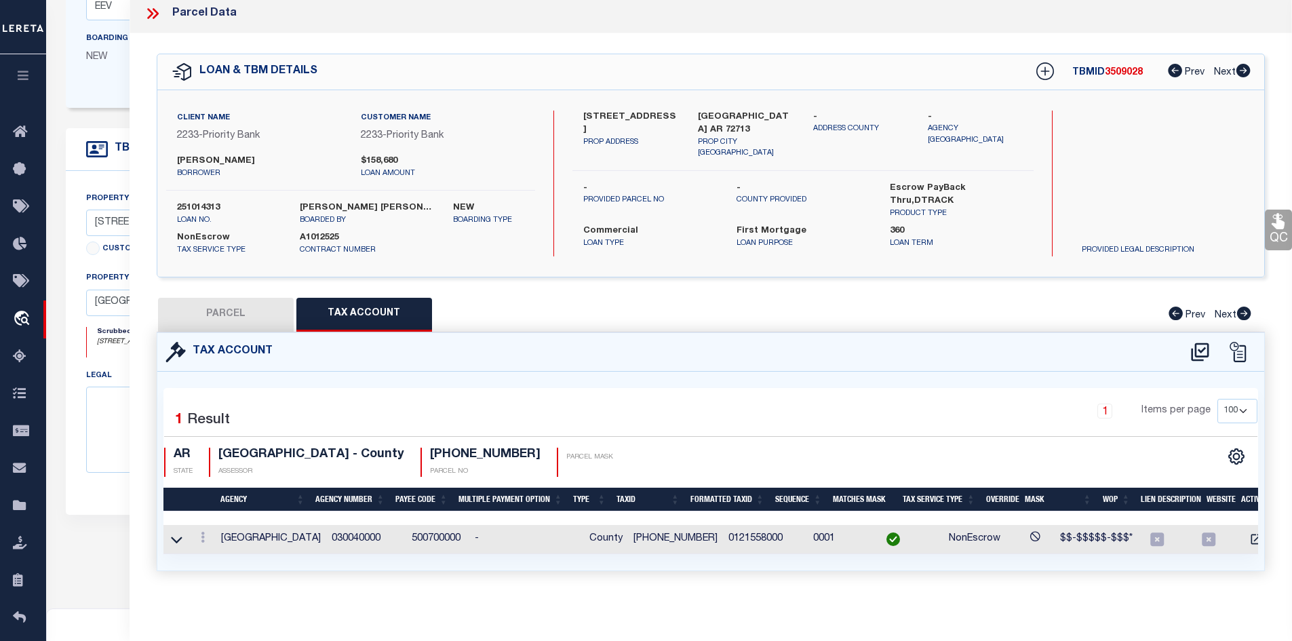
click at [222, 312] on button "PARCEL" at bounding box center [226, 315] width 136 height 34
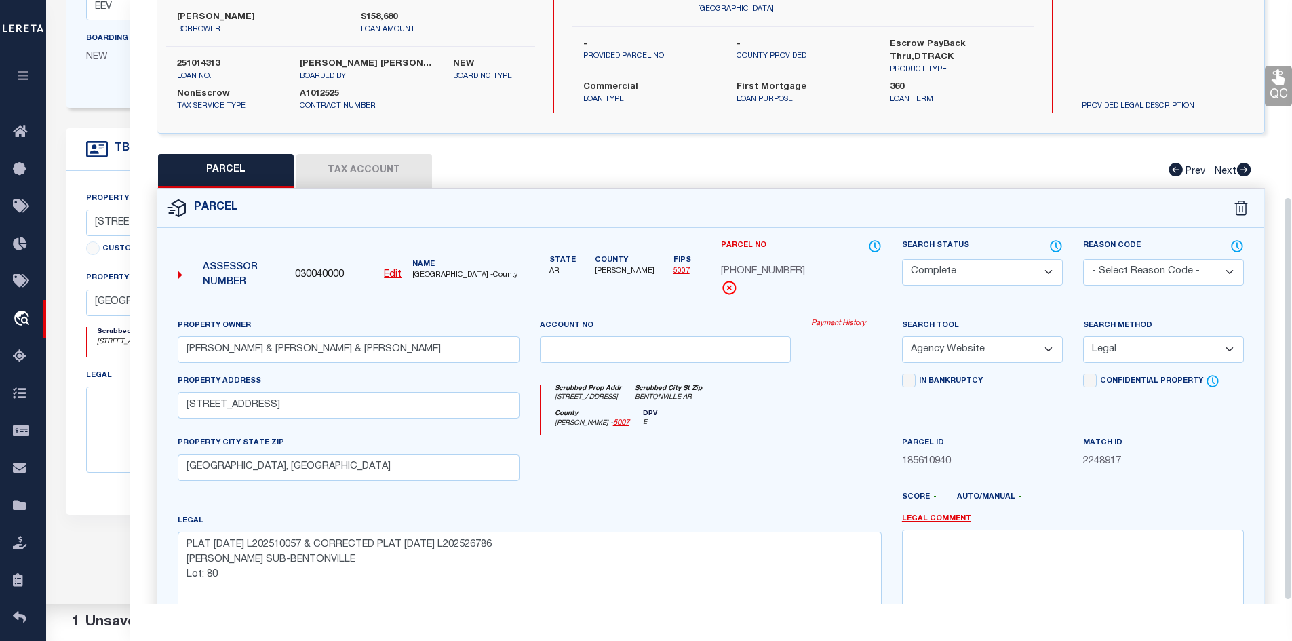
scroll to position [298, 0]
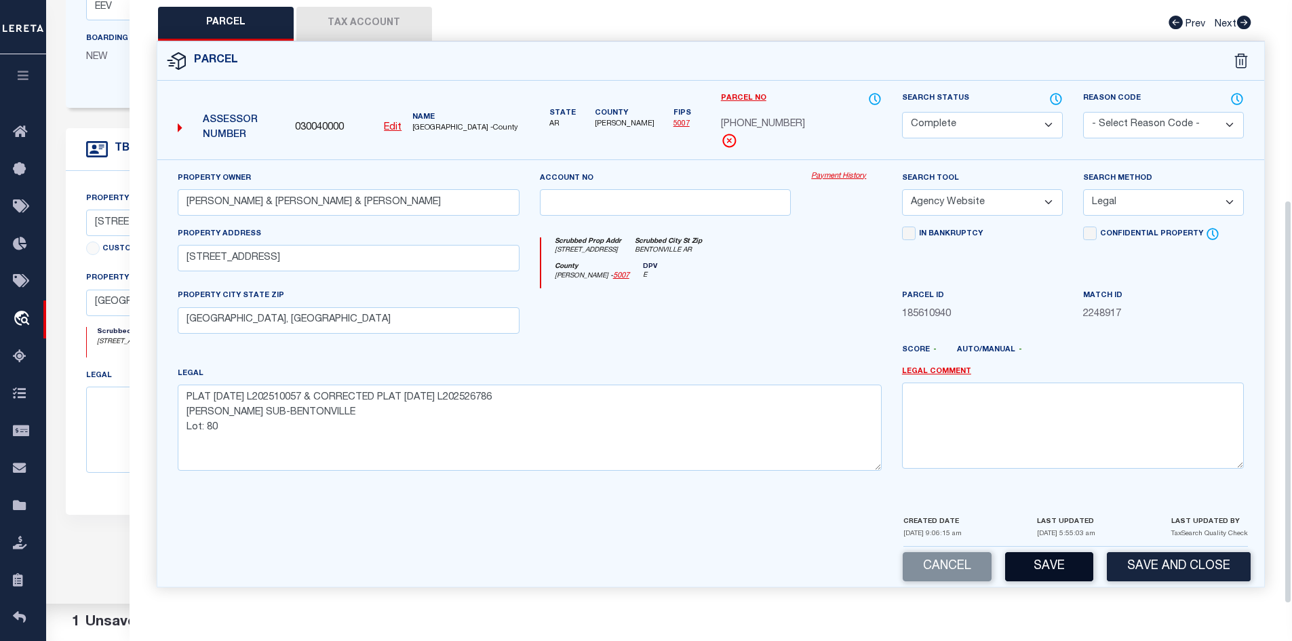
click at [1085, 559] on button "Save" at bounding box center [1049, 566] width 88 height 29
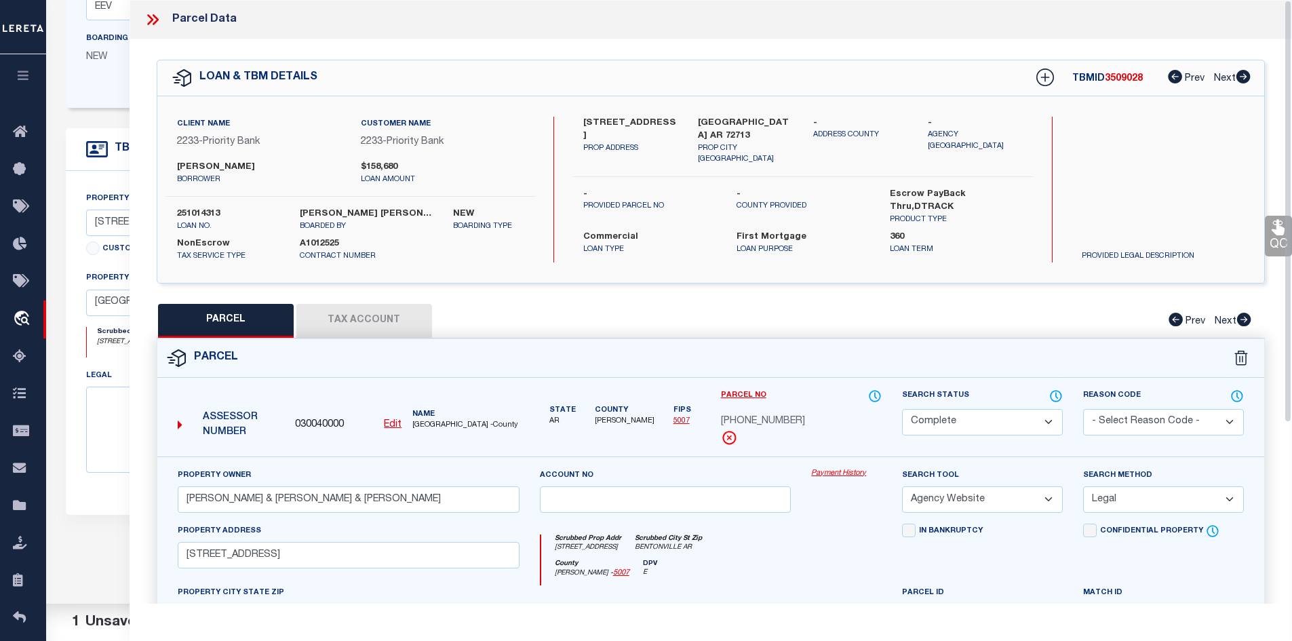
scroll to position [0, 0]
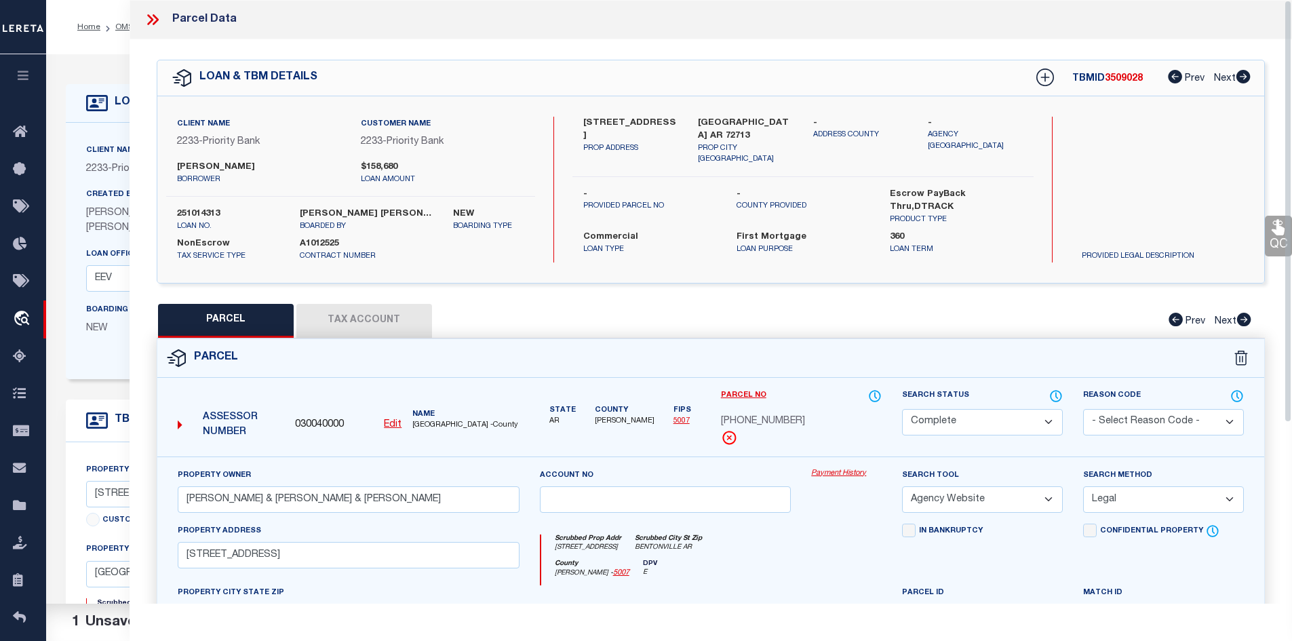
click at [149, 20] on icon at bounding box center [153, 20] width 18 height 18
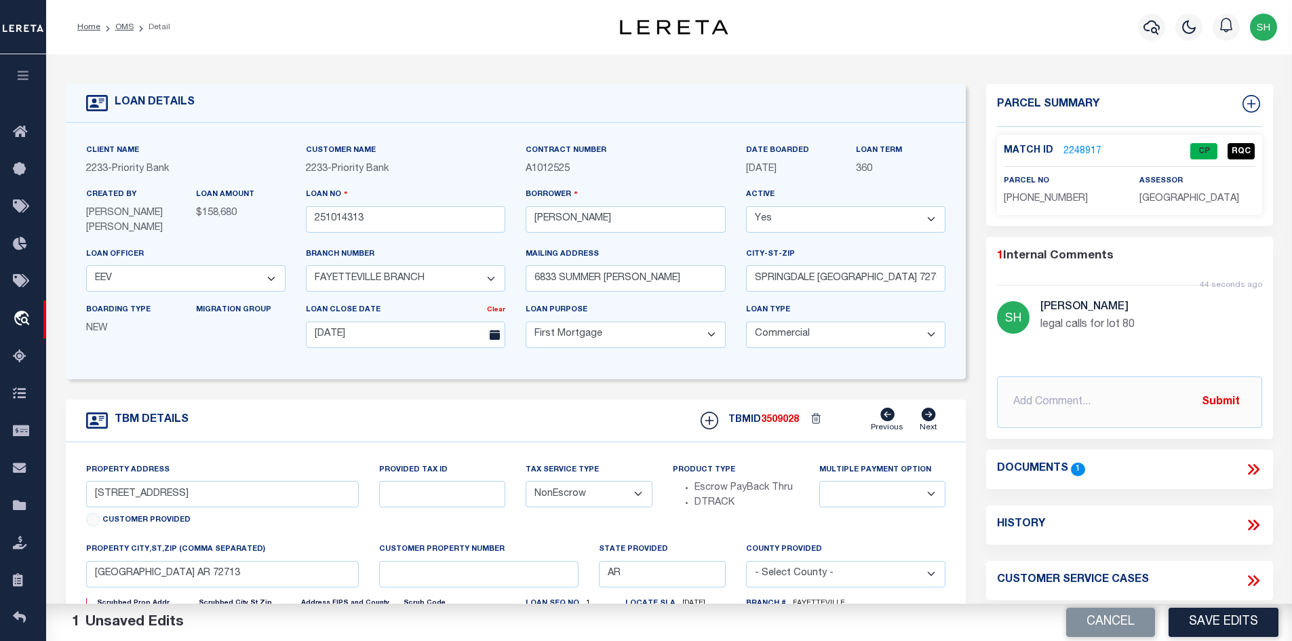
click at [1251, 476] on icon at bounding box center [1254, 470] width 18 height 18
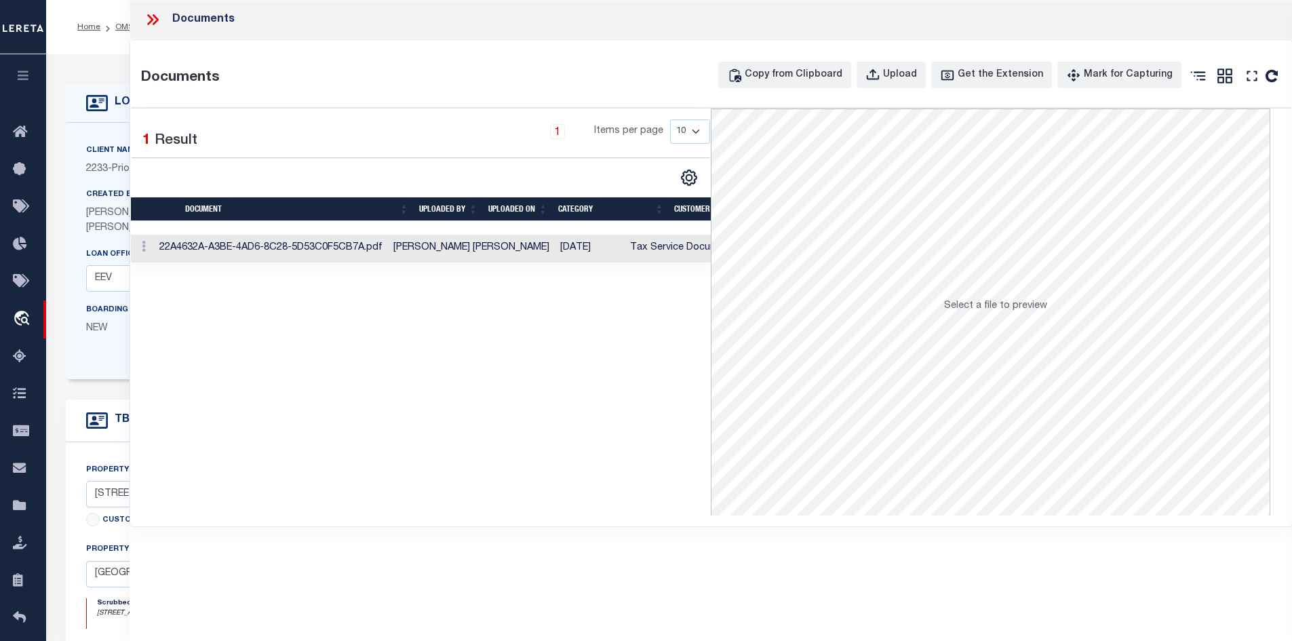
click at [469, 240] on td "[PERSON_NAME] [PERSON_NAME]" at bounding box center [471, 249] width 167 height 28
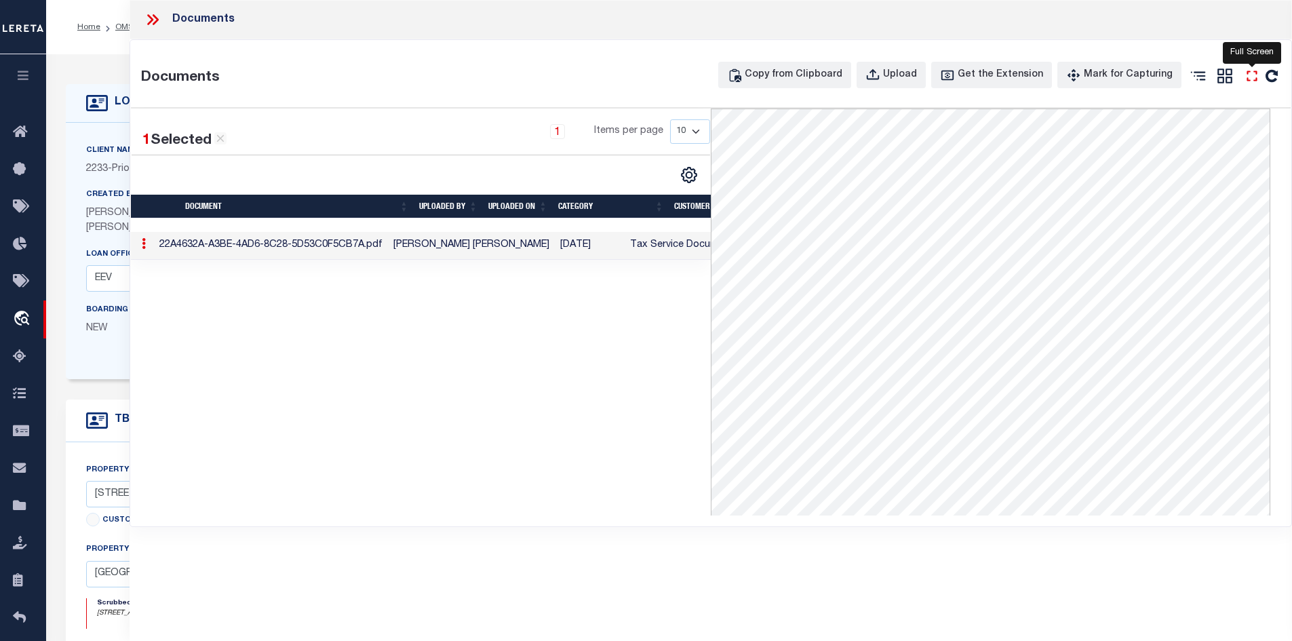
click at [1249, 77] on icon "" at bounding box center [1252, 76] width 18 height 18
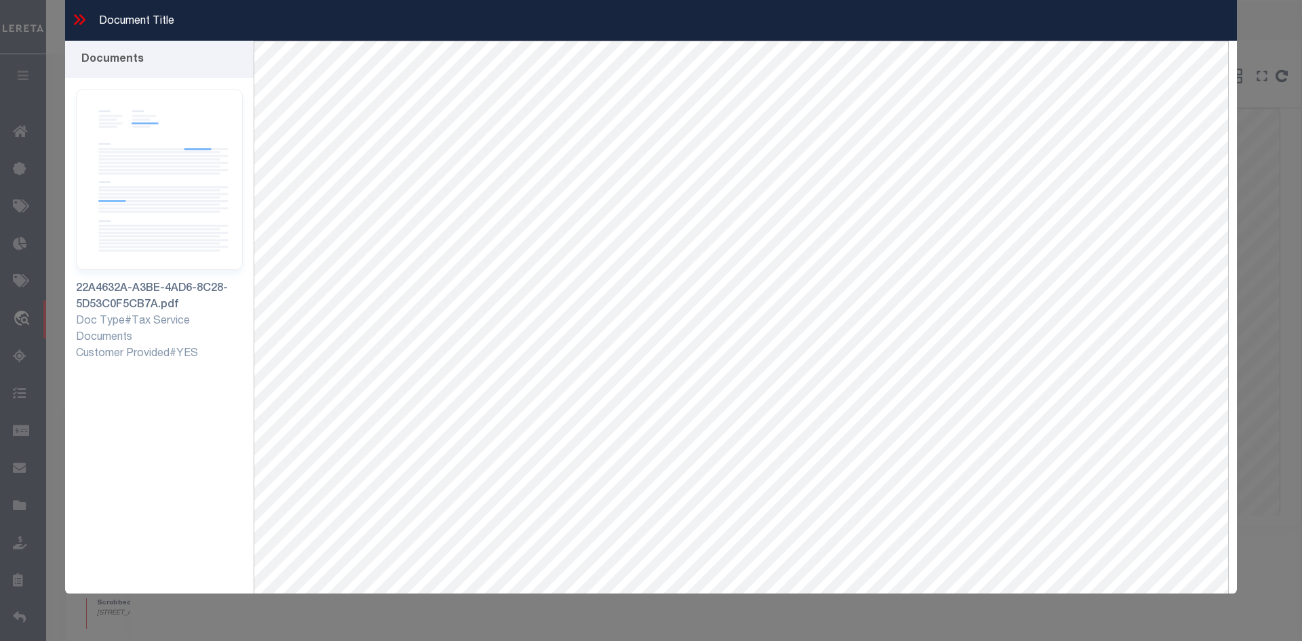
click at [75, 19] on icon at bounding box center [80, 20] width 18 height 18
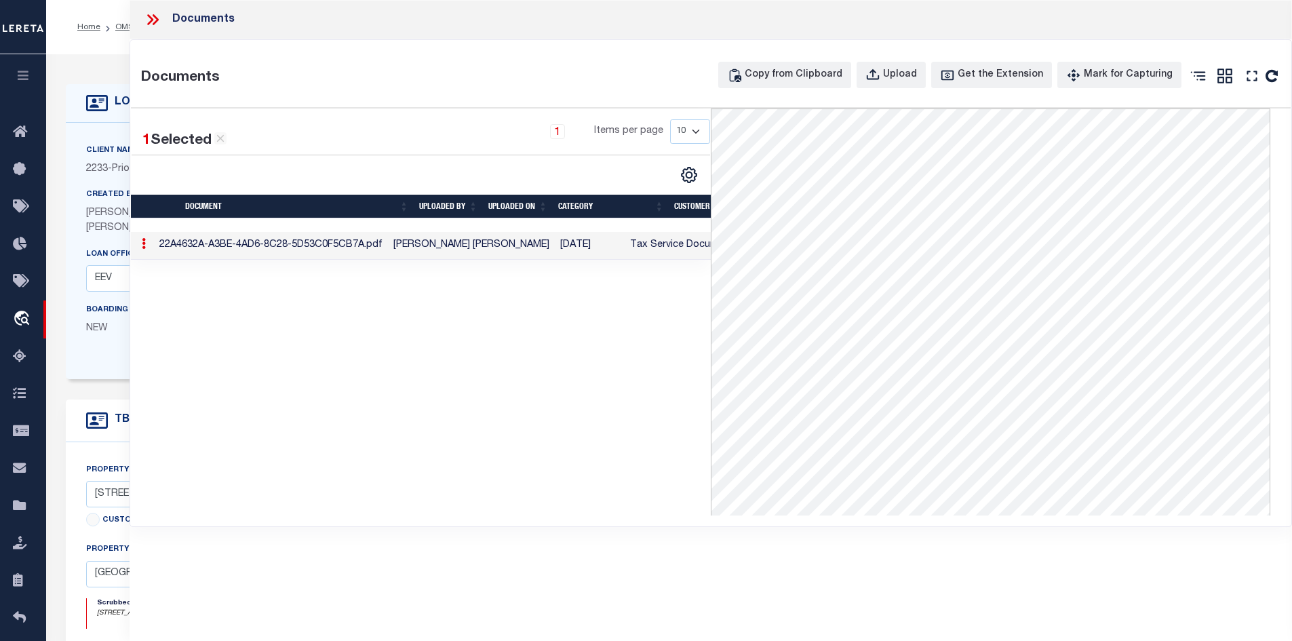
click at [147, 25] on icon at bounding box center [153, 20] width 18 height 18
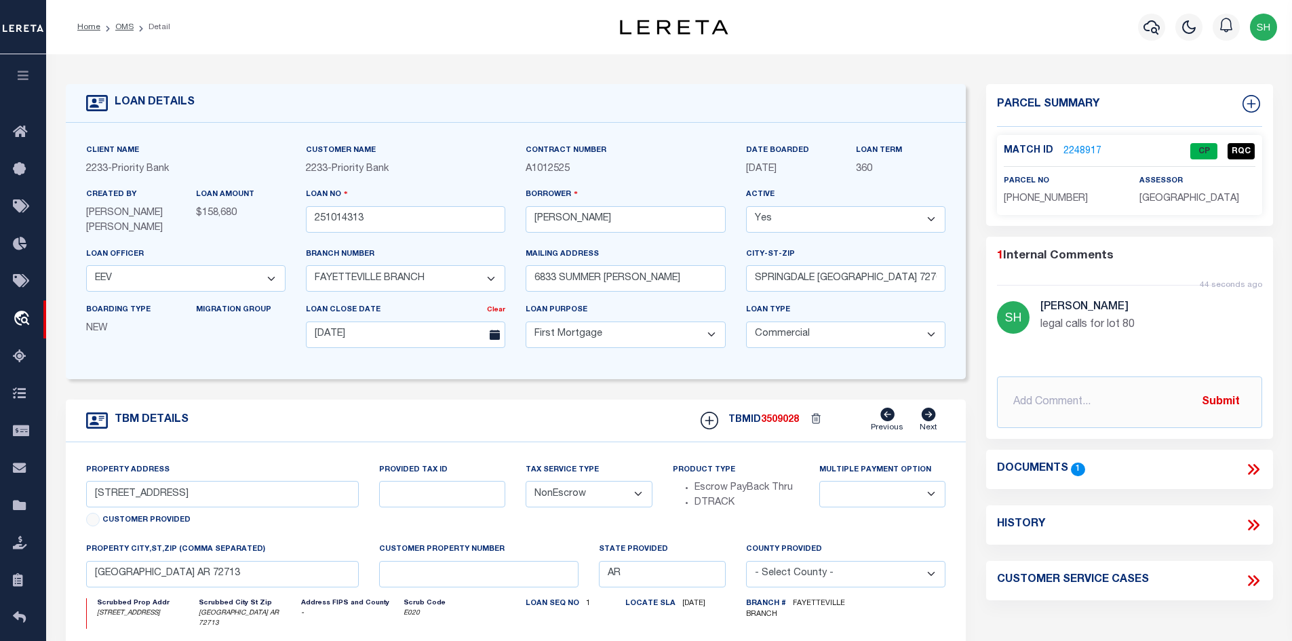
scroll to position [68, 0]
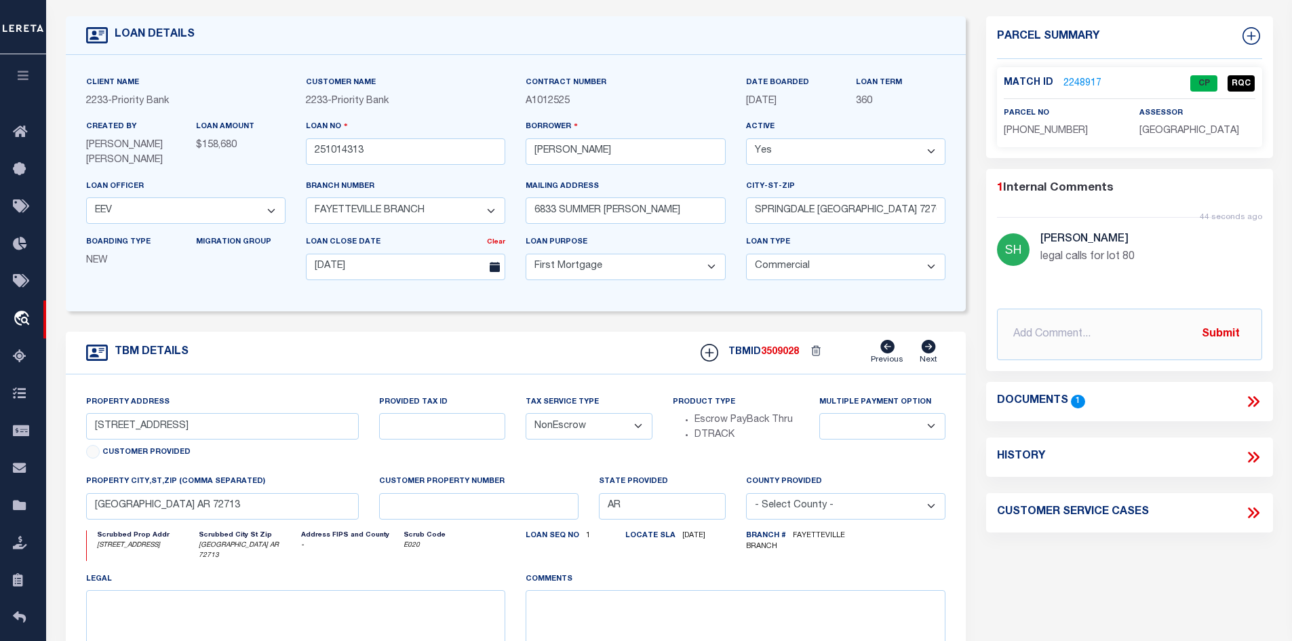
click at [1247, 399] on icon at bounding box center [1254, 402] width 18 height 18
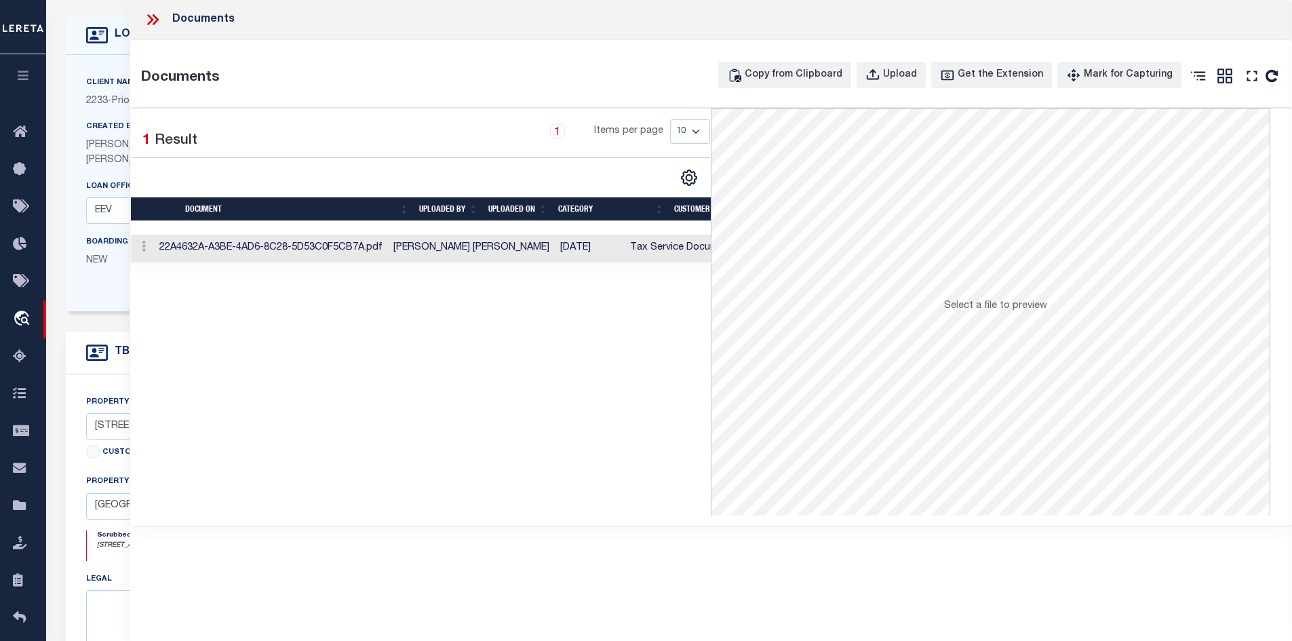
click at [442, 250] on td "[PERSON_NAME] [PERSON_NAME]" at bounding box center [471, 249] width 167 height 28
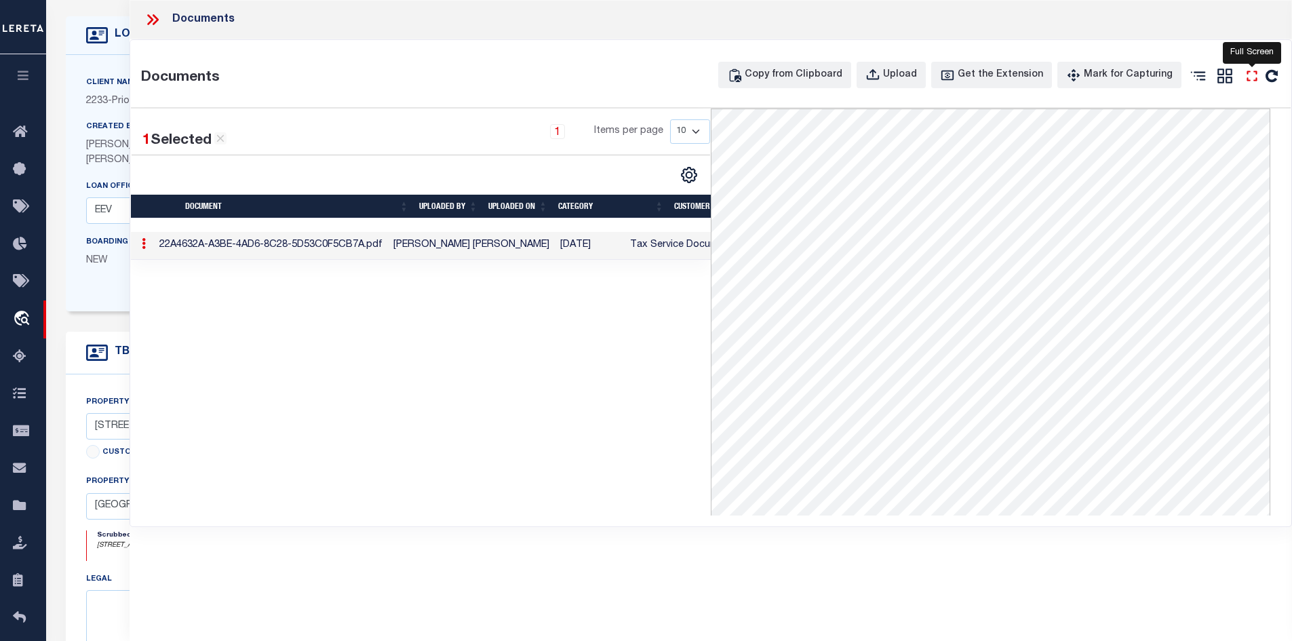
click at [1245, 77] on icon "" at bounding box center [1252, 76] width 18 height 18
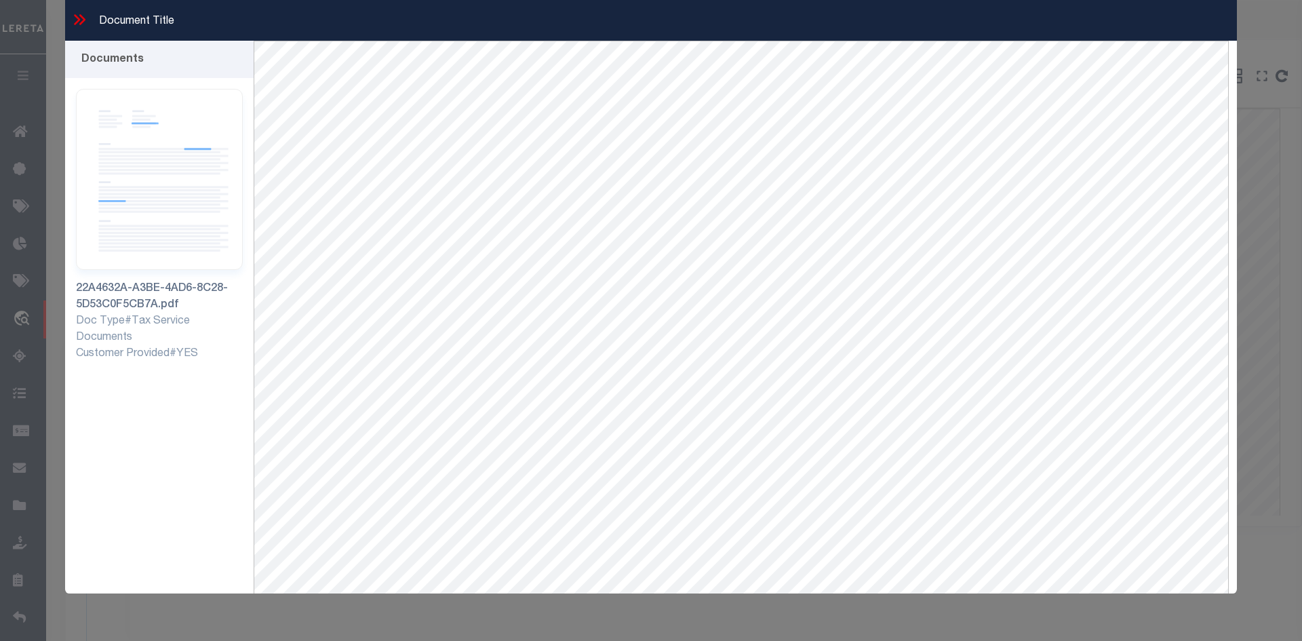
click at [76, 17] on icon at bounding box center [77, 19] width 6 height 11
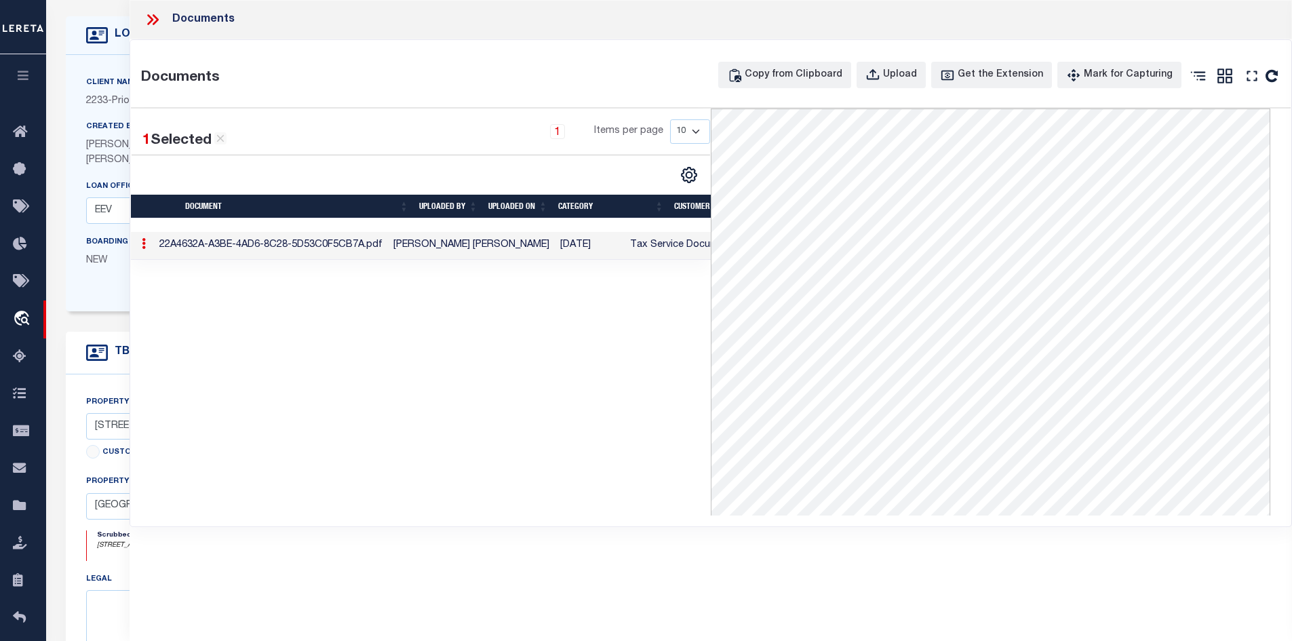
click at [154, 25] on icon at bounding box center [153, 20] width 18 height 18
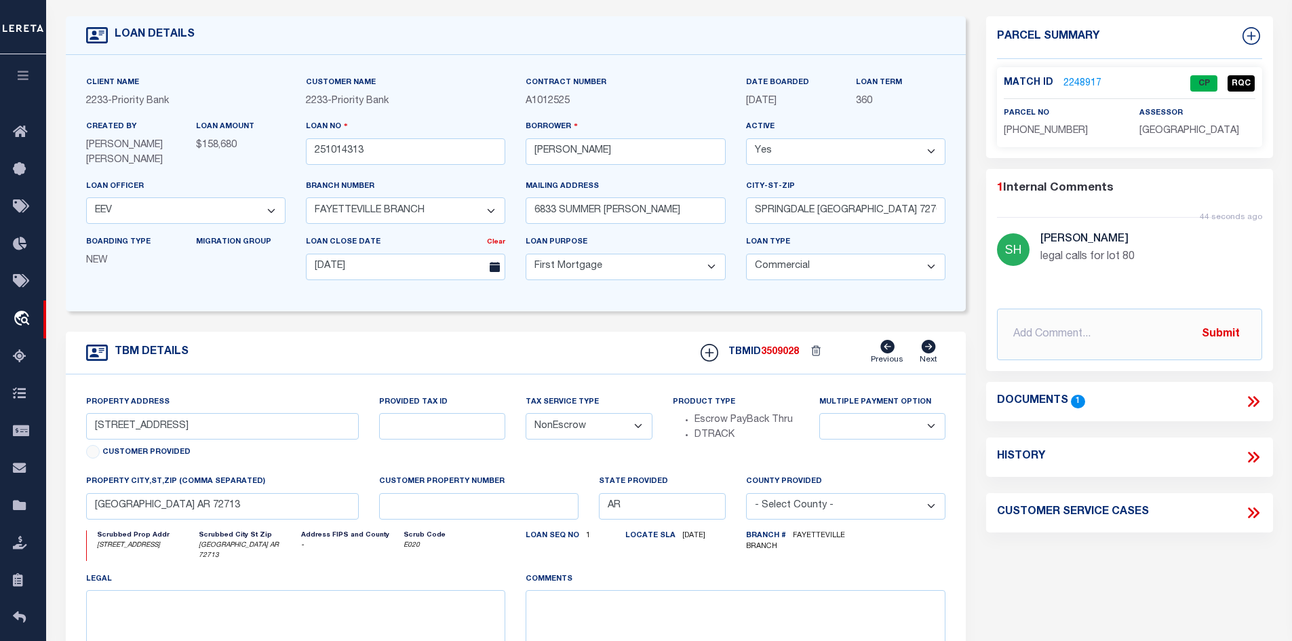
scroll to position [0, 0]
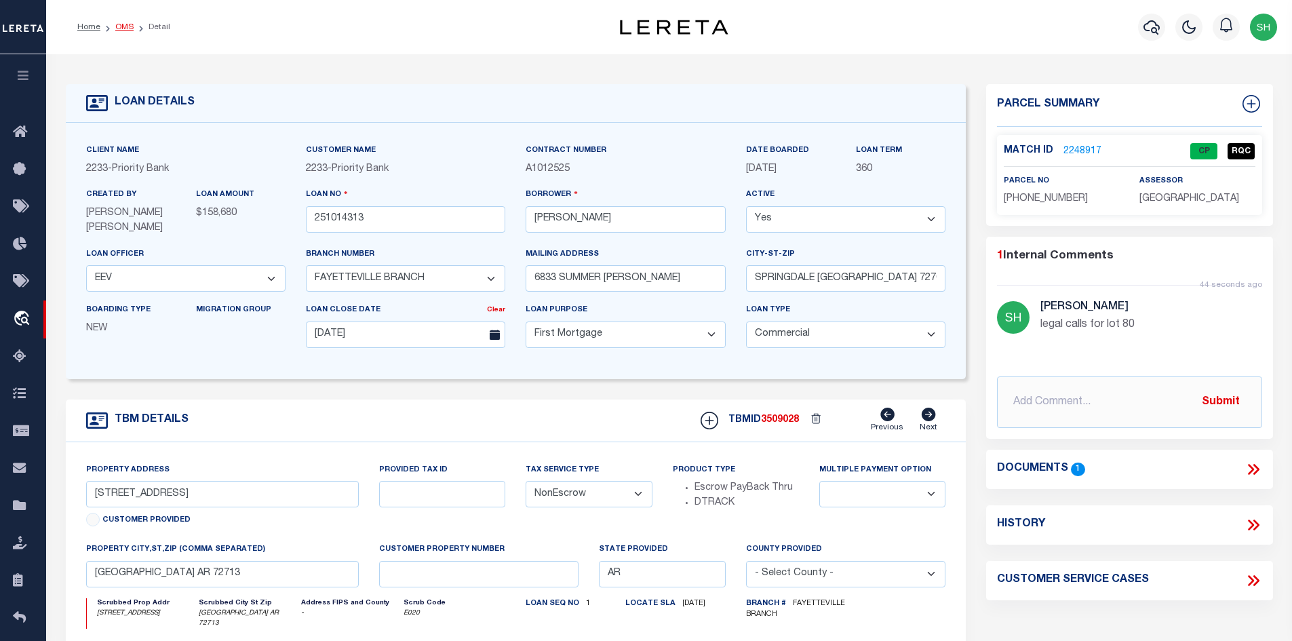
click at [120, 28] on link "OMS" at bounding box center [124, 27] width 18 height 8
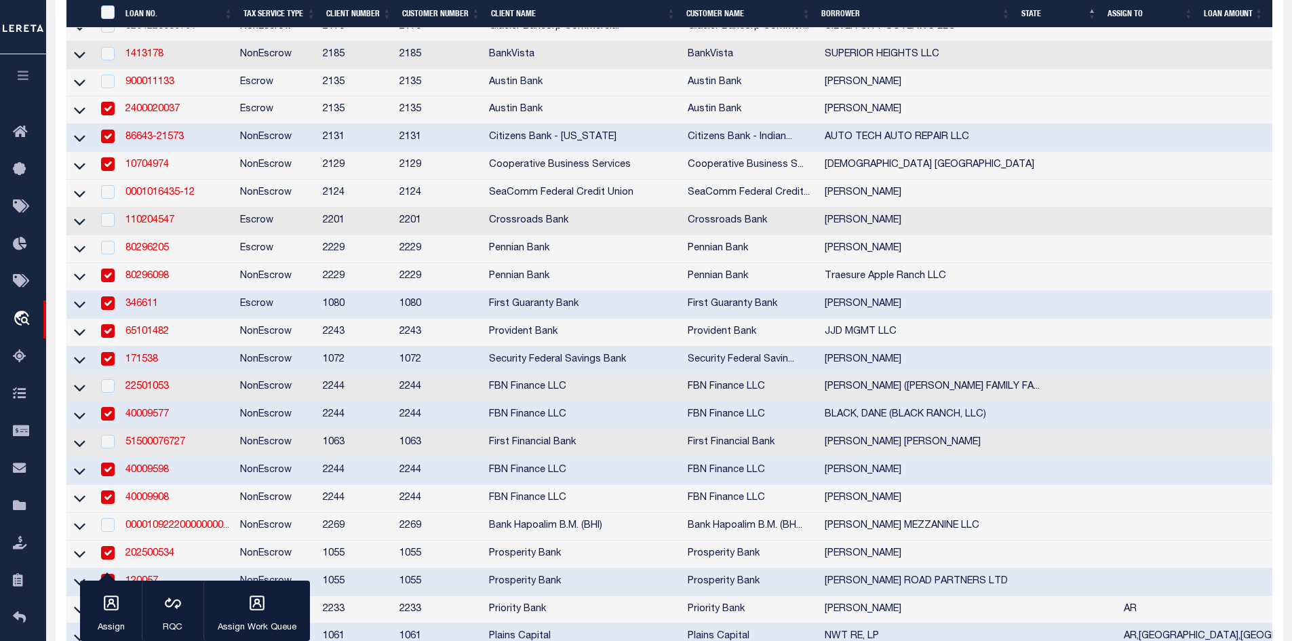
scroll to position [543, 0]
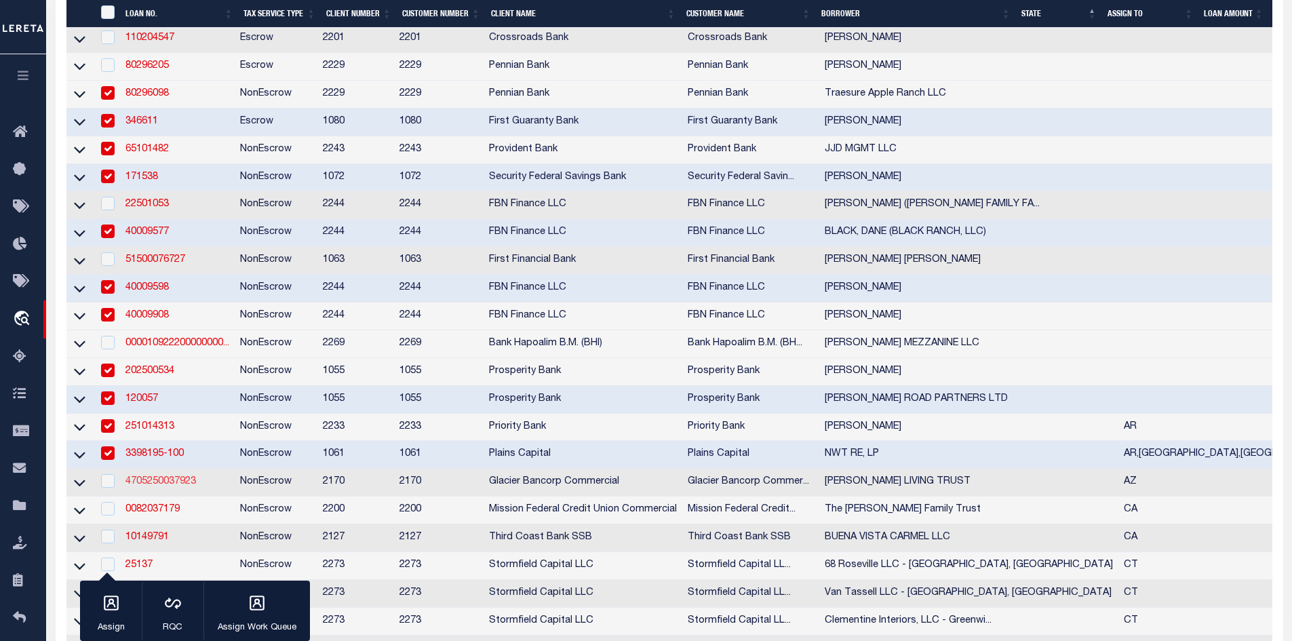
click at [153, 486] on link "4705250037923" at bounding box center [160, 481] width 71 height 9
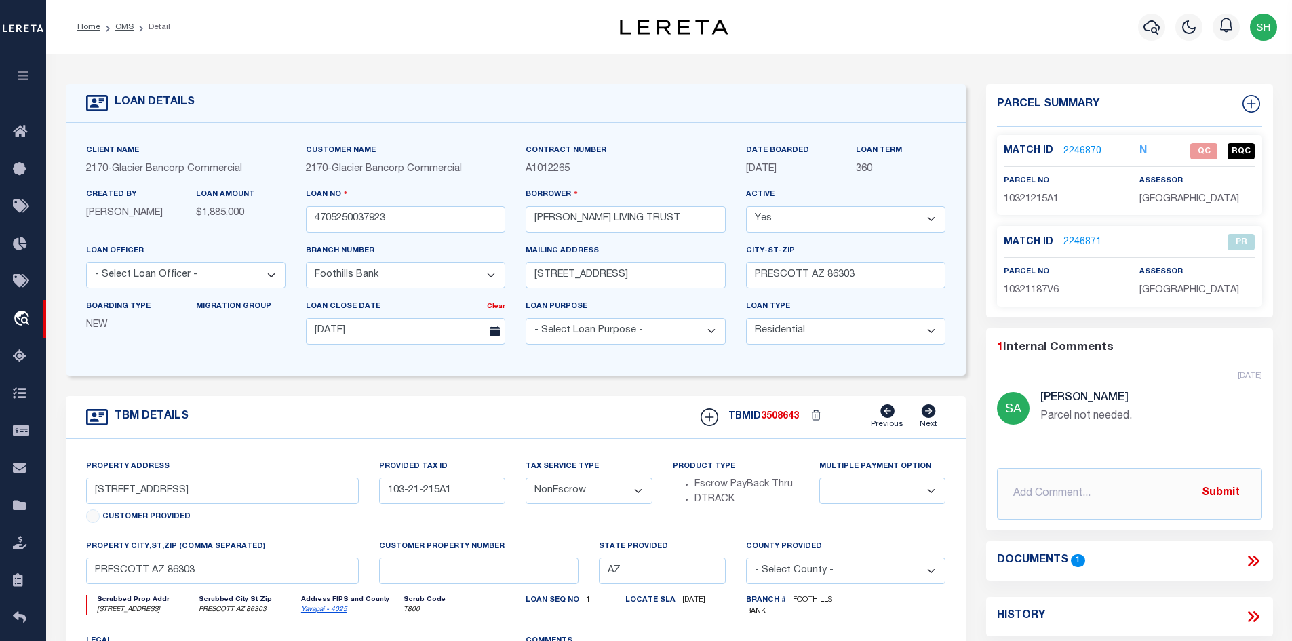
select select "200"
select select "4582"
select select "10"
select select "NonEscrow"
click at [120, 24] on link "OMS" at bounding box center [124, 27] width 18 height 8
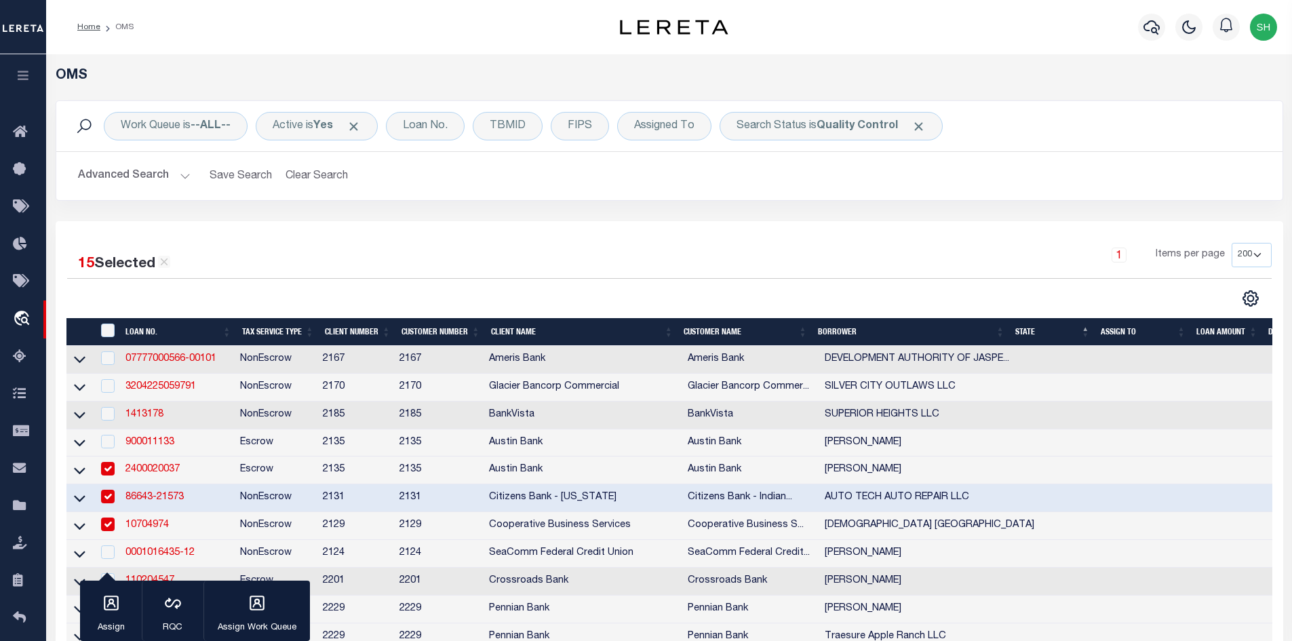
scroll to position [543, 0]
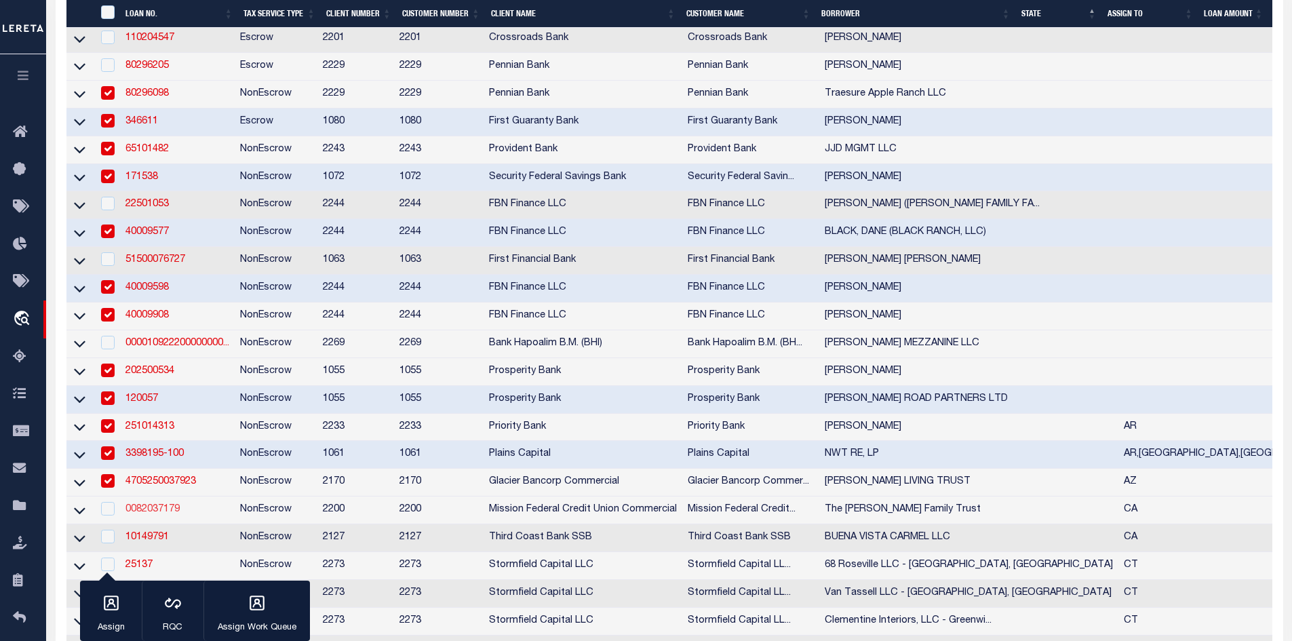
click at [160, 514] on link "0082037179" at bounding box center [152, 509] width 54 height 9
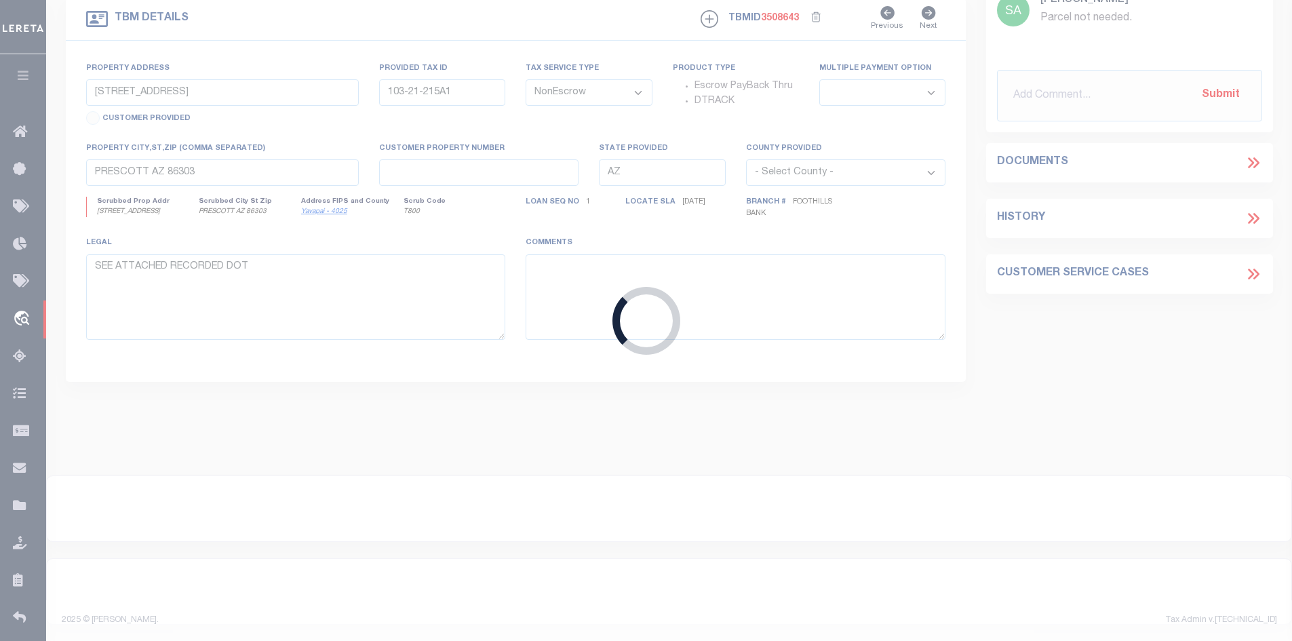
type input "0082037179"
type input "The [PERSON_NAME] Family Trust"
select select
type input "[DATE]"
select select "10"
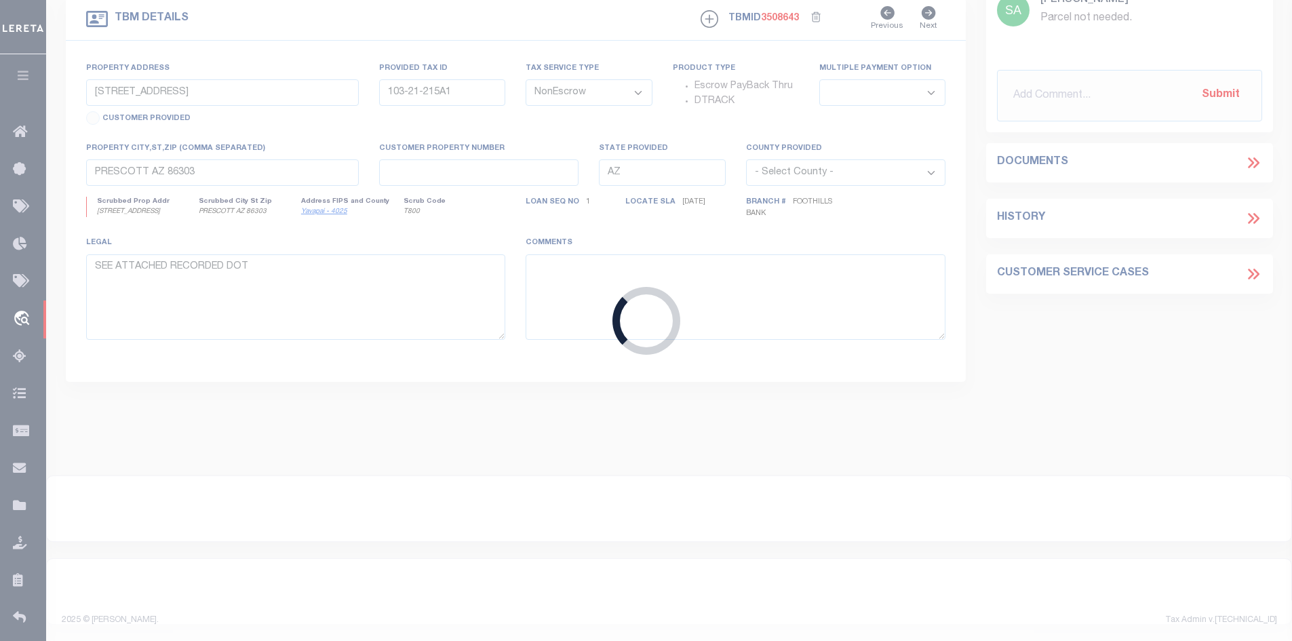
select select "20"
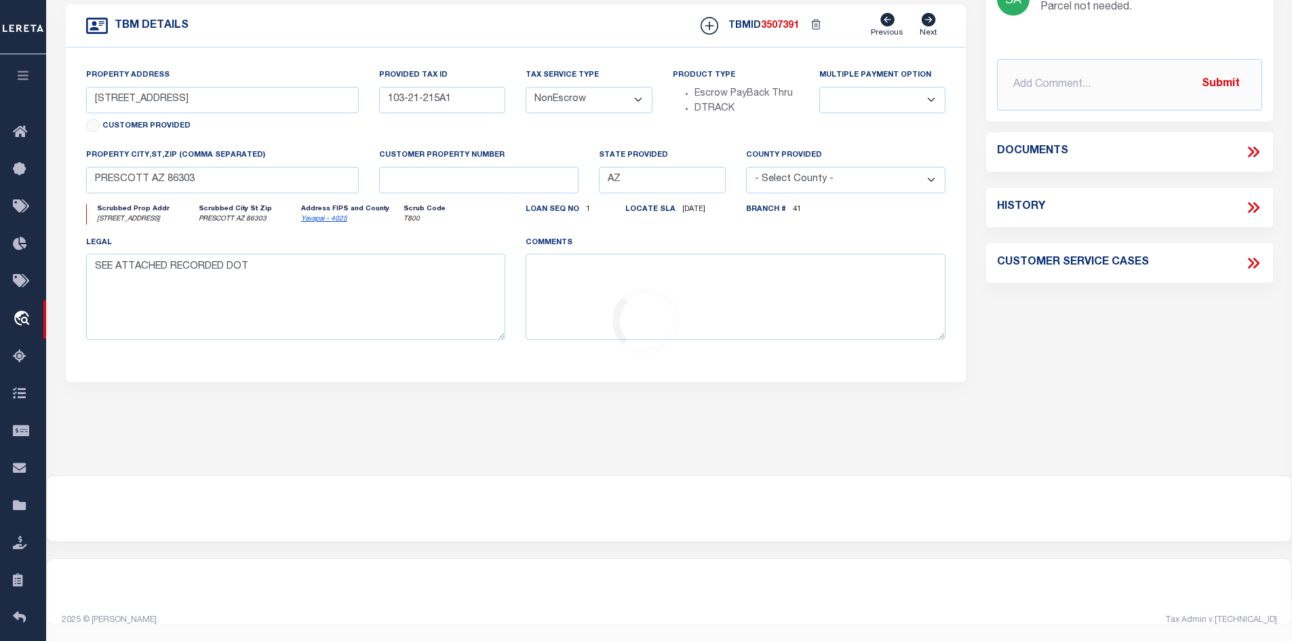
scroll to position [254, 0]
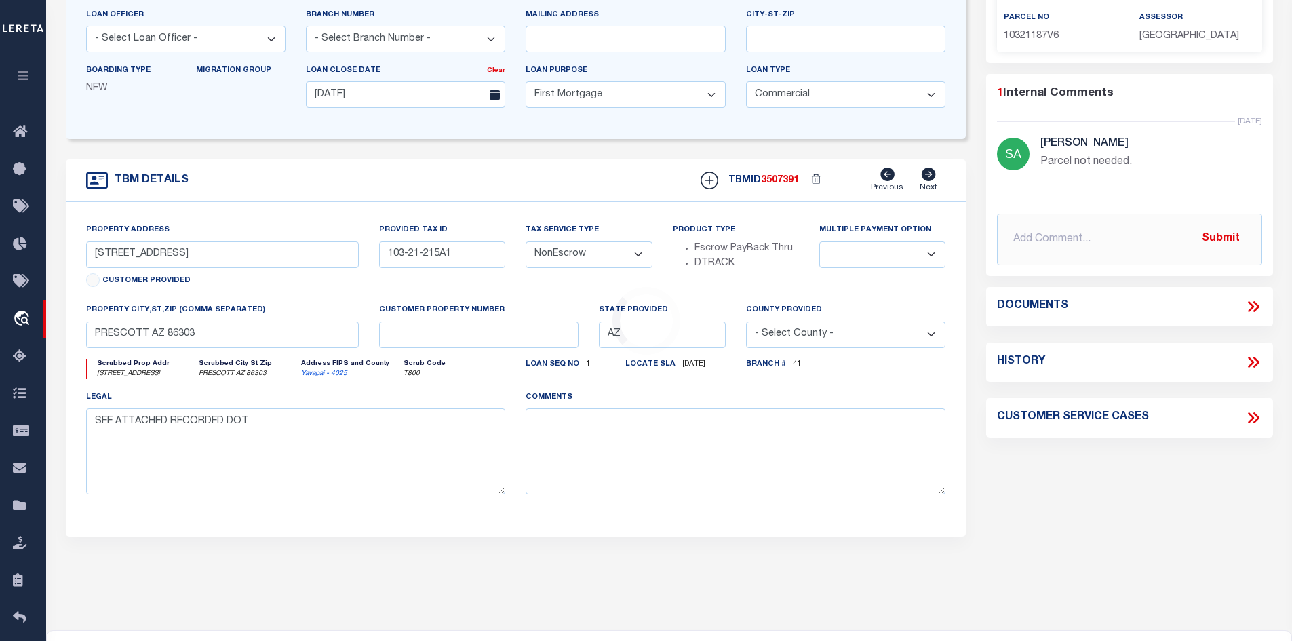
type input "7629-7633 Normal Avenue"
type input "475-100-3700"
select select
type input "La Mesa CA 91941"
type input "CA"
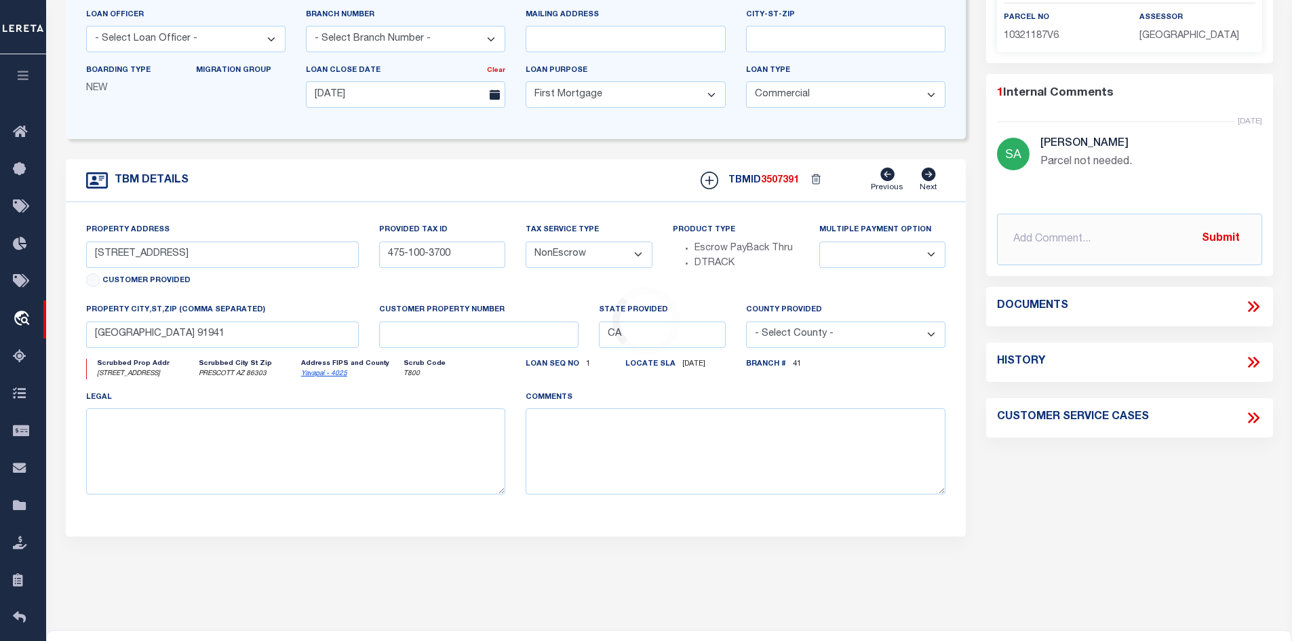
select select "5204"
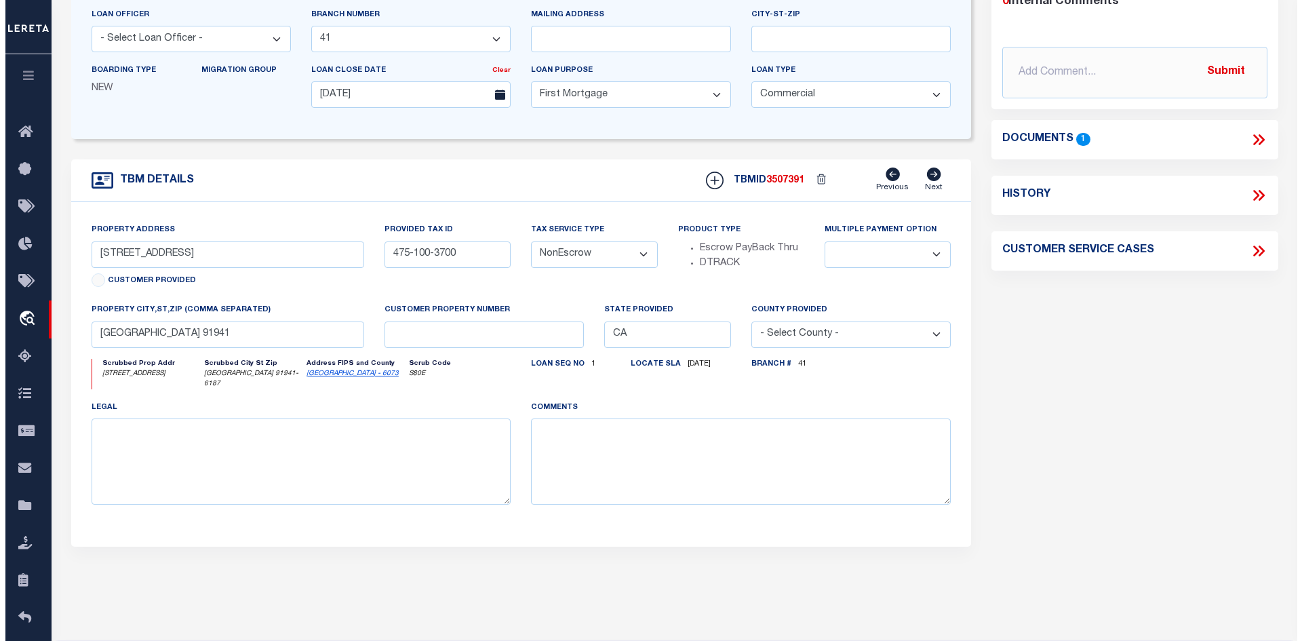
scroll to position [0, 0]
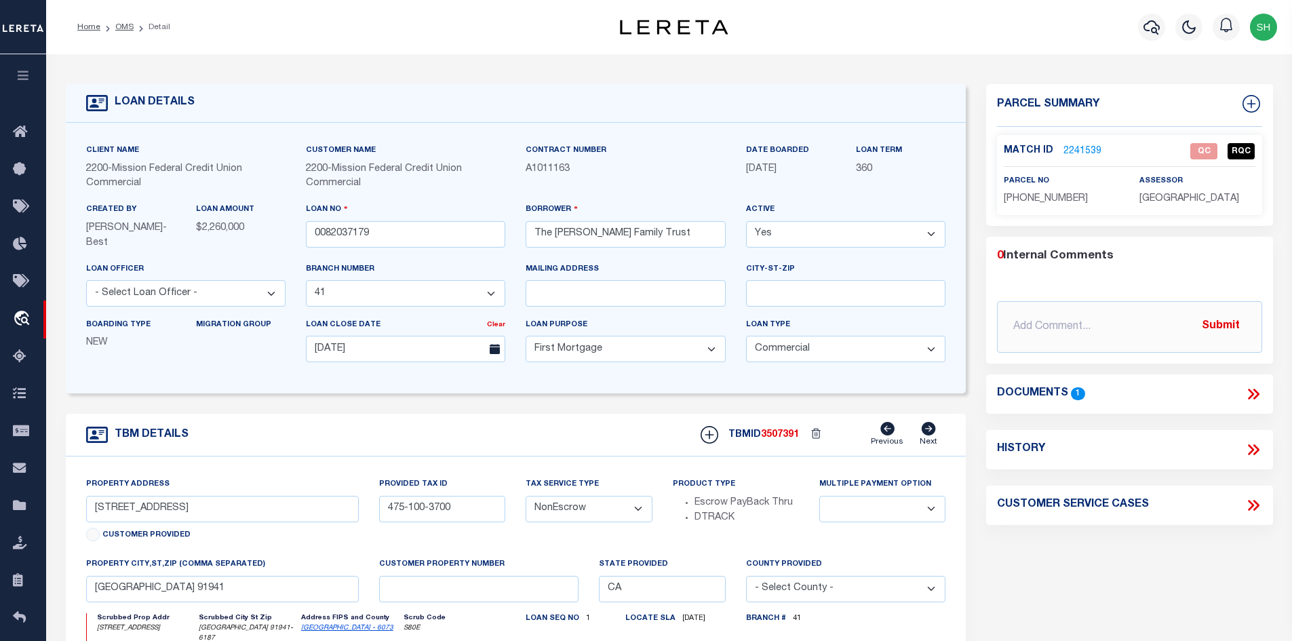
click at [1251, 390] on icon at bounding box center [1251, 394] width 6 height 11
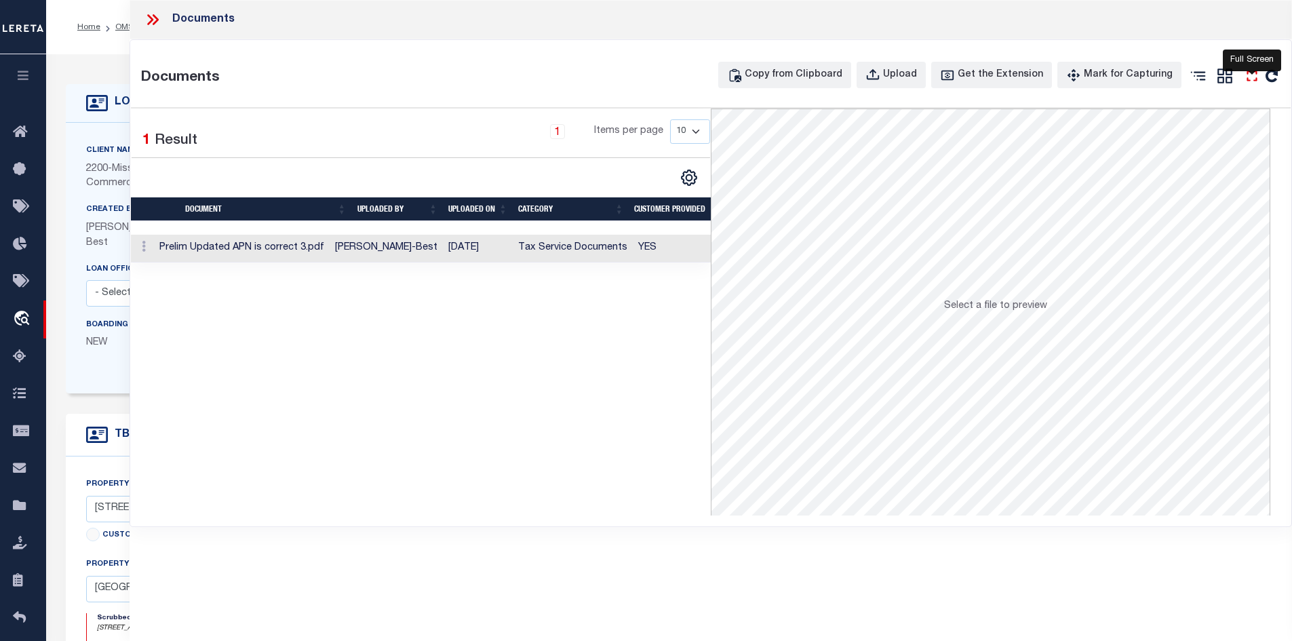
click at [1249, 75] on icon "" at bounding box center [1252, 76] width 18 height 18
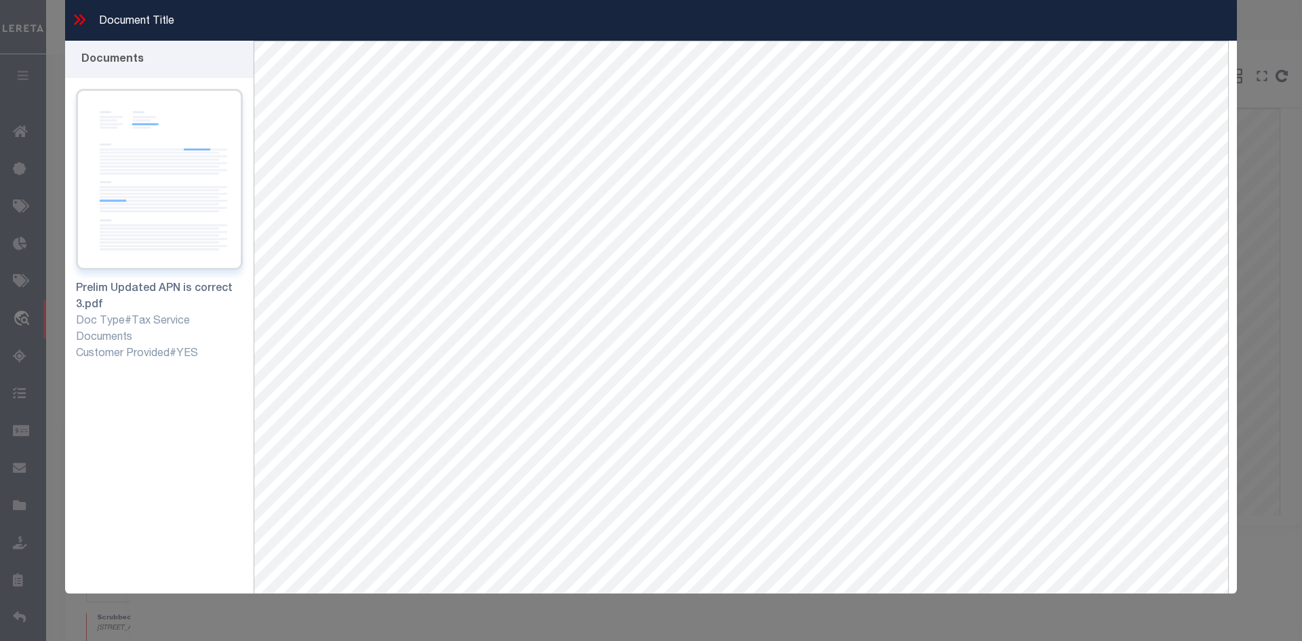
click at [122, 144] on img at bounding box center [159, 179] width 167 height 181
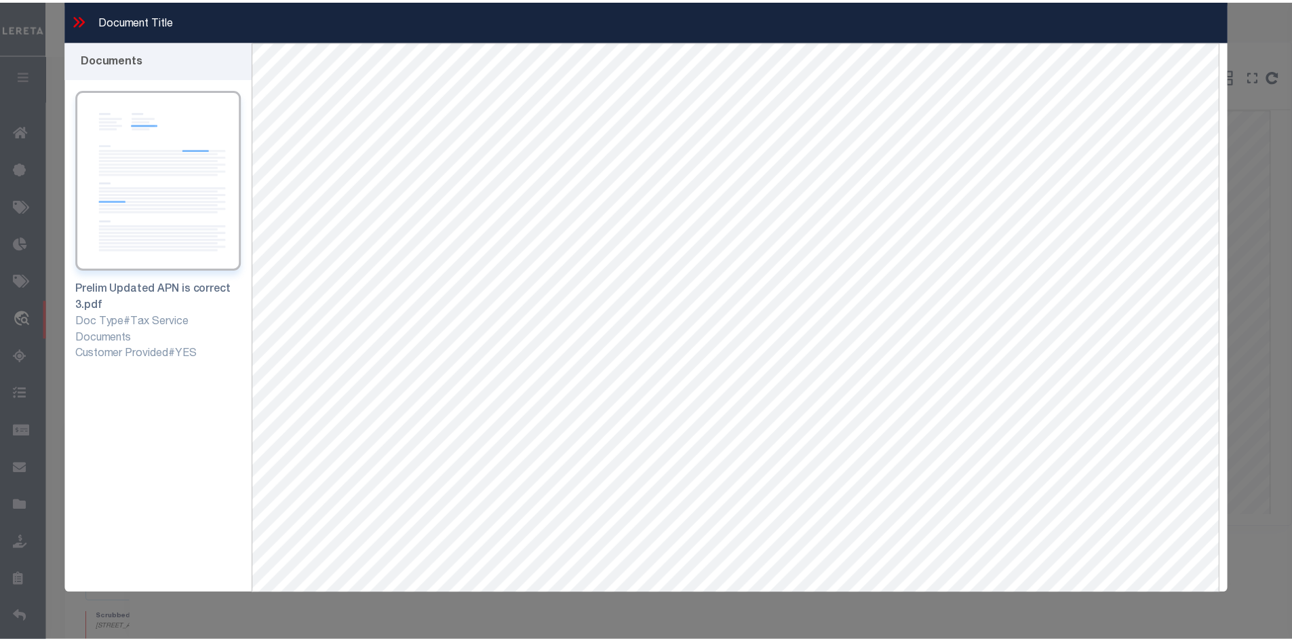
scroll to position [58, 0]
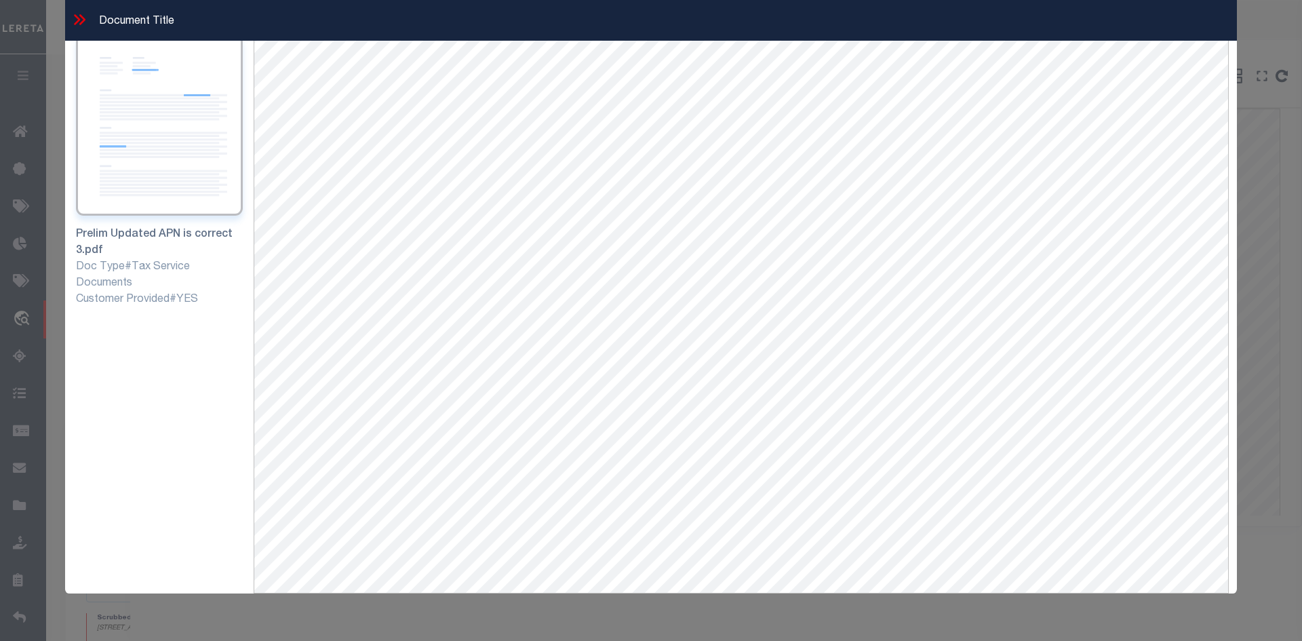
click at [76, 27] on icon at bounding box center [80, 20] width 18 height 18
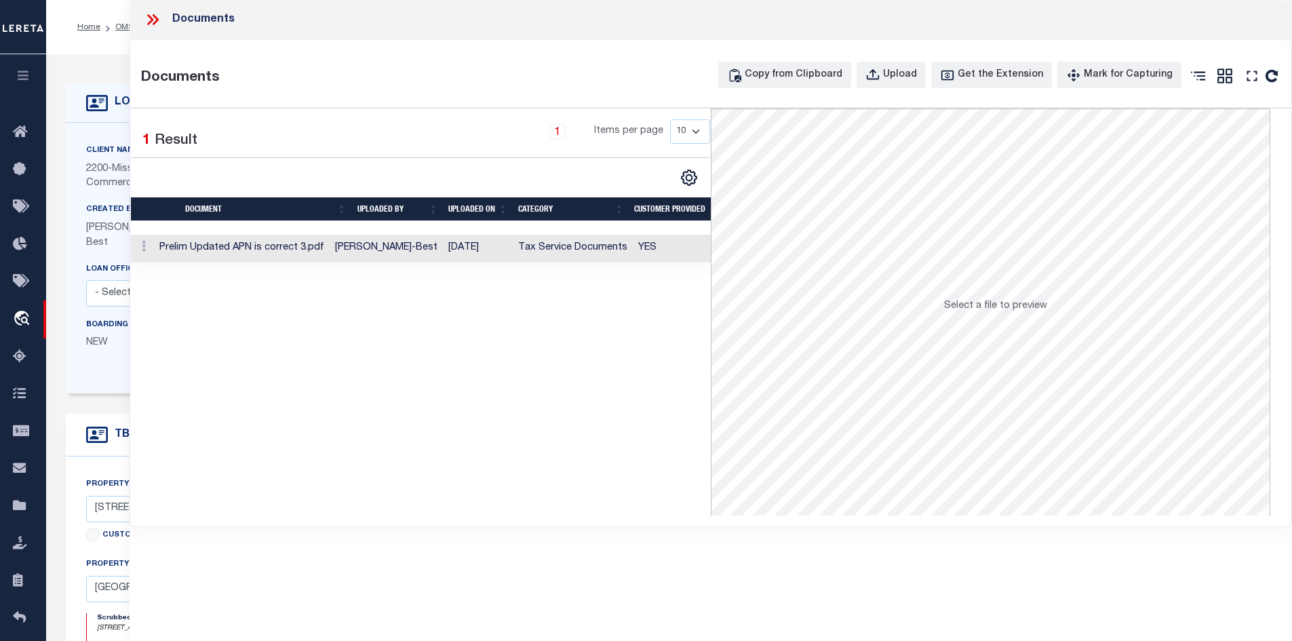
click at [154, 23] on icon at bounding box center [155, 19] width 6 height 11
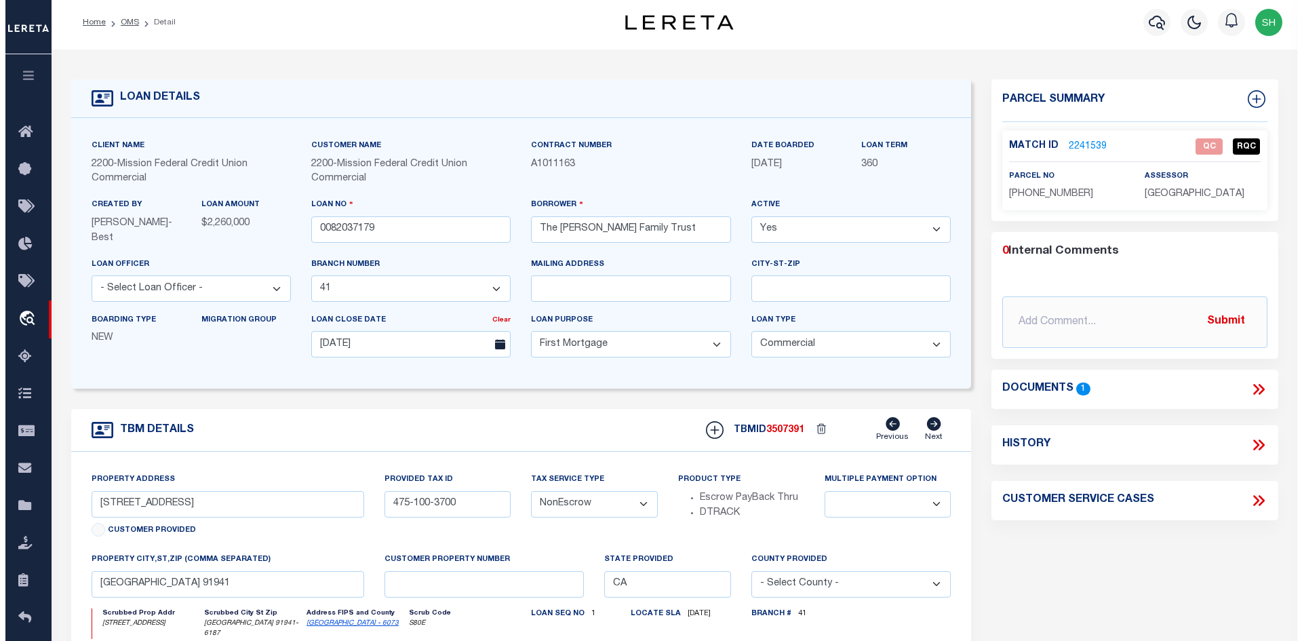
scroll to position [68, 0]
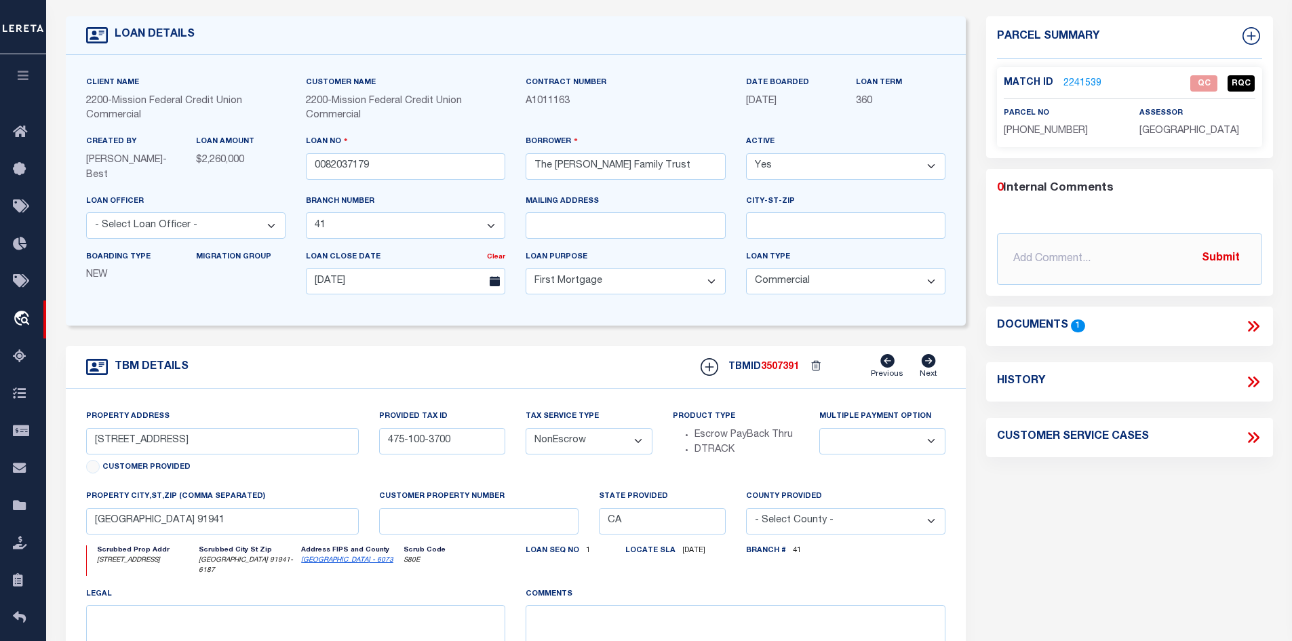
click at [341, 562] on link "San Diego - 6073" at bounding box center [347, 560] width 92 height 7
click at [1066, 130] on span "475-100-37-00" at bounding box center [1046, 130] width 84 height 9
drag, startPoint x: 1060, startPoint y: 130, endPoint x: 996, endPoint y: 134, distance: 64.6
click at [996, 134] on div "parcel no 475-100-37-00" at bounding box center [1062, 122] width 136 height 33
copy span "475-100-37-00"
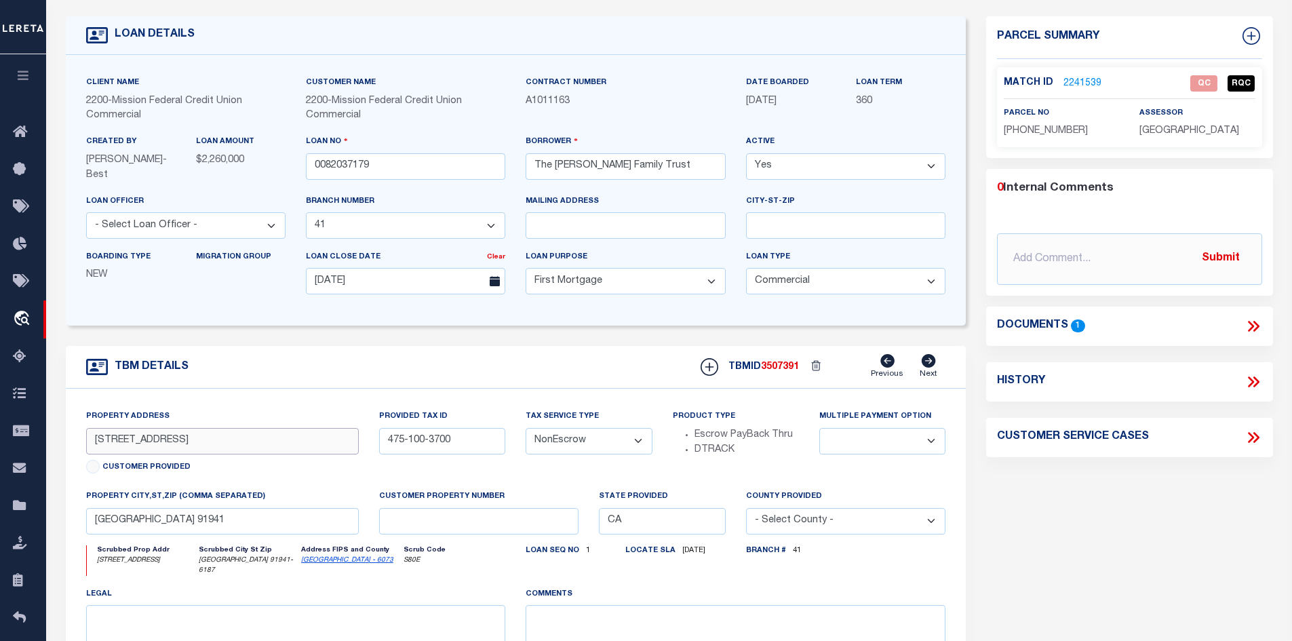
drag, startPoint x: 234, startPoint y: 445, endPoint x: 88, endPoint y: 435, distance: 146.2
click at [88, 435] on input "7629-7633 Normal Avenue" at bounding box center [222, 441] width 273 height 26
drag, startPoint x: 181, startPoint y: 521, endPoint x: 77, endPoint y: 516, distance: 103.9
click at [77, 516] on div "property city,st,zip (Comma separated) La Mesa CA 91941" at bounding box center [223, 517] width 294 height 56
click at [1257, 327] on icon at bounding box center [1256, 326] width 6 height 11
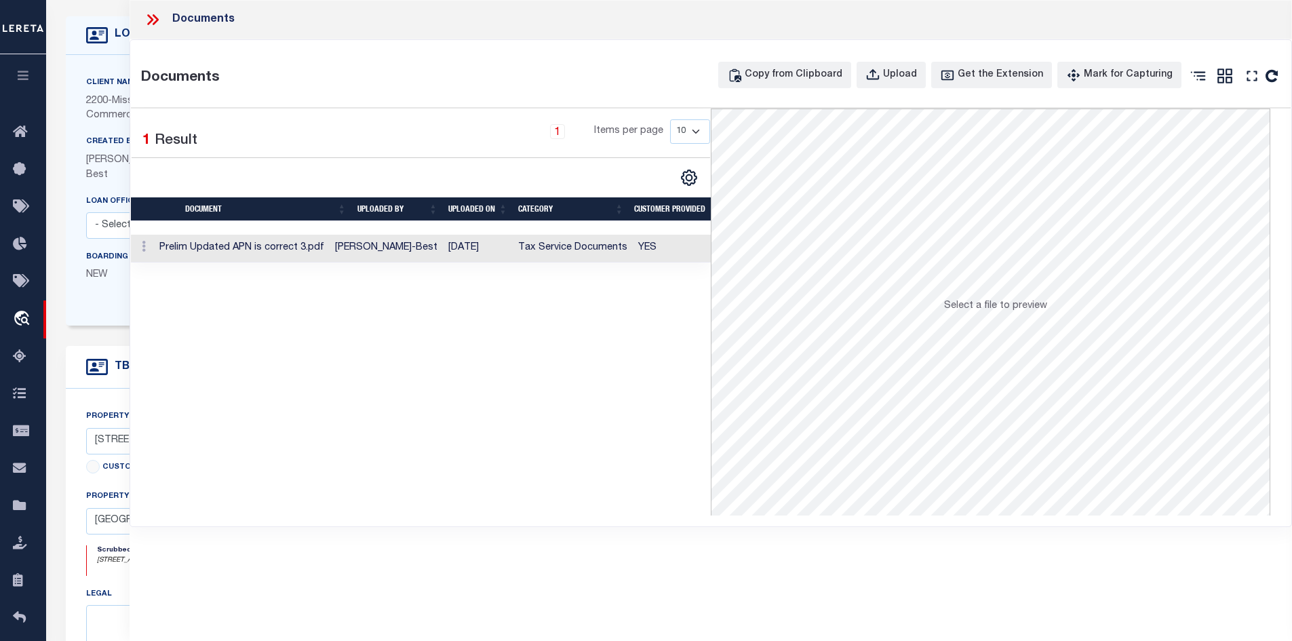
click at [511, 255] on td "[DATE]" at bounding box center [478, 249] width 70 height 28
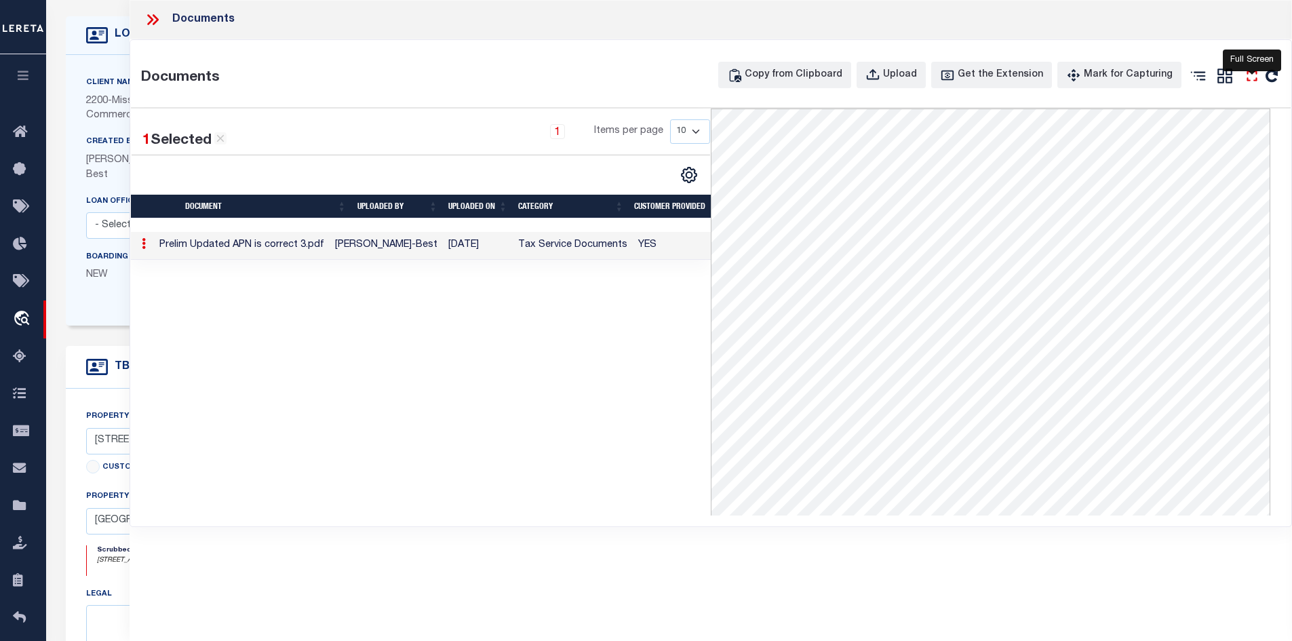
click at [1253, 68] on icon "" at bounding box center [1252, 76] width 18 height 18
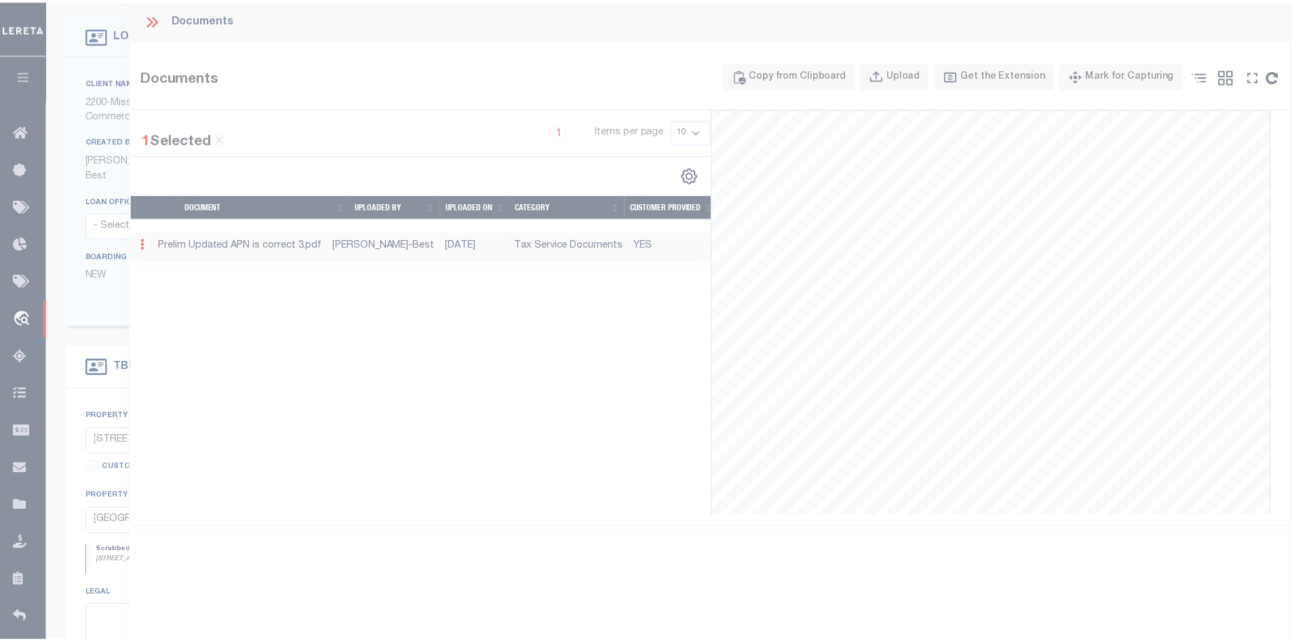
scroll to position [0, 0]
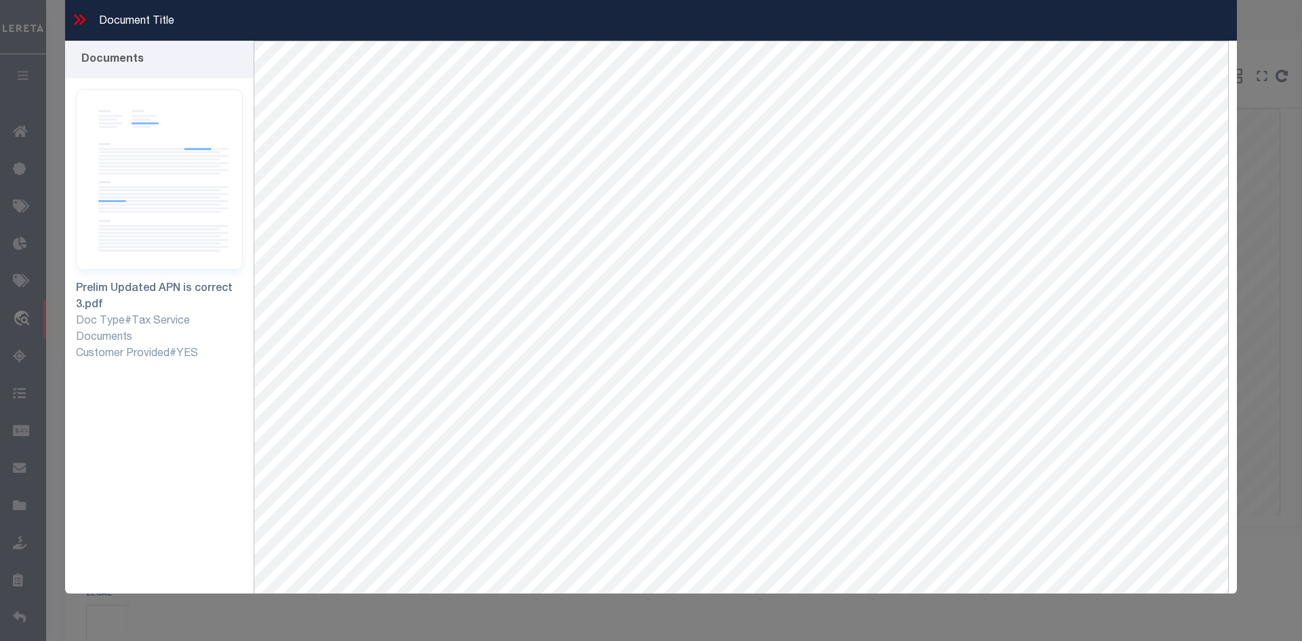
click at [79, 22] on icon at bounding box center [80, 20] width 18 height 18
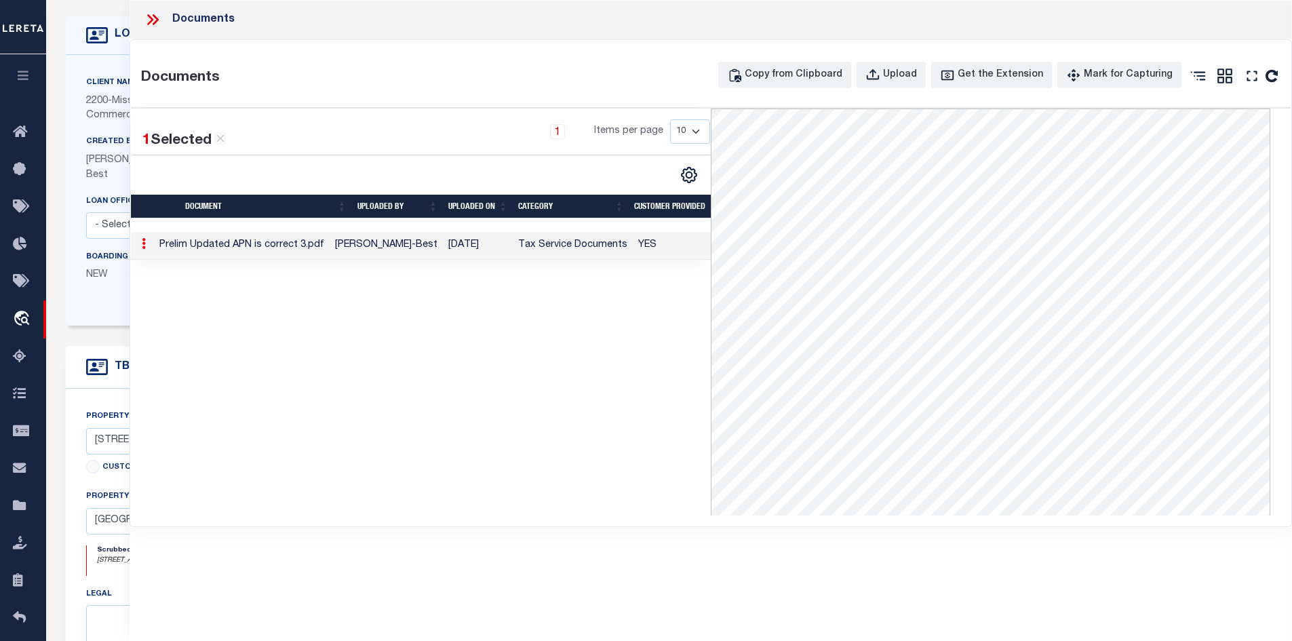
click at [147, 22] on icon at bounding box center [153, 20] width 18 height 18
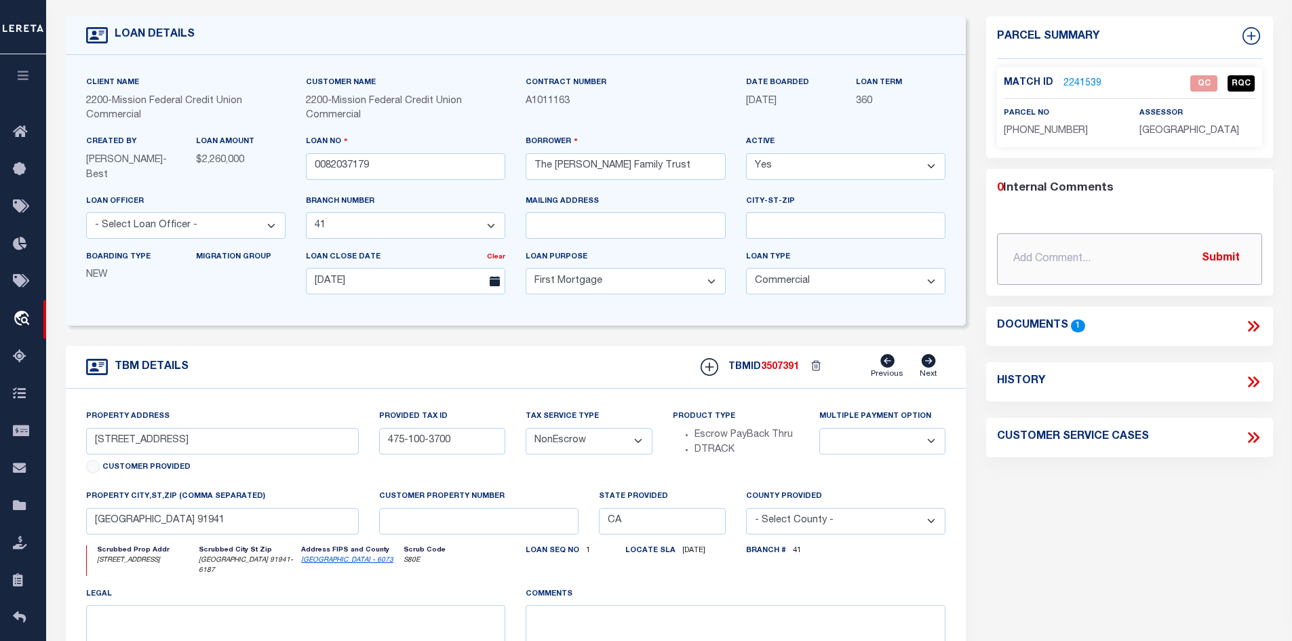
click at [1026, 255] on input "text" at bounding box center [1129, 259] width 265 height 52
click at [1064, 78] on link "2241539" at bounding box center [1082, 84] width 38 height 14
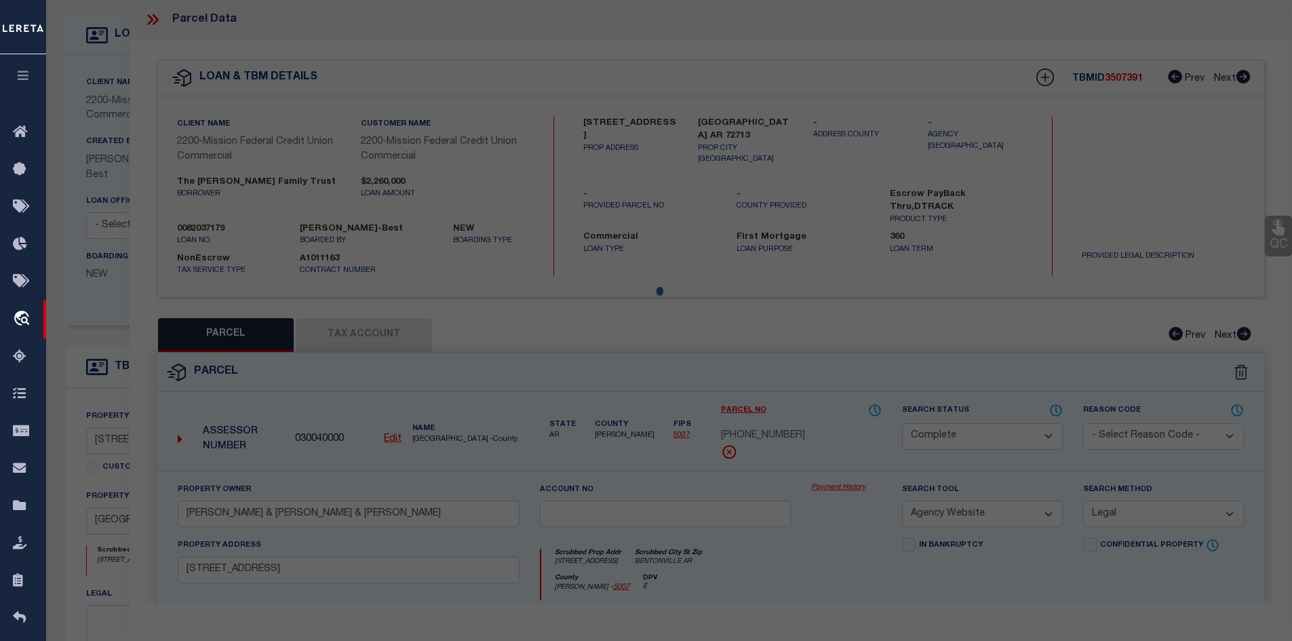
select select "AS"
select select
checkbox input "false"
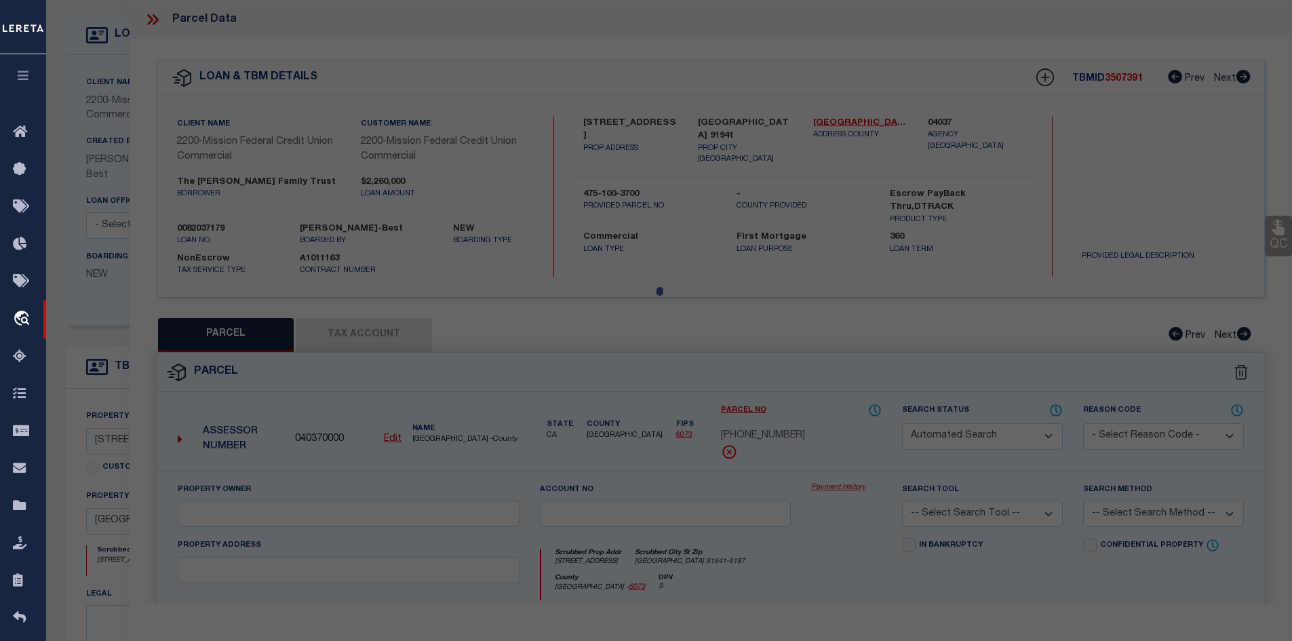
select select "QC"
select select "AGW"
select select "LEG"
type input "7629 NORMAL AVE"
type input "LA MESA CA 91941"
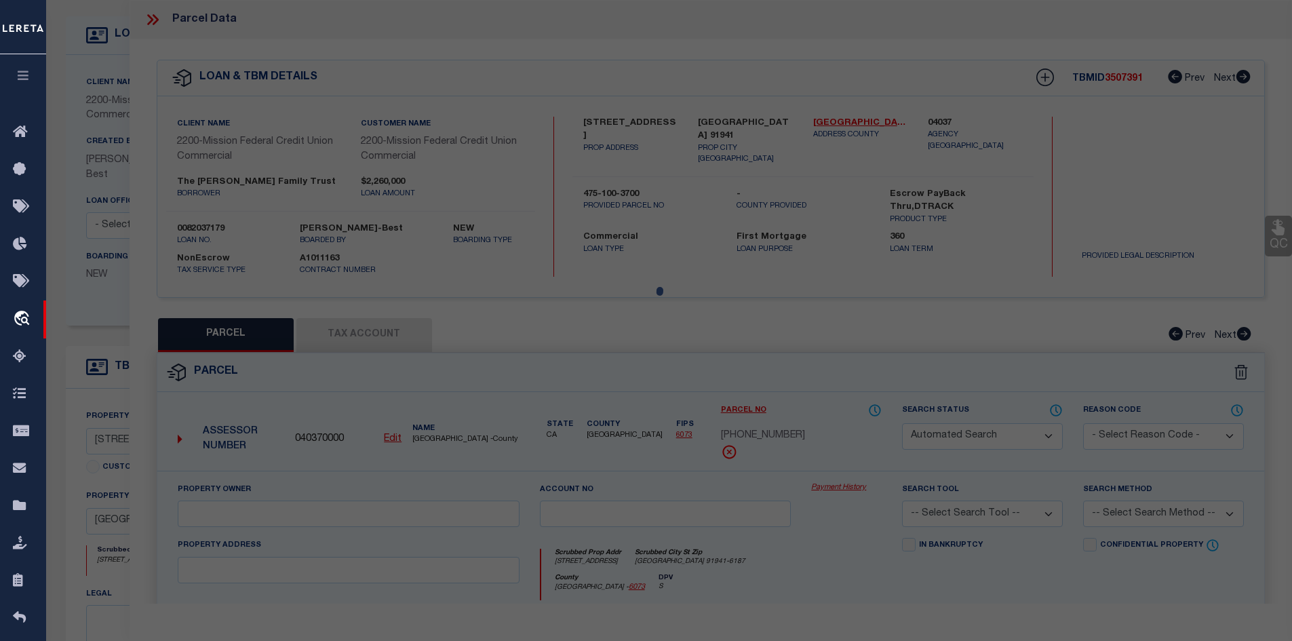
type textarea "TR 1223 LOT 41*PAR B OF DOC17-026307 IN LOT 12 OF MAP 330 & IN"
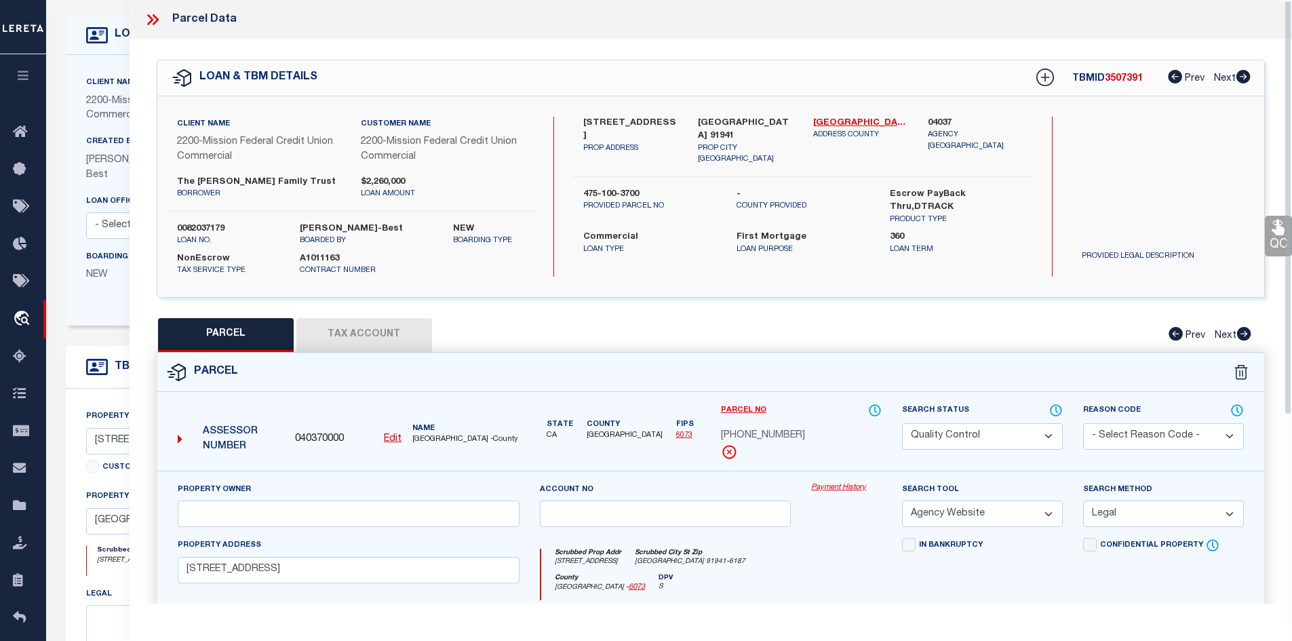
click at [931, 434] on select "Automated Search Bad Parcel Complete Duplicate Parcel High Dollar Reporting In …" at bounding box center [982, 436] width 161 height 26
click at [902, 423] on select "Automated Search Bad Parcel Complete Duplicate Parcel High Dollar Reporting In …" at bounding box center [982, 436] width 161 height 26
click at [861, 313] on div "QC QC QC" at bounding box center [711, 477] width 1163 height 876
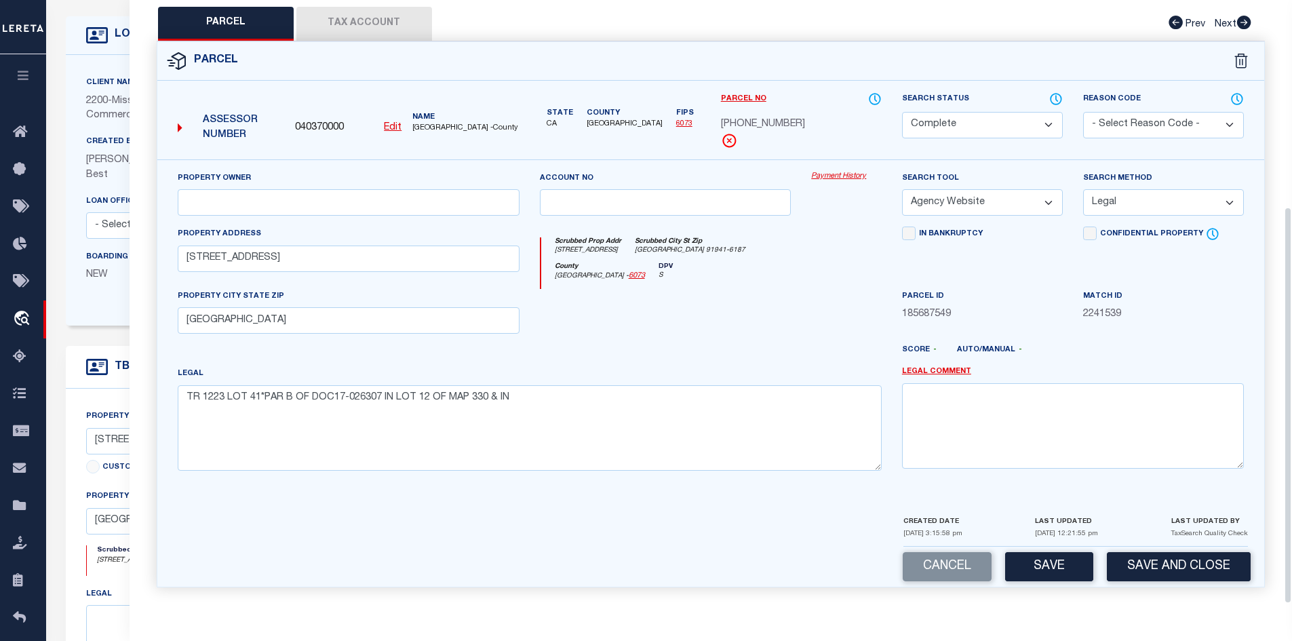
scroll to position [313, 0]
click at [1060, 564] on button "Save" at bounding box center [1049, 566] width 88 height 29
select select "AS"
select select
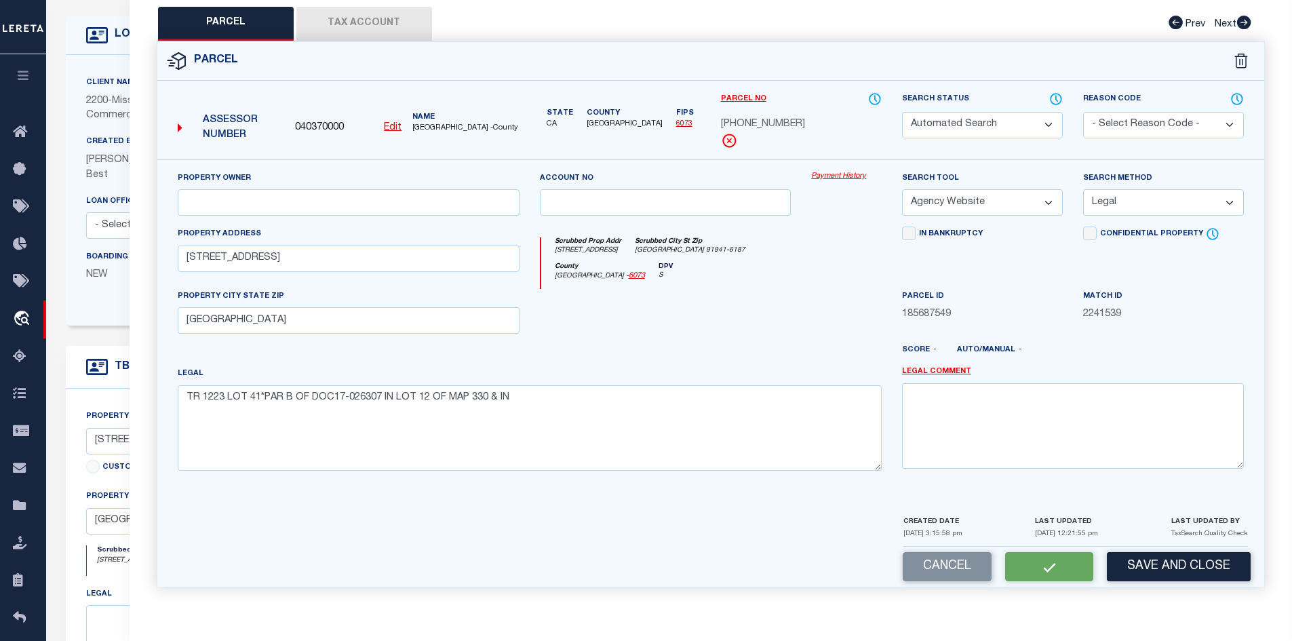
checkbox input "false"
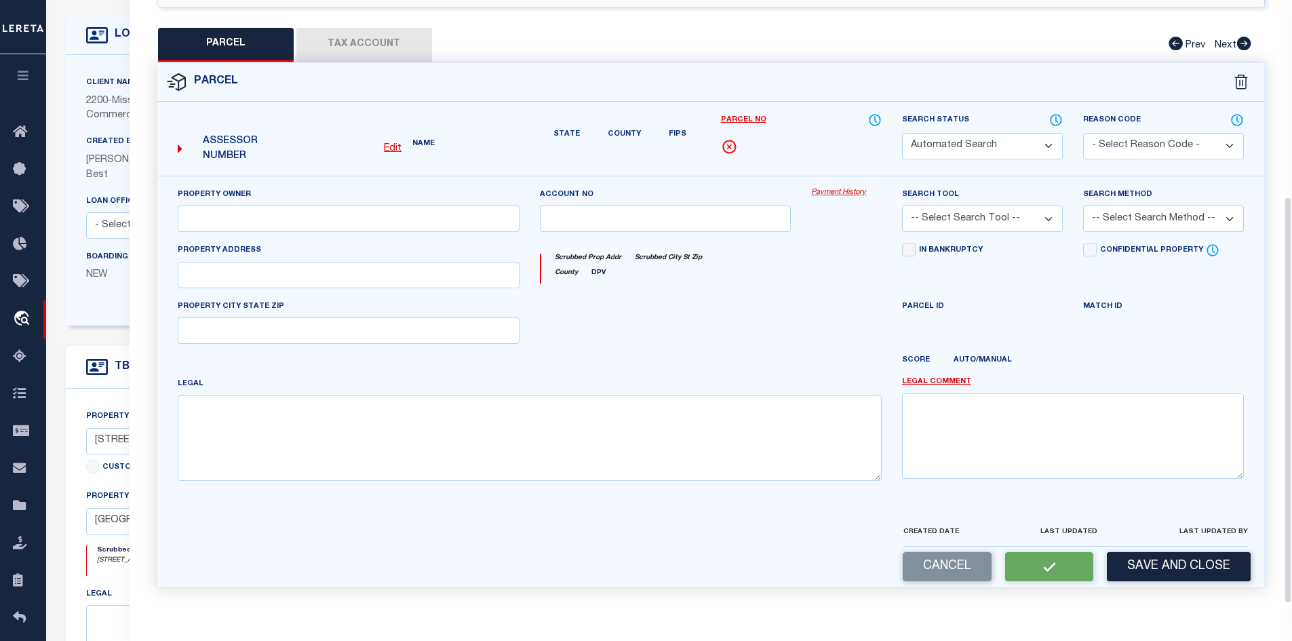
select select "CP"
select select "AGW"
select select "LEG"
type input "7629 NORMAL AVE"
type input "LA MESA CA 91941"
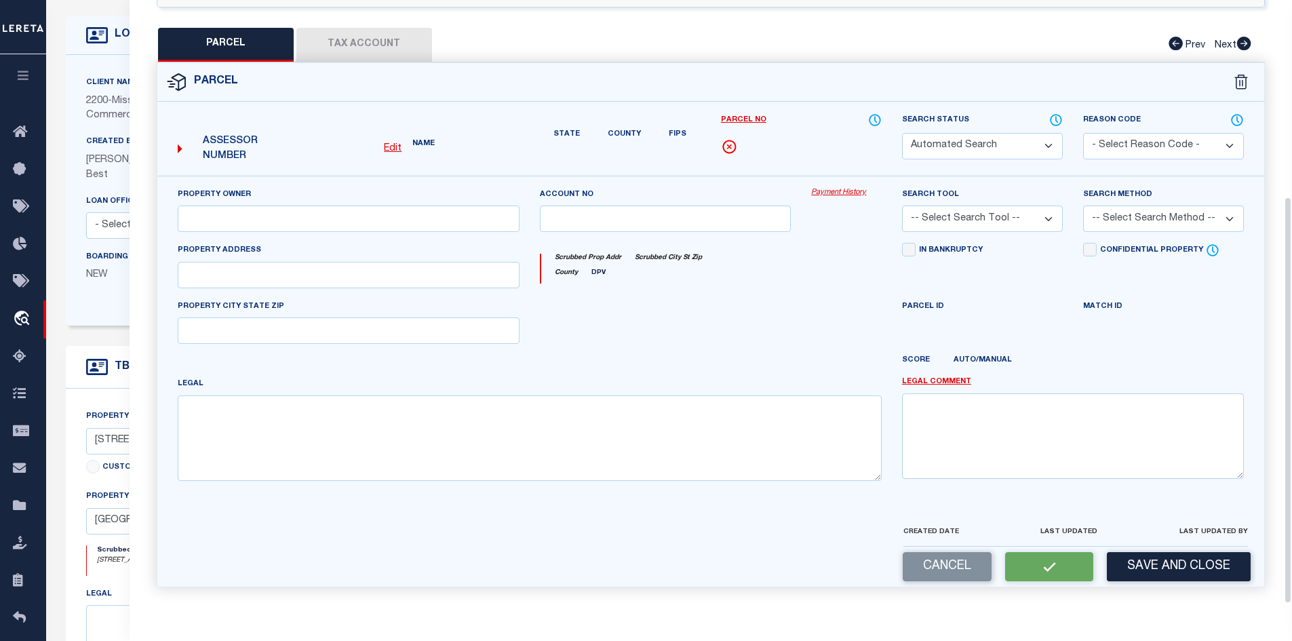
type textarea "TR 1223 LOT 41*PAR B OF DOC17-026307 IN LOT 12 OF MAP 330 & IN"
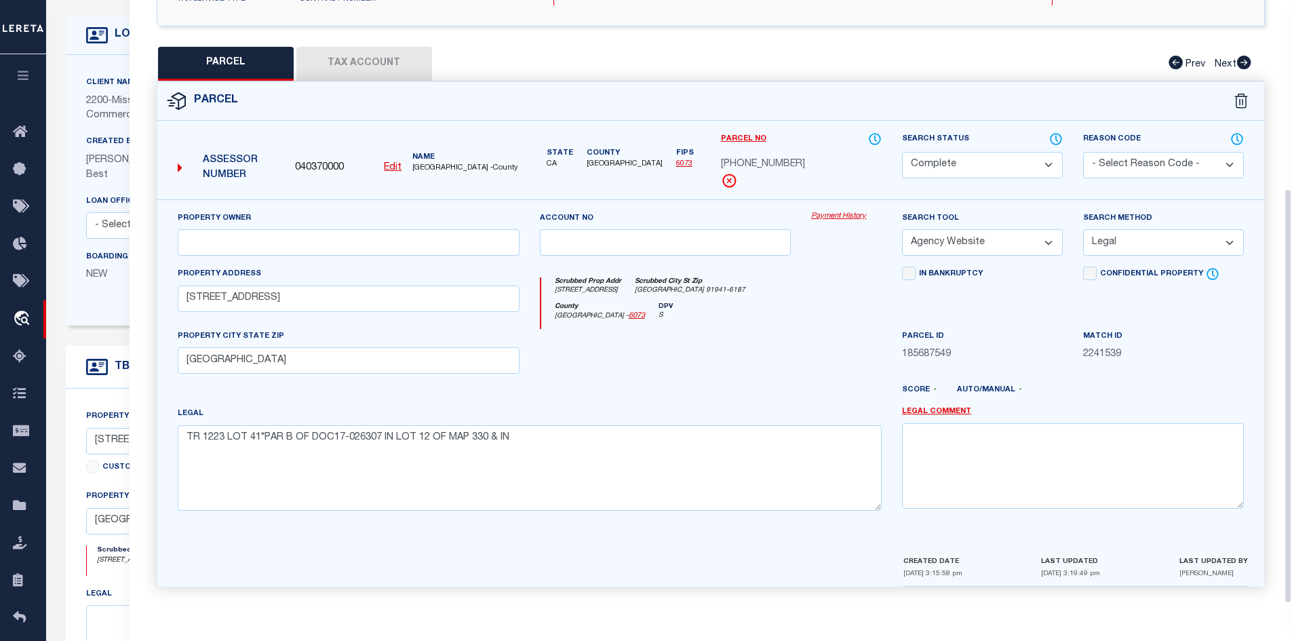
click at [925, 421] on div "Legal Comment" at bounding box center [1073, 457] width 342 height 102
click at [943, 464] on textarea at bounding box center [1073, 465] width 342 height 85
paste textarea "Legal call for Lot 41; parcel 475-100-37-00."
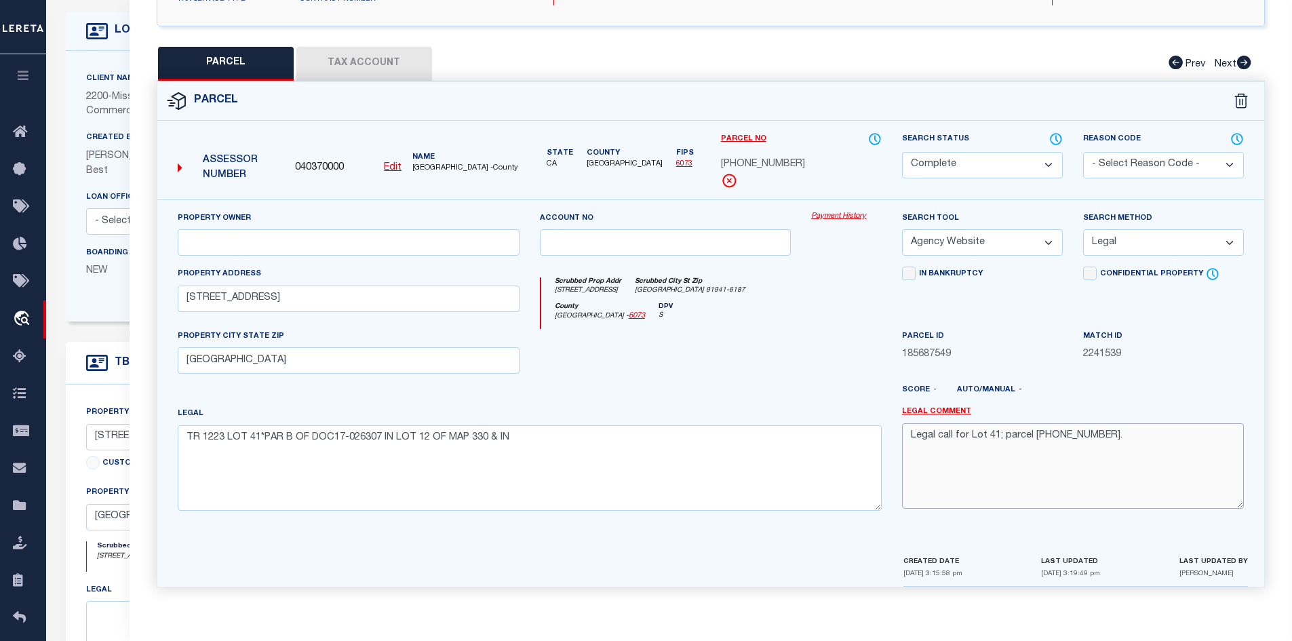
scroll to position [411, 0]
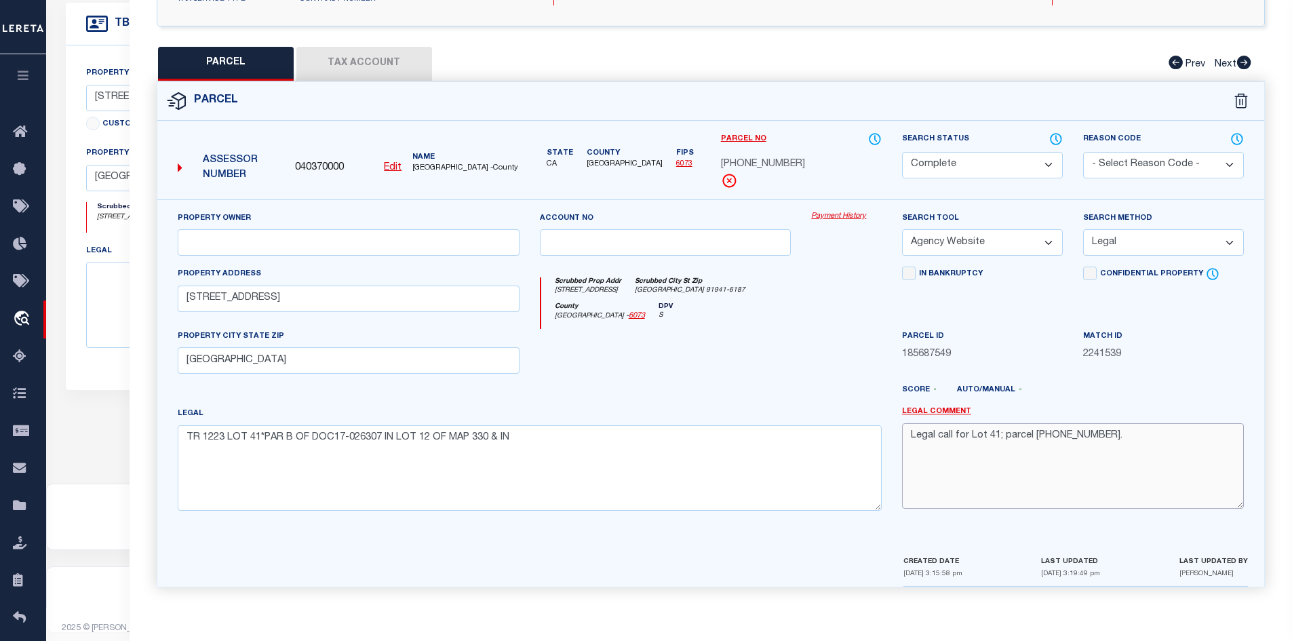
click at [940, 490] on textarea "Legal call for Lot 41; parcel 475-100-37-00." at bounding box center [1073, 465] width 342 height 85
type textarea "Legal call for Lot 41; parcel 475-100-37-00."
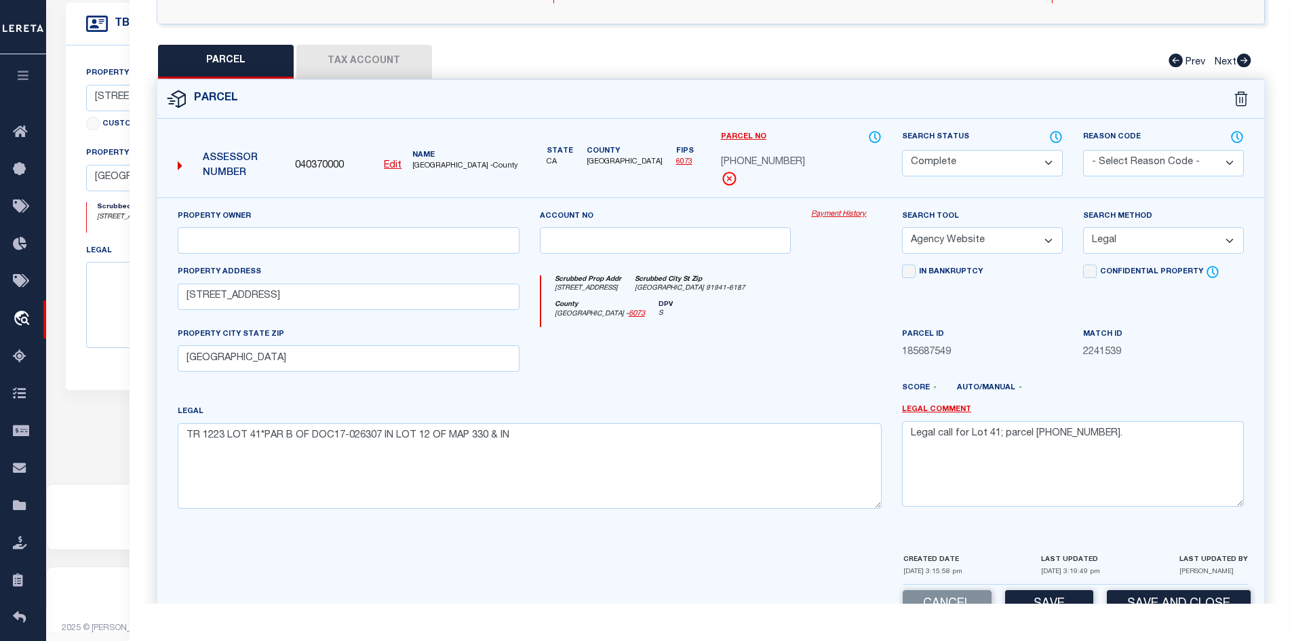
click at [1190, 366] on div "Match ID 2241539" at bounding box center [1163, 355] width 181 height 56
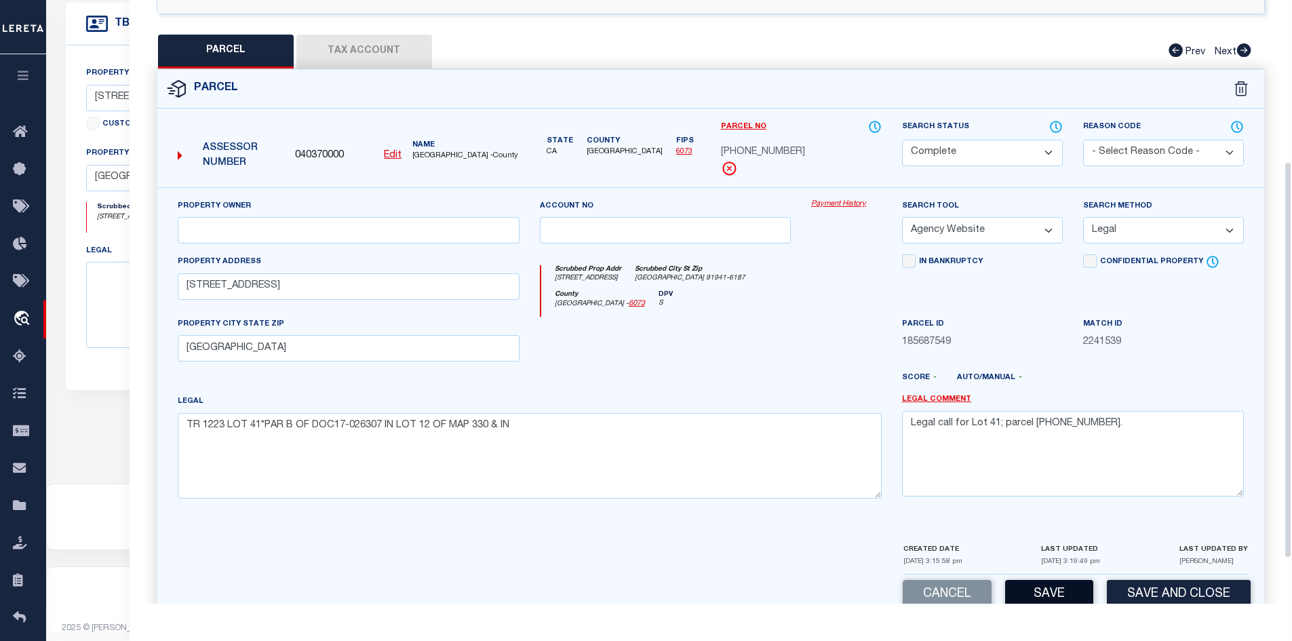
scroll to position [313, 0]
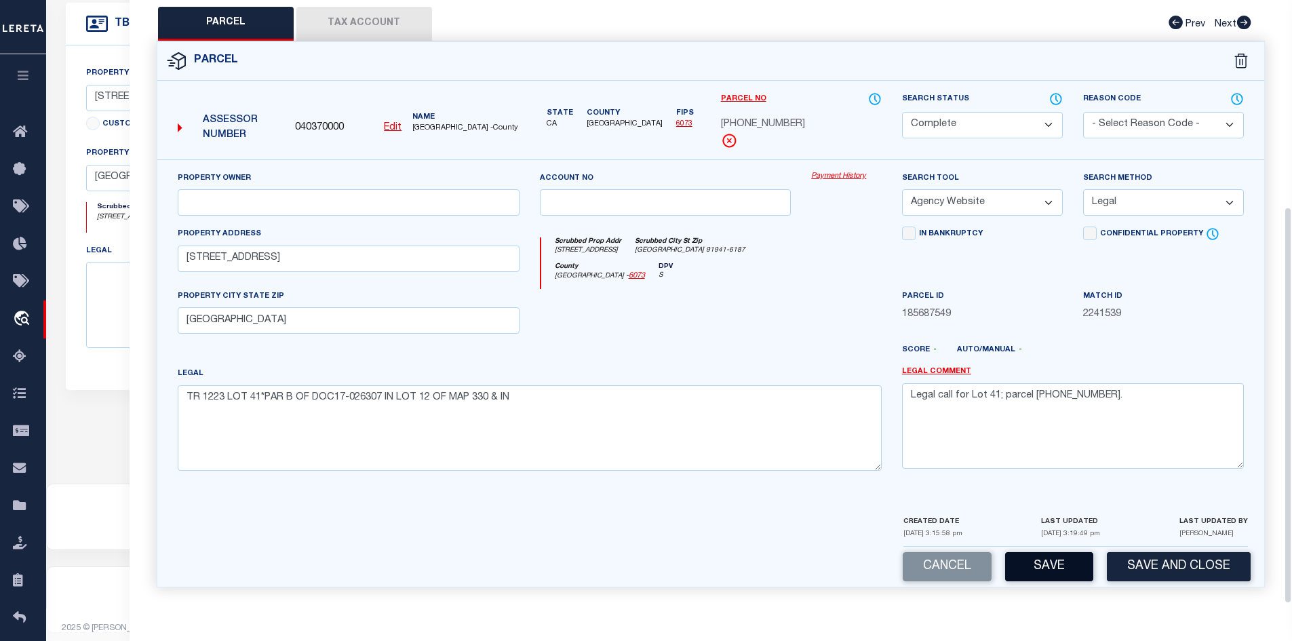
click at [1033, 560] on button "Save" at bounding box center [1049, 566] width 88 height 29
select select "AS"
select select
checkbox input "false"
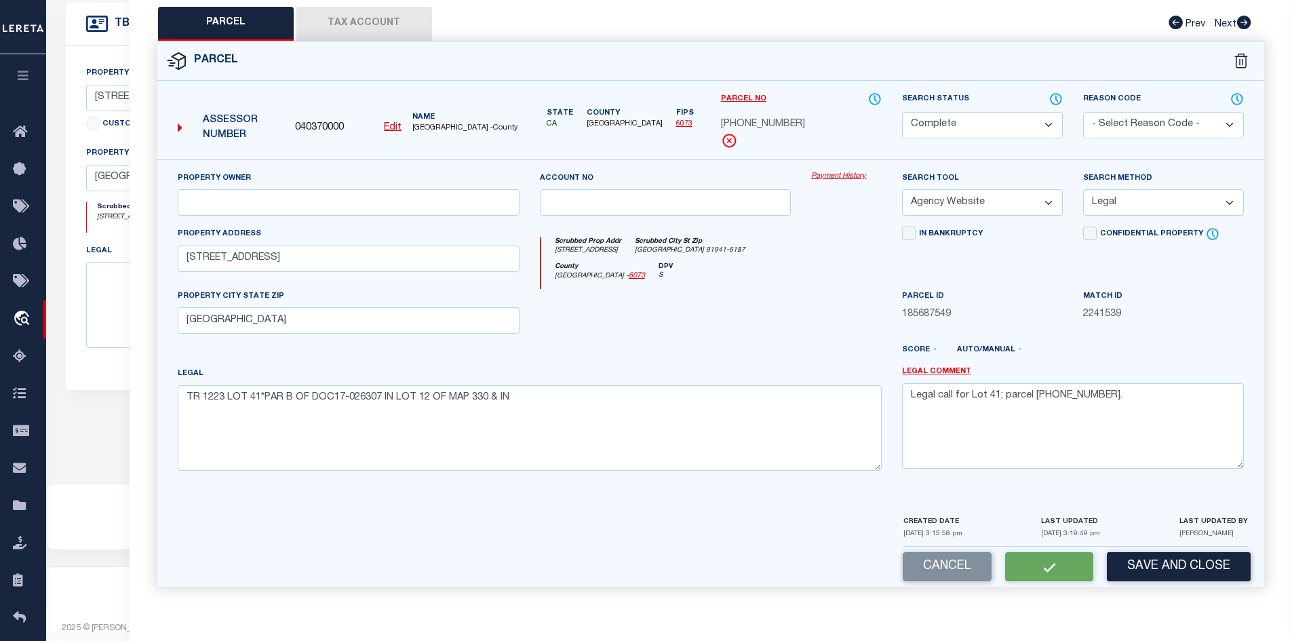
checkbox input "false"
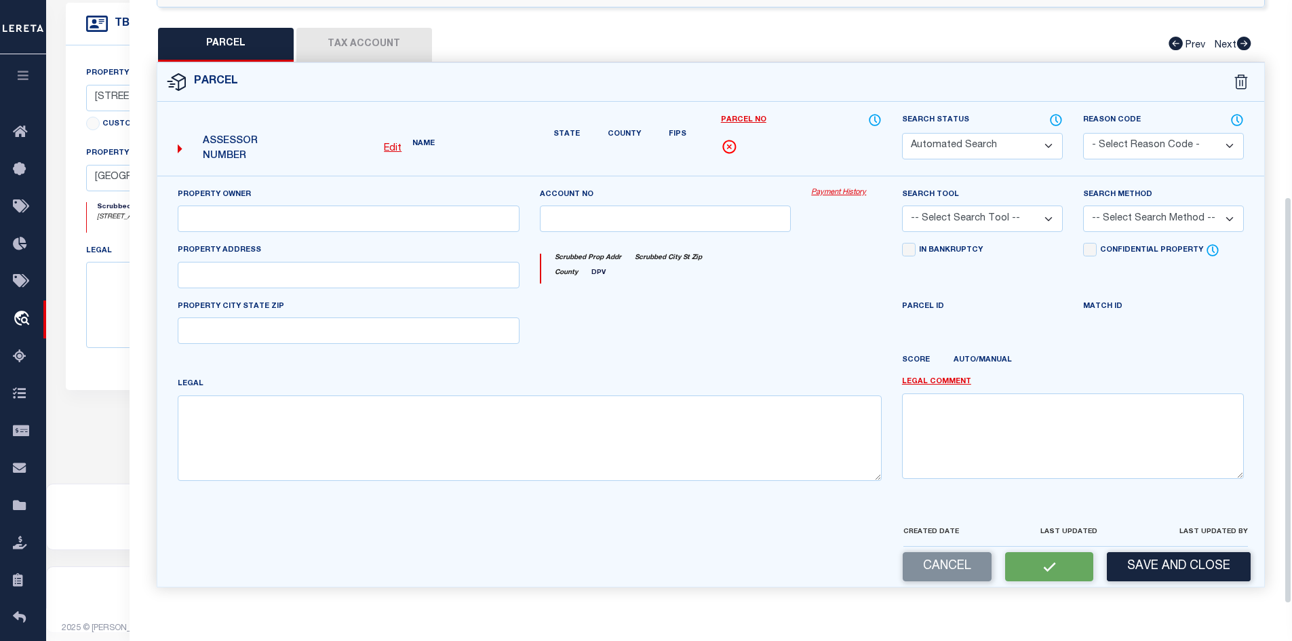
select select "CP"
select select "AGW"
select select "LEG"
type input "7629 NORMAL AVE"
type input "LA MESA CA 91941"
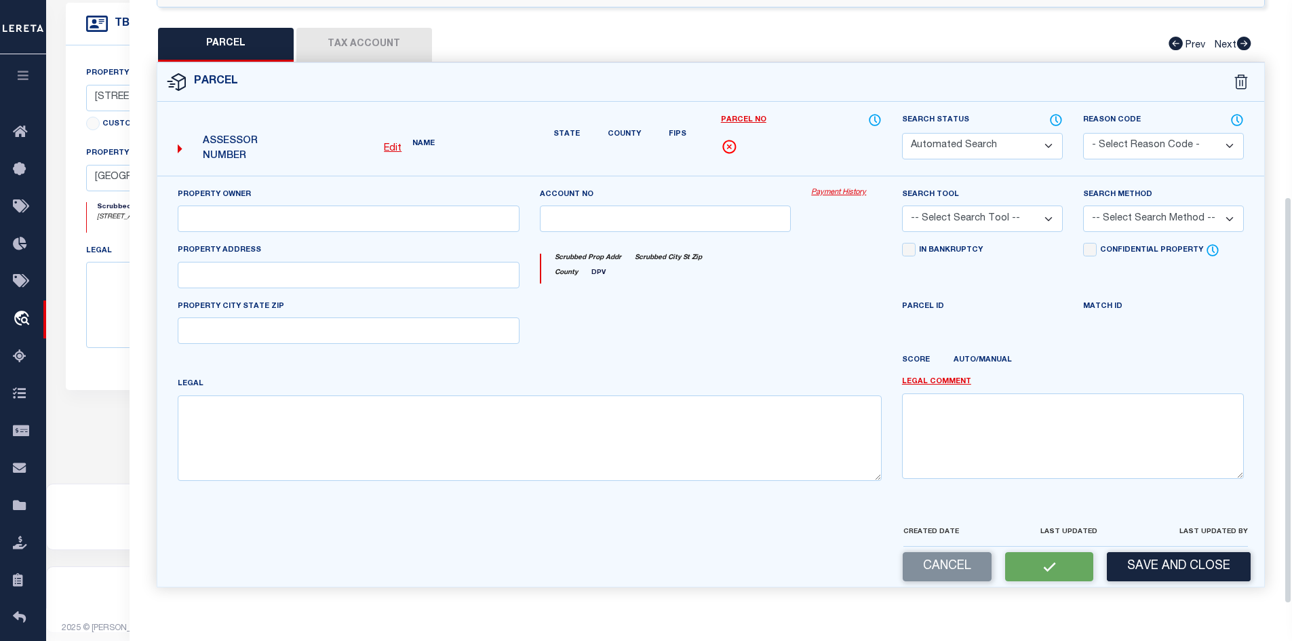
type textarea "TR 1223 LOT 41*PAR B OF DOC17-026307 IN LOT 12 OF MAP 330 & IN"
type textarea "Legal call for Lot 41; parcel 475-100-37-00."
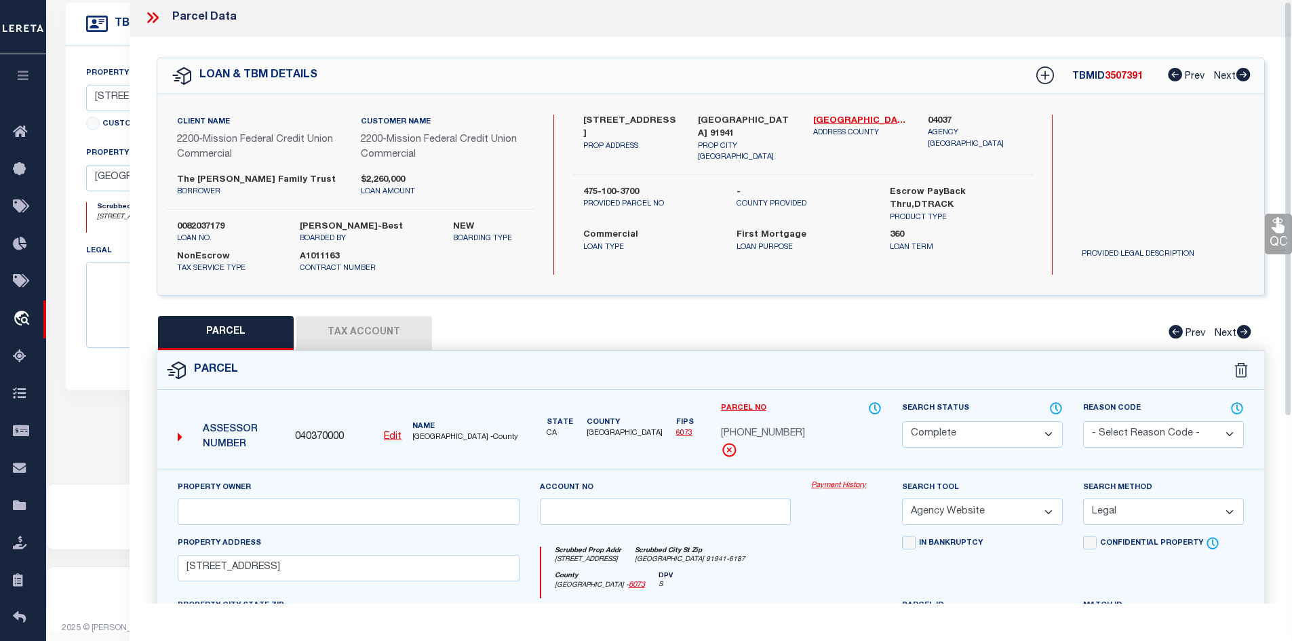
scroll to position [0, 0]
click at [155, 18] on icon at bounding box center [155, 19] width 6 height 11
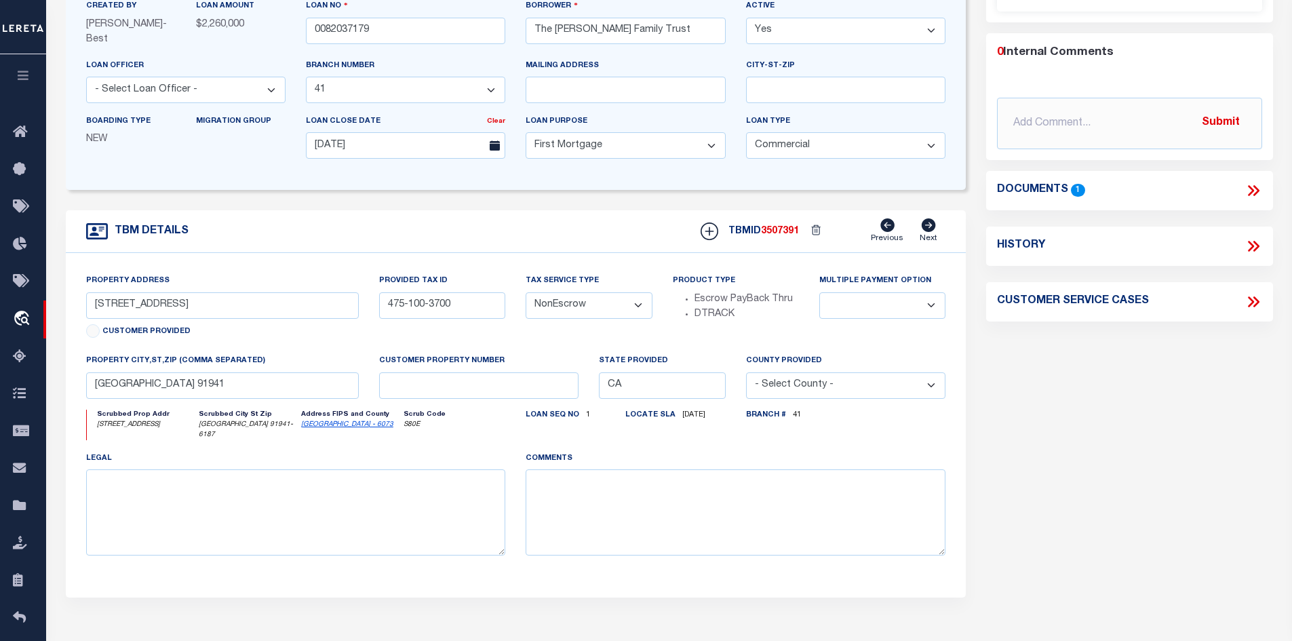
scroll to position [4, 0]
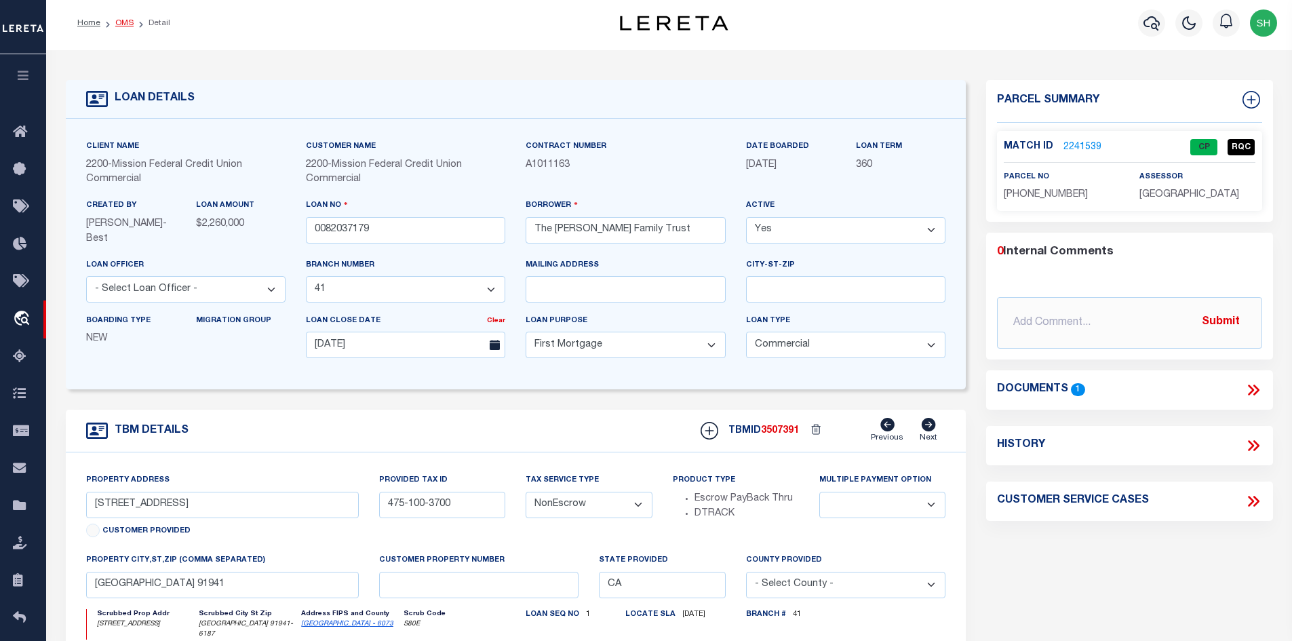
click at [124, 24] on link "OMS" at bounding box center [124, 23] width 18 height 8
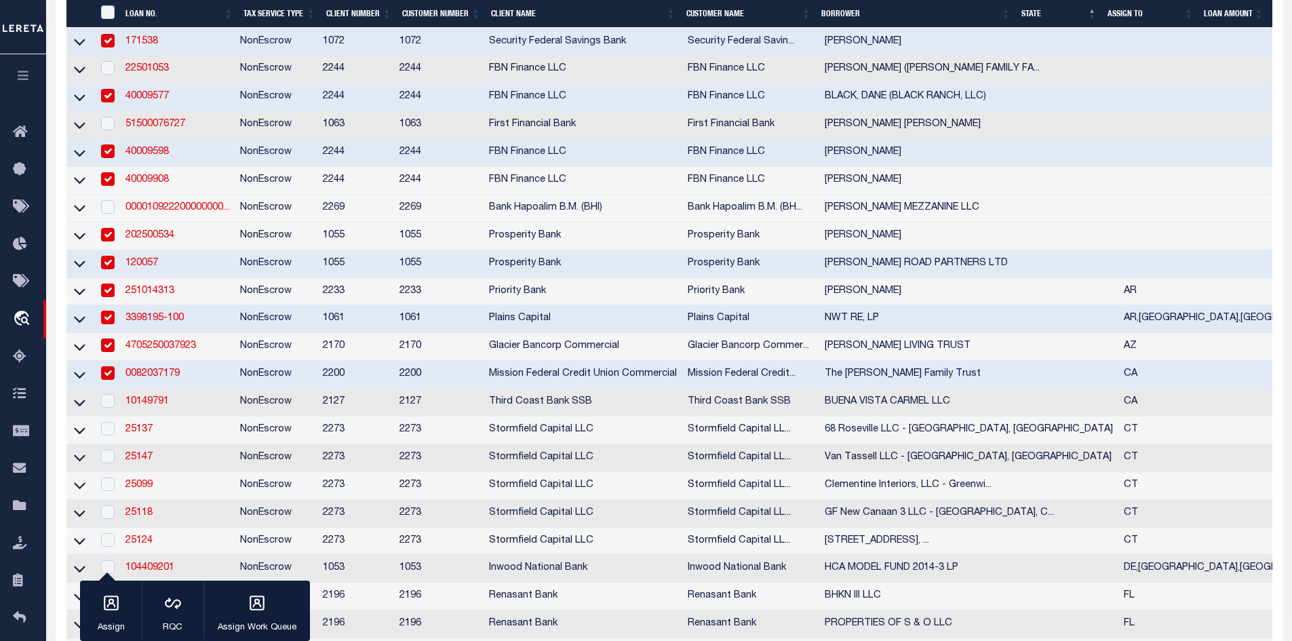
scroll to position [814, 0]
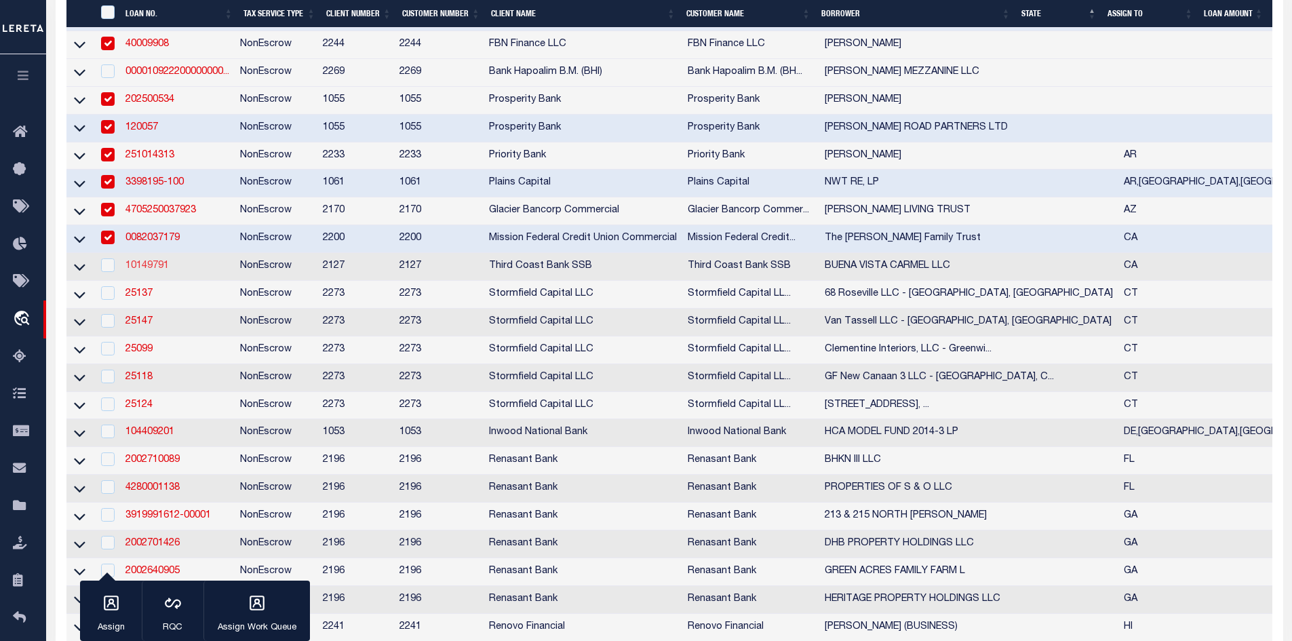
click at [140, 271] on link "10149791" at bounding box center [146, 265] width 43 height 9
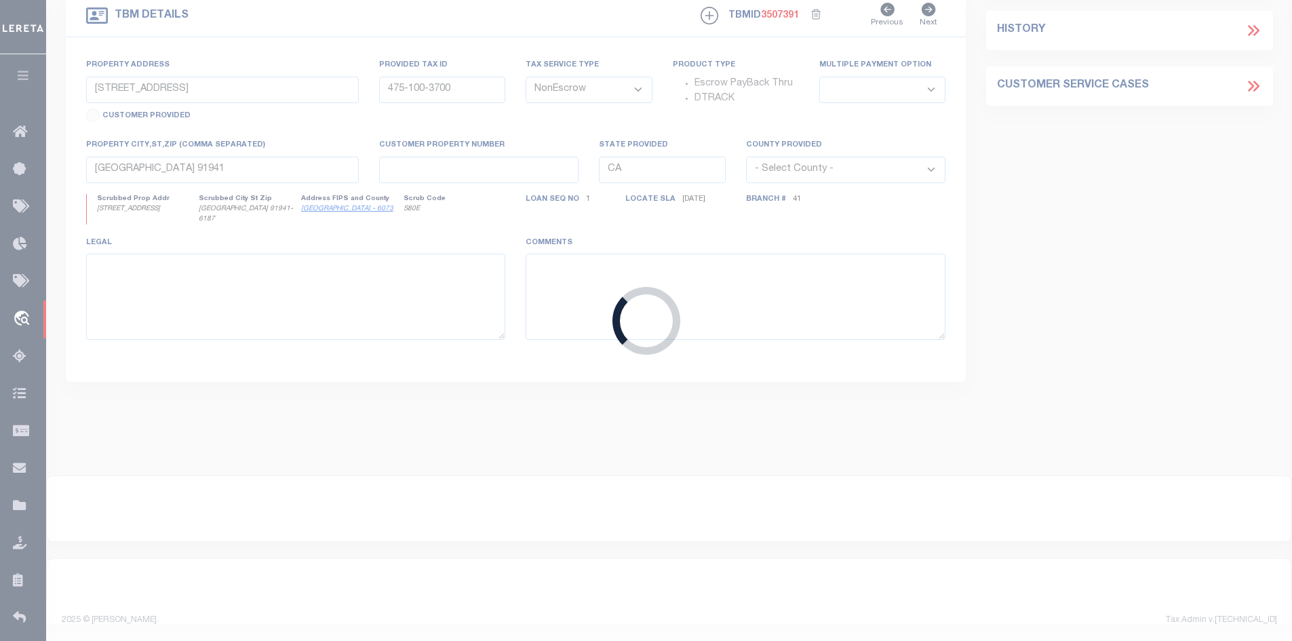
type input "10149791"
type input "BUENA VISTA CARMEL LLC"
select select
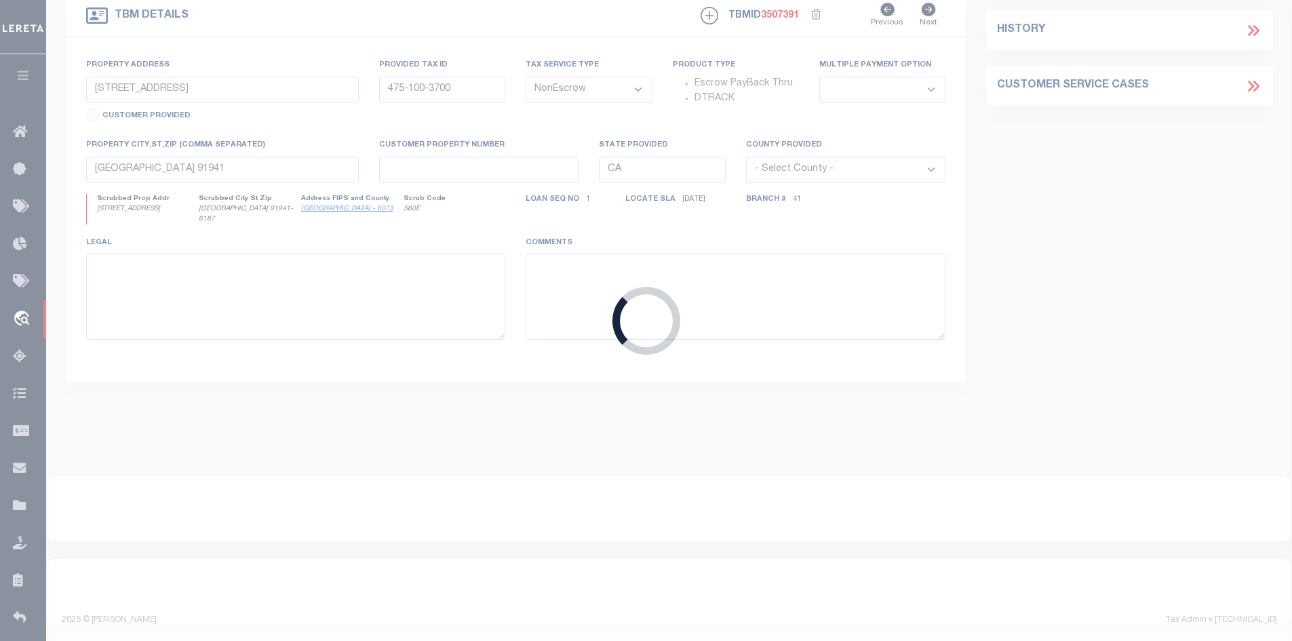
select select
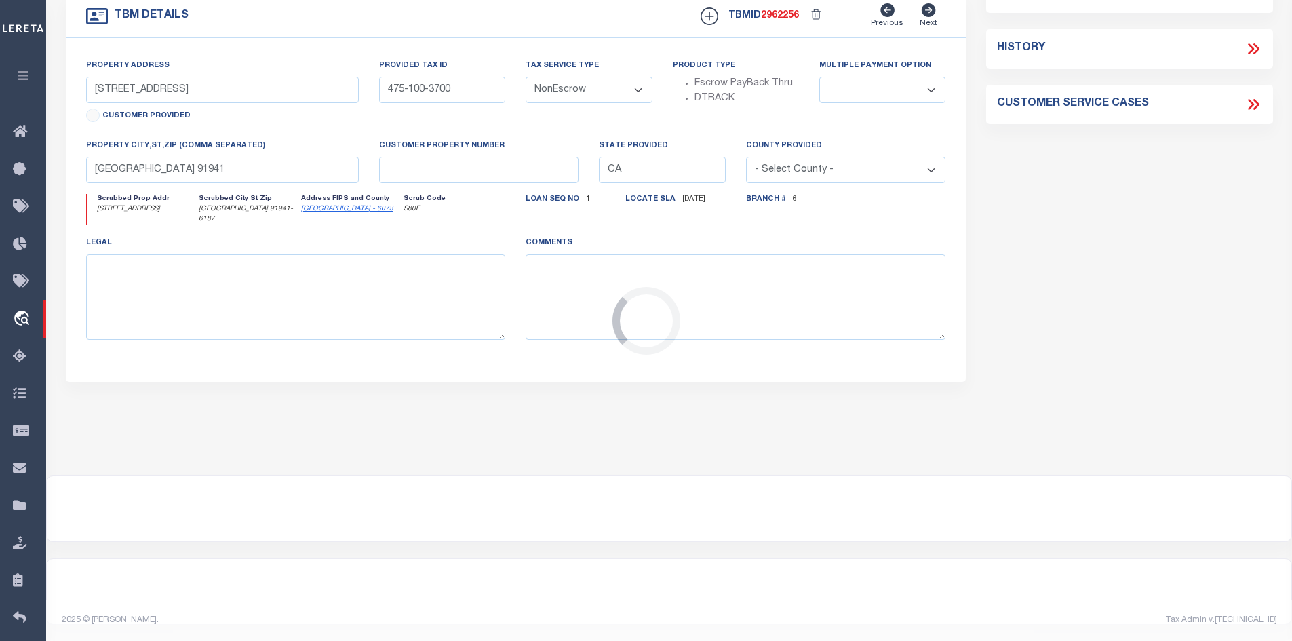
scroll to position [140, 0]
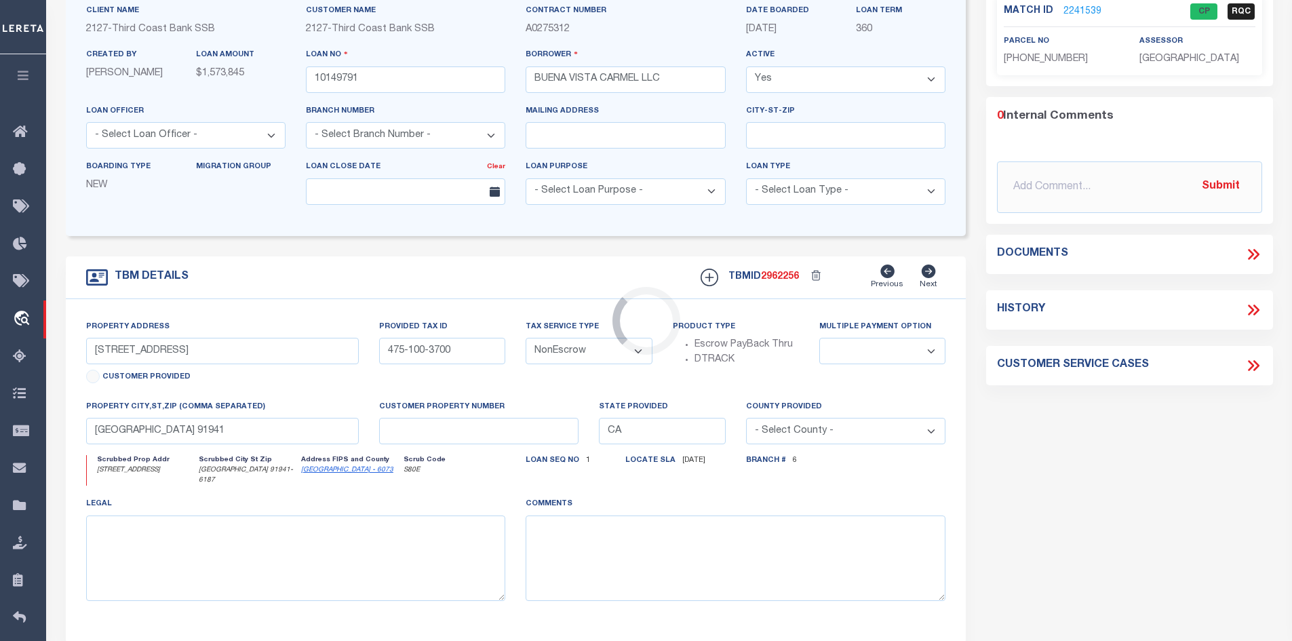
type input "[STREET_ADDRESS]"
type input "009-023-008-000"
select select
type input "Carmel CA 93923"
select select "Monterey"
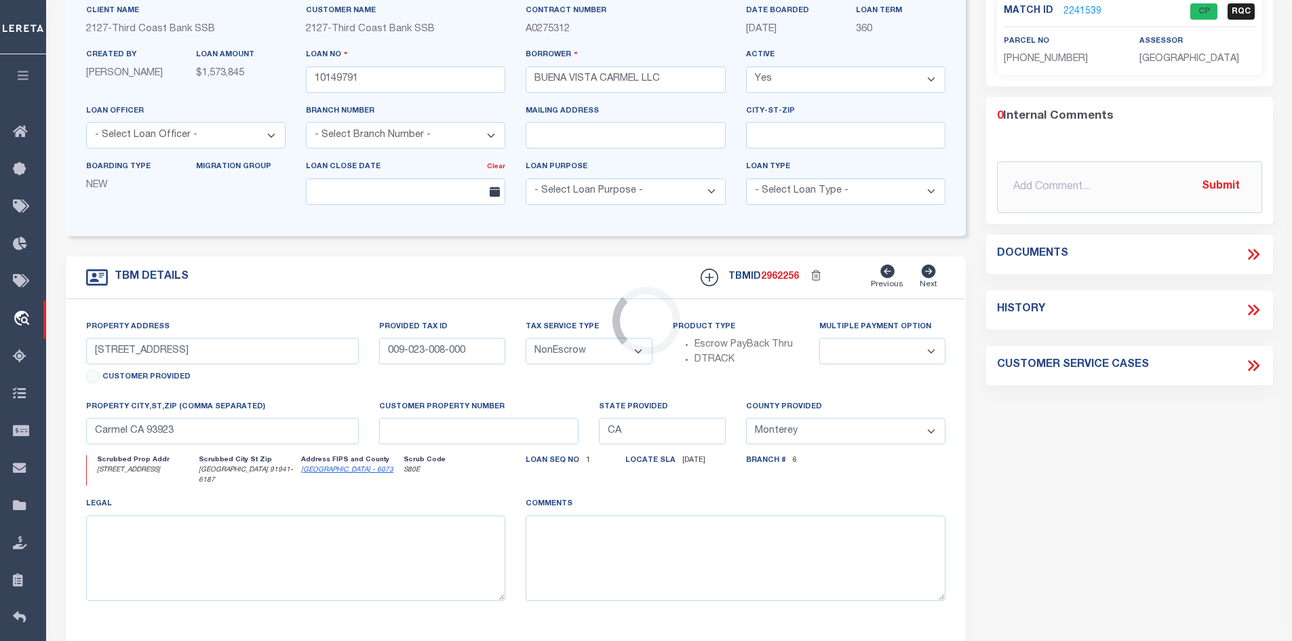
select select "4743"
select select "2378"
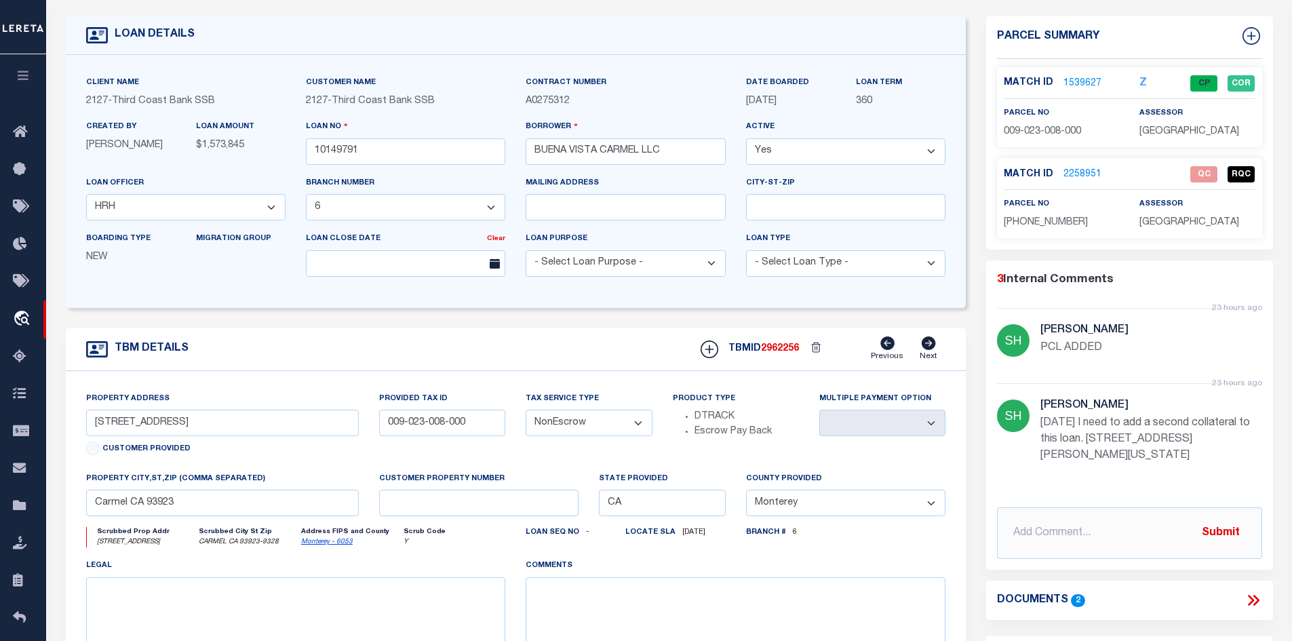
scroll to position [0, 0]
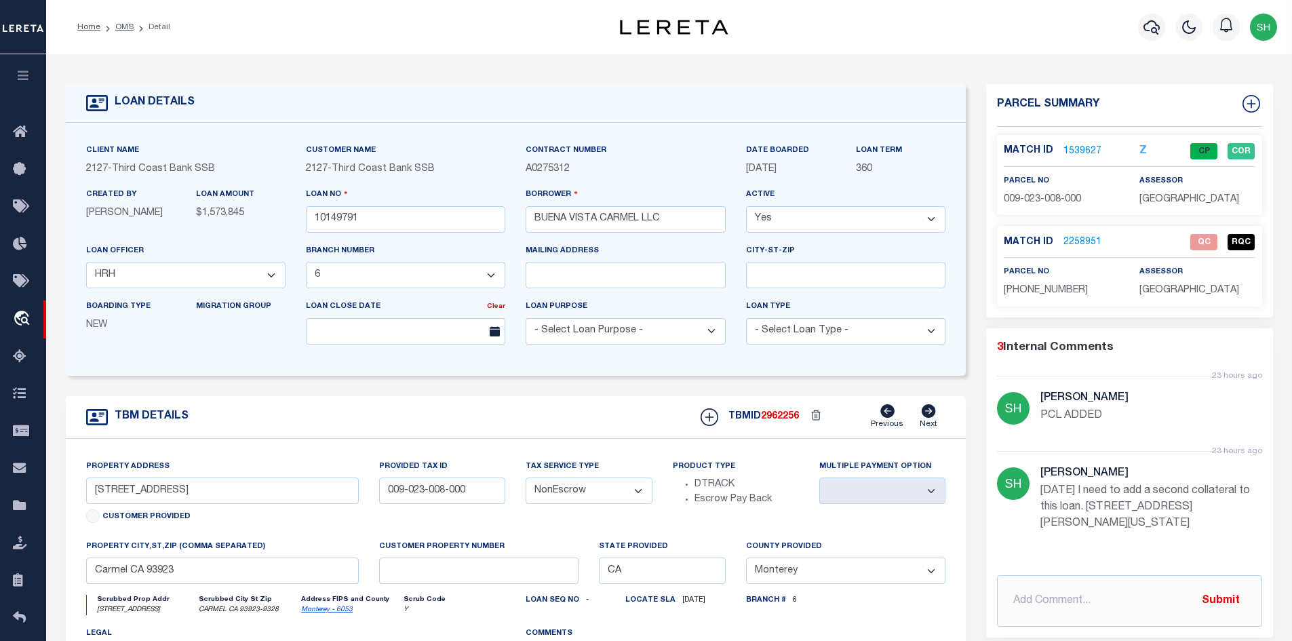
drag, startPoint x: 117, startPoint y: 24, endPoint x: 250, endPoint y: 90, distance: 148.0
click at [117, 24] on link "OMS" at bounding box center [124, 27] width 18 height 8
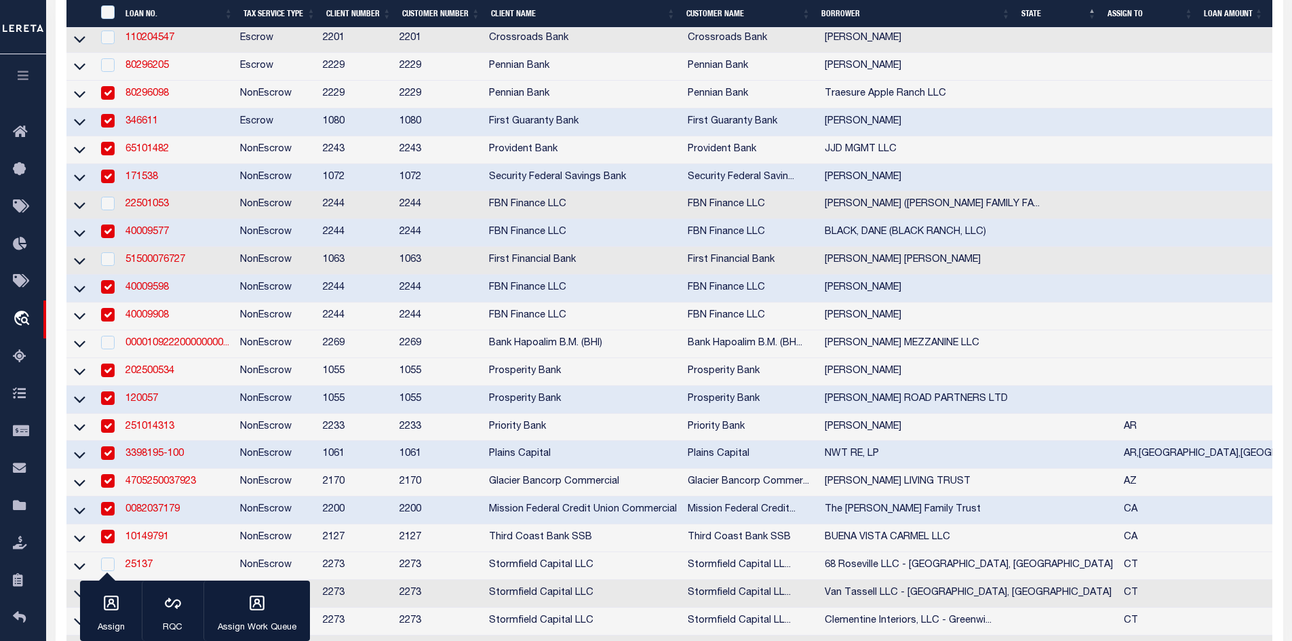
scroll to position [814, 0]
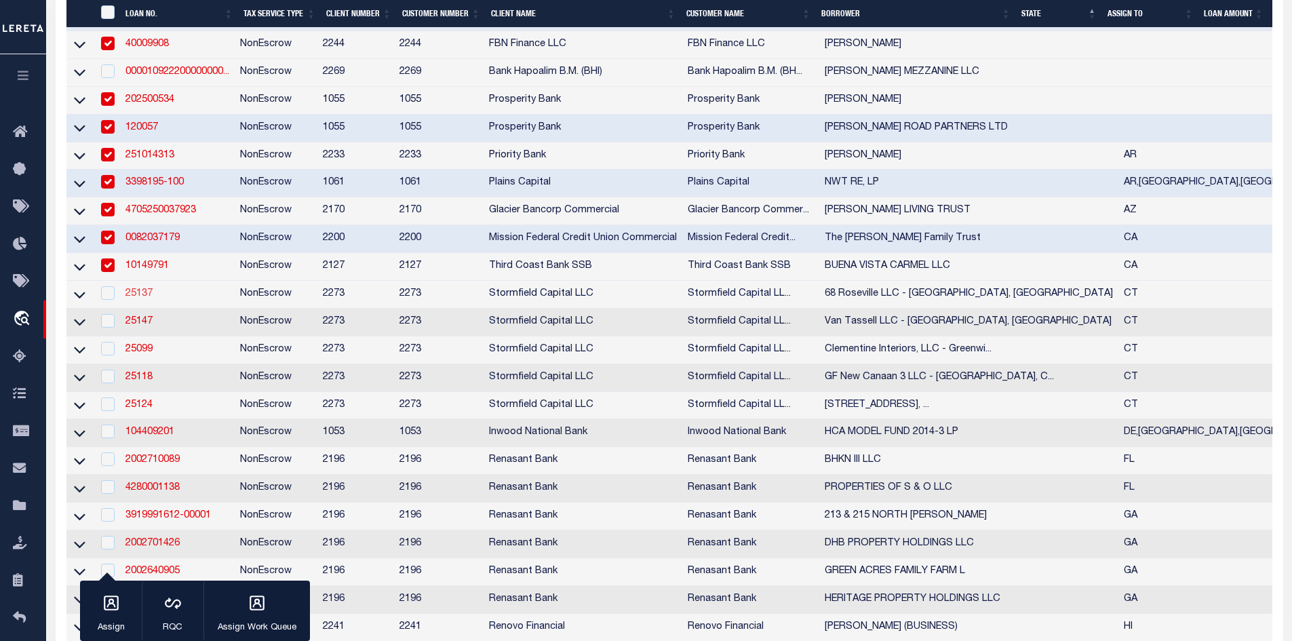
click at [140, 298] on link "25137" at bounding box center [138, 293] width 27 height 9
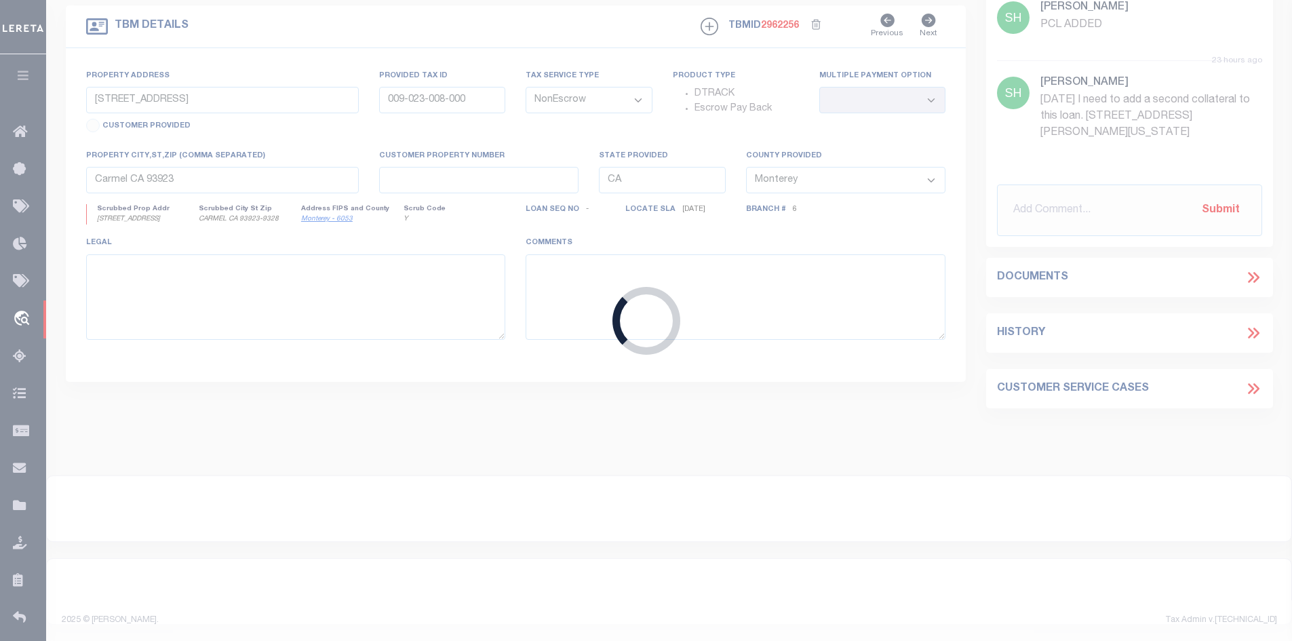
type input "25137"
type input "68 Roseville LLC - [GEOGRAPHIC_DATA], [GEOGRAPHIC_DATA]"
select select
type input "34 1/2 Orchard Street"
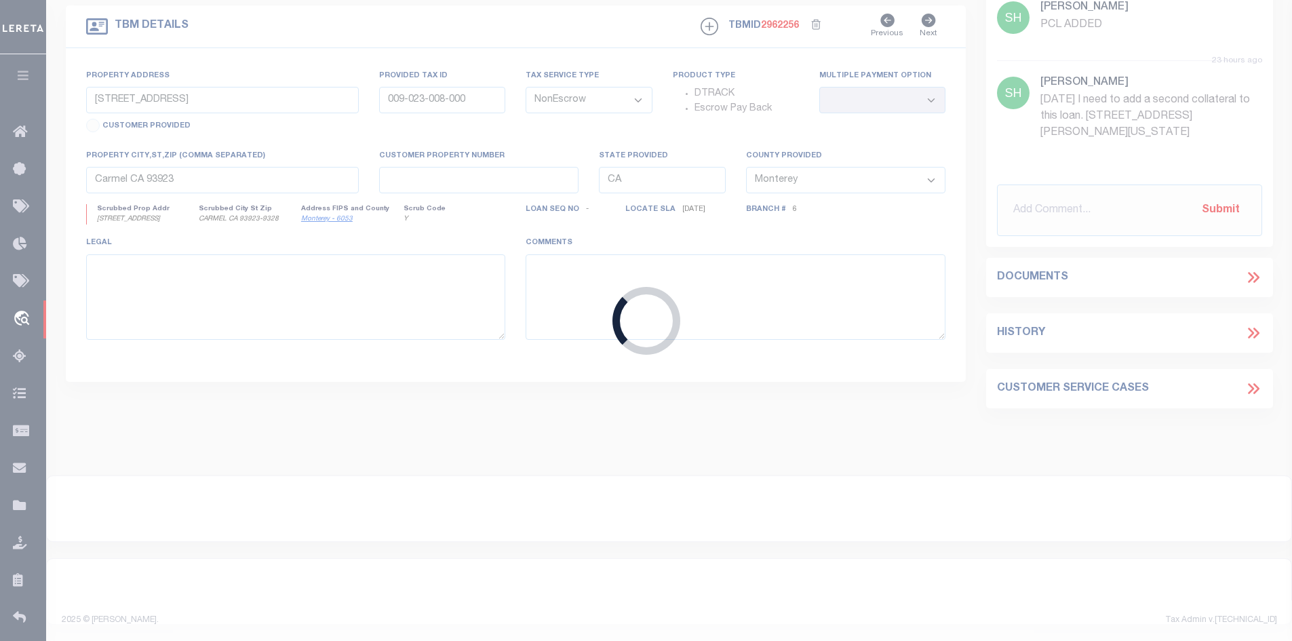
type input "Cos Cob CT"
select select "400"
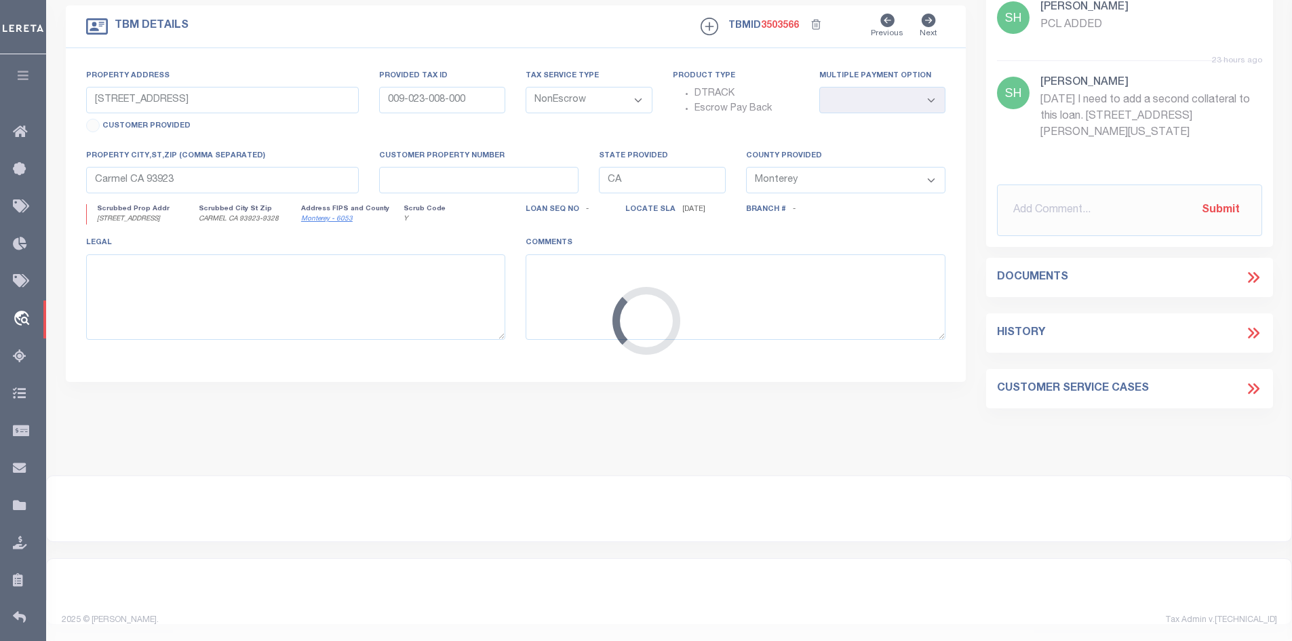
scroll to position [87, 0]
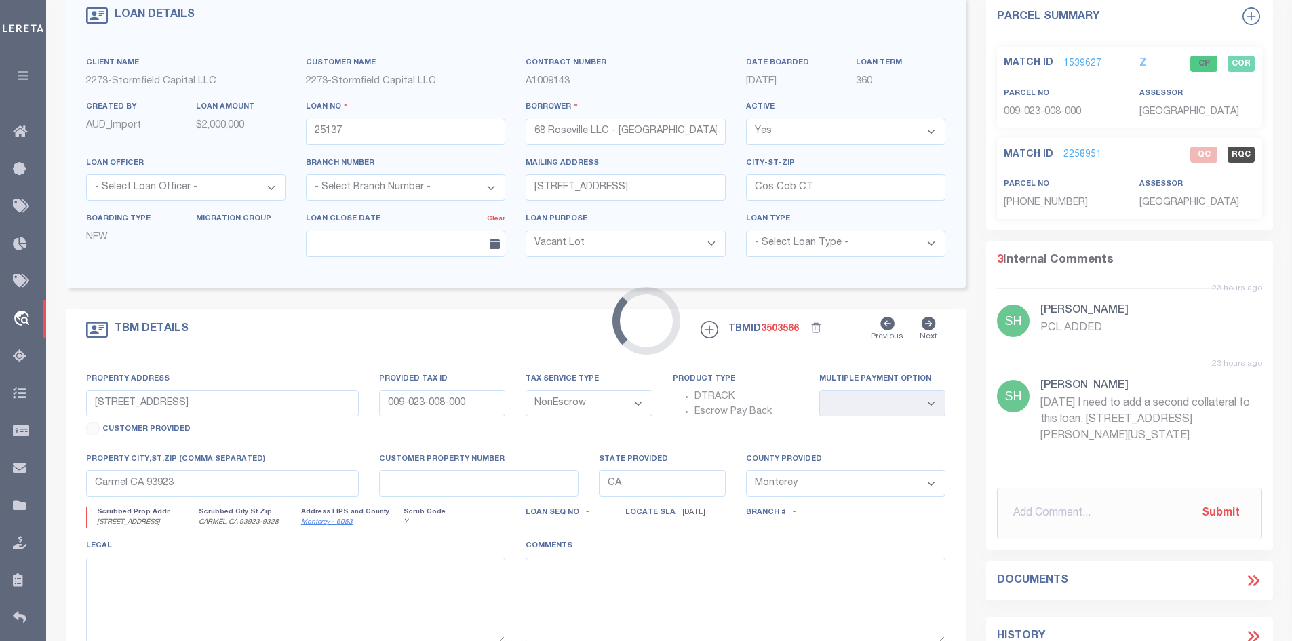
type input "68 Roseville Rd"
type input "101278"
type input "Westport CT"
type input "CT"
select select
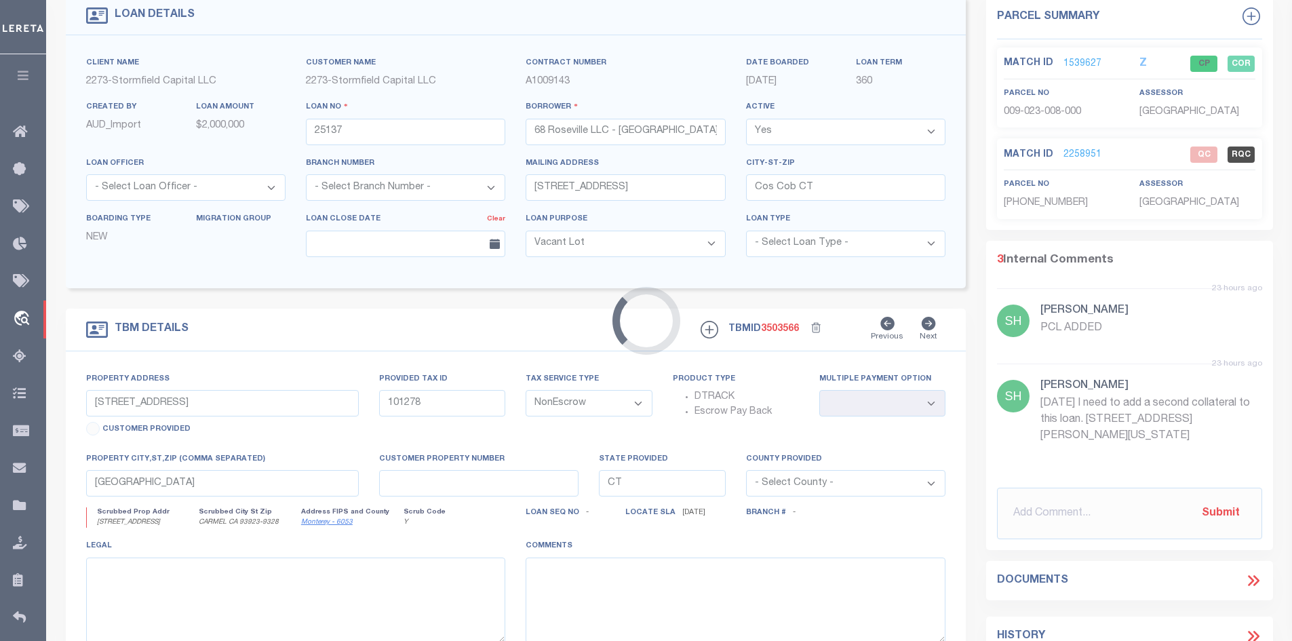
select select "84863"
select select "2"
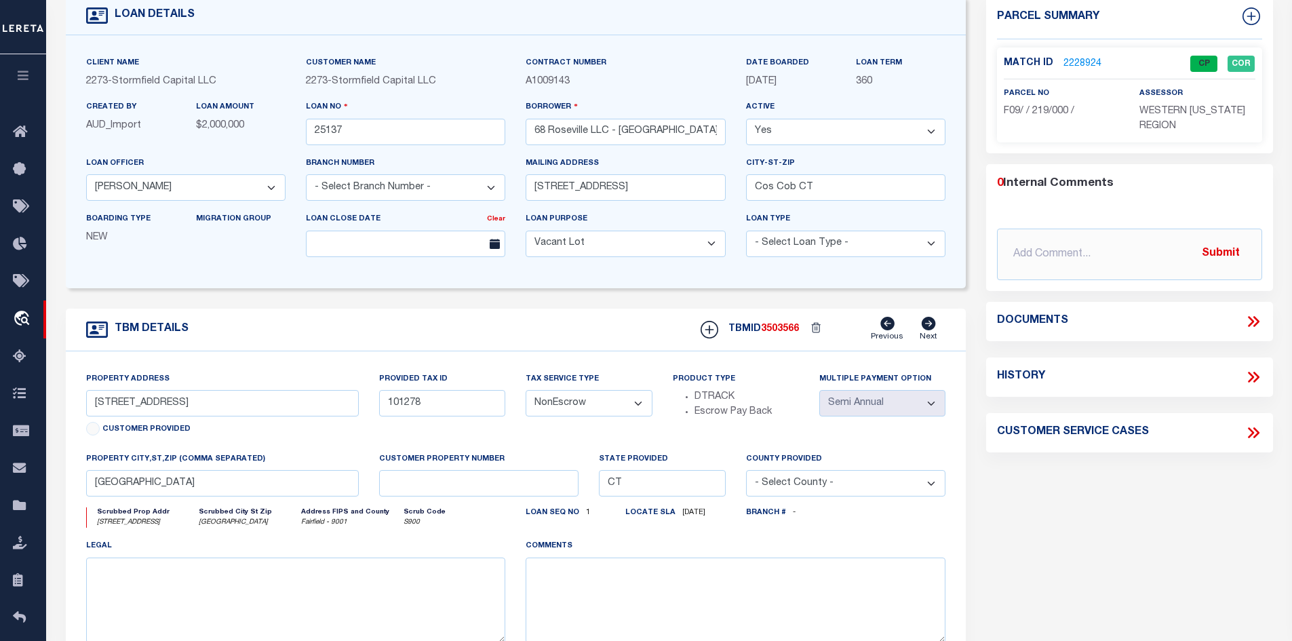
scroll to position [0, 0]
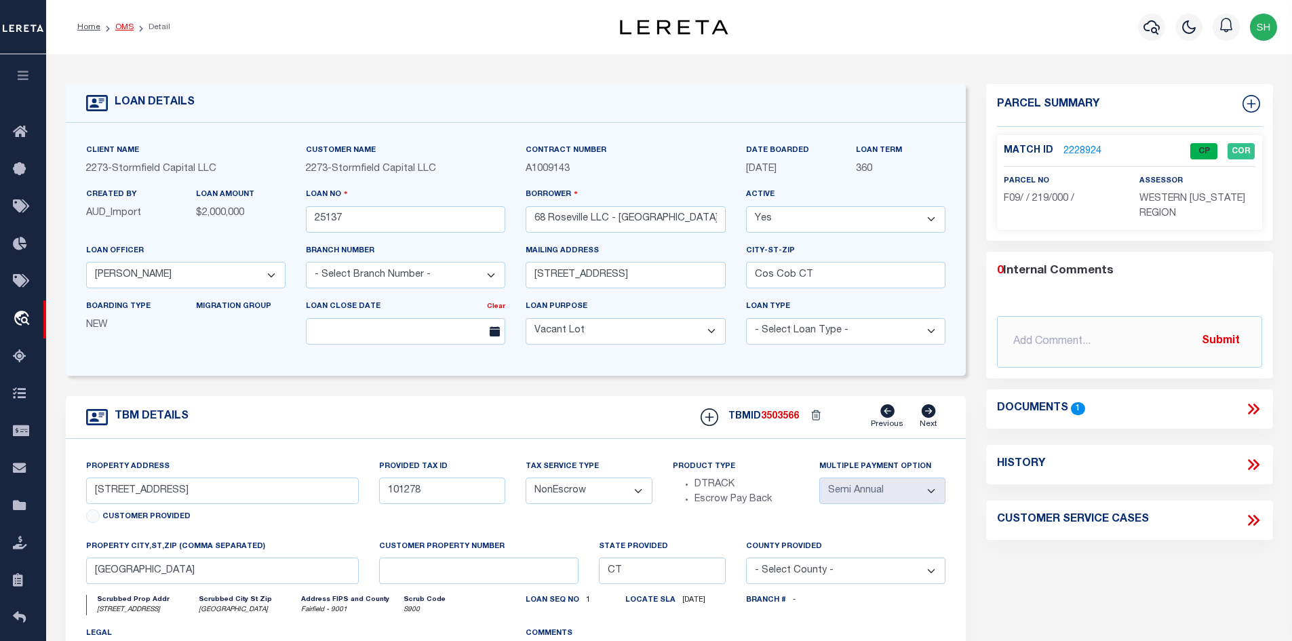
click at [124, 27] on link "OMS" at bounding box center [124, 27] width 18 height 8
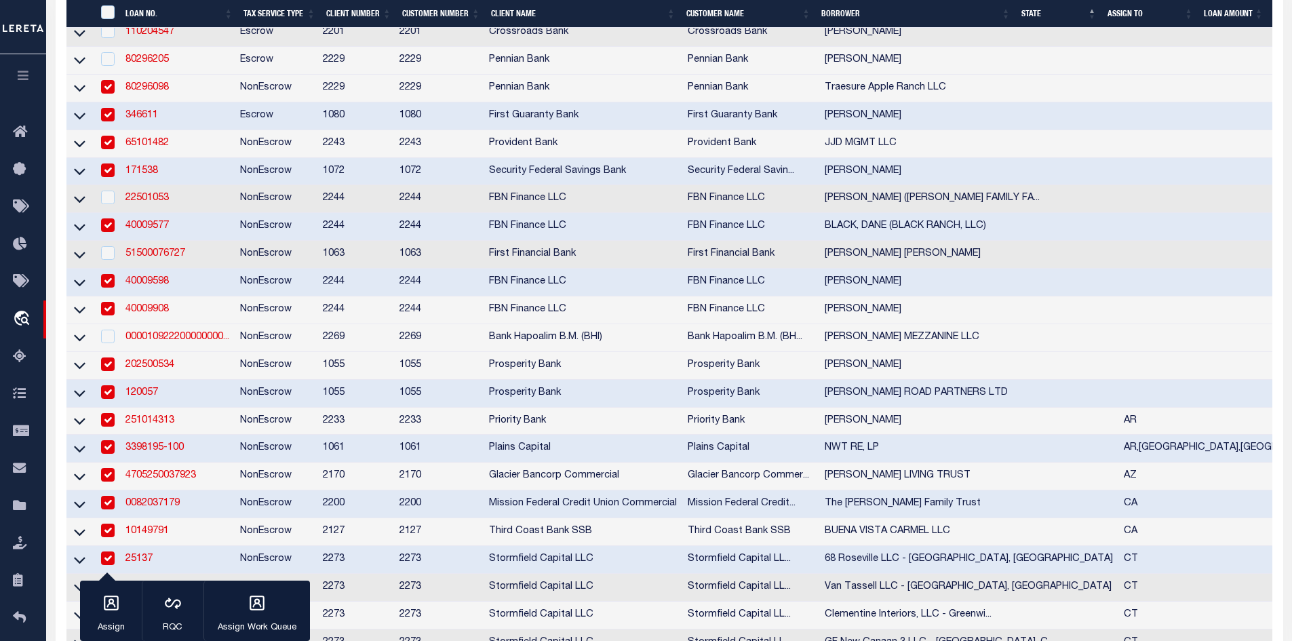
scroll to position [610, 0]
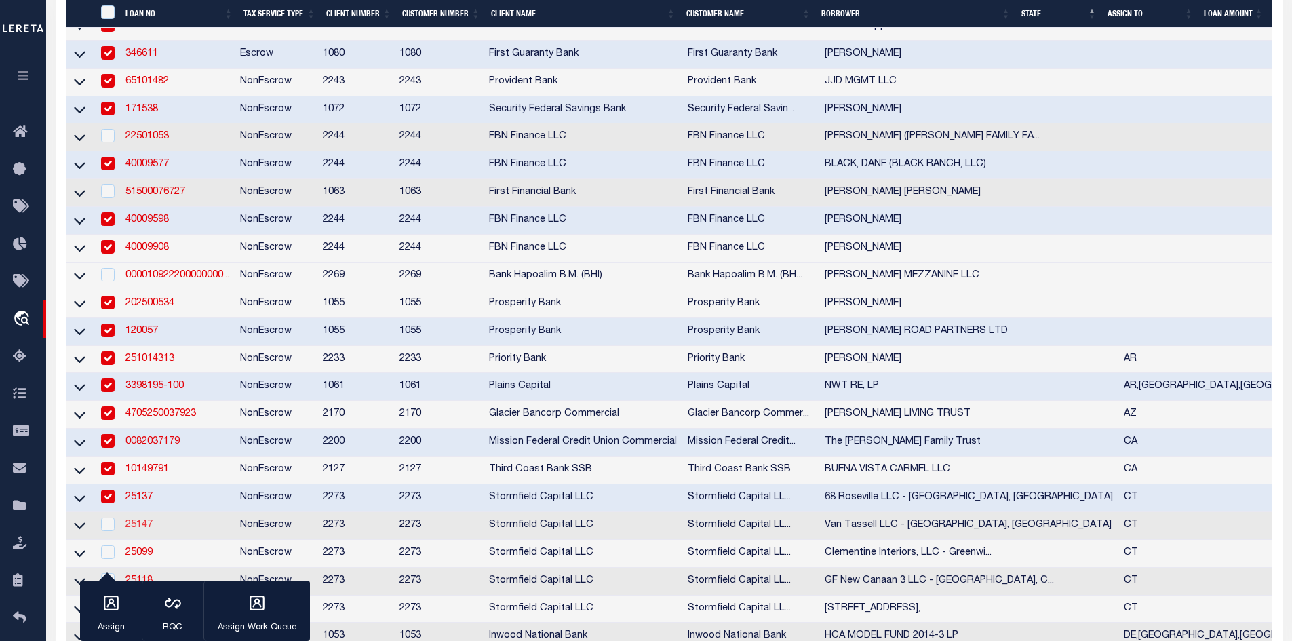
click at [145, 530] on link "25147" at bounding box center [138, 524] width 27 height 9
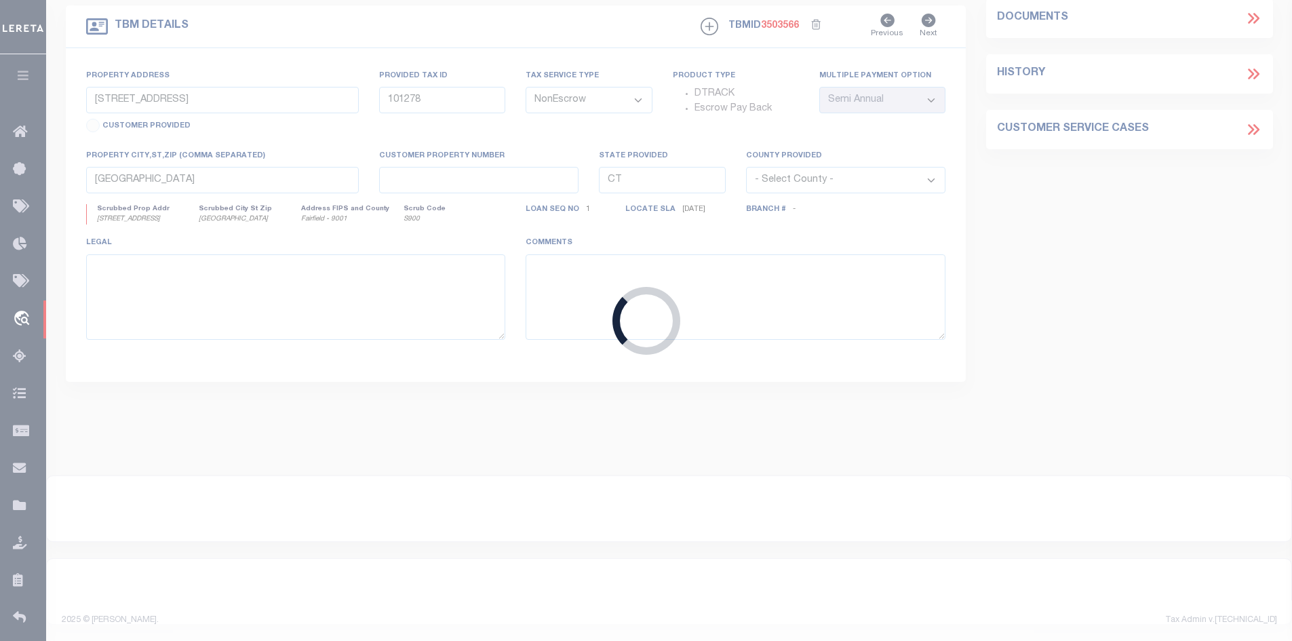
type input "25147"
type input "Van Tassell LLC - [GEOGRAPHIC_DATA], [GEOGRAPHIC_DATA]"
select select "84864"
type input "57 Viaduct Rd"
type input "Stamford CT"
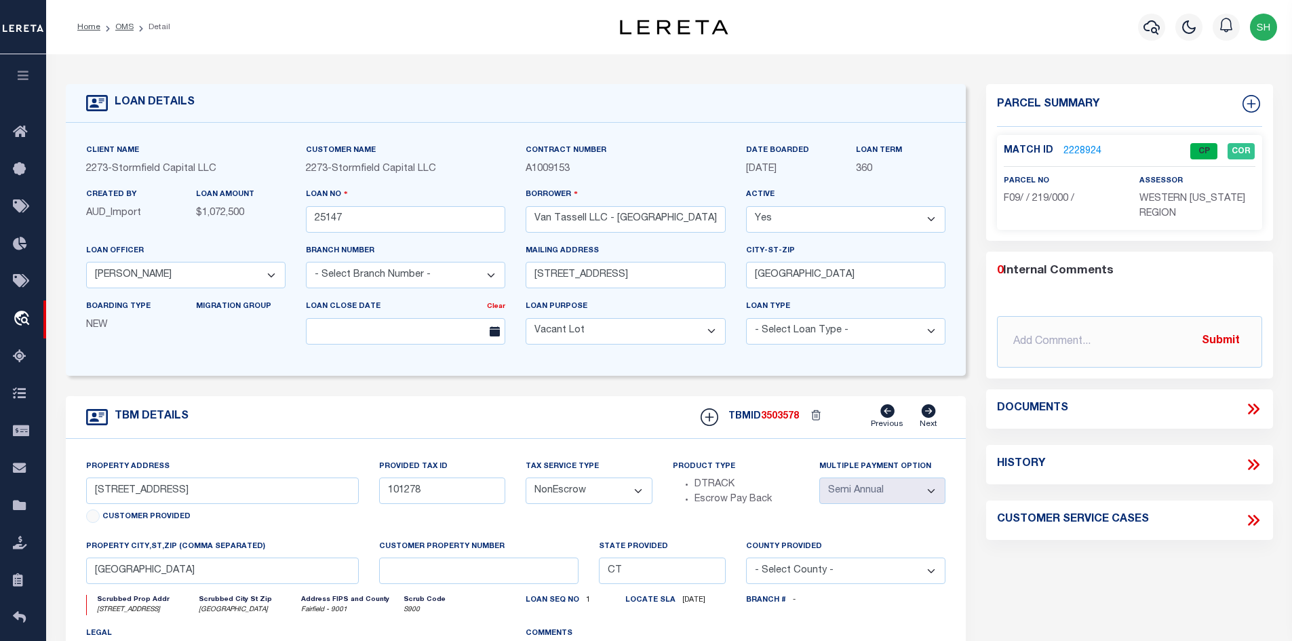
type input "8 Van Tassell Ct"
type input "1-105-25-0"
type input "Norwalk CT"
select select
select select "84864"
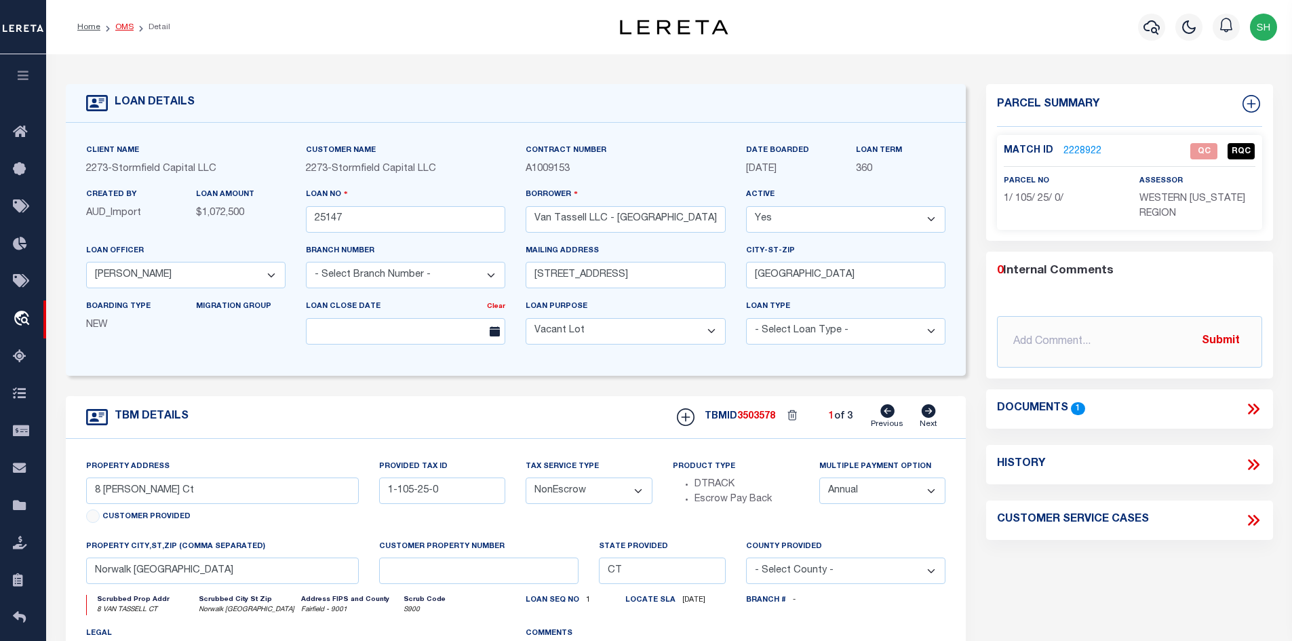
click at [119, 24] on link "OMS" at bounding box center [124, 27] width 18 height 8
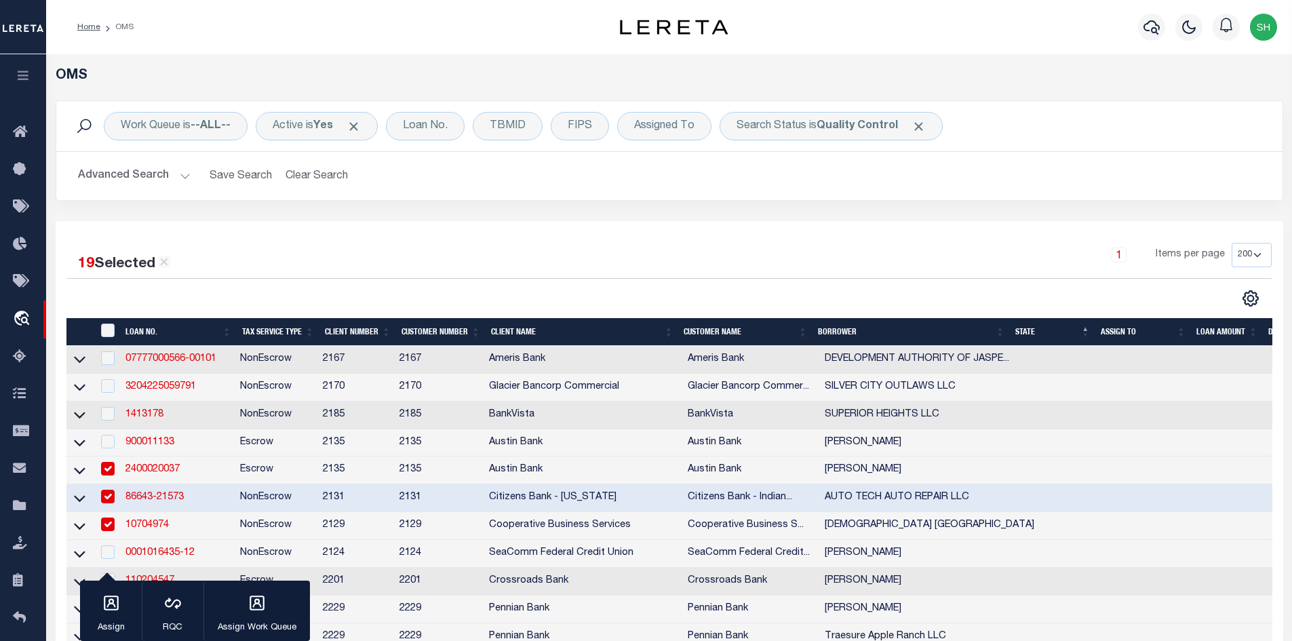
scroll to position [950, 0]
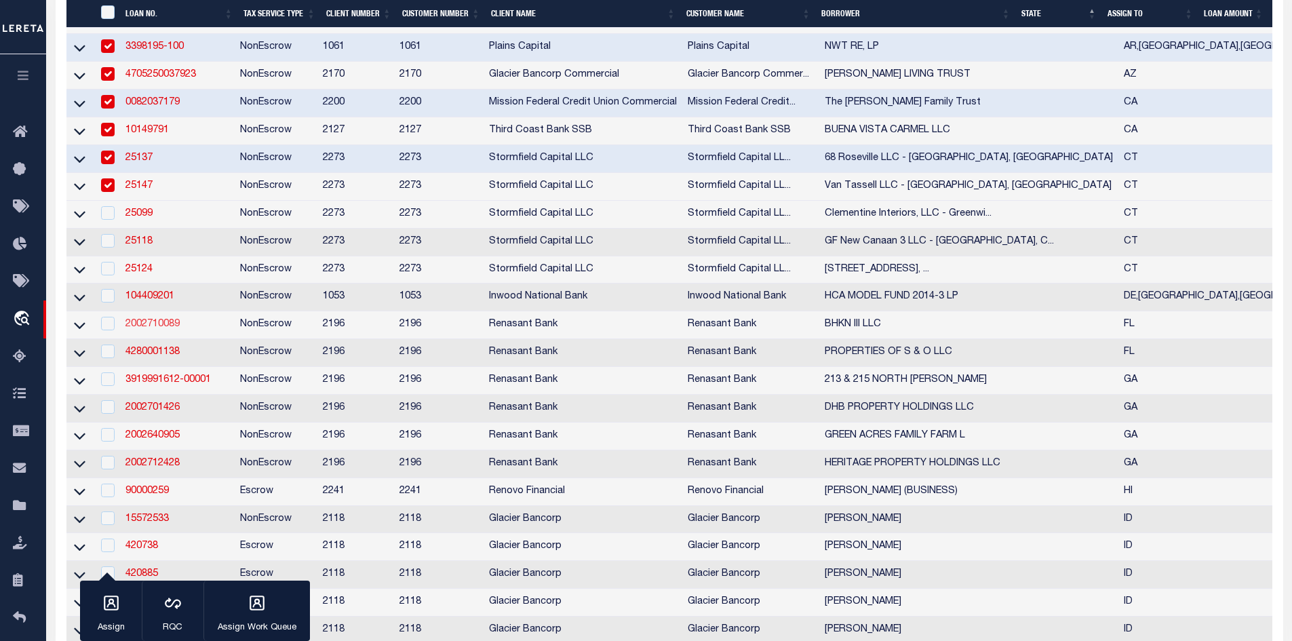
click at [142, 329] on link "2002710089" at bounding box center [152, 323] width 54 height 9
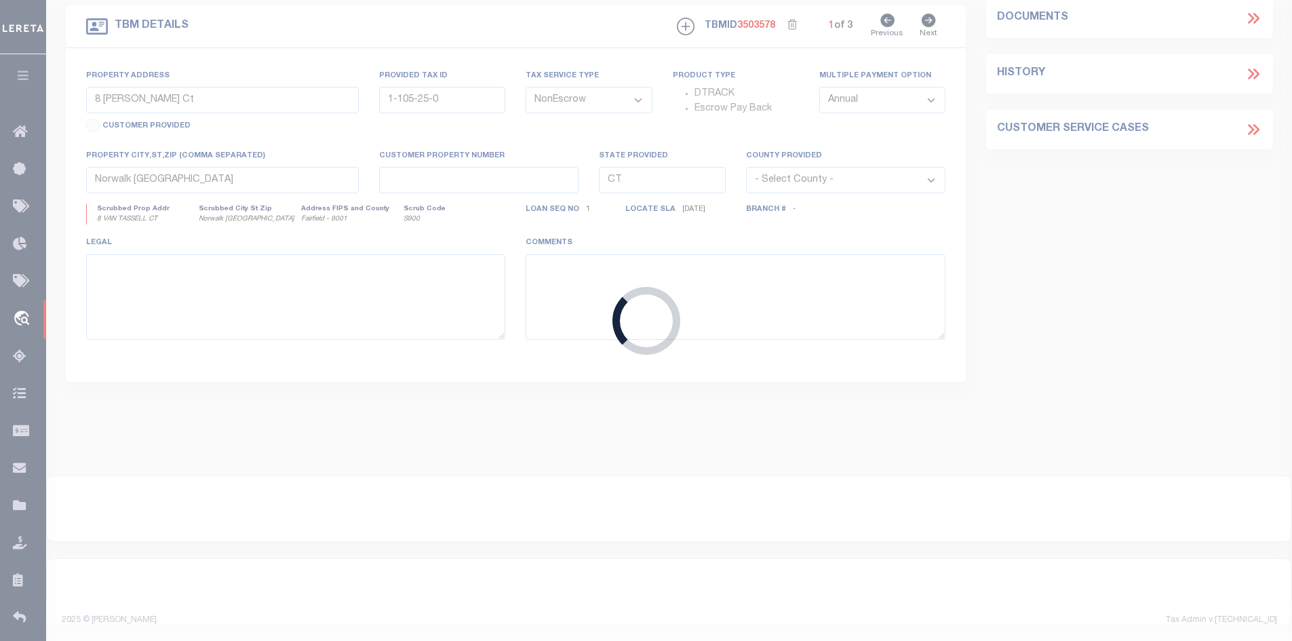
type input "2002710089"
type input "BHKN III LLC"
select select
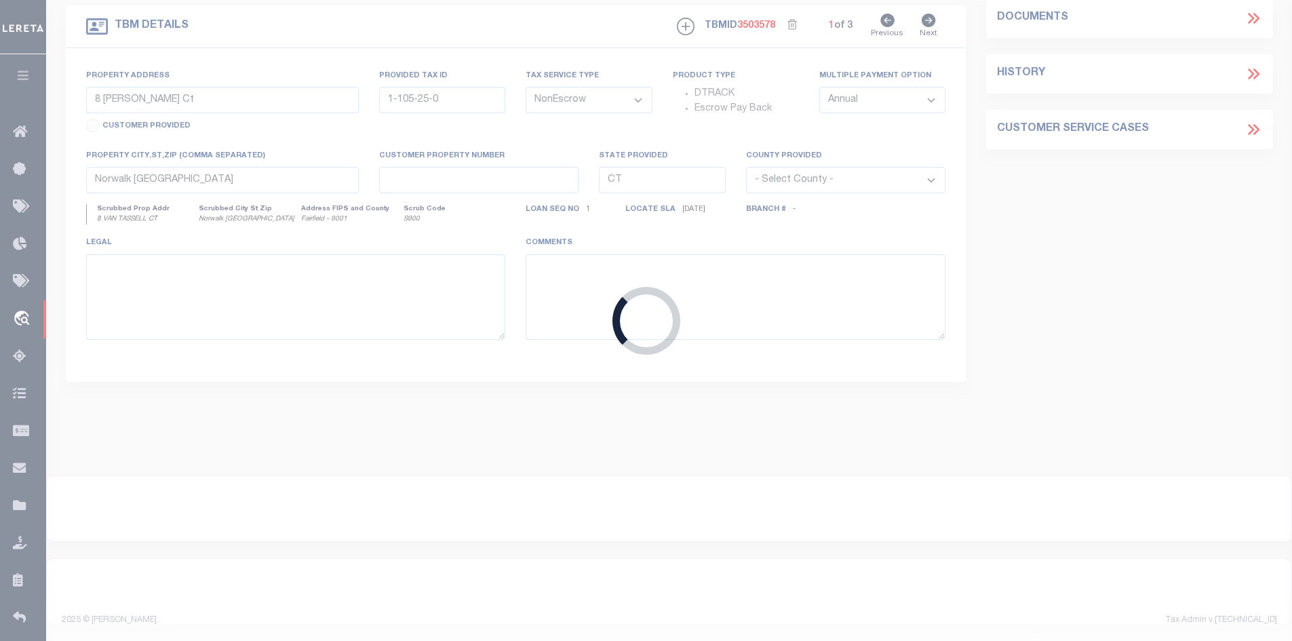
select select "10"
select select
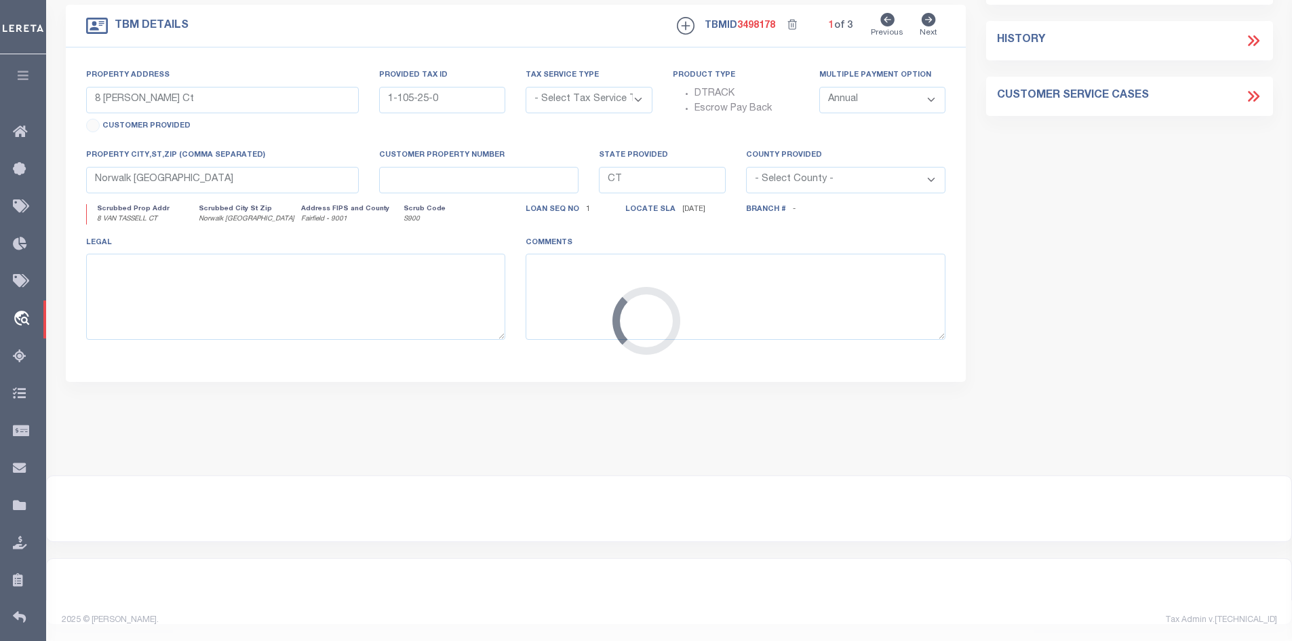
scroll to position [241, 0]
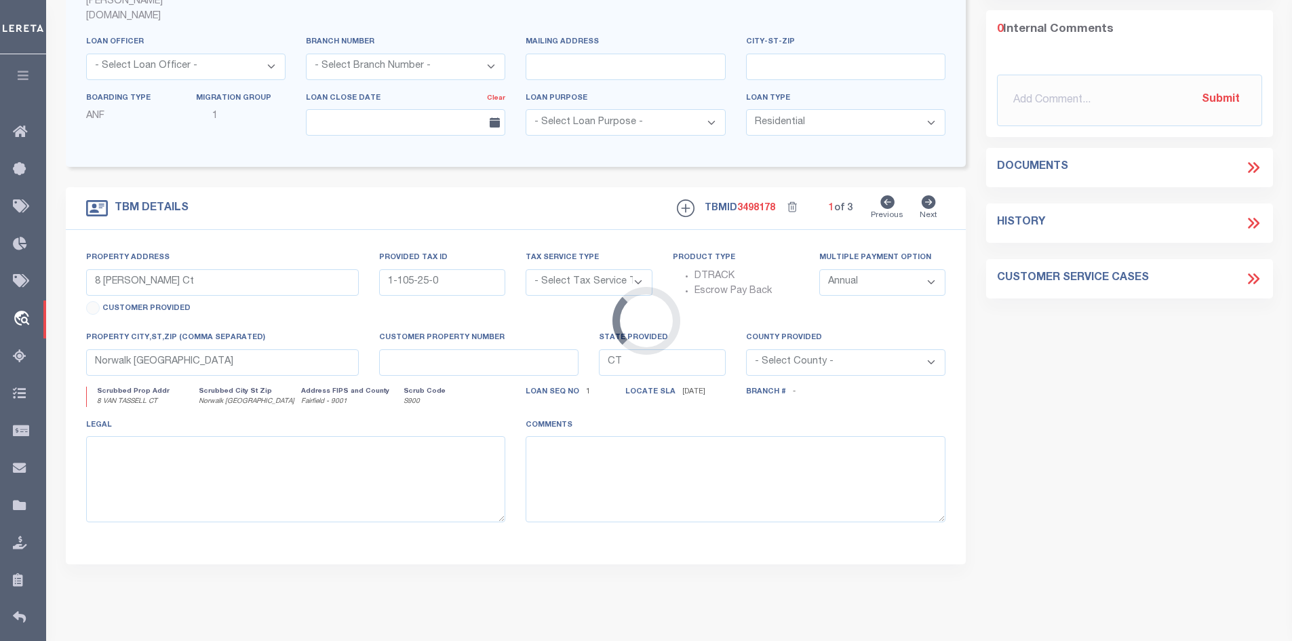
type input "438 W 26TH STREET"
radio input "true"
select select "NonEscrow"
select select
type input "JACKSONVILLE FL 32206"
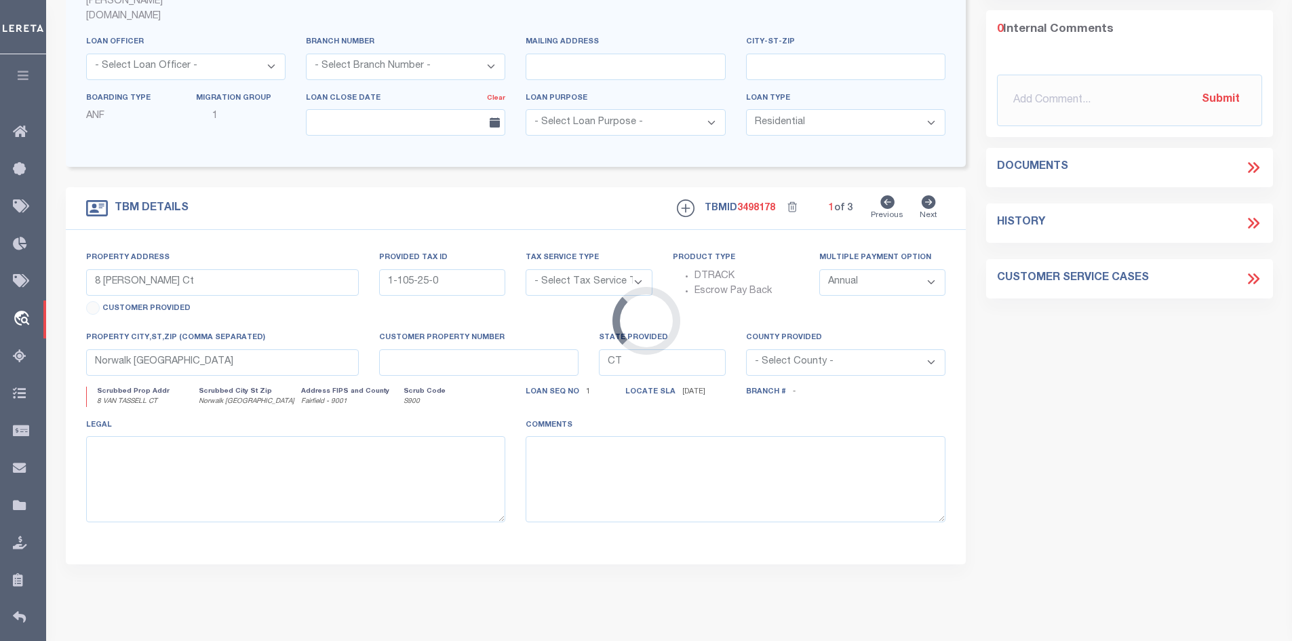
type input "2002710089"
type input "FL"
type textarea "PARCEL: 085242-00001"
select select "4983"
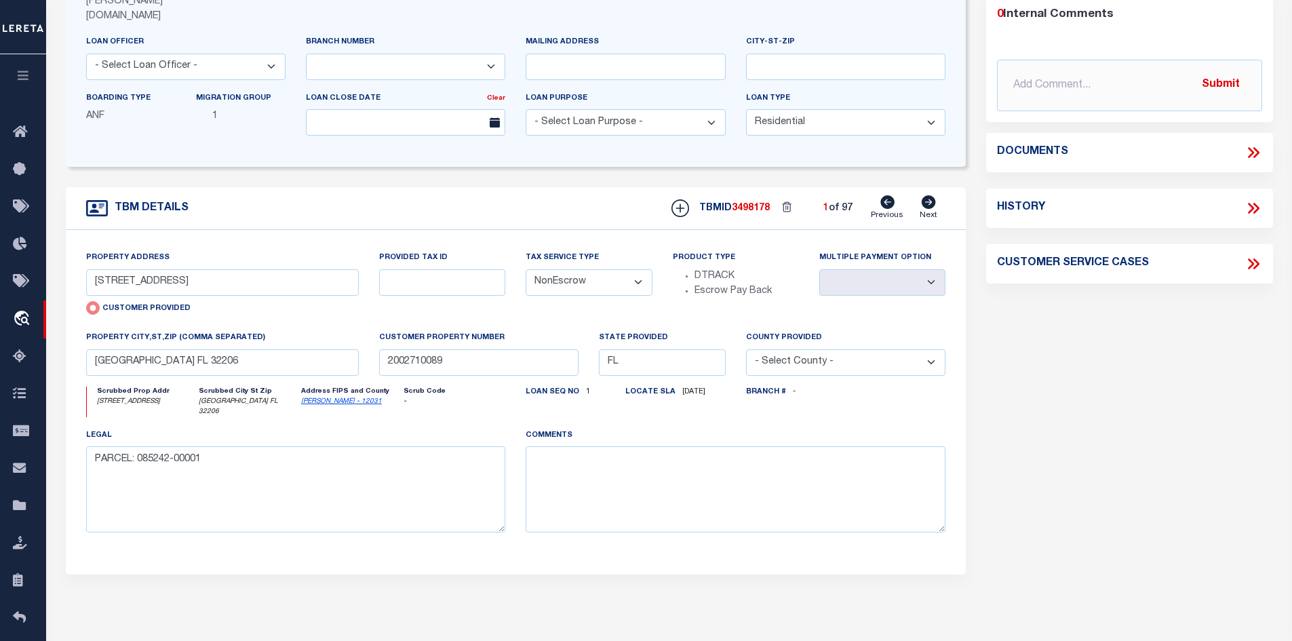
scroll to position [0, 0]
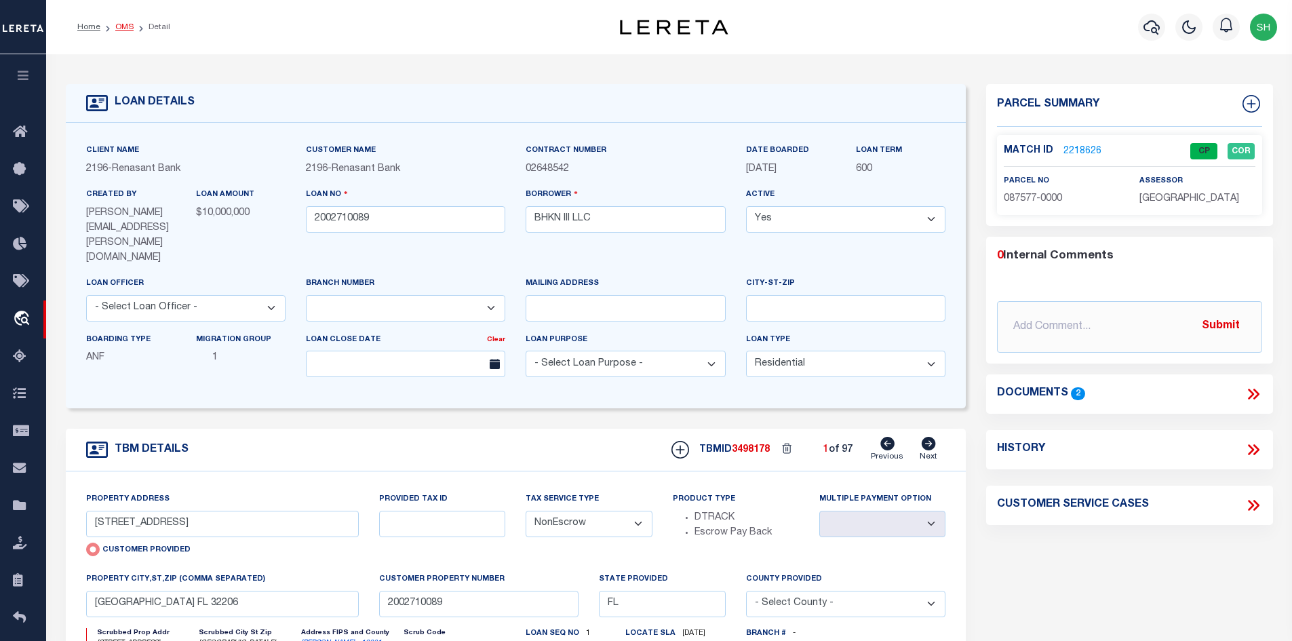
click at [121, 30] on link "OMS" at bounding box center [124, 27] width 18 height 8
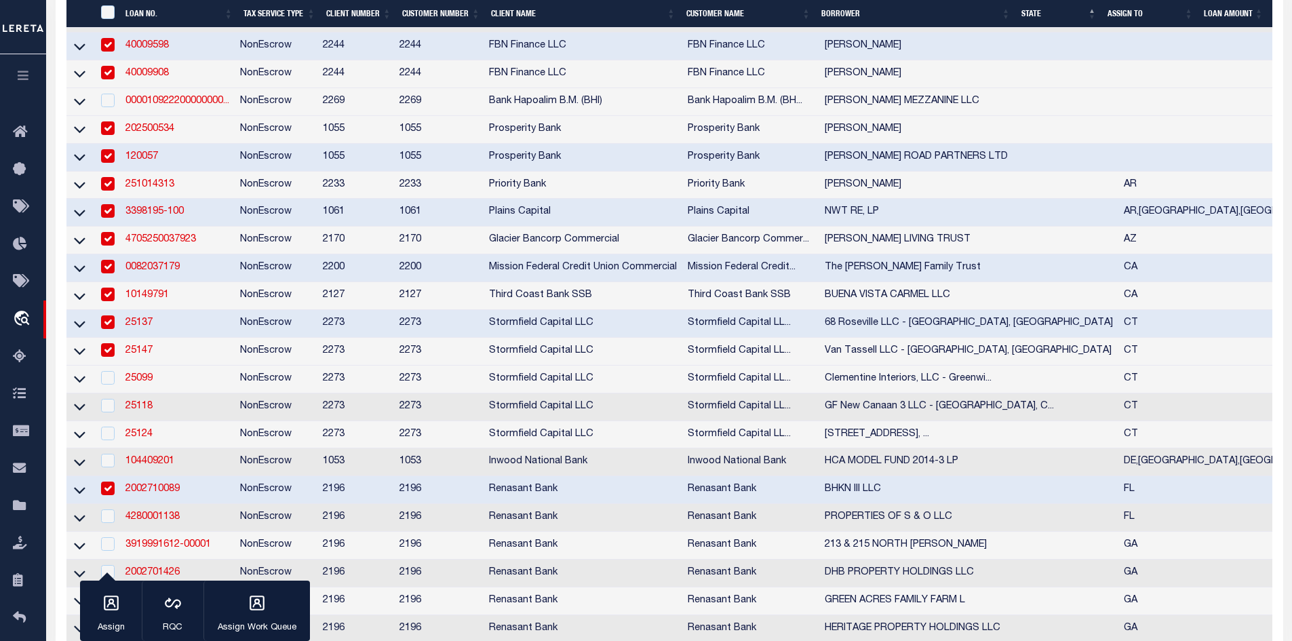
scroll to position [882, 0]
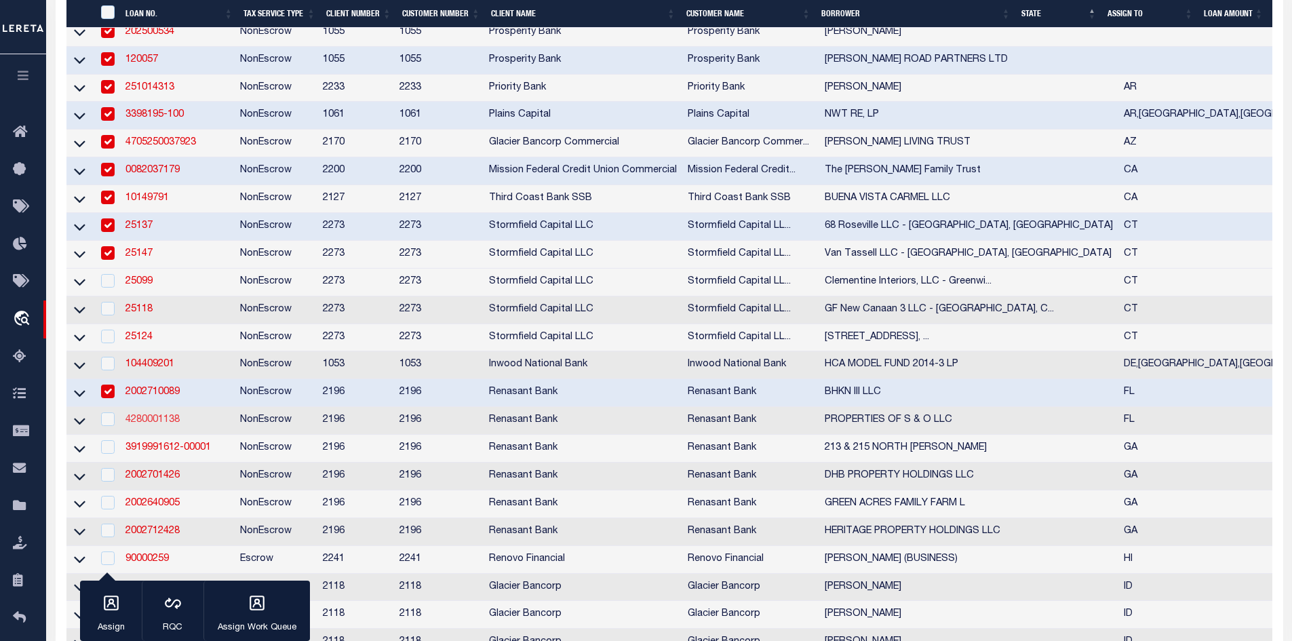
click at [139, 425] on link "4280001138" at bounding box center [152, 419] width 54 height 9
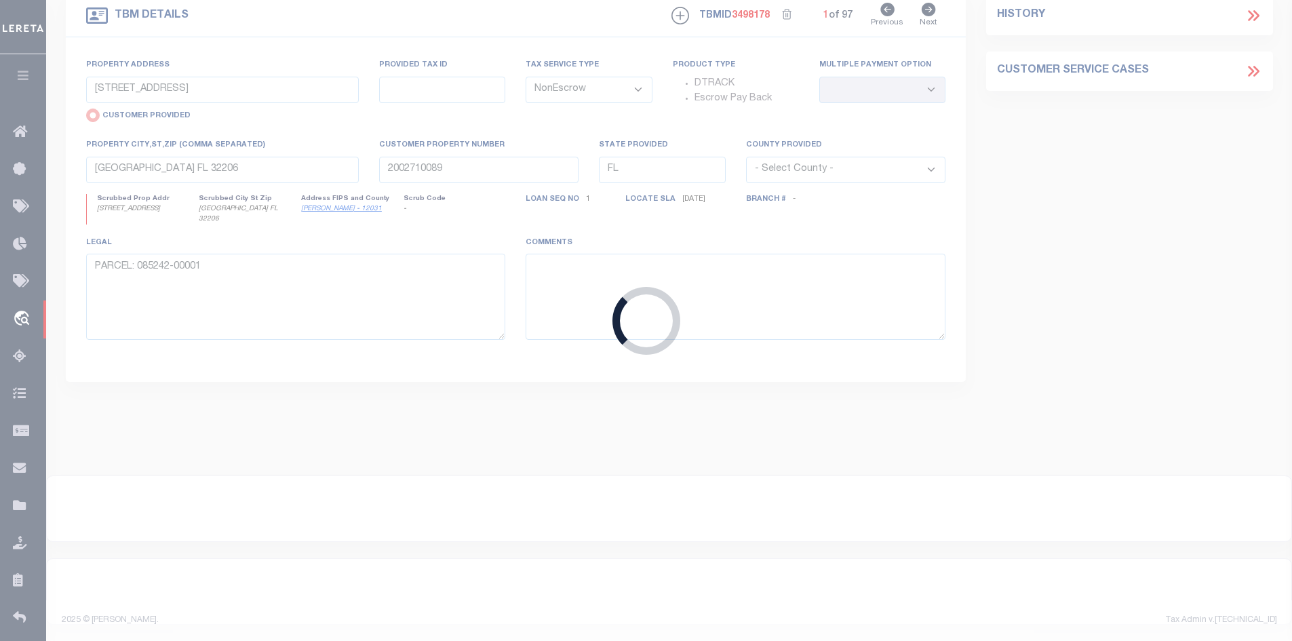
type input "4280001138"
type input "PROPERTIES OF S & O LLC"
select select
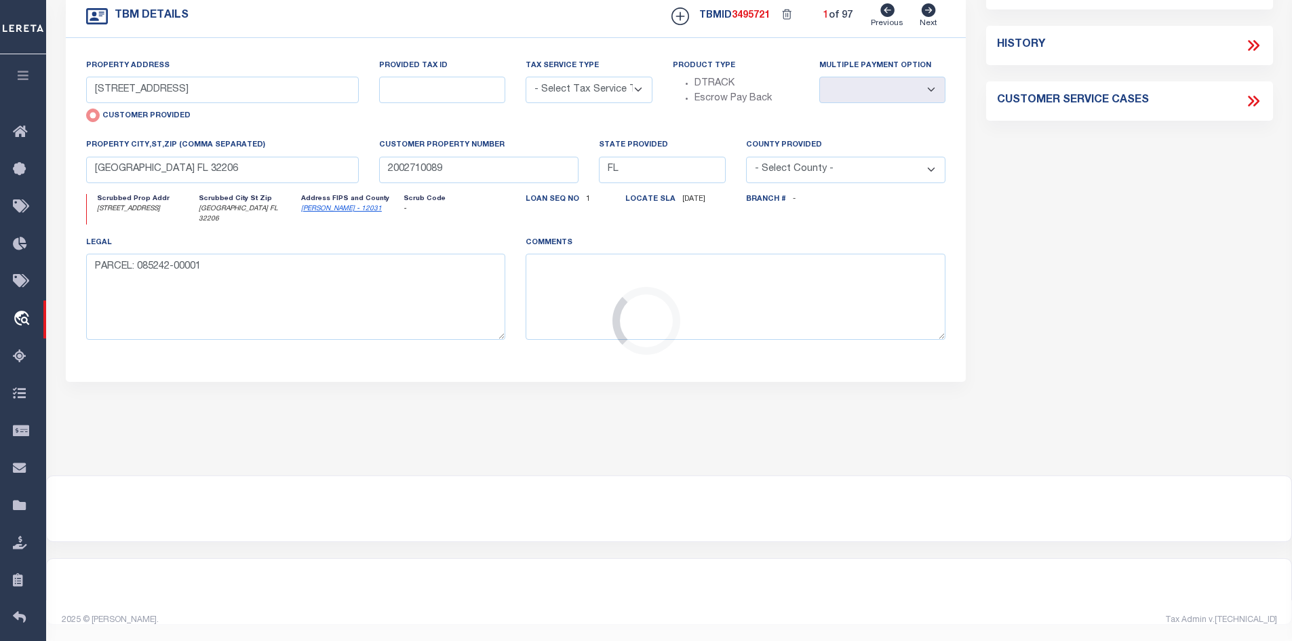
scroll to position [11, 0]
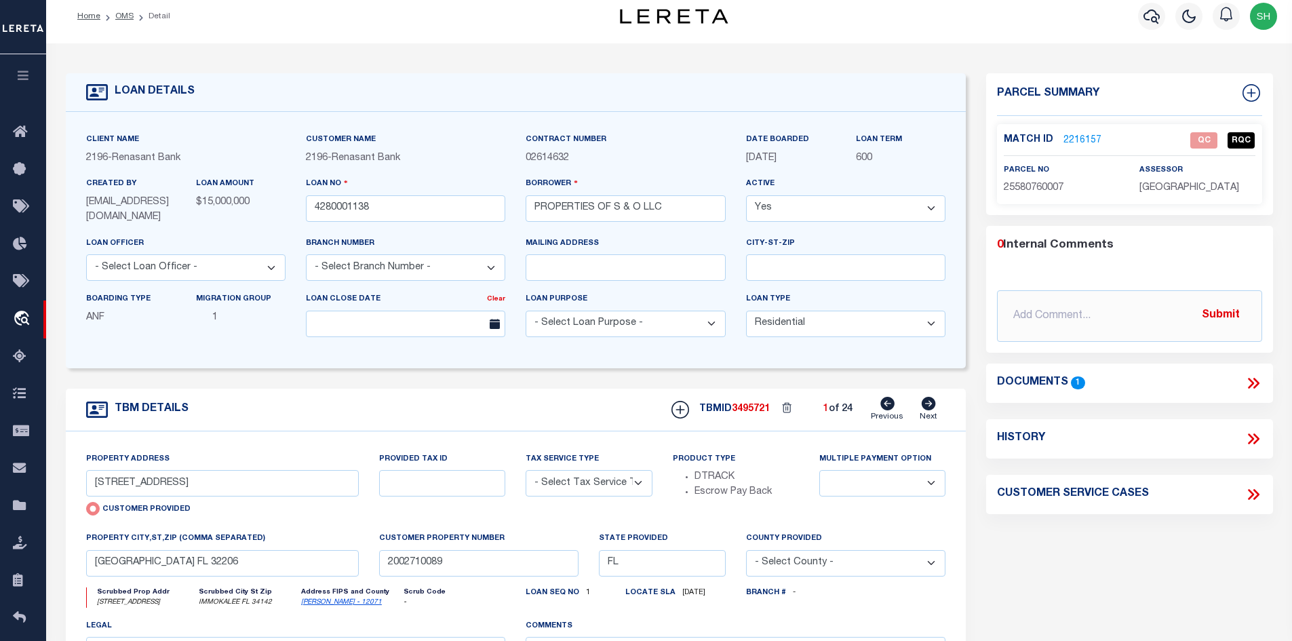
select select "4983"
type input "106 S 3RD ST"
select select "NonEscrow"
select select
type input "IMMOKALEE FL 34142"
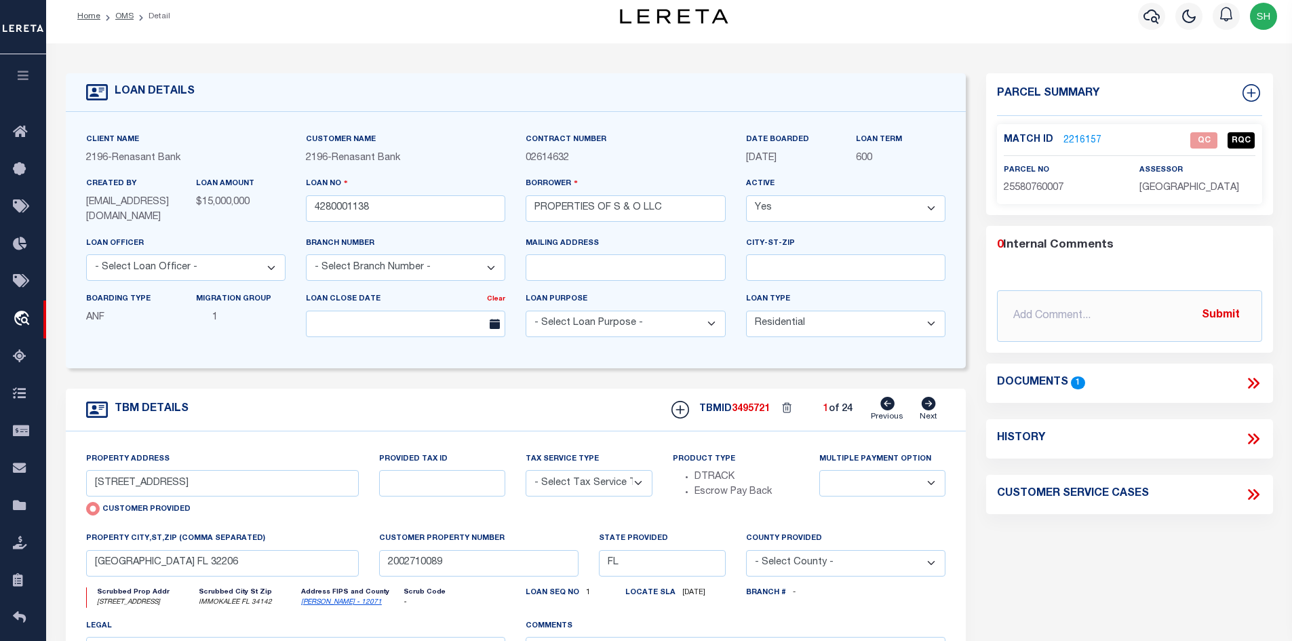
type input "4280001138"
type textarea "PARCEL: 30-44-26-00-00001.05501"
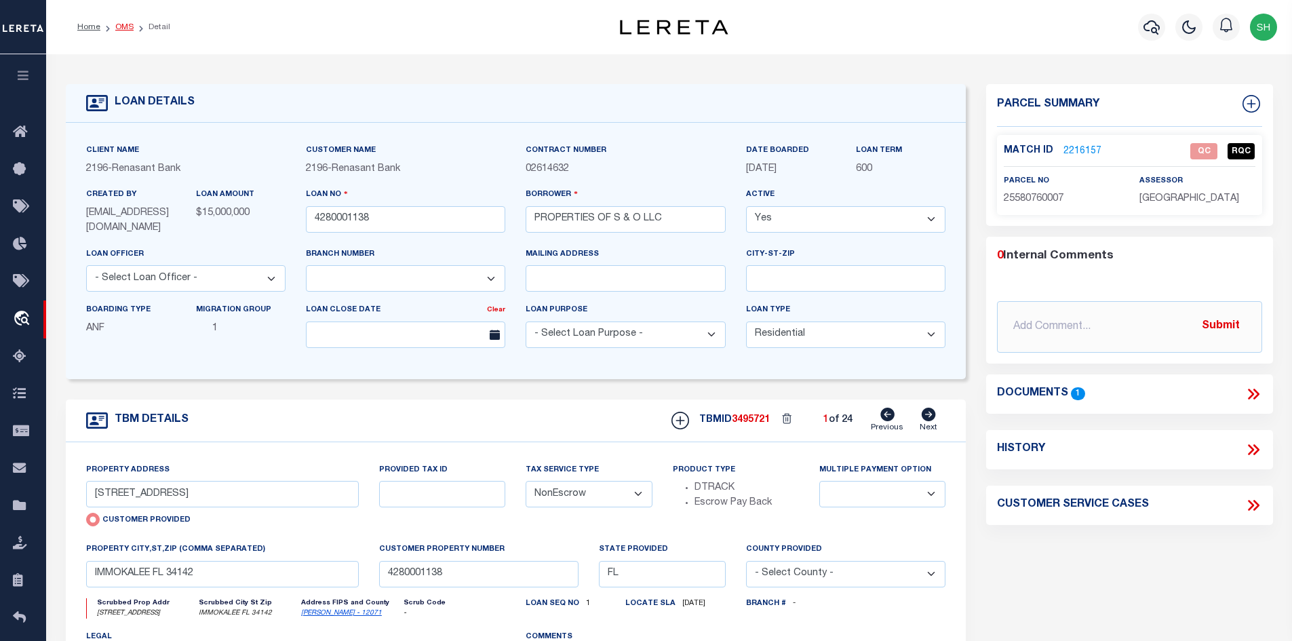
click at [117, 24] on link "OMS" at bounding box center [124, 27] width 18 height 8
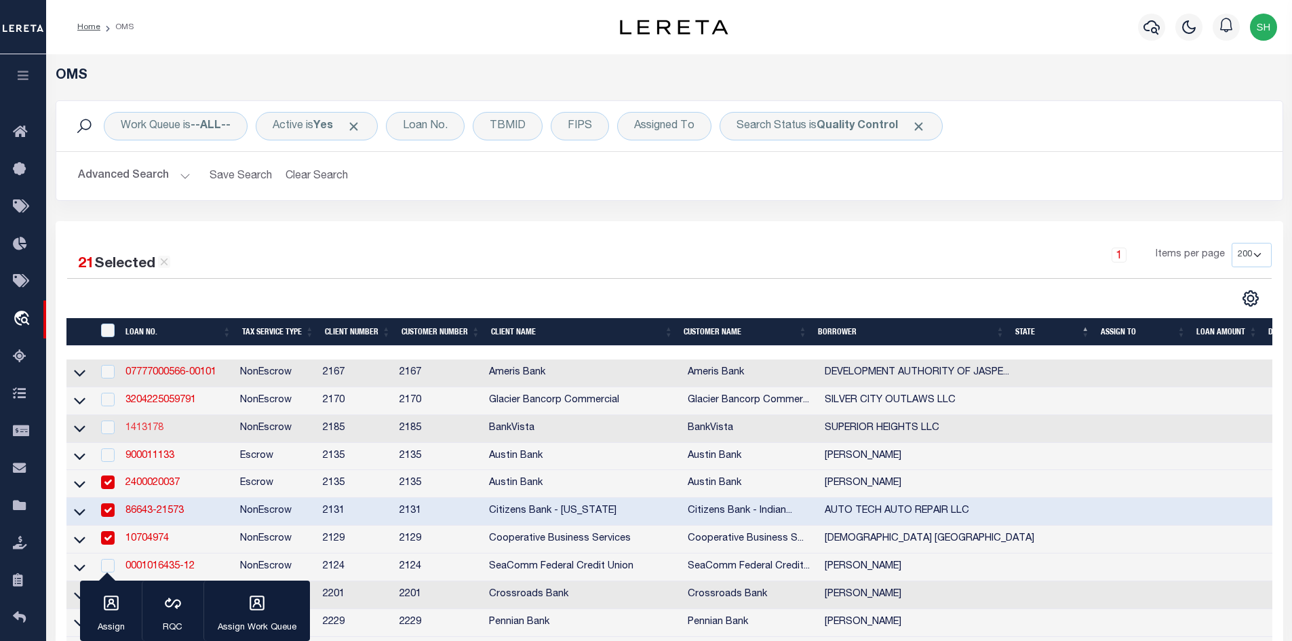
click at [149, 433] on link "1413178" at bounding box center [144, 427] width 38 height 9
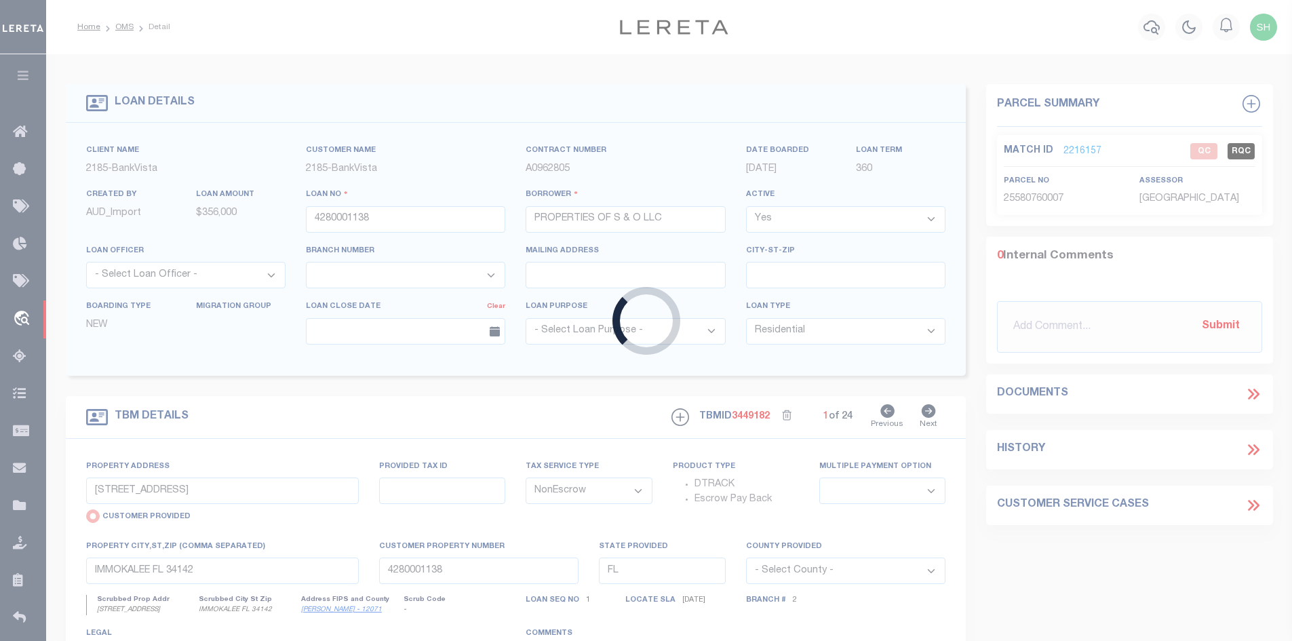
type input "1413178"
type input "SUPERIOR HEIGHTS LLC"
select select
type input "208 MAY ST"
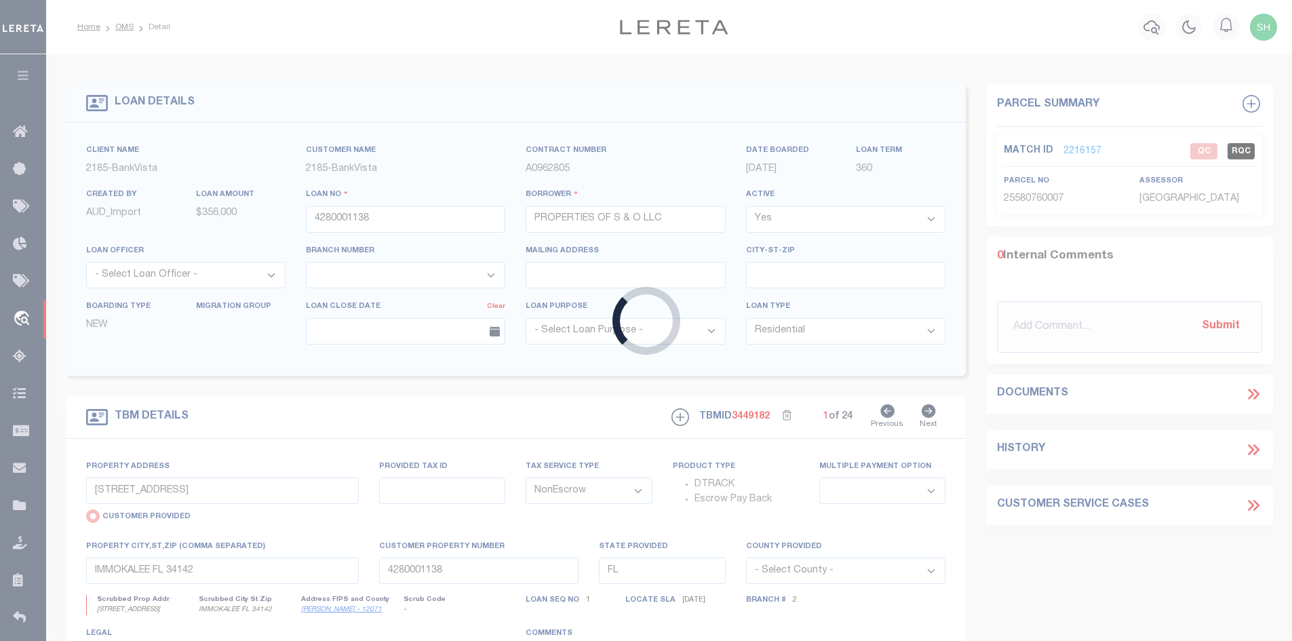
type input "MANKATO, MN 56001"
select select "100"
select select
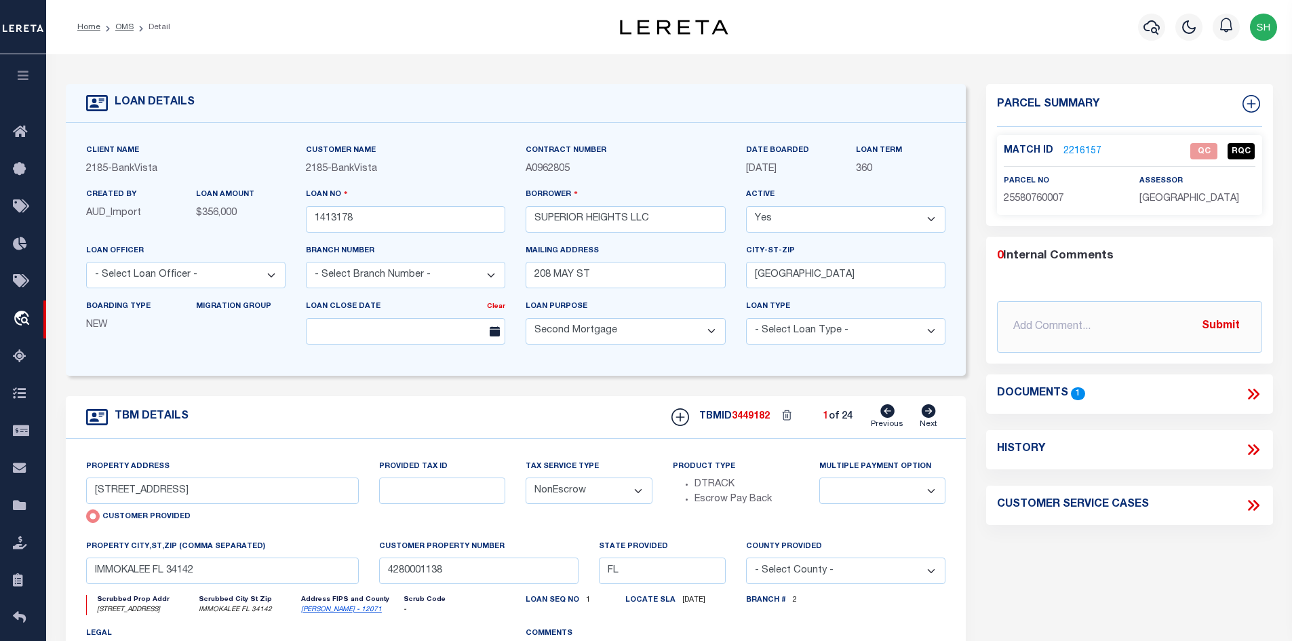
select select "12348"
type input "XX W HIGHWAY 61"
radio input "false"
type input "25-012-3132"
select select
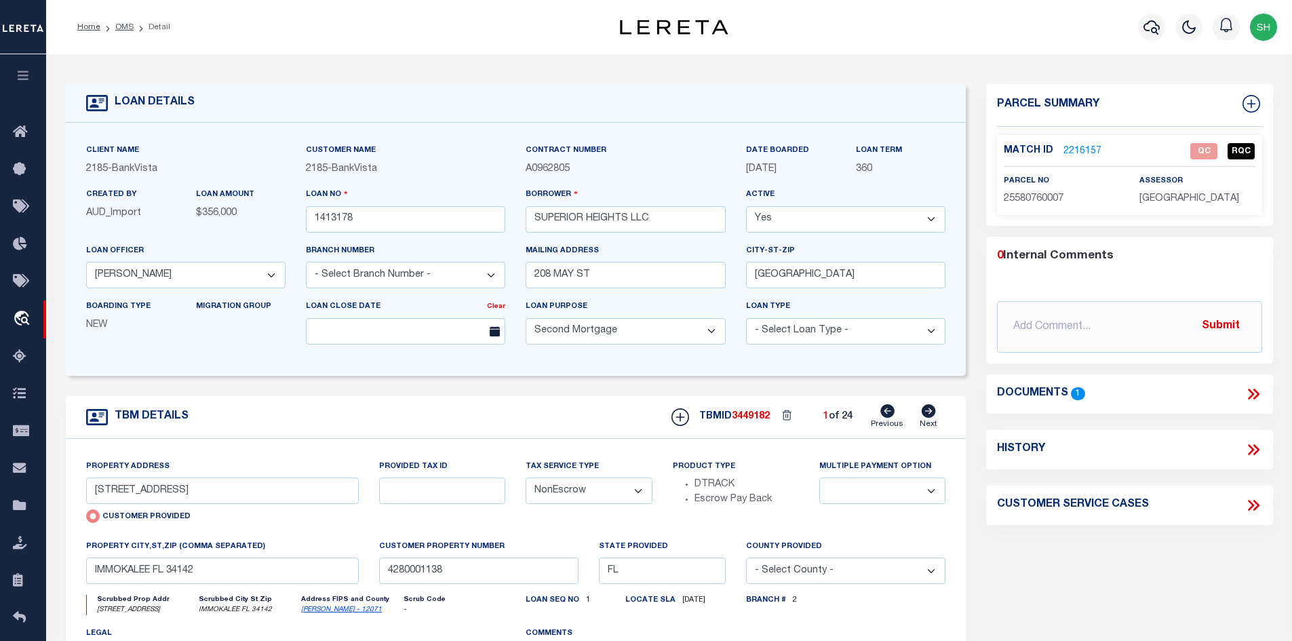
type input "TOFTE MN 55615"
type input "18498"
select select "4781"
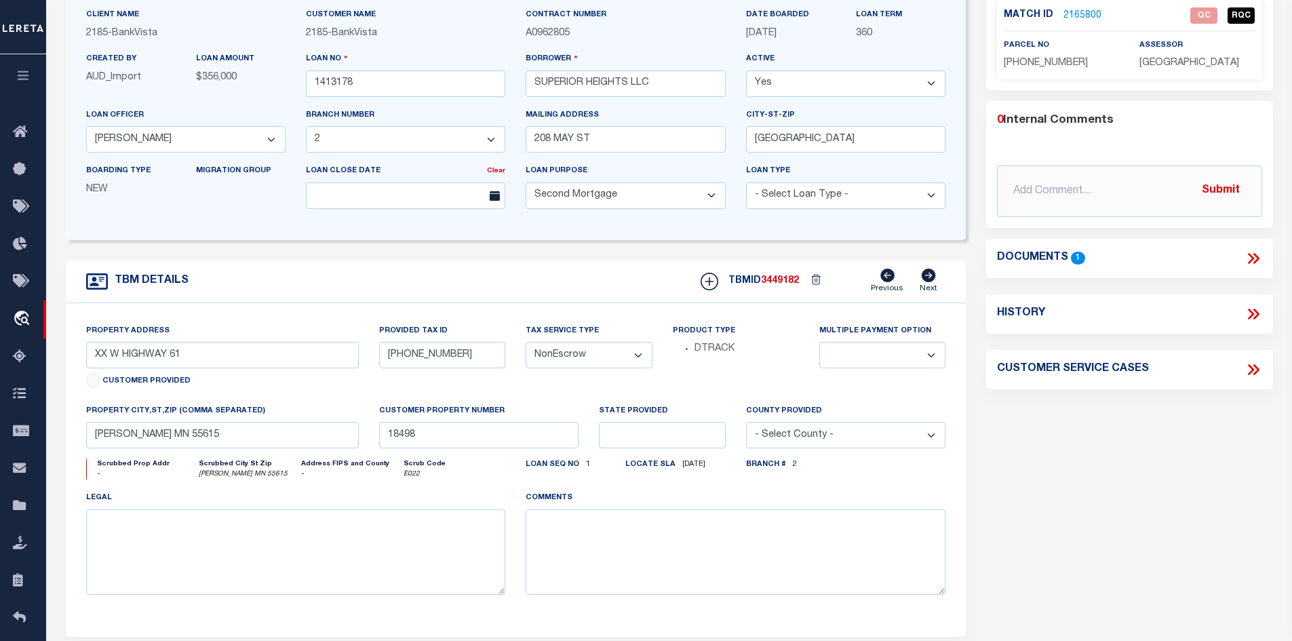
scroll to position [68, 0]
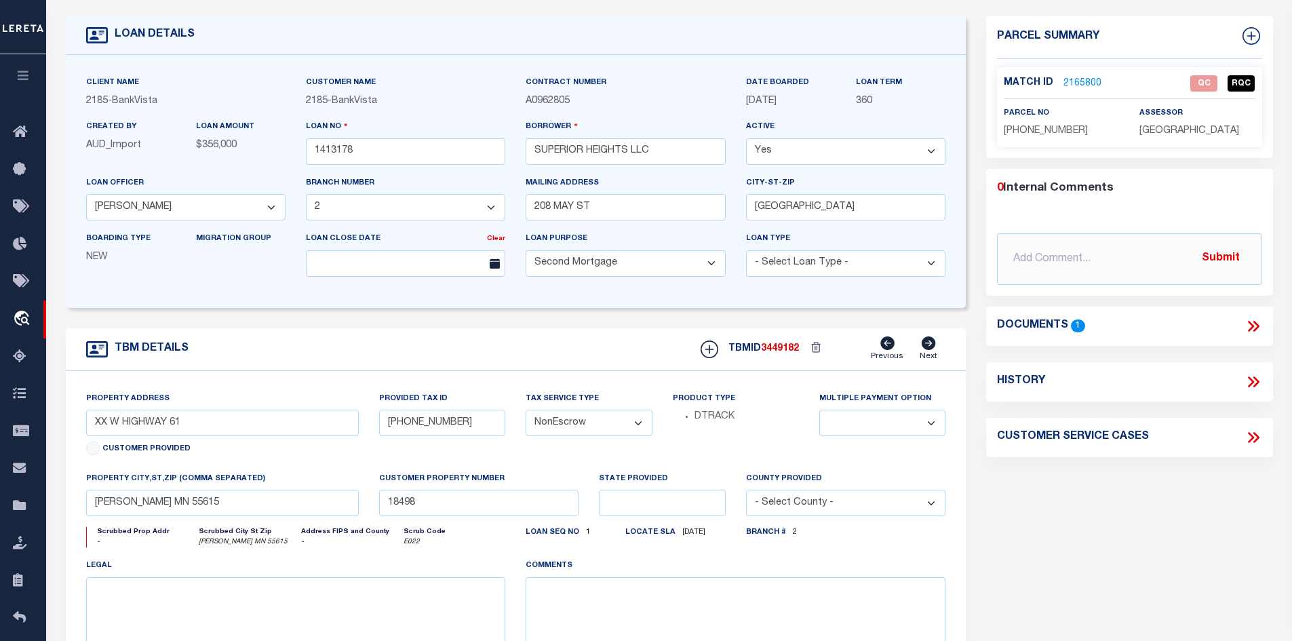
click at [1251, 323] on icon at bounding box center [1251, 326] width 6 height 11
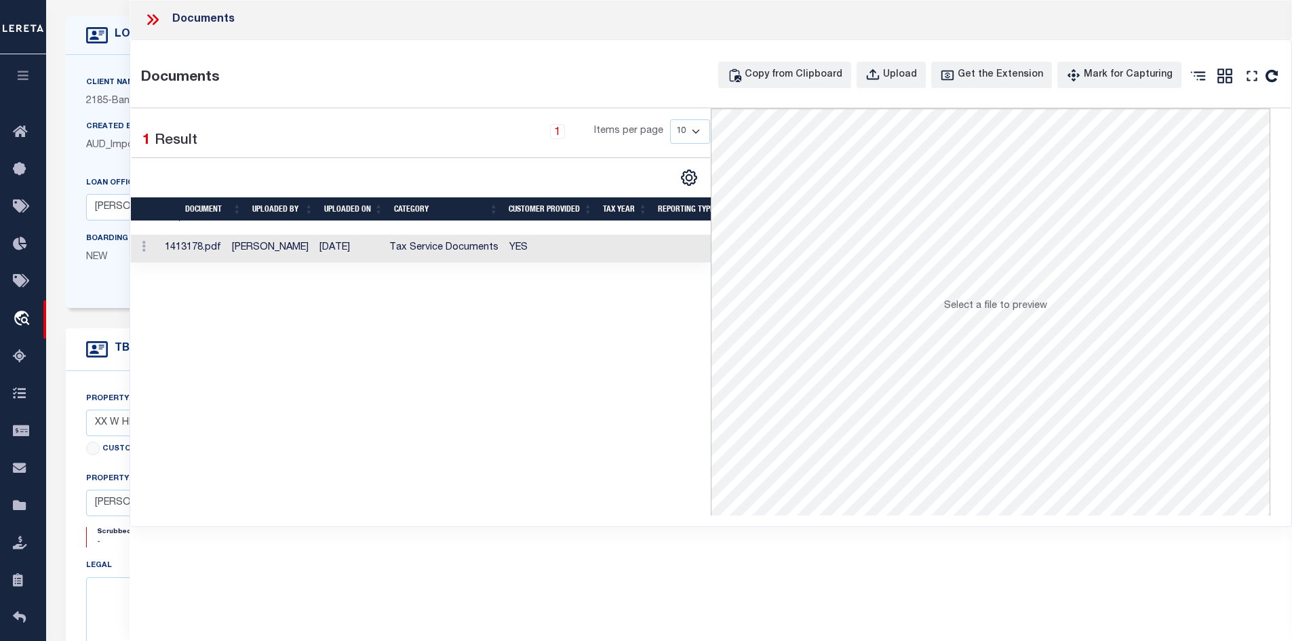
click at [312, 250] on td "Taunya Nolan" at bounding box center [270, 249] width 87 height 28
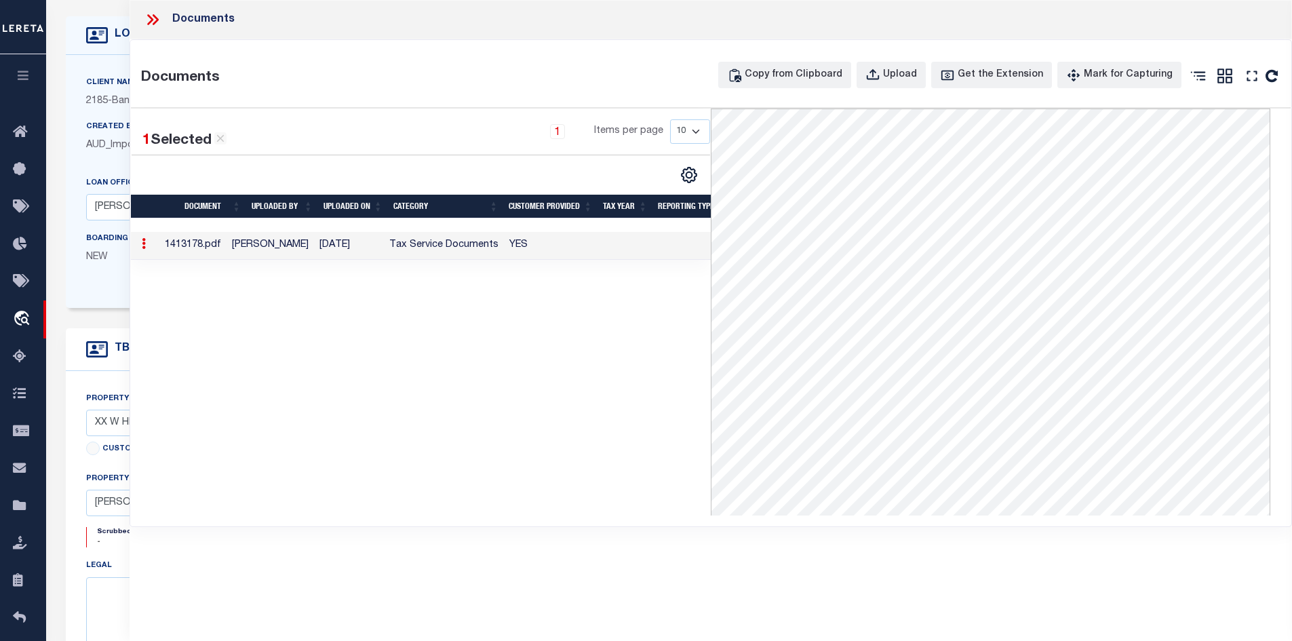
click at [312, 250] on td "Taunya Nolan" at bounding box center [270, 246] width 87 height 28
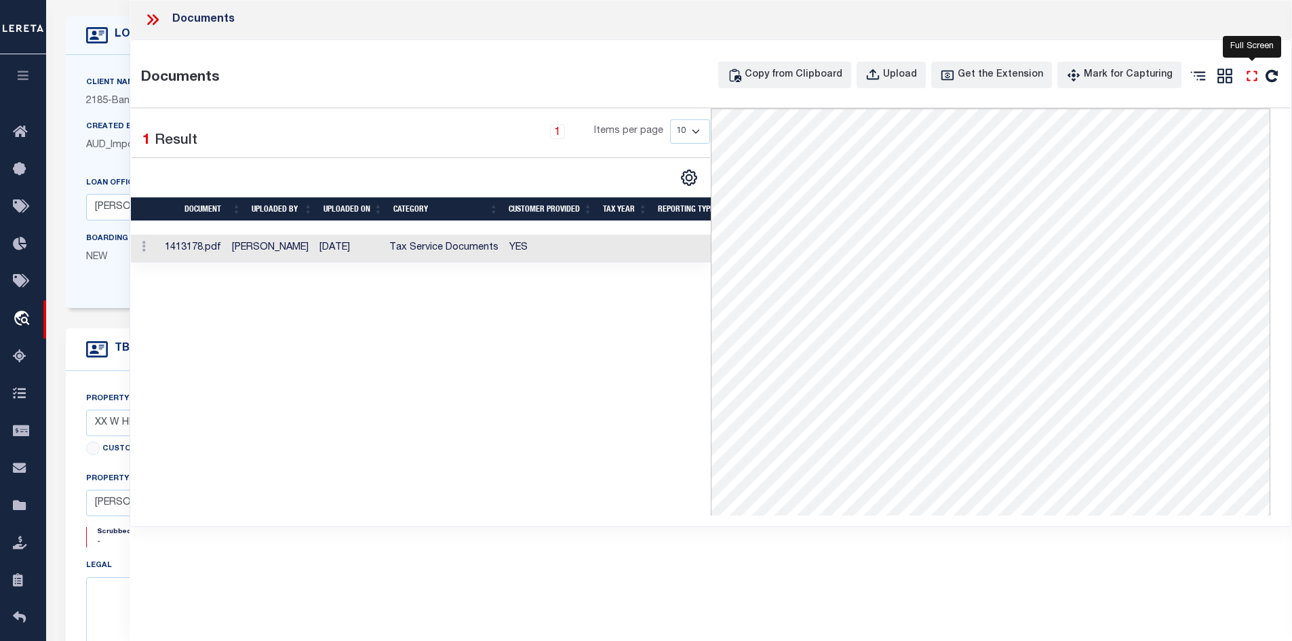
click at [1253, 75] on icon "" at bounding box center [1252, 76] width 18 height 18
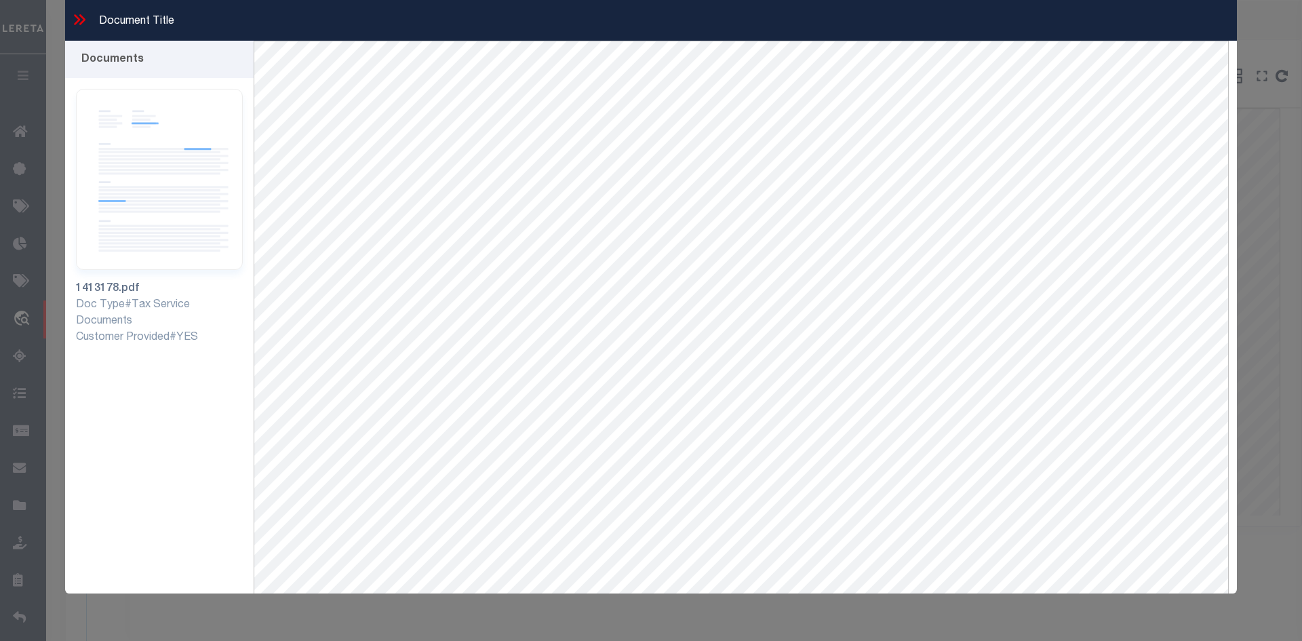
click at [75, 21] on icon at bounding box center [80, 20] width 18 height 18
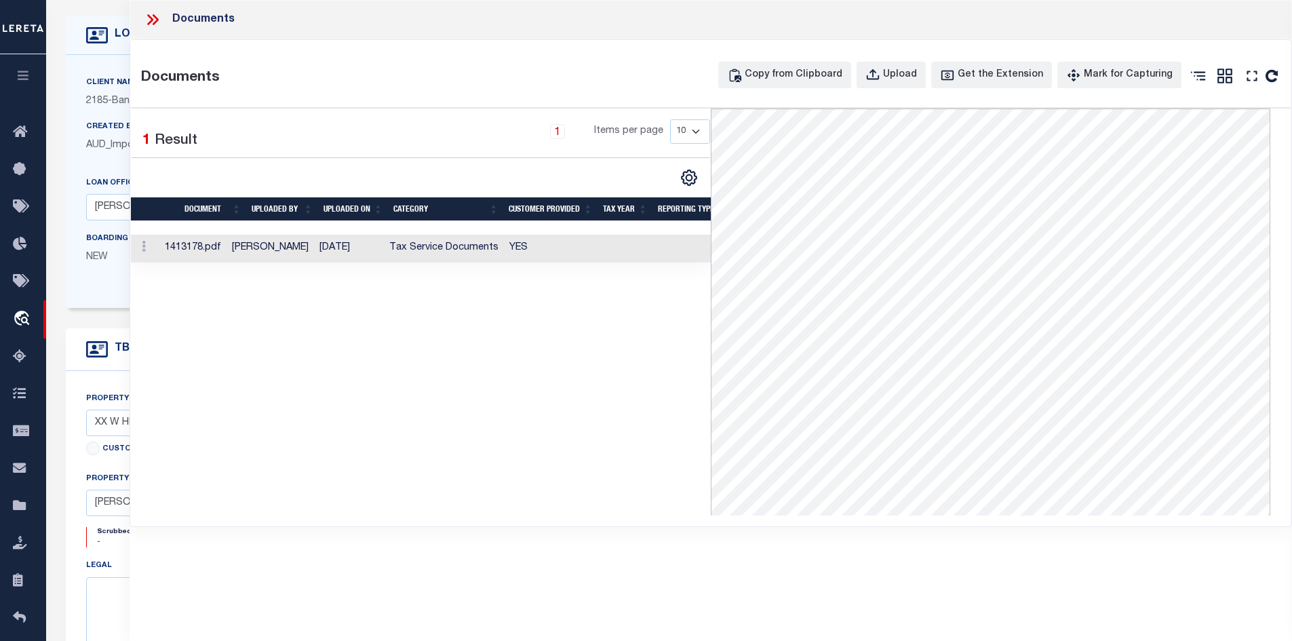
click at [155, 19] on icon at bounding box center [153, 20] width 18 height 18
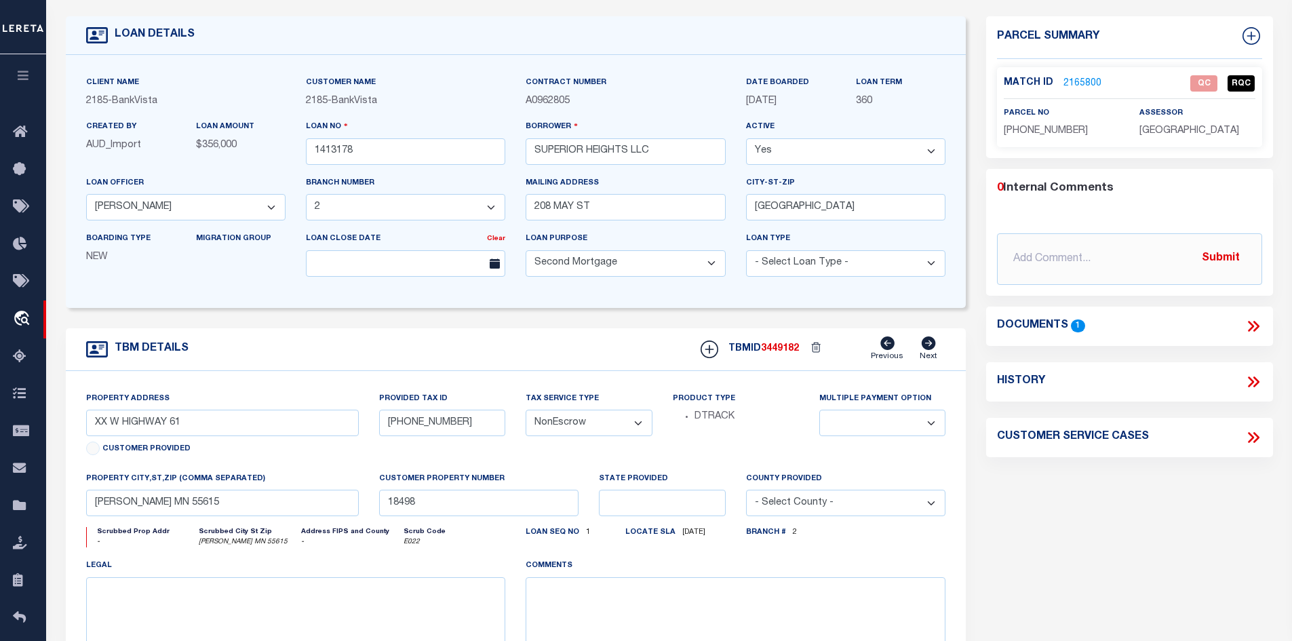
click at [1074, 77] on link "2165800" at bounding box center [1082, 84] width 38 height 14
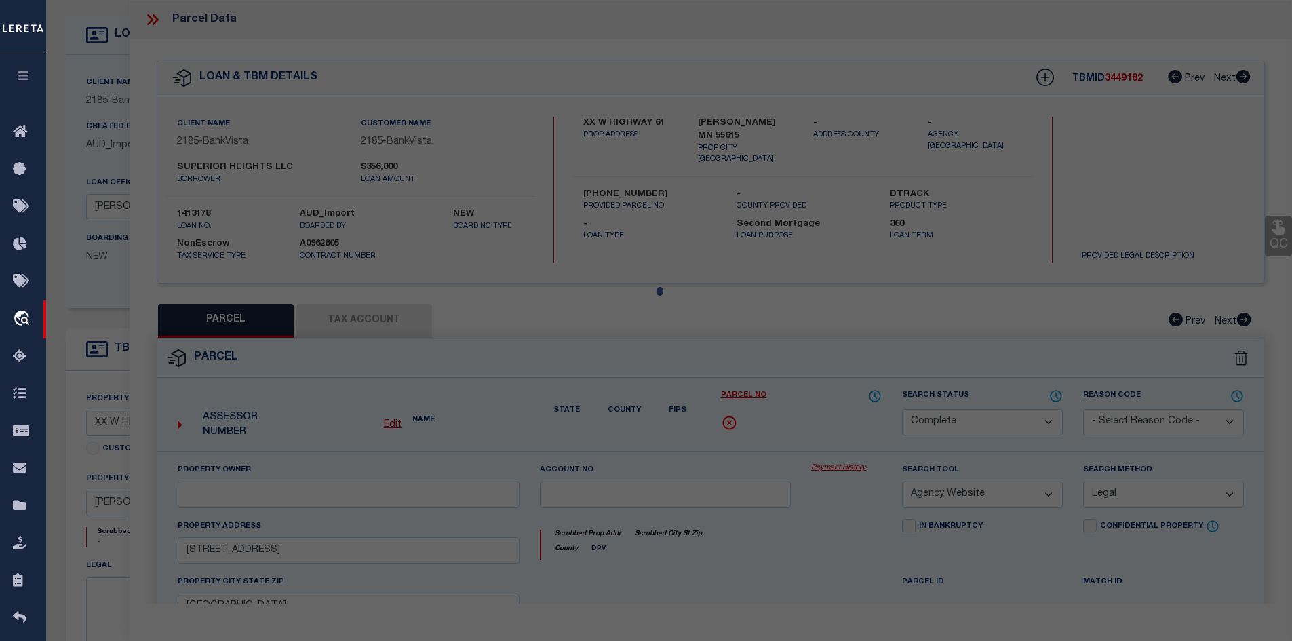
select select "AS"
select select
checkbox input "false"
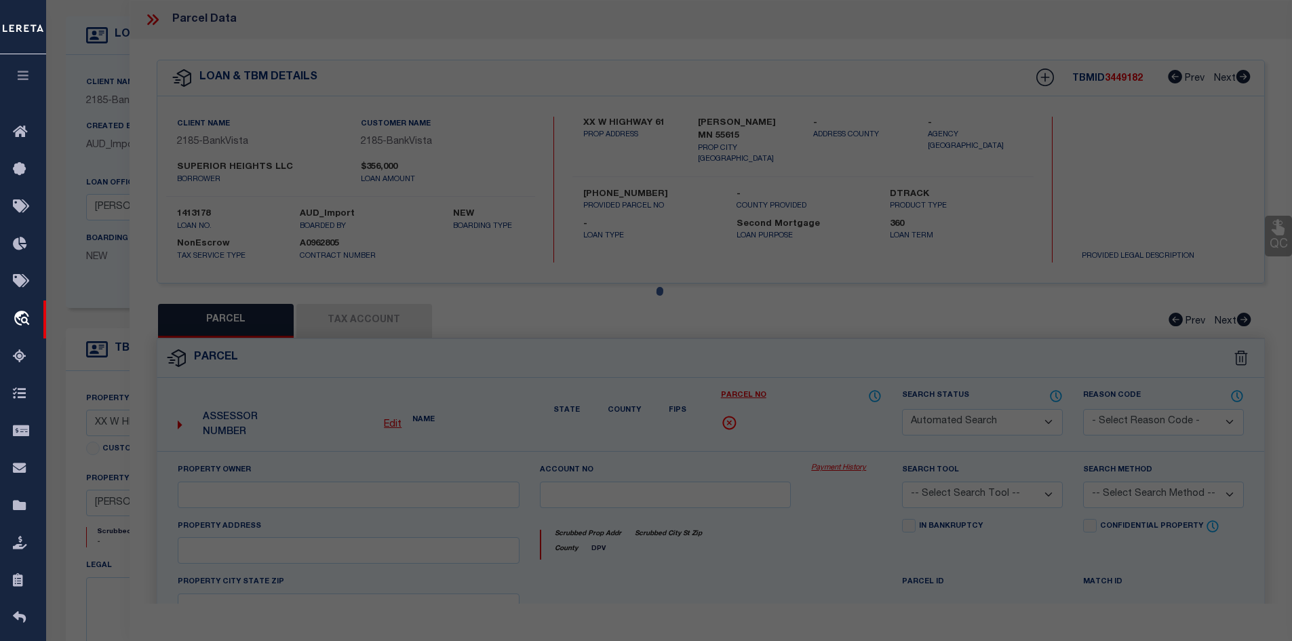
select select "QC"
type input "SUPERIOR HEIGHTS LLC"
select select "AGW"
select select "LEG"
type input "TOFTE MN 55615"
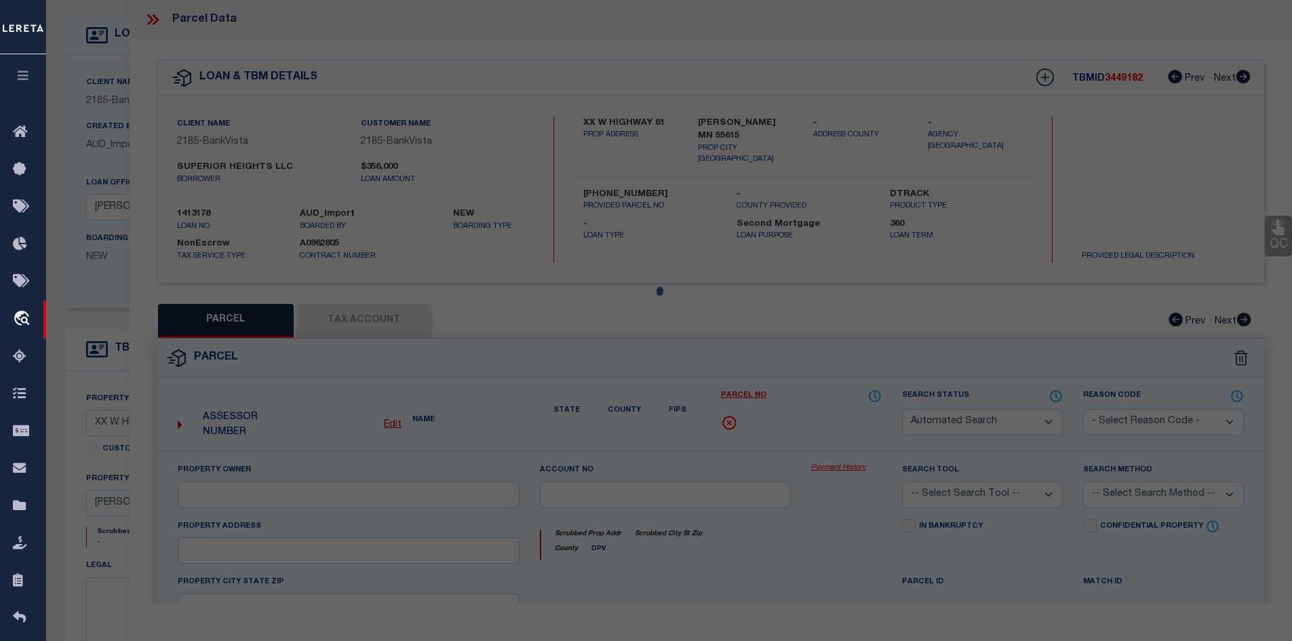
type textarea ".46A LOT 3 S OF HWY .64A LOT 4 S OF HWY"
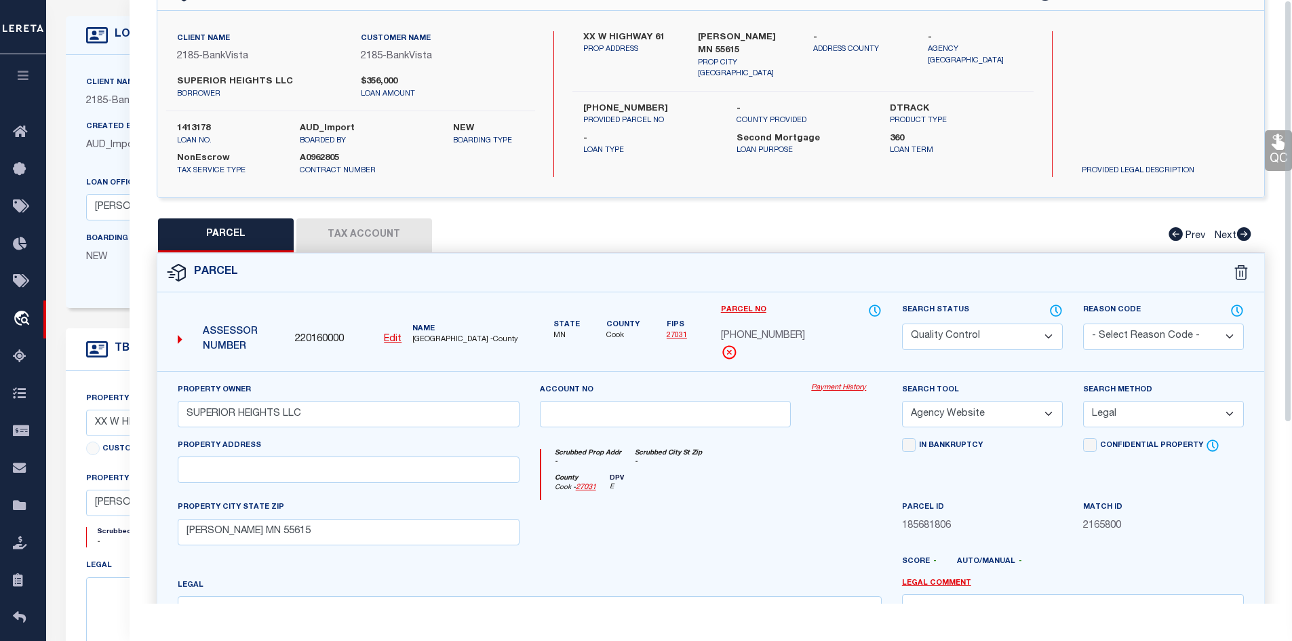
scroll to position [0, 0]
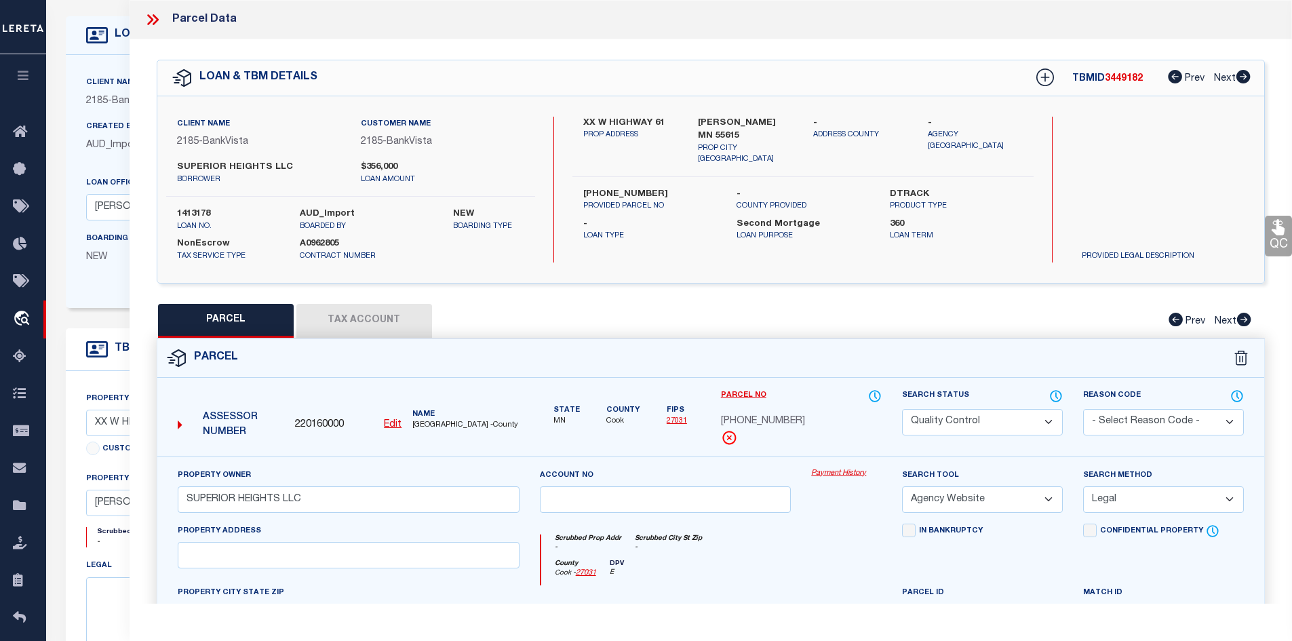
click at [153, 20] on icon at bounding box center [153, 20] width 18 height 18
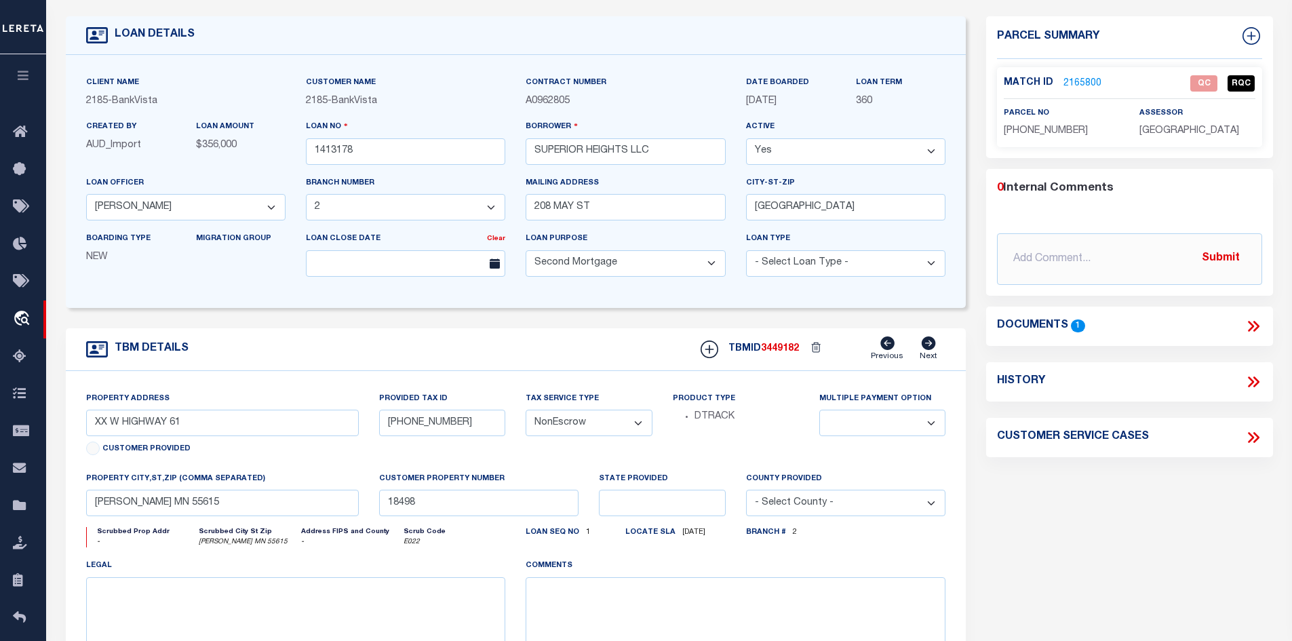
click at [1082, 77] on link "2165800" at bounding box center [1082, 84] width 38 height 14
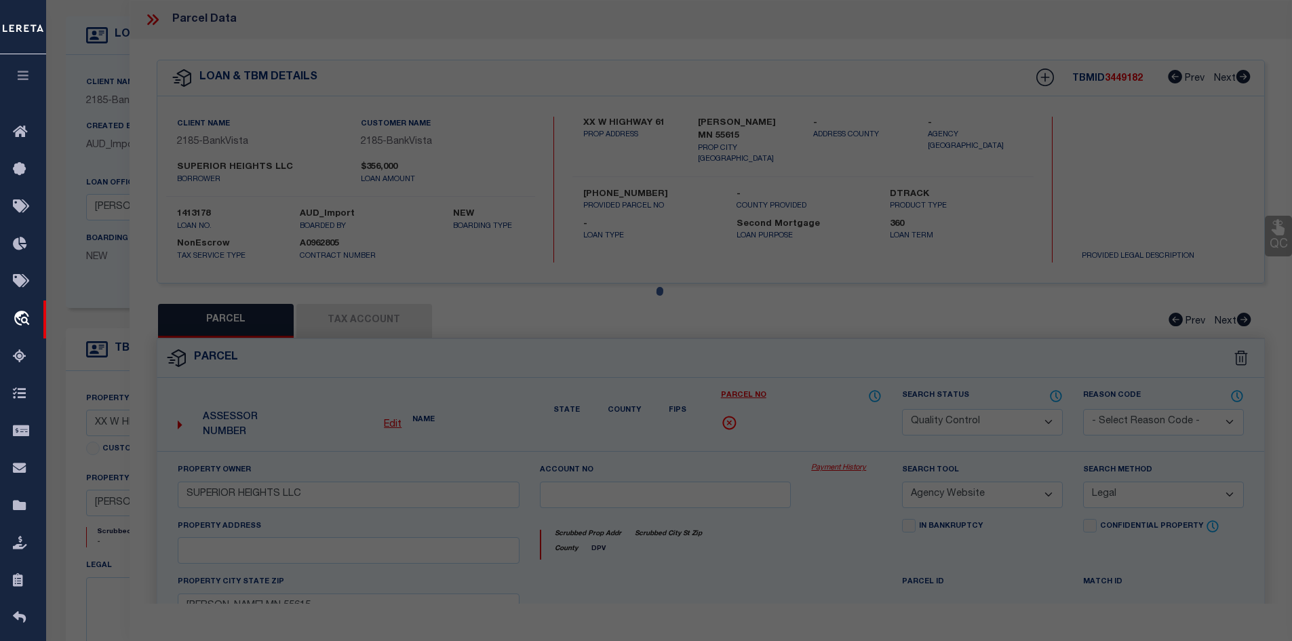
select select "AS"
select select
checkbox input "false"
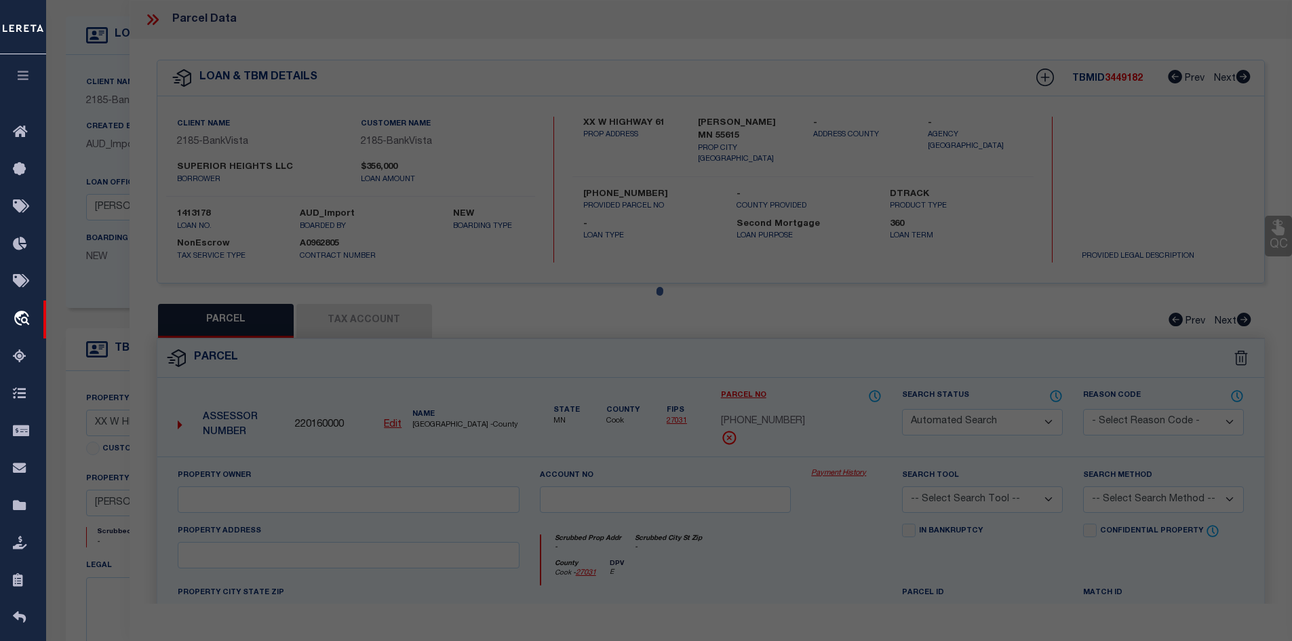
select select "QC"
type input "SUPERIOR HEIGHTS LLC"
select select "AGW"
select select "LEG"
type input "TOFTE MN 55615"
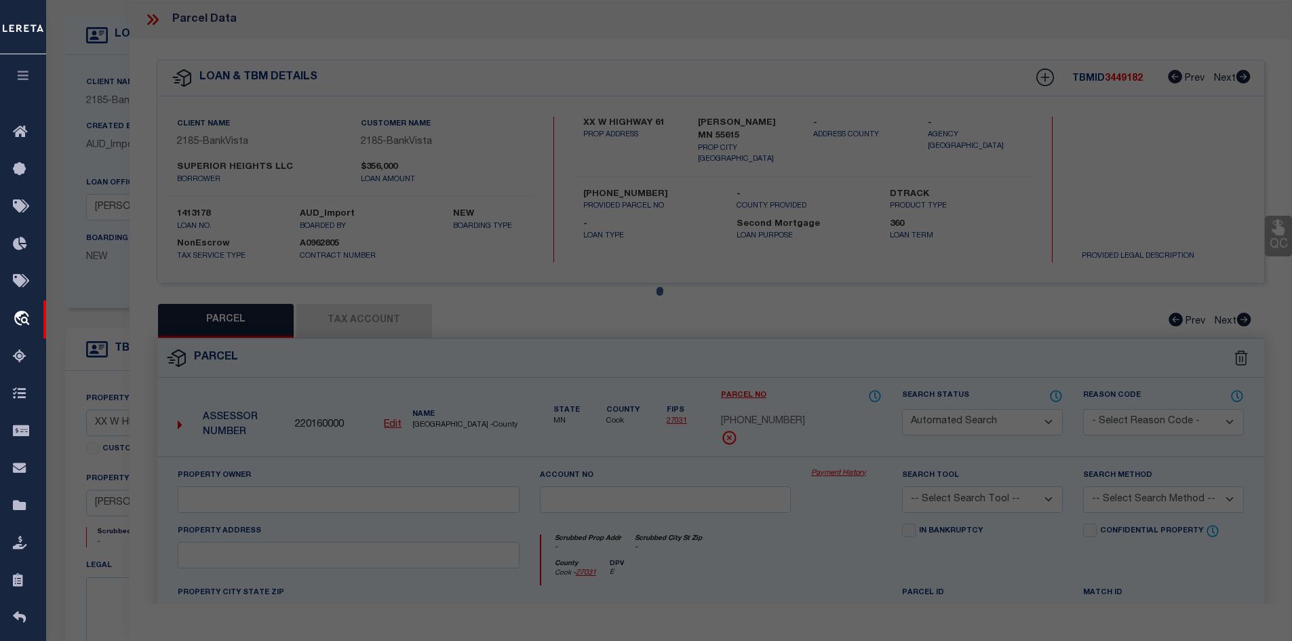
type textarea ".46A LOT 3 S OF HWY .64A LOT 4 S OF HWY"
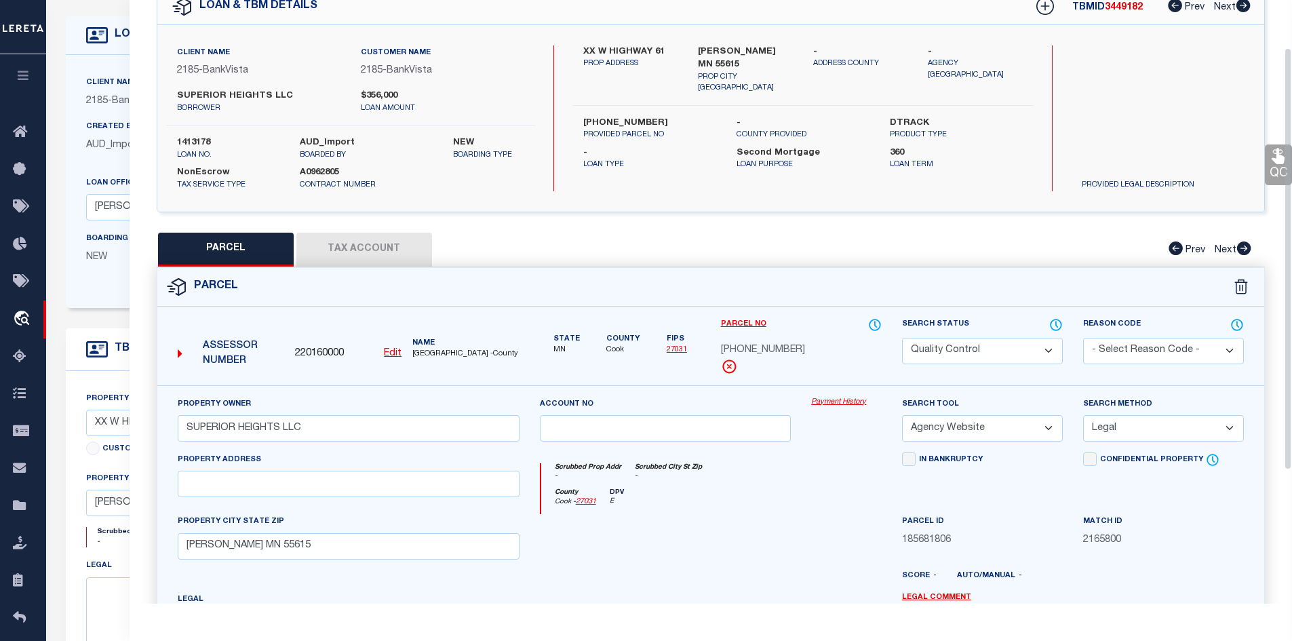
scroll to position [68, 0]
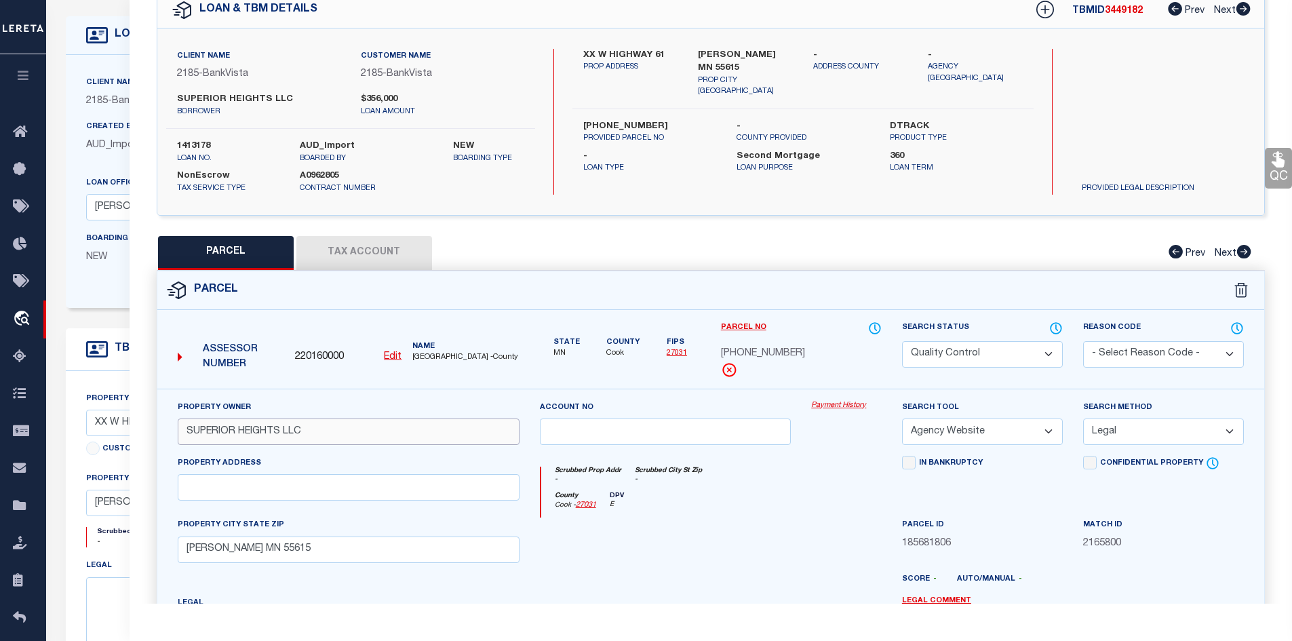
drag, startPoint x: 324, startPoint y: 434, endPoint x: 180, endPoint y: 429, distance: 143.2
click at [180, 429] on input "SUPERIOR HEIGHTS LLC" at bounding box center [349, 431] width 342 height 26
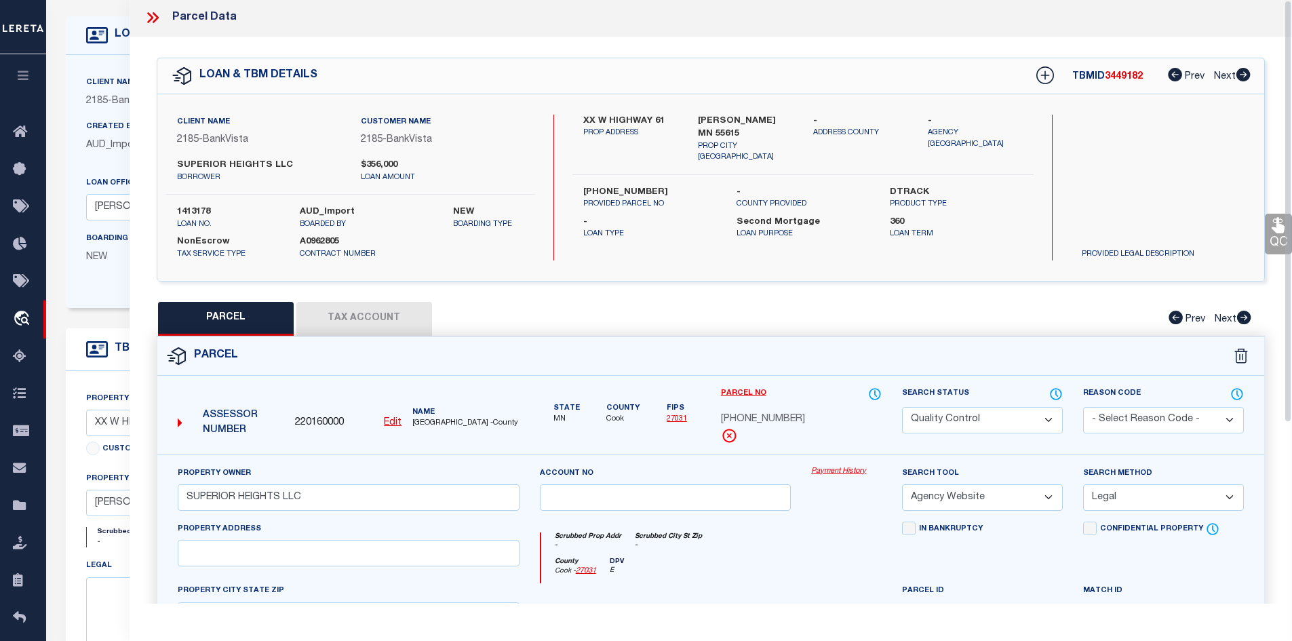
scroll to position [0, 0]
click at [155, 20] on icon at bounding box center [153, 20] width 18 height 18
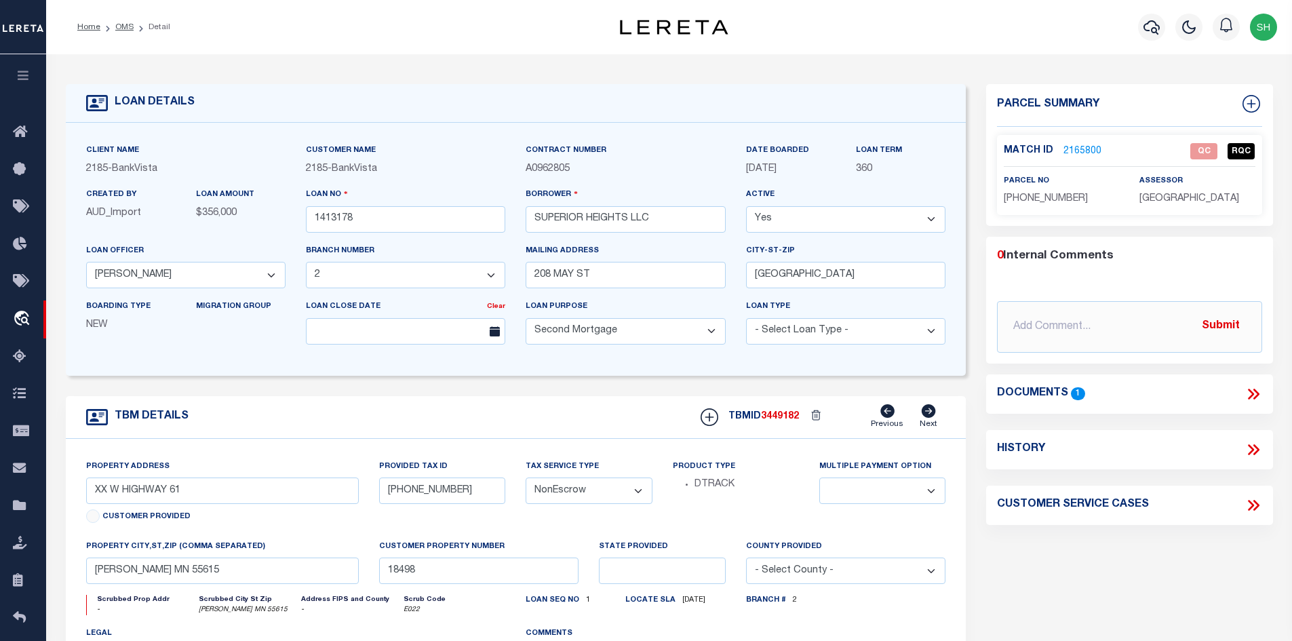
click at [118, 20] on ol "Home OMS Detail" at bounding box center [123, 27] width 115 height 28
click at [120, 26] on link "OMS" at bounding box center [124, 27] width 18 height 8
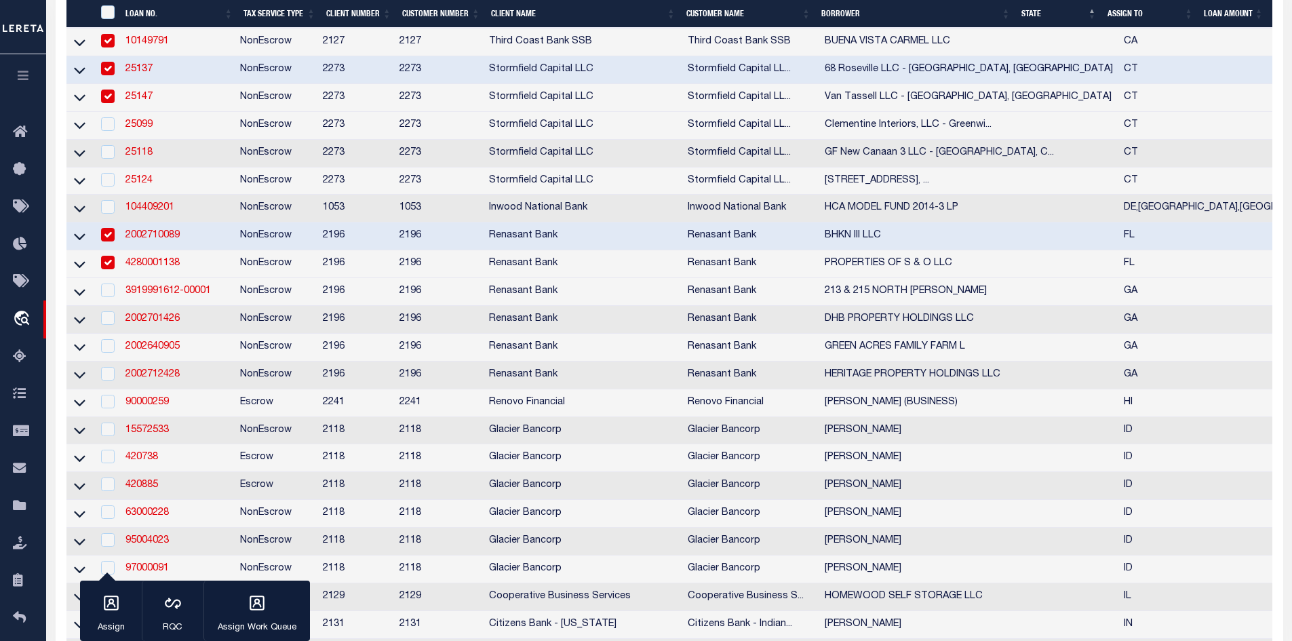
scroll to position [1085, 0]
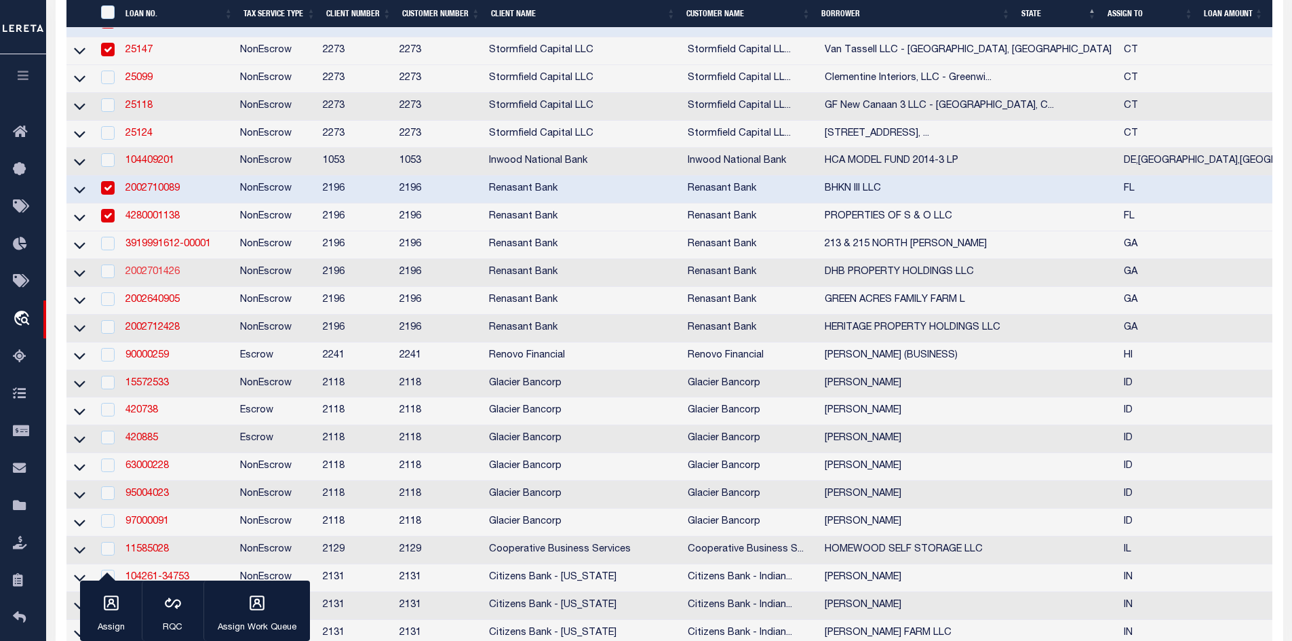
click at [144, 277] on link "2002701426" at bounding box center [152, 271] width 54 height 9
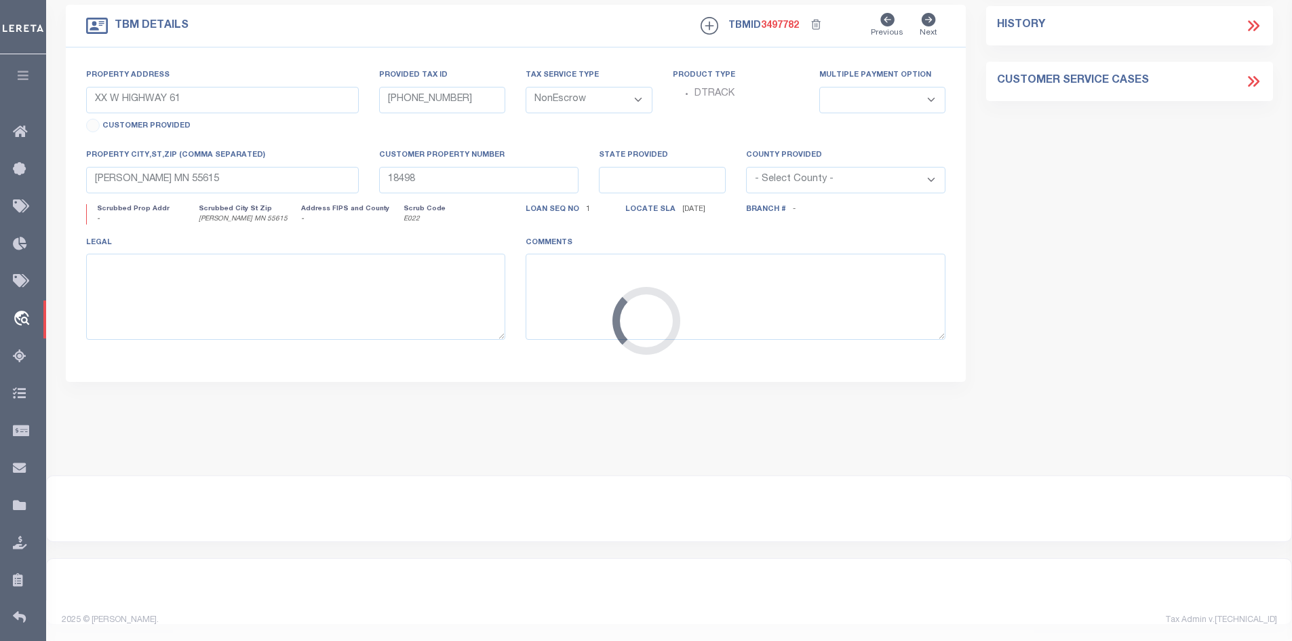
scroll to position [399, 0]
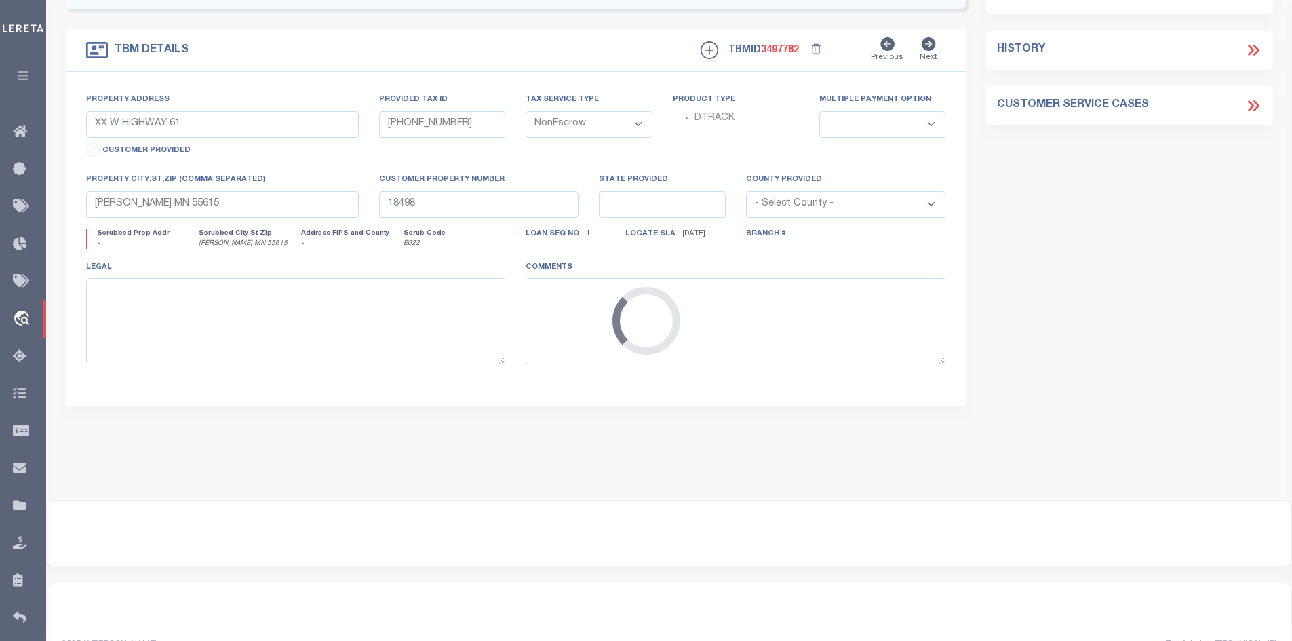
type input "2002701426"
type input "DHB PROPERTY HOLDINGS LLC"
select select
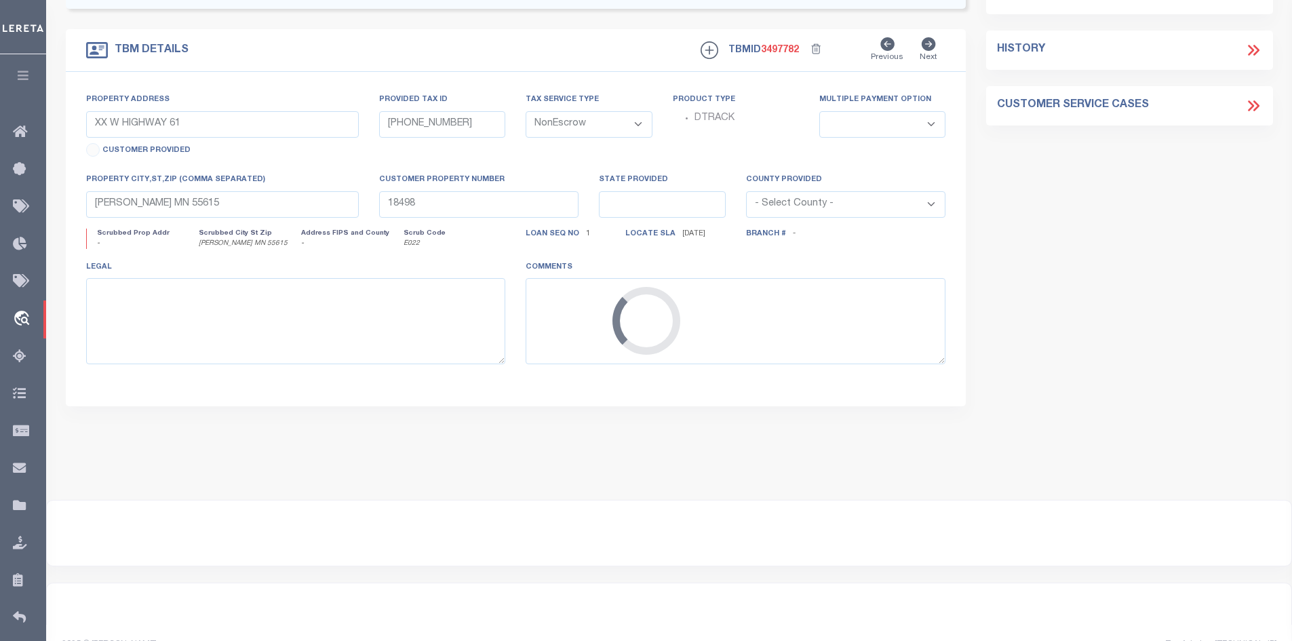
select select "10"
select select
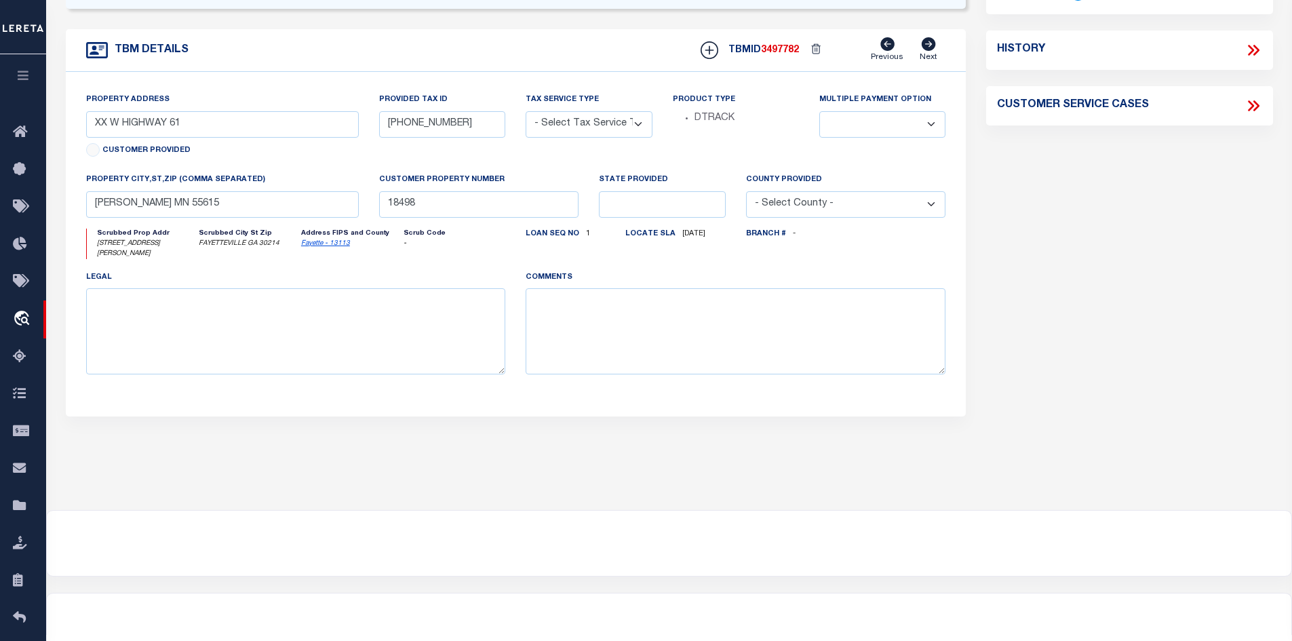
select select "4983"
type input "275 GLYNN ST N"
radio input "true"
select select "NonEscrow"
select select
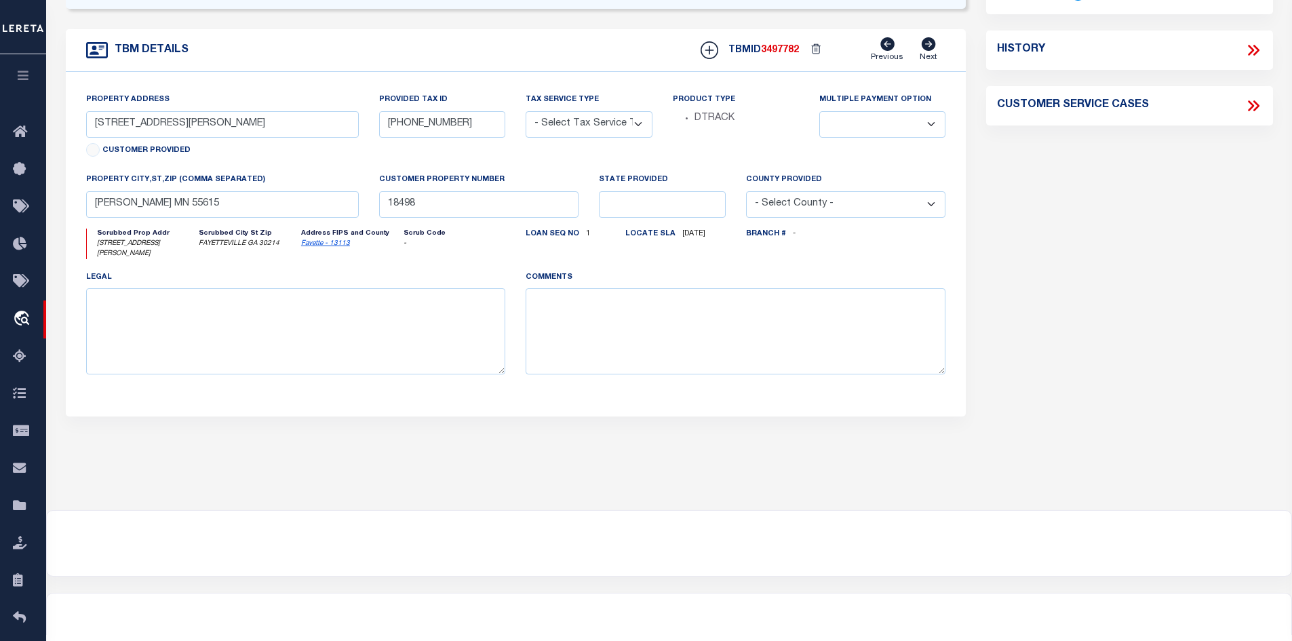
type input "FAYETTEVILLE GA 30214"
type input "2002701426"
type input "GA"
type textarea "PARCEL: 0523010801"
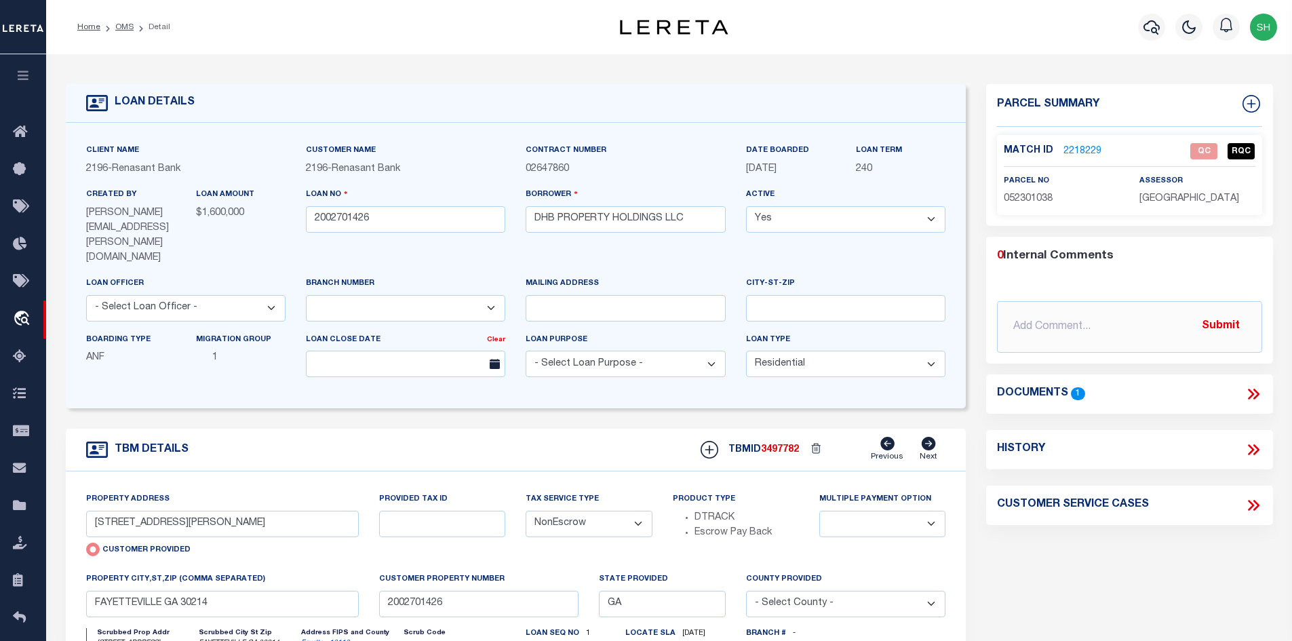
scroll to position [136, 0]
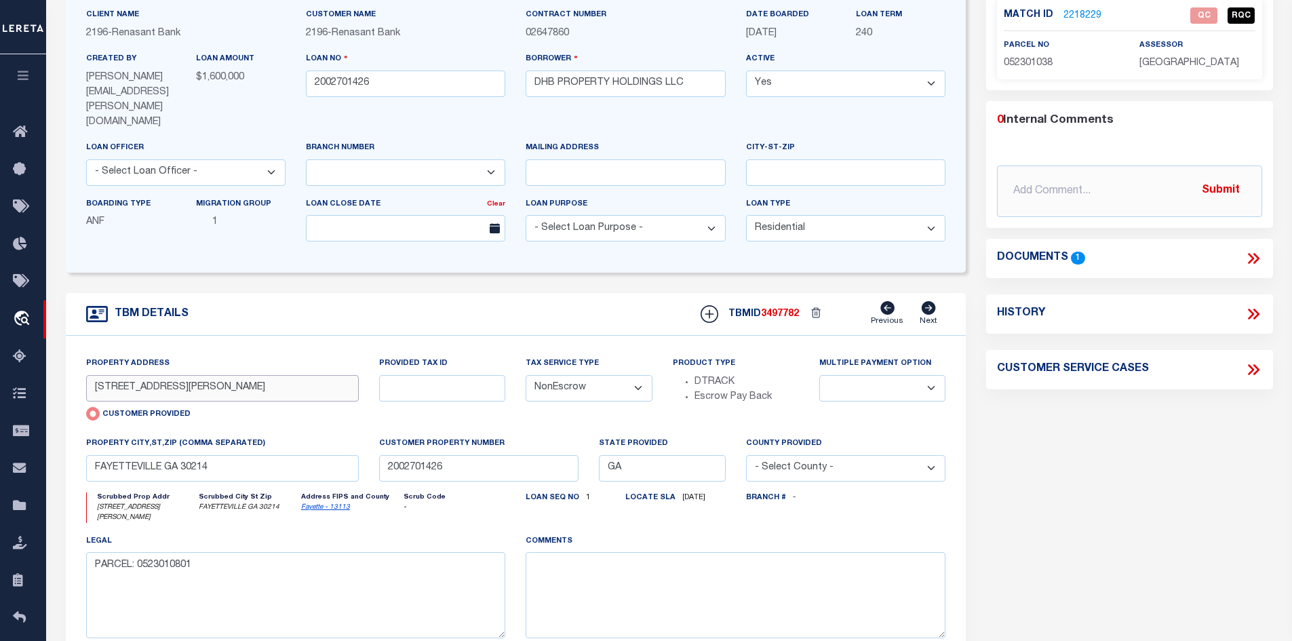
drag, startPoint x: 173, startPoint y: 355, endPoint x: 84, endPoint y: 359, distance: 89.0
click at [84, 359] on div "Property Address 275 GLYNN ST N Customer Provided" at bounding box center [223, 396] width 294 height 80
click at [155, 375] on input "275 GLYNN ST N" at bounding box center [222, 388] width 273 height 26
drag, startPoint x: 165, startPoint y: 359, endPoint x: 94, endPoint y: 363, distance: 70.7
click at [94, 375] on input "275 GLYNN ST N" at bounding box center [222, 388] width 273 height 26
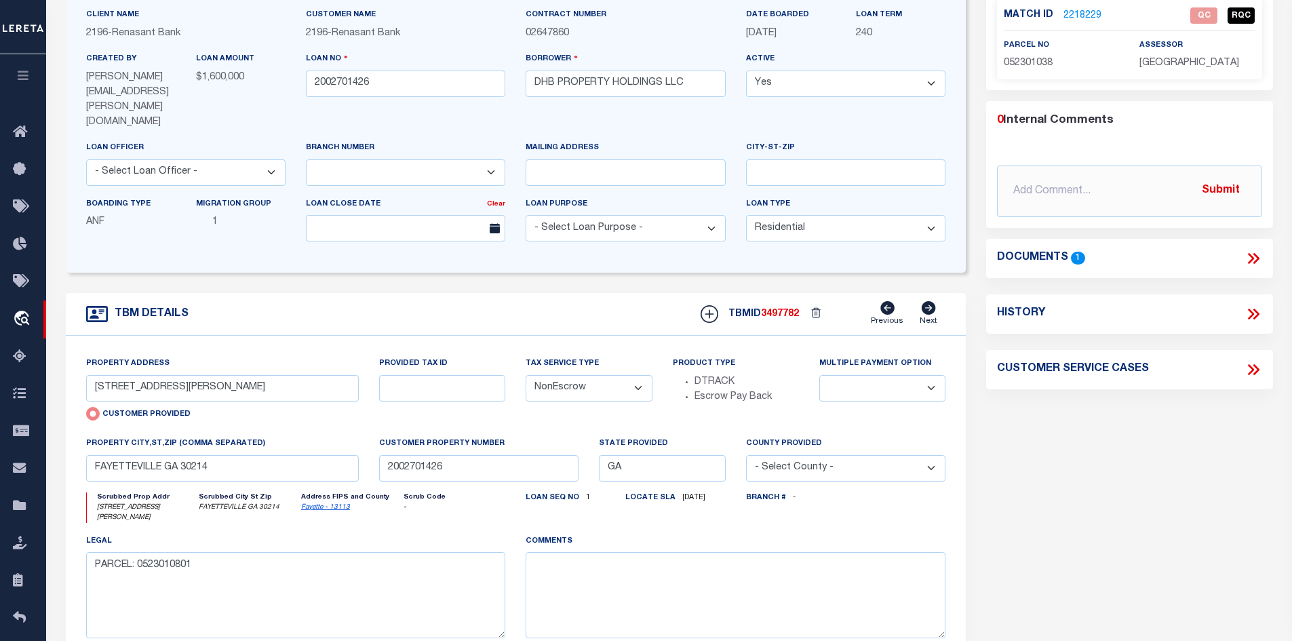
click at [1253, 252] on icon at bounding box center [1254, 259] width 18 height 18
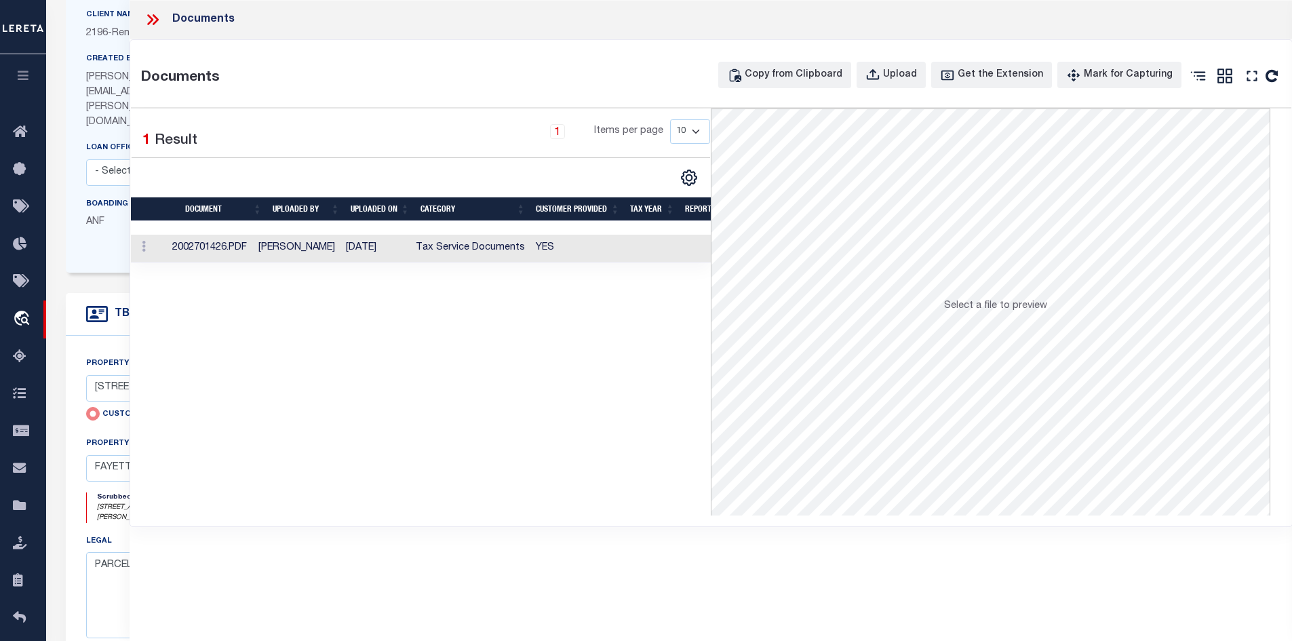
click at [611, 243] on td "YES" at bounding box center [577, 249] width 94 height 28
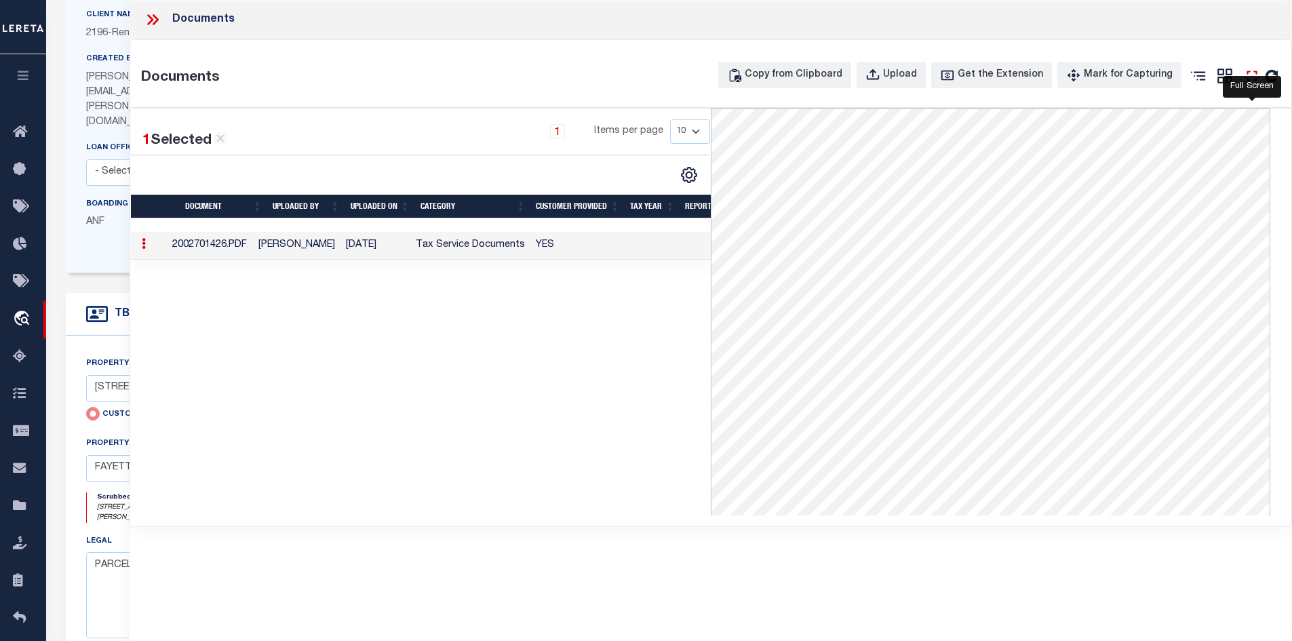
click at [1257, 75] on icon "" at bounding box center [1252, 76] width 18 height 18
